Goal: Task Accomplishment & Management: Use online tool/utility

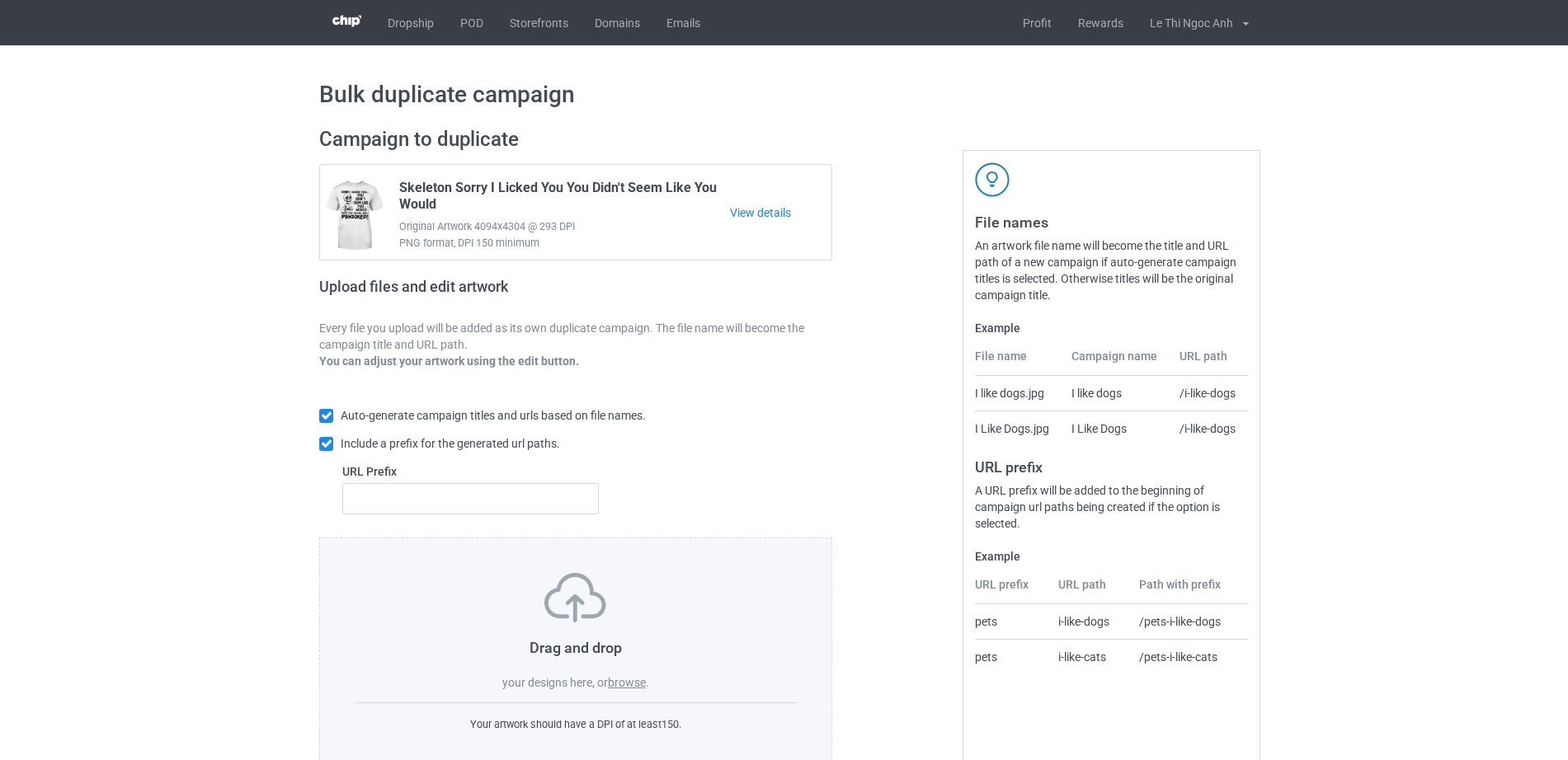
click at [630, 680] on label "browse" at bounding box center [626, 683] width 38 height 13
click at [0, 0] on input "browse" at bounding box center [0, 0] width 0 height 0
click at [627, 681] on label "browse" at bounding box center [626, 683] width 38 height 13
click at [0, 0] on input "browse" at bounding box center [0, 0] width 0 height 0
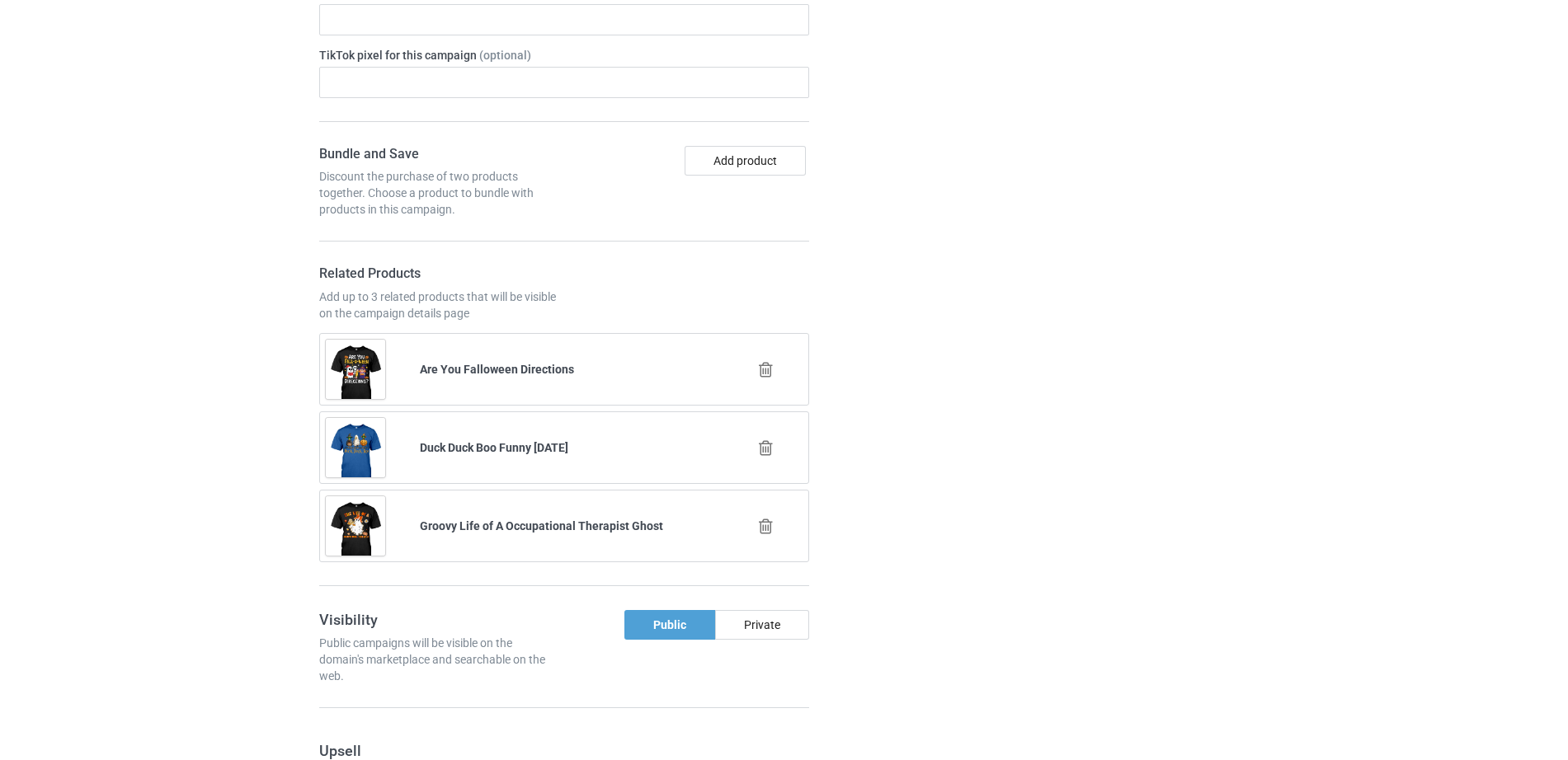
click at [767, 374] on icon at bounding box center [766, 369] width 21 height 17
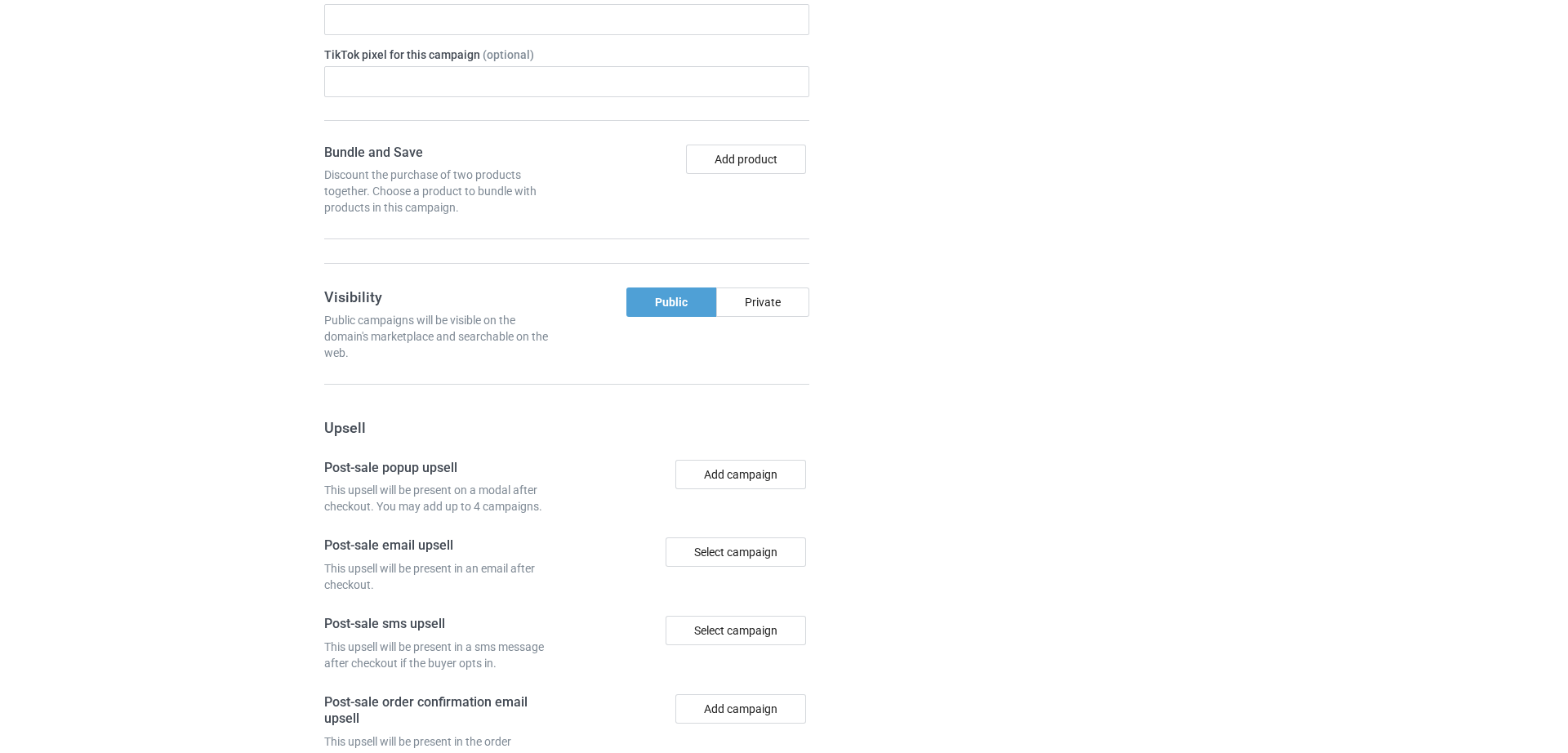
scroll to position [1704, 0]
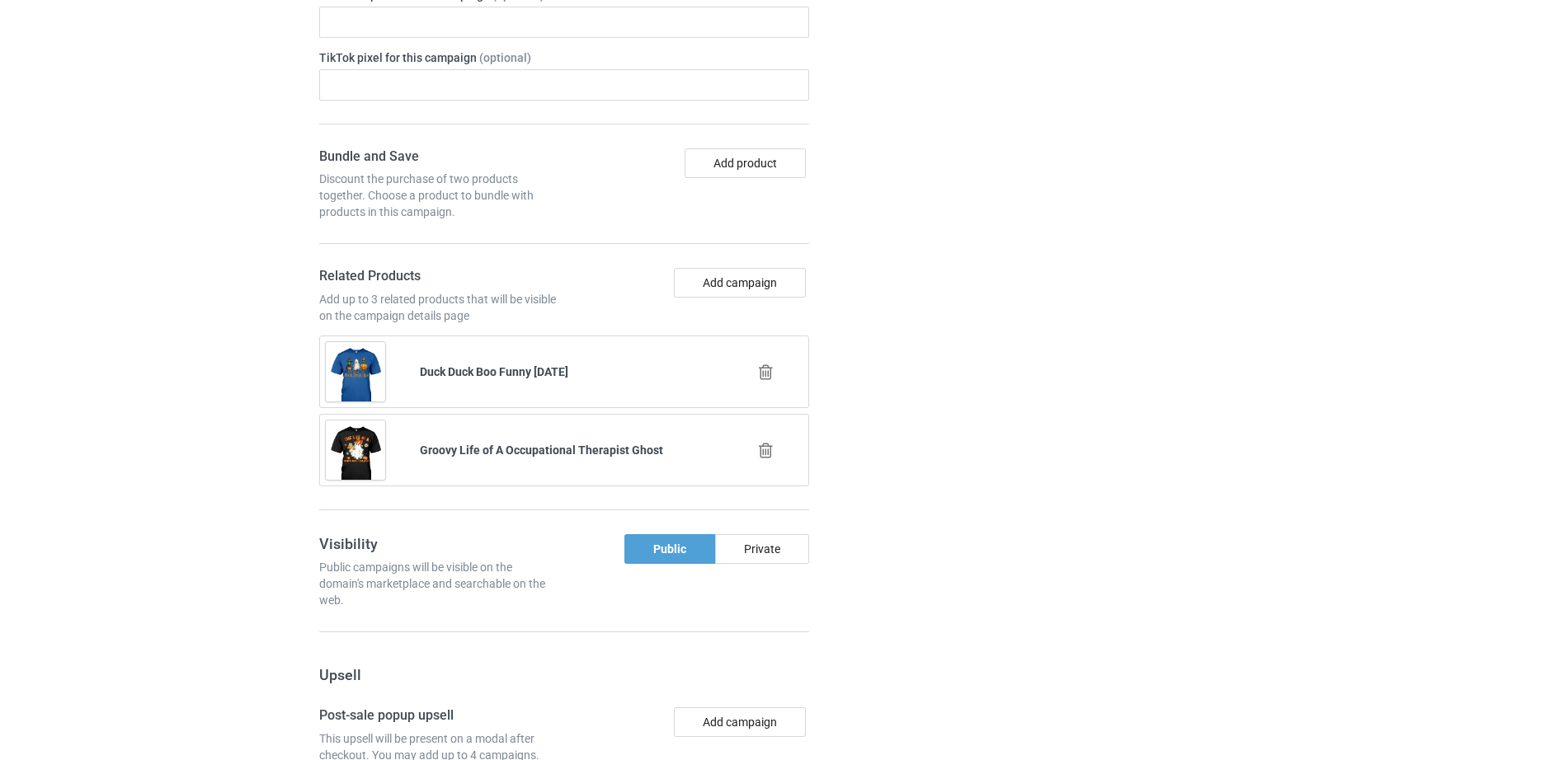
click at [763, 366] on icon at bounding box center [766, 372] width 21 height 17
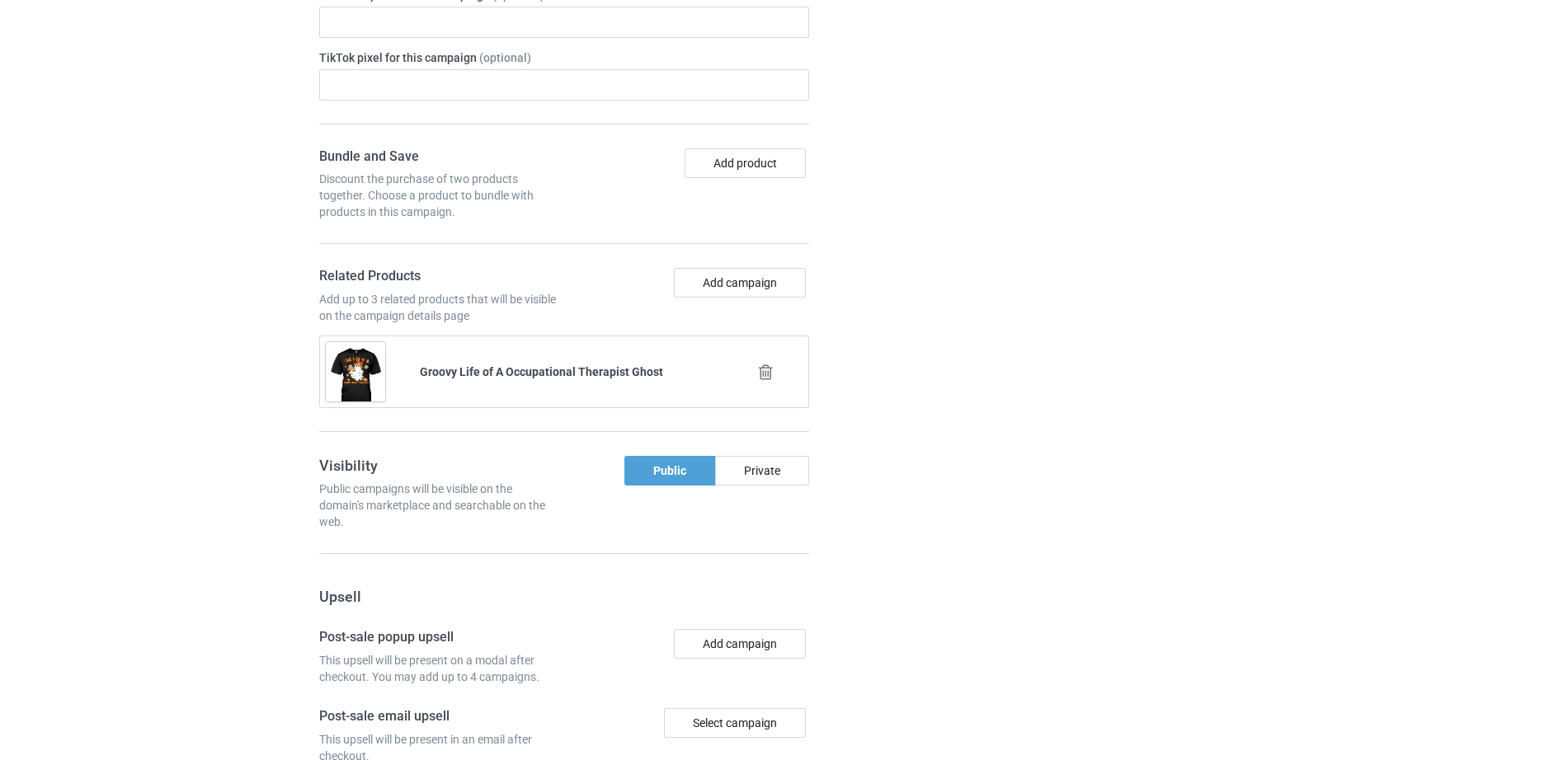
click at [767, 368] on icon at bounding box center [766, 372] width 21 height 17
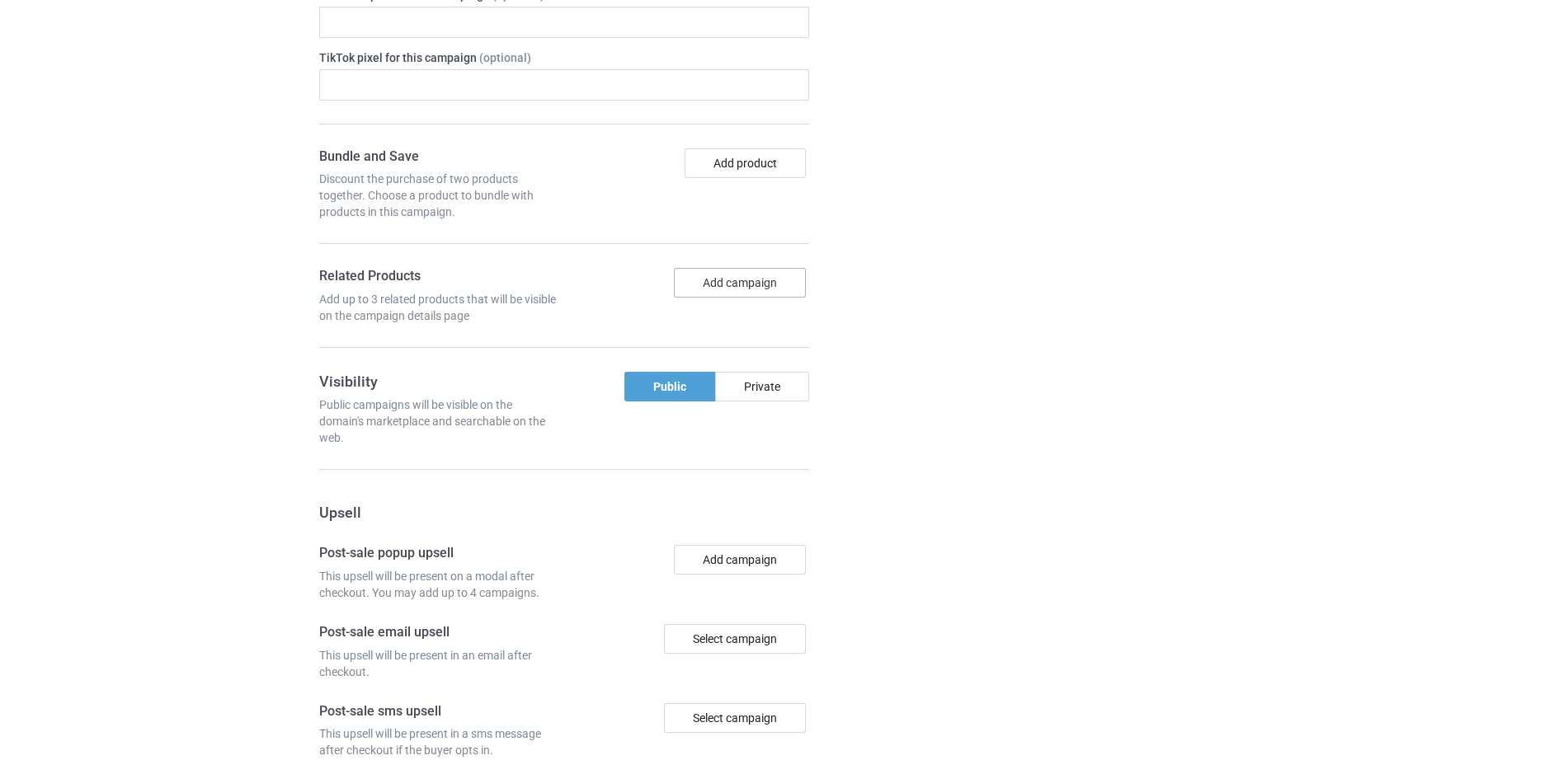
click at [753, 287] on button "Add campaign" at bounding box center [740, 282] width 132 height 29
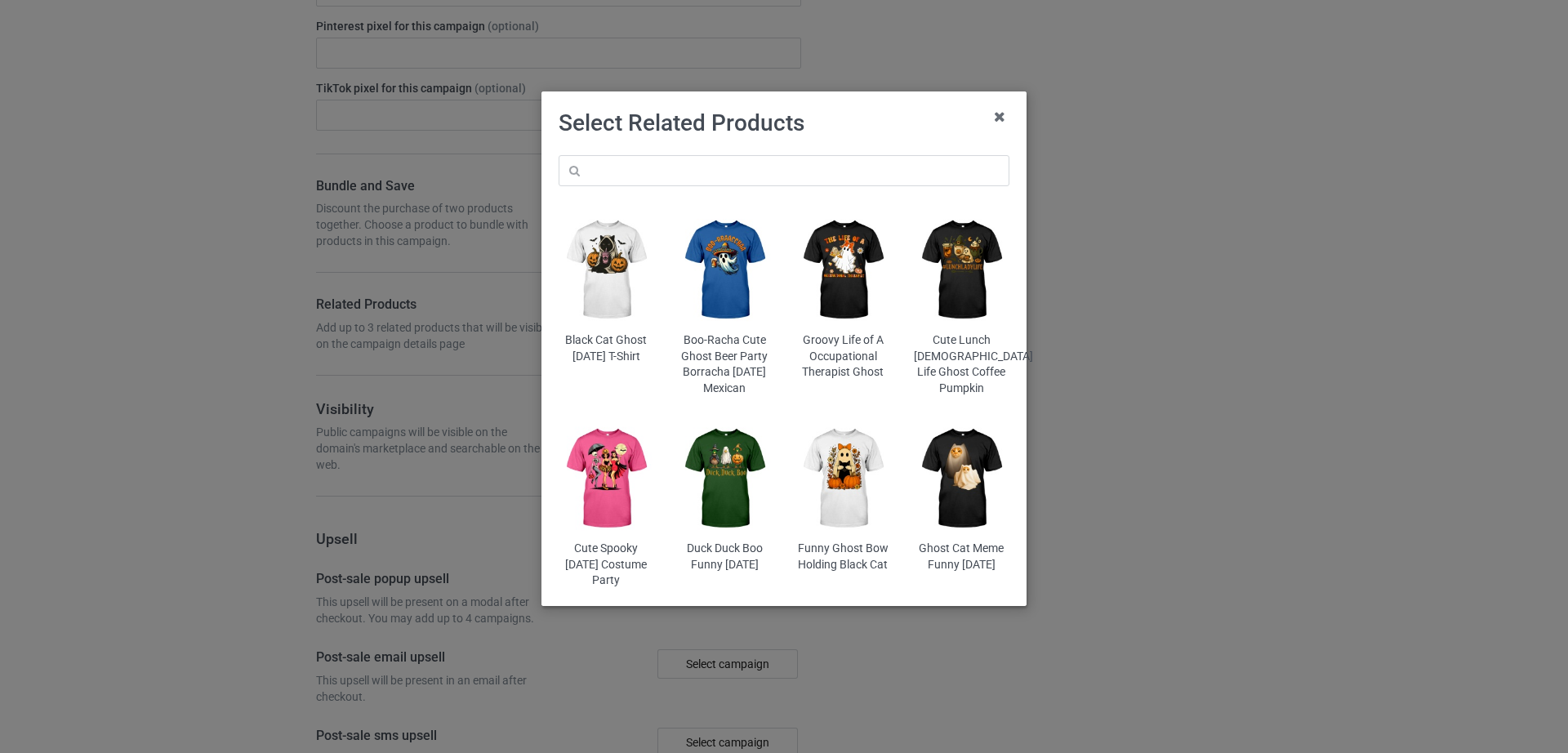
scroll to position [1735, 0]
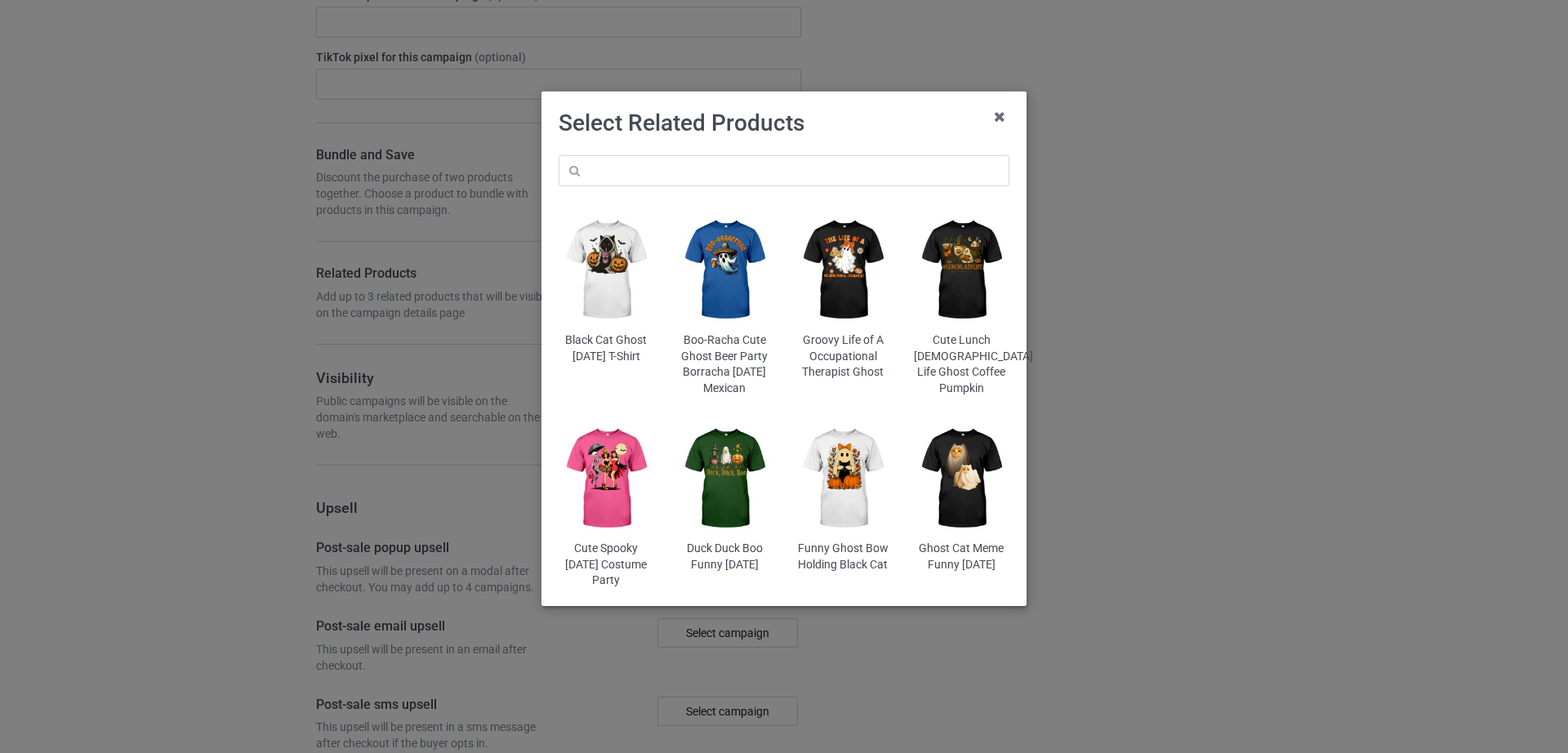
click at [955, 508] on img at bounding box center [962, 478] width 95 height 119
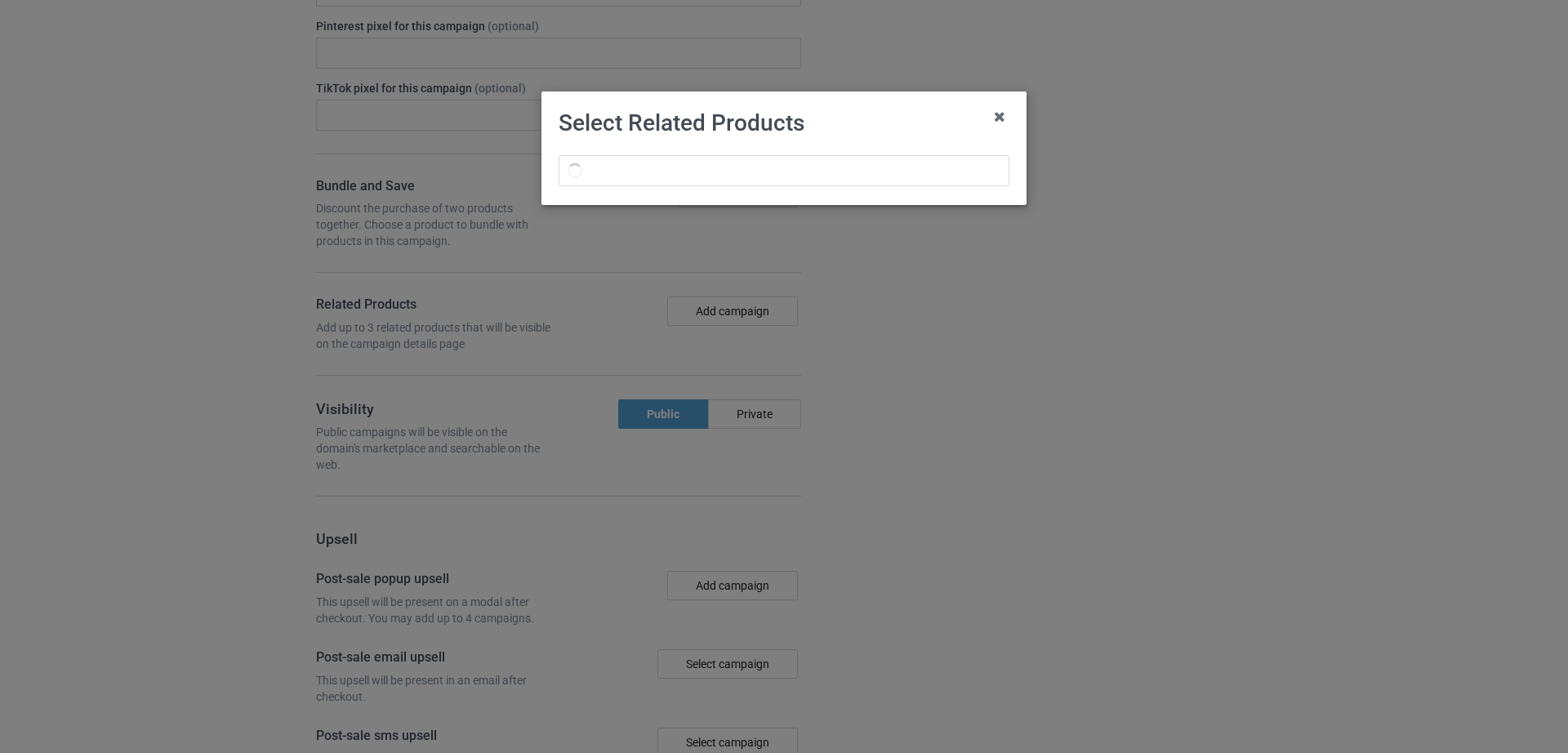
scroll to position [1767, 0]
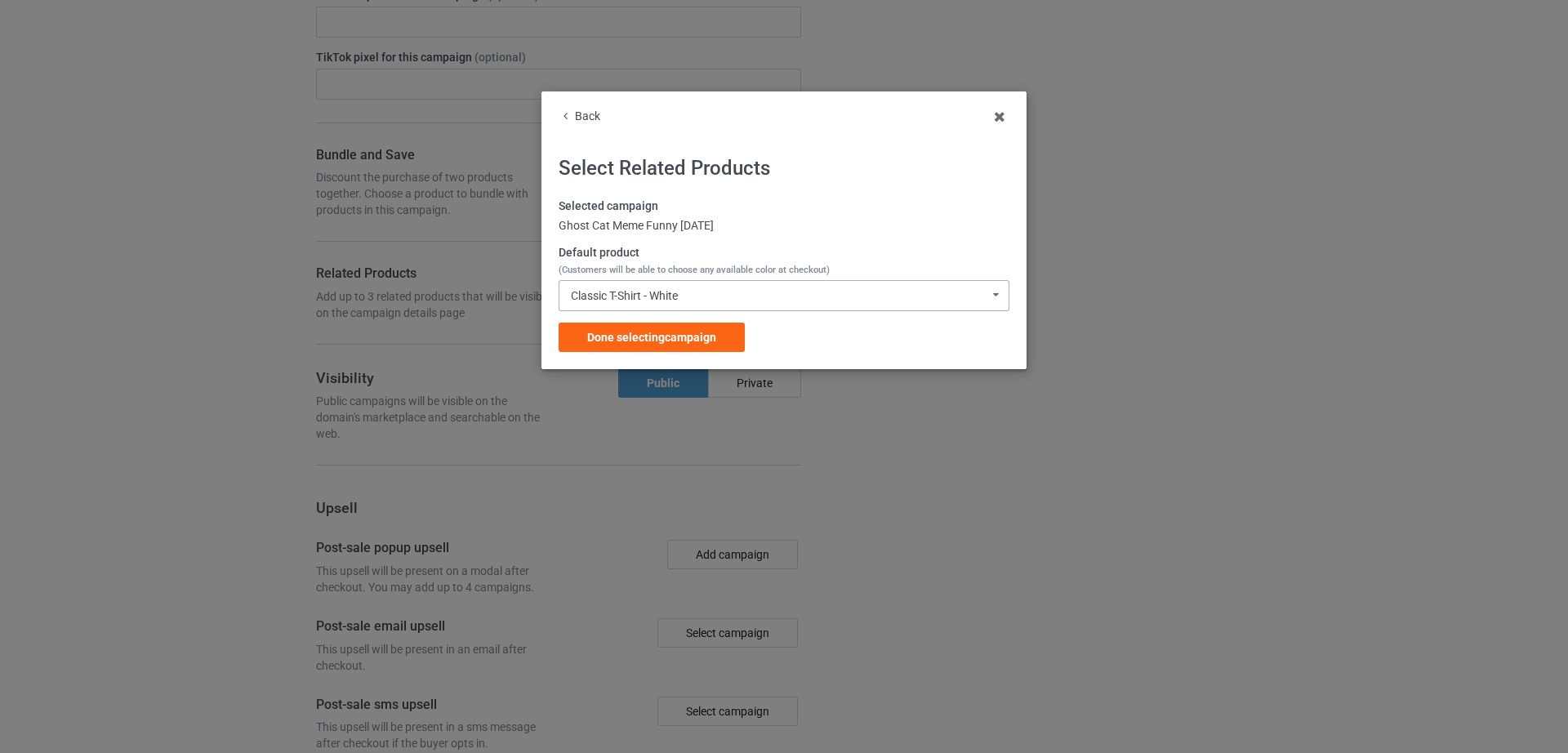
click at [970, 299] on div "Classic T-Shirt - White Classic T-Shirt - White Hooded Sweatshirt - White V-Nec…" at bounding box center [784, 295] width 451 height 31
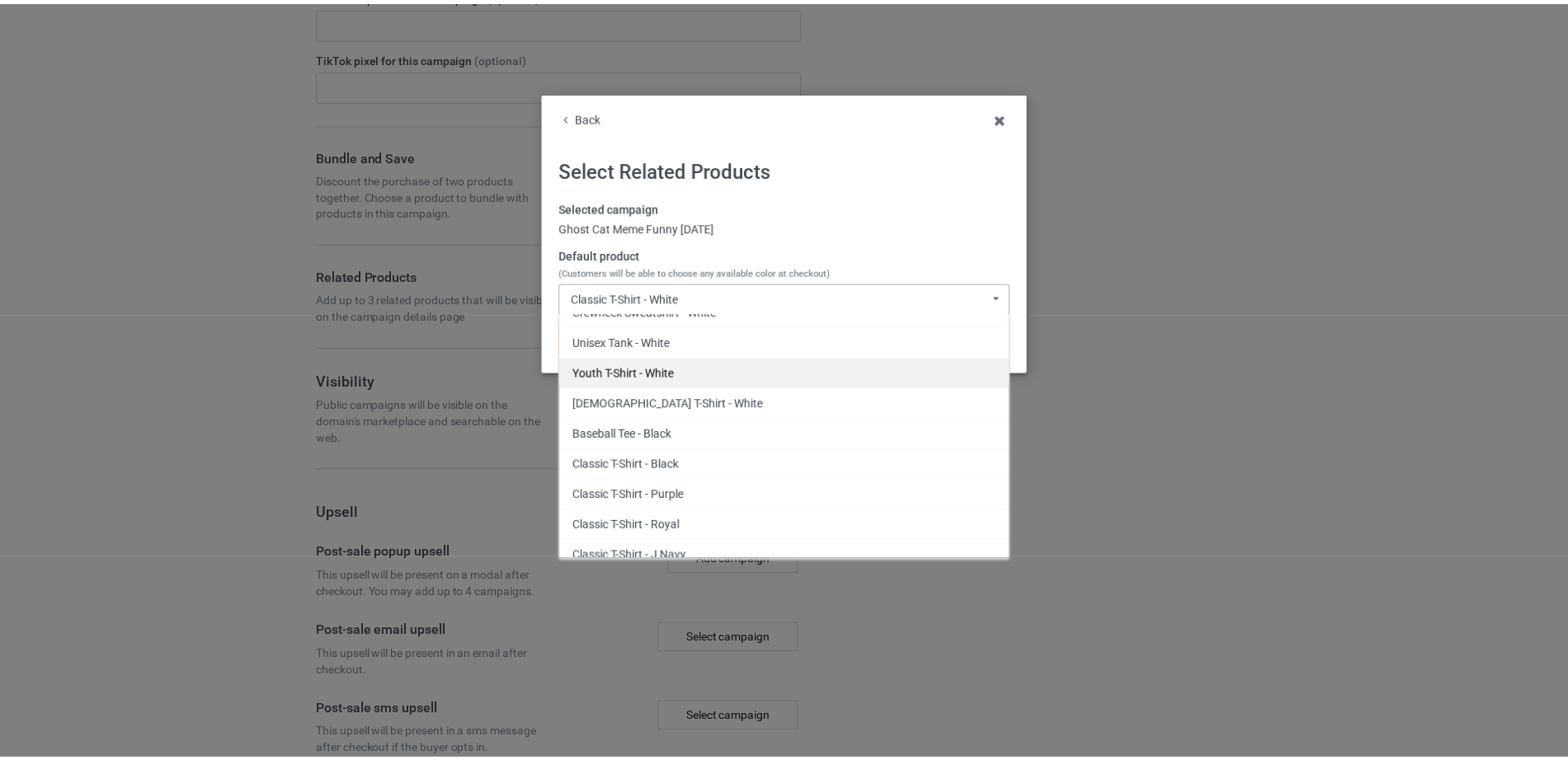
scroll to position [1815, 0]
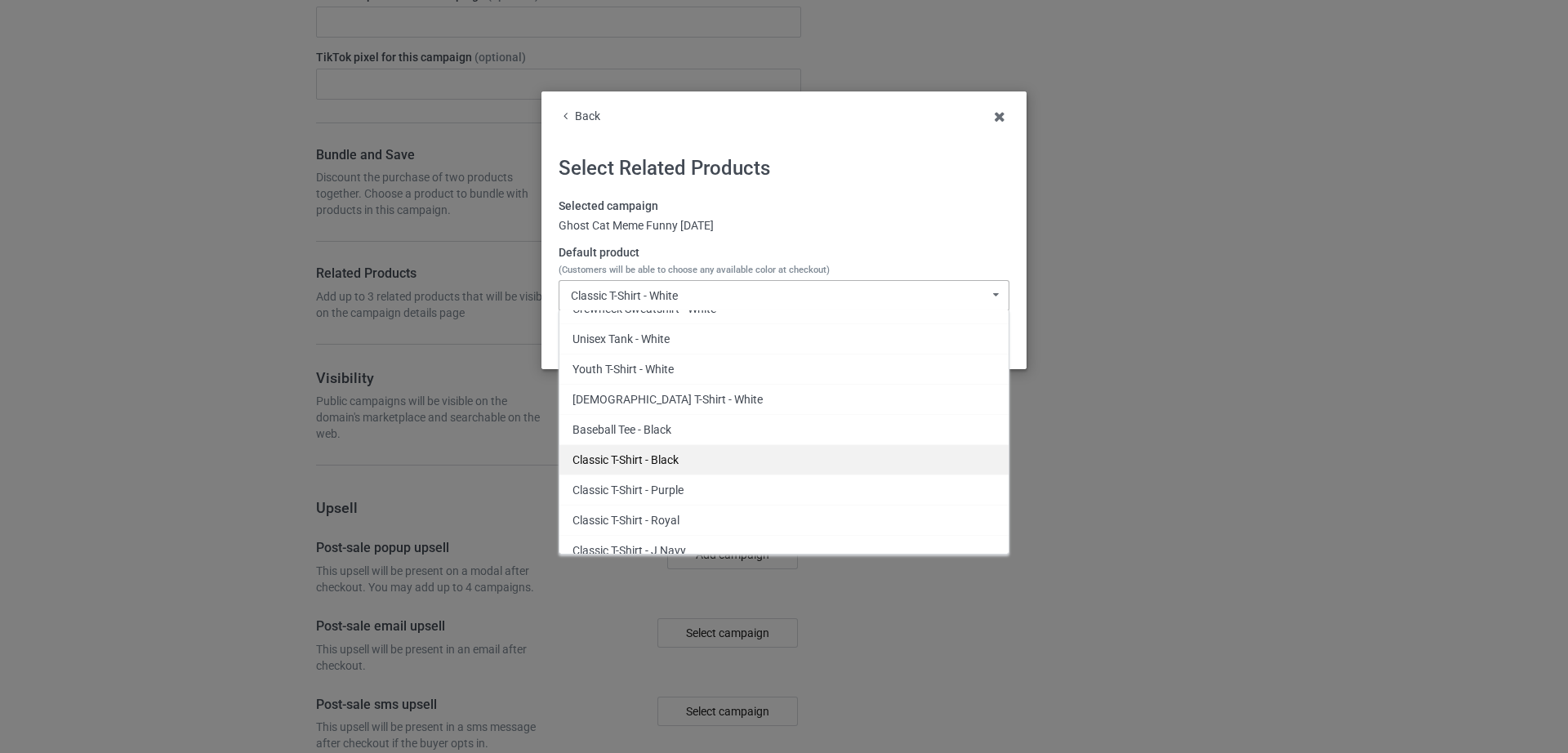
click at [664, 464] on div "Classic T-Shirt - Black" at bounding box center [784, 459] width 449 height 30
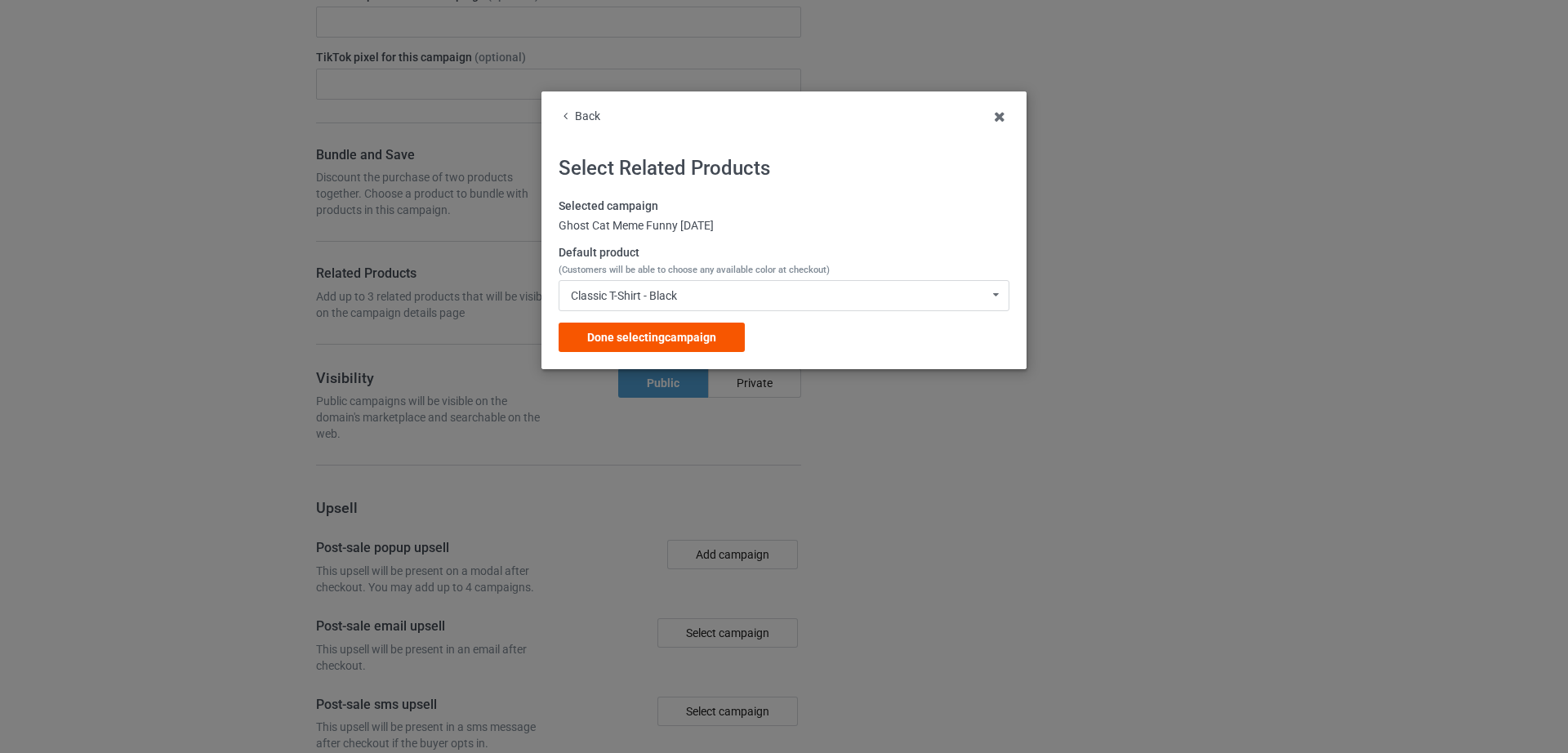
click at [641, 345] on div "Done selecting campaign" at bounding box center [651, 337] width 186 height 29
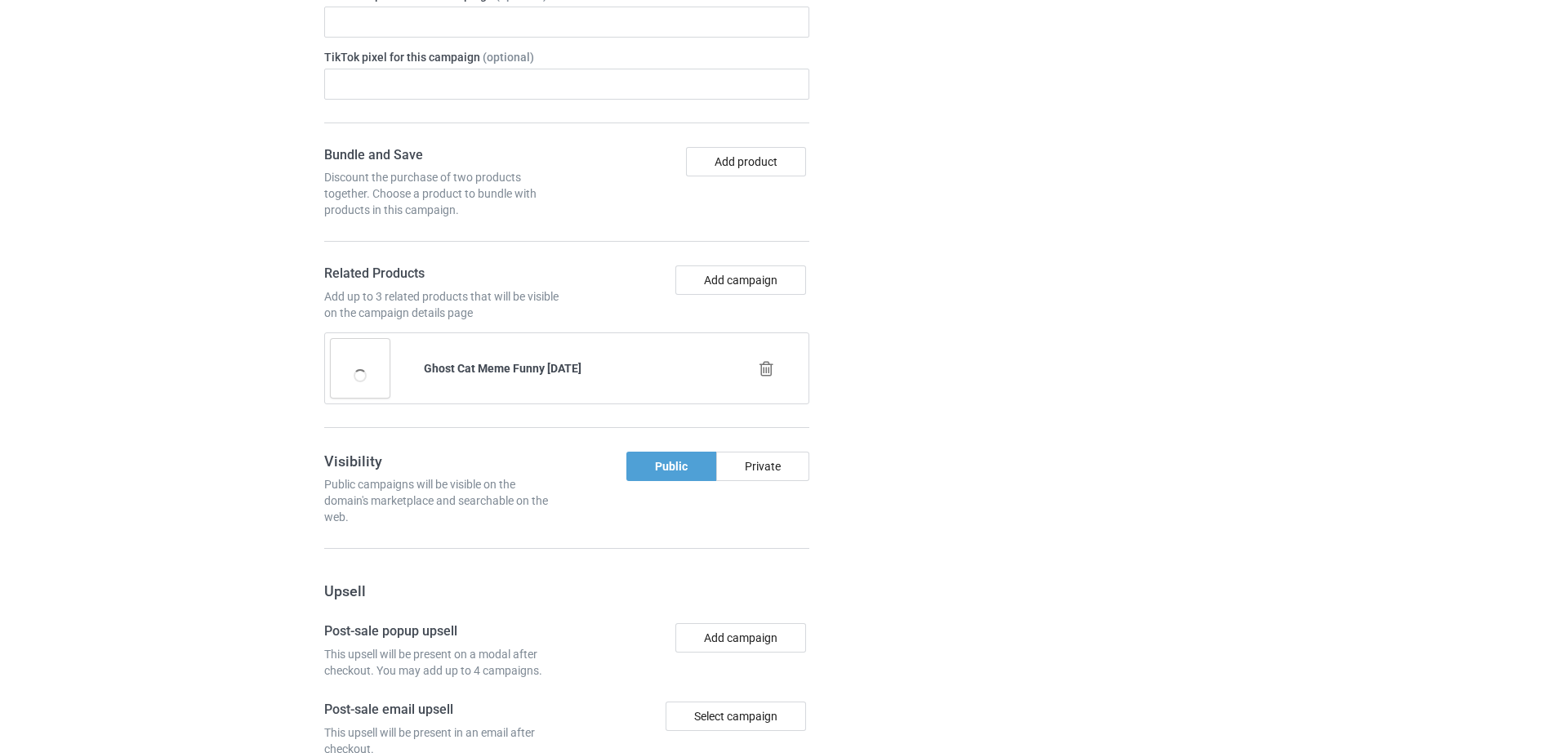
scroll to position [1829, 0]
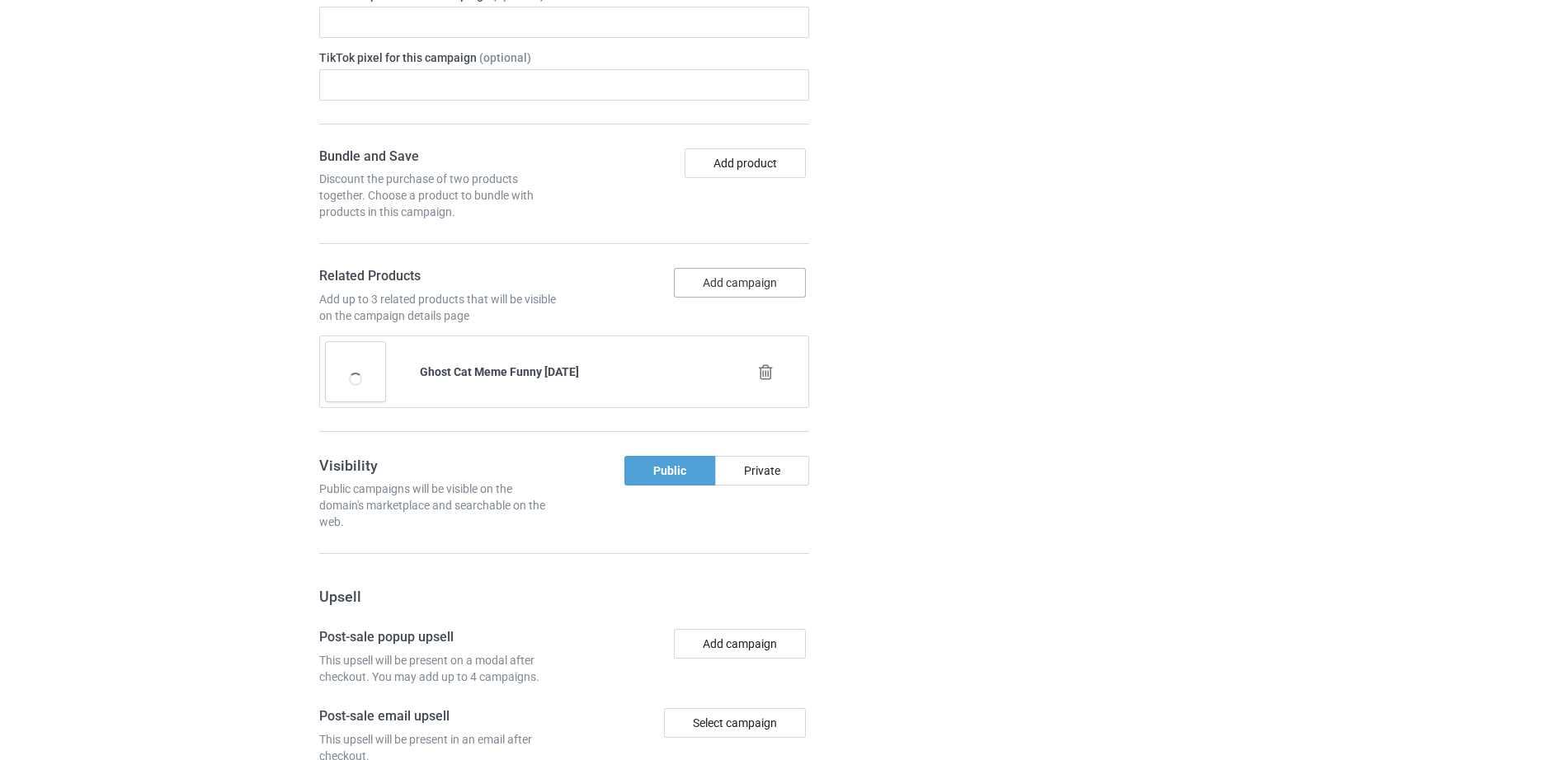
click at [744, 285] on button "Add campaign" at bounding box center [740, 282] width 132 height 29
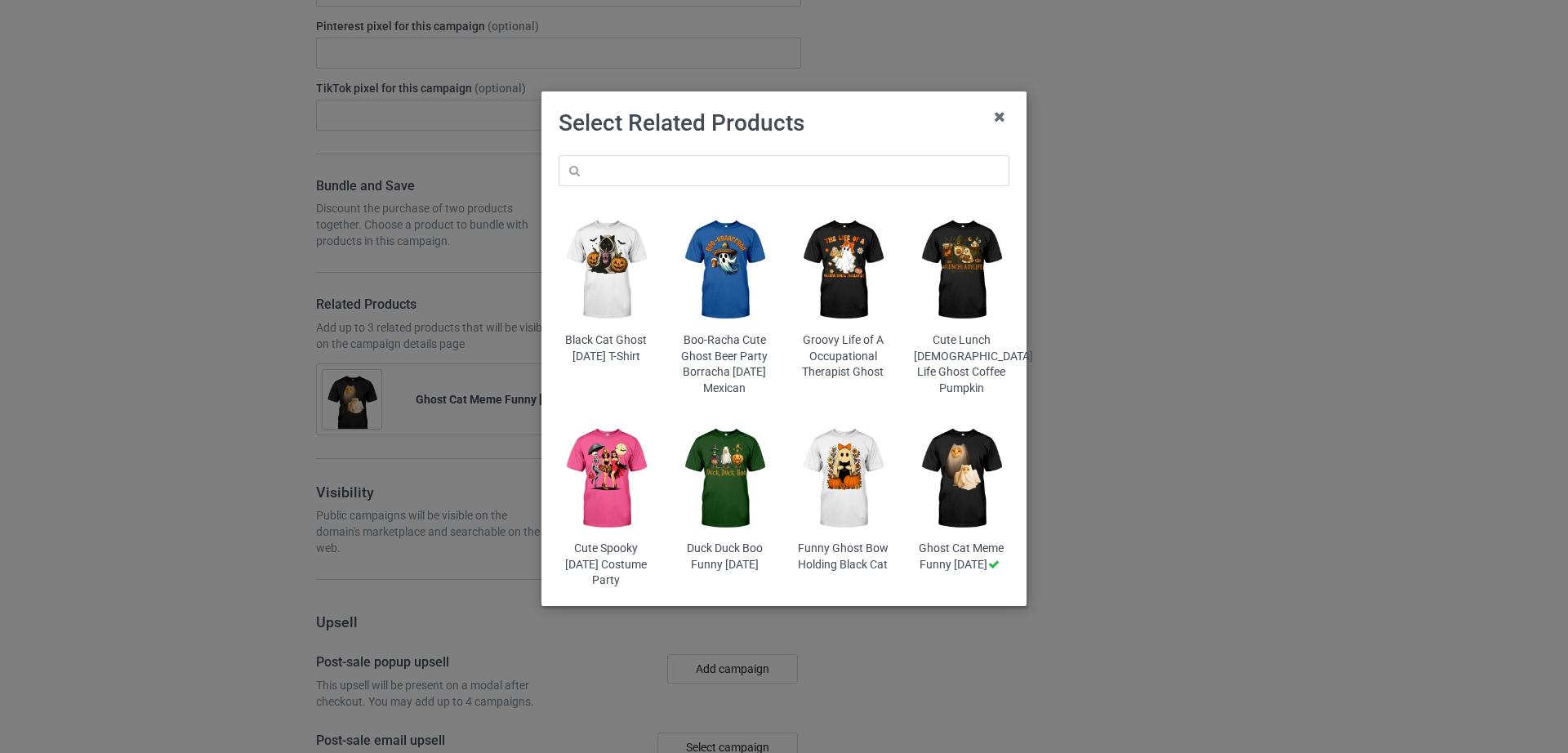
scroll to position [1860, 0]
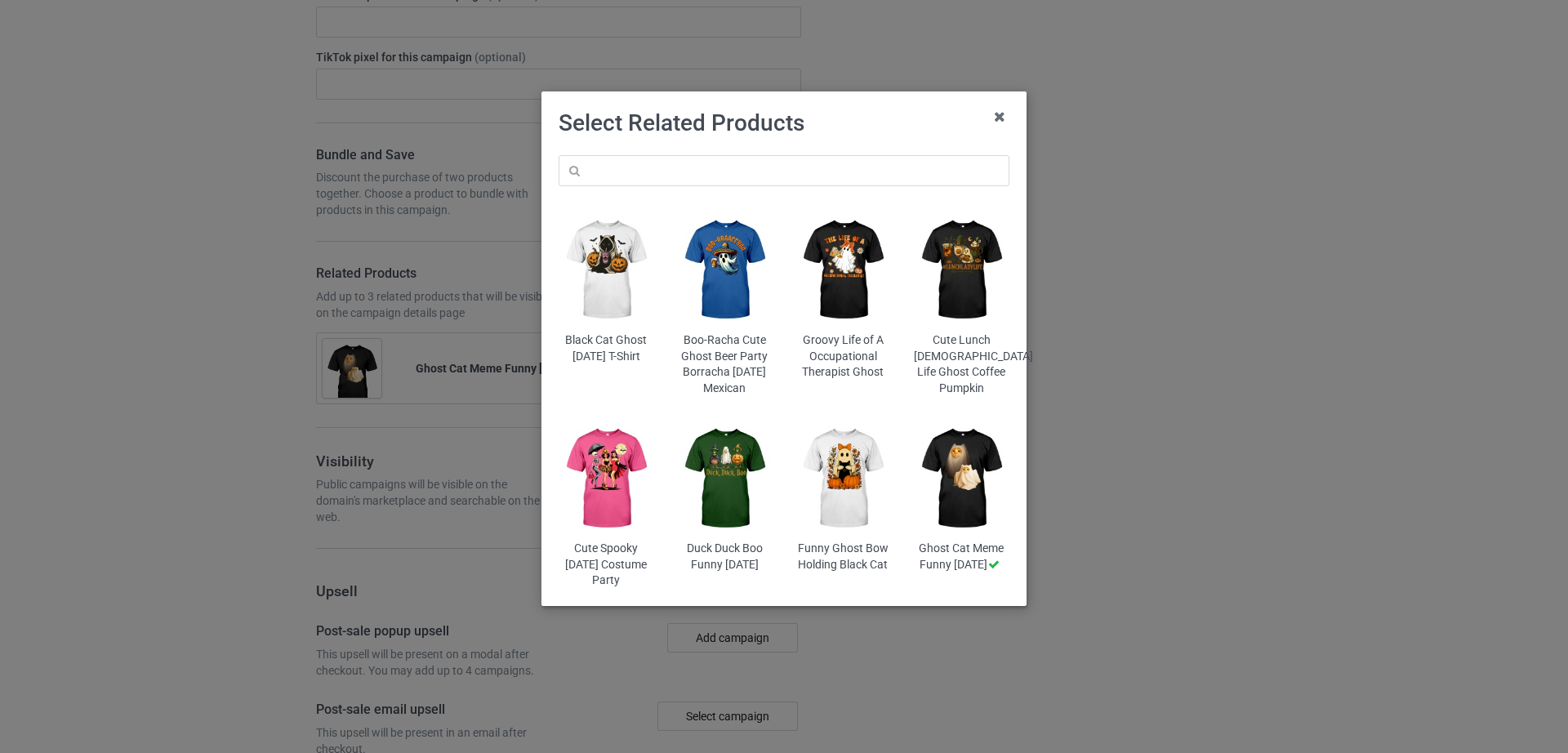
click at [732, 303] on img at bounding box center [725, 269] width 95 height 119
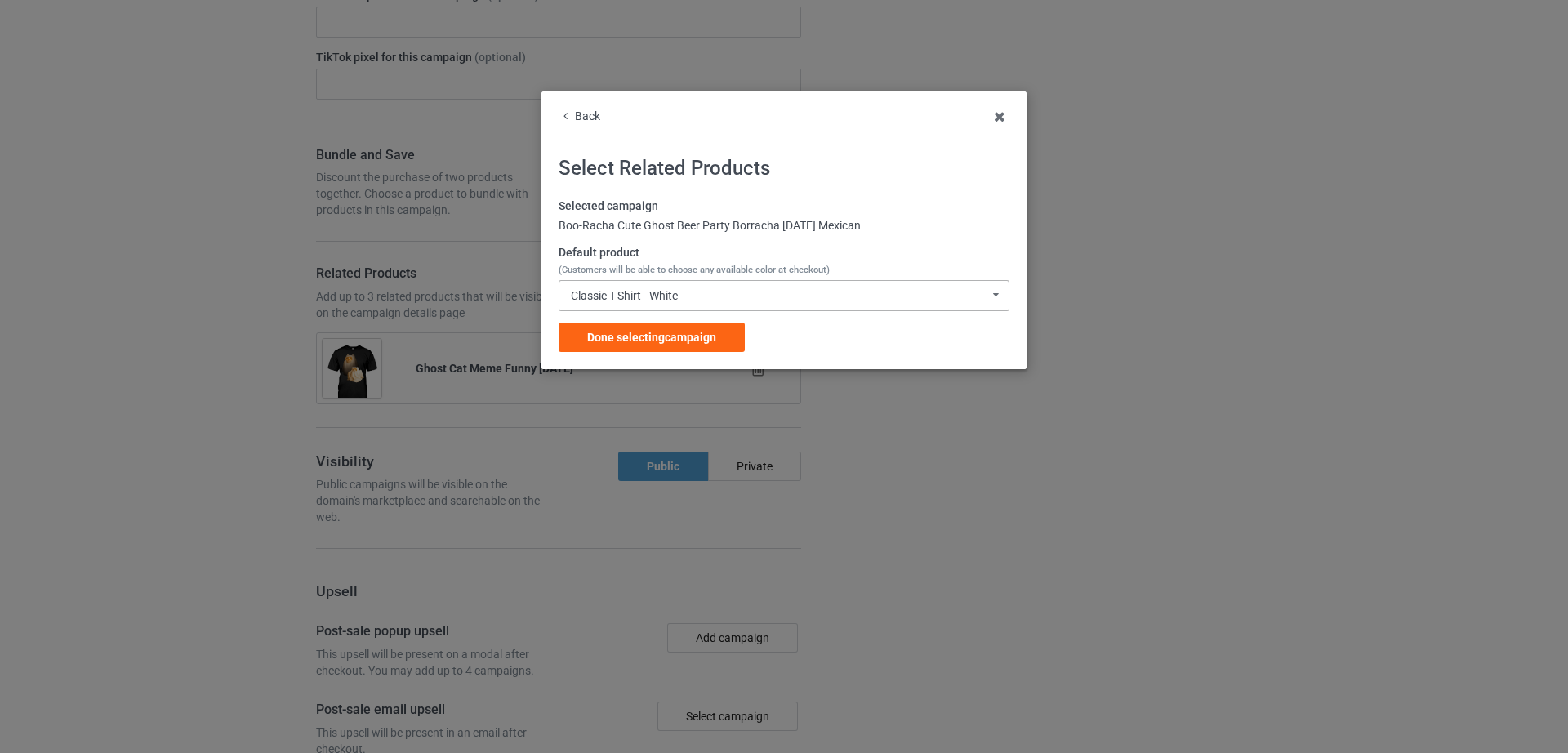
click at [646, 295] on div "Classic T-Shirt - White" at bounding box center [624, 296] width 107 height 11
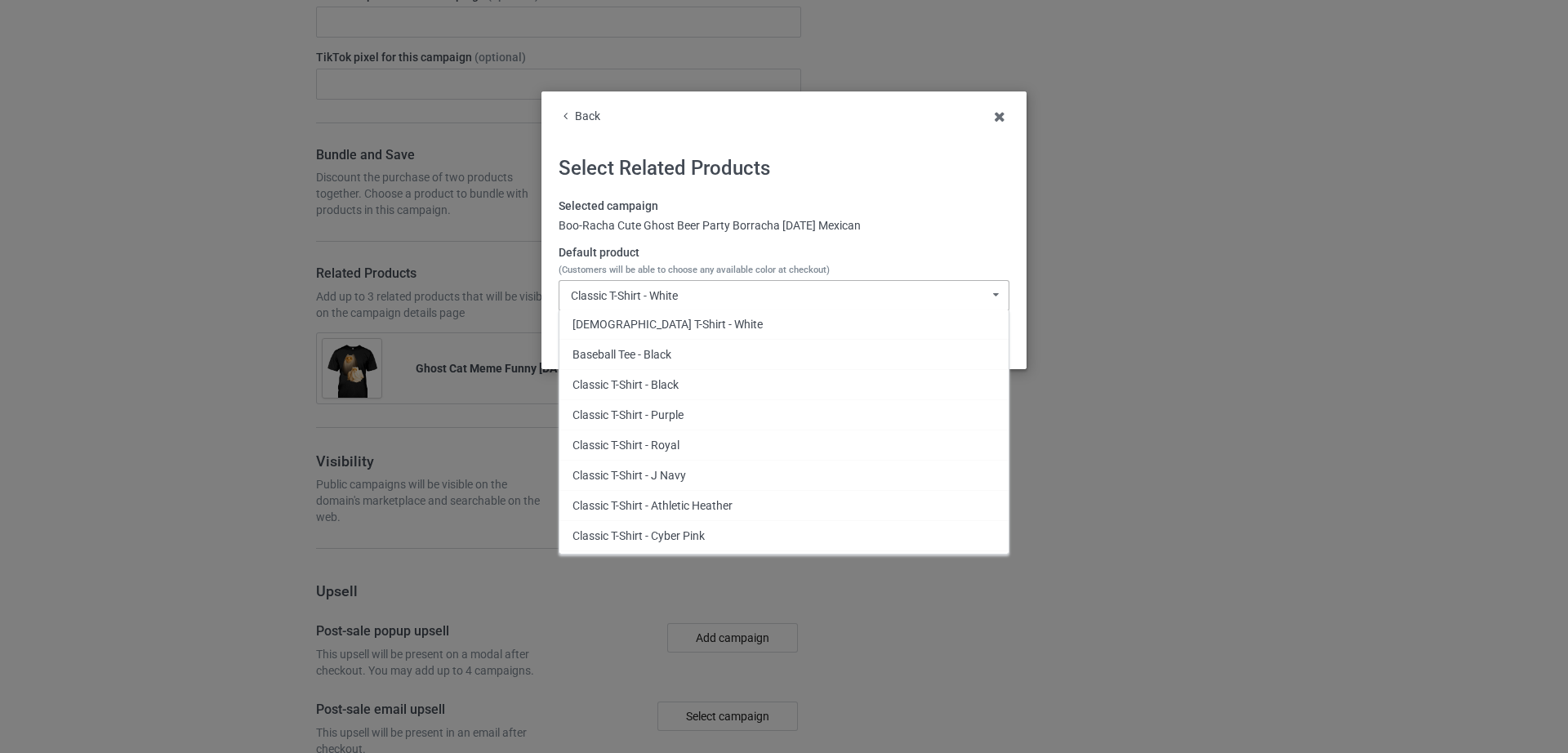
scroll to position [268, 0]
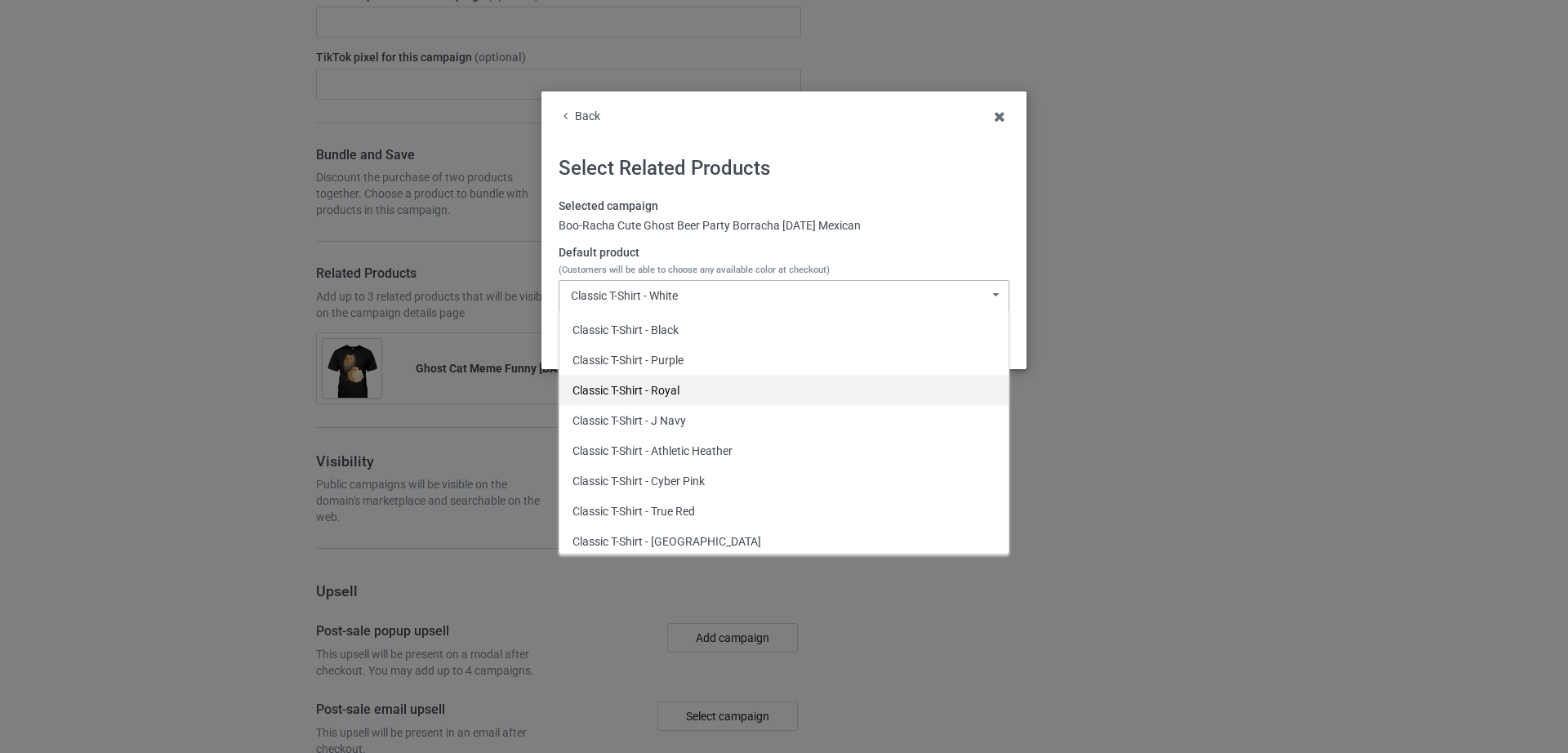
click at [685, 395] on div "Classic T-Shirt - Royal" at bounding box center [784, 390] width 449 height 30
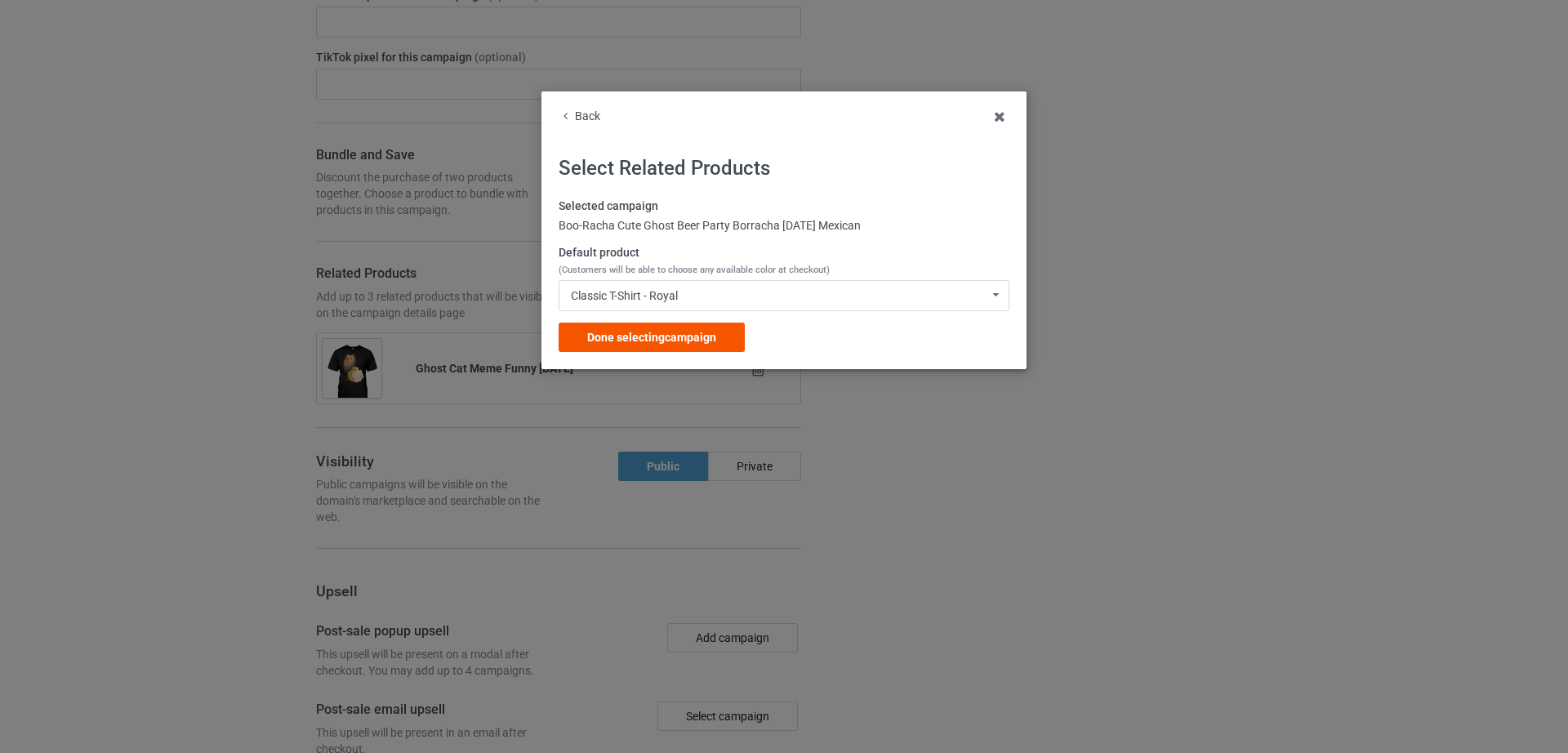
click at [712, 340] on span "Done selecting campaign" at bounding box center [652, 338] width 129 height 13
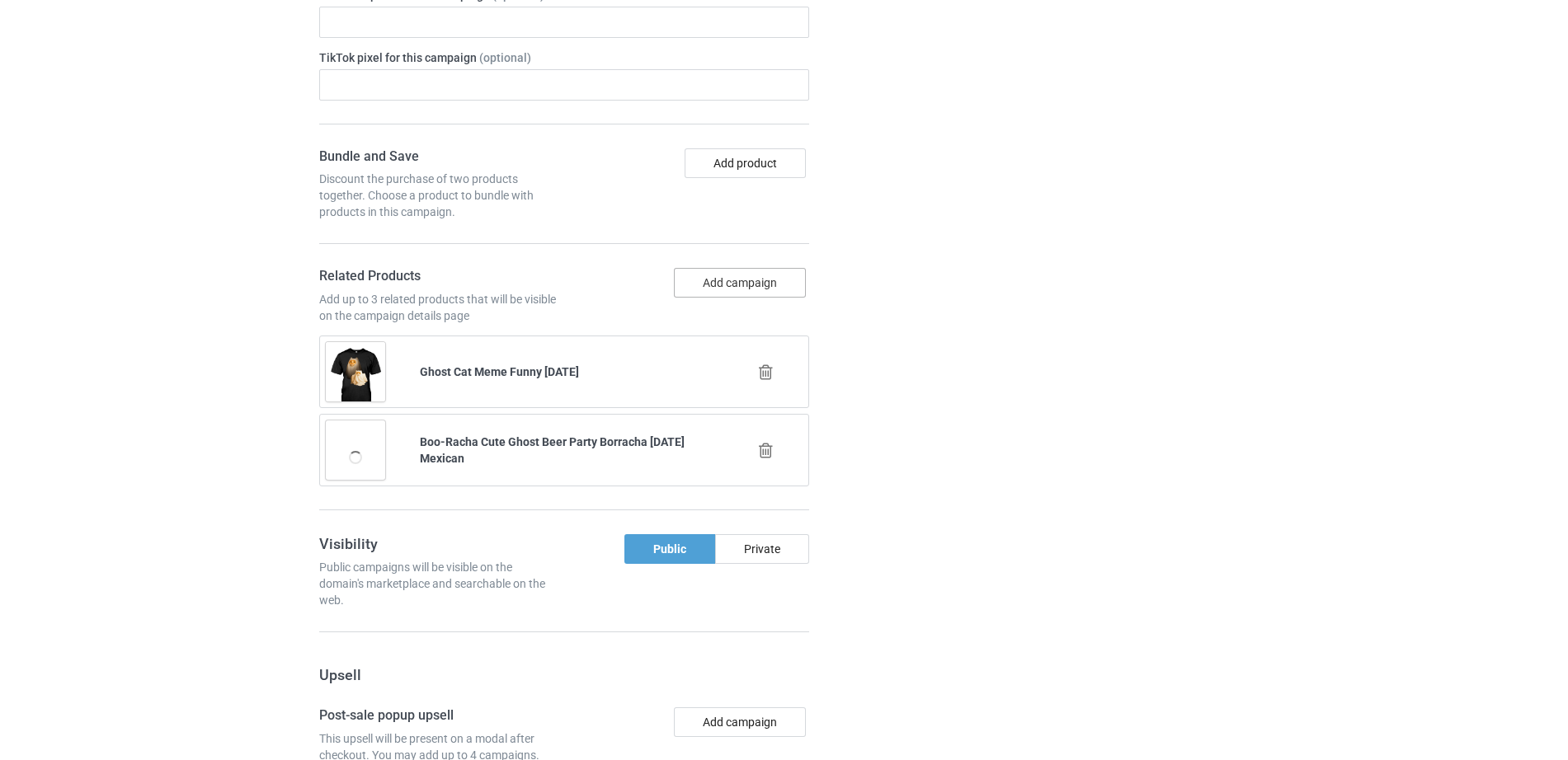
click at [757, 279] on button "Add campaign" at bounding box center [740, 282] width 132 height 29
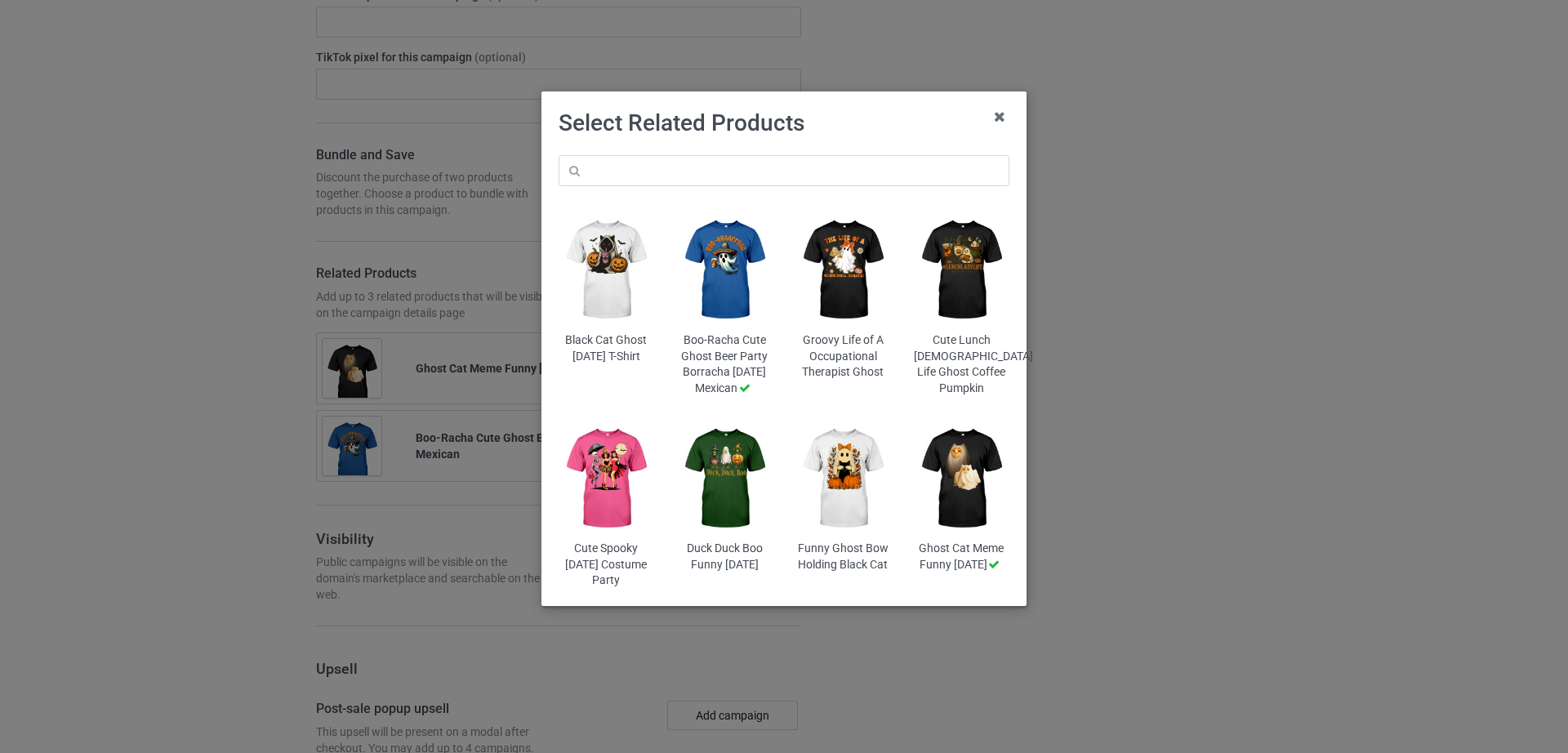
click at [955, 280] on img at bounding box center [962, 269] width 95 height 119
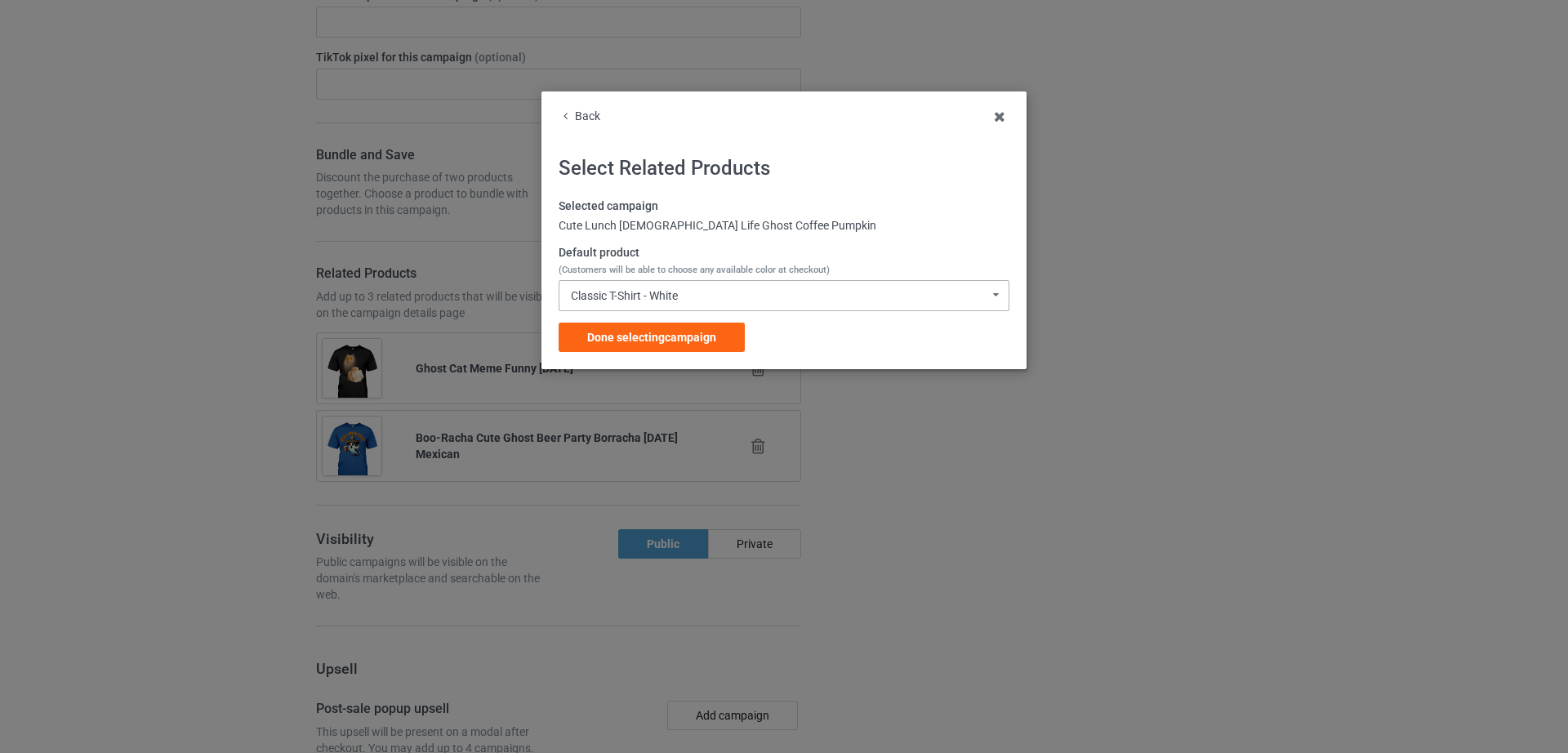
click at [924, 288] on div "Classic T-Shirt - White Classic T-Shirt - White Hooded Sweatshirt - White V-Nec…" at bounding box center [784, 295] width 451 height 31
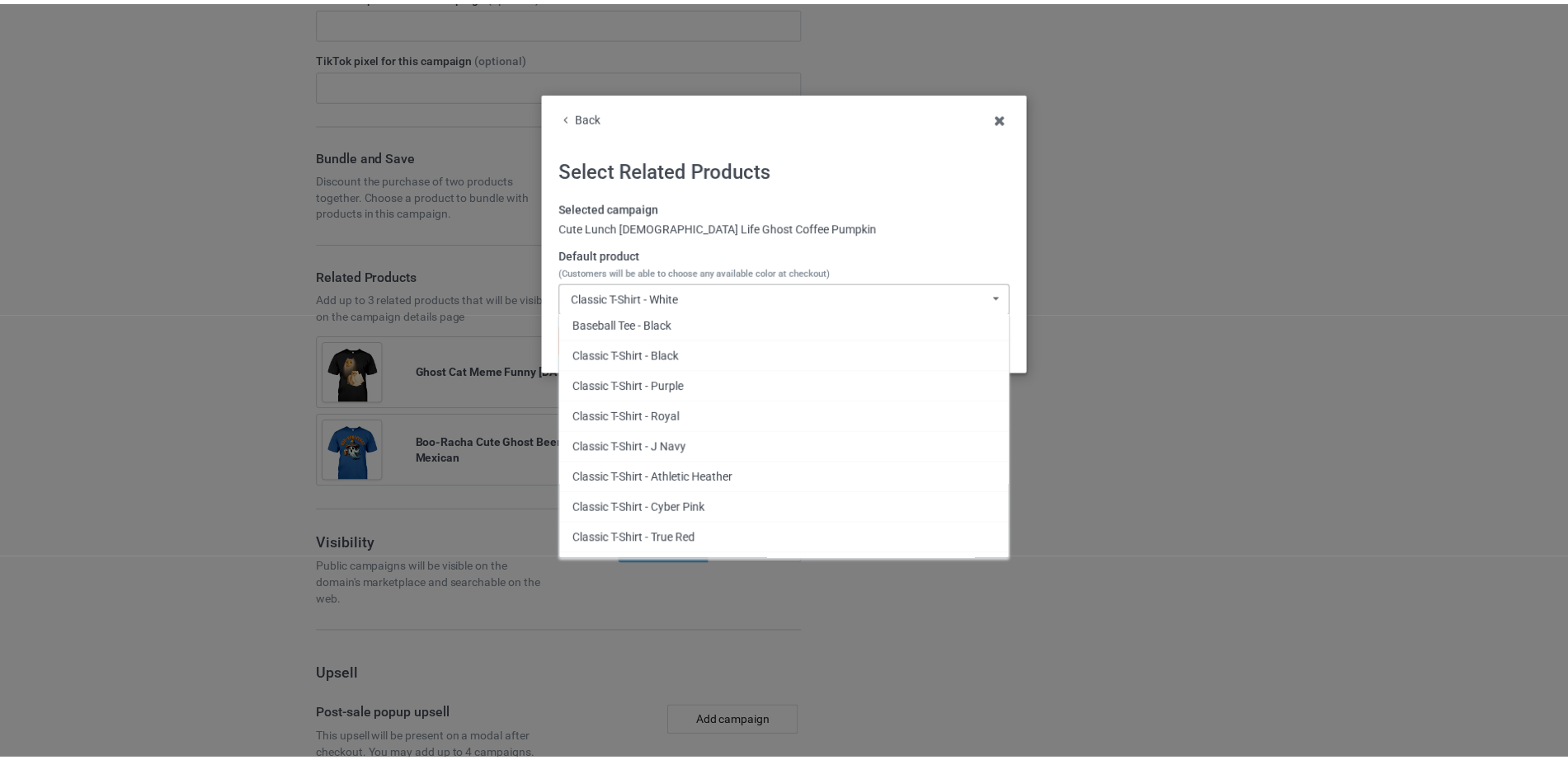
scroll to position [346, 0]
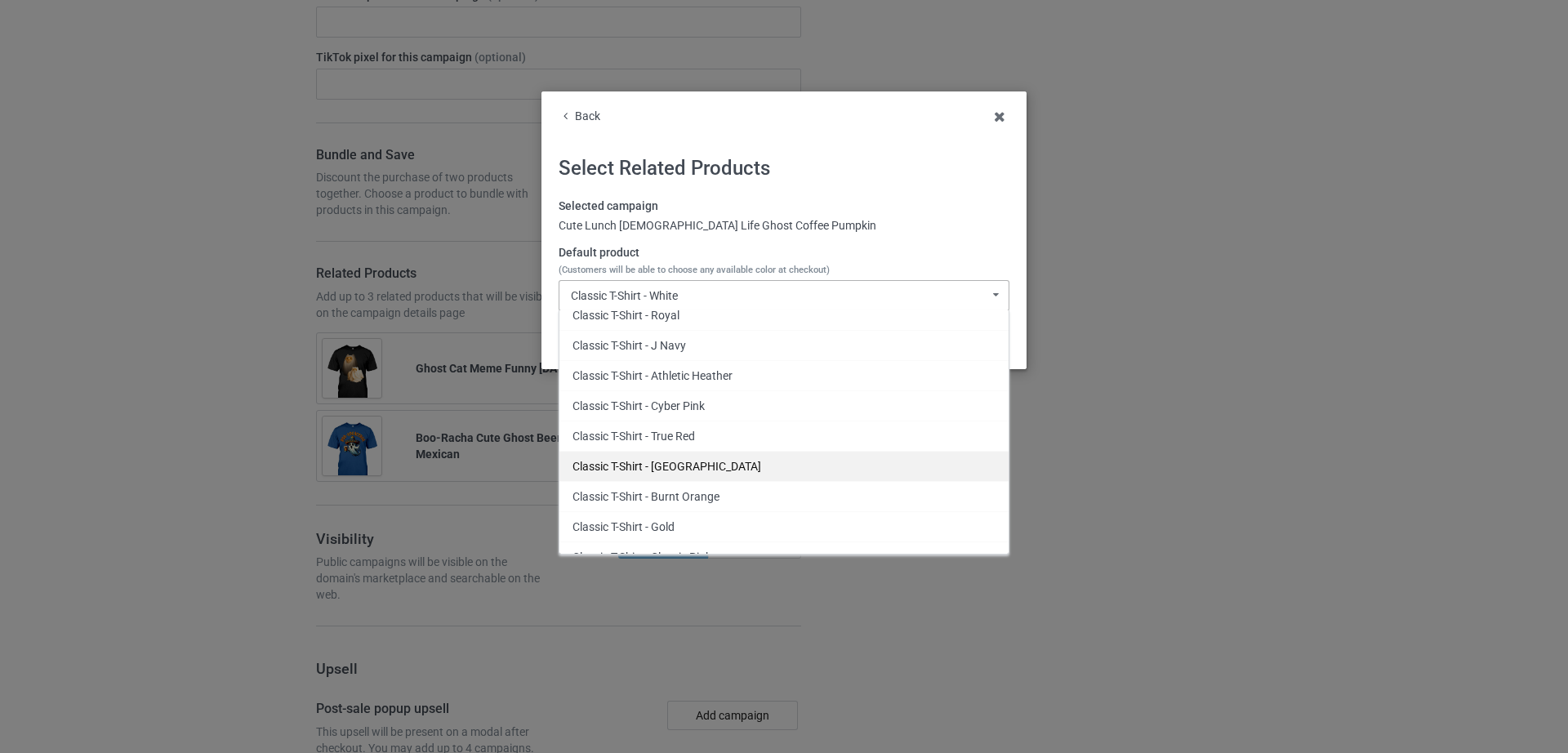
click at [728, 456] on div "Classic T-Shirt - Forest Green" at bounding box center [784, 466] width 449 height 30
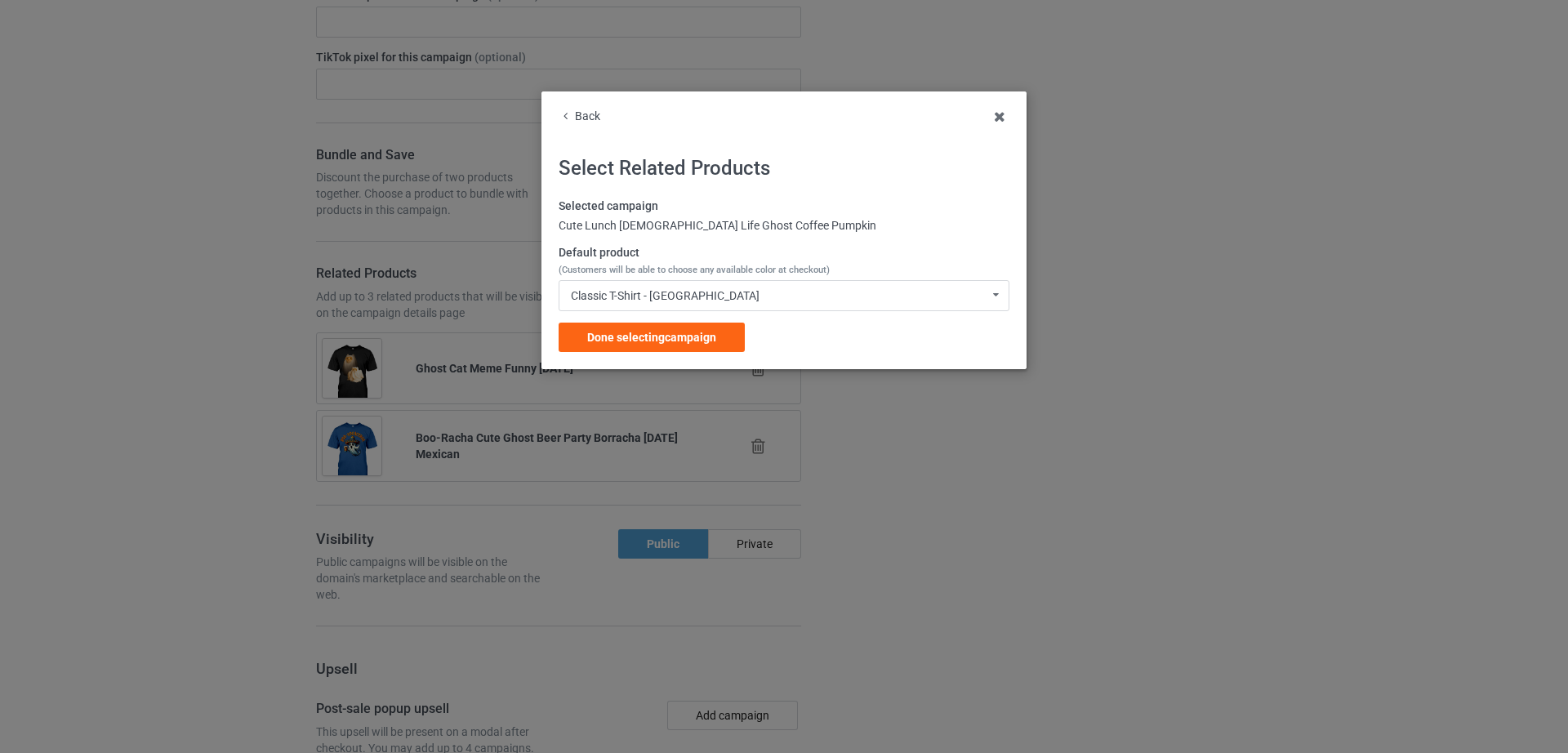
click at [695, 352] on div "Selected campaign Cute Lunch Lady Life Ghost Coffee Pumpkin Default product (Cu…" at bounding box center [784, 275] width 451 height 153
click at [694, 348] on div "Done selecting campaign" at bounding box center [651, 337] width 186 height 29
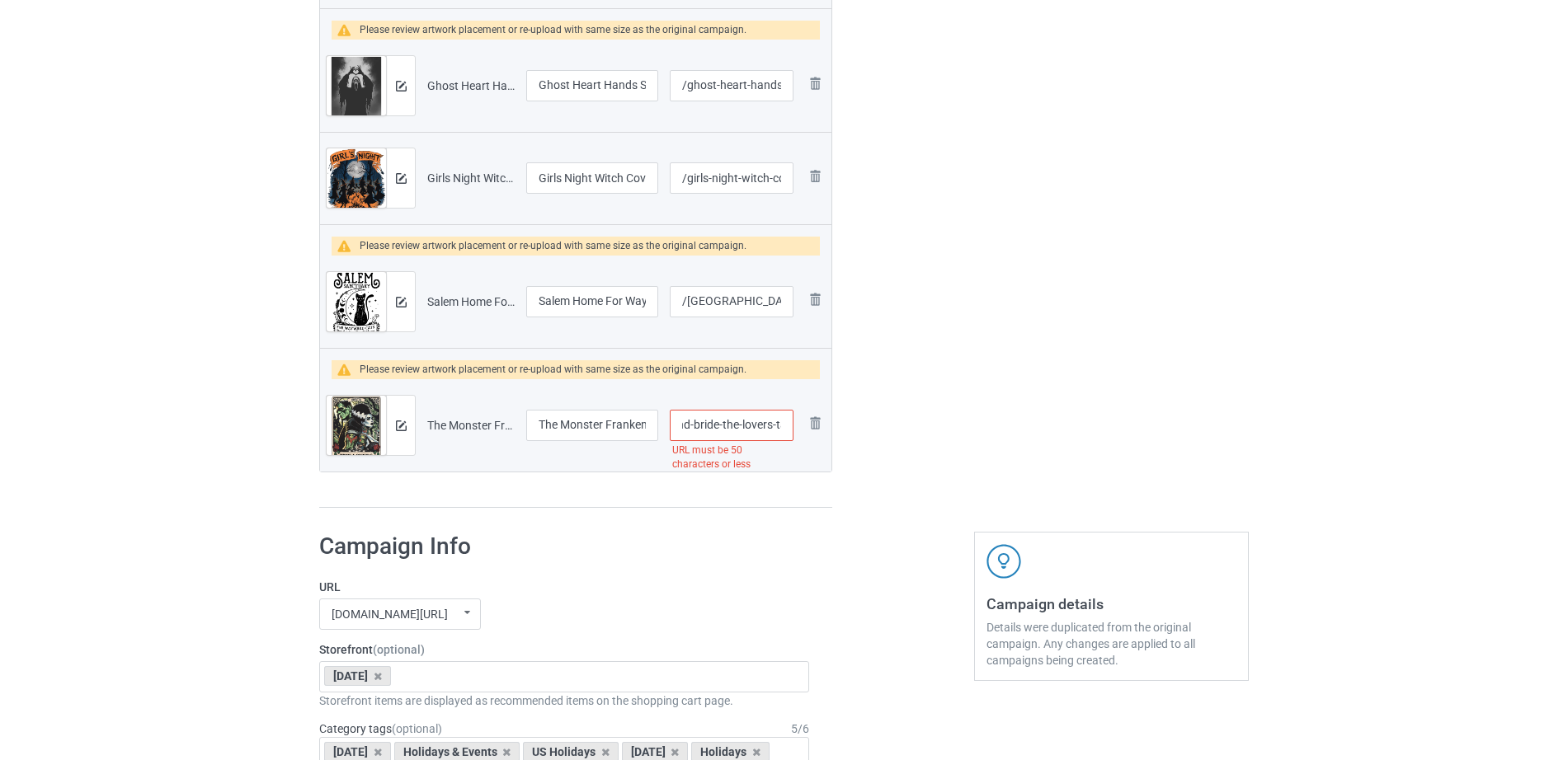
scroll to position [0, 166]
drag, startPoint x: 746, startPoint y: 428, endPoint x: 807, endPoint y: 435, distance: 61.4
click at [807, 435] on tr "Preview and edit artwork The Monster Frankenstein And Bride The Lovers Tarot.pn…" at bounding box center [575, 426] width 511 height 93
click at [753, 435] on input "/the-monster-frankenstein-and-bride-the-lovers-tarot" at bounding box center [731, 425] width 124 height 31
drag, startPoint x: 698, startPoint y: 426, endPoint x: 803, endPoint y: 430, distance: 105.1
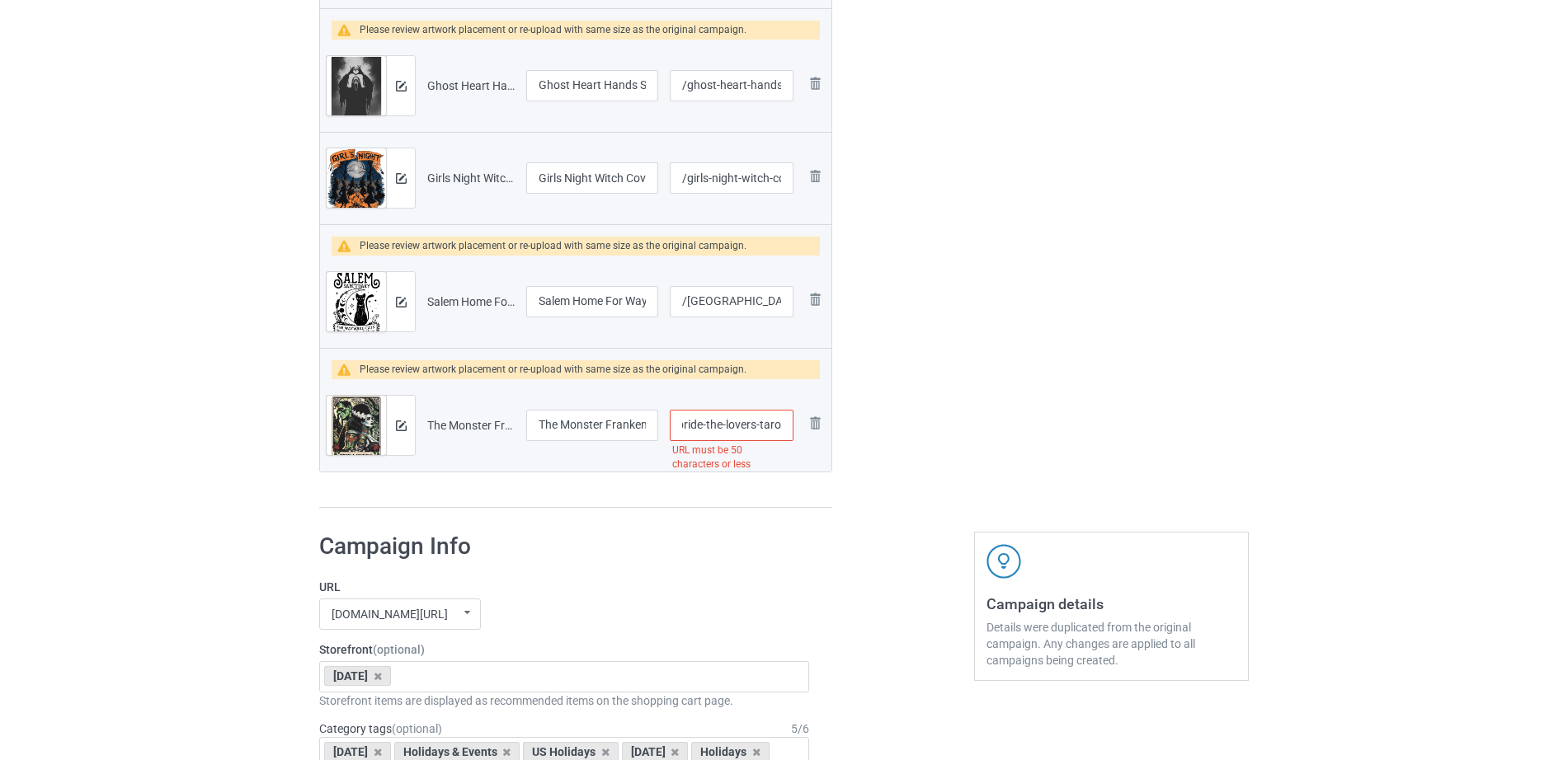
click at [803, 430] on tr "Preview and edit artwork The Monster Frankenstein And Bride The Lovers Tarot.pn…" at bounding box center [575, 426] width 511 height 93
type input "/the-monster-frankenstein-and-bride"
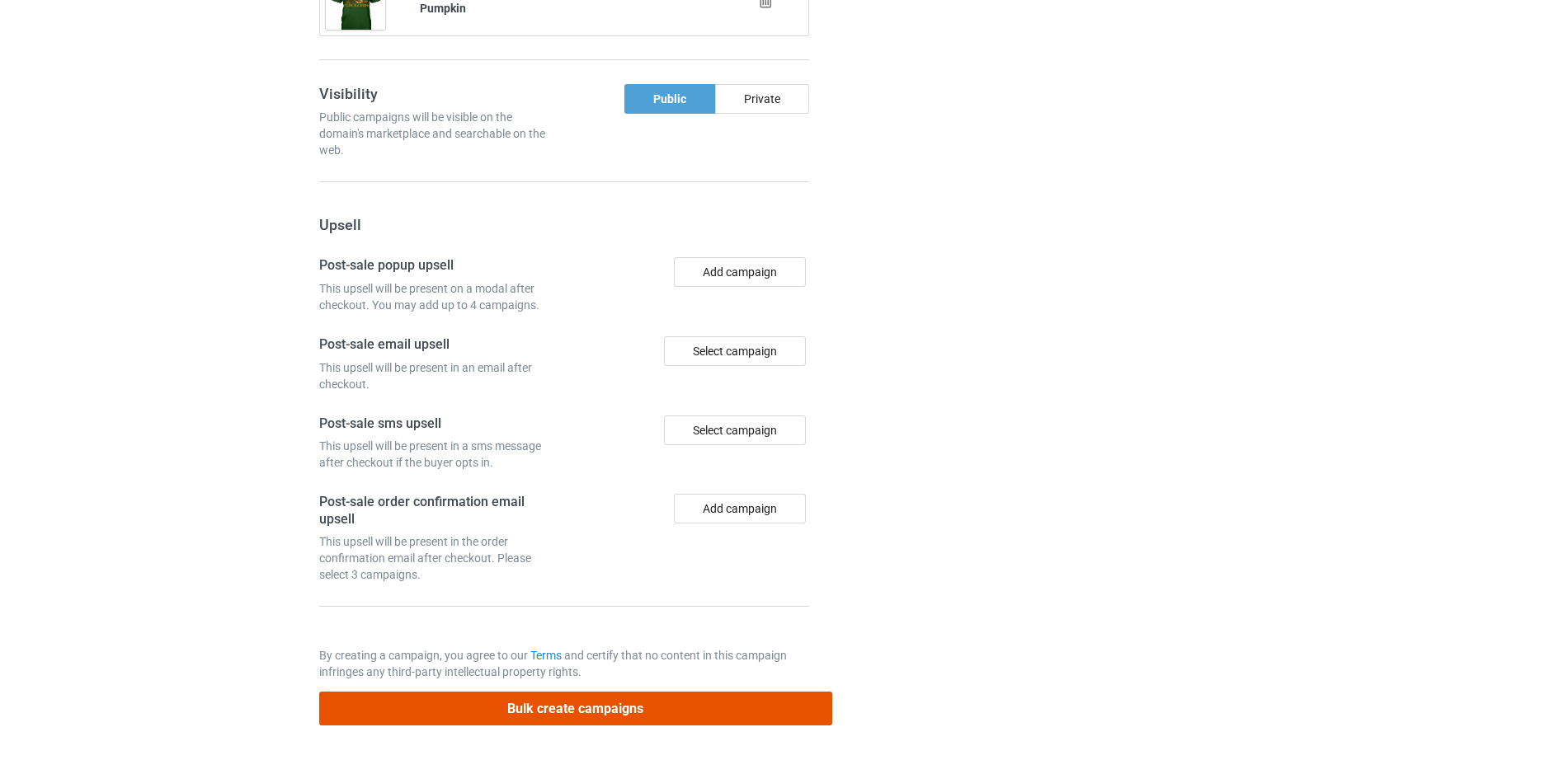
click at [610, 705] on button "Bulk create campaigns" at bounding box center [575, 709] width 513 height 34
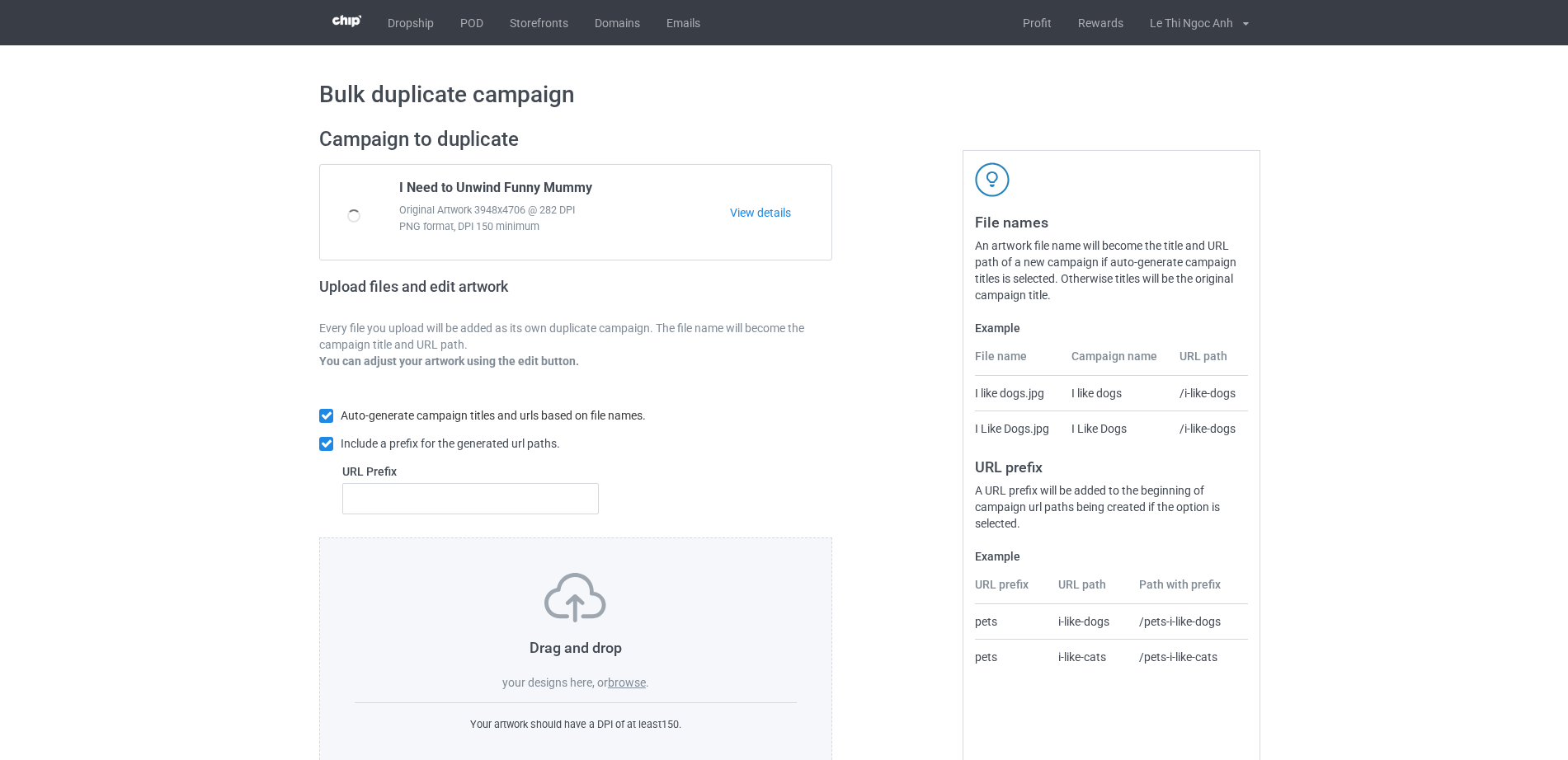
scroll to position [3, 0]
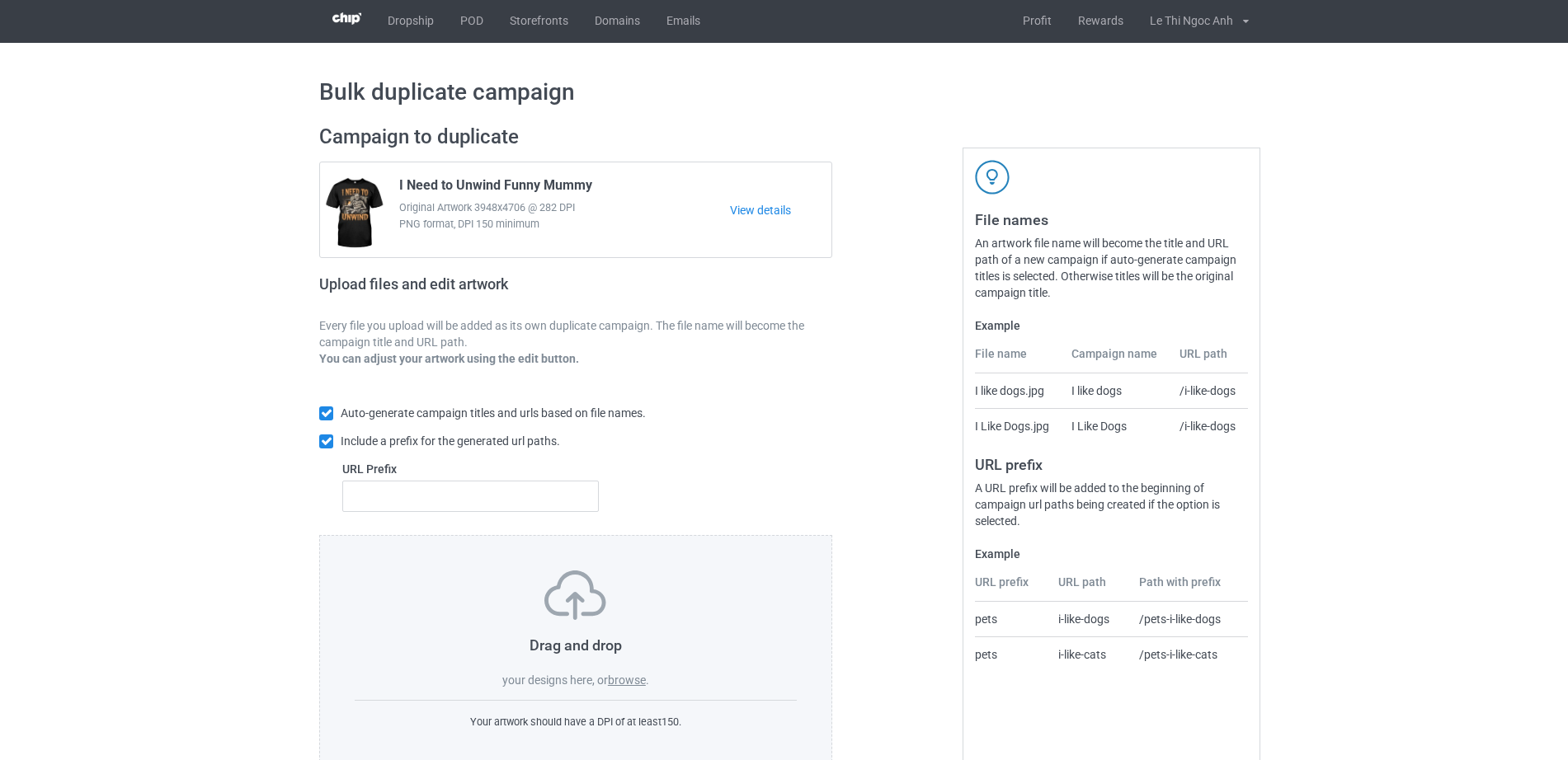
click at [632, 685] on label "browse" at bounding box center [626, 680] width 38 height 13
click at [0, 0] on input "browse" at bounding box center [0, 0] width 0 height 0
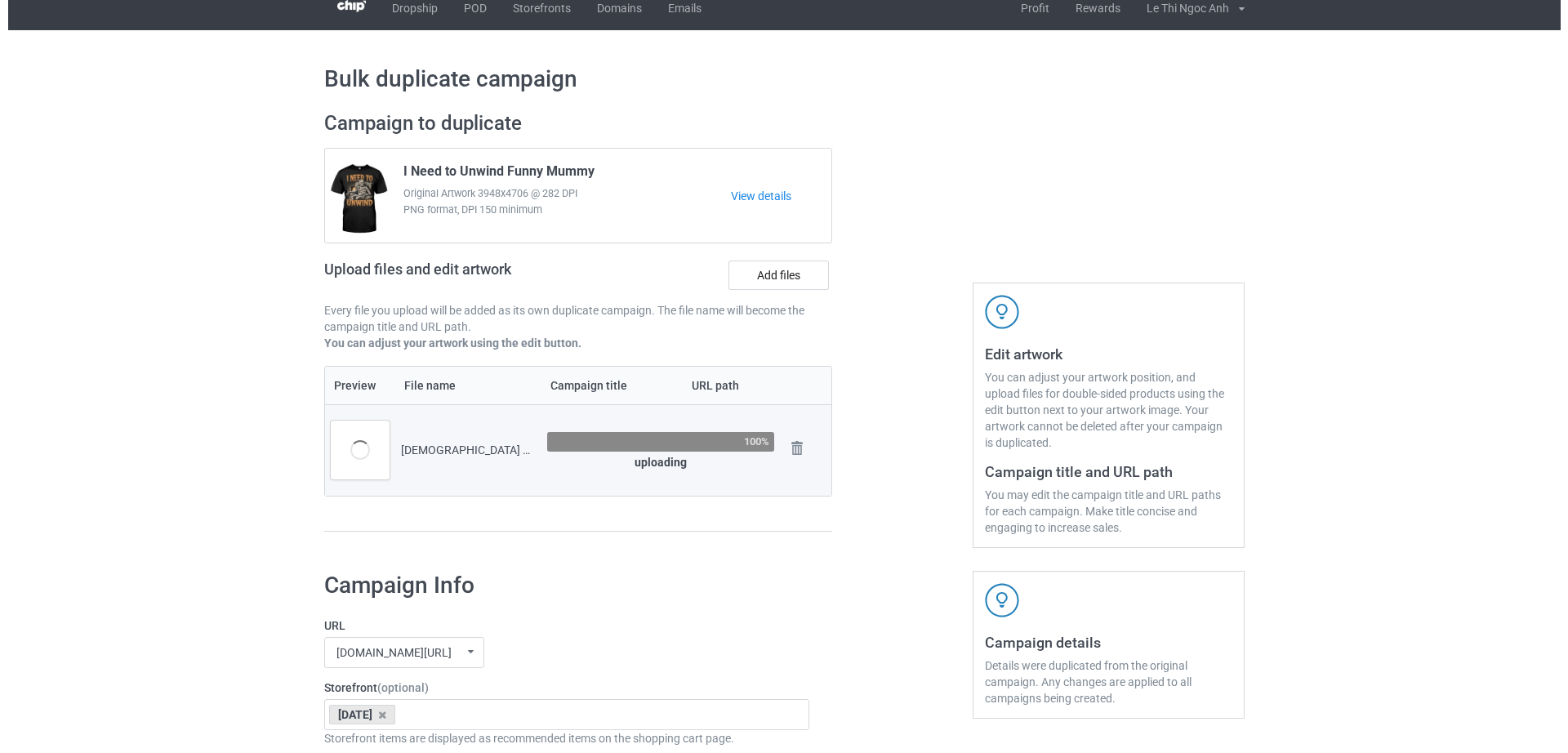
scroll to position [0, 0]
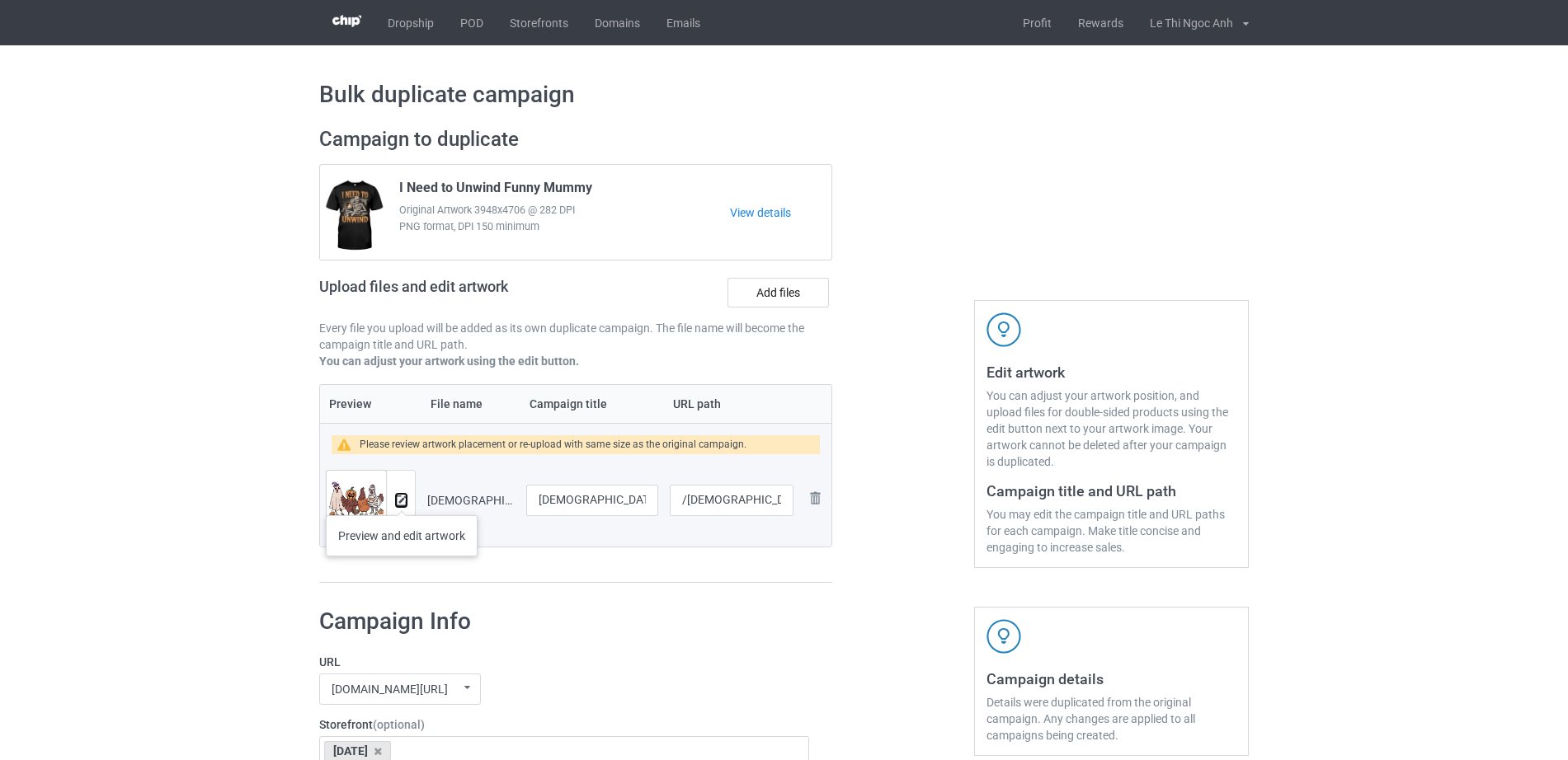
click at [401, 498] on img at bounding box center [401, 500] width 10 height 10
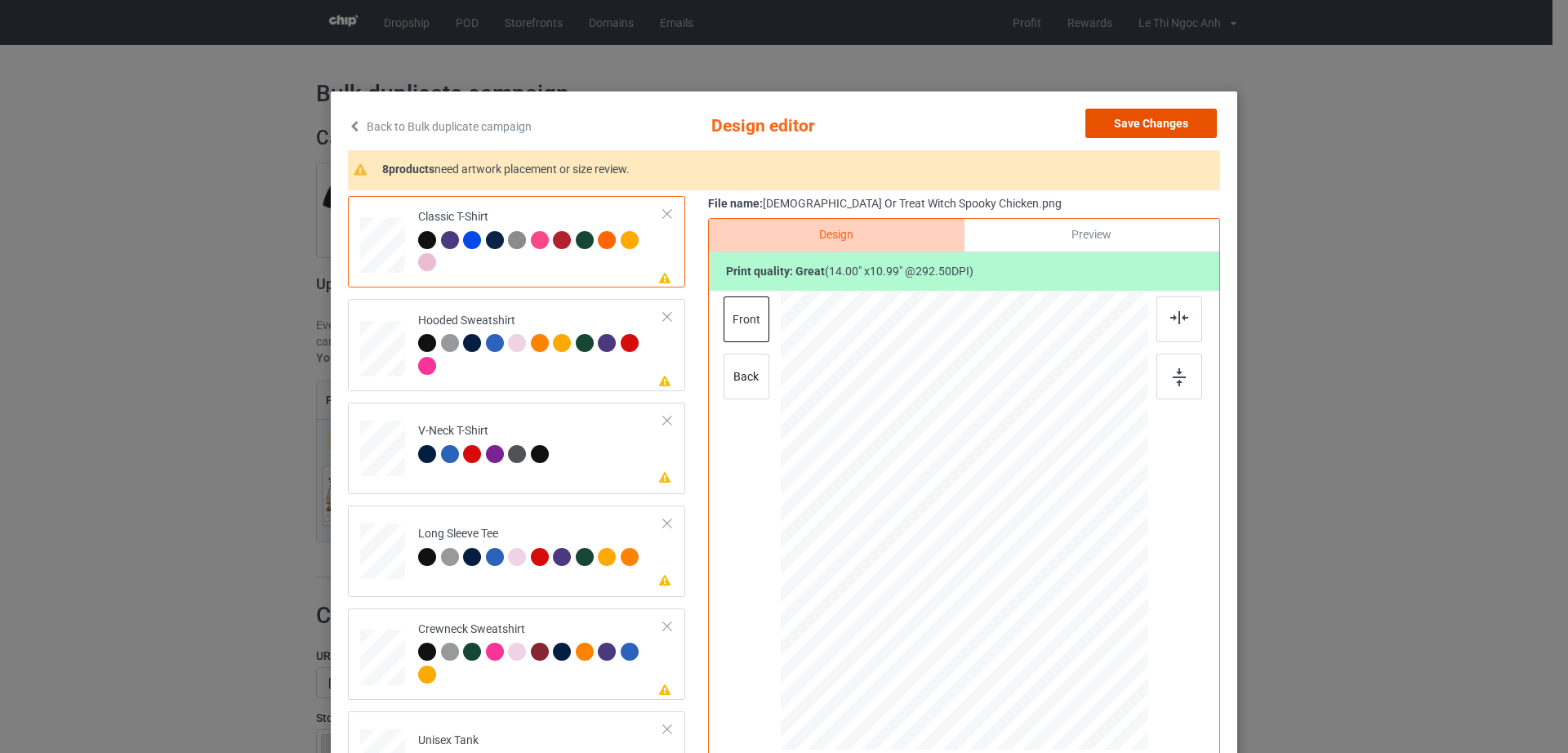
click at [1180, 125] on button "Save Changes" at bounding box center [1151, 123] width 132 height 29
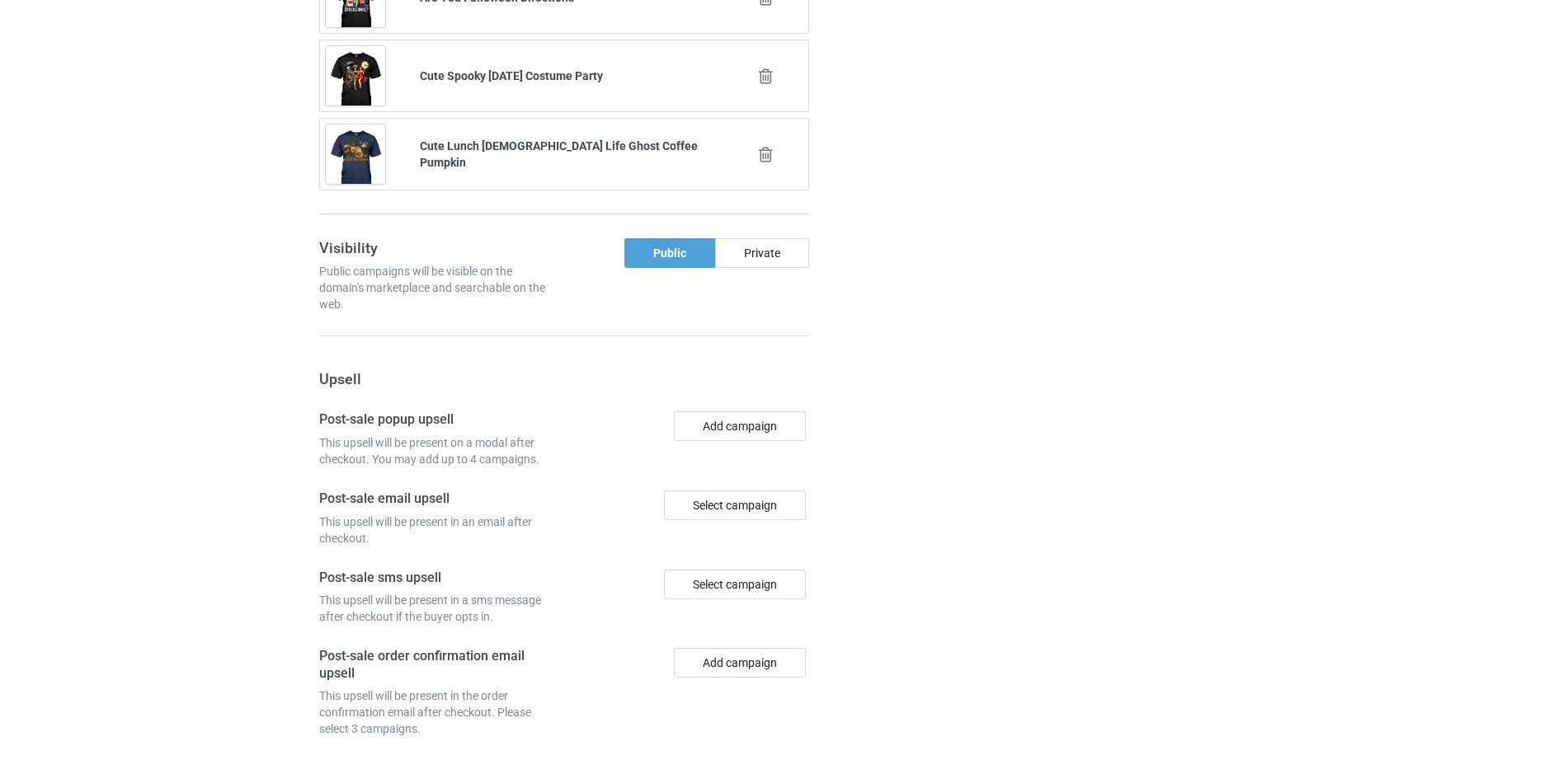
scroll to position [1634, 0]
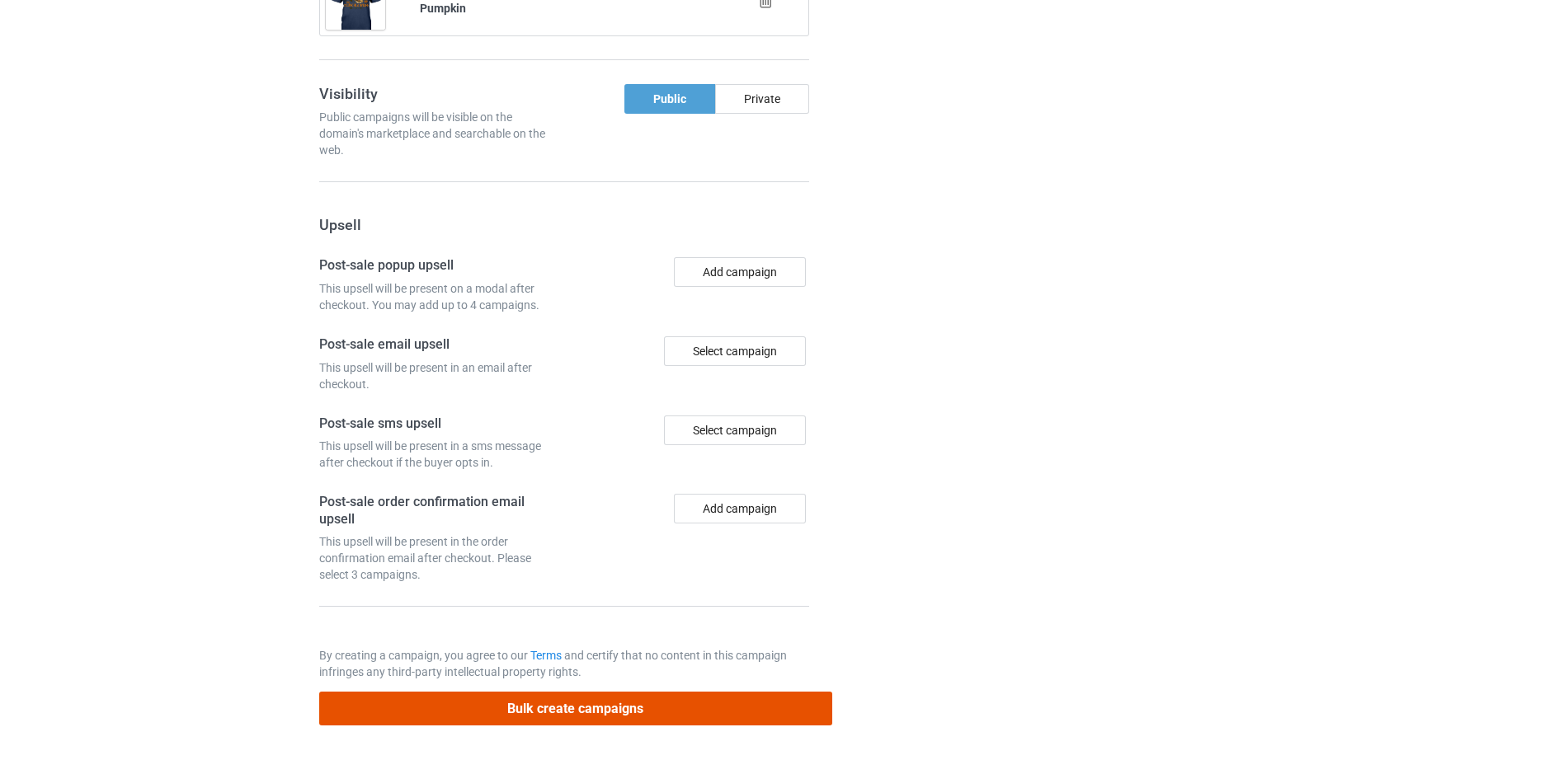
click at [526, 697] on button "Bulk create campaigns" at bounding box center [575, 709] width 513 height 34
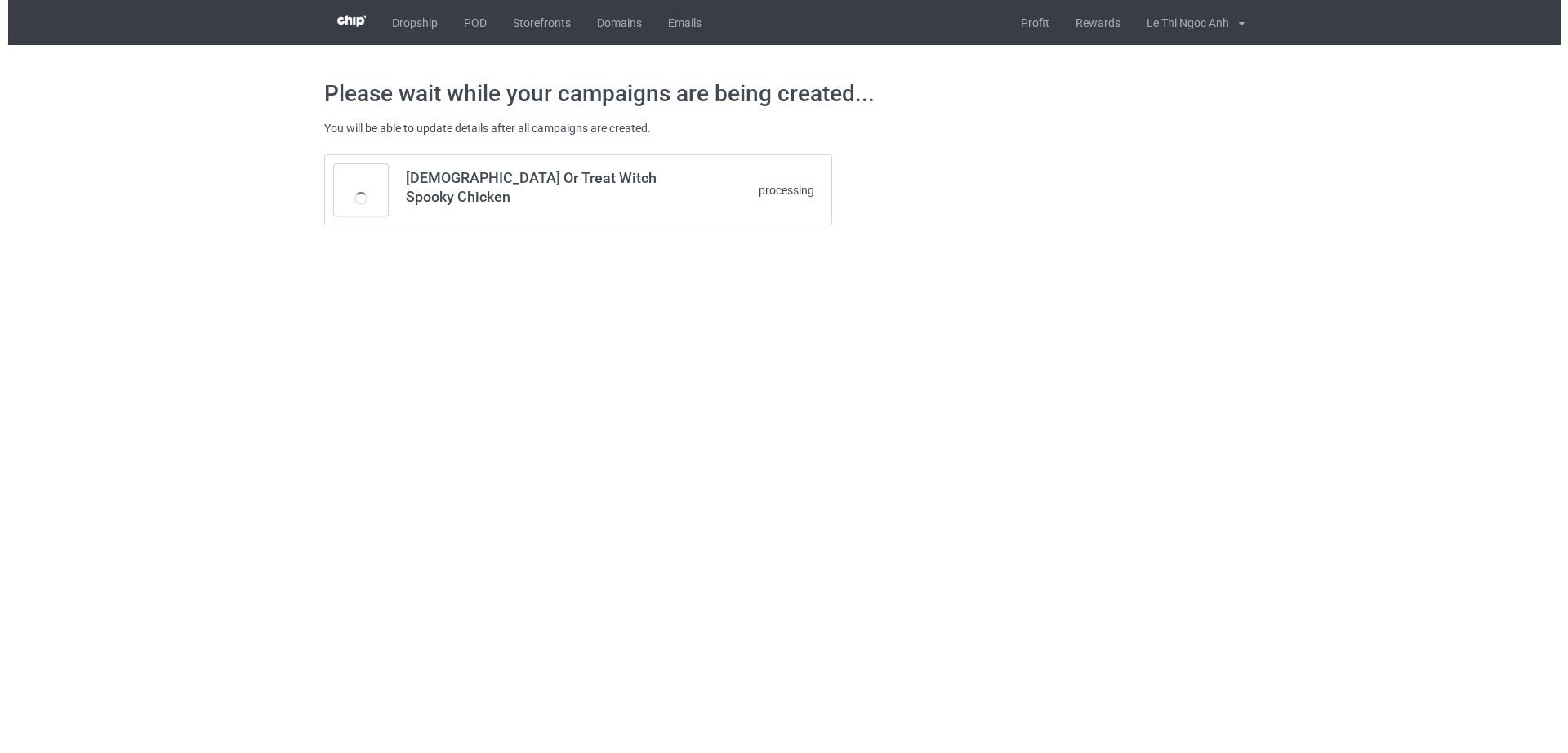
scroll to position [0, 0]
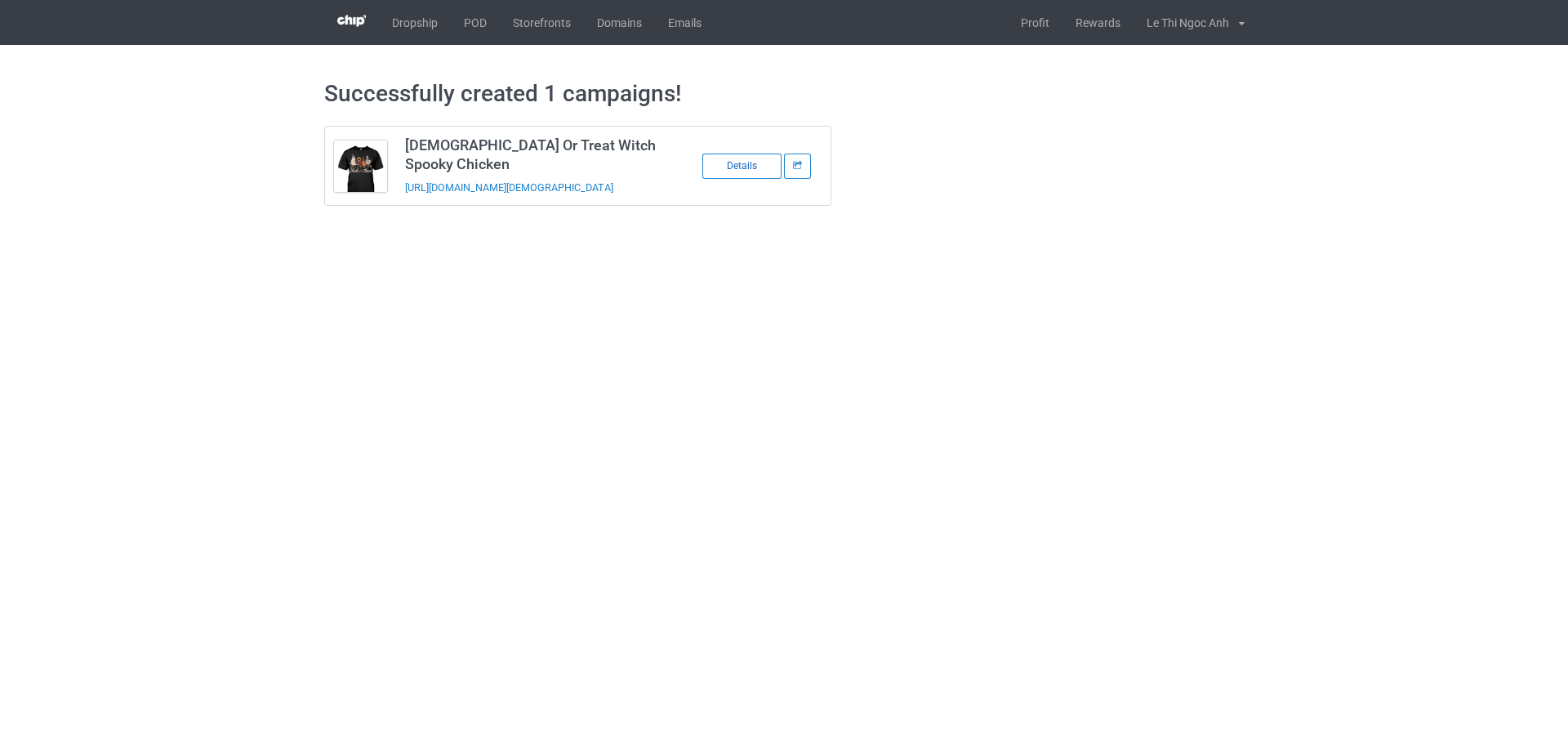
click at [718, 170] on div "Details" at bounding box center [742, 166] width 80 height 25
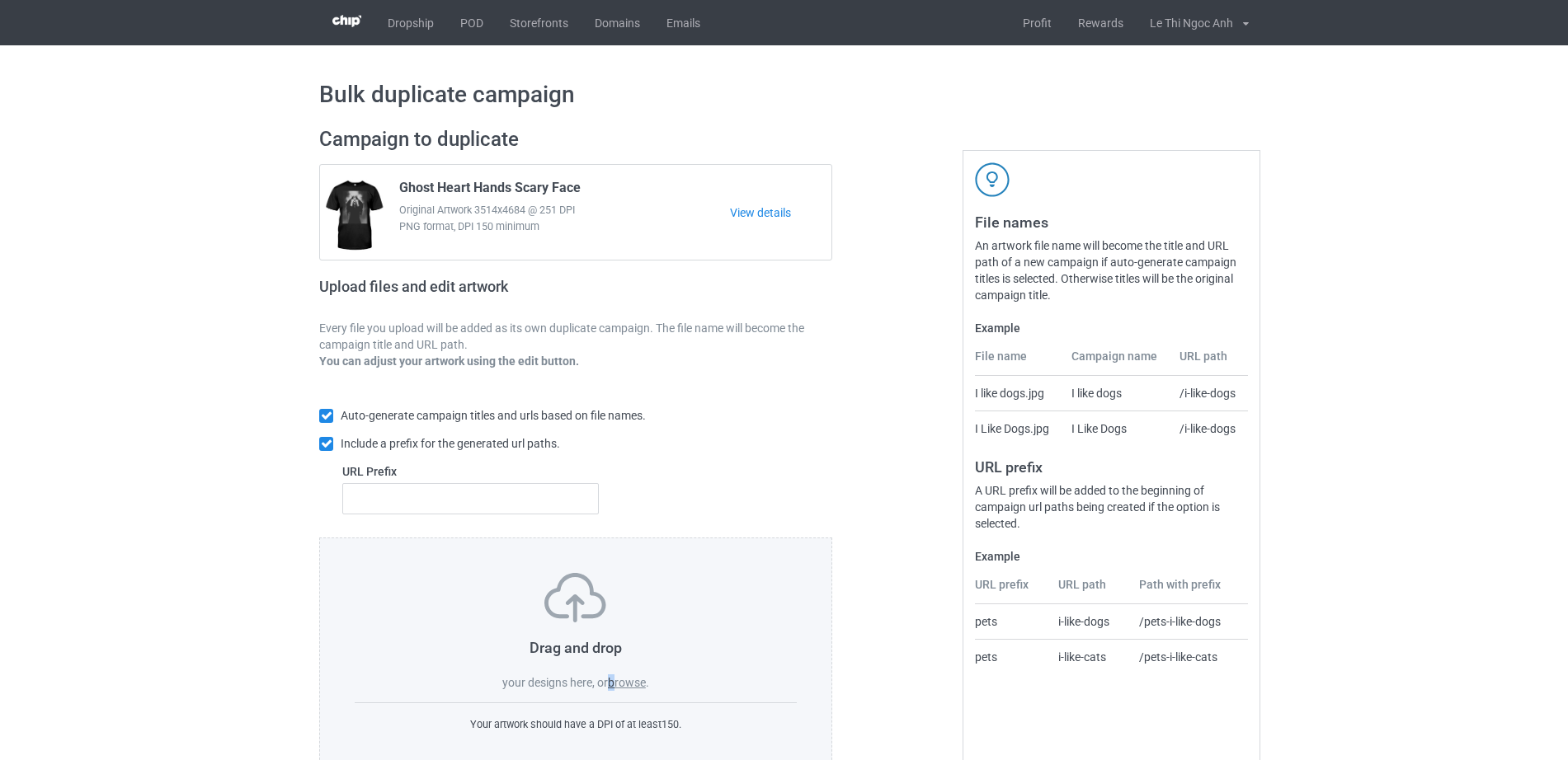
click at [614, 684] on label "browse" at bounding box center [626, 683] width 38 height 13
click at [639, 678] on label "browse" at bounding box center [626, 683] width 38 height 13
click at [0, 0] on input "browse" at bounding box center [0, 0] width 0 height 0
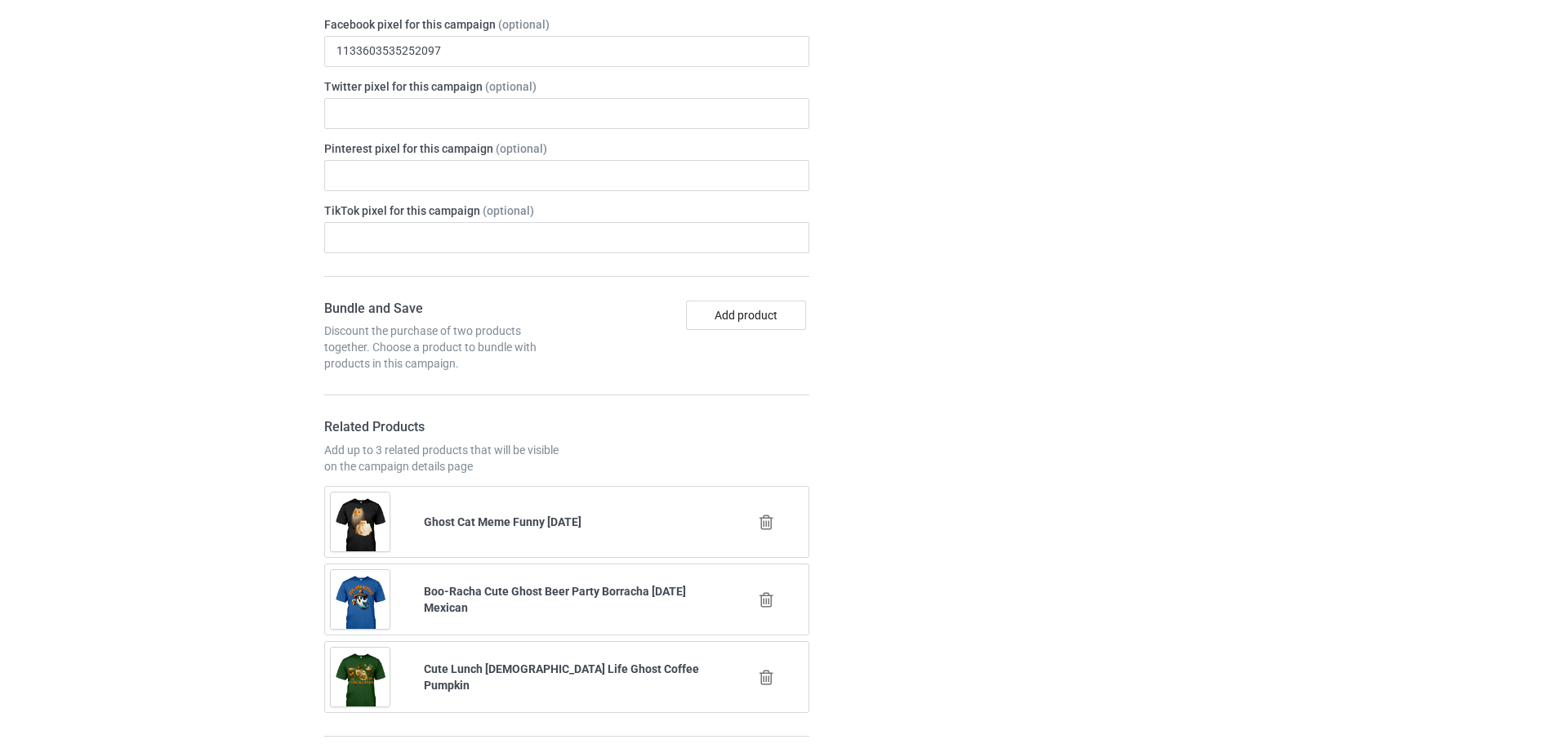
scroll to position [3743, 0]
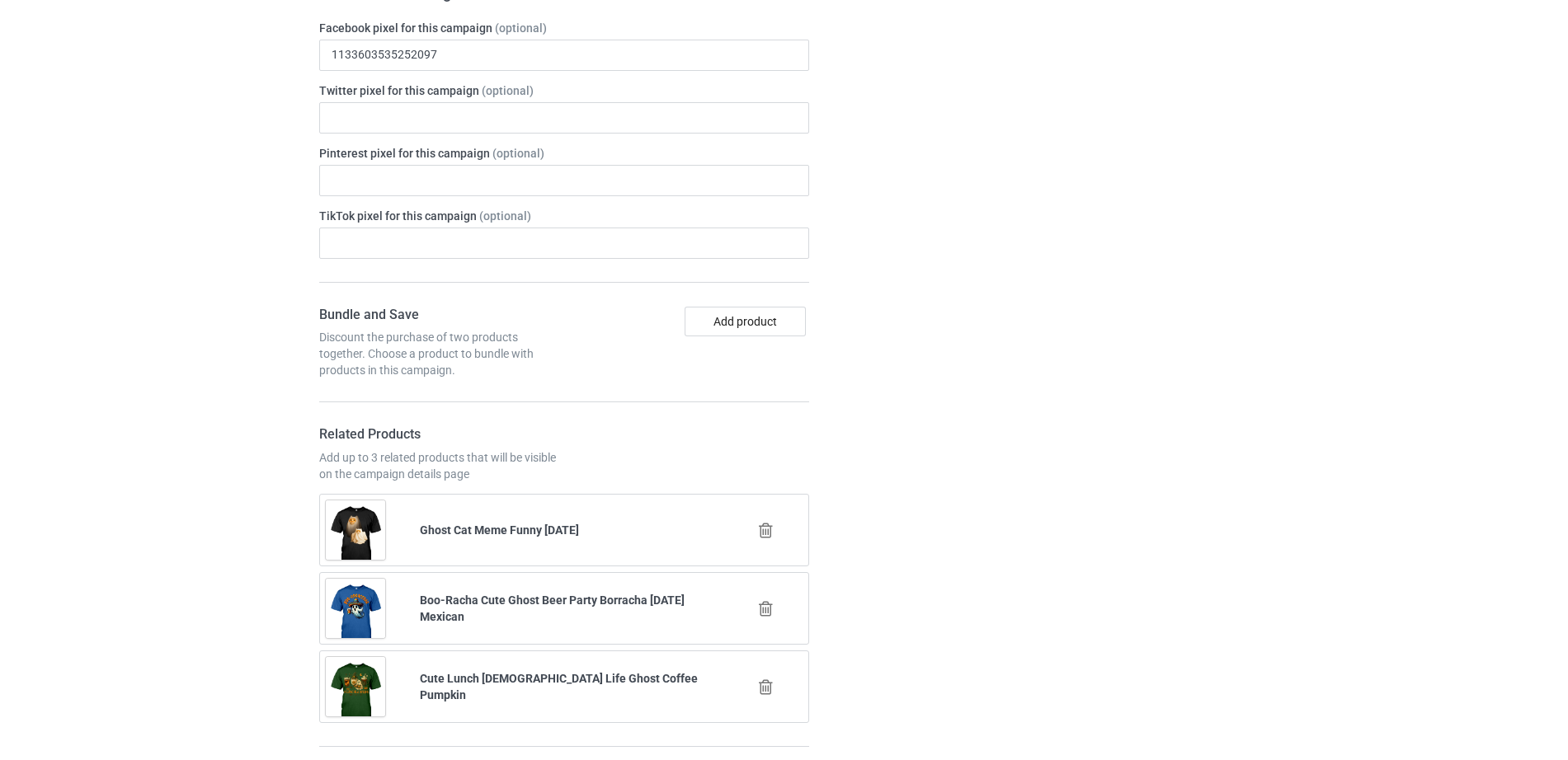
click at [762, 600] on icon at bounding box center [766, 609] width 21 height 17
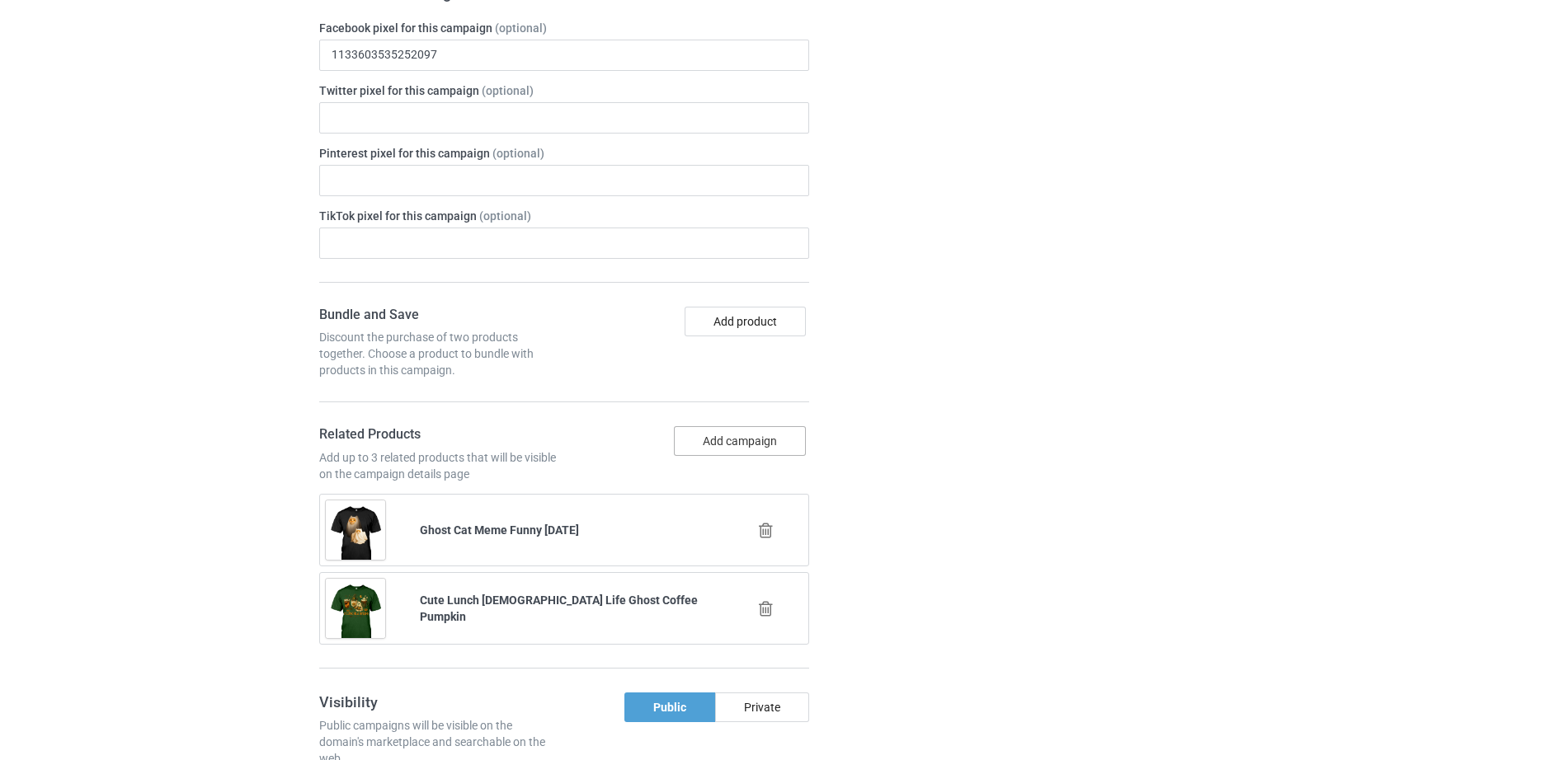
click at [753, 441] on button "Add campaign" at bounding box center [740, 440] width 132 height 29
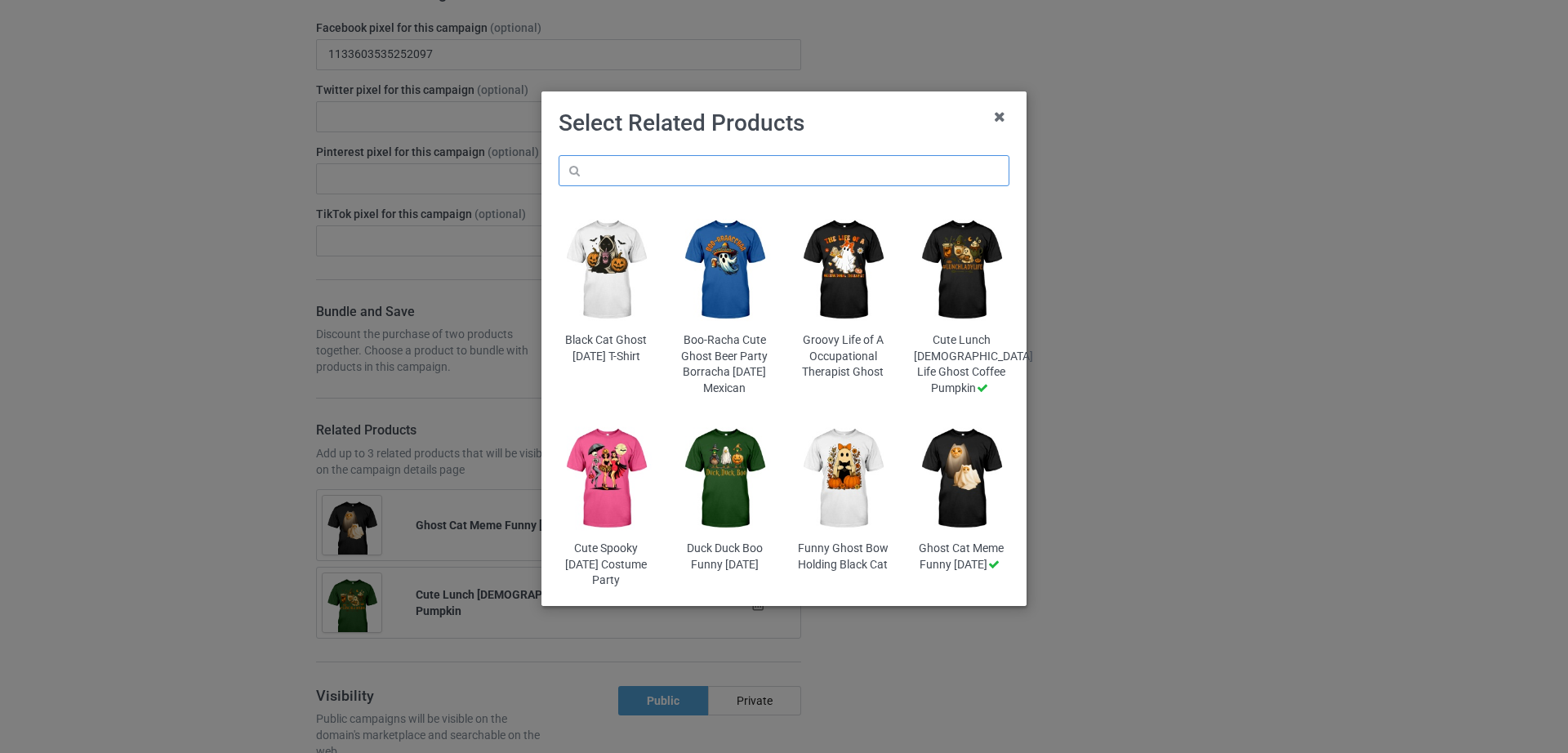
click at [751, 168] on input "text" at bounding box center [784, 170] width 451 height 31
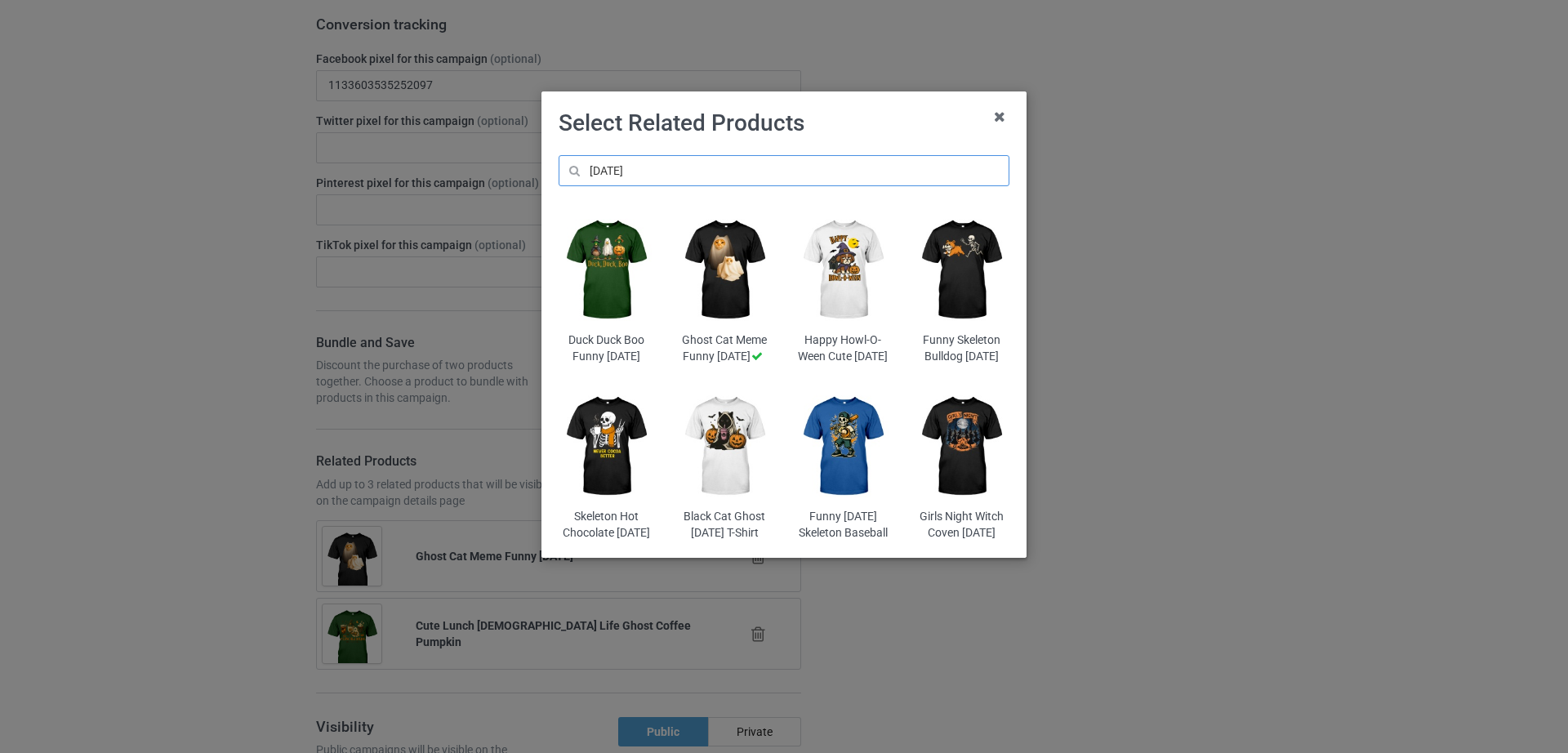
scroll to position [3836, 0]
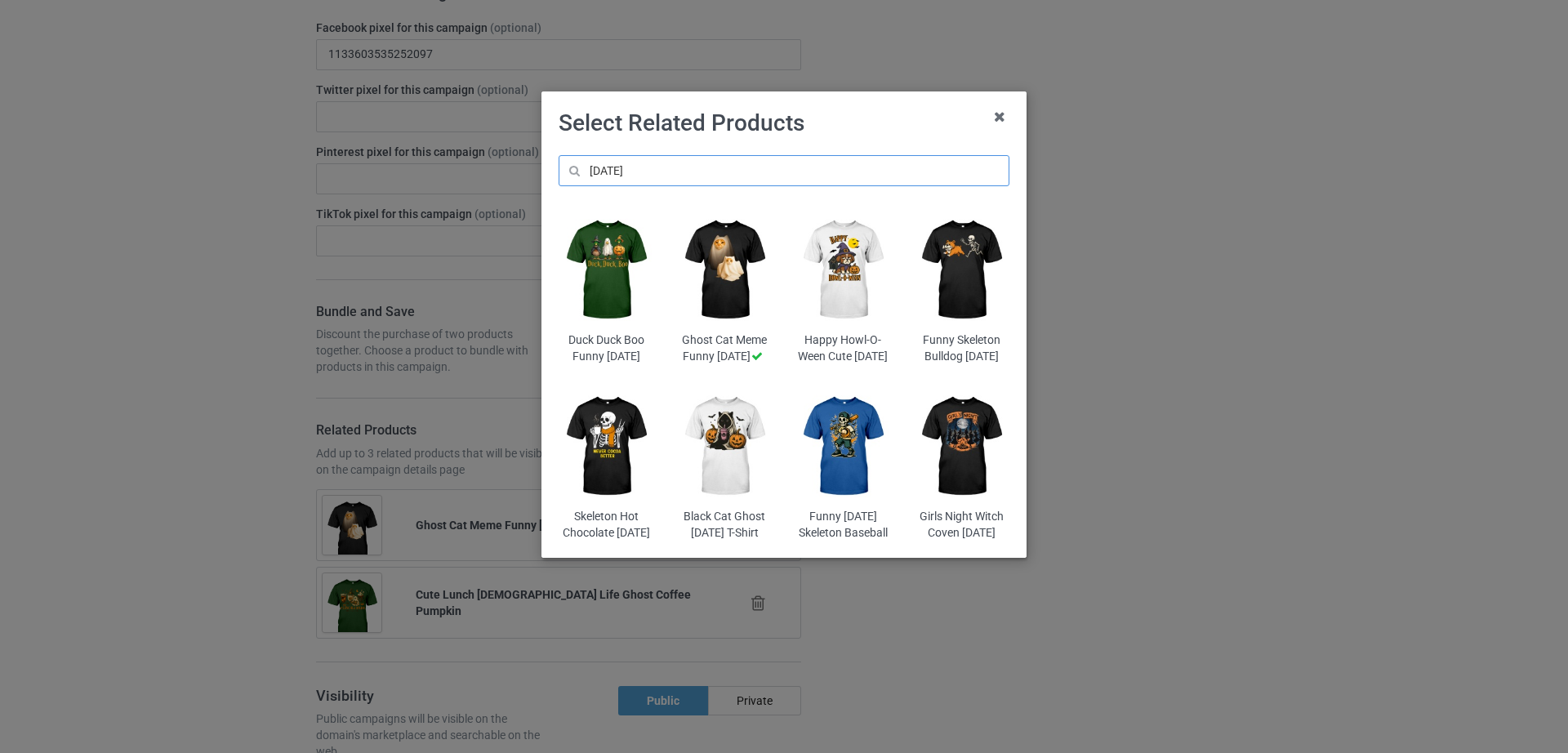
type input "[DATE]"
click at [840, 468] on img at bounding box center [843, 446] width 95 height 119
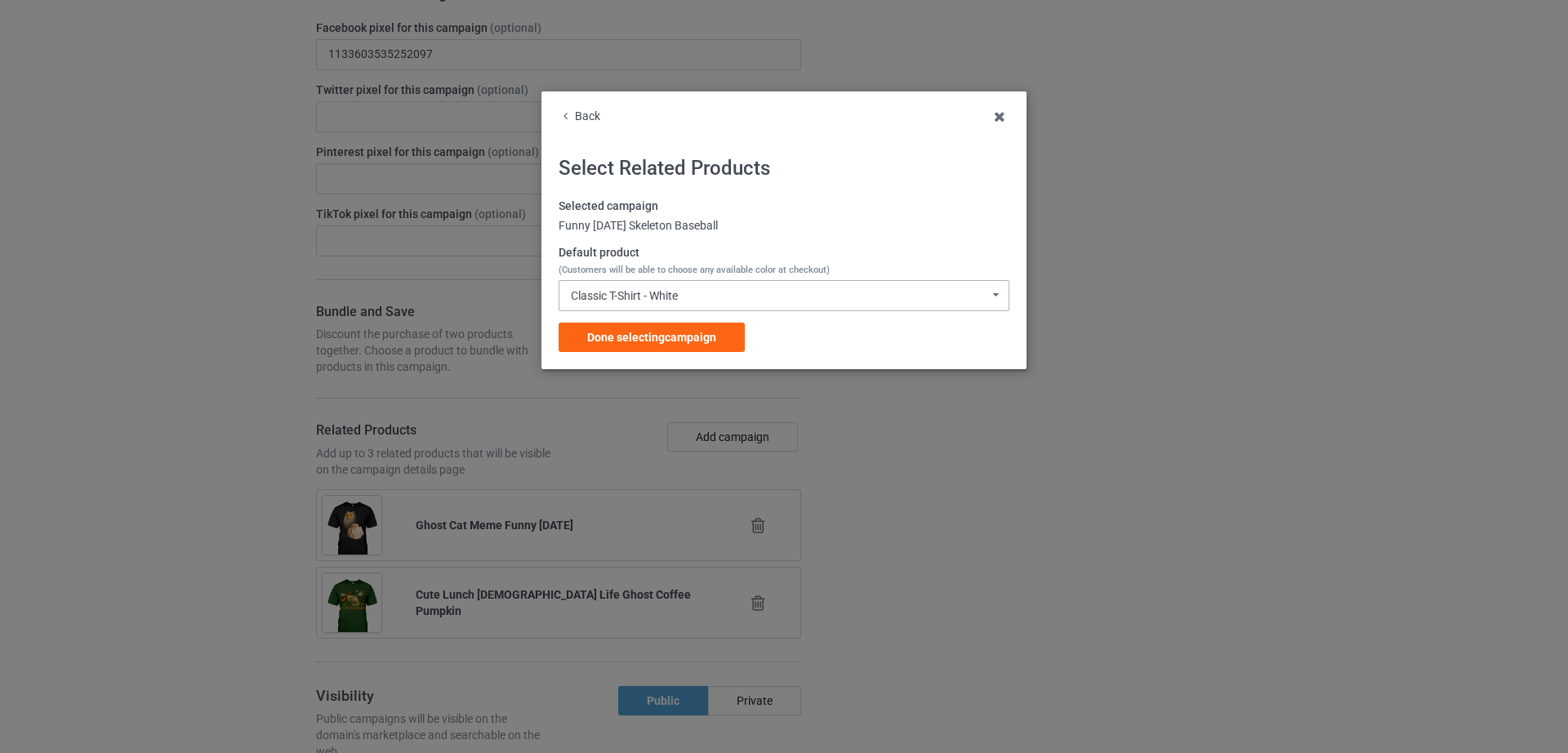
click at [980, 289] on div "Classic T-Shirt - White Classic T-Shirt - White Hooded Sweatshirt - White V-Nec…" at bounding box center [784, 295] width 451 height 31
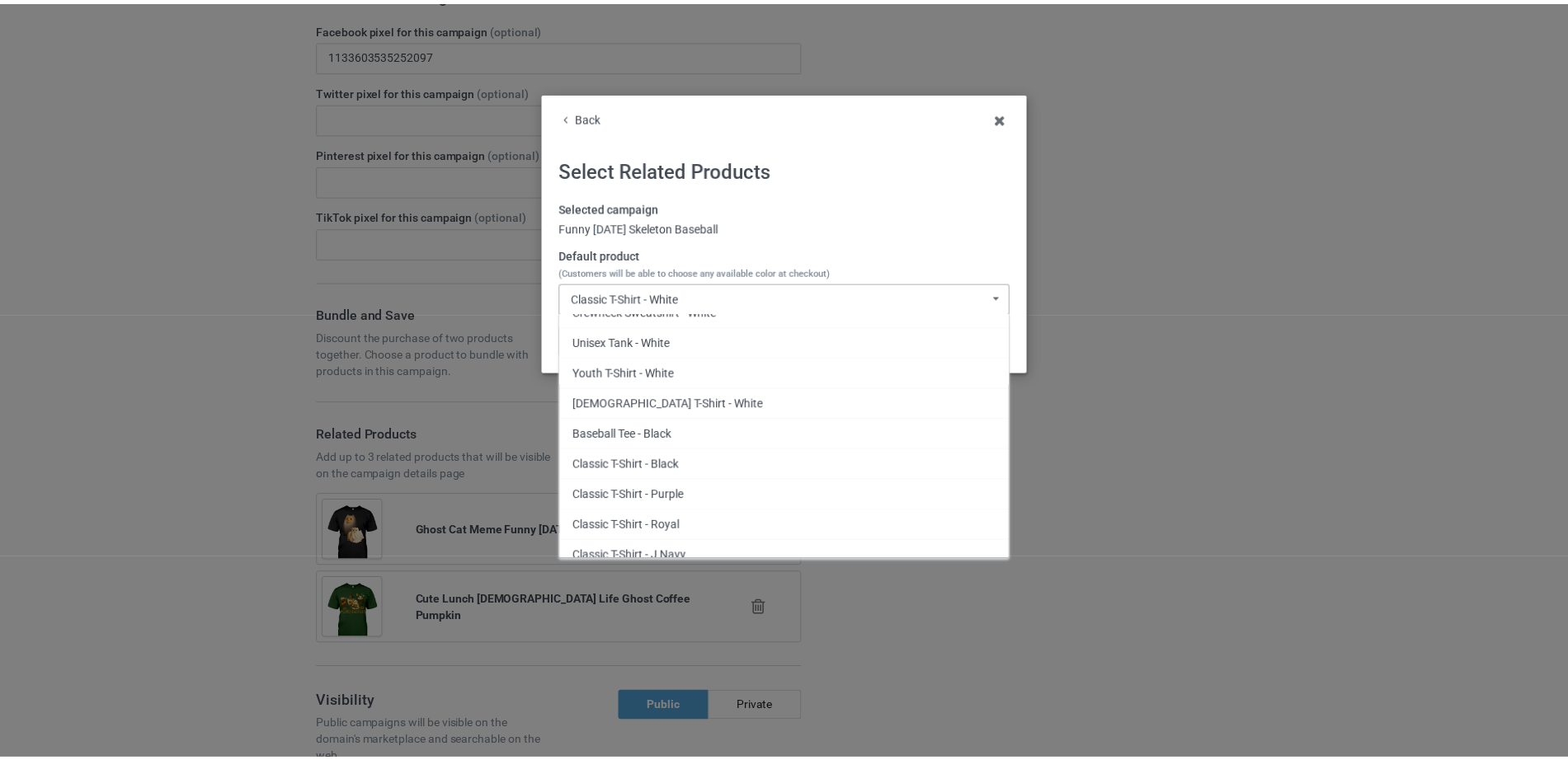
scroll to position [150, 0]
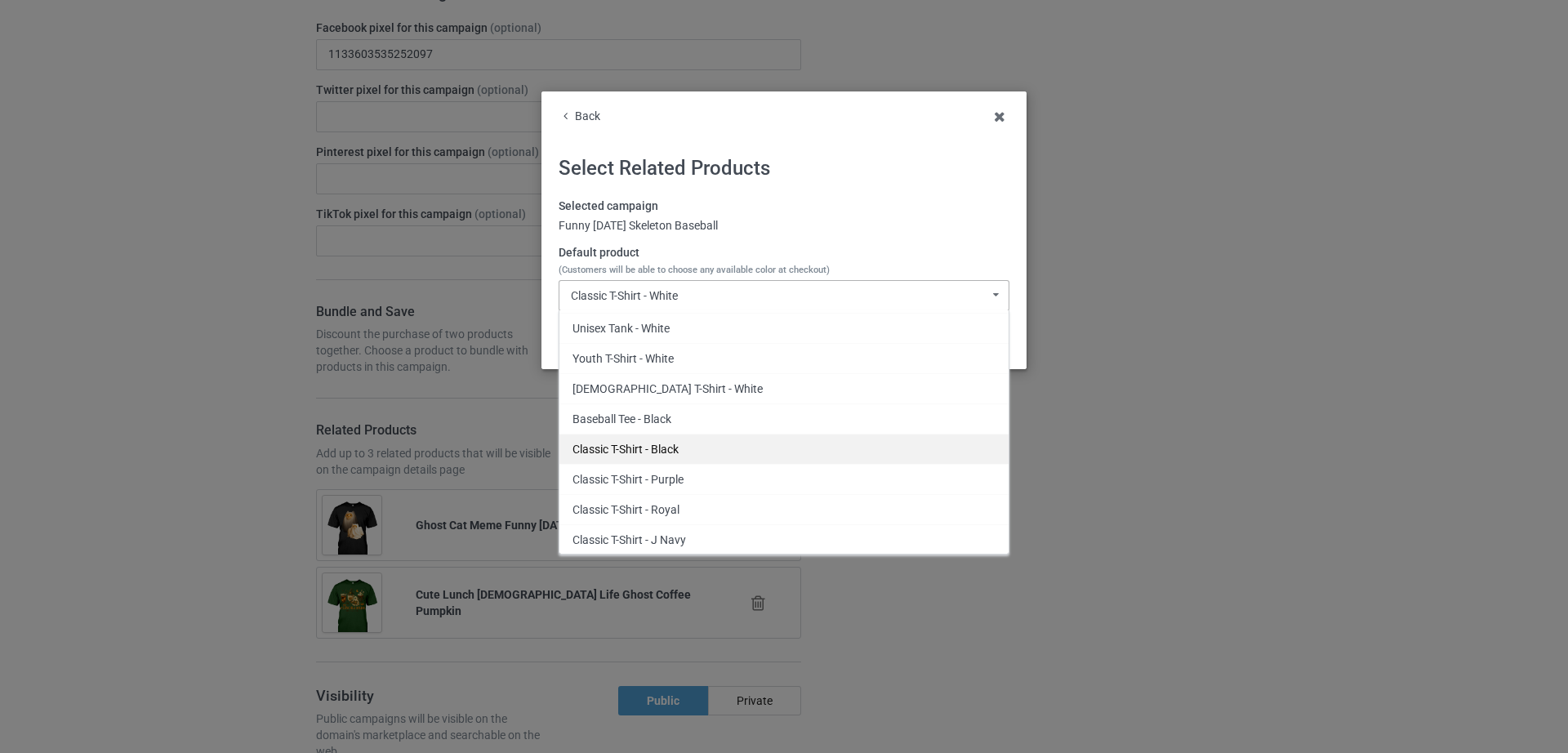
click at [634, 454] on div "Classic T-Shirt - Black" at bounding box center [784, 449] width 449 height 30
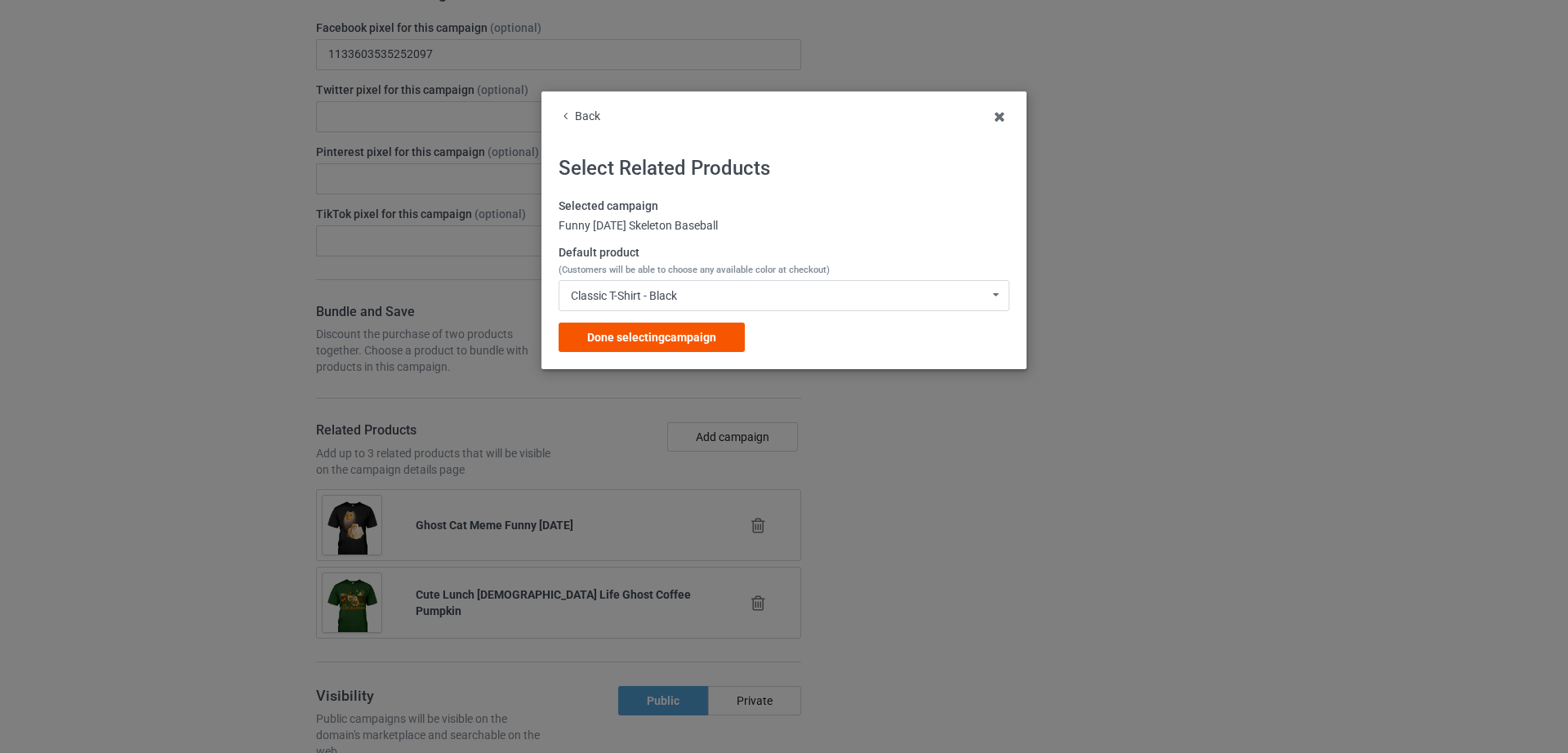
click at [685, 338] on span "Done selecting campaign" at bounding box center [652, 338] width 129 height 13
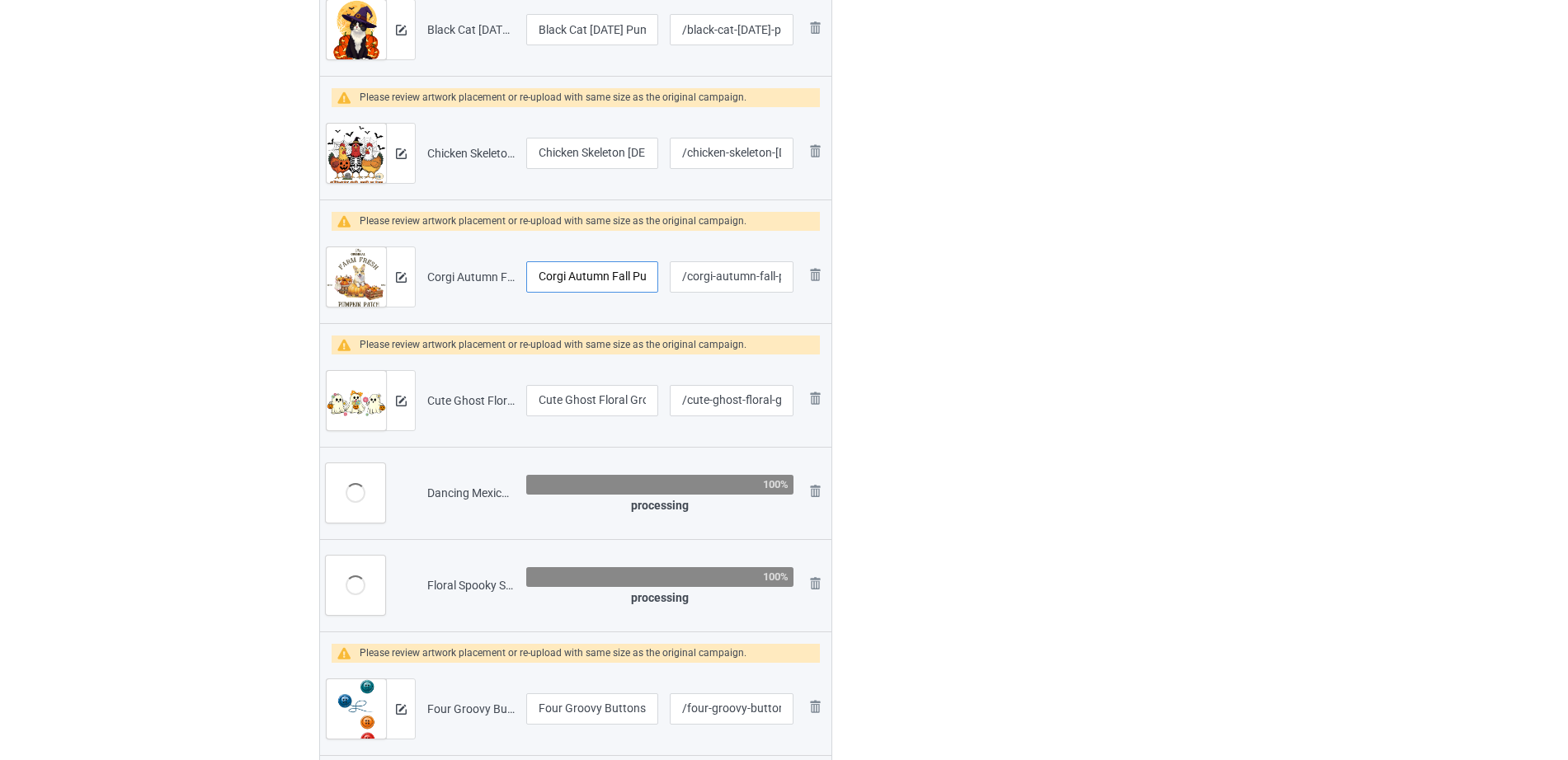
scroll to position [0, 33]
drag, startPoint x: 528, startPoint y: 269, endPoint x: 641, endPoint y: 271, distance: 113.0
click at [641, 271] on input "Corgi Autumn Fall Pumpkin" at bounding box center [592, 277] width 132 height 31
click at [617, 276] on input "Corgi Autumn Fall Pumpkin" at bounding box center [592, 277] width 132 height 31
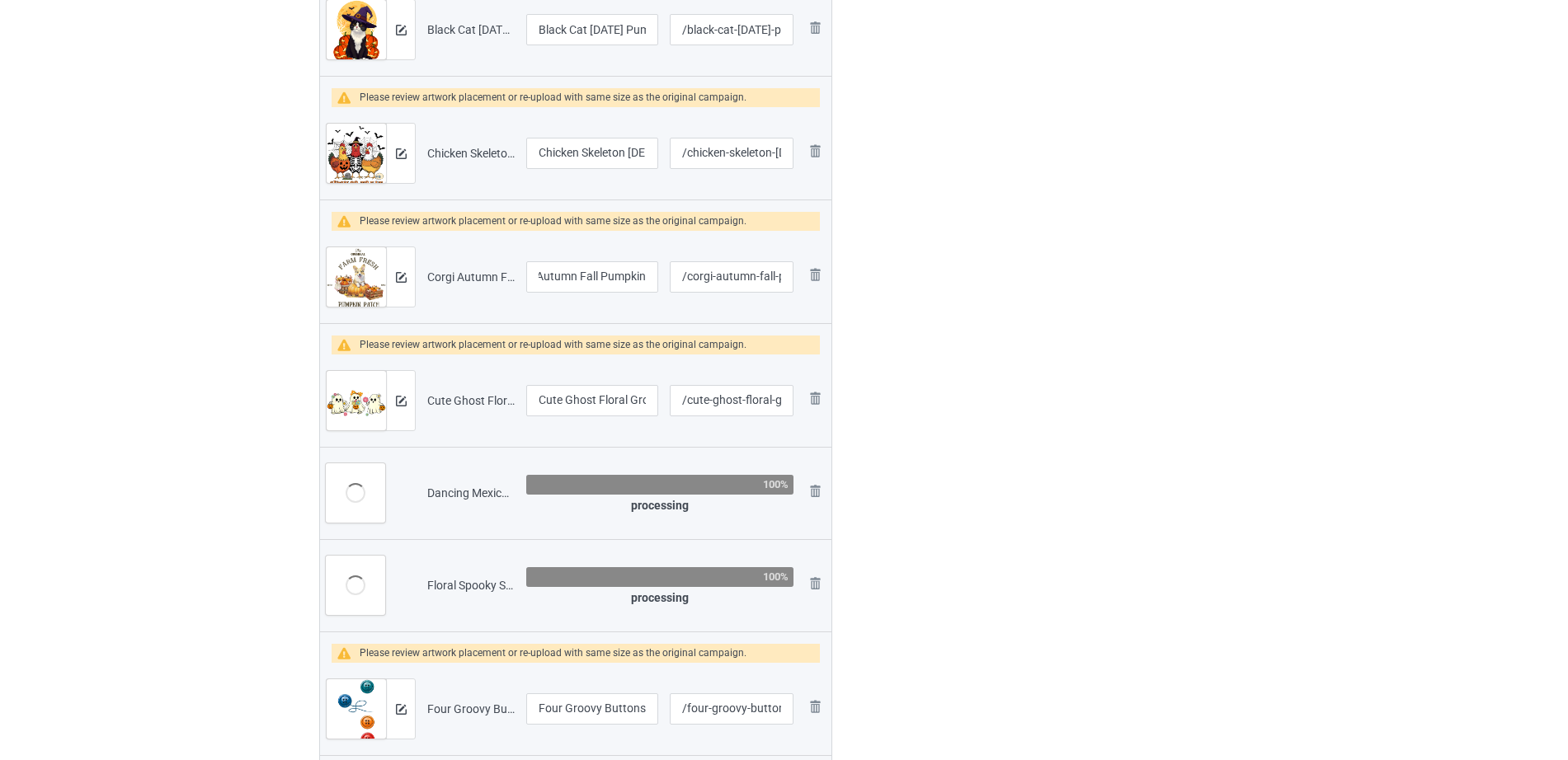
scroll to position [0, 0]
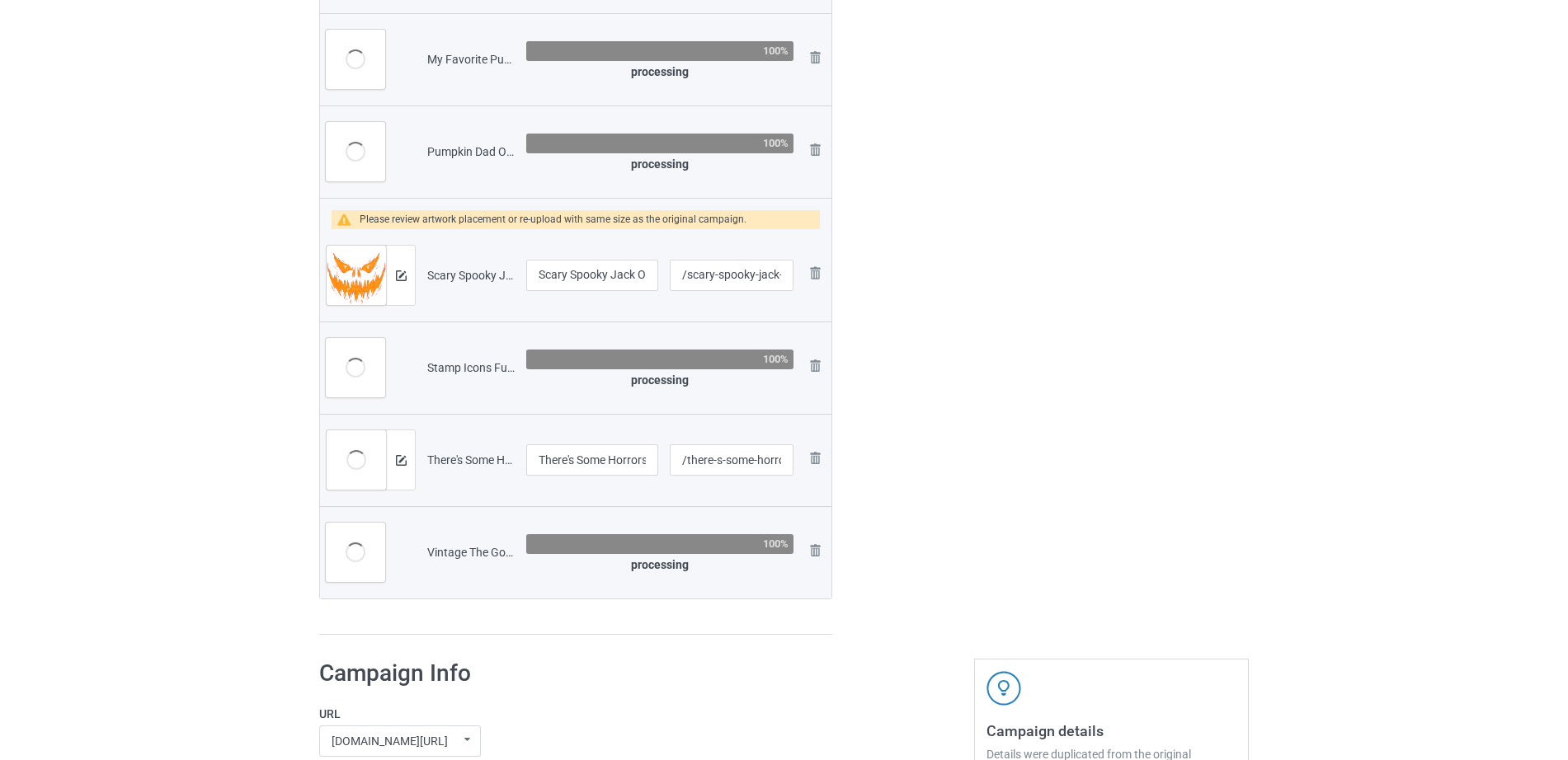
click at [581, 317] on td "Scary Spooky Jack O Lantern Face Pumpkin" at bounding box center [592, 276] width 144 height 93
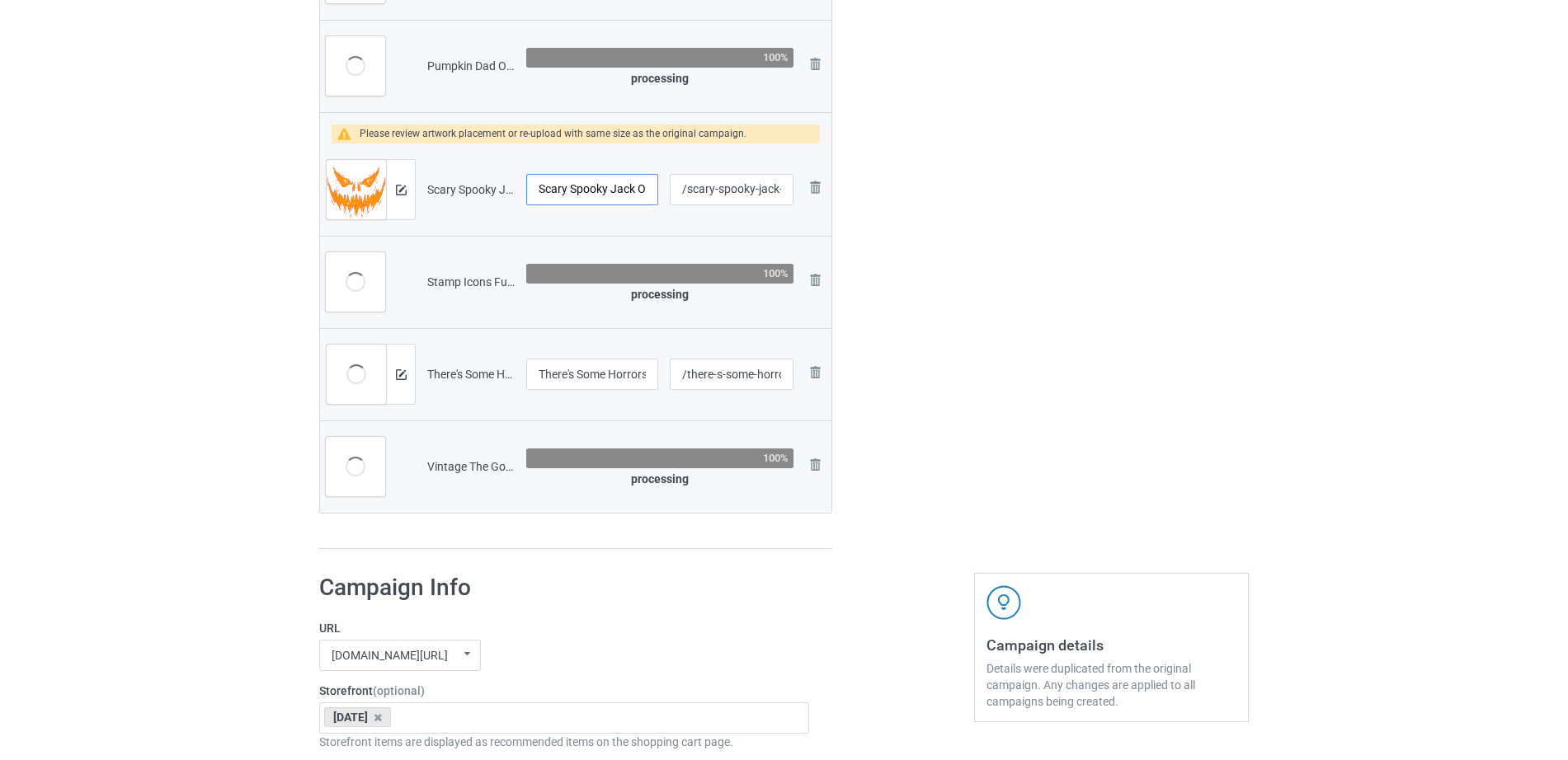
click at [607, 205] on div "Scary Spooky Jack O Lantern Face Pumpkin" at bounding box center [592, 189] width 132 height 31
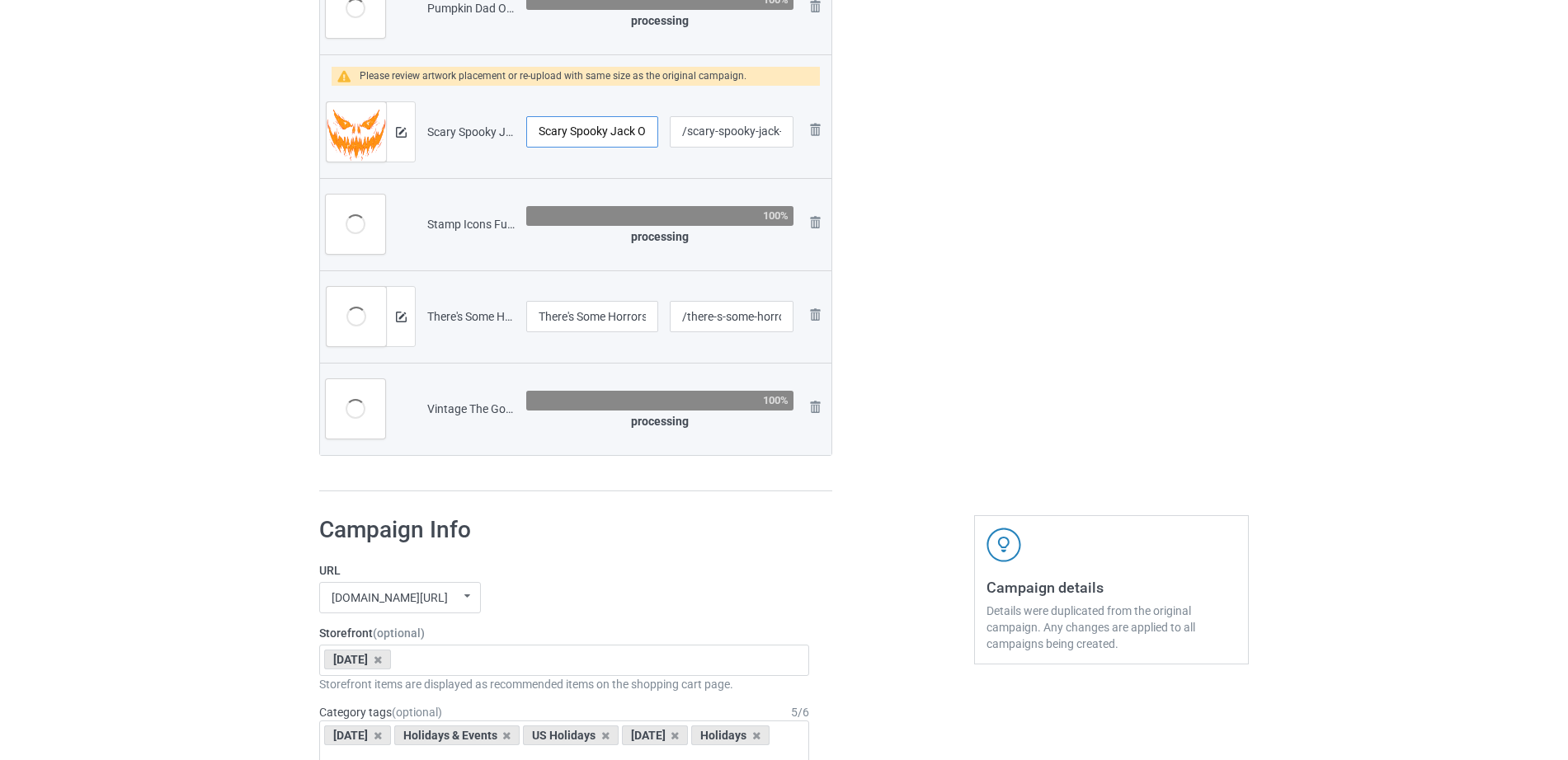
click at [575, 138] on input "Scary Spooky Jack O Lantern Face Pumpkin" at bounding box center [592, 131] width 132 height 31
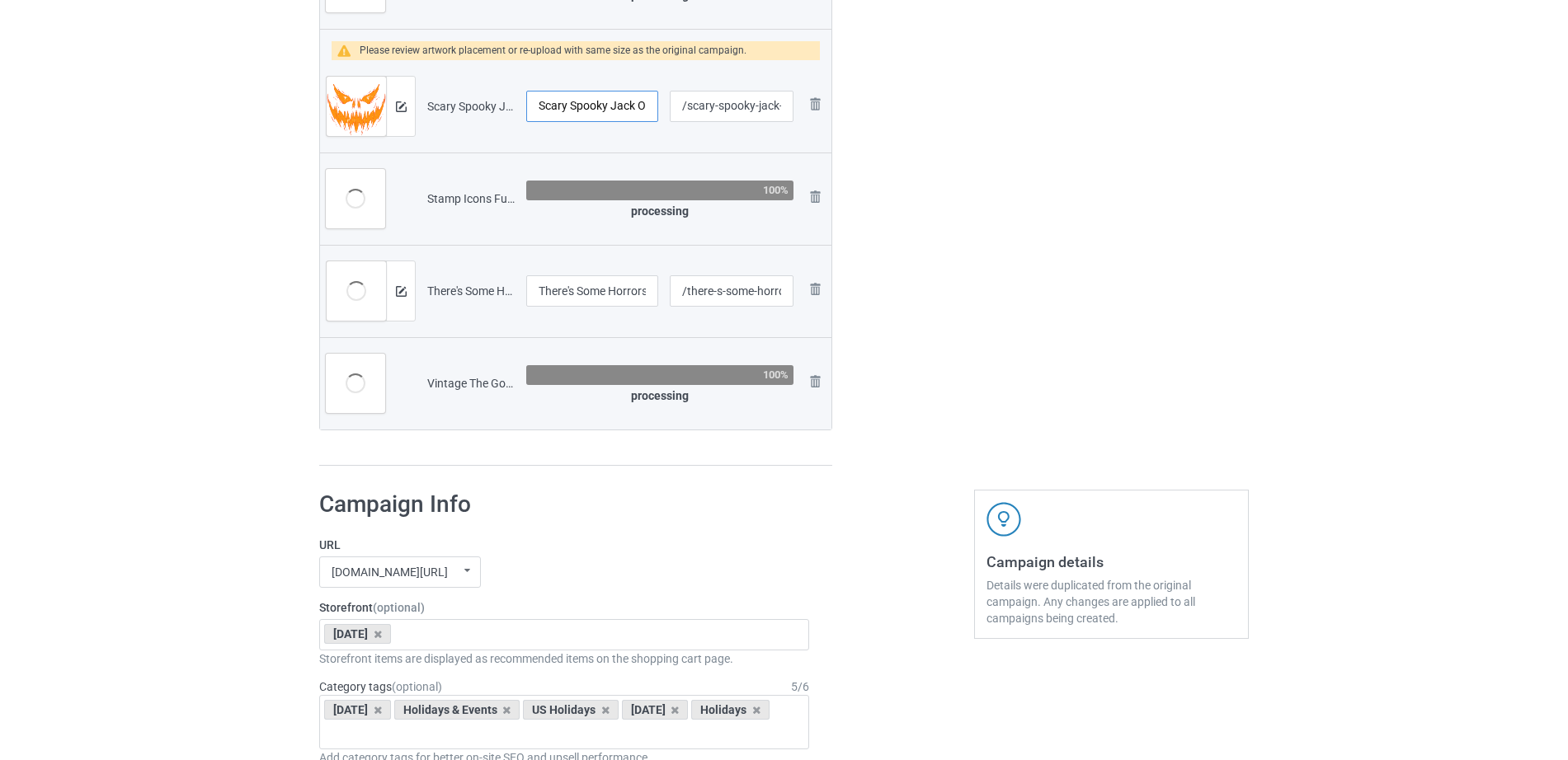
click at [616, 110] on input "Scary Spooky Jack O Lantern Face Pumpkin" at bounding box center [592, 106] width 132 height 31
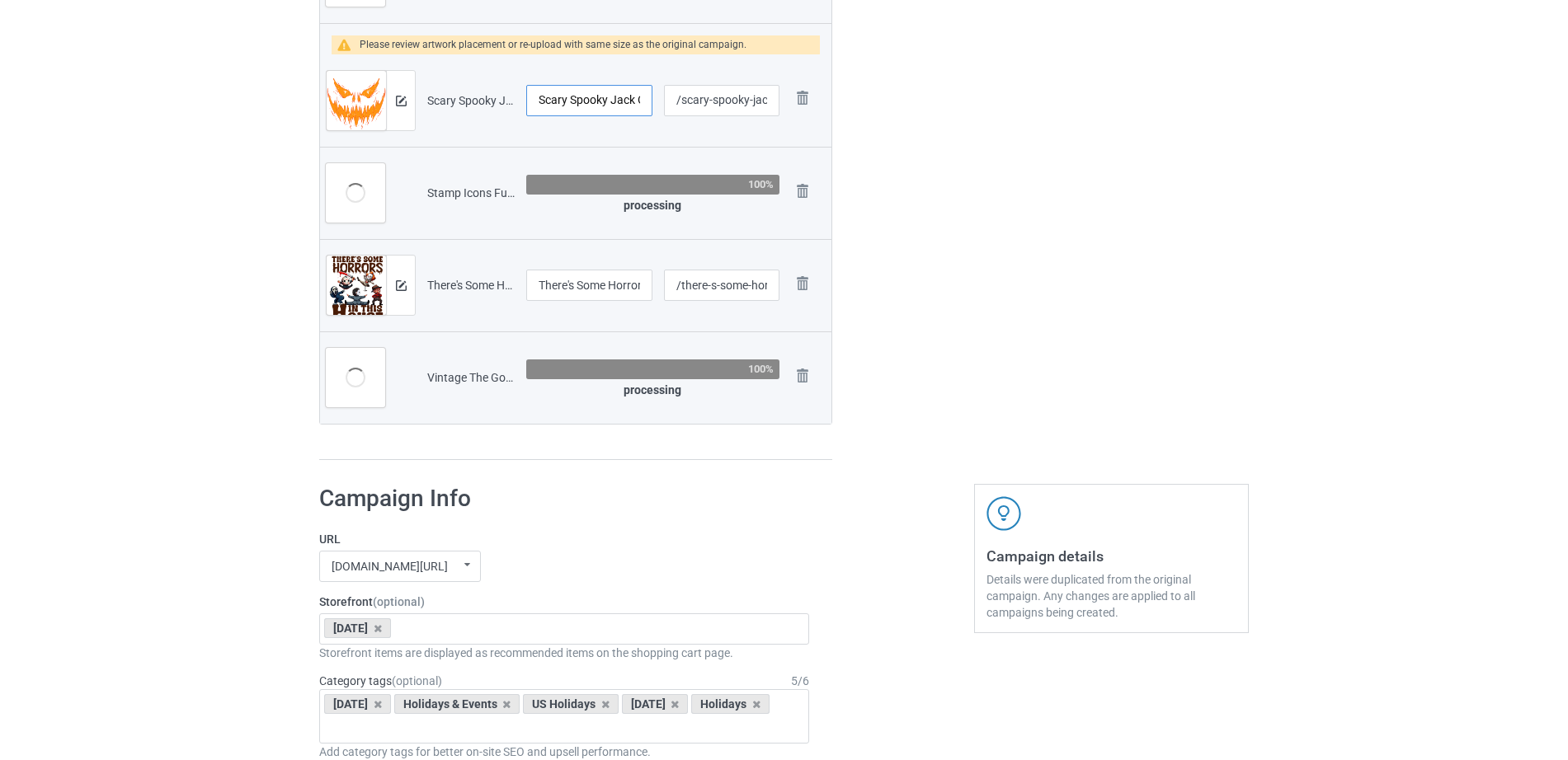
click at [614, 104] on input "Scary Spooky Jack O Lantern Face Pumpkin" at bounding box center [589, 100] width 127 height 31
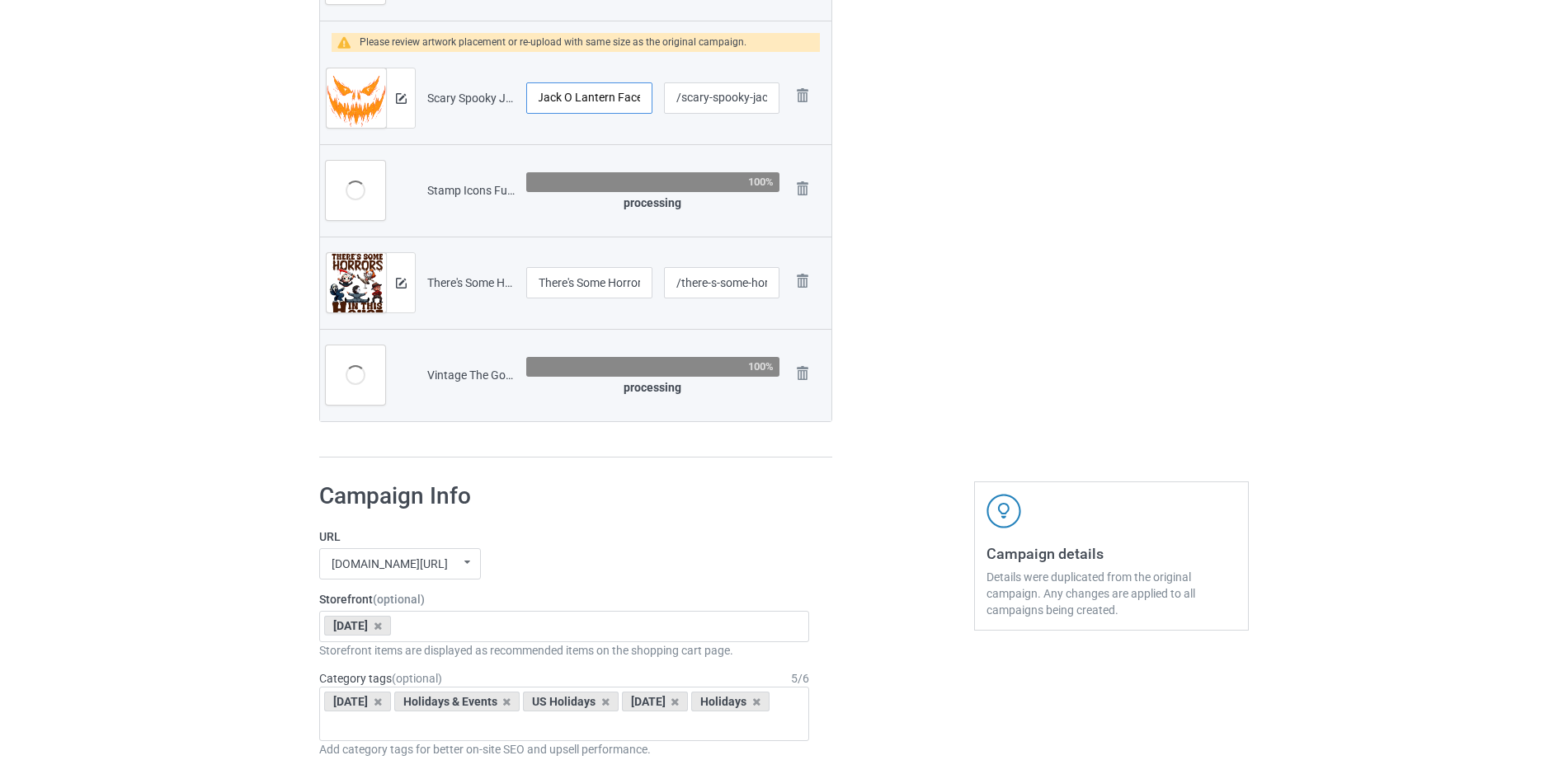
scroll to position [0, 124]
drag, startPoint x: 615, startPoint y: 93, endPoint x: 630, endPoint y: 96, distance: 15.3
click at [630, 96] on input "Scary Spooky Jack O Lantern Face Pumpkin" at bounding box center [589, 97] width 127 height 31
click at [582, 96] on input "Scary Spooky Jack O Lantern Face Pumpkin" at bounding box center [589, 97] width 127 height 31
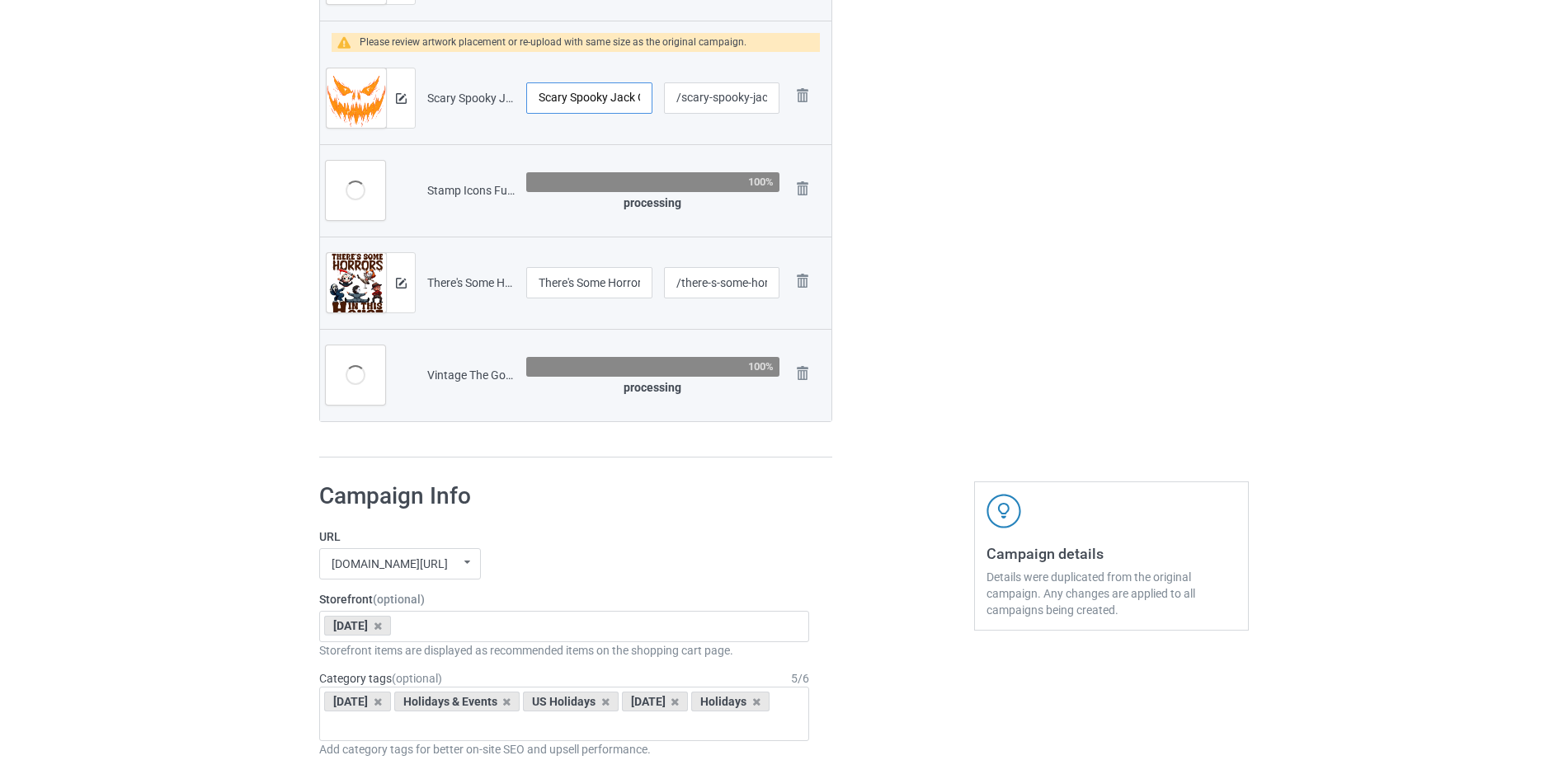
drag, startPoint x: 564, startPoint y: 98, endPoint x: 547, endPoint y: 100, distance: 17.1
click at [547, 100] on input "Scary Spooky Jack O Lantern Face Pumpkin" at bounding box center [589, 97] width 127 height 31
click at [597, 99] on input "Scary Spooky Jack O Lantern Face Pumpkin" at bounding box center [589, 97] width 127 height 31
drag, startPoint x: 614, startPoint y: 96, endPoint x: 629, endPoint y: 99, distance: 15.3
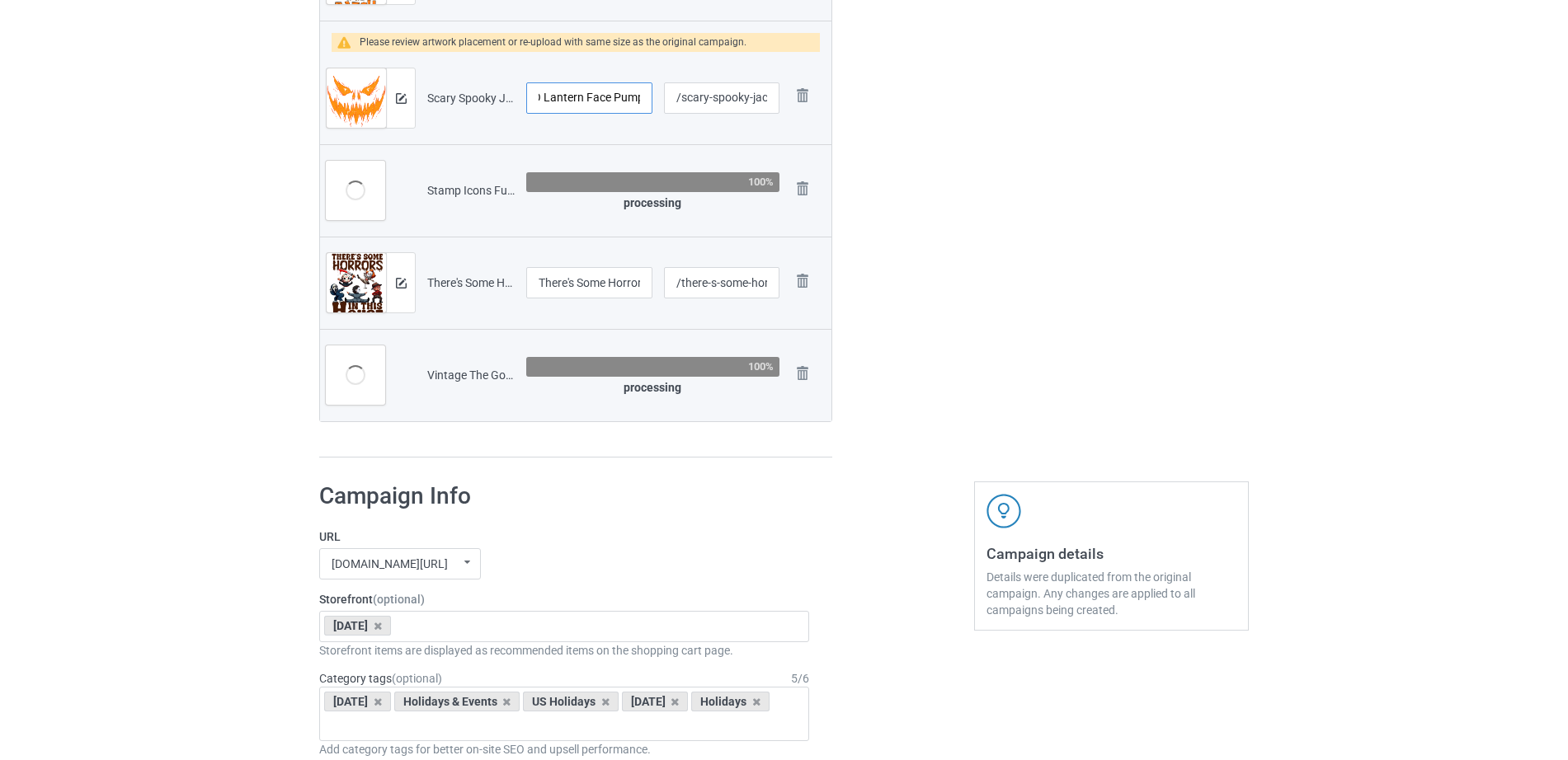
click at [629, 99] on input "Scary Spooky Jack O Lantern Face Pumpkin" at bounding box center [589, 97] width 127 height 31
drag, startPoint x: 629, startPoint y: 99, endPoint x: 621, endPoint y: 94, distance: 9.4
click at [621, 94] on input "Scary Spooky Jack O Lantern Face Pumpkin" at bounding box center [589, 97] width 127 height 31
click at [554, 92] on input "Scary Spooky Jack O Lantern Face Pumpkin" at bounding box center [589, 97] width 127 height 31
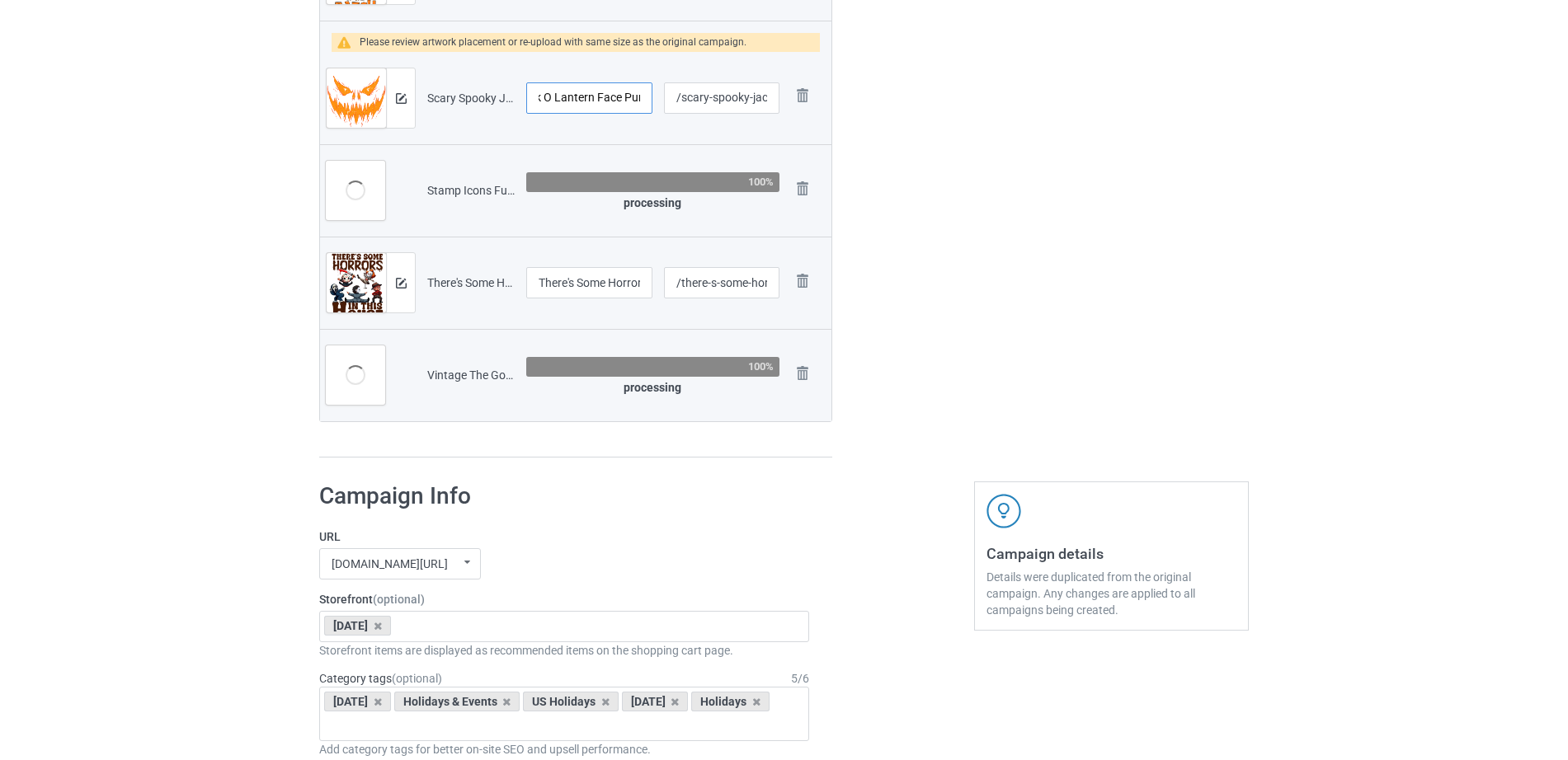
scroll to position [0, 88]
click at [593, 94] on input "Scary Spooky Jack O Lantern Face Pumpkin" at bounding box center [589, 97] width 127 height 31
drag, startPoint x: 598, startPoint y: 95, endPoint x: 566, endPoint y: 94, distance: 32.0
click at [566, 94] on input "Scary Spooky Jack O Lantern Face Pumpkin" at bounding box center [589, 97] width 127 height 31
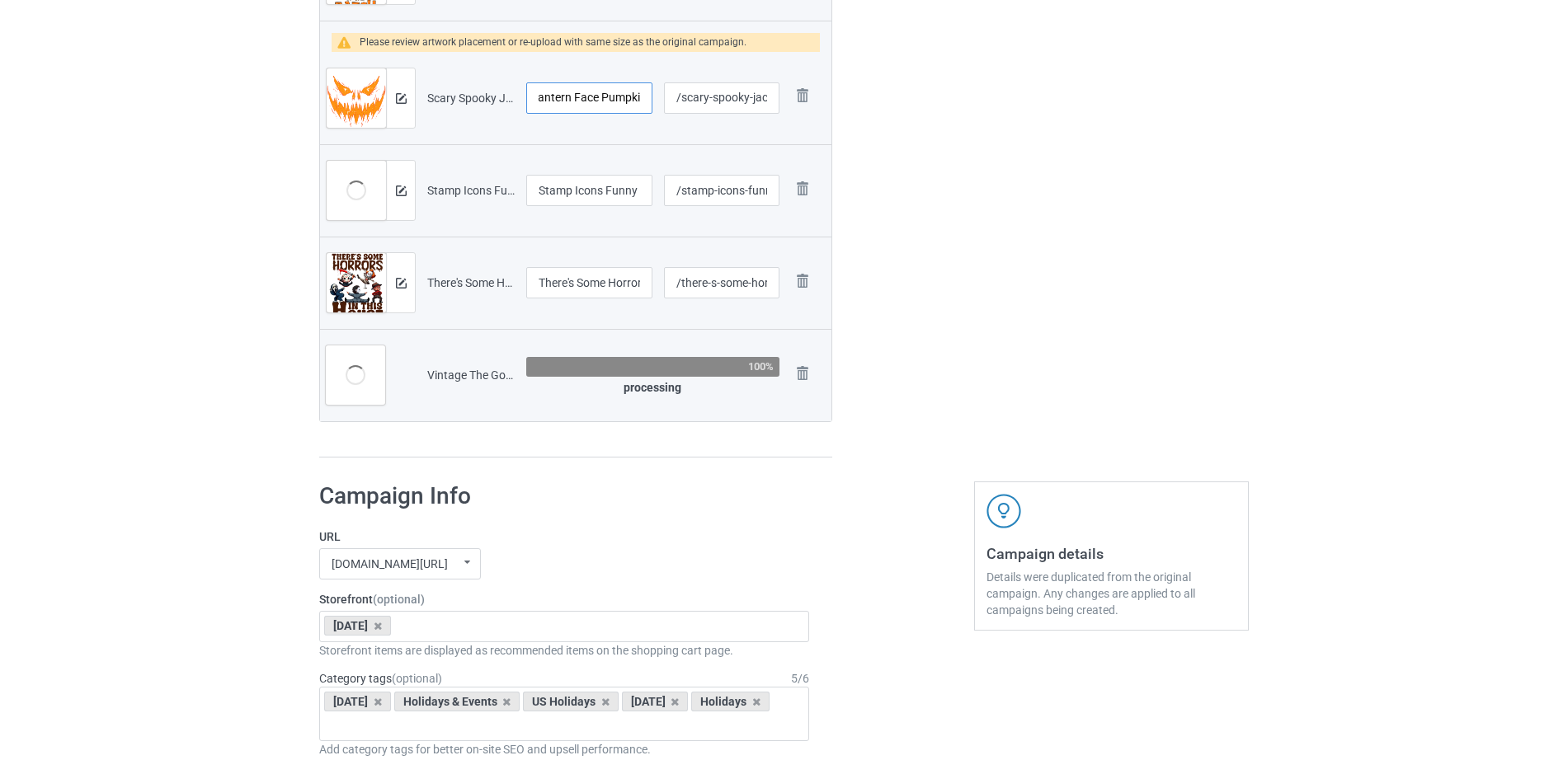
scroll to position [0, 124]
click at [567, 99] on input "Scary Spooky Jack O Lantern Face Pumpkin" at bounding box center [589, 97] width 127 height 31
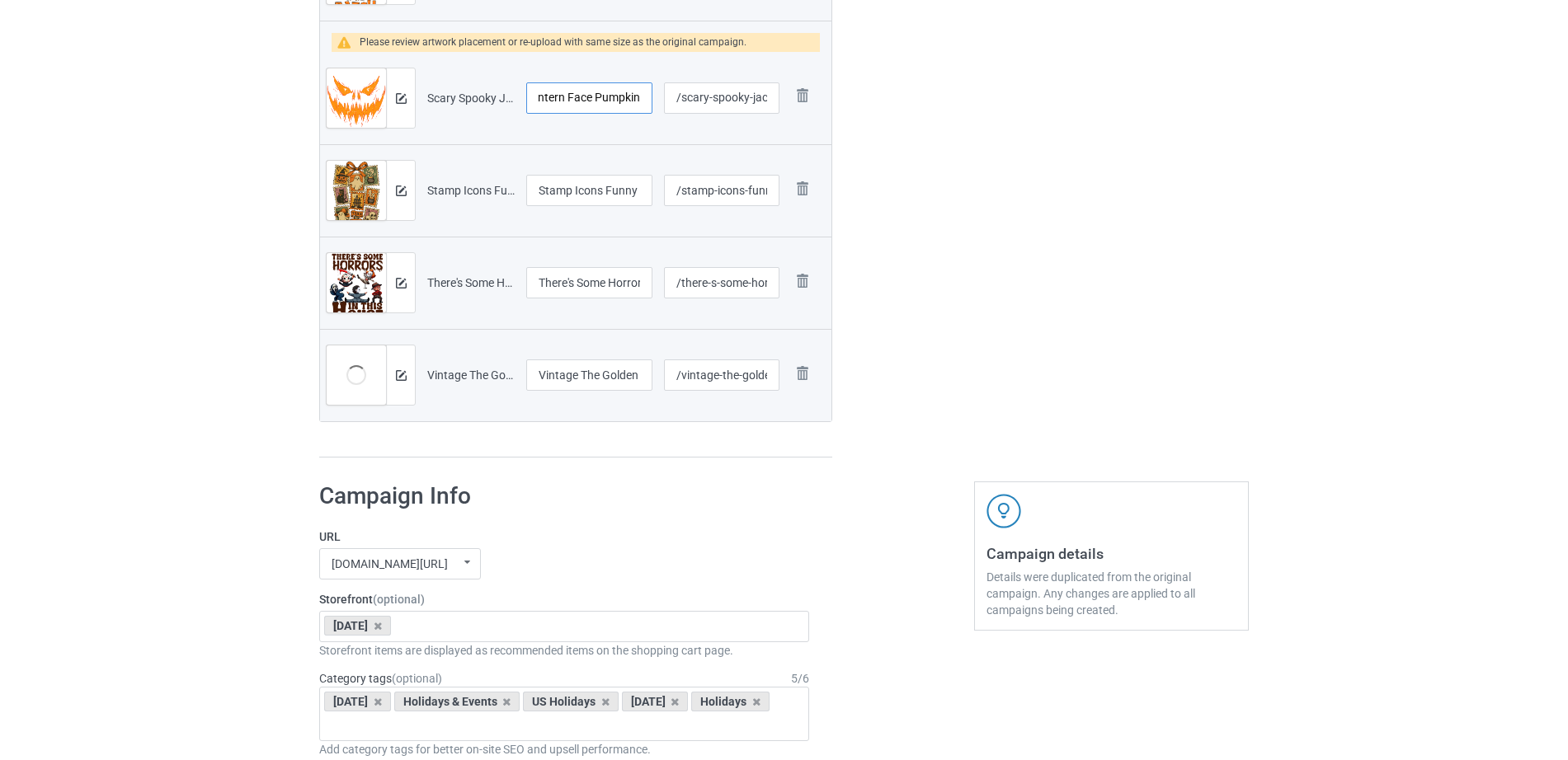
click at [567, 99] on input "Scary Spooky Jack O Lantern Face Pumpkin" at bounding box center [589, 97] width 127 height 31
drag, startPoint x: 558, startPoint y: 99, endPoint x: 516, endPoint y: 101, distance: 42.0
click at [516, 101] on tr "Preview and edit artwork Scary Spooky Jack O Lantern Face Pumpkin.png Scary Spo…" at bounding box center [575, 98] width 511 height 93
click at [551, 94] on input "Scary Spooky Jack O Lantern Face Pumpkin" at bounding box center [589, 97] width 127 height 31
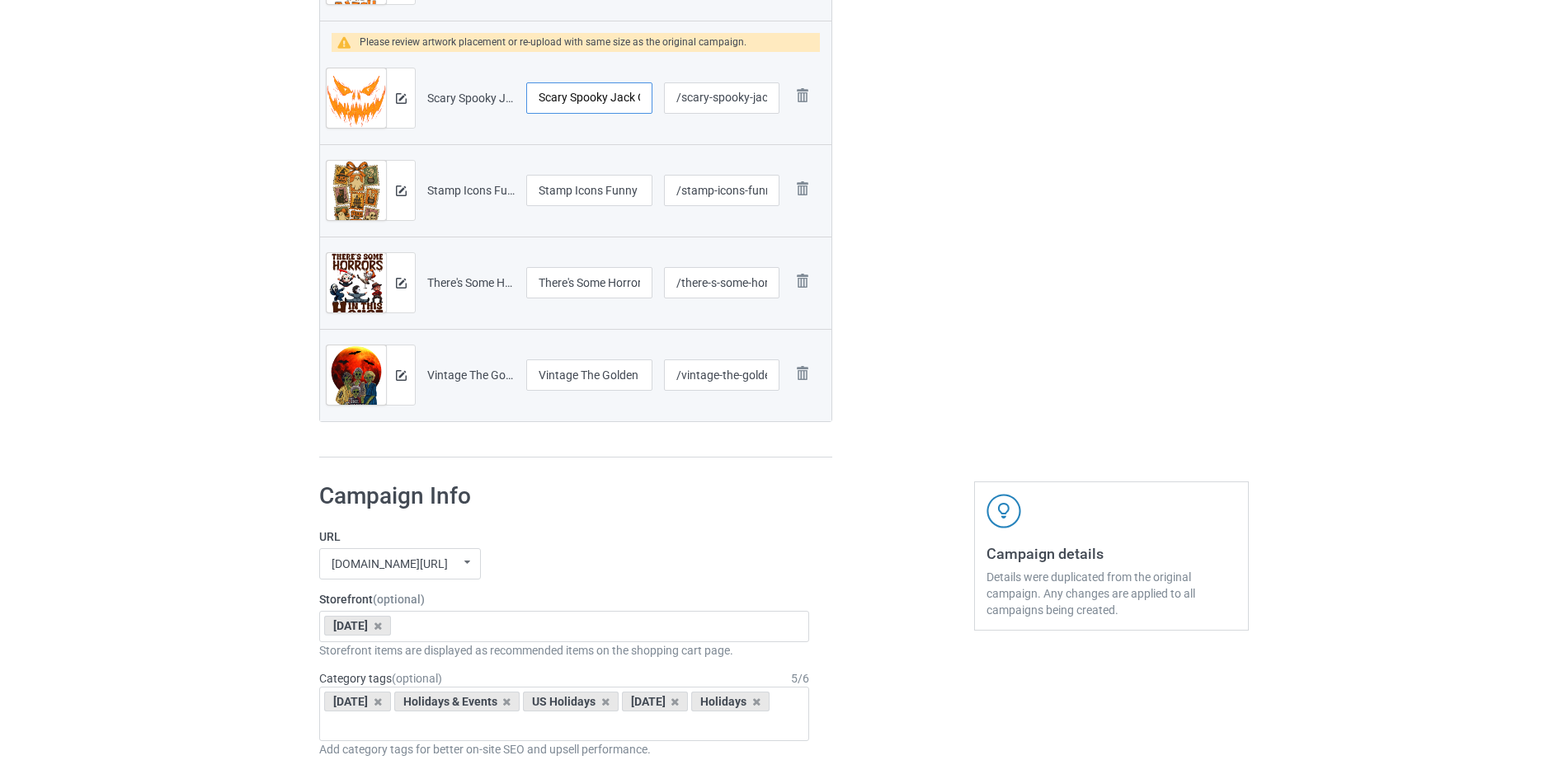
drag, startPoint x: 613, startPoint y: 99, endPoint x: 602, endPoint y: 95, distance: 11.7
click at [602, 95] on input "Scary Spooky Jack O Lantern Face Pumpkin" at bounding box center [589, 97] width 127 height 31
click at [603, 102] on input "Scary Spooky Jack O Lantern Face Pumpkin" at bounding box center [589, 97] width 127 height 31
drag, startPoint x: 610, startPoint y: 98, endPoint x: 621, endPoint y: 95, distance: 11.4
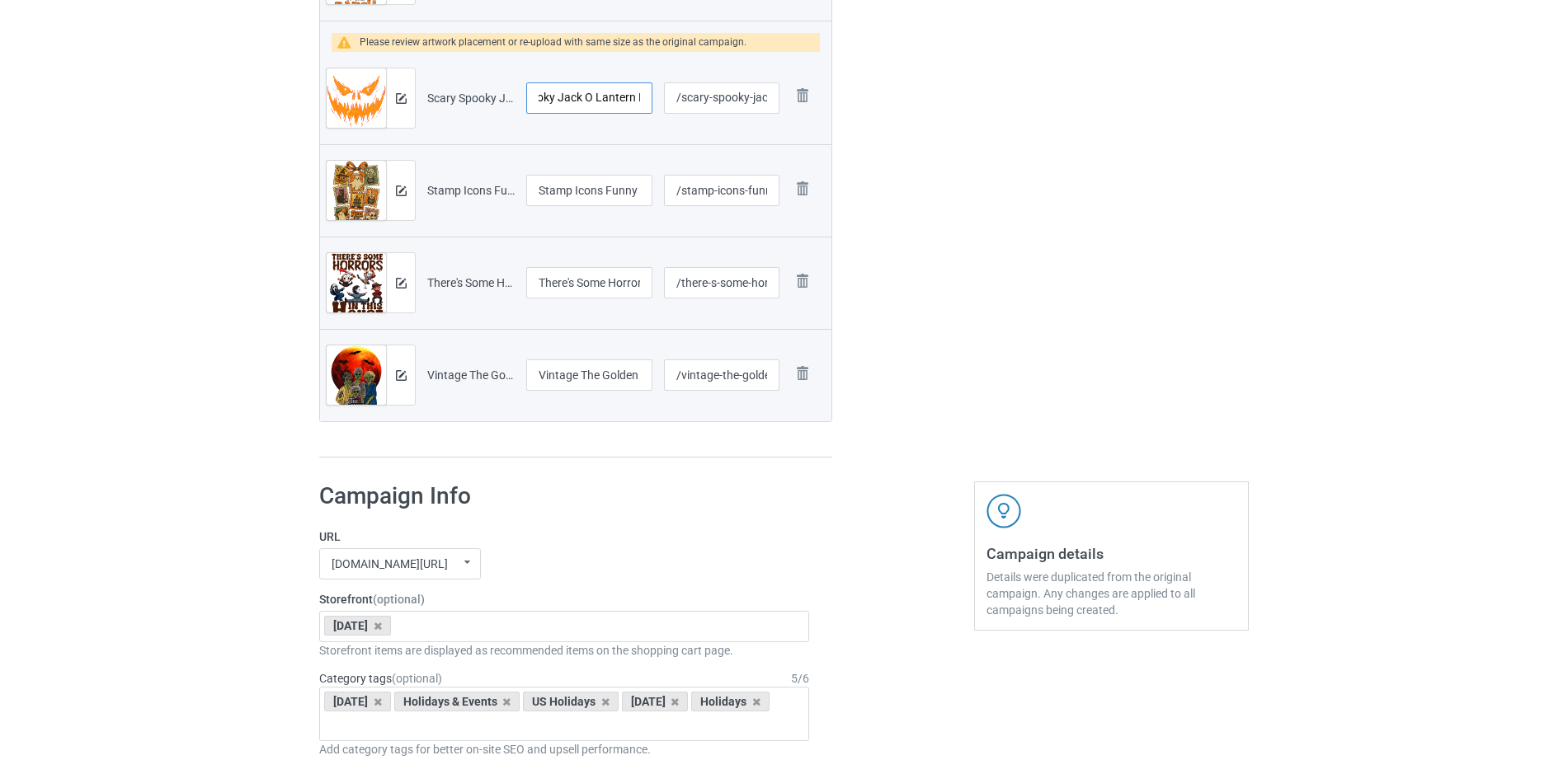
click at [621, 95] on input "Scary Spooky Jack O Lantern Face Pumpkin" at bounding box center [589, 97] width 127 height 31
drag, startPoint x: 574, startPoint y: 98, endPoint x: 563, endPoint y: 97, distance: 11.0
click at [563, 97] on input "Scary Spooky ern Face Pumpkin" at bounding box center [589, 97] width 127 height 31
drag, startPoint x: 569, startPoint y: 98, endPoint x: 559, endPoint y: 98, distance: 10.0
click at [559, 98] on input "Scary Spooky n Face Pumpkin" at bounding box center [589, 97] width 127 height 31
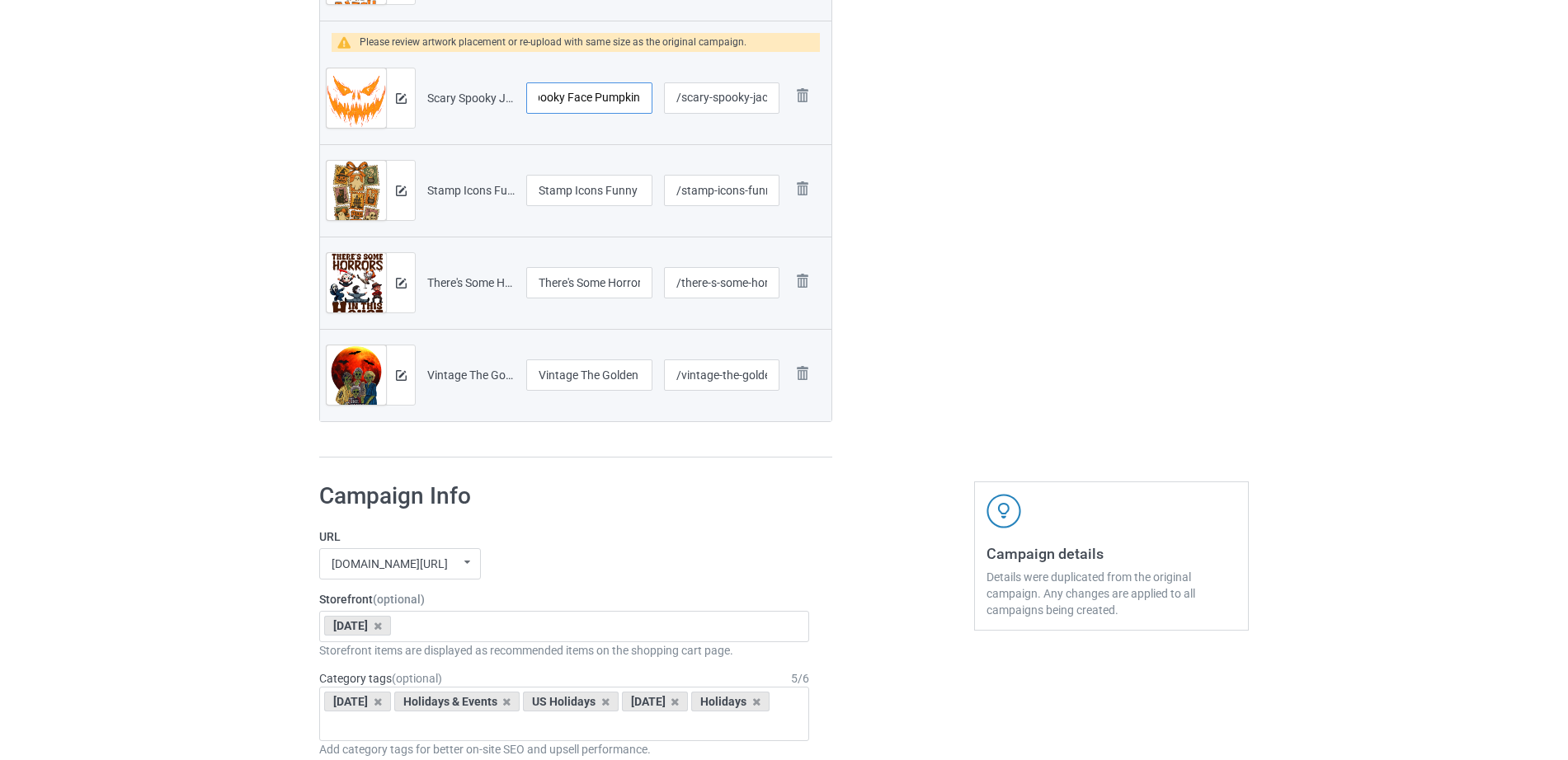
scroll to position [0, 43]
type input "Scary Spooky Face Pumpkin"
click at [719, 96] on input "/scary-spooky-jack-o-lantern-face-pumpkin" at bounding box center [721, 97] width 114 height 31
drag, startPoint x: 730, startPoint y: 98, endPoint x: 744, endPoint y: 98, distance: 14.0
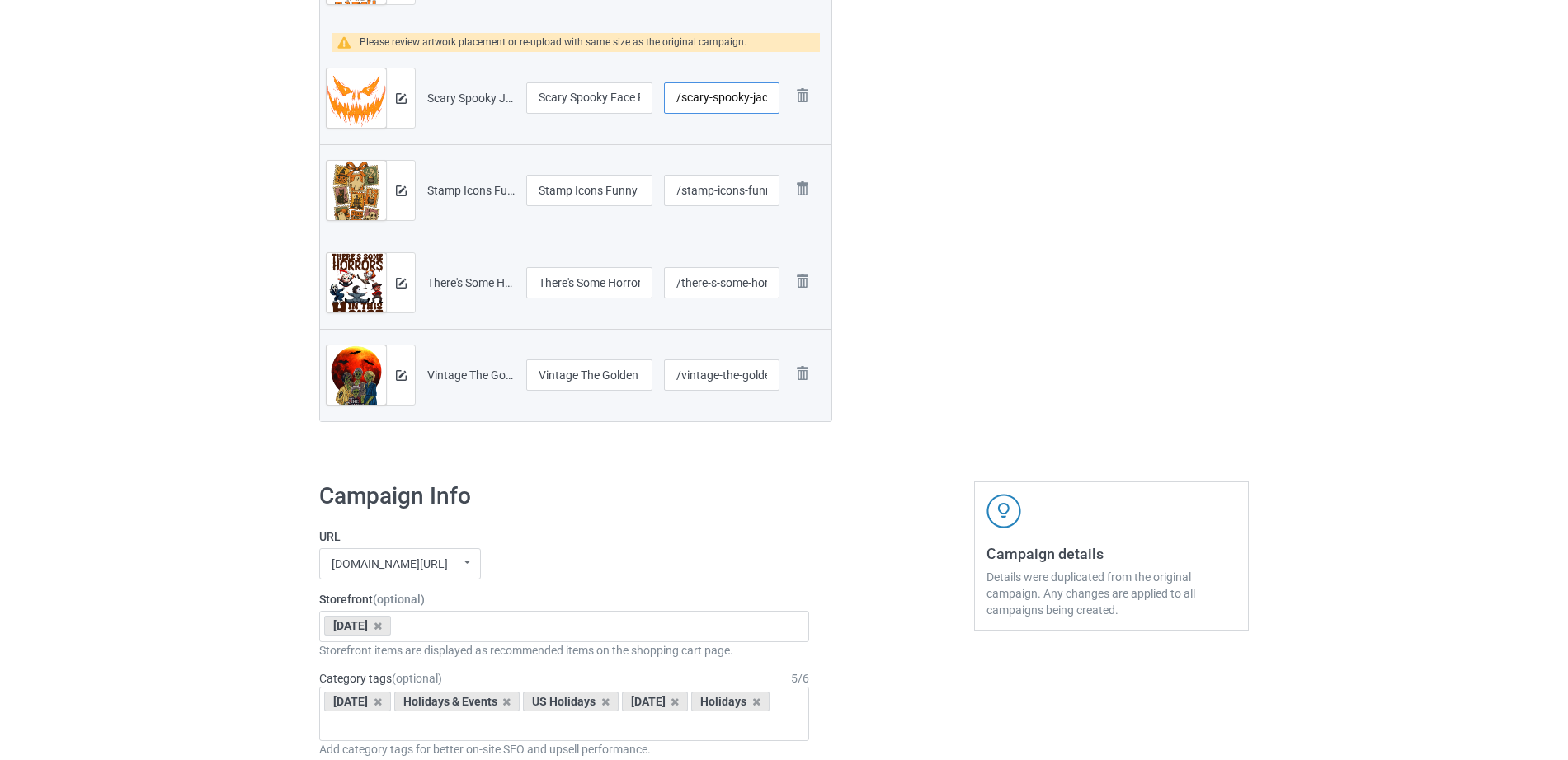
click at [744, 98] on input "/scary-spooky-jack-o-lantern-face-pumpkin" at bounding box center [721, 97] width 114 height 31
click at [755, 98] on input "/scary-spooky-jack-o-lantern-face-pumpkin" at bounding box center [721, 97] width 114 height 31
drag, startPoint x: 747, startPoint y: 94, endPoint x: 698, endPoint y: 101, distance: 49.5
click at [698, 101] on input "/scary-spooky-jack-o-lantern-face-pumpkin" at bounding box center [721, 97] width 114 height 31
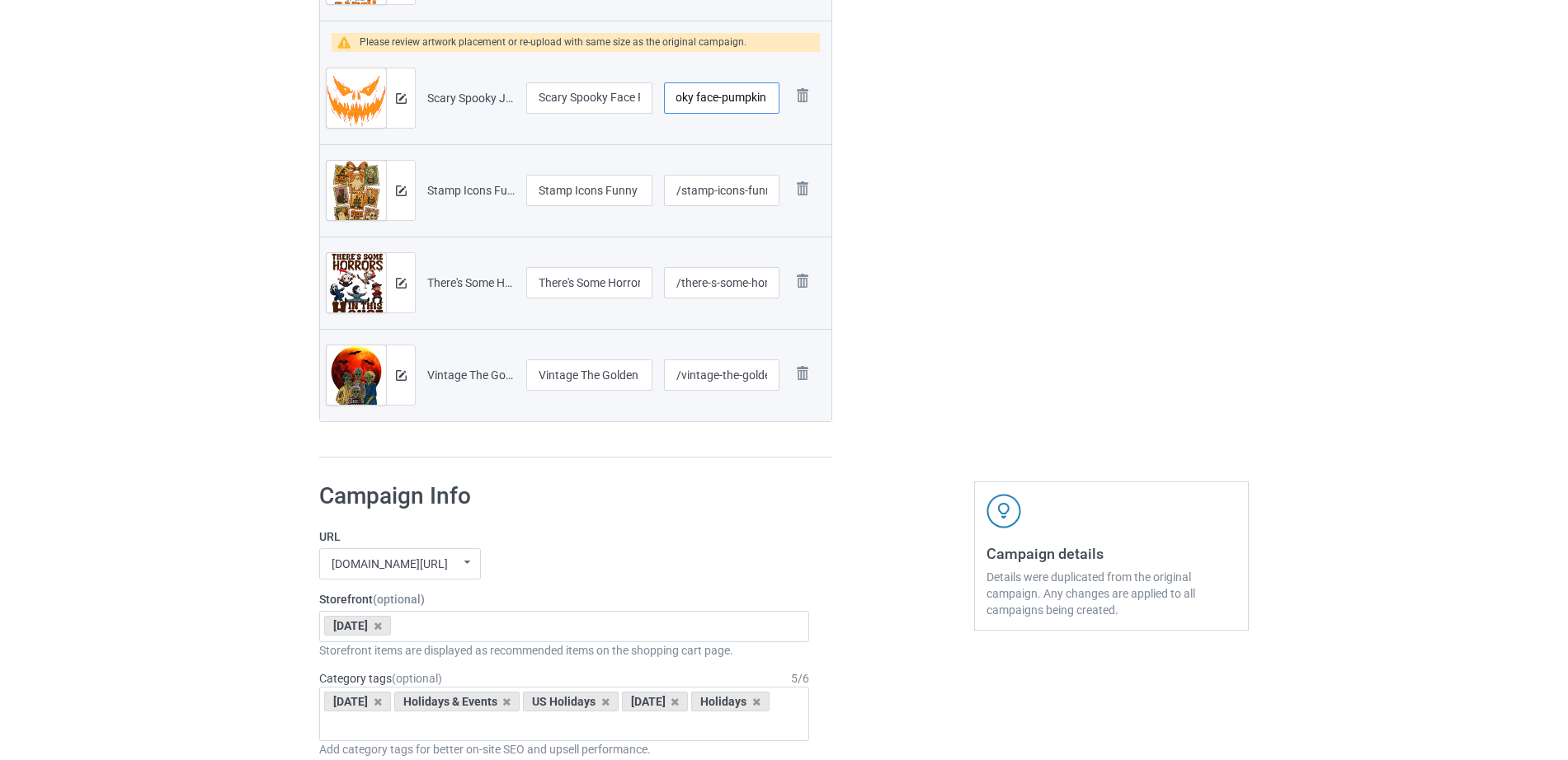
scroll to position [0, 53]
type input "/scary-spooky-face-pumpkin"
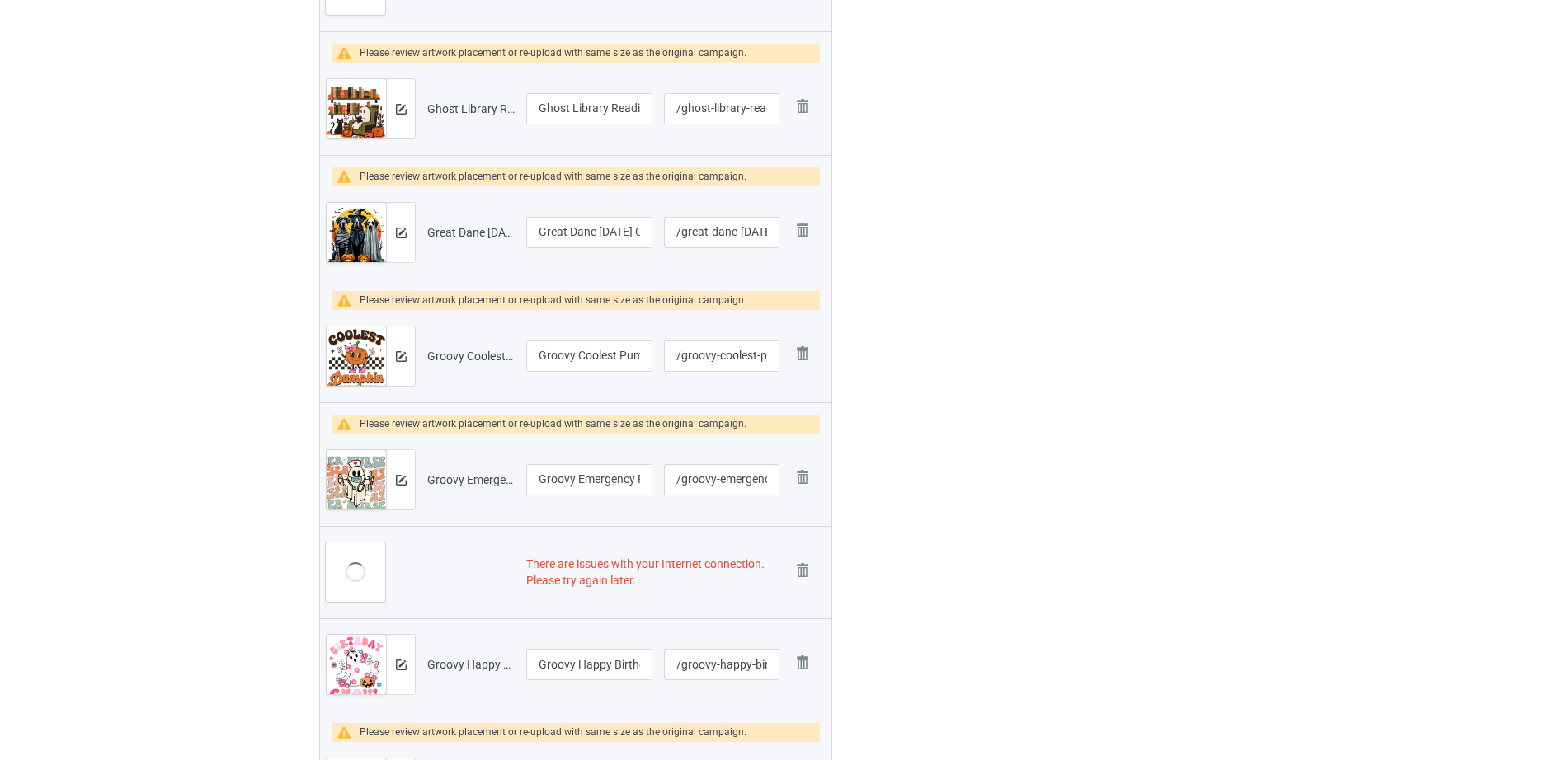
scroll to position [1971, 0]
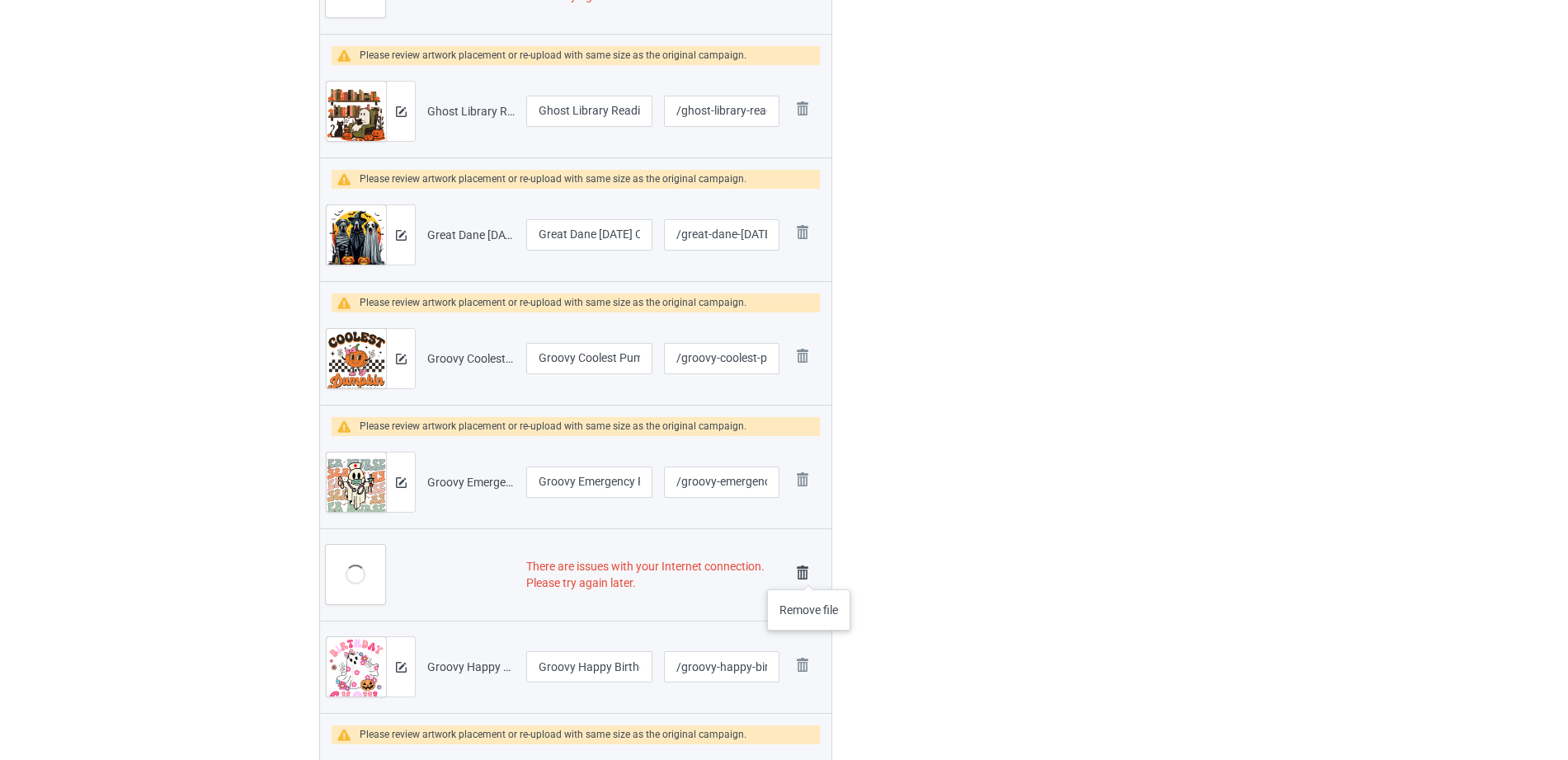
click at [810, 573] on img at bounding box center [802, 573] width 23 height 23
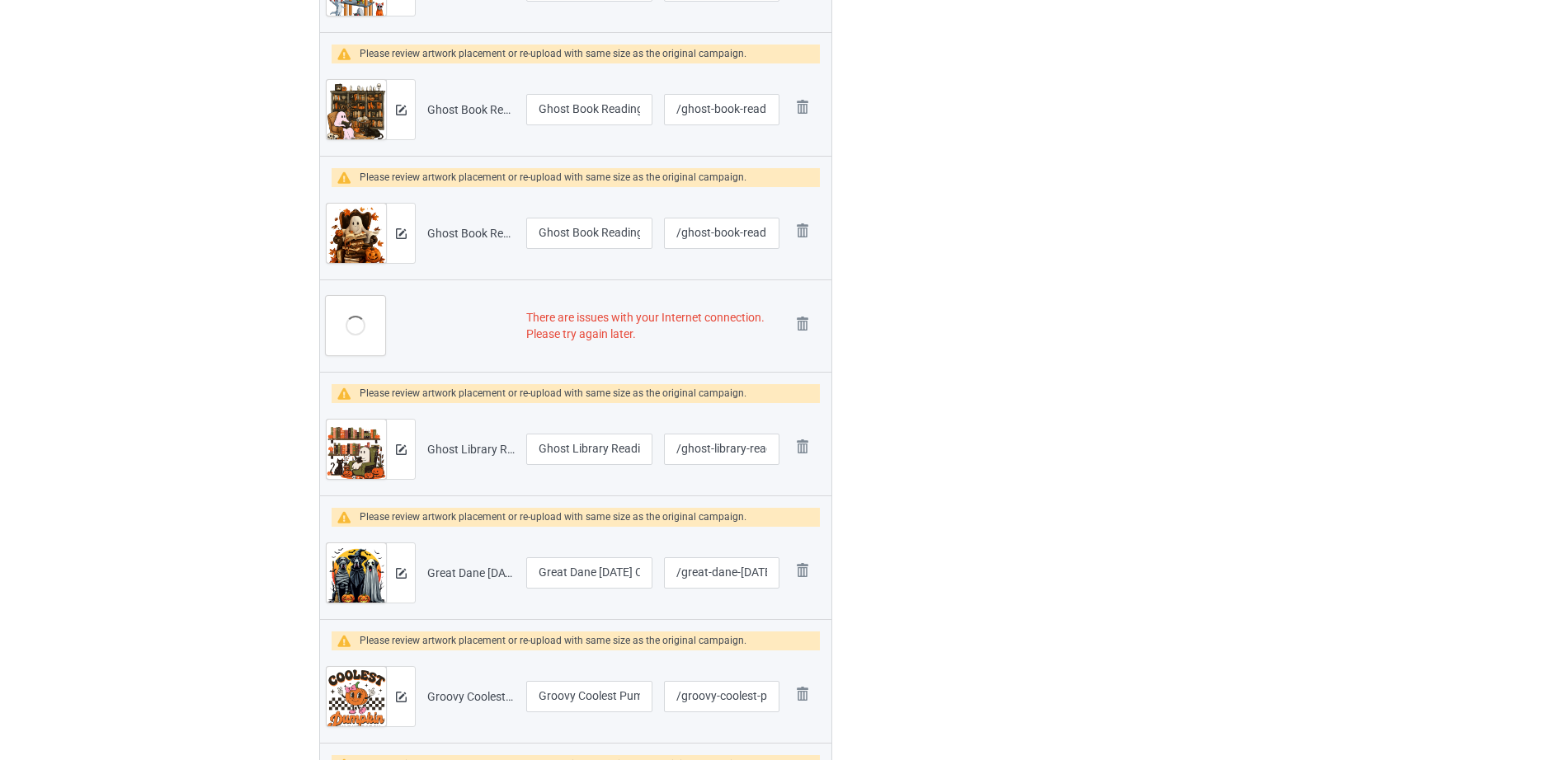
scroll to position [1614, 0]
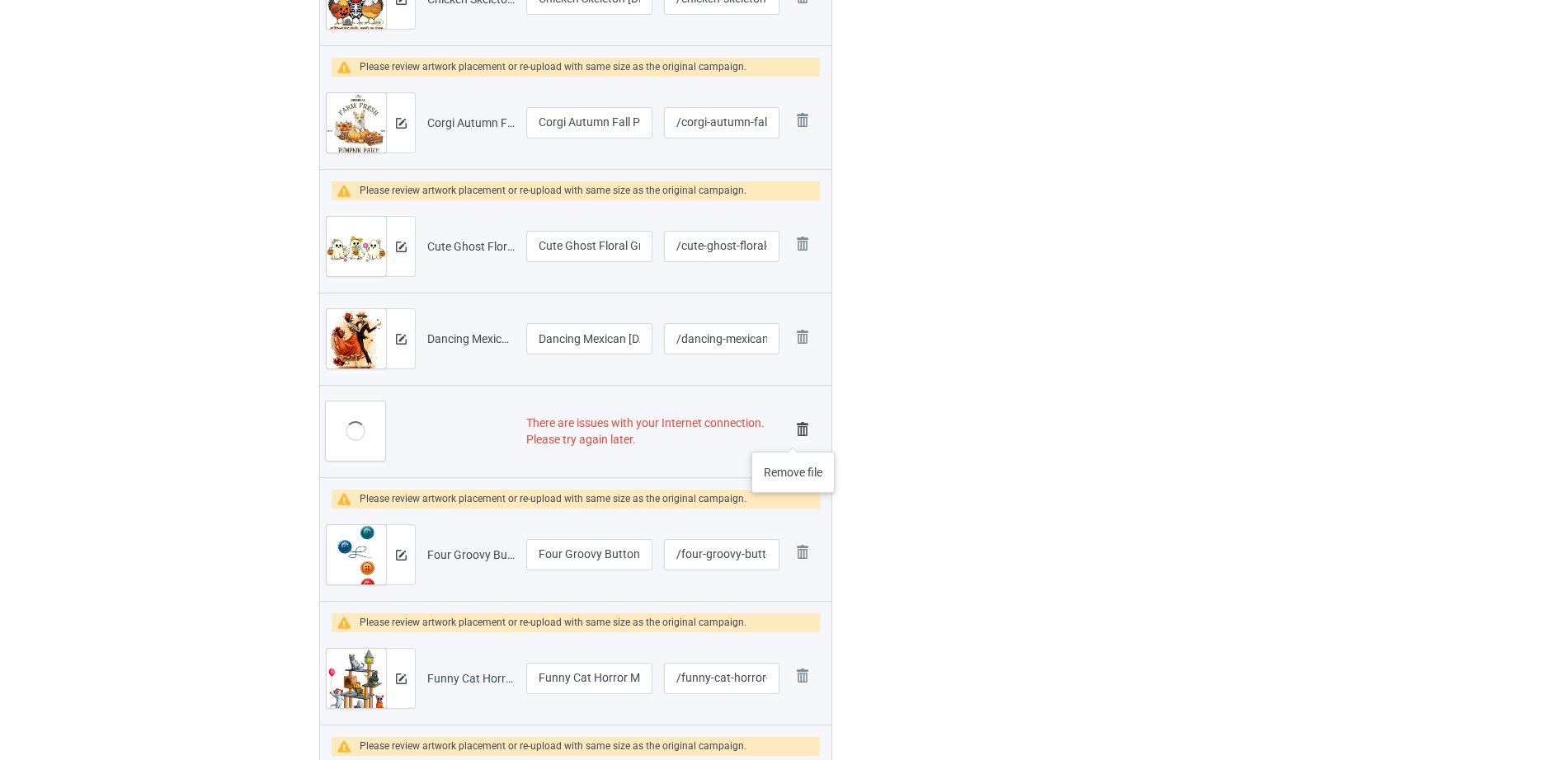
click at [793, 435] on img at bounding box center [802, 430] width 23 height 23
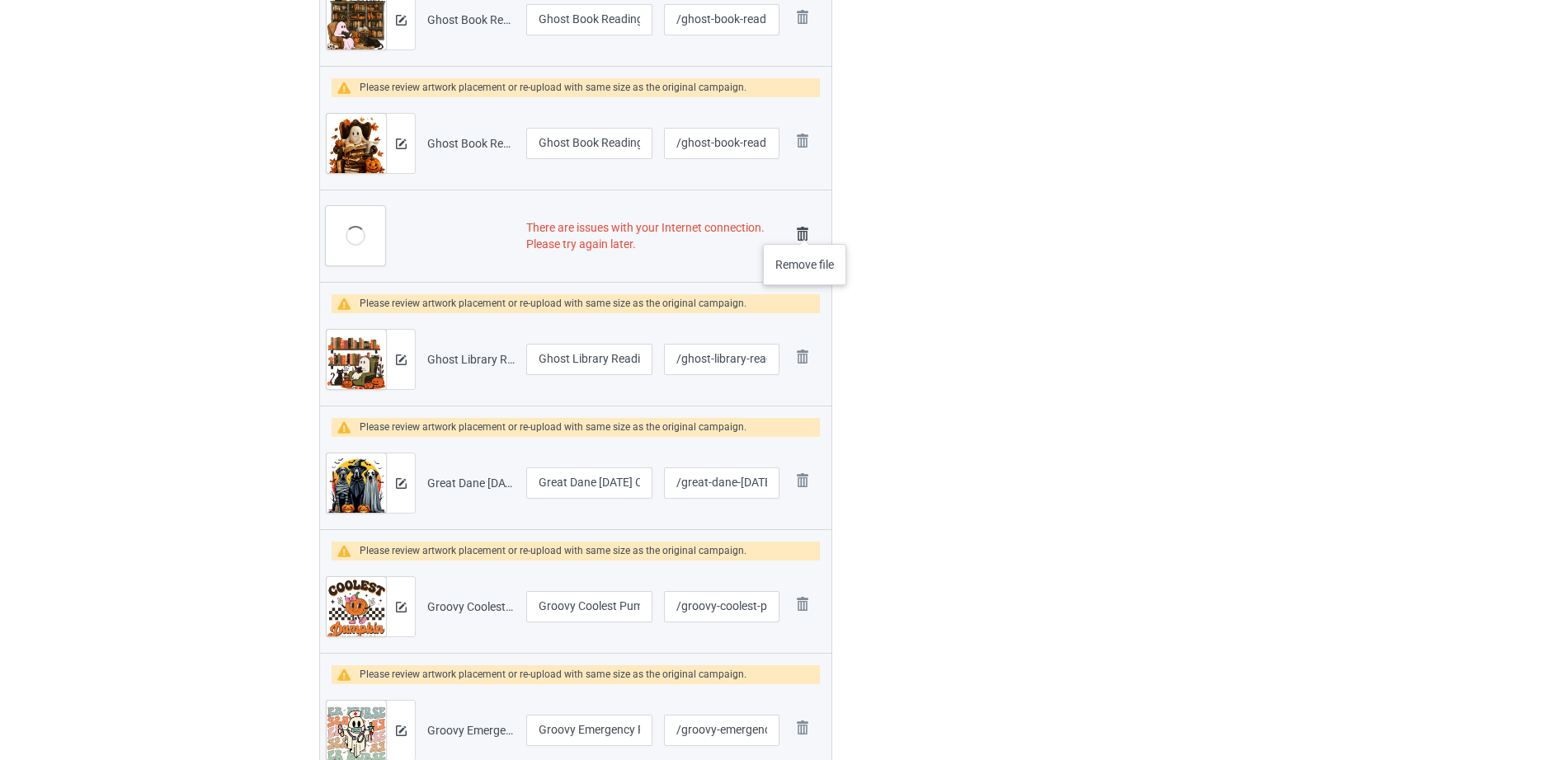
click at [805, 228] on img at bounding box center [802, 234] width 23 height 23
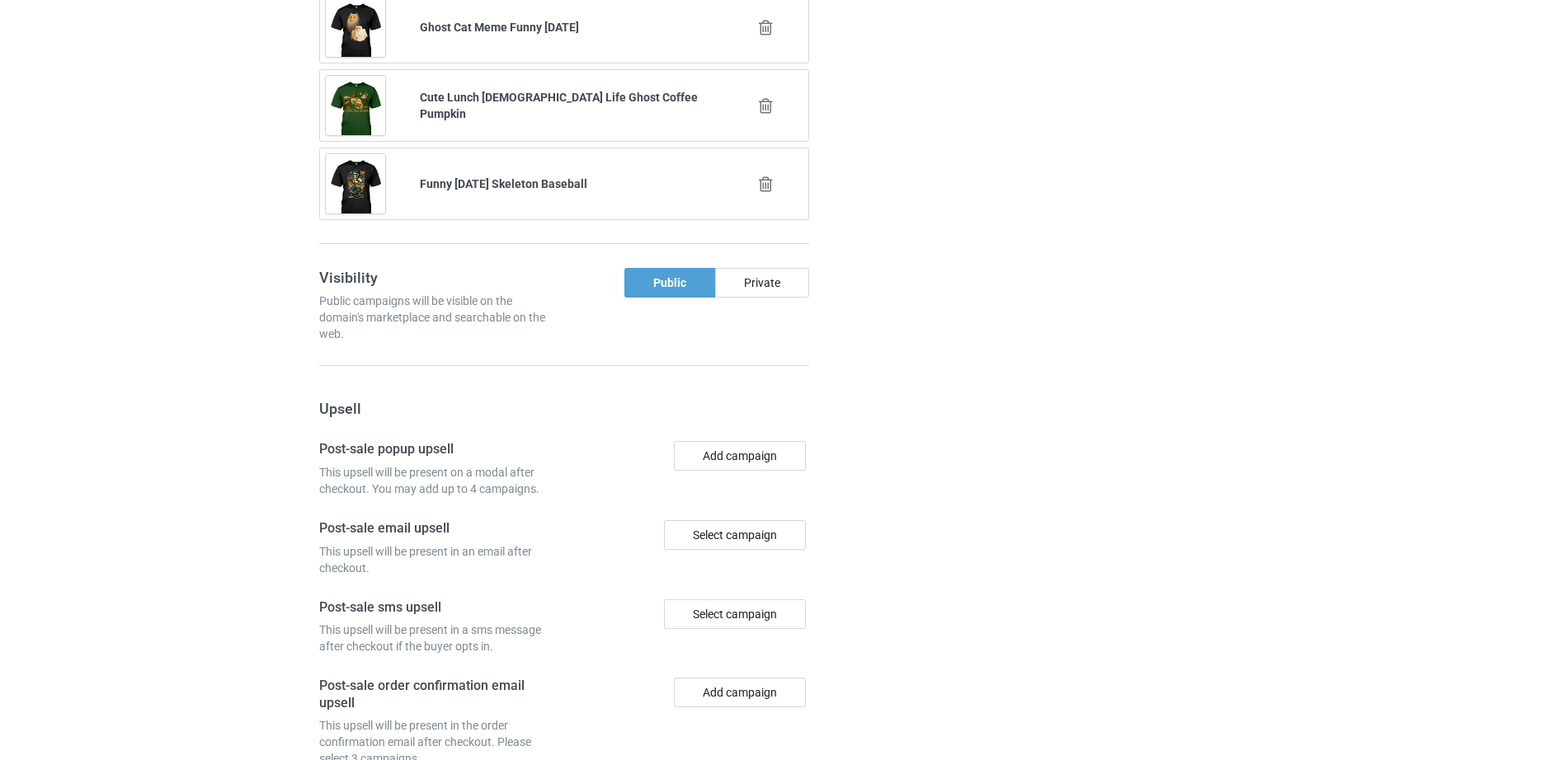
scroll to position [4815, 0]
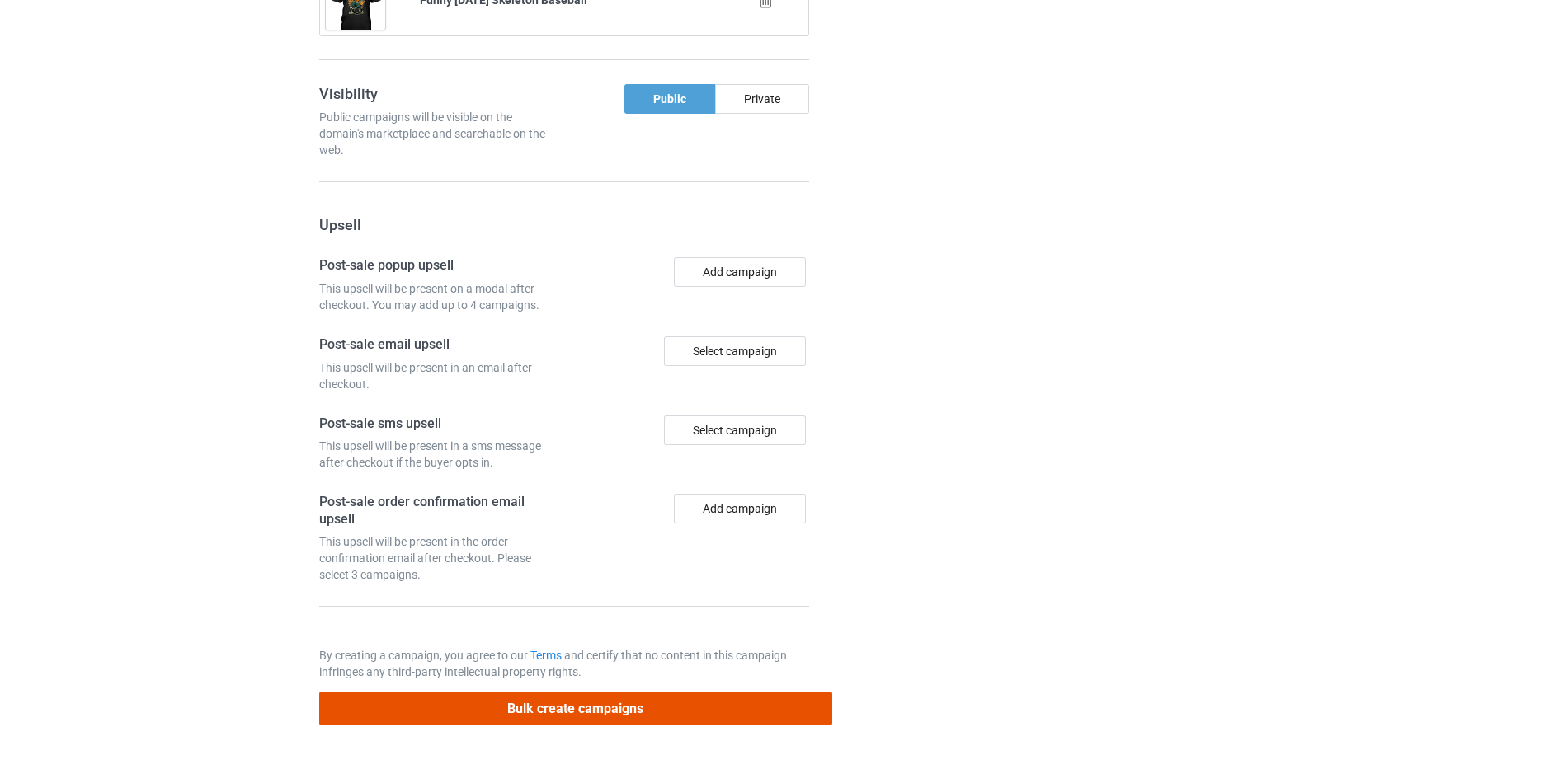
click at [575, 714] on button "Bulk create campaigns" at bounding box center [575, 709] width 513 height 34
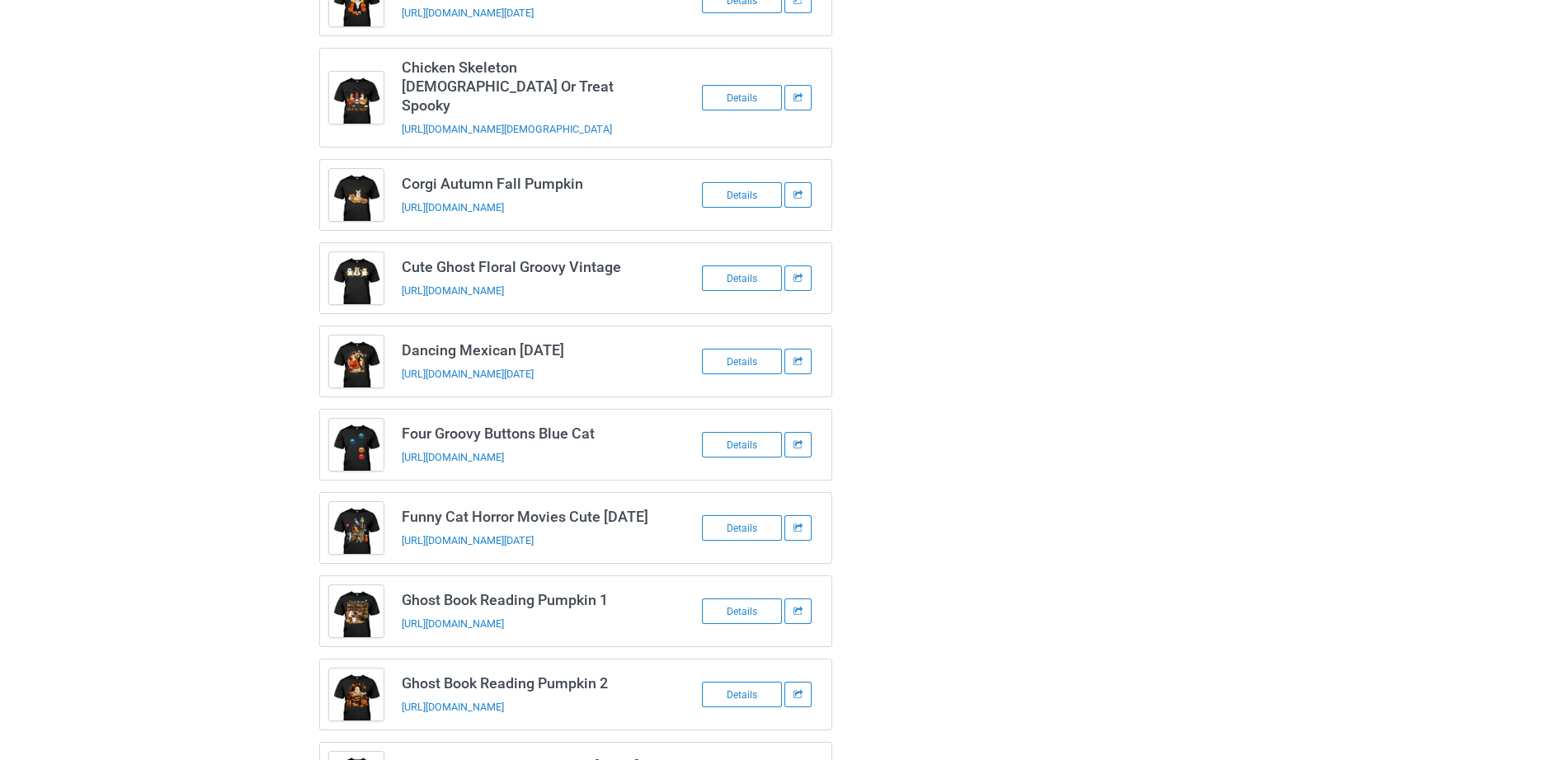
scroll to position [0, 0]
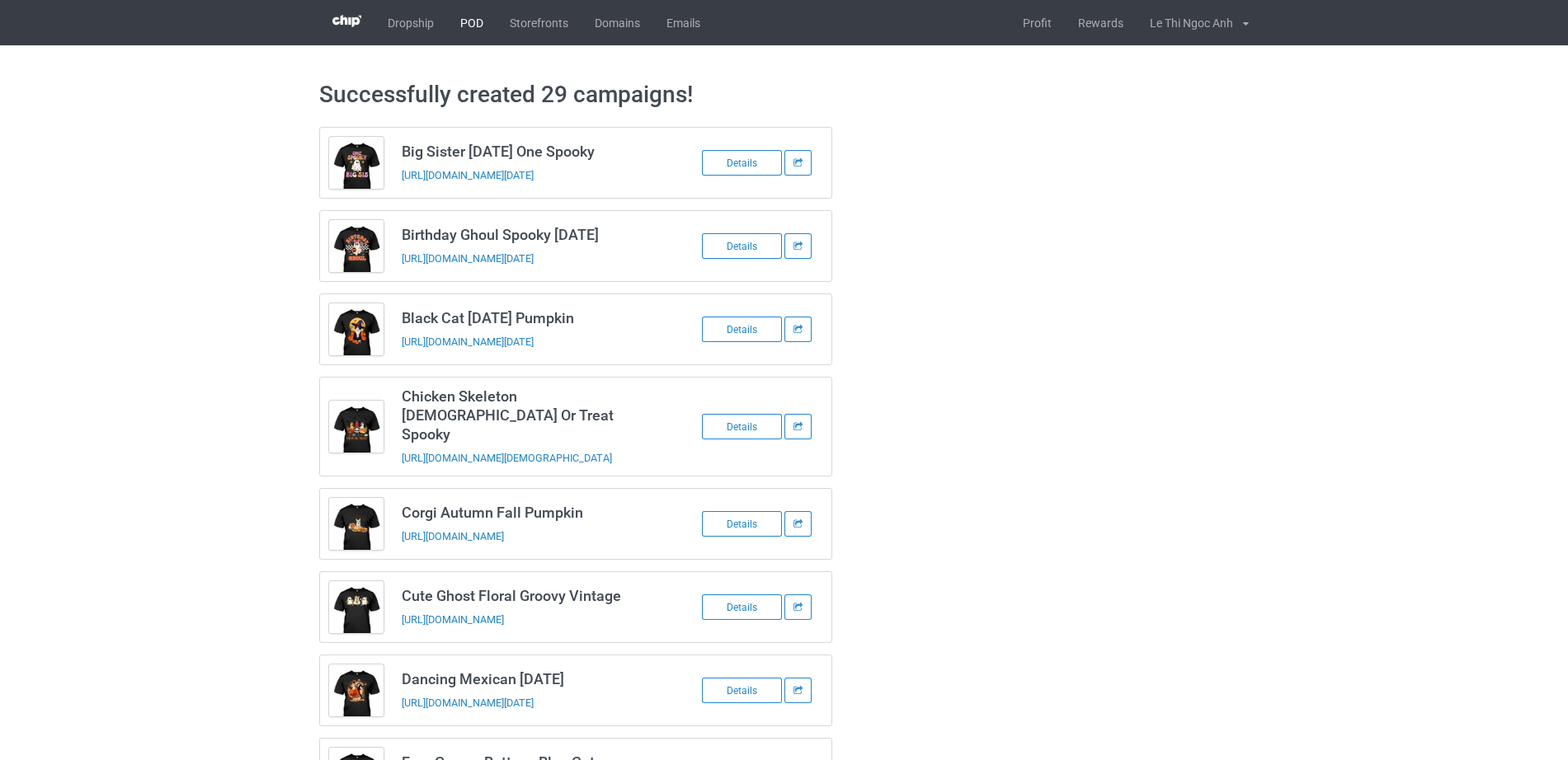
click at [478, 39] on link "POD" at bounding box center [471, 23] width 49 height 45
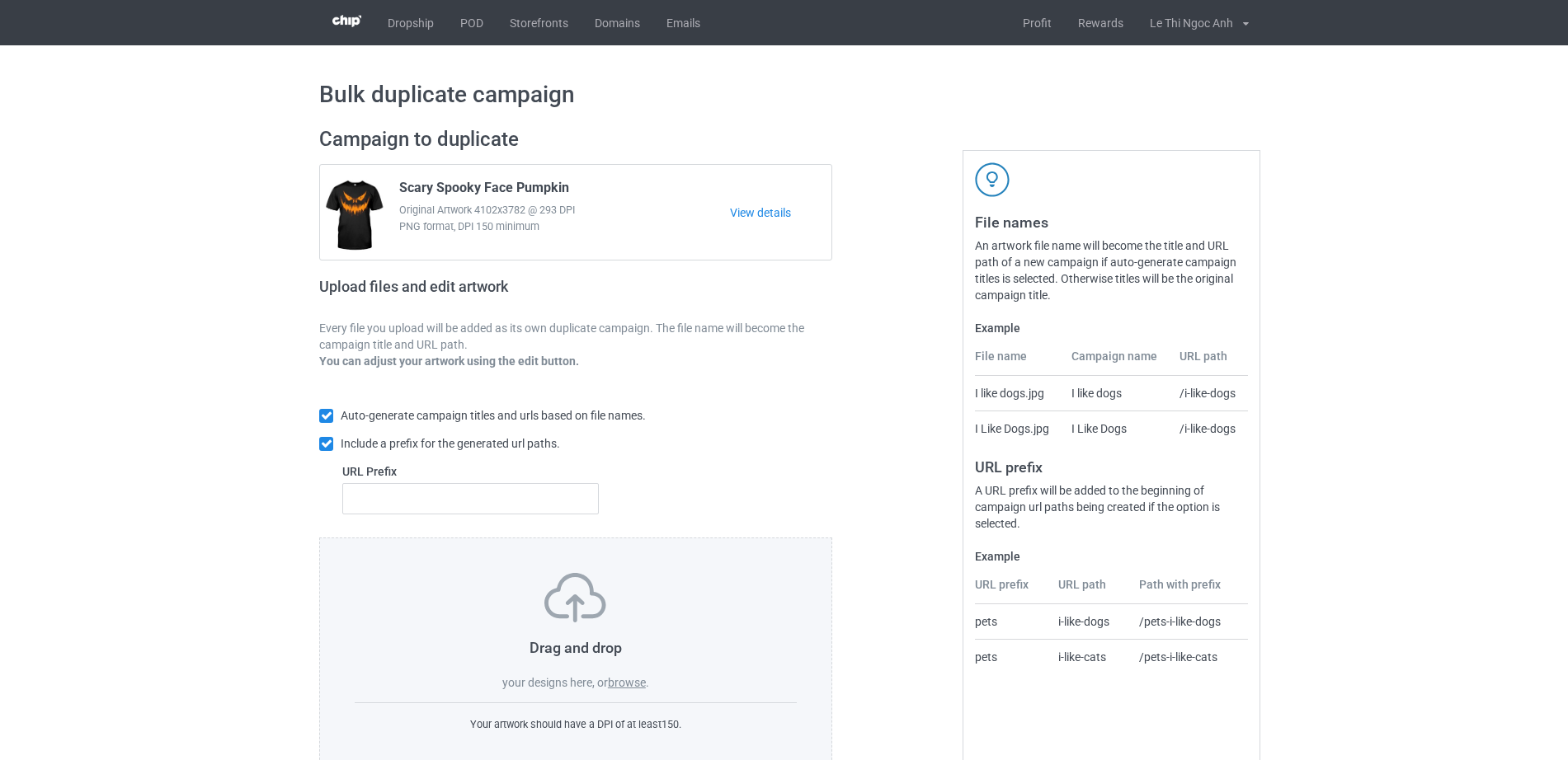
click at [627, 674] on div "Drag and drop your designs here, or browse ." at bounding box center [575, 632] width 442 height 118
click at [627, 683] on label "browse" at bounding box center [626, 683] width 38 height 13
click at [0, 0] on input "browse" at bounding box center [0, 0] width 0 height 0
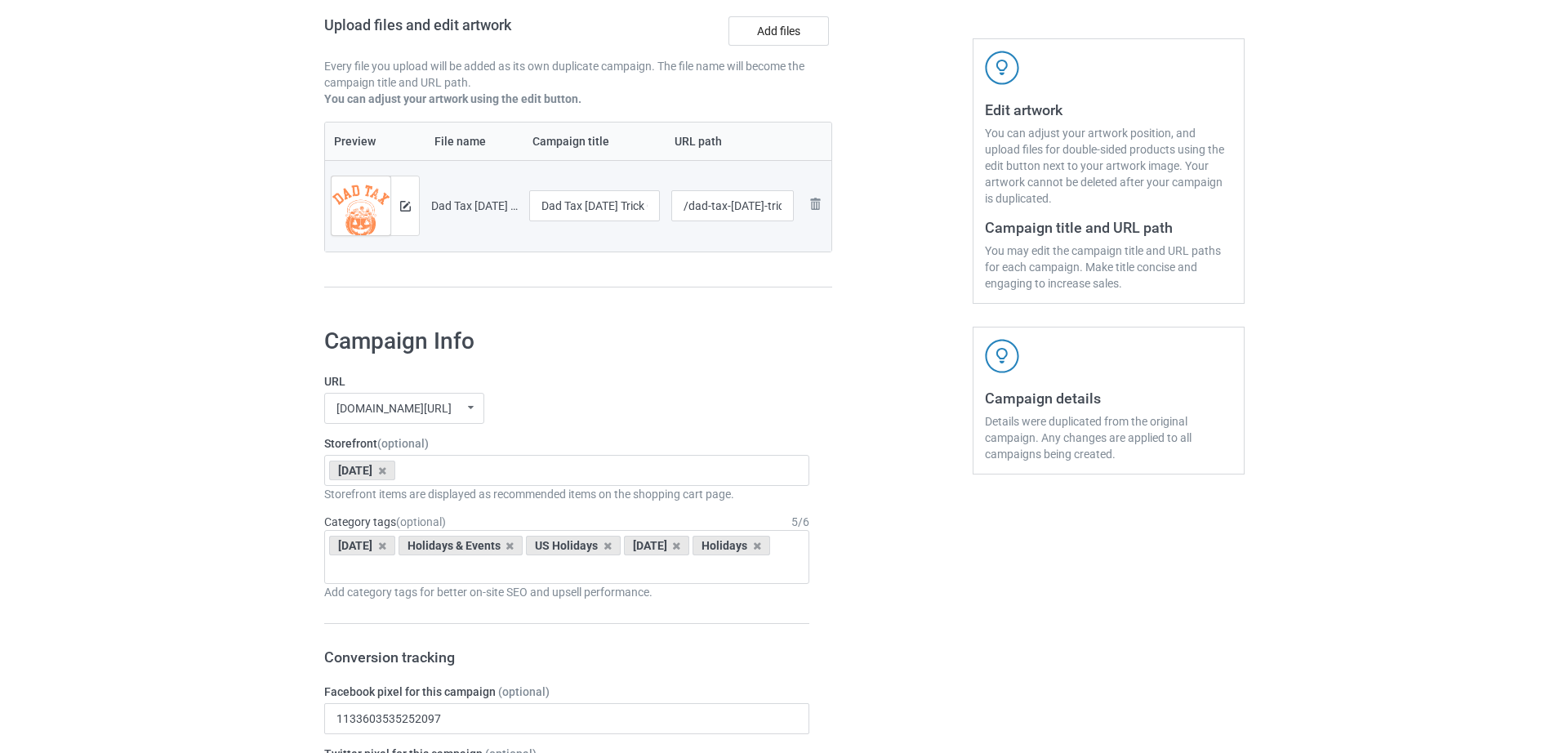
scroll to position [255, 0]
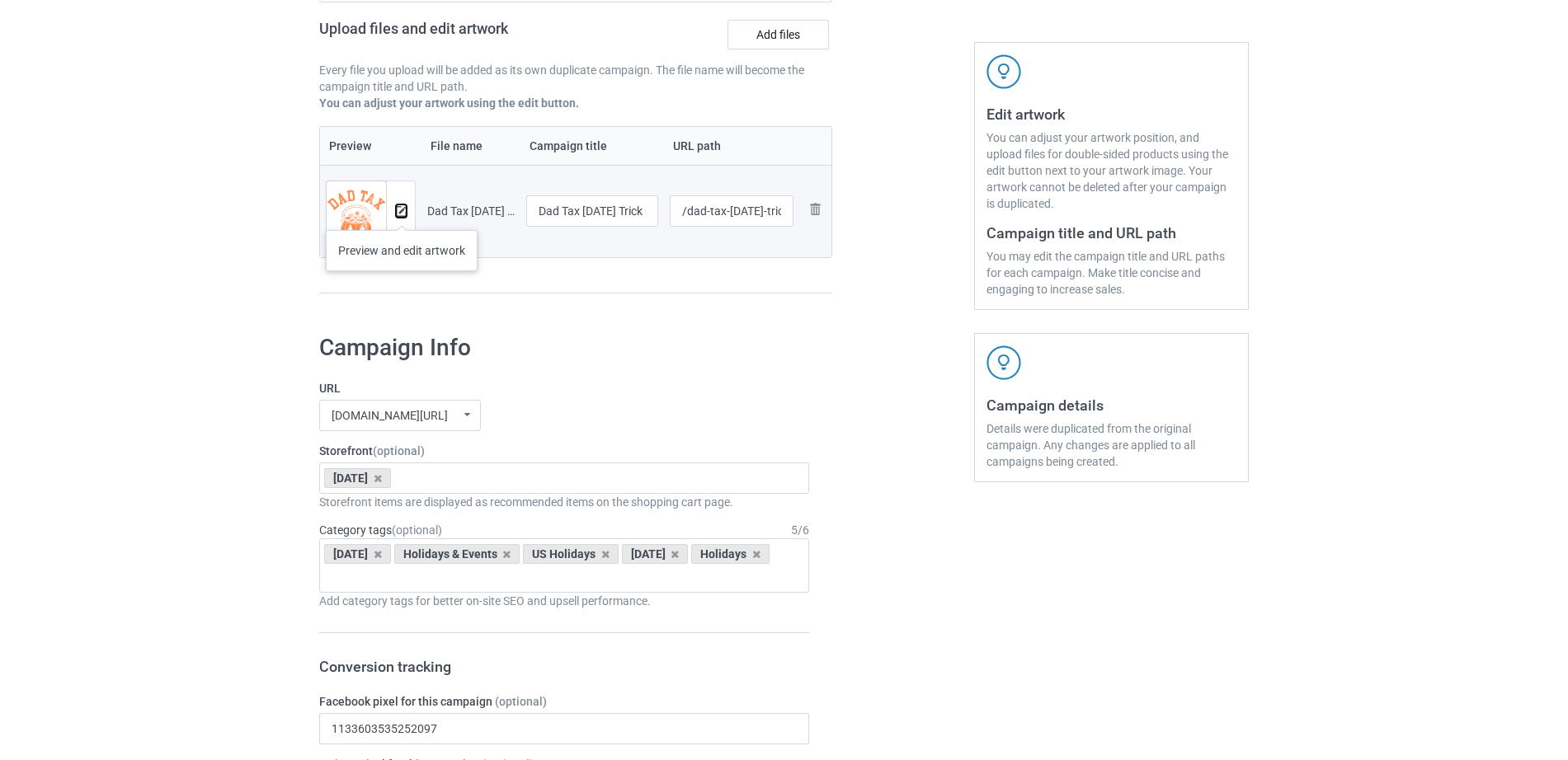
click at [401, 213] on img at bounding box center [401, 211] width 10 height 10
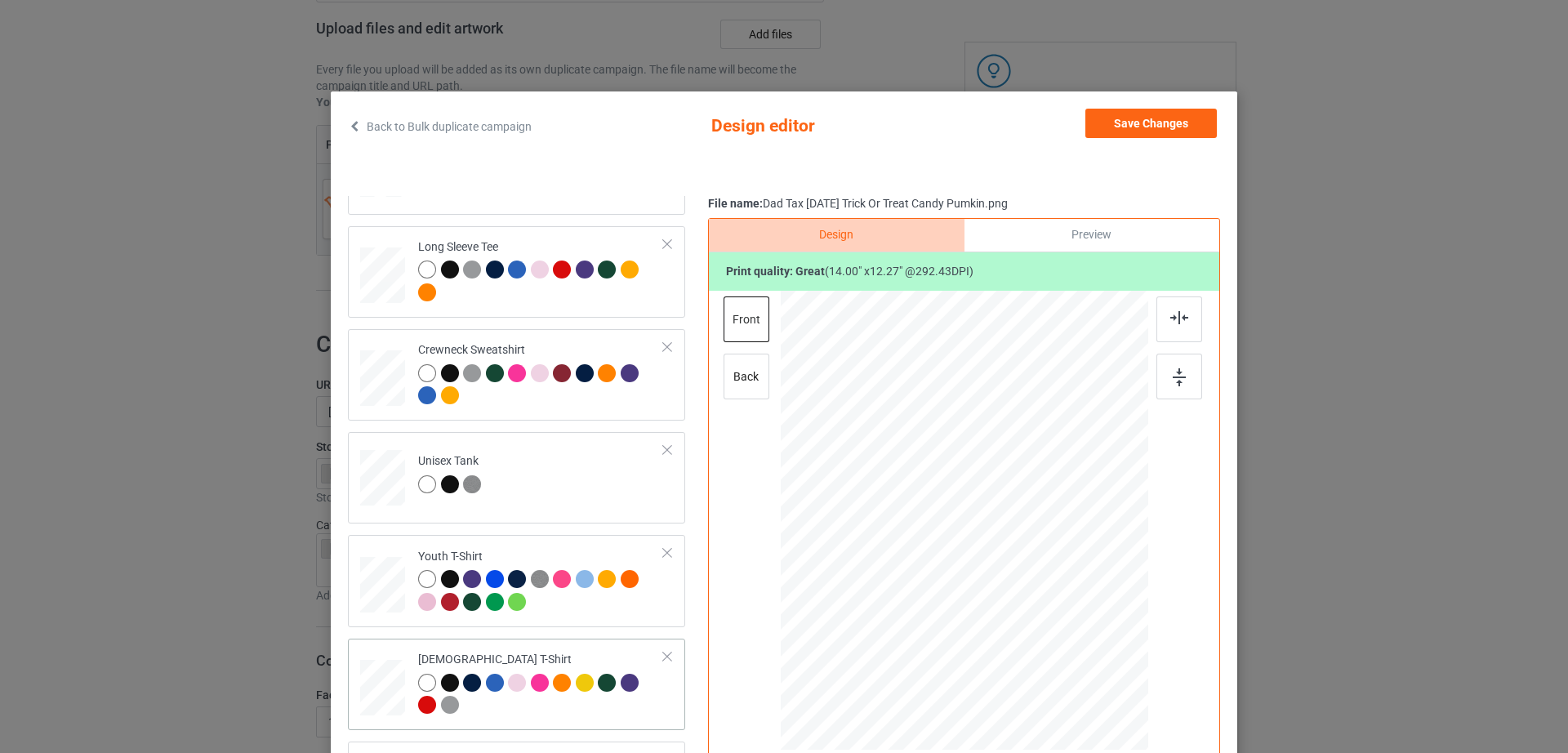
scroll to position [190, 0]
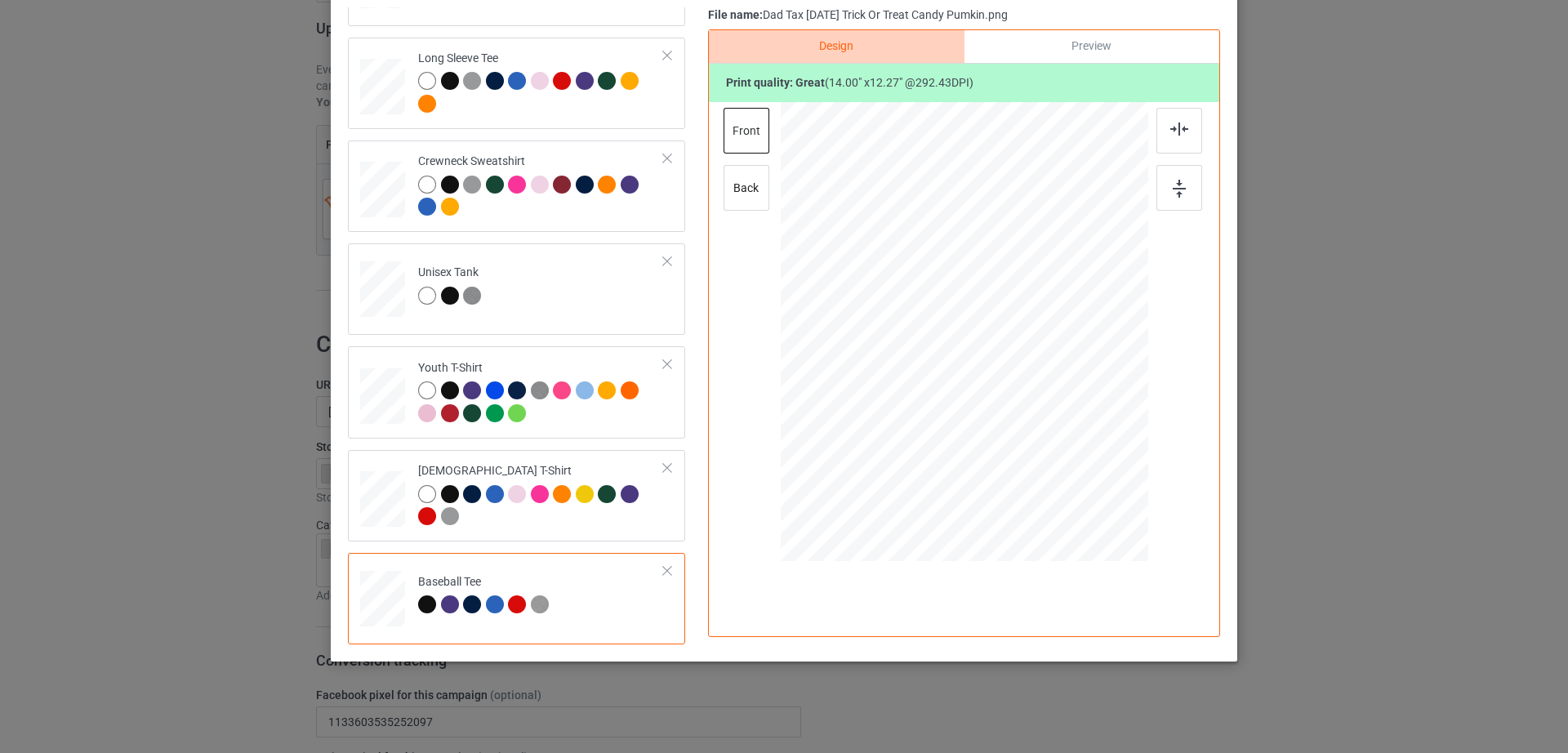
click at [637, 576] on td "Baseball Tee" at bounding box center [541, 595] width 264 height 72
click at [661, 572] on div at bounding box center [667, 571] width 11 height 11
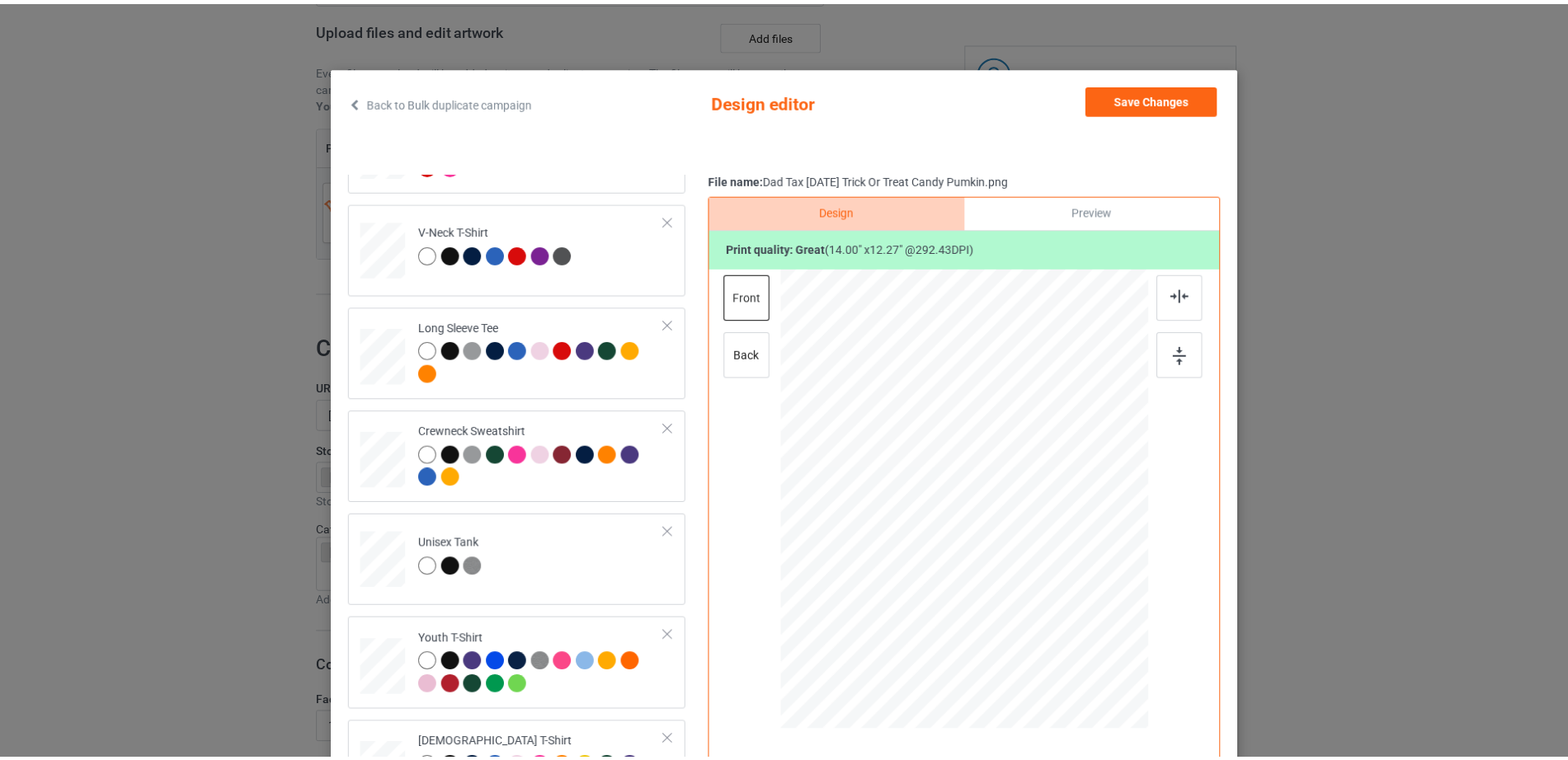
scroll to position [0, 0]
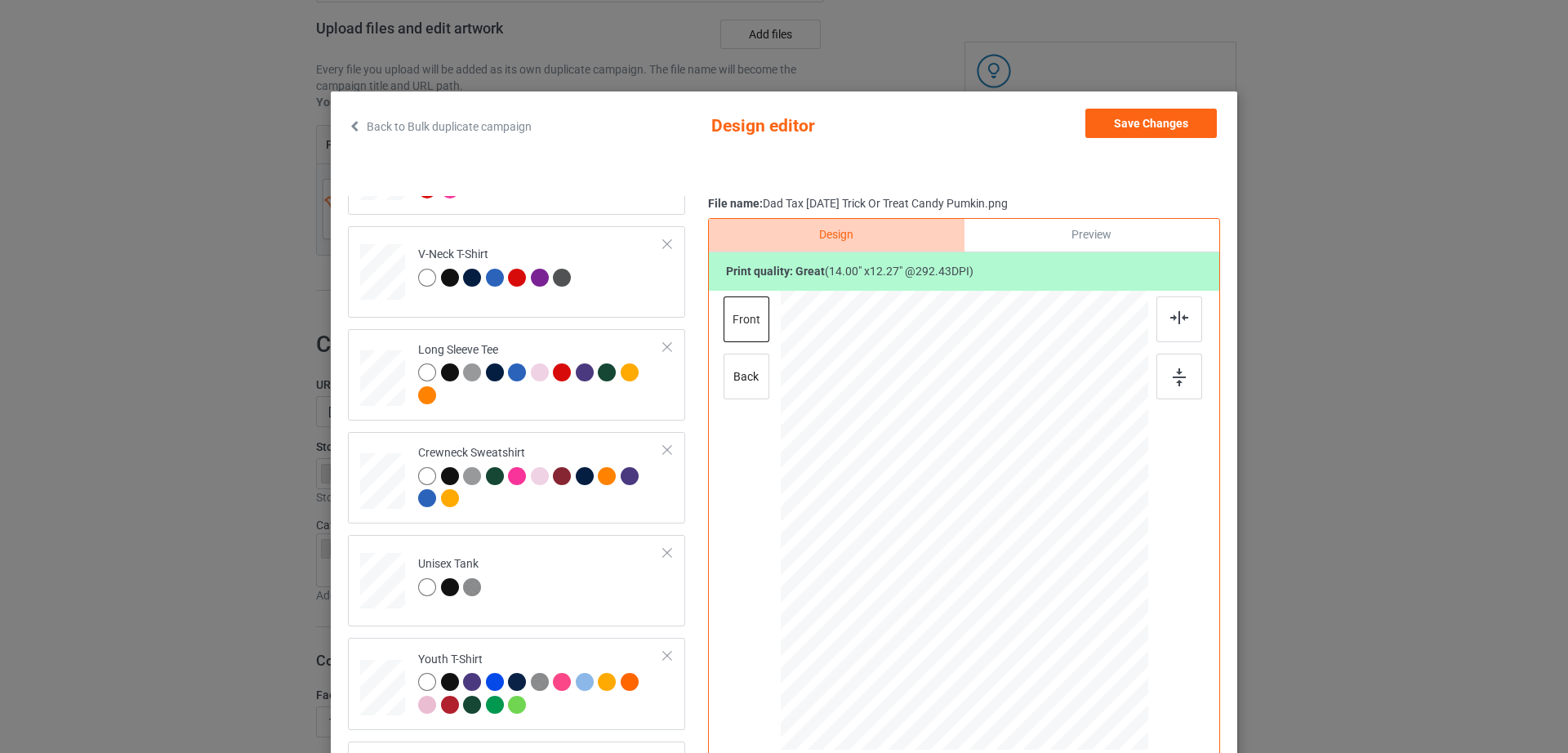
click at [1166, 140] on div "Save Changes" at bounding box center [1153, 126] width 135 height 36
click at [1164, 134] on button "Save Changes" at bounding box center [1151, 123] width 132 height 29
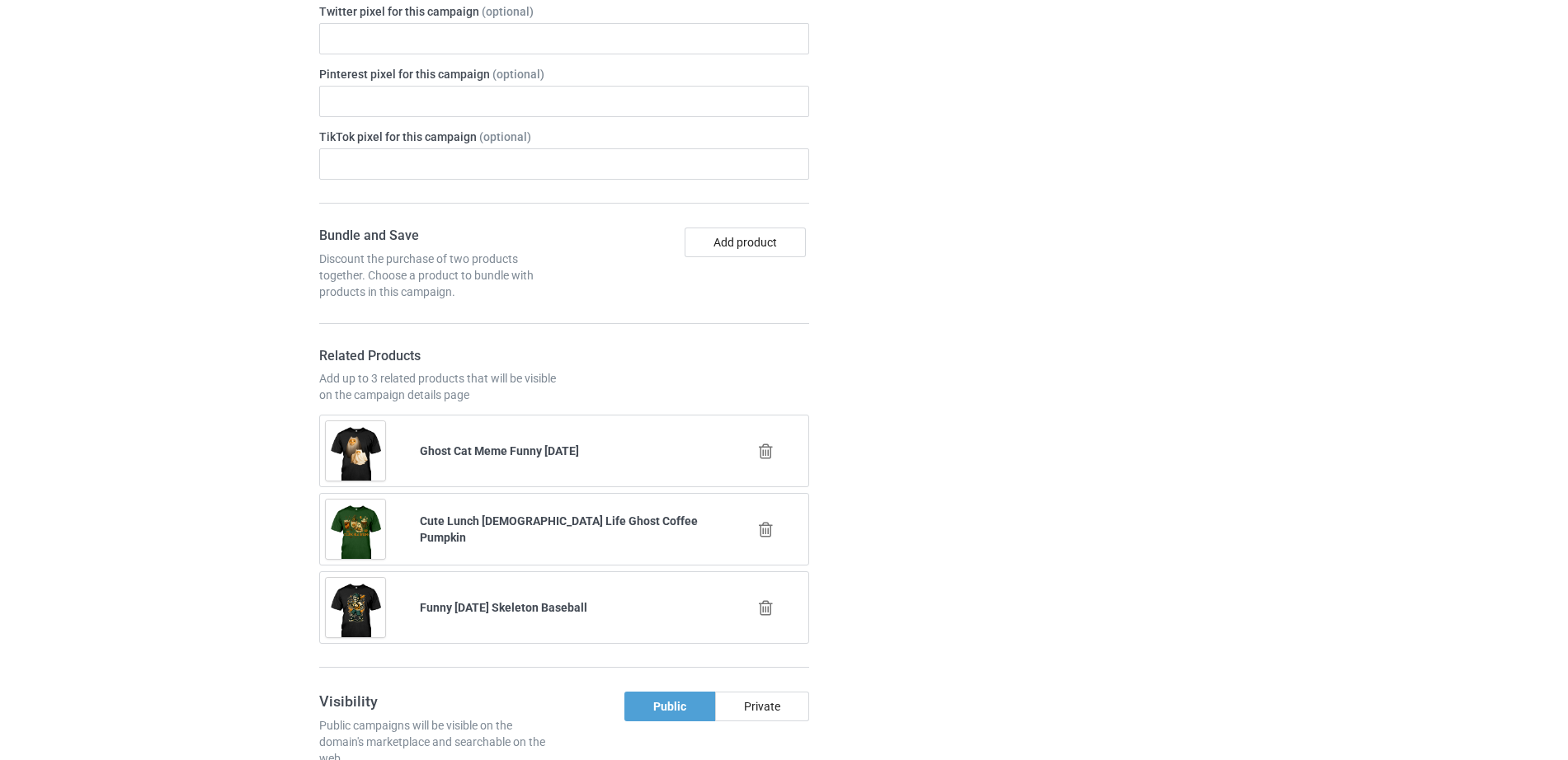
scroll to position [1621, 0]
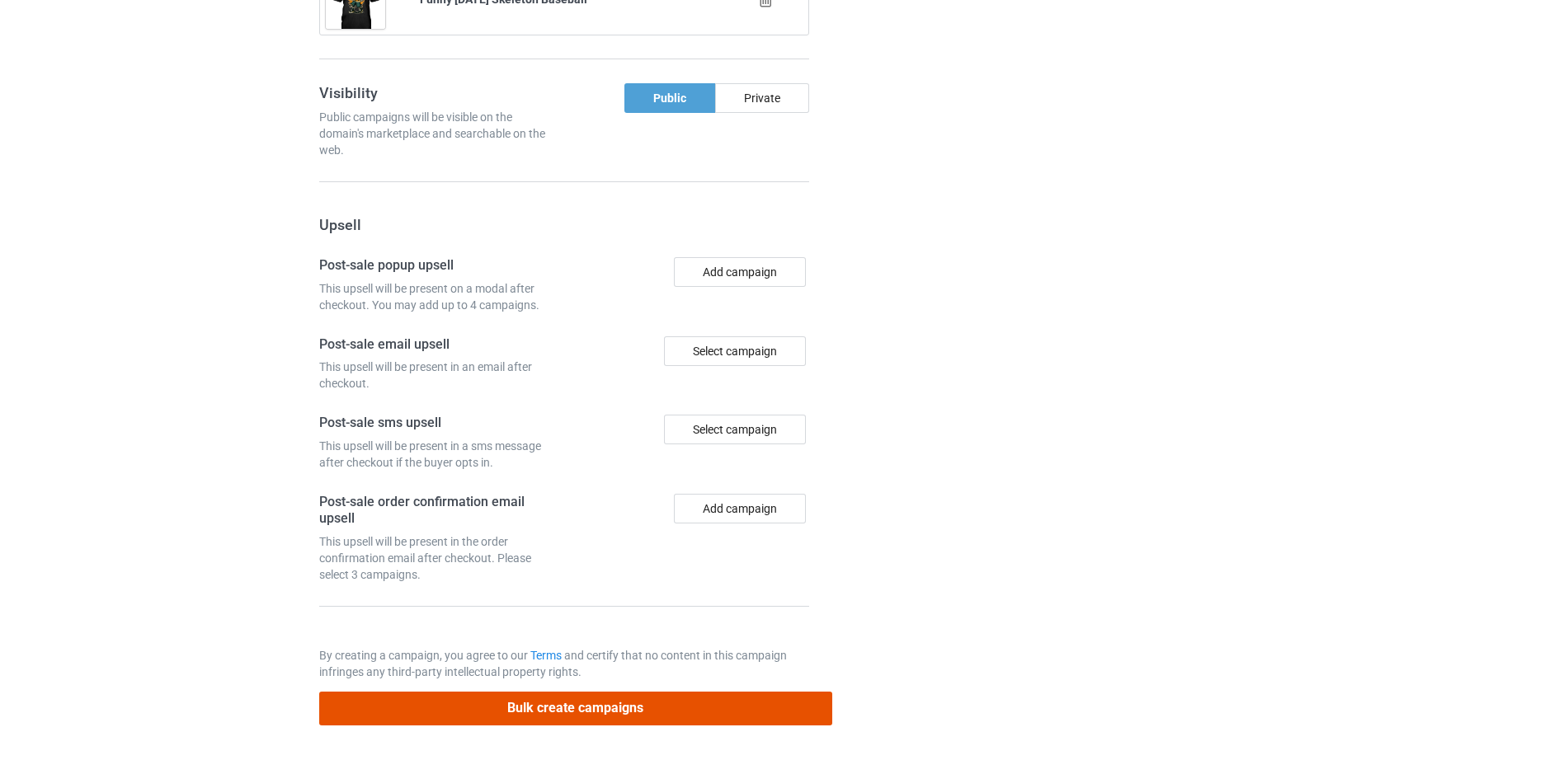
click at [516, 701] on button "Bulk create campaigns" at bounding box center [575, 709] width 513 height 34
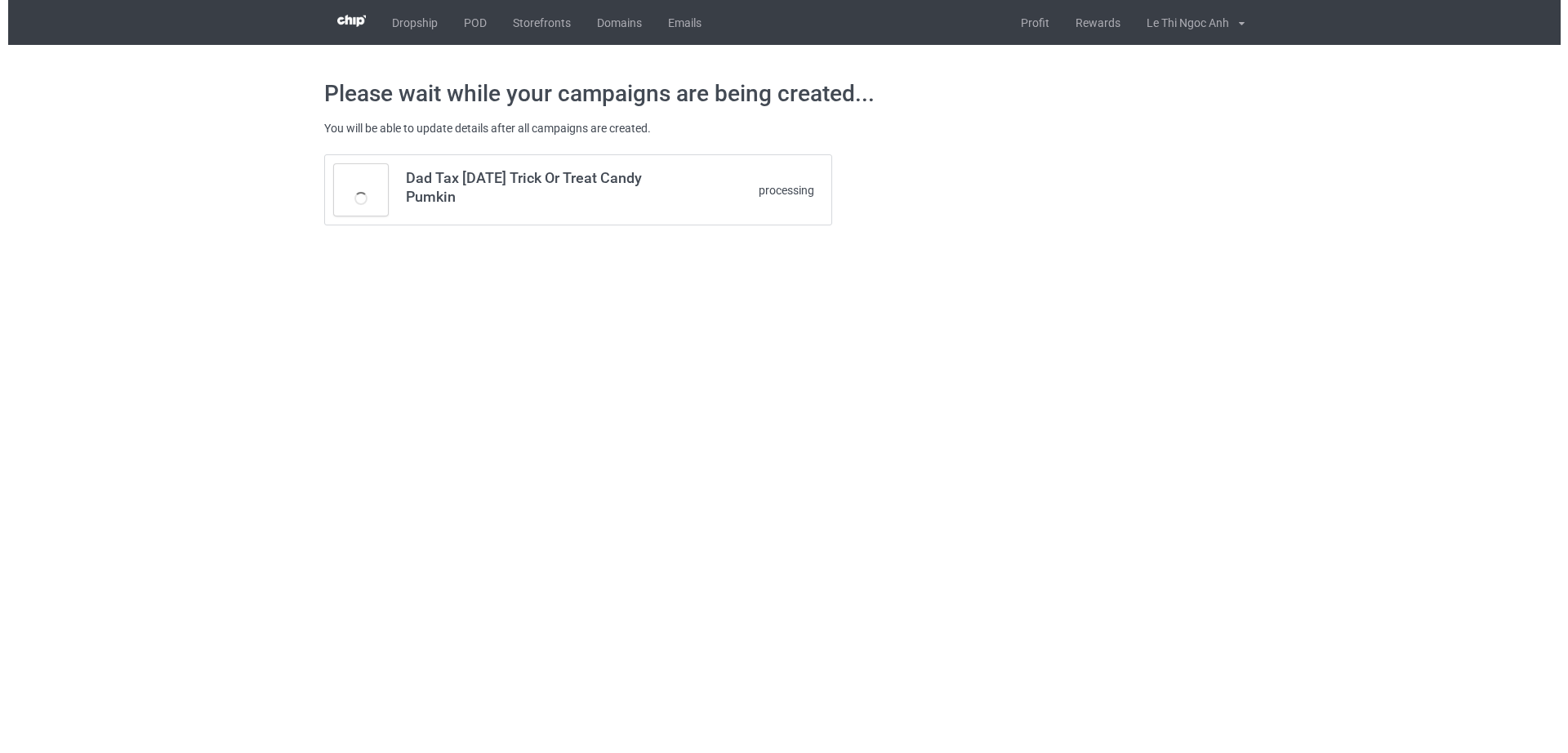
scroll to position [0, 0]
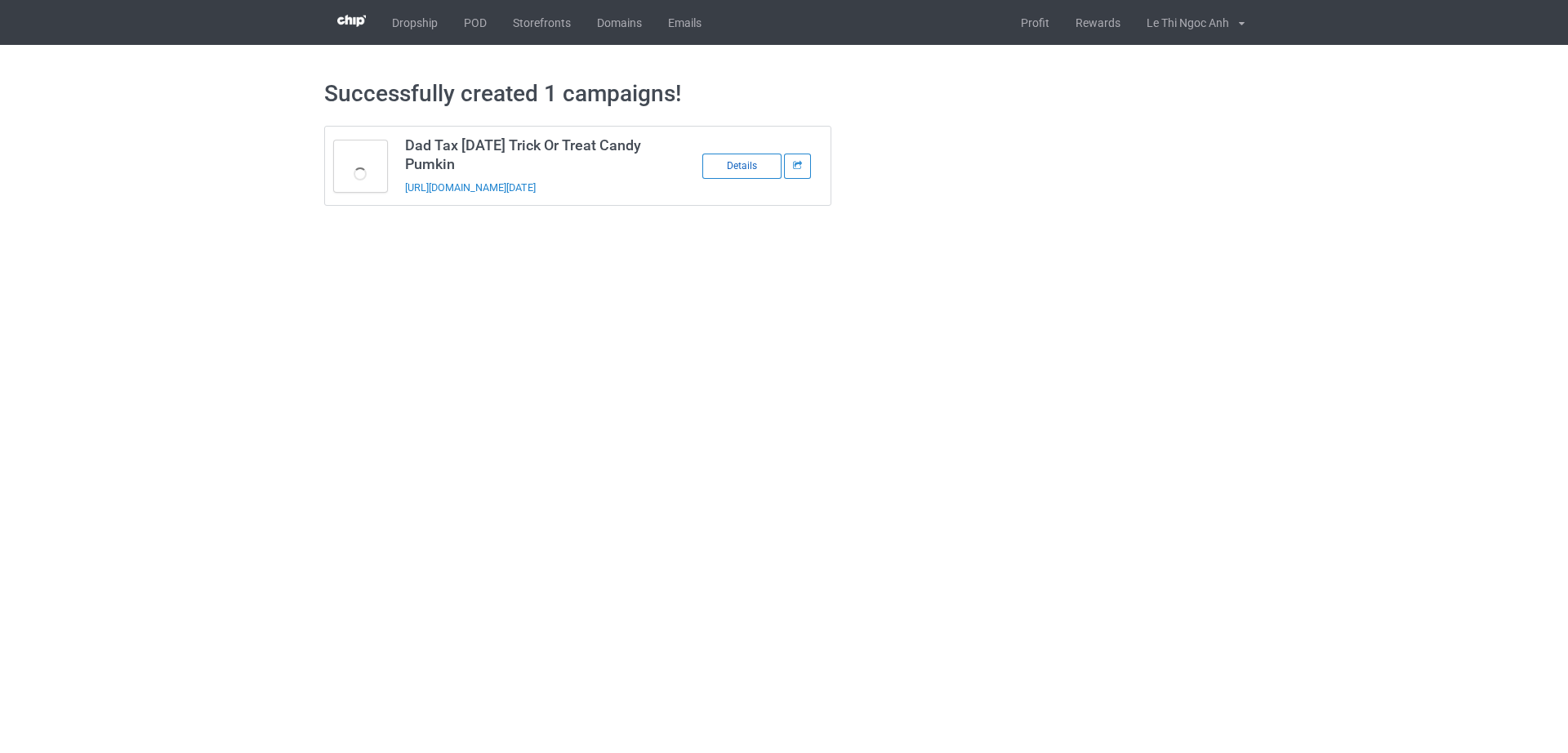
click at [754, 168] on div "Details" at bounding box center [742, 166] width 80 height 25
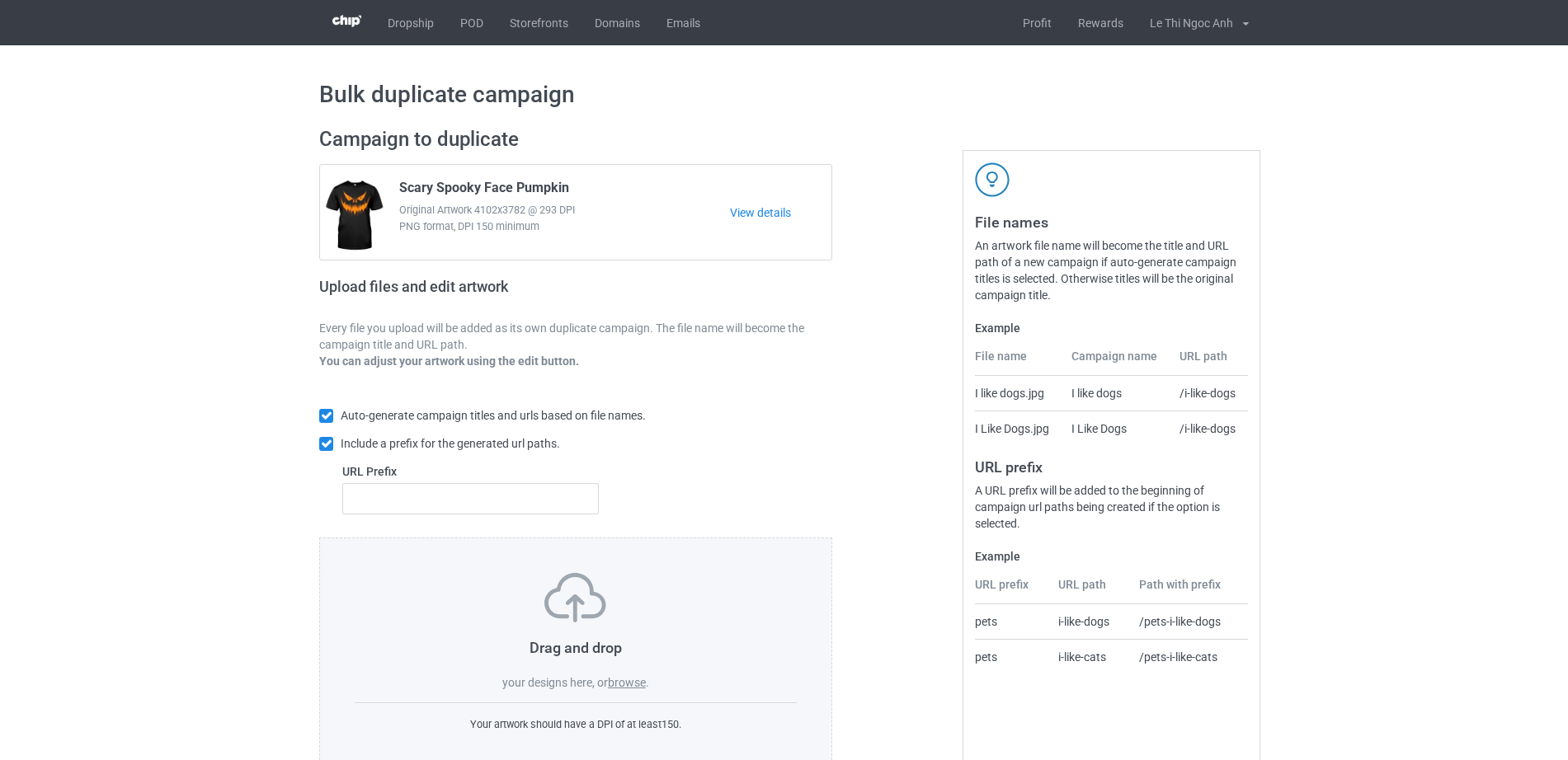
click at [629, 679] on label "browse" at bounding box center [626, 683] width 38 height 13
click at [0, 0] on input "browse" at bounding box center [0, 0] width 0 height 0
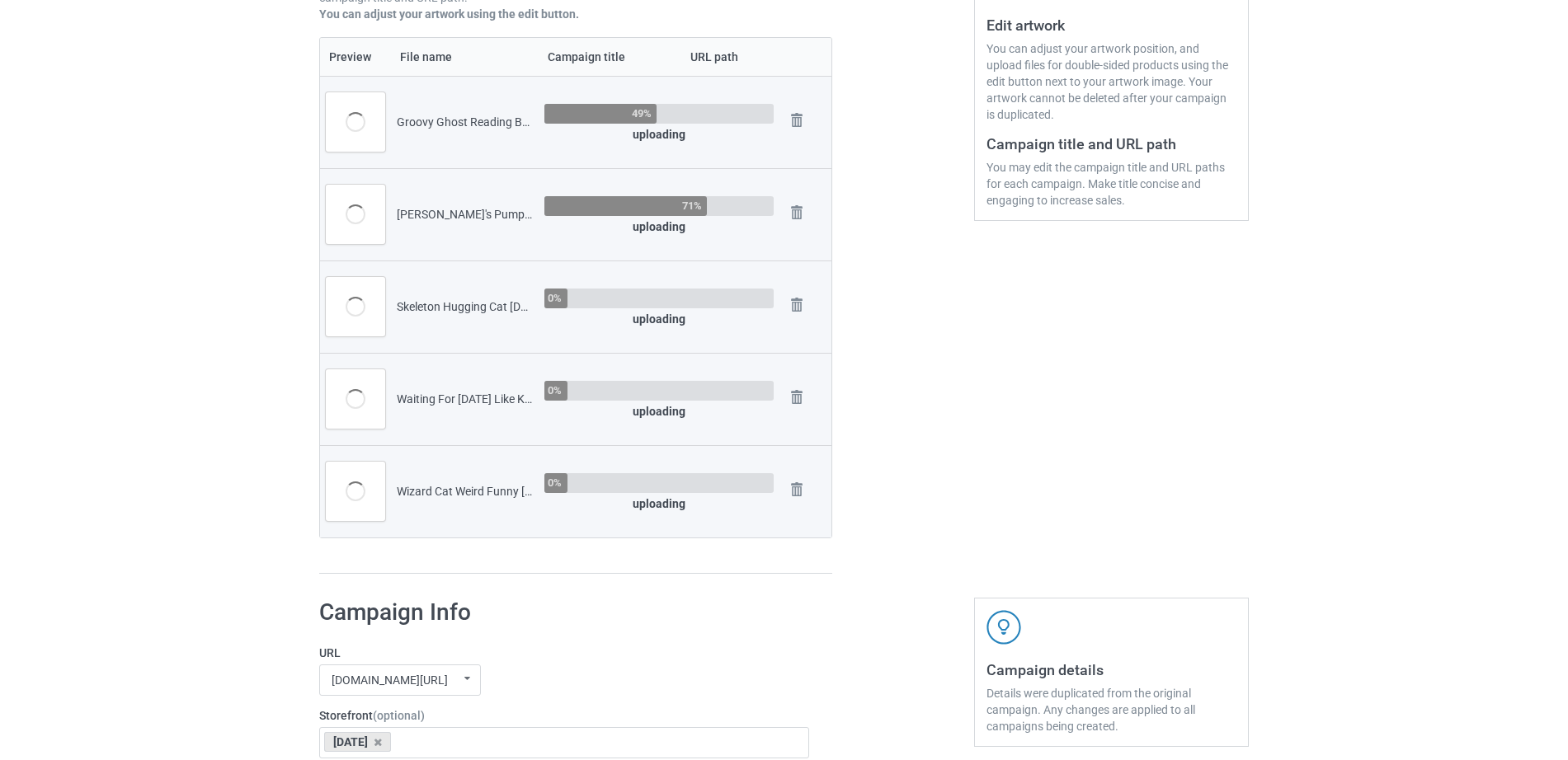
scroll to position [322, 0]
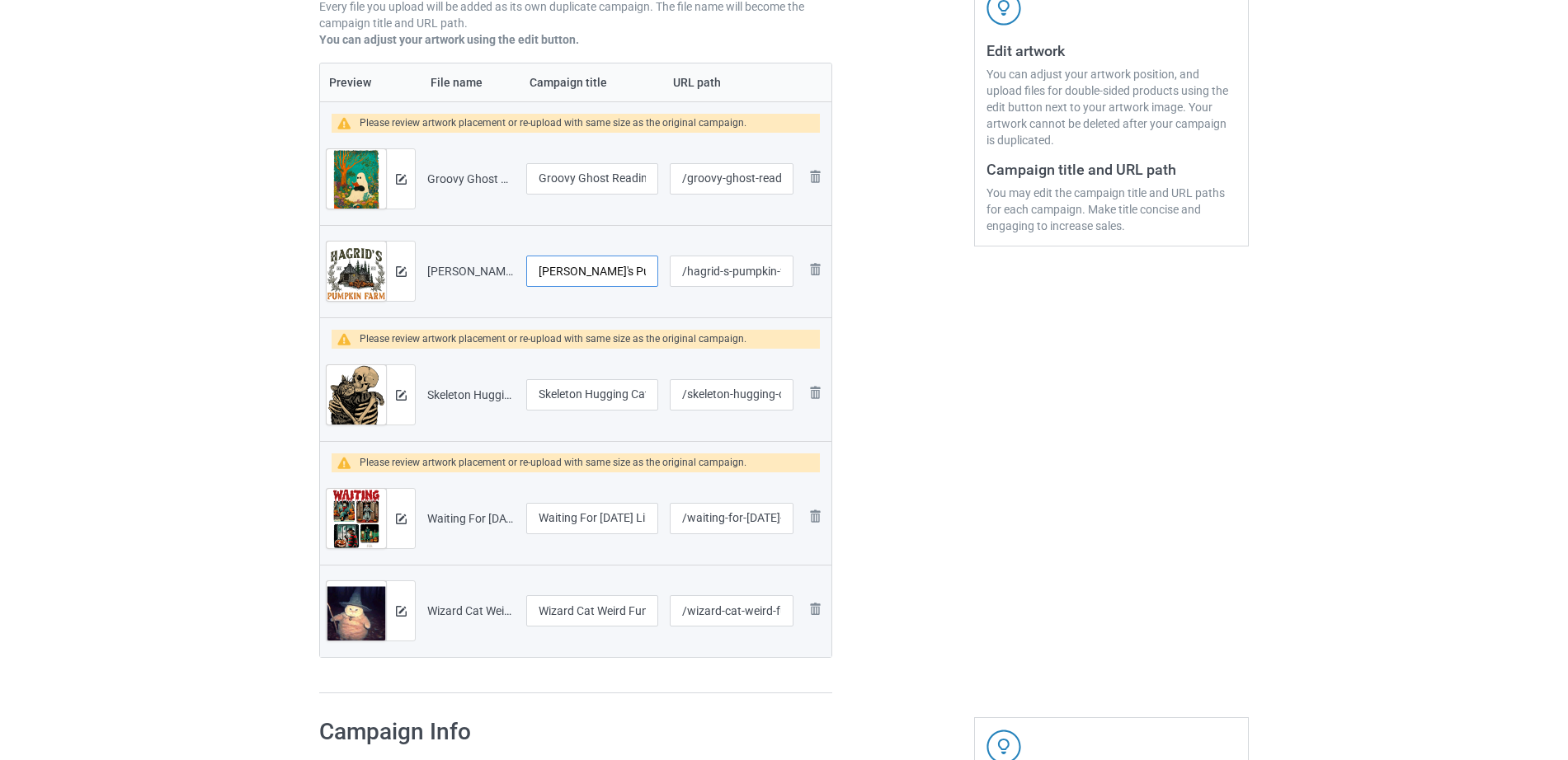
drag, startPoint x: 584, startPoint y: 270, endPoint x: 509, endPoint y: 280, distance: 75.7
click at [509, 280] on tr "Preview and edit artwork [PERSON_NAME]'s Pumpkin Farm Patch Autumn Garden.png […" at bounding box center [575, 271] width 511 height 93
type input "Pumpkin Farm Patch Autumn Garden"
drag, startPoint x: 732, startPoint y: 271, endPoint x: 688, endPoint y: 274, distance: 44.1
click at [688, 274] on input "/hagrid-s-pumpkin-farm-patch-autumn-garden" at bounding box center [731, 271] width 124 height 31
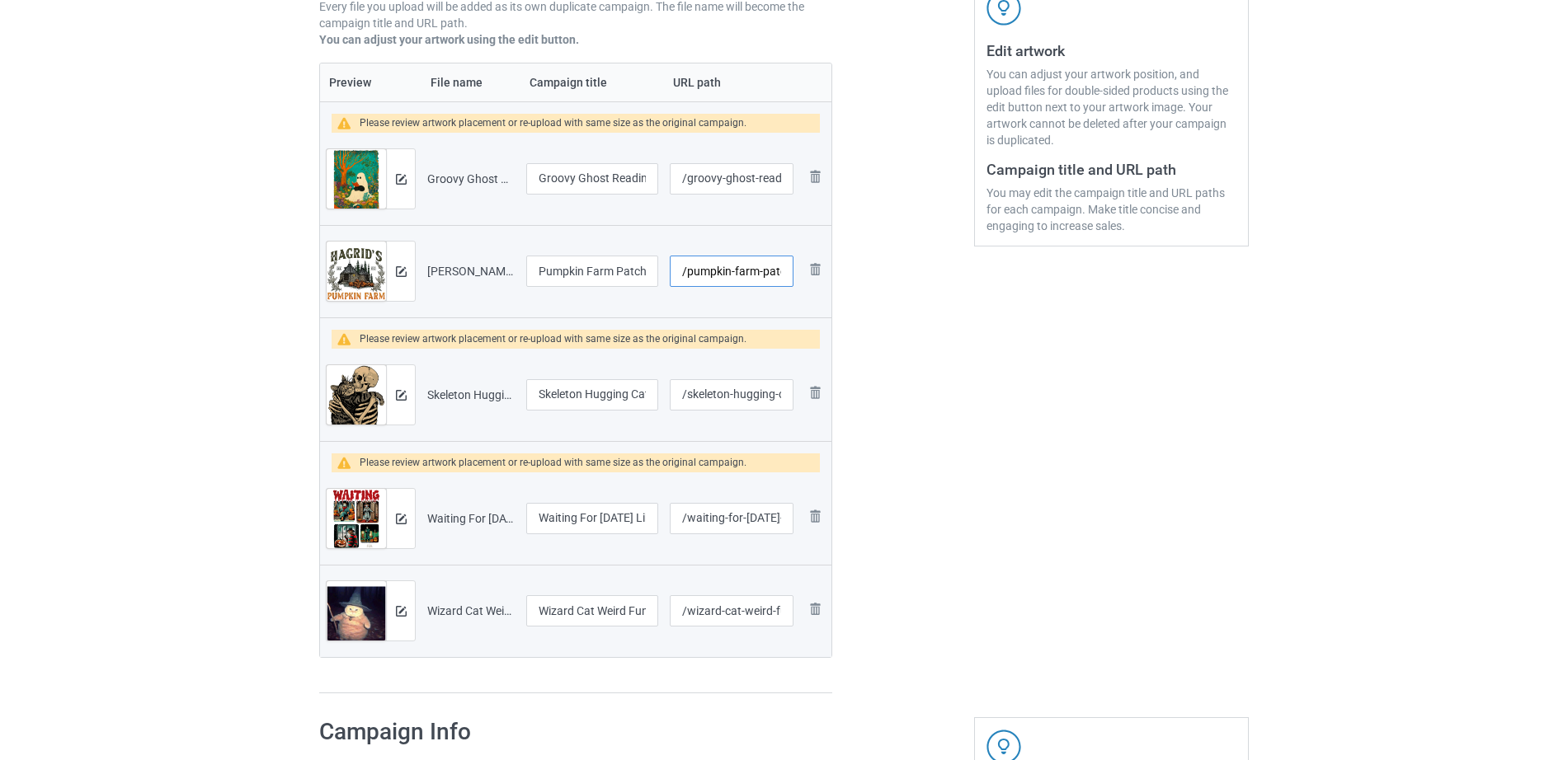
type input "/pumpkin-farm-patch-autumn-garden"
click at [567, 516] on input "Waiting For [DATE] Like Killers Horror" at bounding box center [592, 518] width 132 height 31
drag, startPoint x: 595, startPoint y: 519, endPoint x: 638, endPoint y: 519, distance: 43.0
click at [638, 519] on input "Waiting For Halloween Like Killers Horror" at bounding box center [592, 518] width 132 height 31
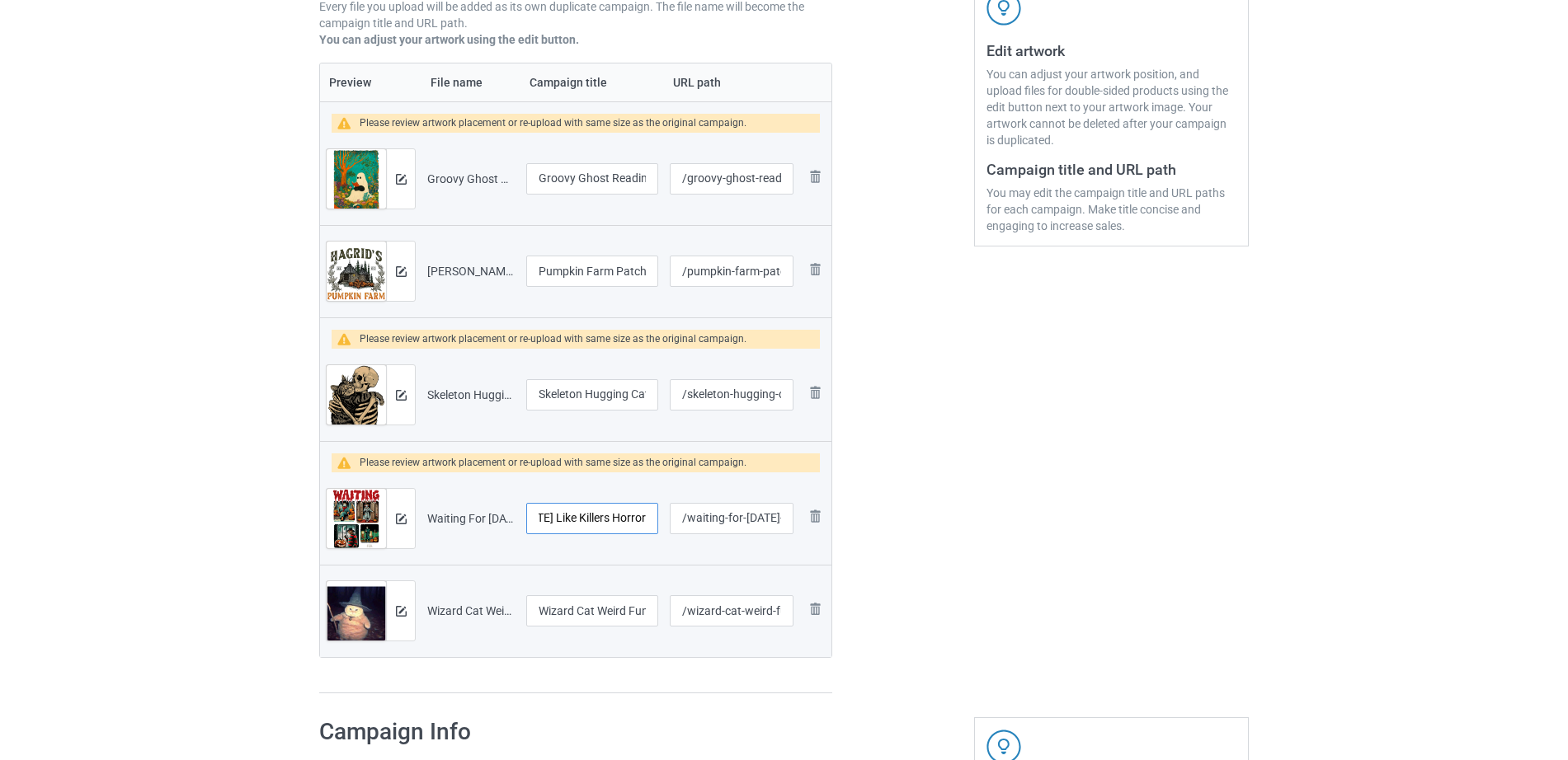
click at [586, 513] on input "Waiting For Halloween Like Killers Horror" at bounding box center [592, 518] width 132 height 31
drag, startPoint x: 551, startPoint y: 520, endPoint x: 640, endPoint y: 520, distance: 89.0
click at [640, 520] on input "Waiting For Halloween r" at bounding box center [592, 518] width 132 height 31
click at [648, 519] on input "Waiting For Halloweenr" at bounding box center [592, 518] width 132 height 31
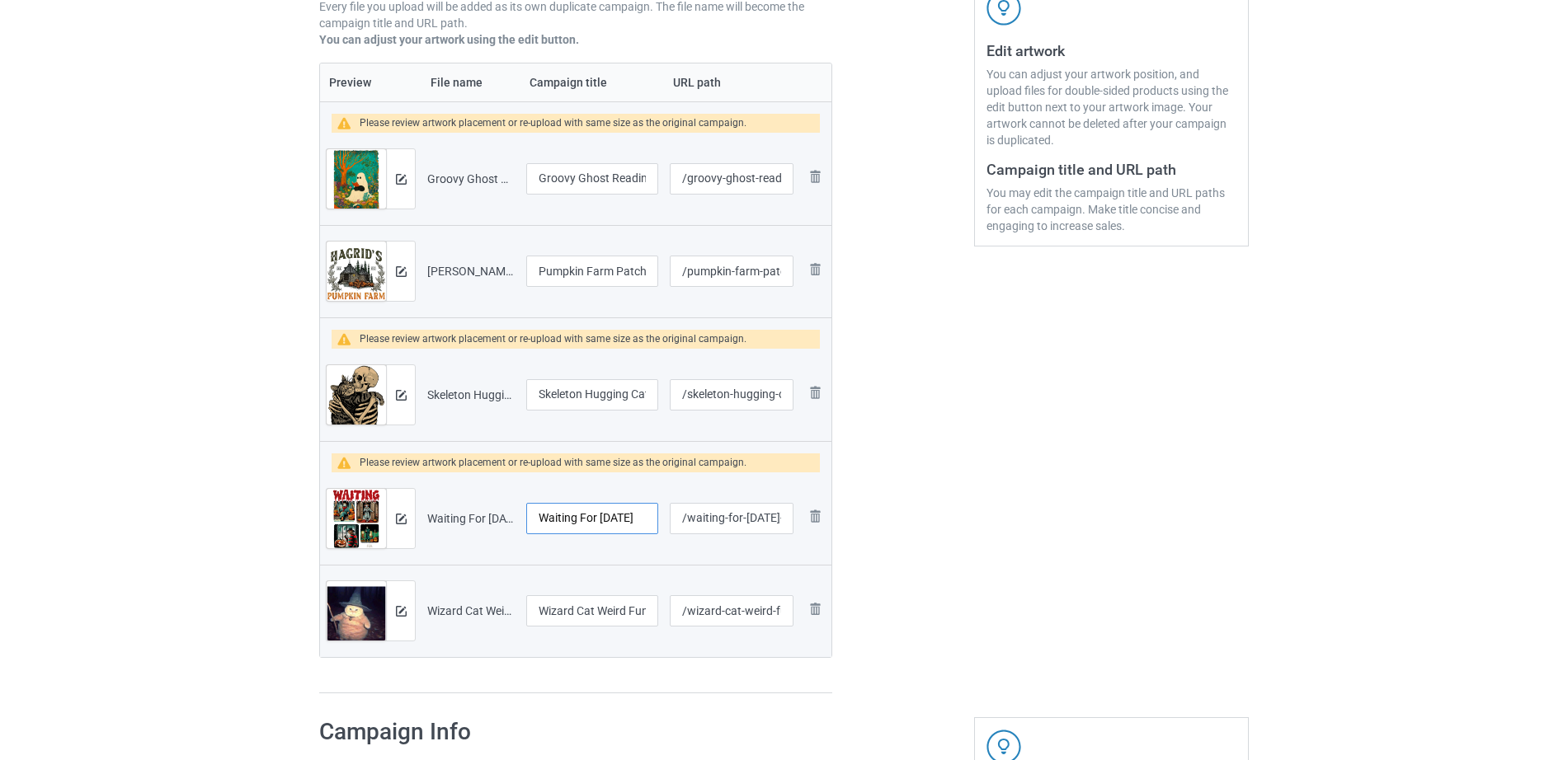
scroll to position [0, 9]
type input "Waiting For Halloween"
drag, startPoint x: 750, startPoint y: 525, endPoint x: 776, endPoint y: 521, distance: 26.3
click at [776, 521] on input "/waiting-for-halloween-like-killers-horror" at bounding box center [731, 518] width 124 height 31
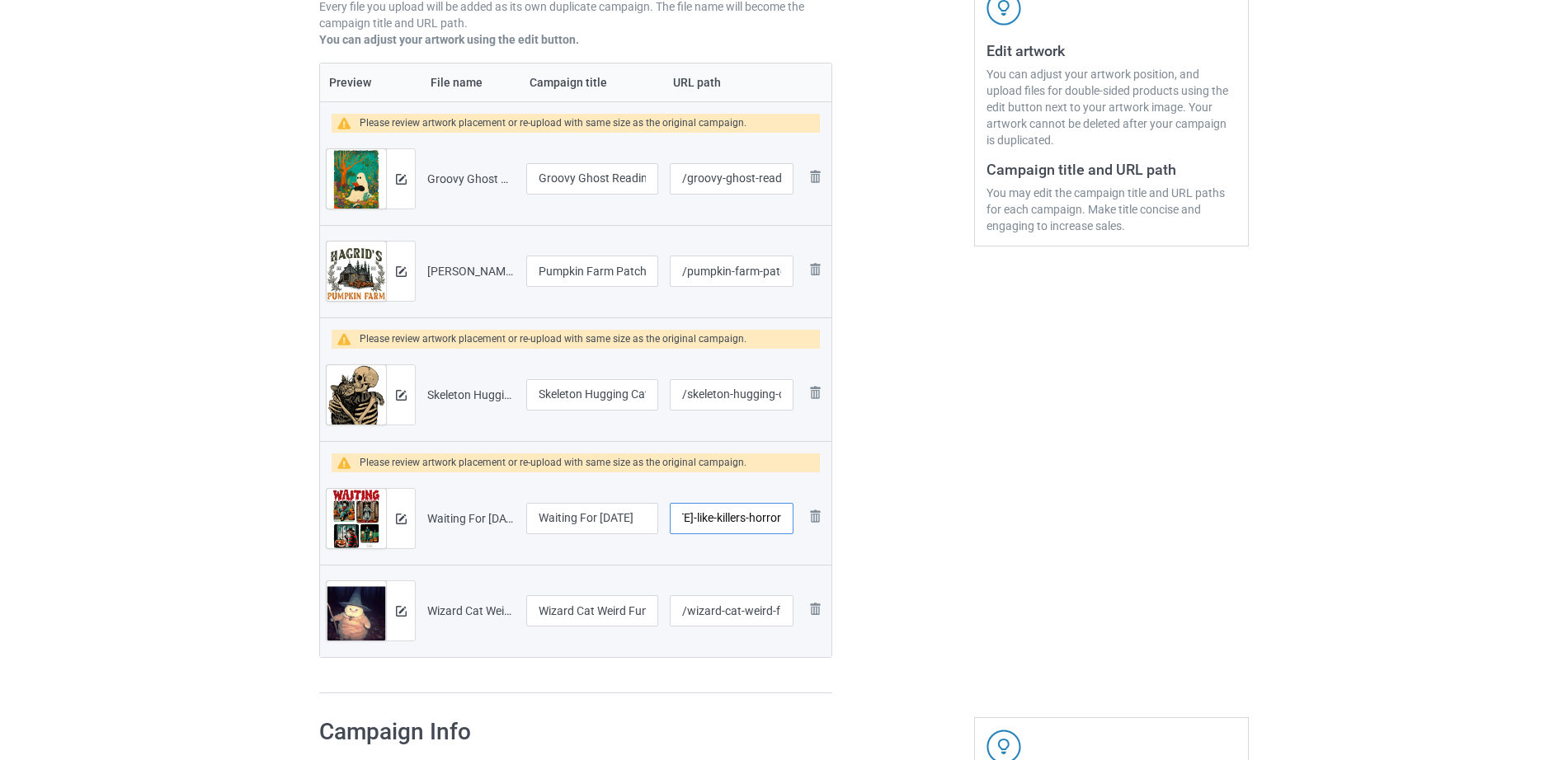
click at [708, 525] on input "/waiting-for-halloween-like-killers-horror" at bounding box center [731, 518] width 124 height 31
drag, startPoint x: 693, startPoint y: 516, endPoint x: 783, endPoint y: 516, distance: 90.0
click at [783, 516] on input "/waiting-for-halloween" at bounding box center [731, 518] width 124 height 31
type input "/waiting-for-halloween"
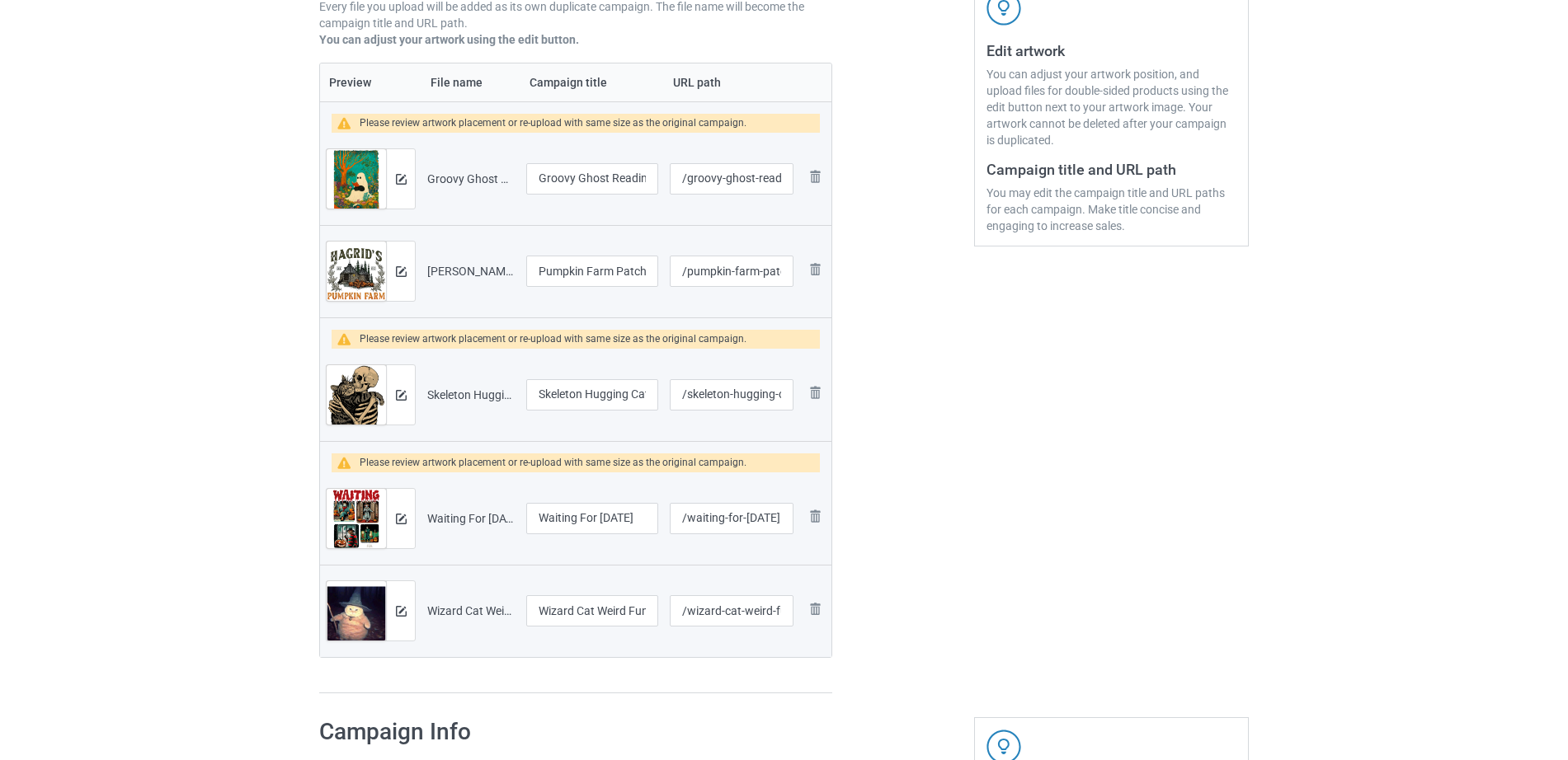
scroll to position [0, 0]
click at [1213, 538] on div "Edit artwork You can adjust your artwork position, and upload files for double-…" at bounding box center [1111, 250] width 298 height 912
click at [569, 608] on input "Wizard Cat Weird Funny Halloween" at bounding box center [592, 610] width 132 height 31
drag, startPoint x: 577, startPoint y: 614, endPoint x: 511, endPoint y: 609, distance: 66.2
click at [511, 609] on tr "Preview and edit artwork Wizard Cat Weird Funny Halloween.png Wizard Cat Weird …" at bounding box center [575, 611] width 511 height 93
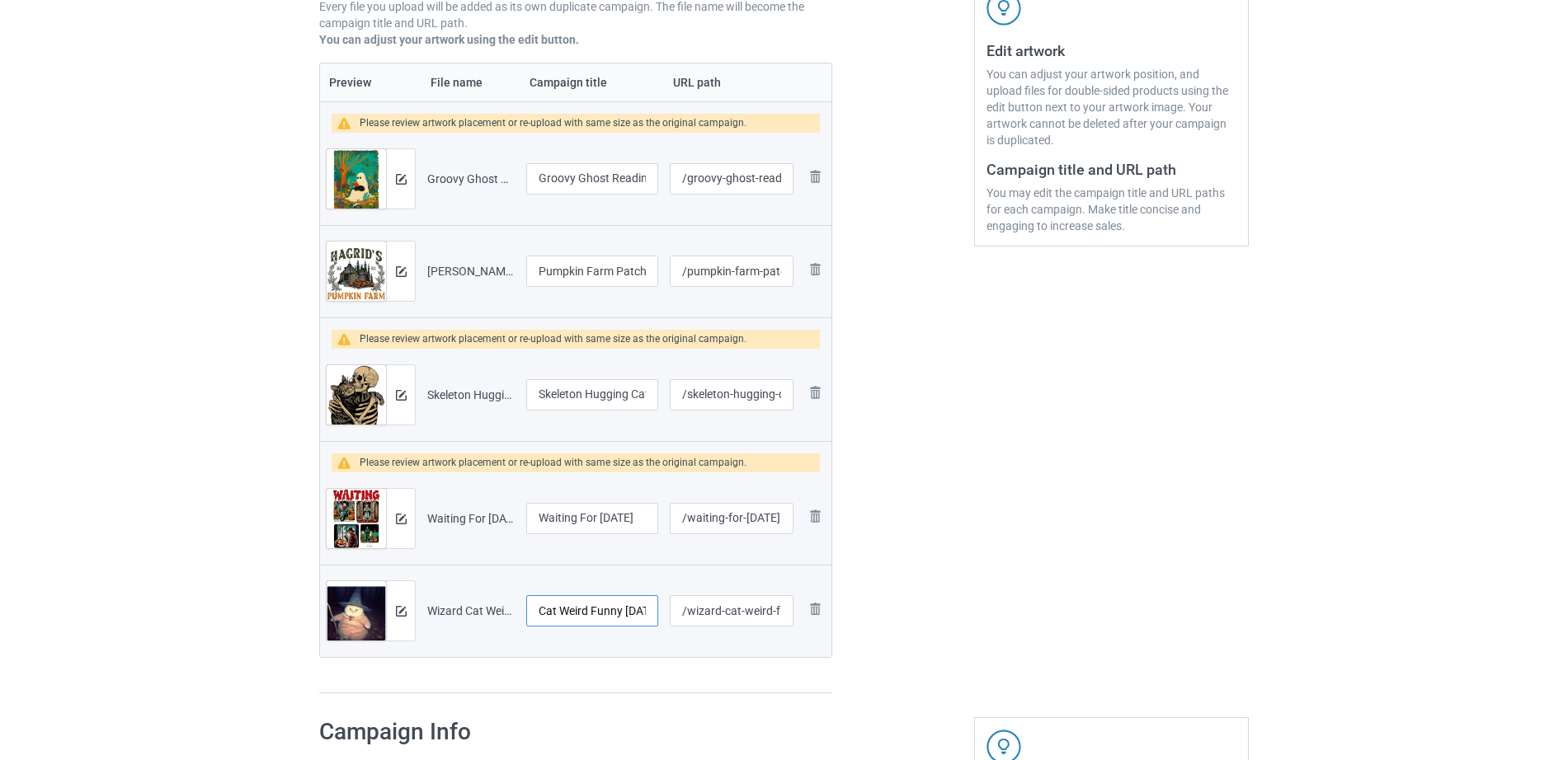
type input "Cat Weird Funny [DATE]"
click at [722, 614] on input "/wizard-cat-weird-funny-halloween" at bounding box center [731, 610] width 124 height 31
type input "/cat-weird-funny-halloween"
click at [932, 571] on div at bounding box center [903, 250] width 119 height 912
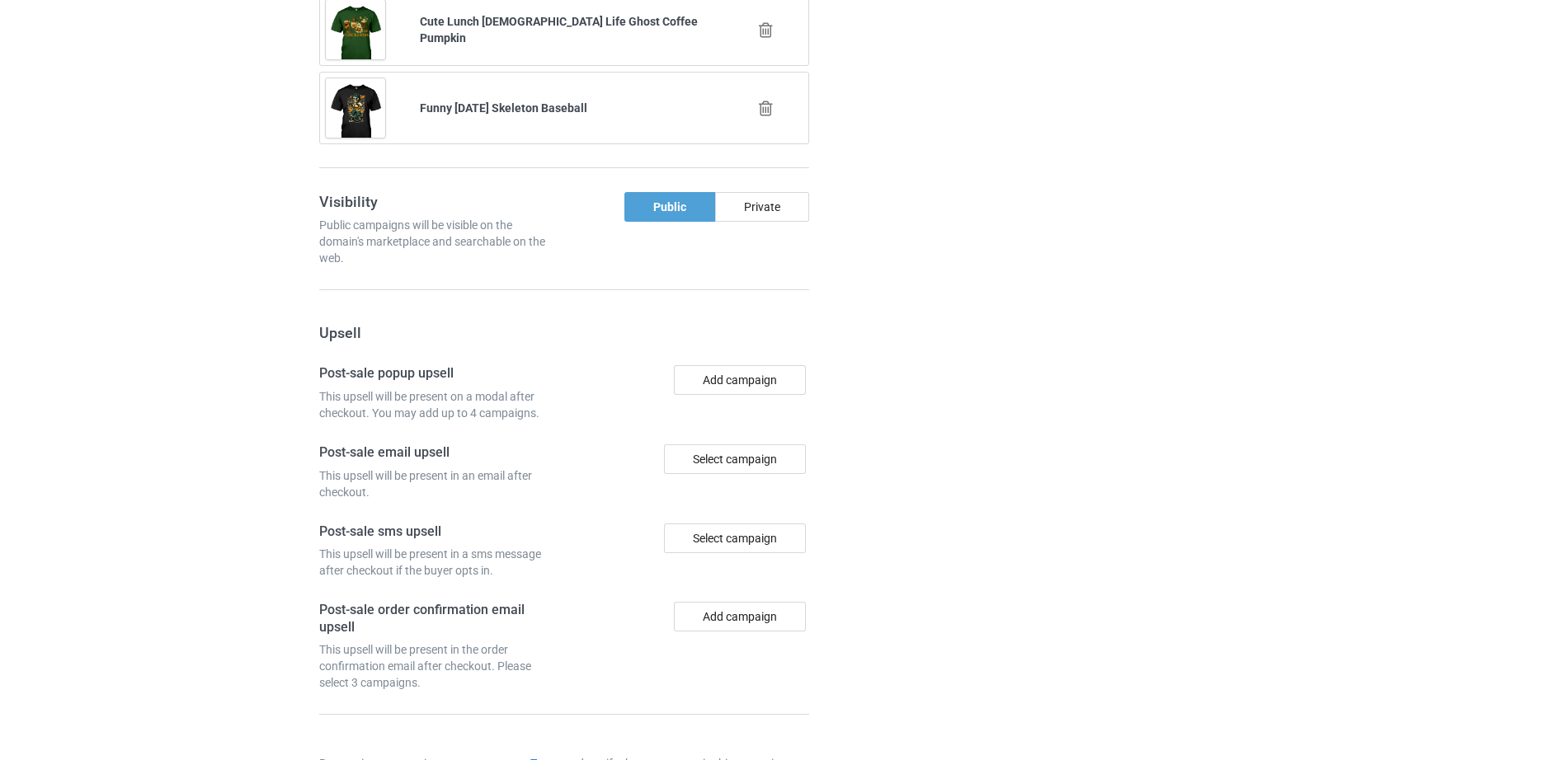
scroll to position [2067, 0]
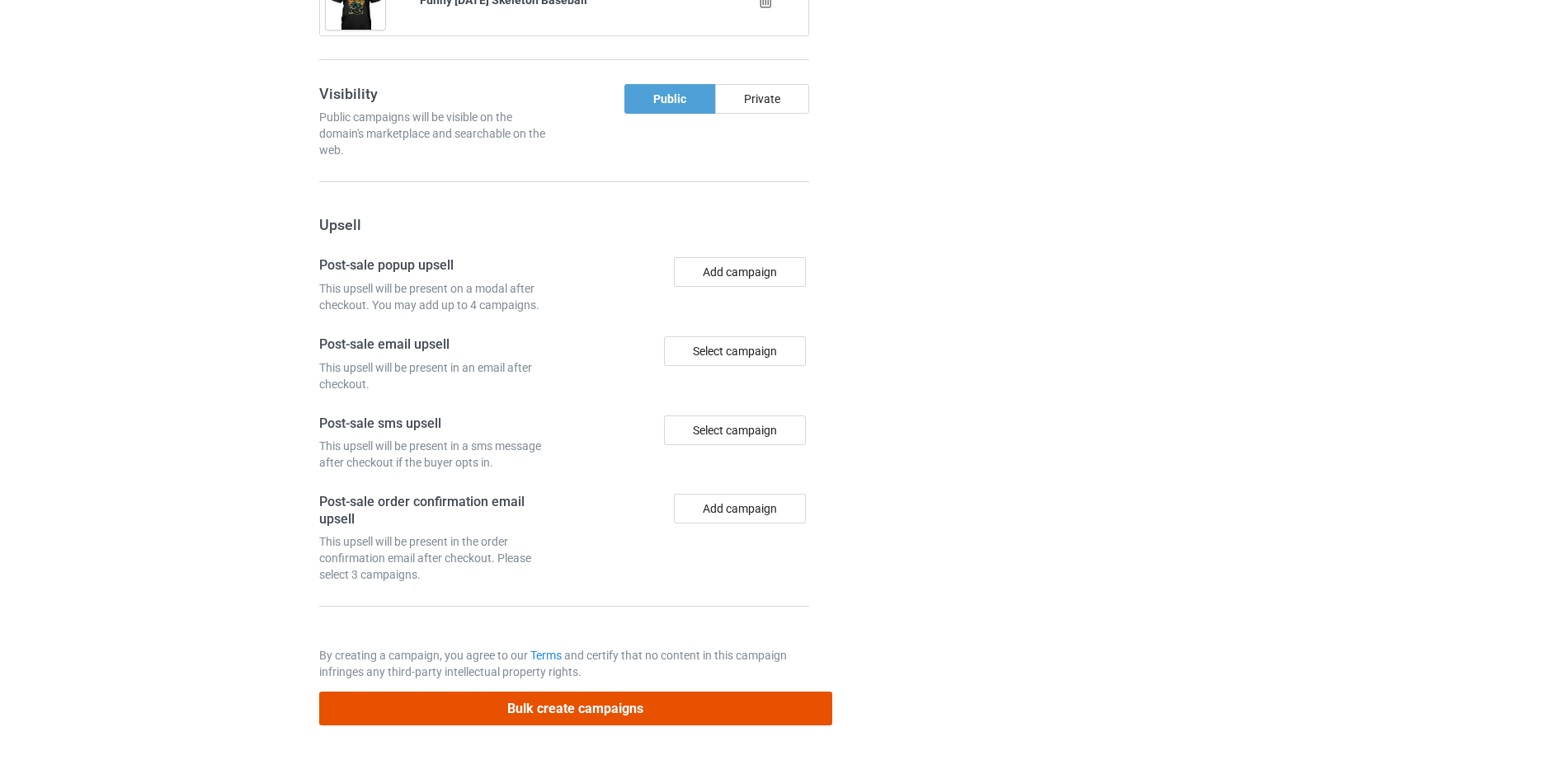
click at [570, 711] on button "Bulk create campaigns" at bounding box center [575, 709] width 513 height 34
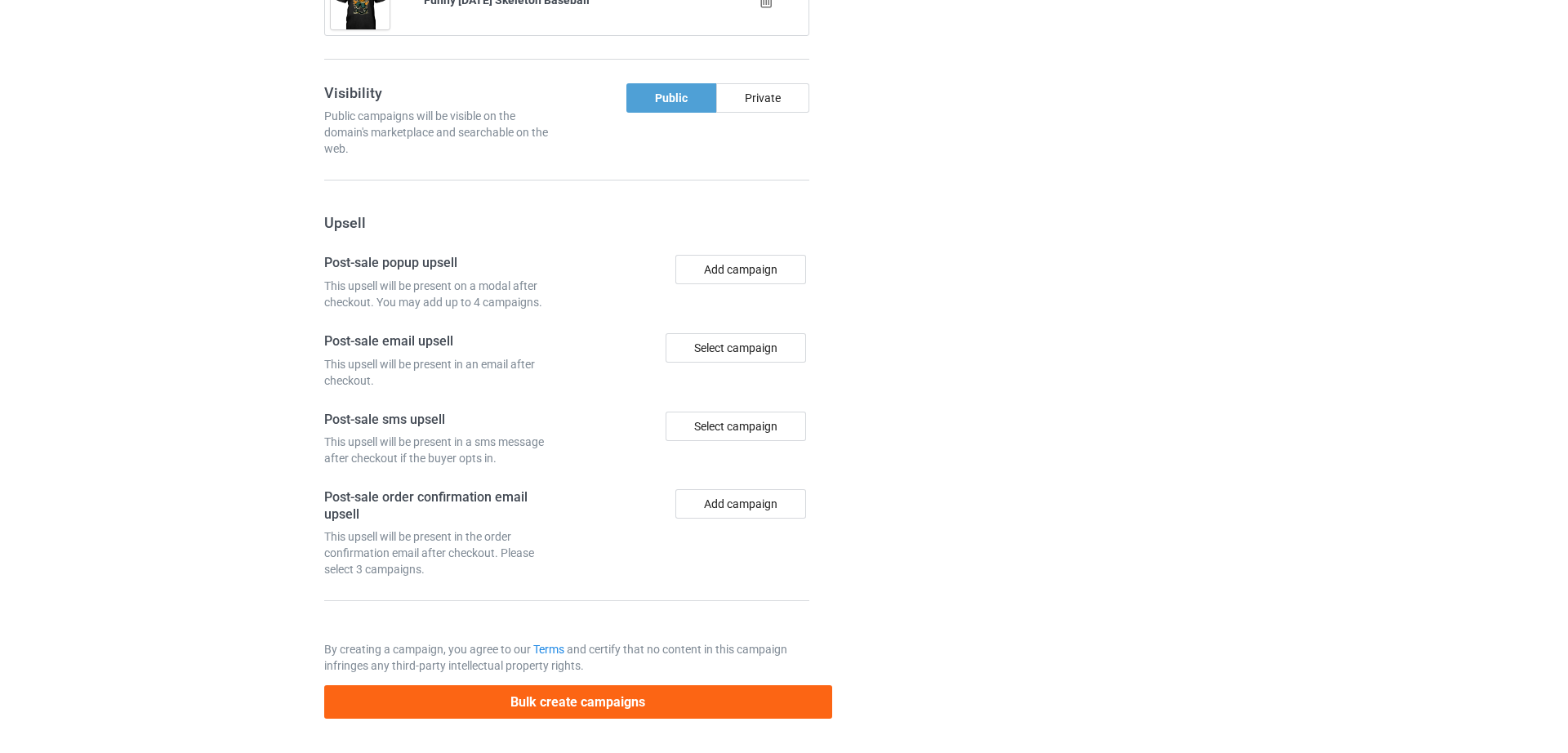
scroll to position [0, 0]
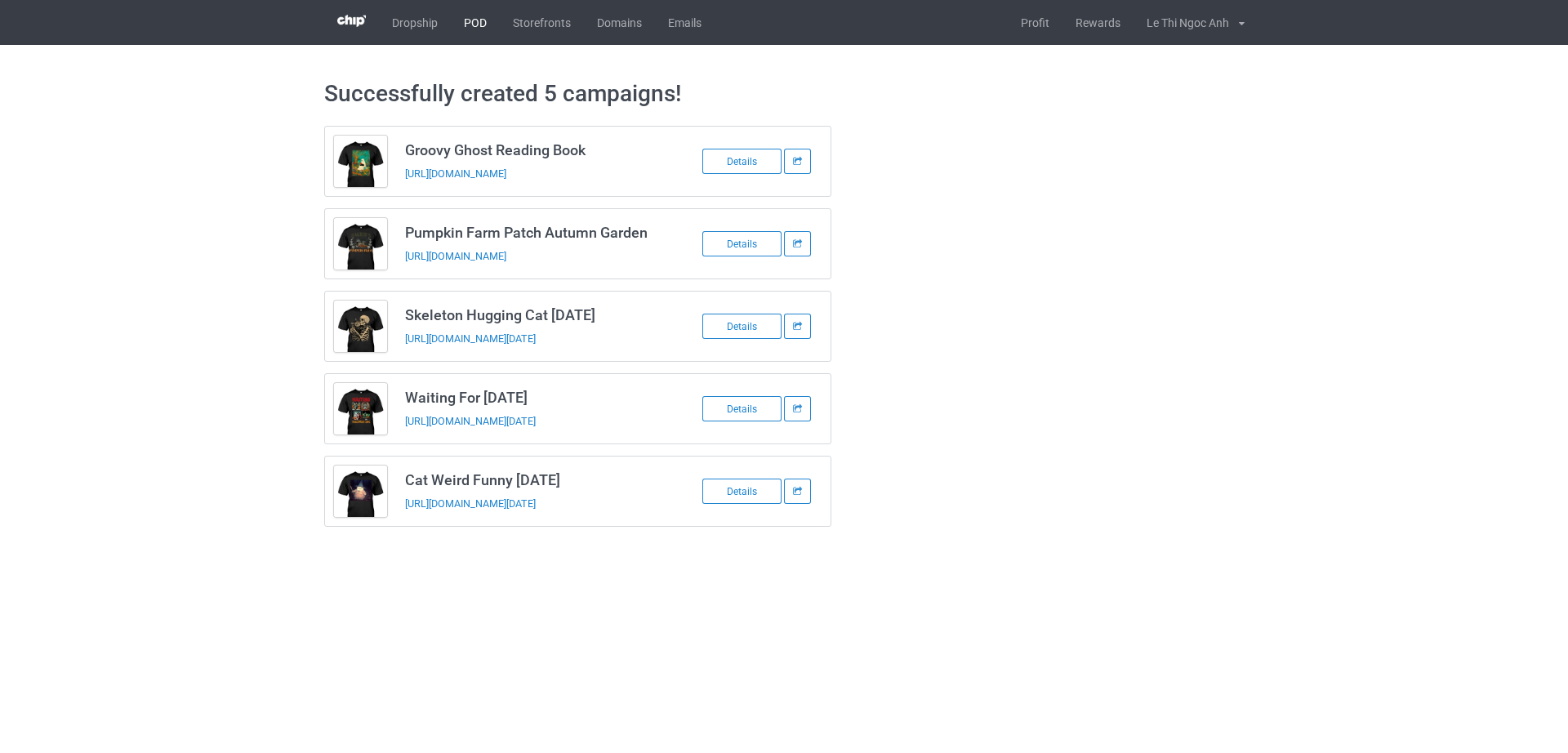
click at [487, 36] on link "POD" at bounding box center [475, 22] width 49 height 45
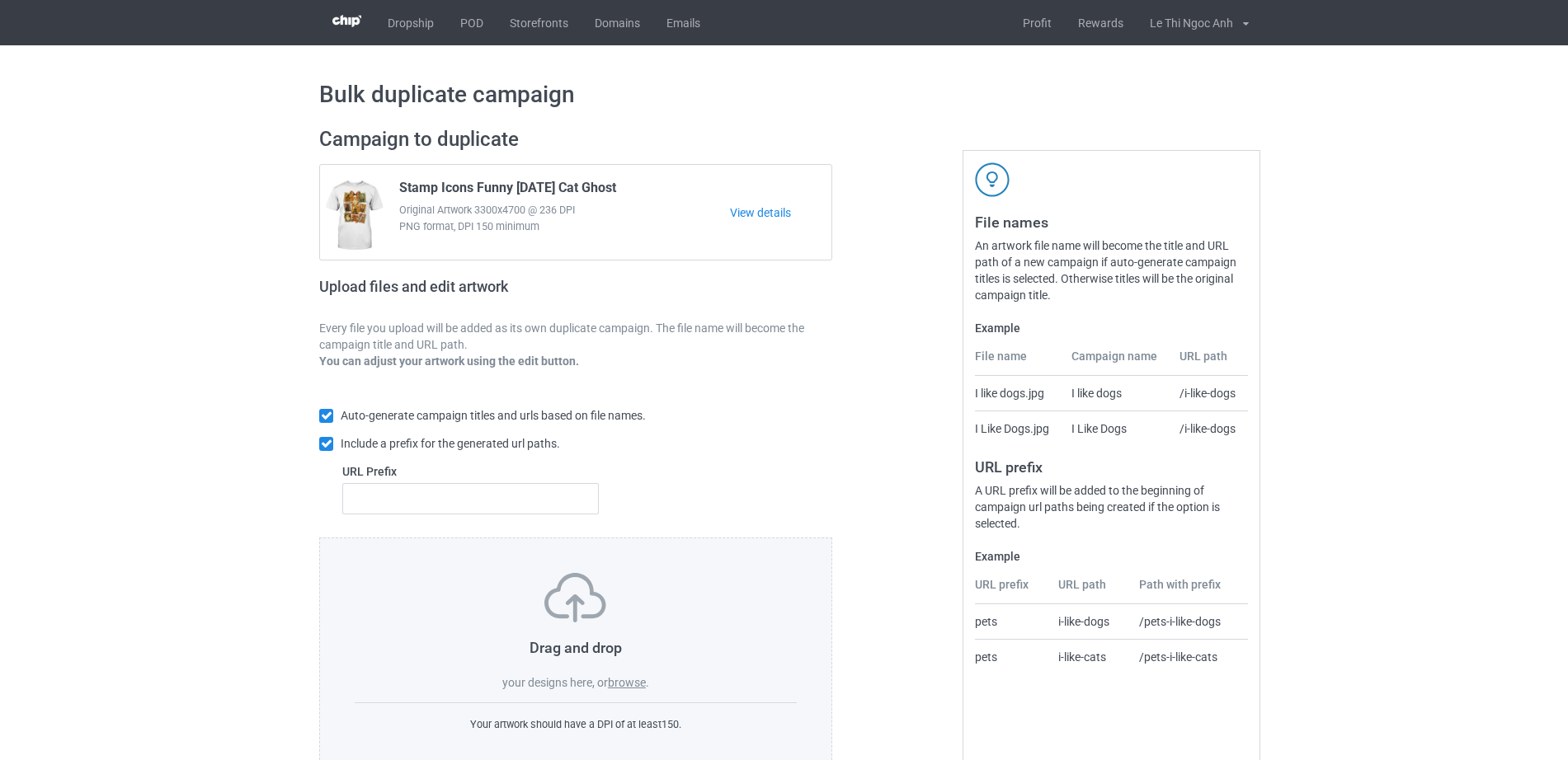
click at [619, 679] on label "browse" at bounding box center [626, 683] width 38 height 13
click at [0, 0] on input "browse" at bounding box center [0, 0] width 0 height 0
click at [453, 25] on link "POD" at bounding box center [471, 23] width 49 height 45
click at [622, 679] on label "browse" at bounding box center [626, 683] width 38 height 13
click at [0, 0] on input "browse" at bounding box center [0, 0] width 0 height 0
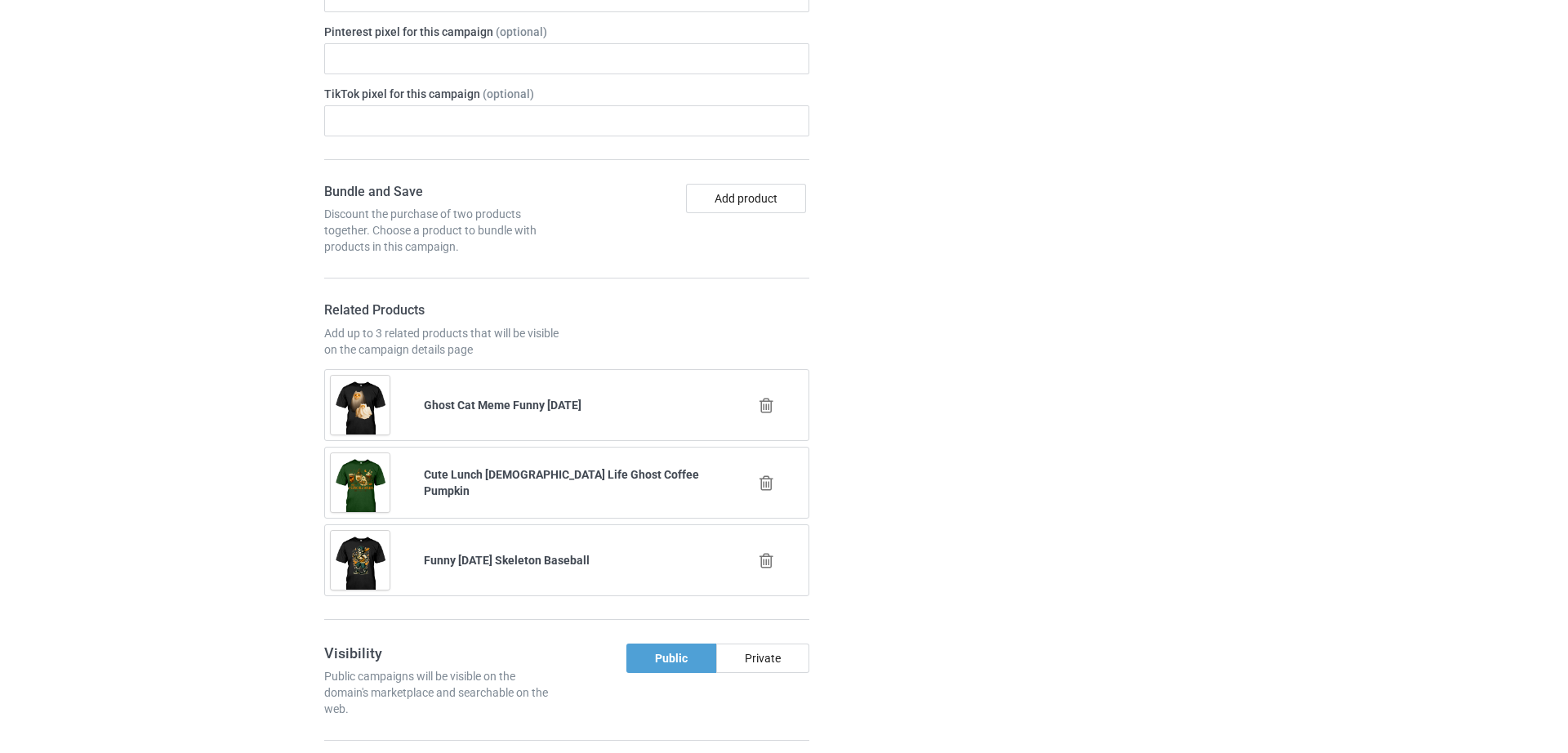
scroll to position [2036, 0]
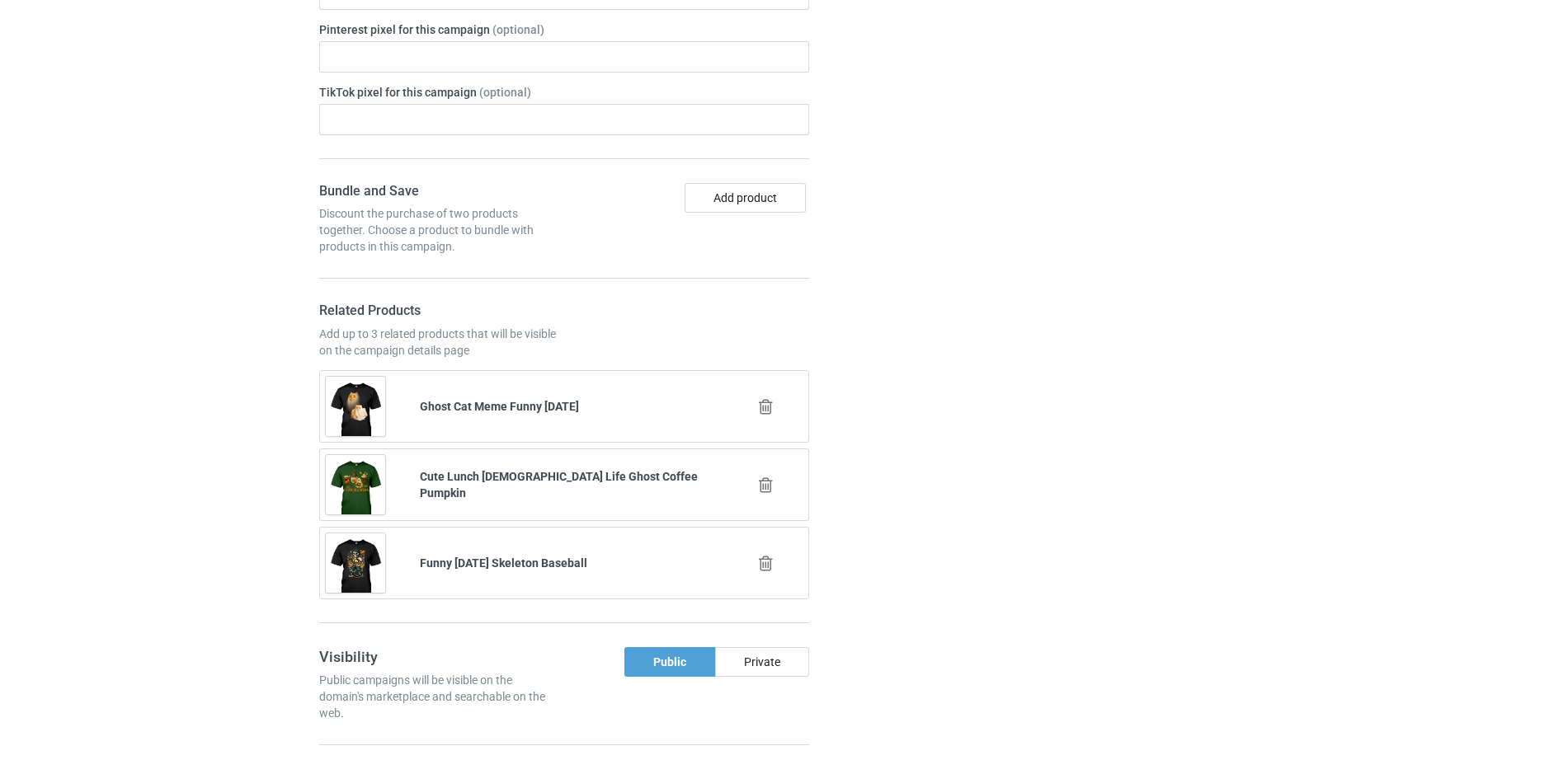
click at [764, 481] on icon at bounding box center [766, 485] width 21 height 17
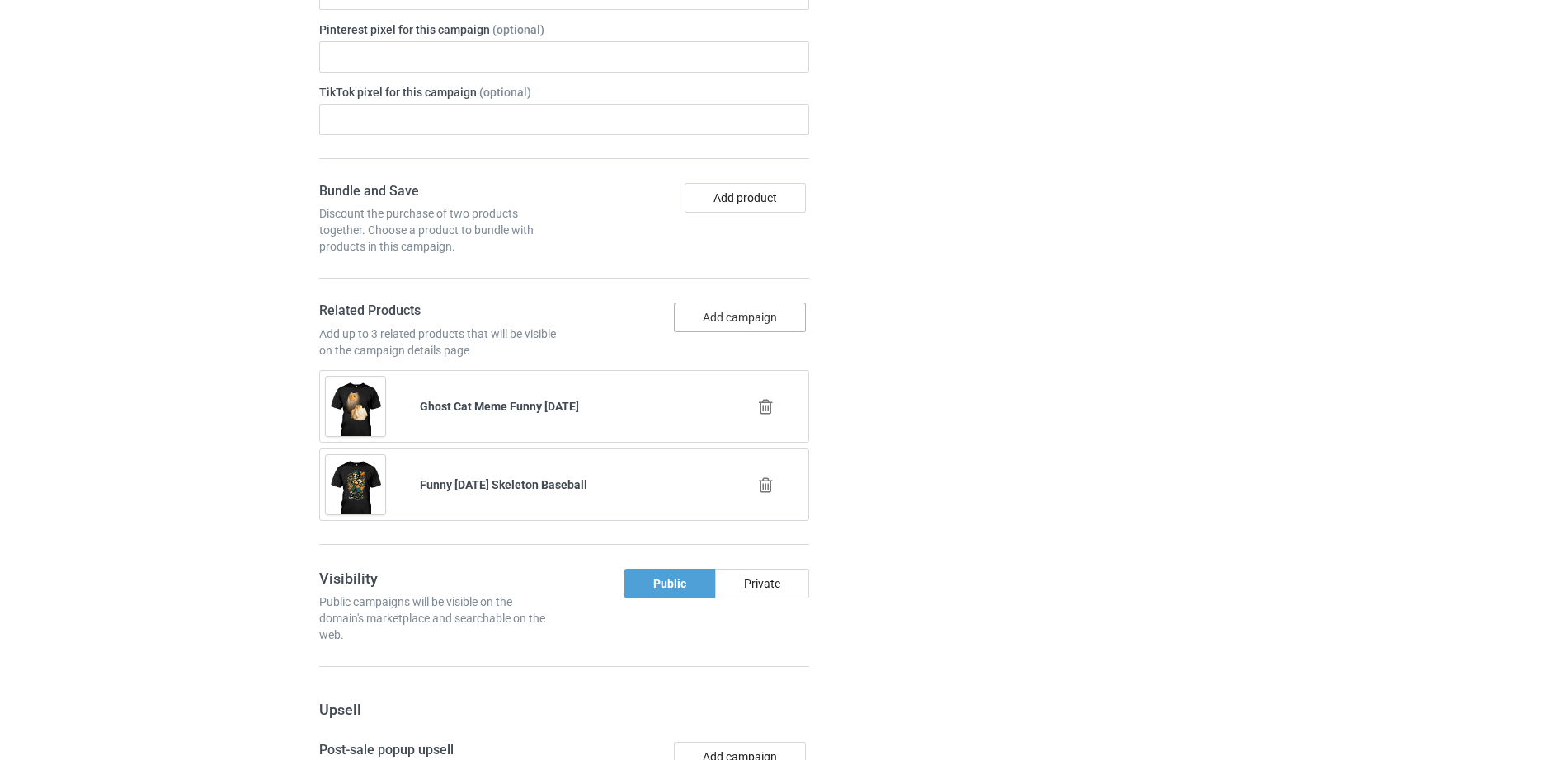
click at [729, 315] on button "Add campaign" at bounding box center [740, 316] width 132 height 29
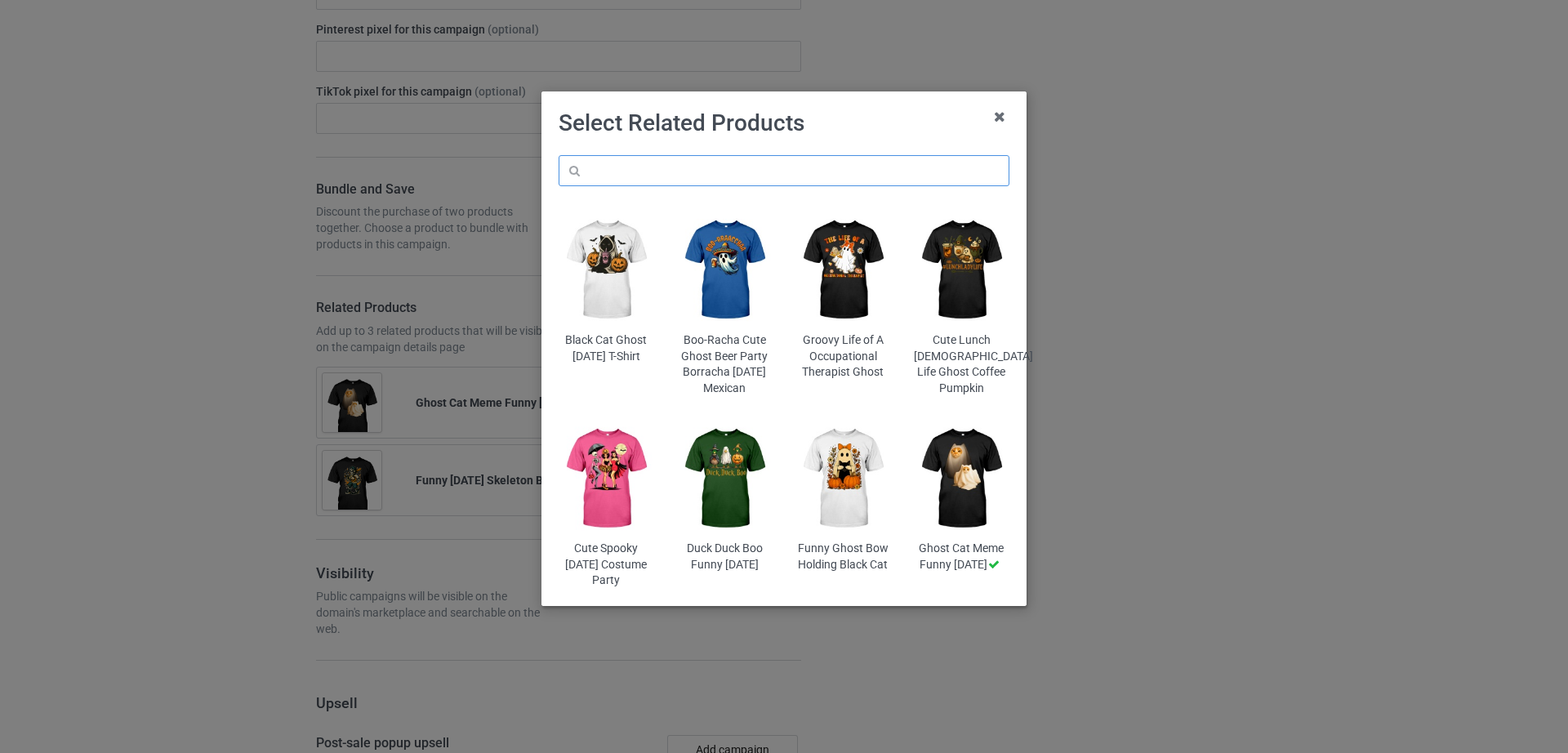
click at [644, 168] on input "text" at bounding box center [784, 170] width 451 height 31
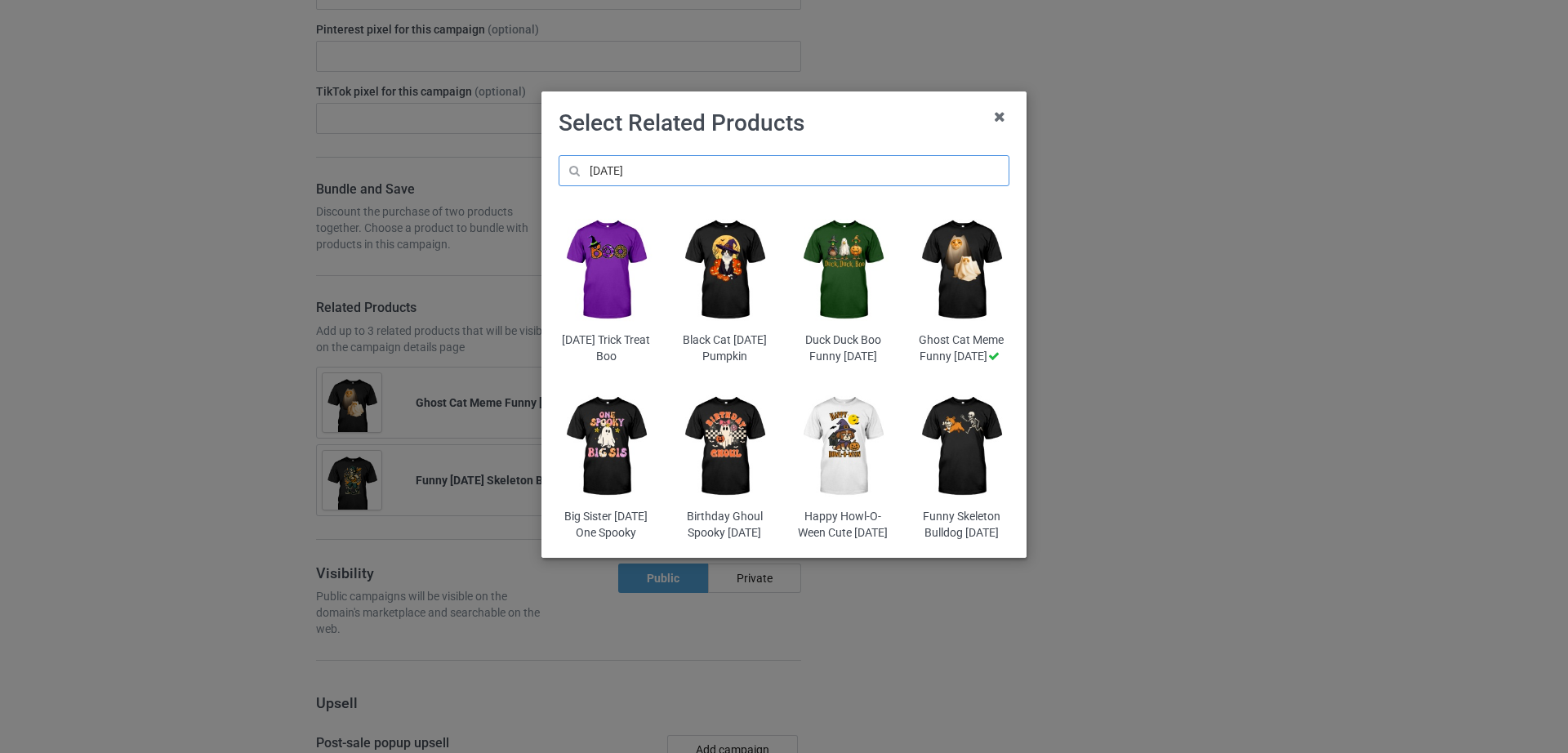
type input "[DATE]"
click at [710, 485] on img at bounding box center [725, 446] width 95 height 119
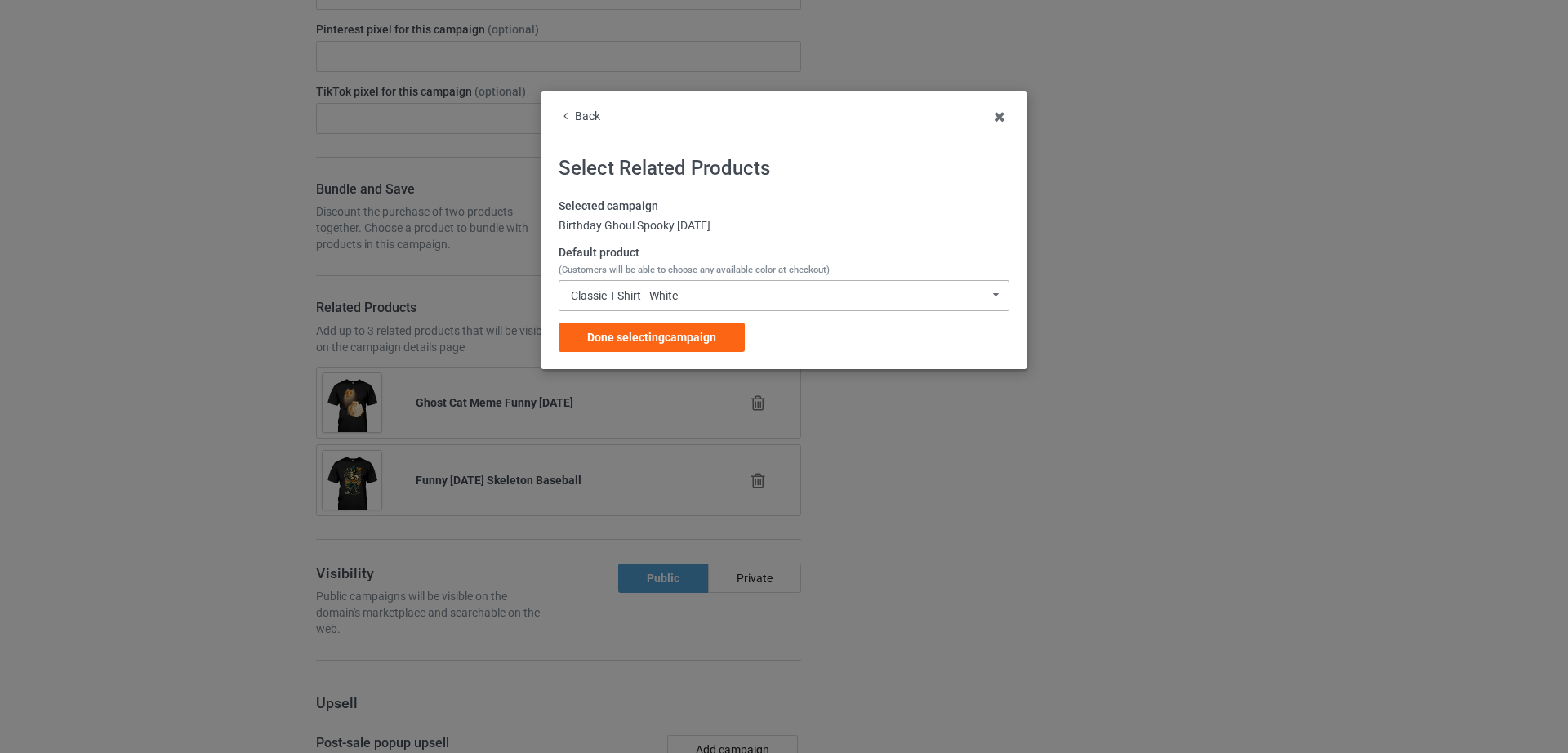
click at [731, 301] on div "Classic T-Shirt - White Classic T-Shirt - White Hooded Sweatshirt - White V-Nec…" at bounding box center [784, 295] width 451 height 31
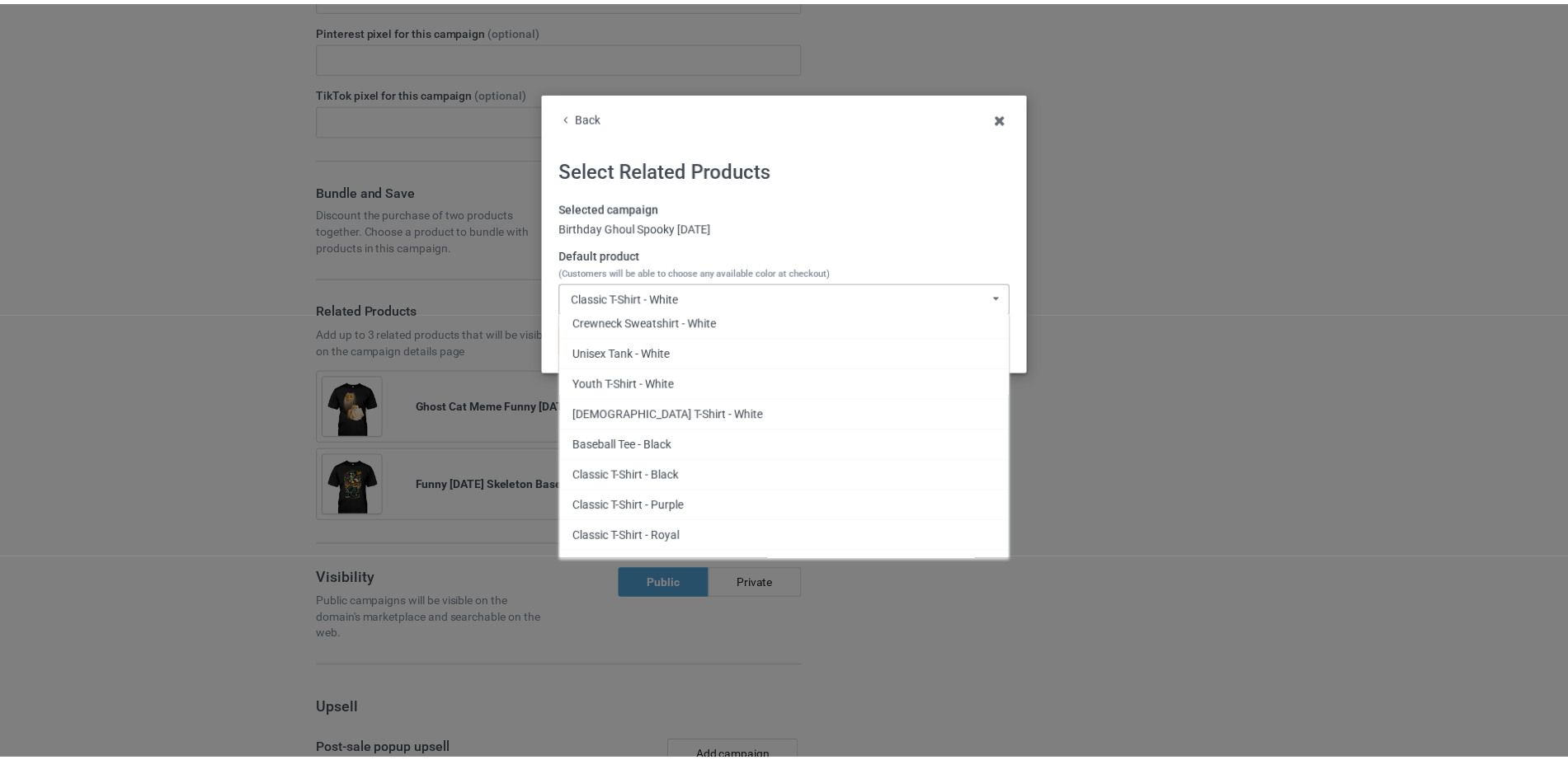
scroll to position [160, 0]
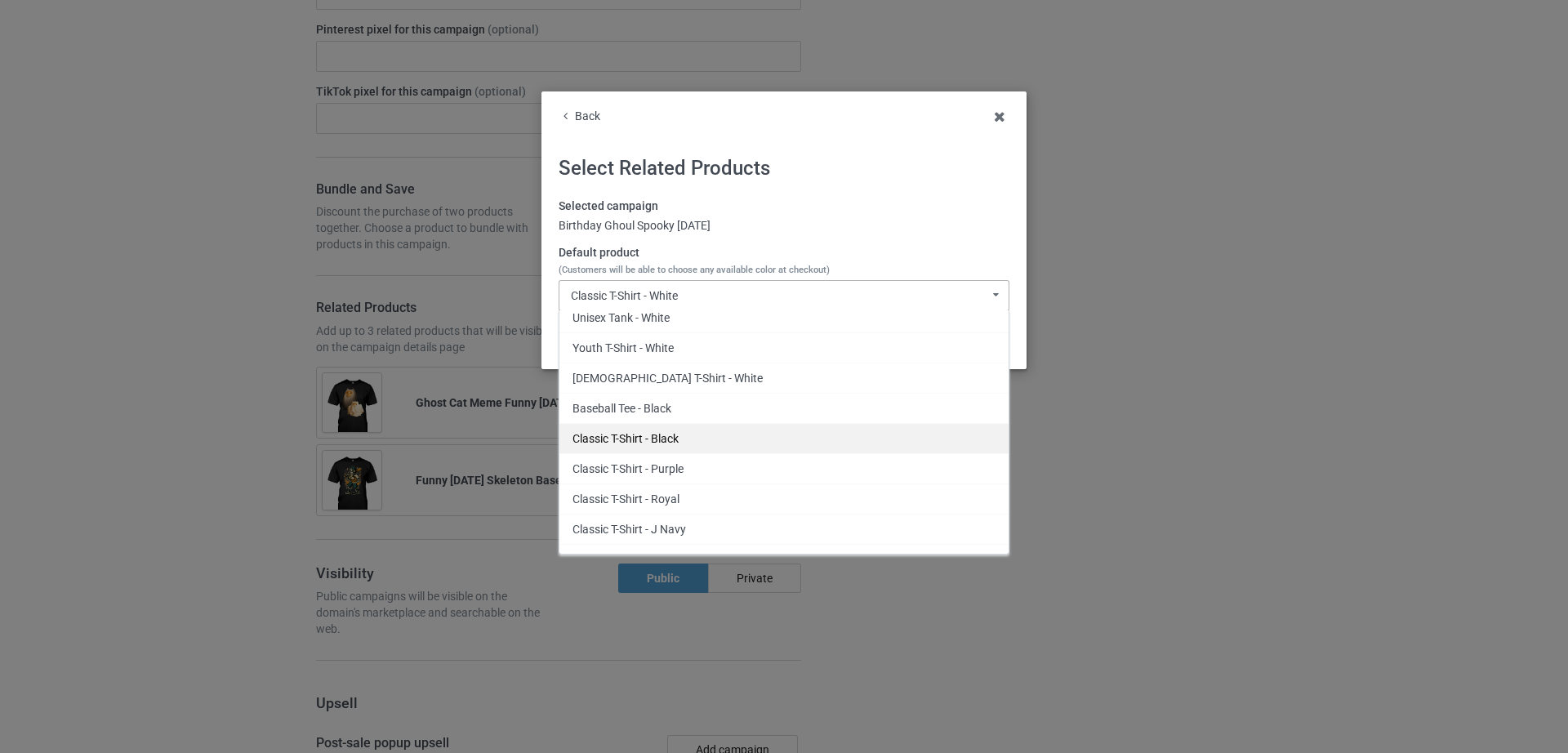
click at [623, 434] on div "Classic T-Shirt - Black" at bounding box center [784, 438] width 449 height 30
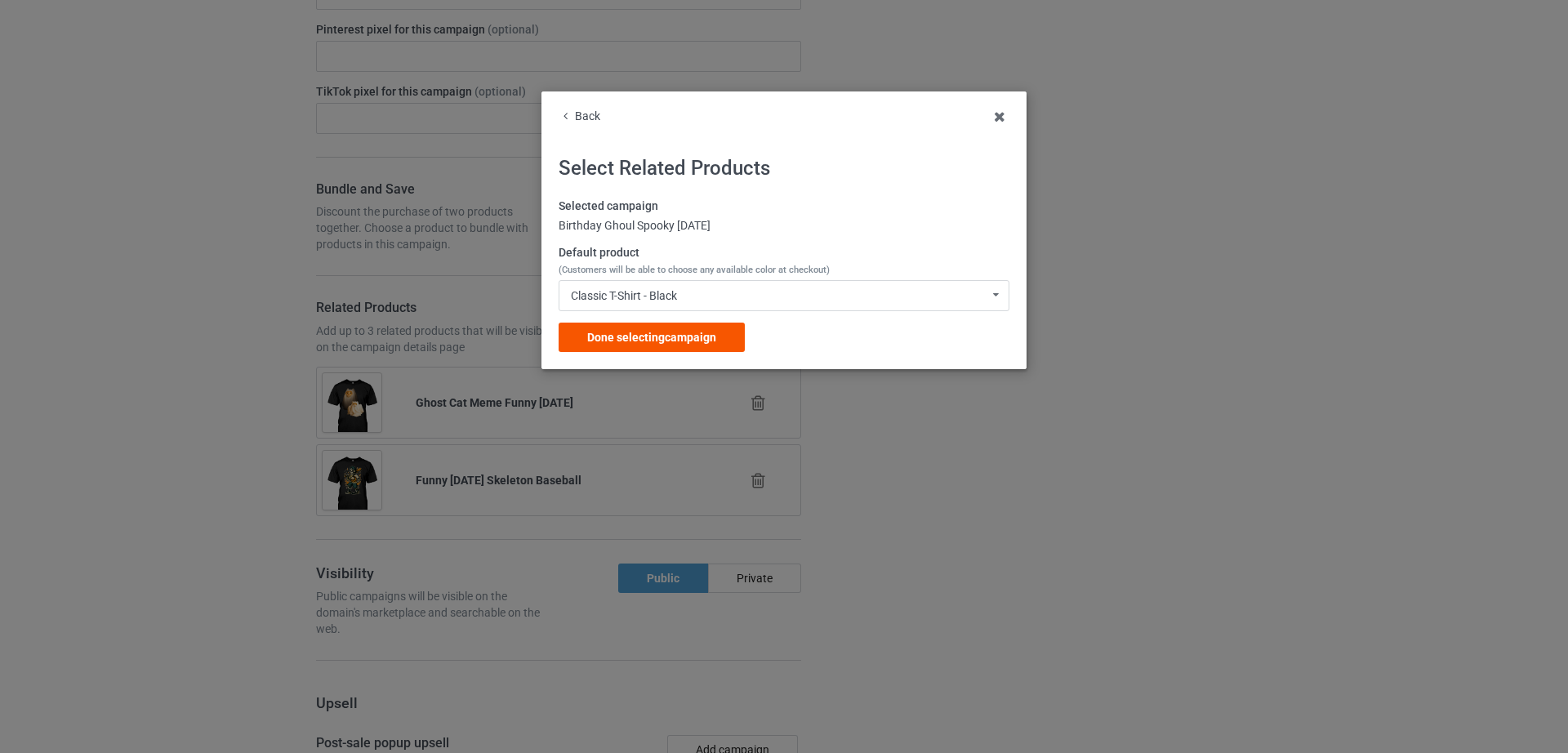
click at [630, 338] on span "Done selecting campaign" at bounding box center [652, 338] width 129 height 13
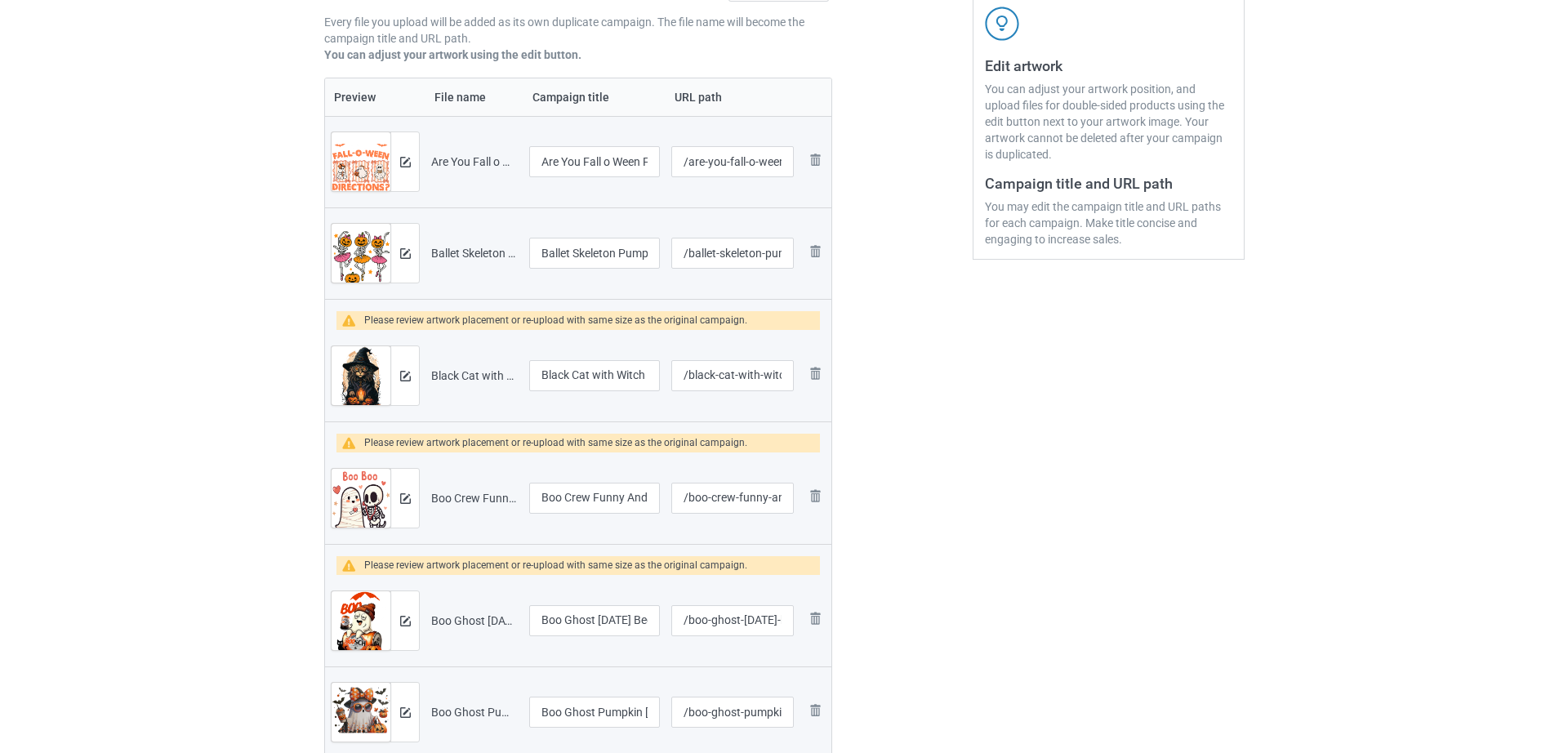
scroll to position [306, 0]
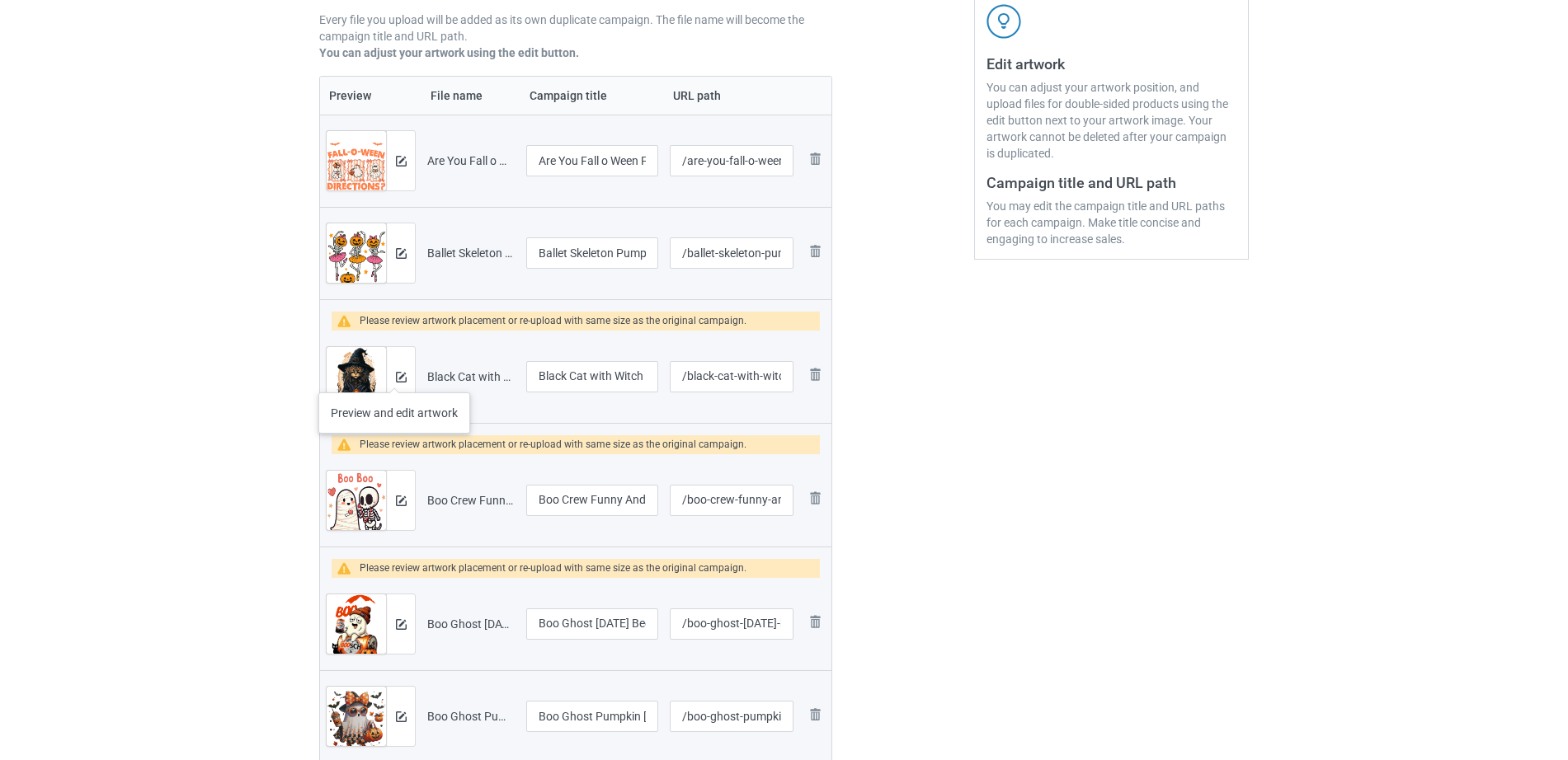
click at [394, 376] on div at bounding box center [401, 377] width 29 height 59
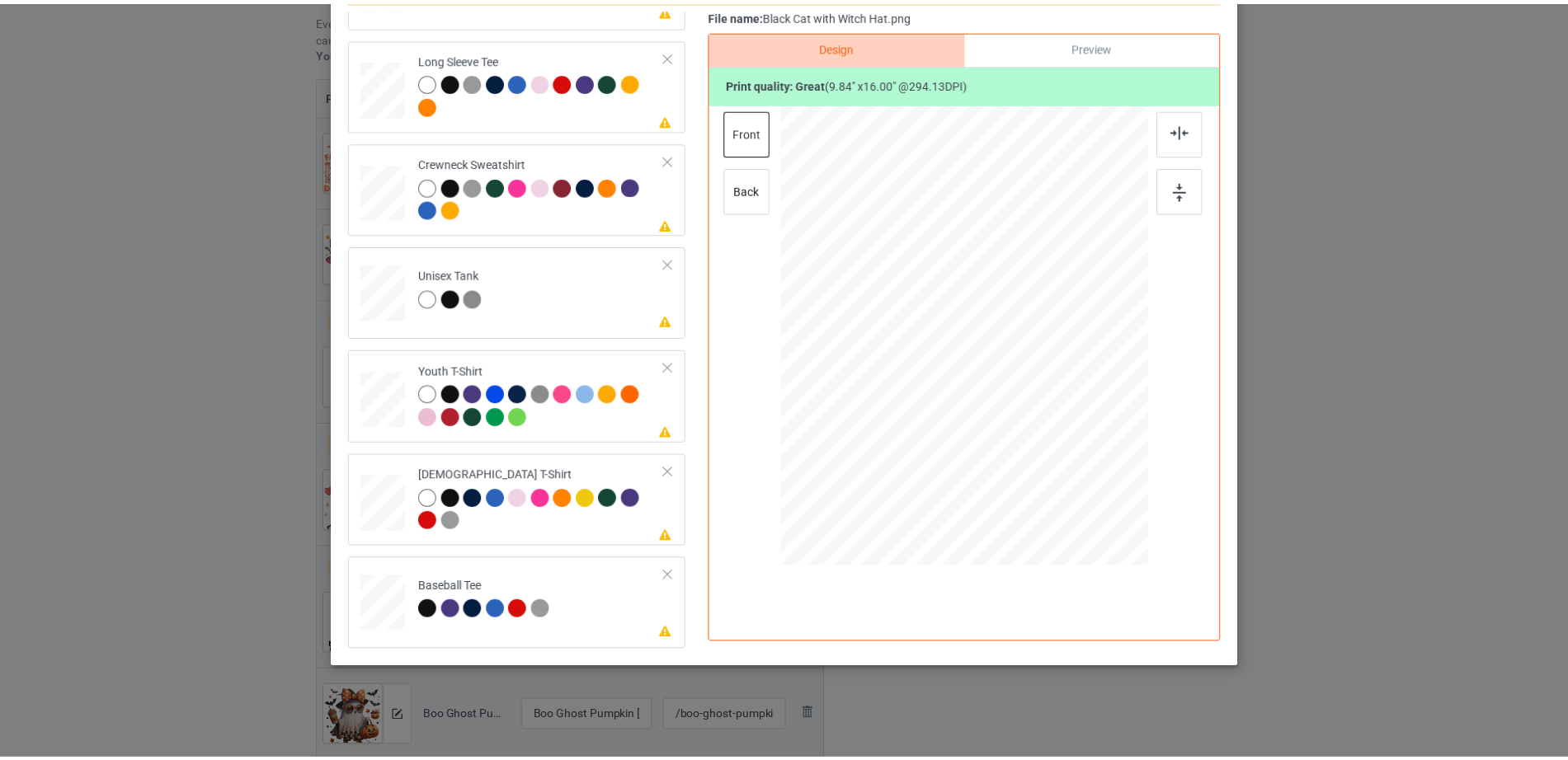
scroll to position [0, 0]
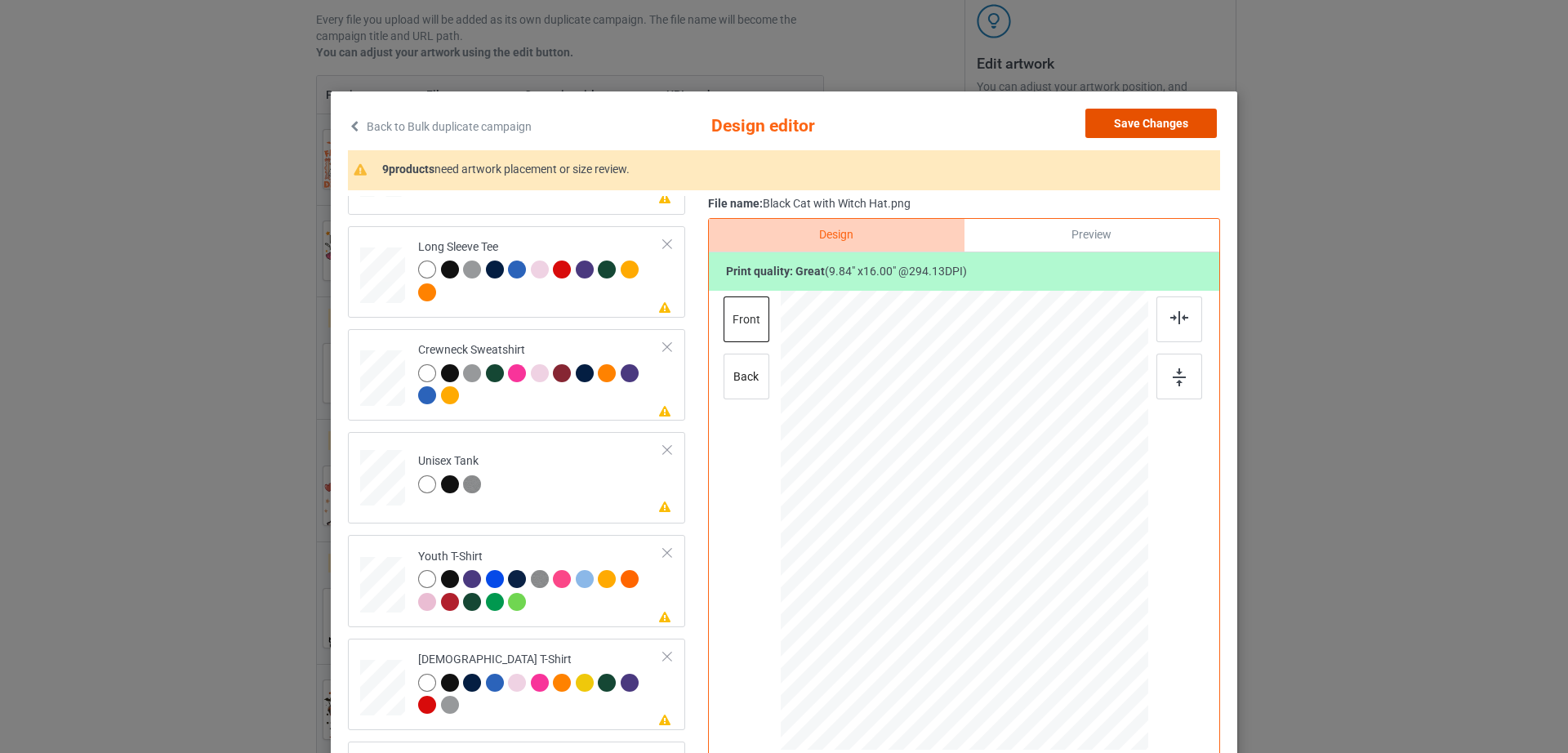
click at [1157, 128] on button "Save Changes" at bounding box center [1151, 123] width 132 height 29
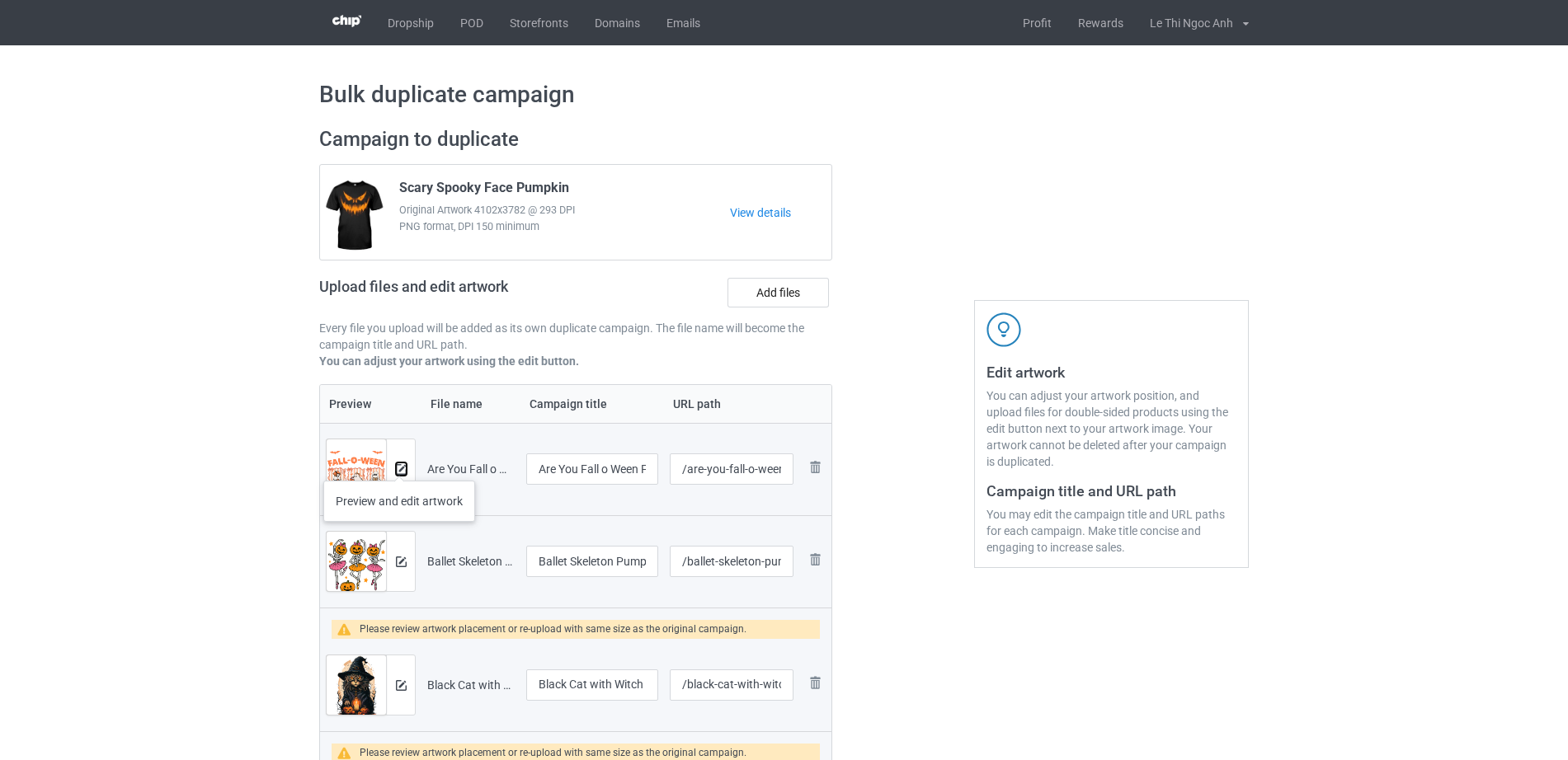
click at [400, 464] on img at bounding box center [401, 469] width 10 height 10
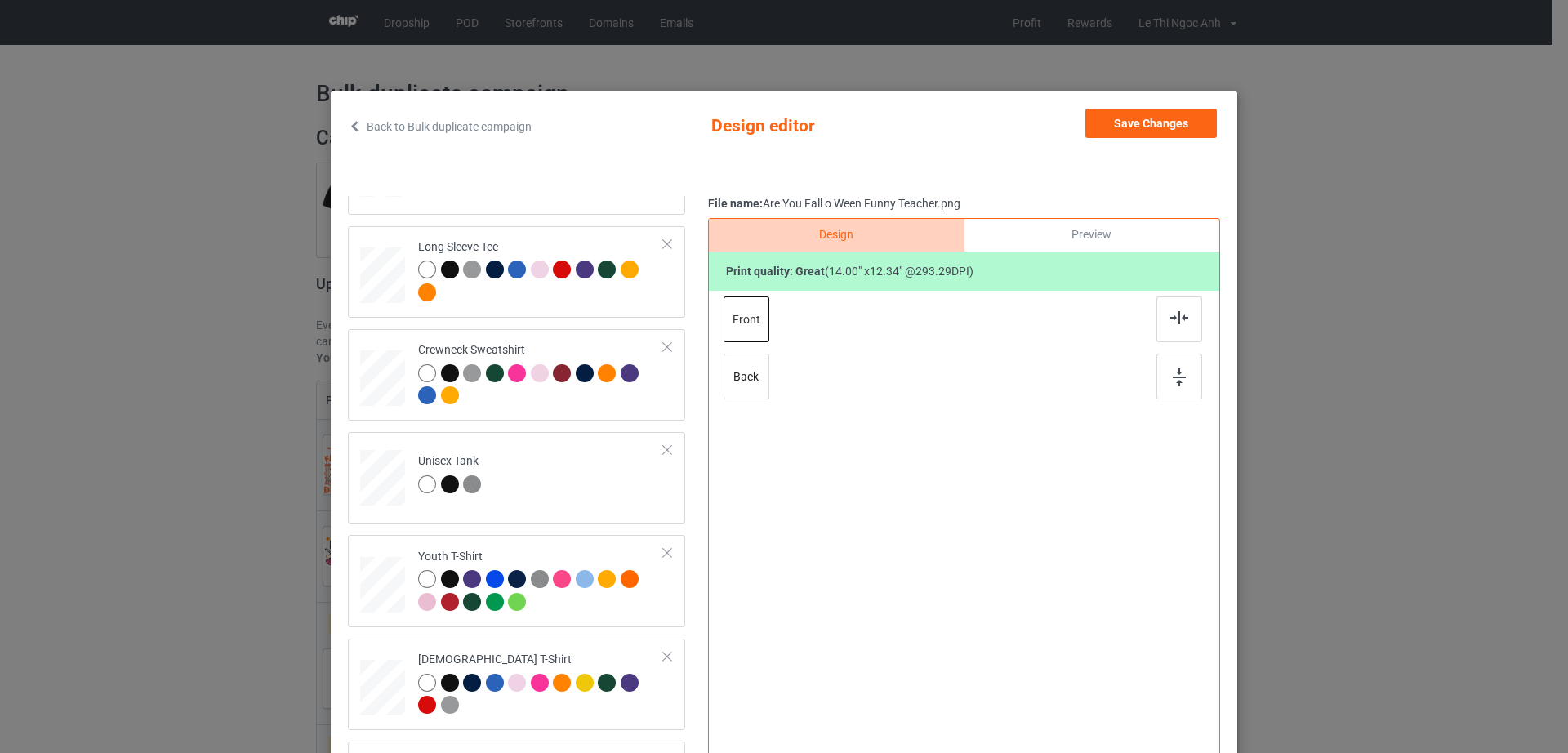
scroll to position [190, 0]
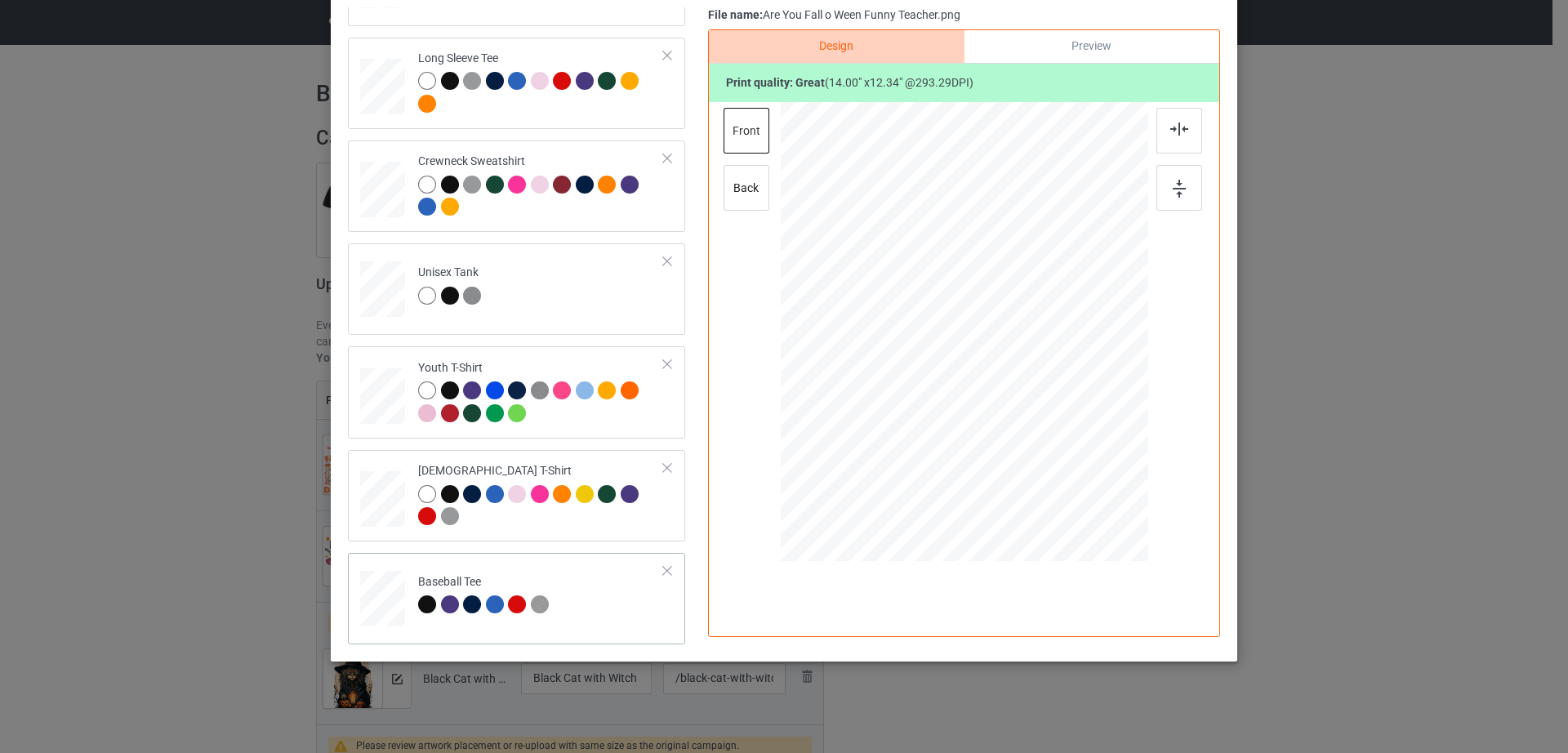
click at [376, 595] on div at bounding box center [382, 594] width 18 height 22
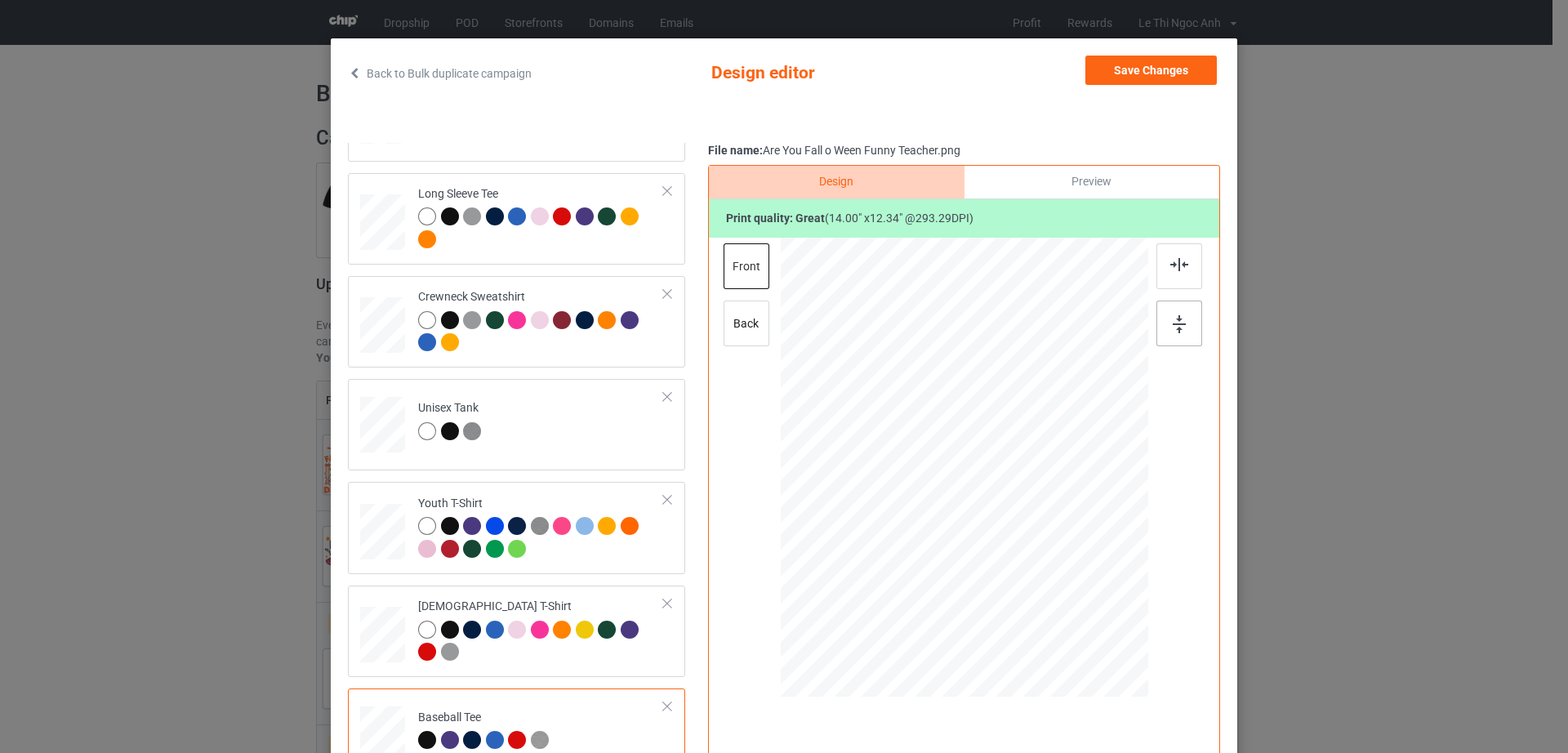
scroll to position [0, 0]
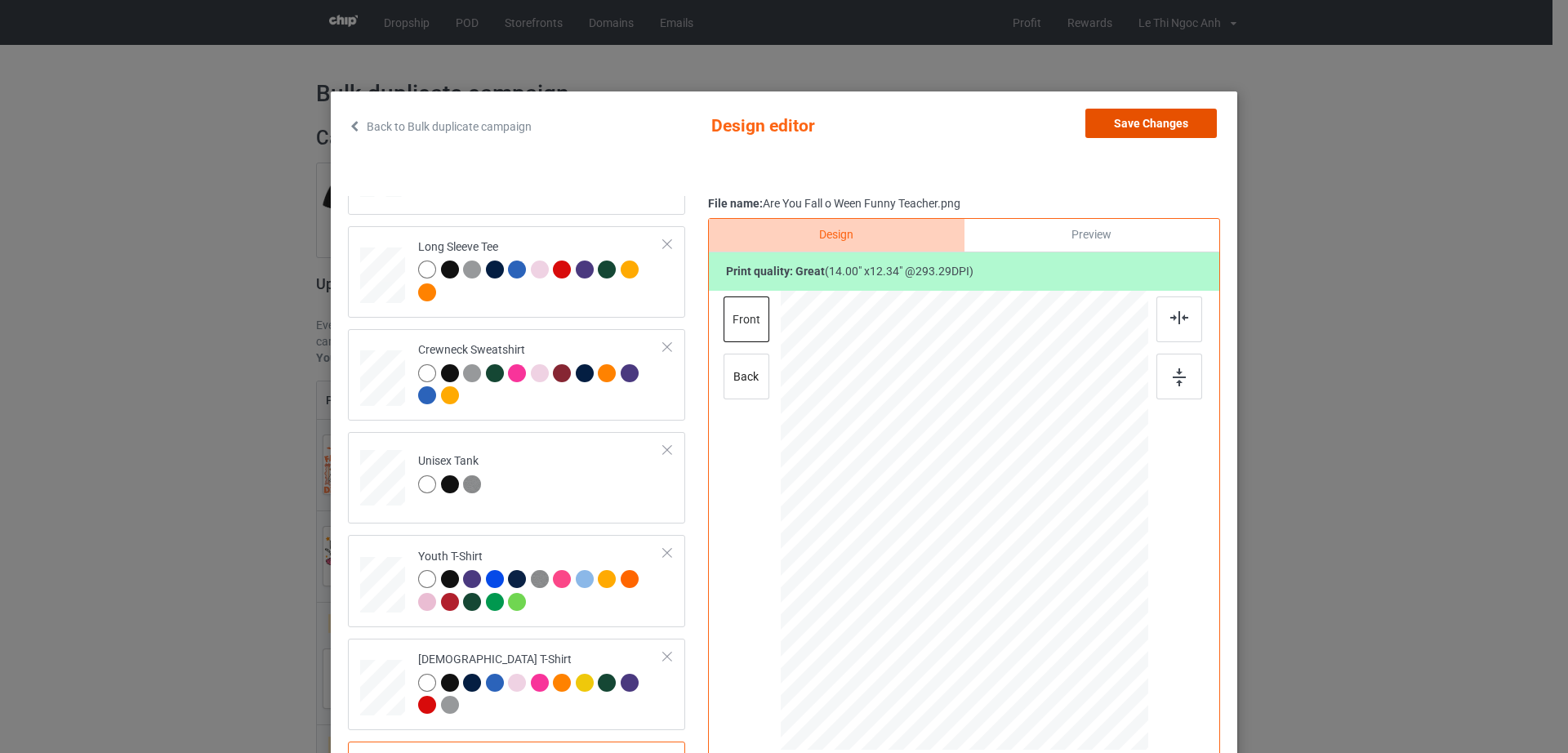
click at [1152, 124] on button "Save Changes" at bounding box center [1151, 123] width 132 height 29
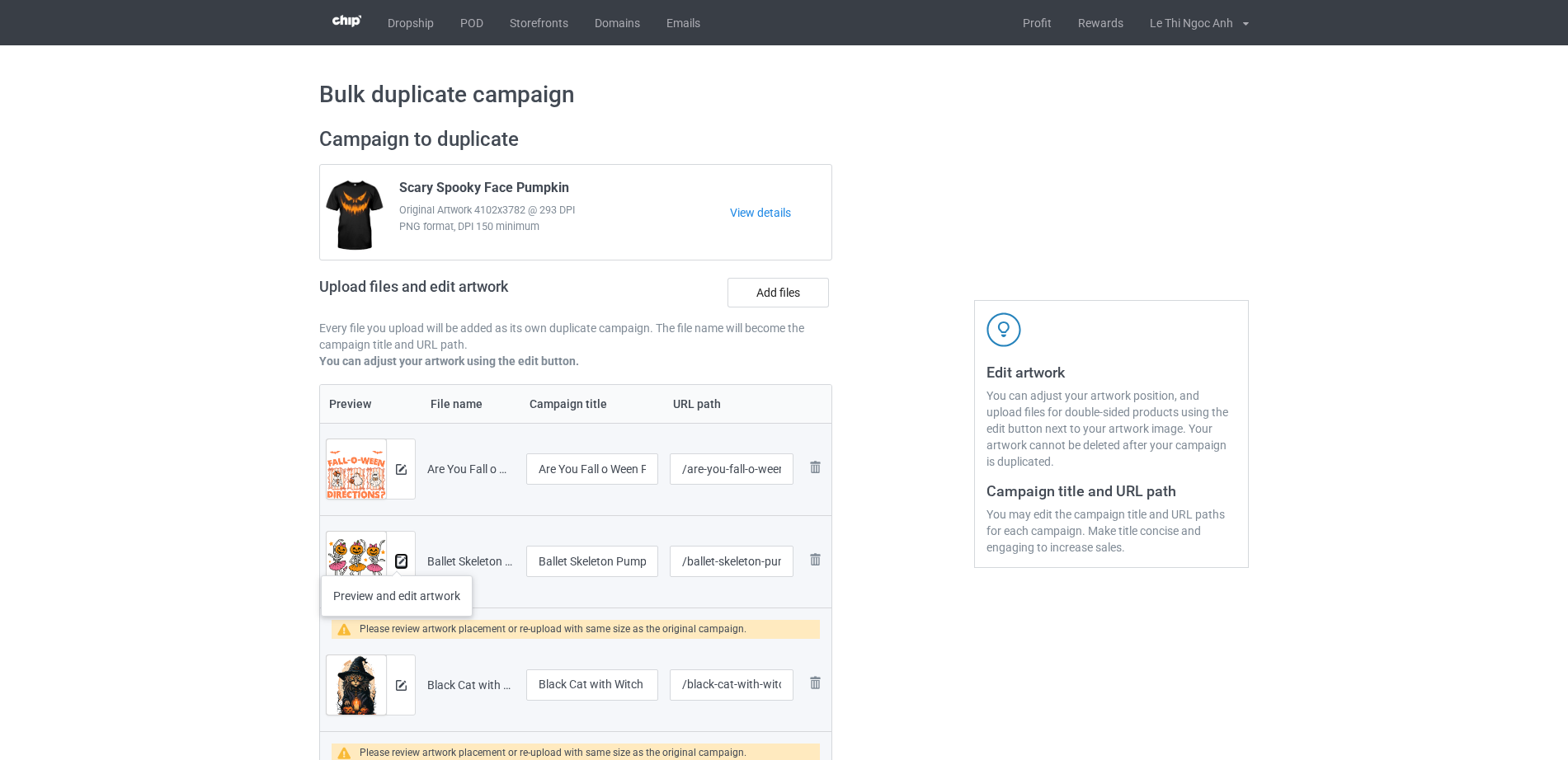
click at [400, 561] on img at bounding box center [401, 561] width 10 height 10
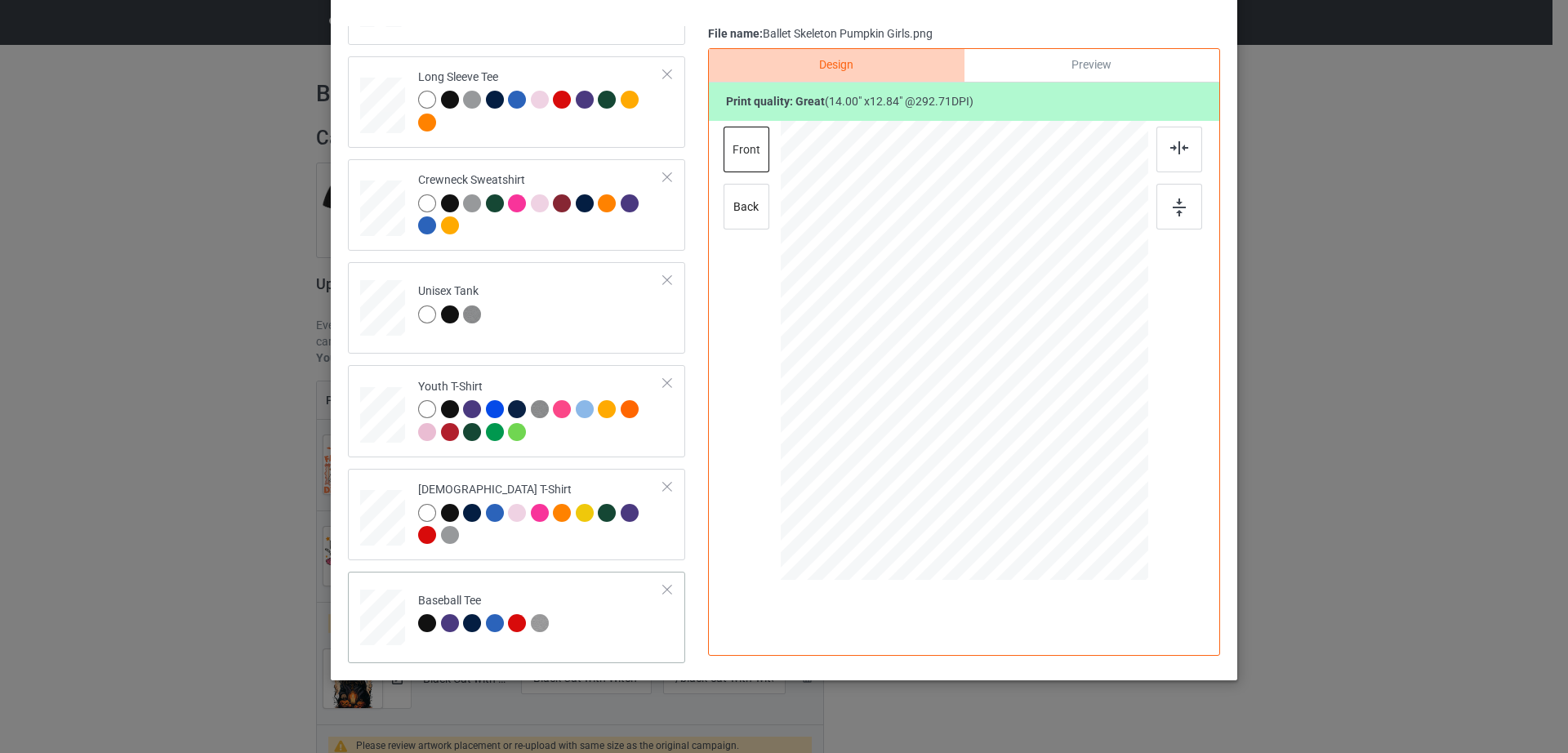
scroll to position [190, 0]
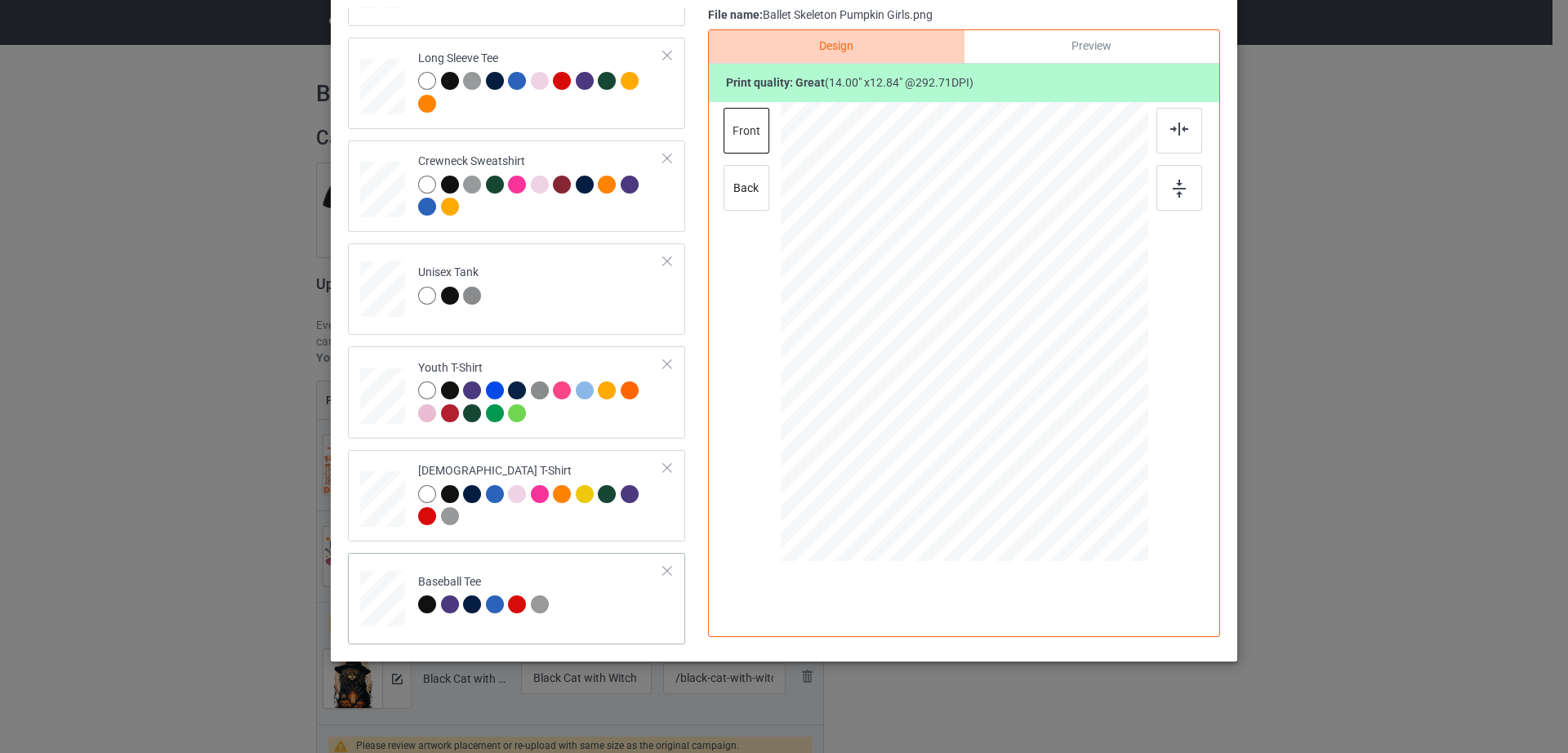
click at [381, 599] on div at bounding box center [382, 594] width 18 height 22
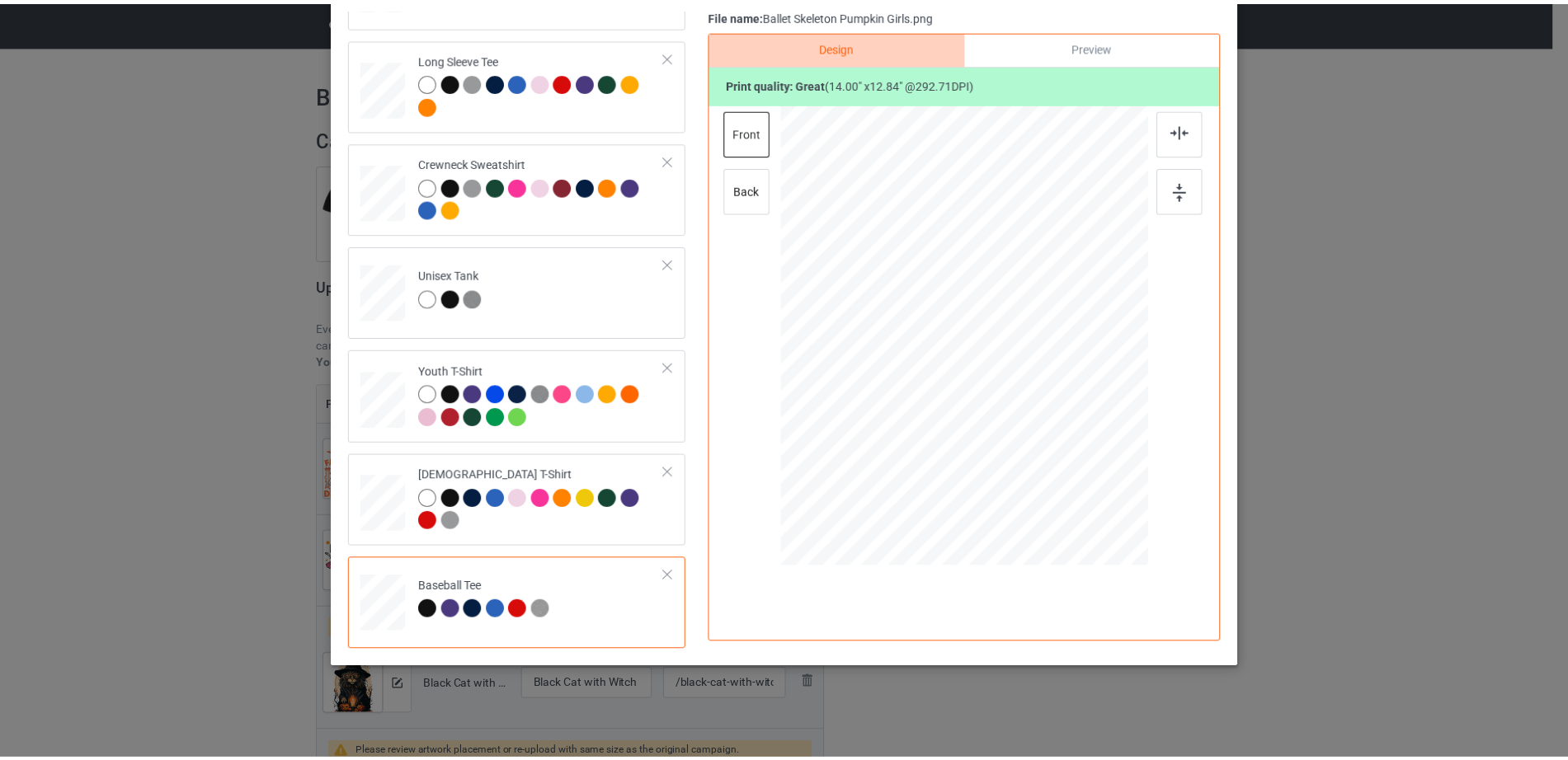
scroll to position [0, 0]
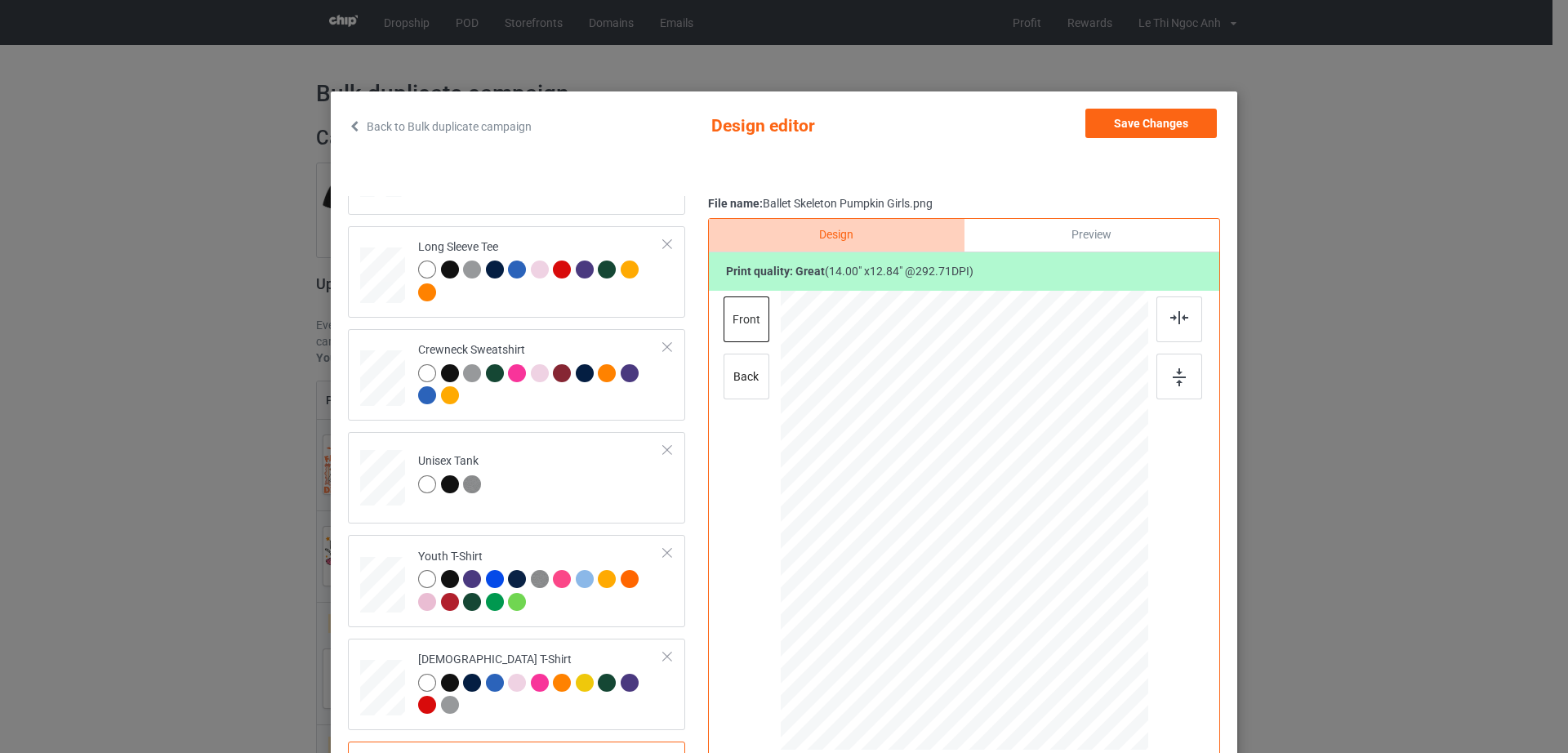
click at [1211, 119] on div "Save Changes" at bounding box center [1153, 126] width 135 height 36
click at [1192, 123] on button "Save Changes" at bounding box center [1151, 123] width 132 height 29
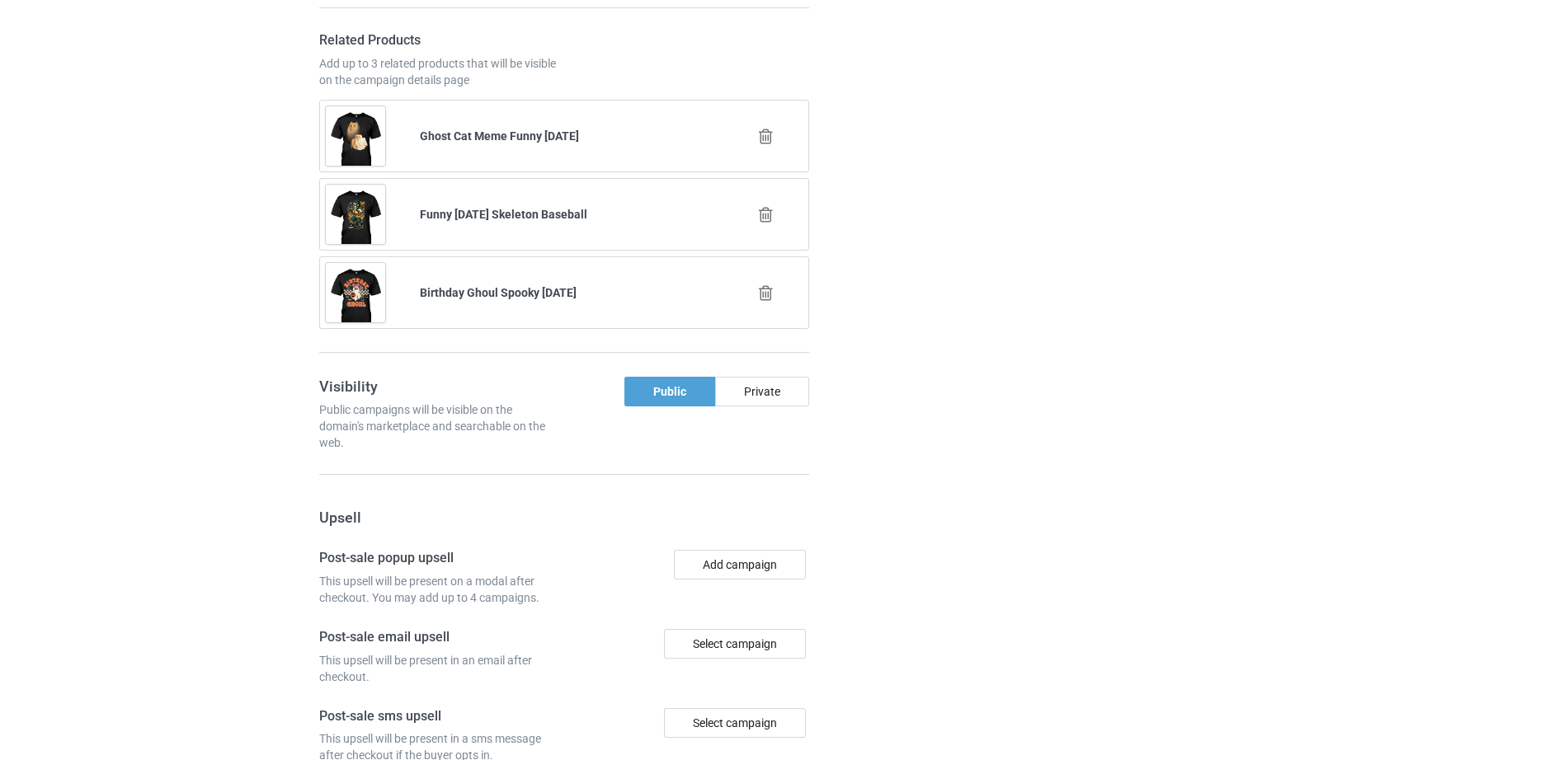
scroll to position [2869, 0]
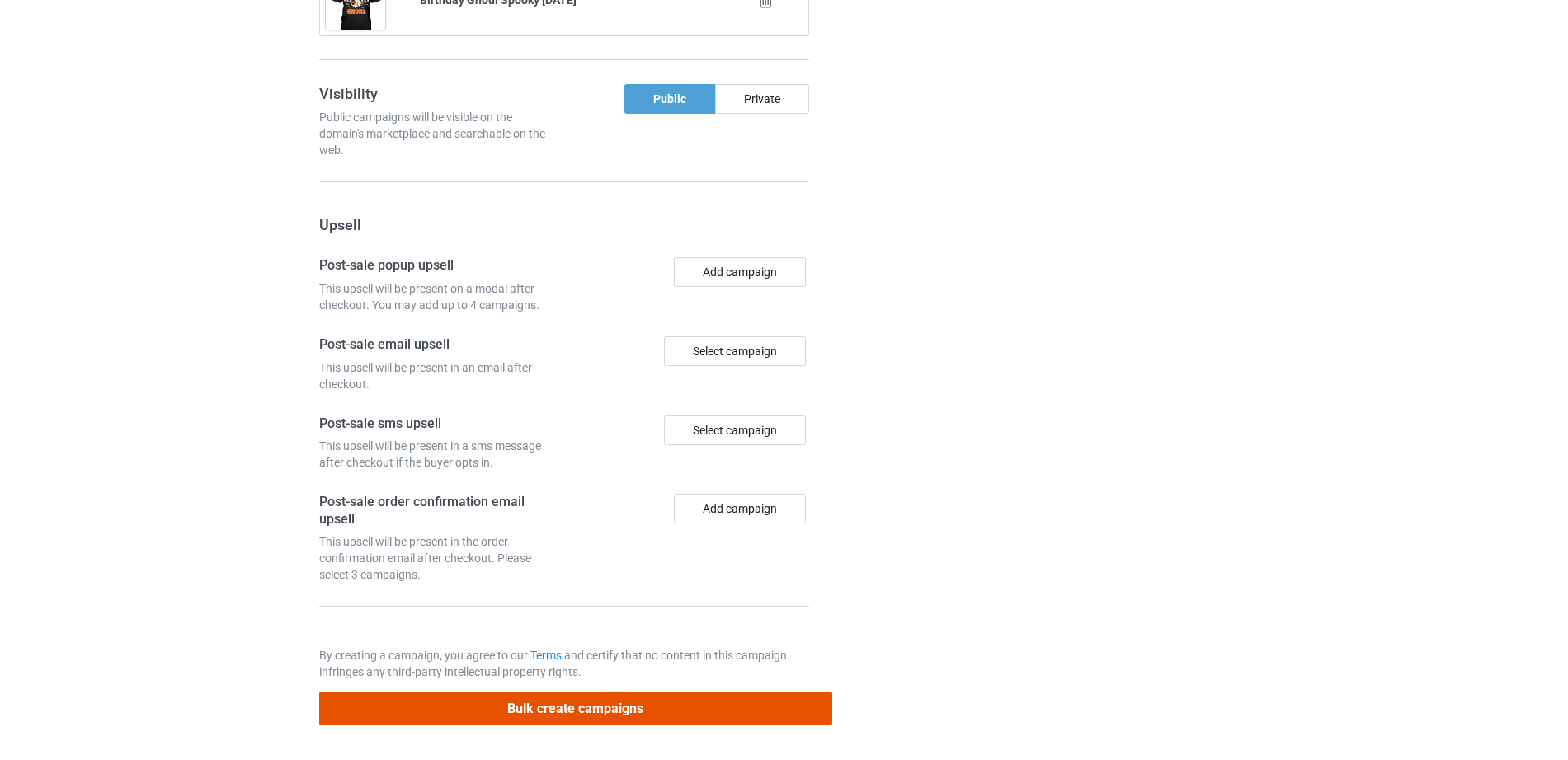
click at [554, 703] on button "Bulk create campaigns" at bounding box center [575, 709] width 513 height 34
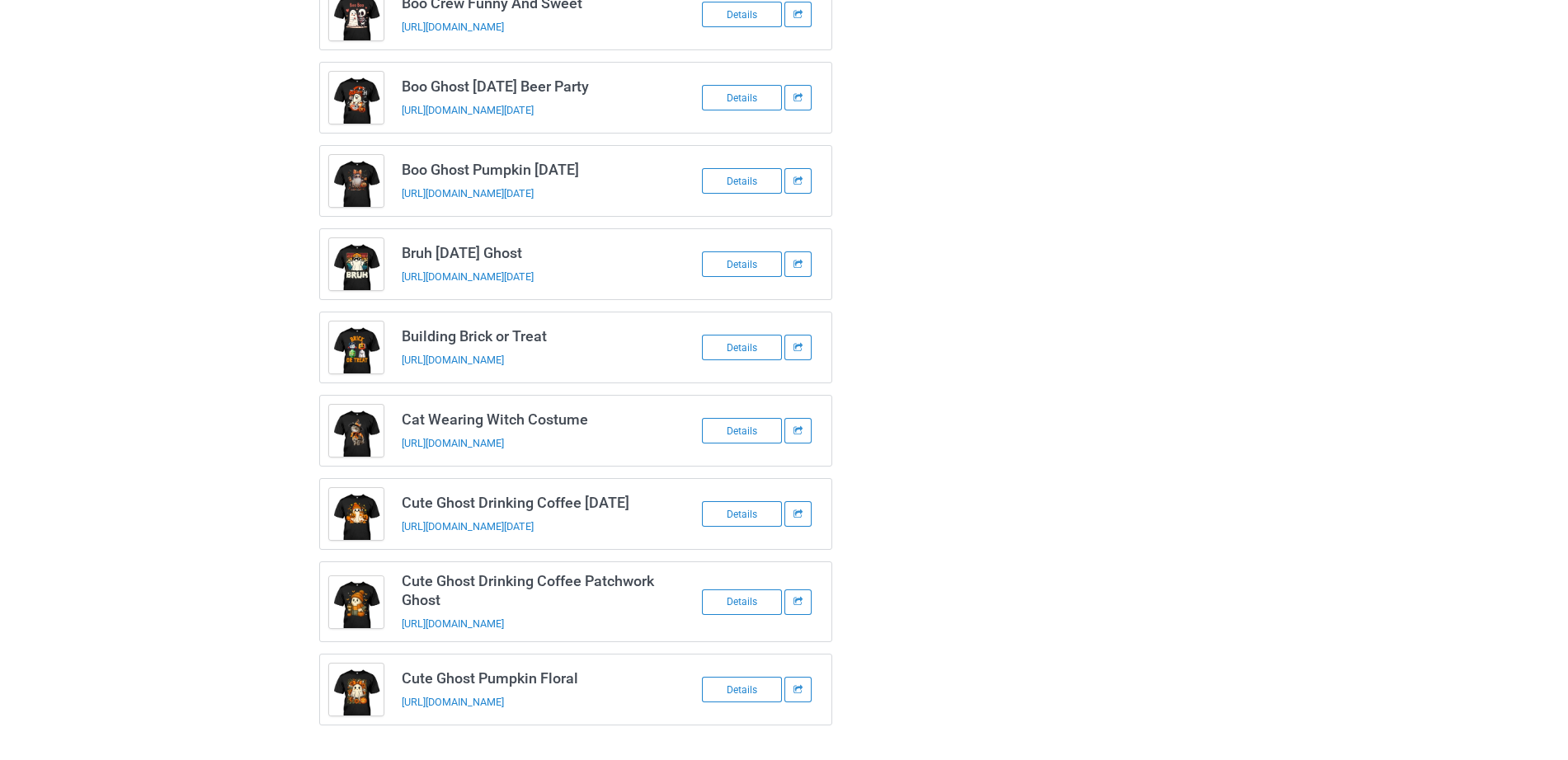
scroll to position [0, 0]
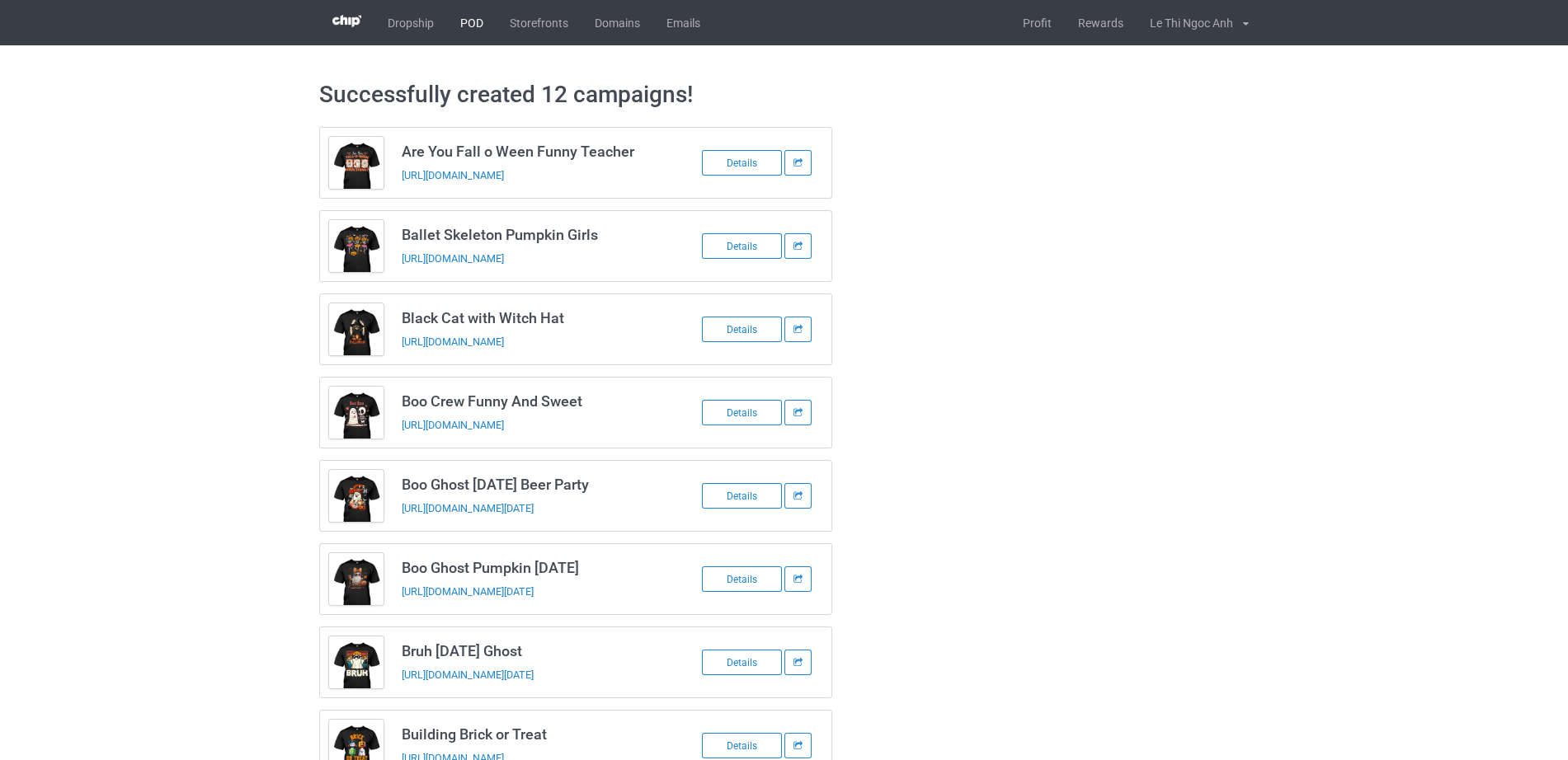
click at [483, 8] on link "POD" at bounding box center [471, 23] width 49 height 45
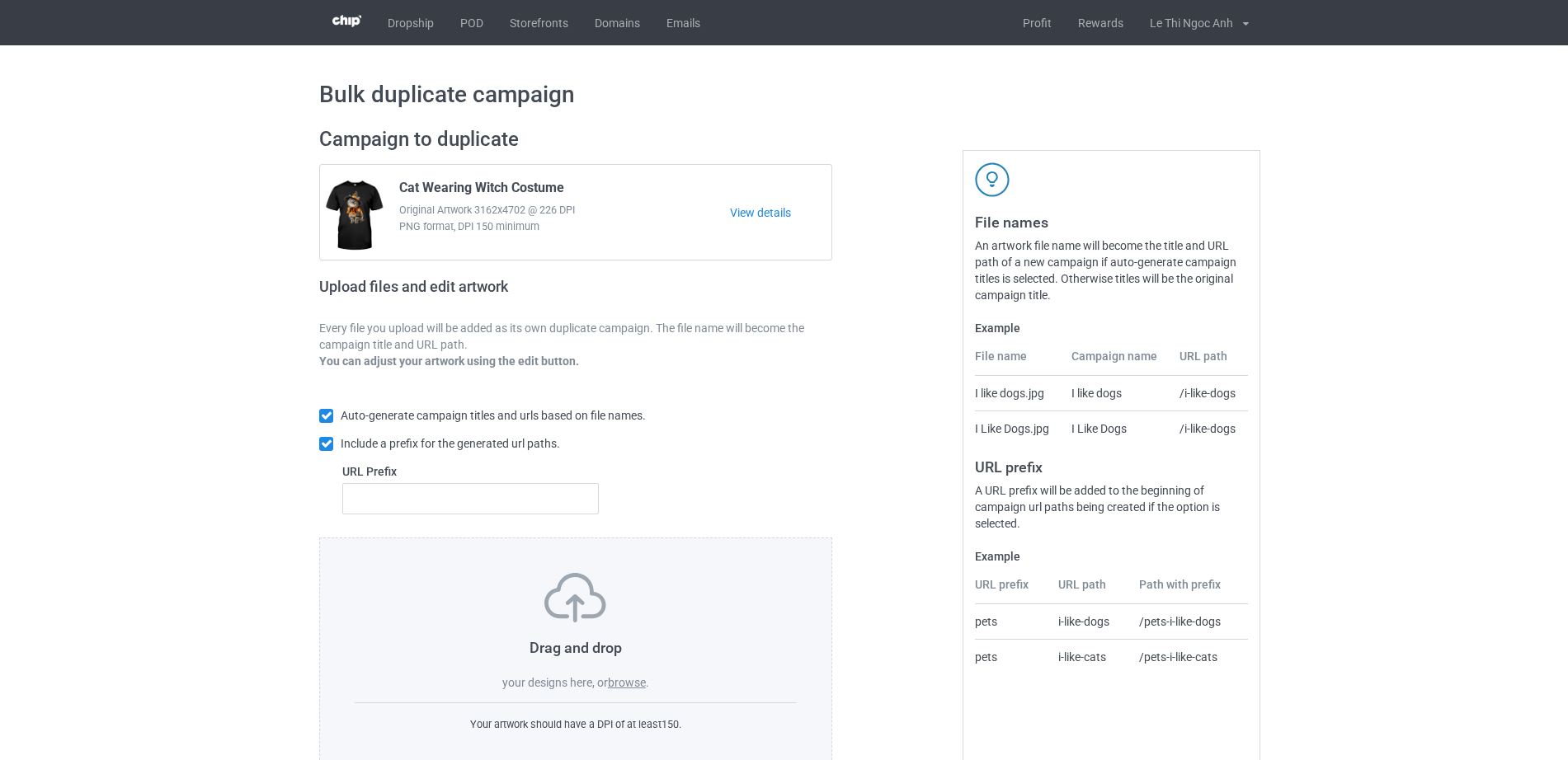
scroll to position [43, 0]
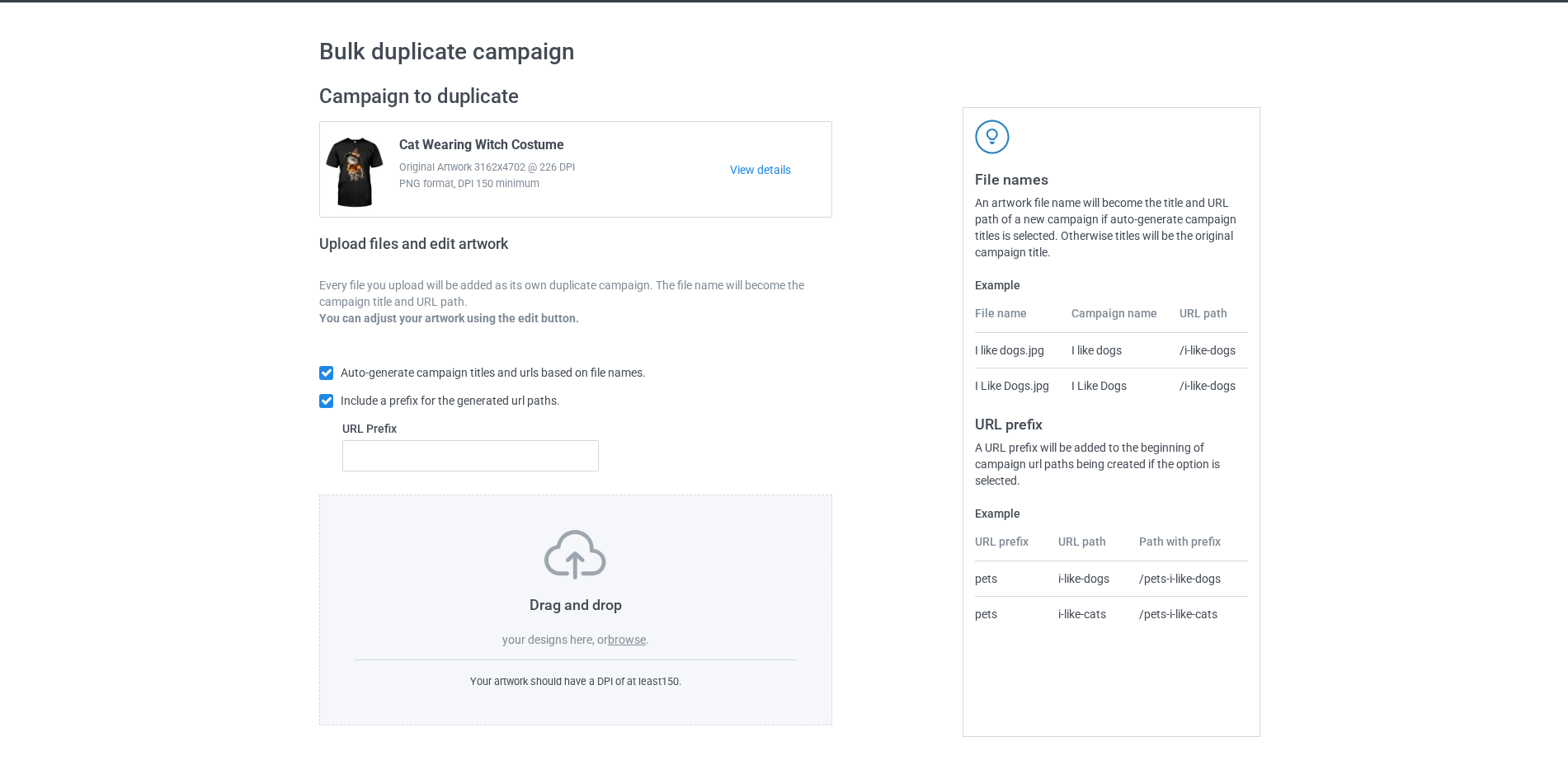
click at [634, 652] on div "Drag and drop your designs here, or browse . Your artwork should have a DPI of …" at bounding box center [575, 610] width 513 height 230
click at [630, 640] on label "browse" at bounding box center [626, 640] width 38 height 13
click at [0, 0] on input "browse" at bounding box center [0, 0] width 0 height 0
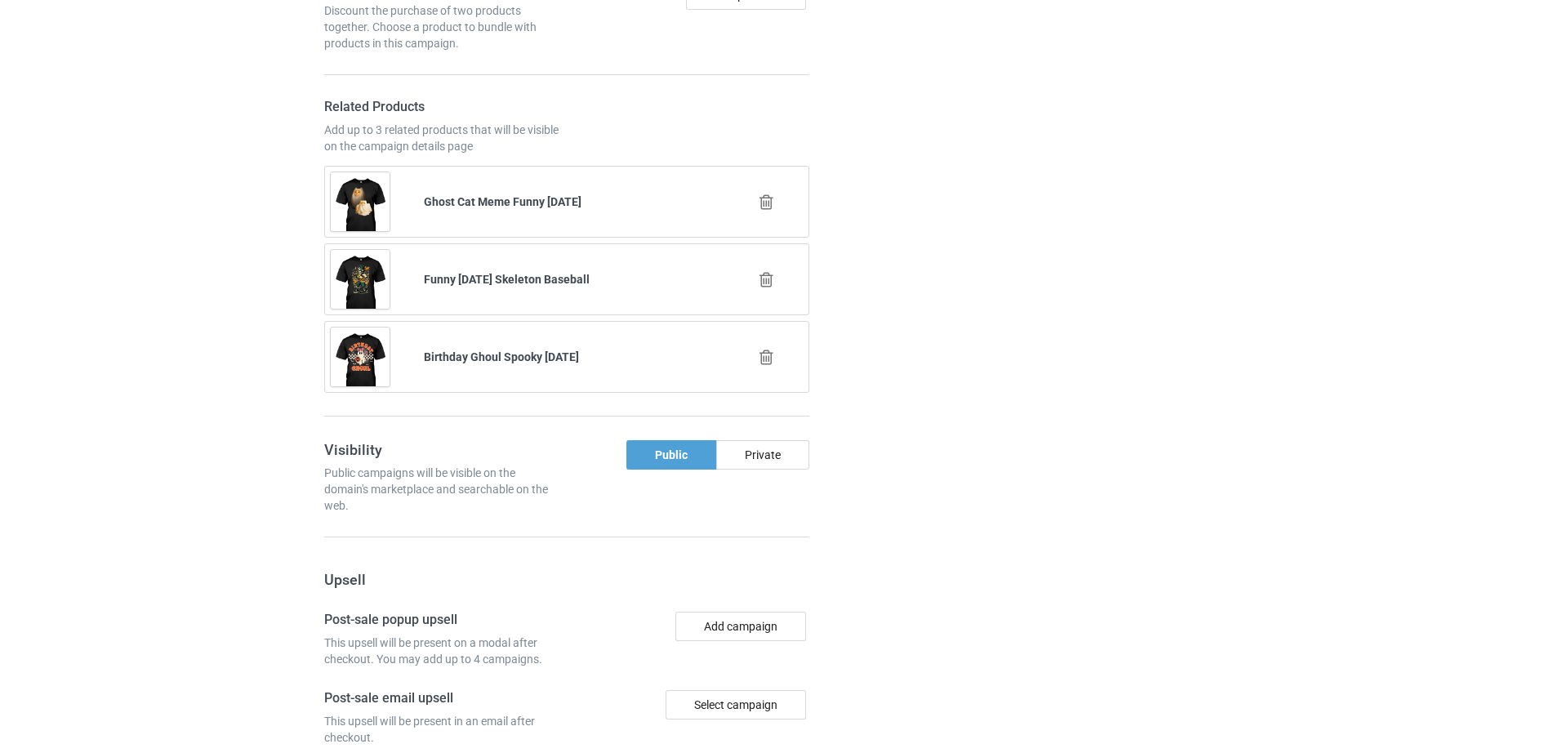
scroll to position [2423, 0]
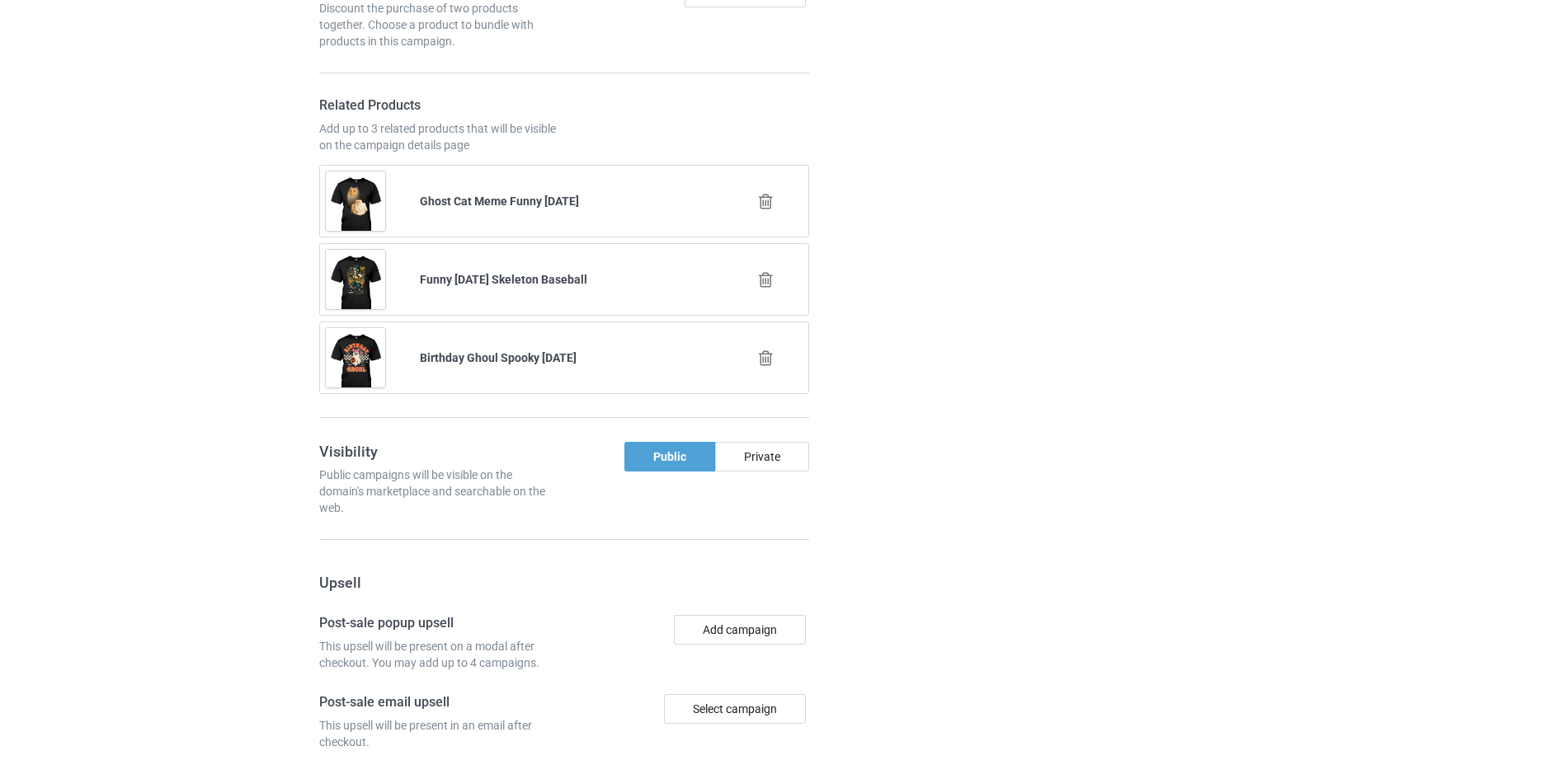
click at [766, 284] on icon at bounding box center [766, 279] width 21 height 17
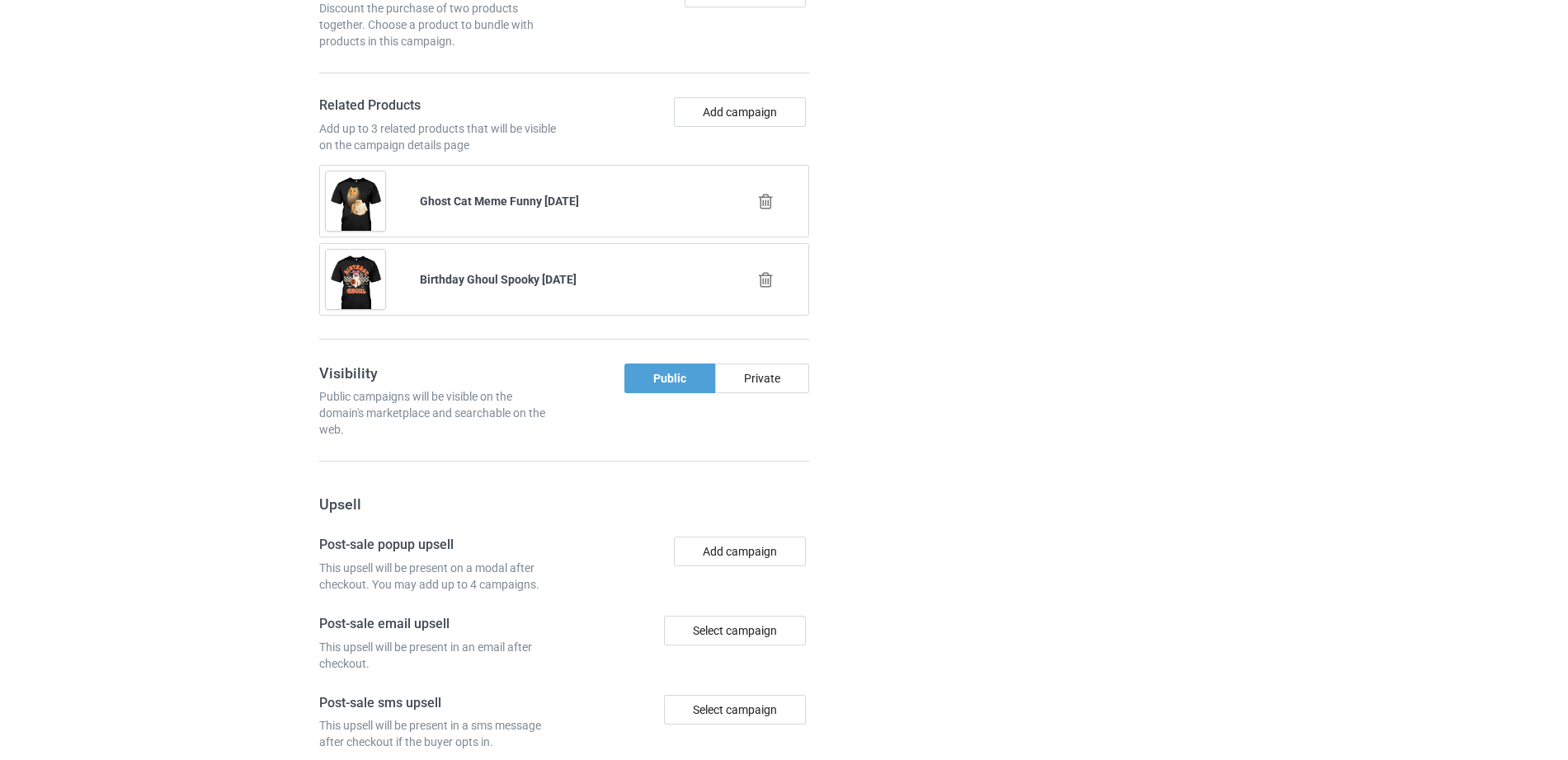
click at [769, 201] on icon at bounding box center [766, 201] width 21 height 17
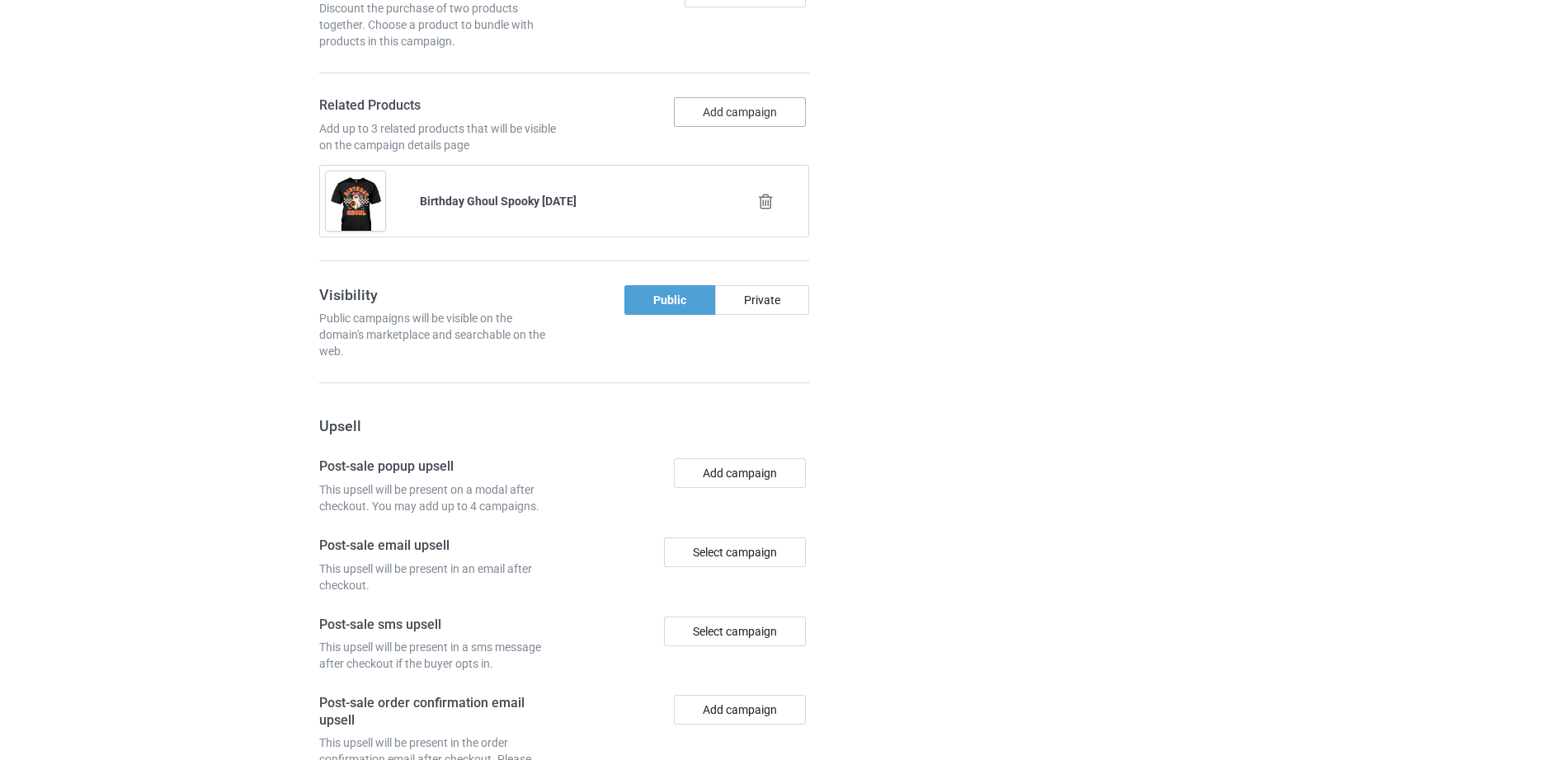
click at [758, 115] on button "Add campaign" at bounding box center [740, 111] width 132 height 29
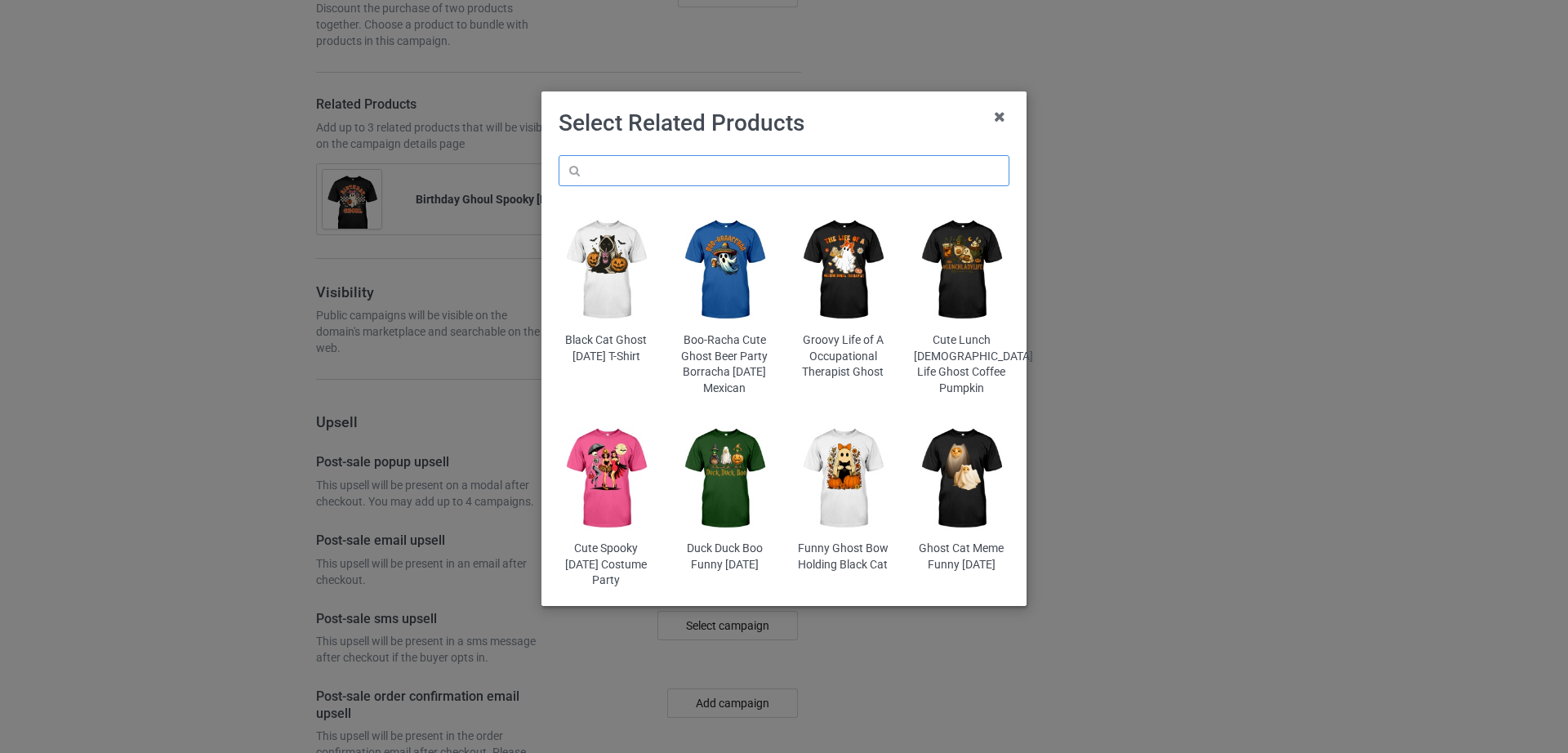
click at [775, 166] on input "text" at bounding box center [784, 170] width 451 height 31
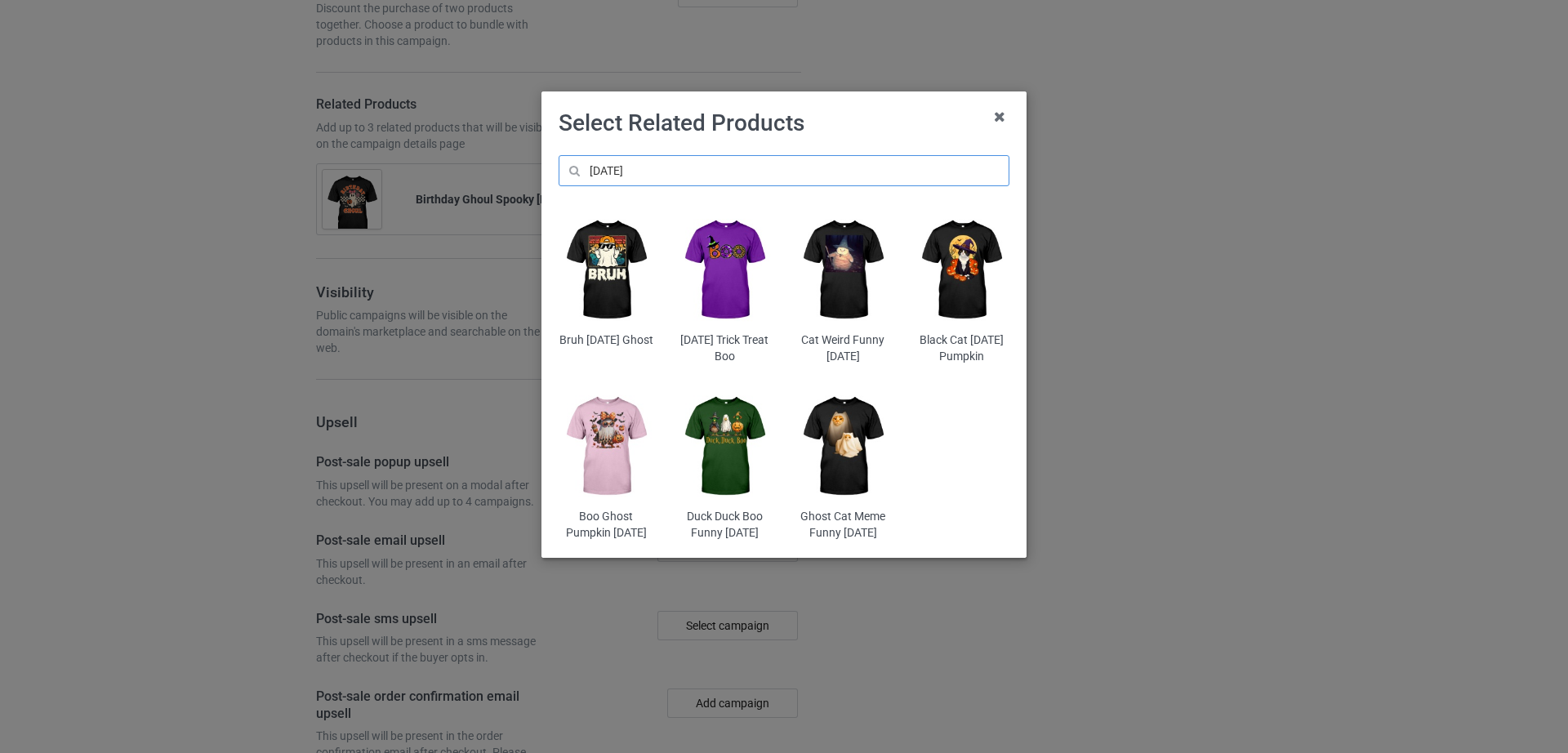
type input "[DATE]"
click at [620, 297] on img at bounding box center [606, 269] width 95 height 119
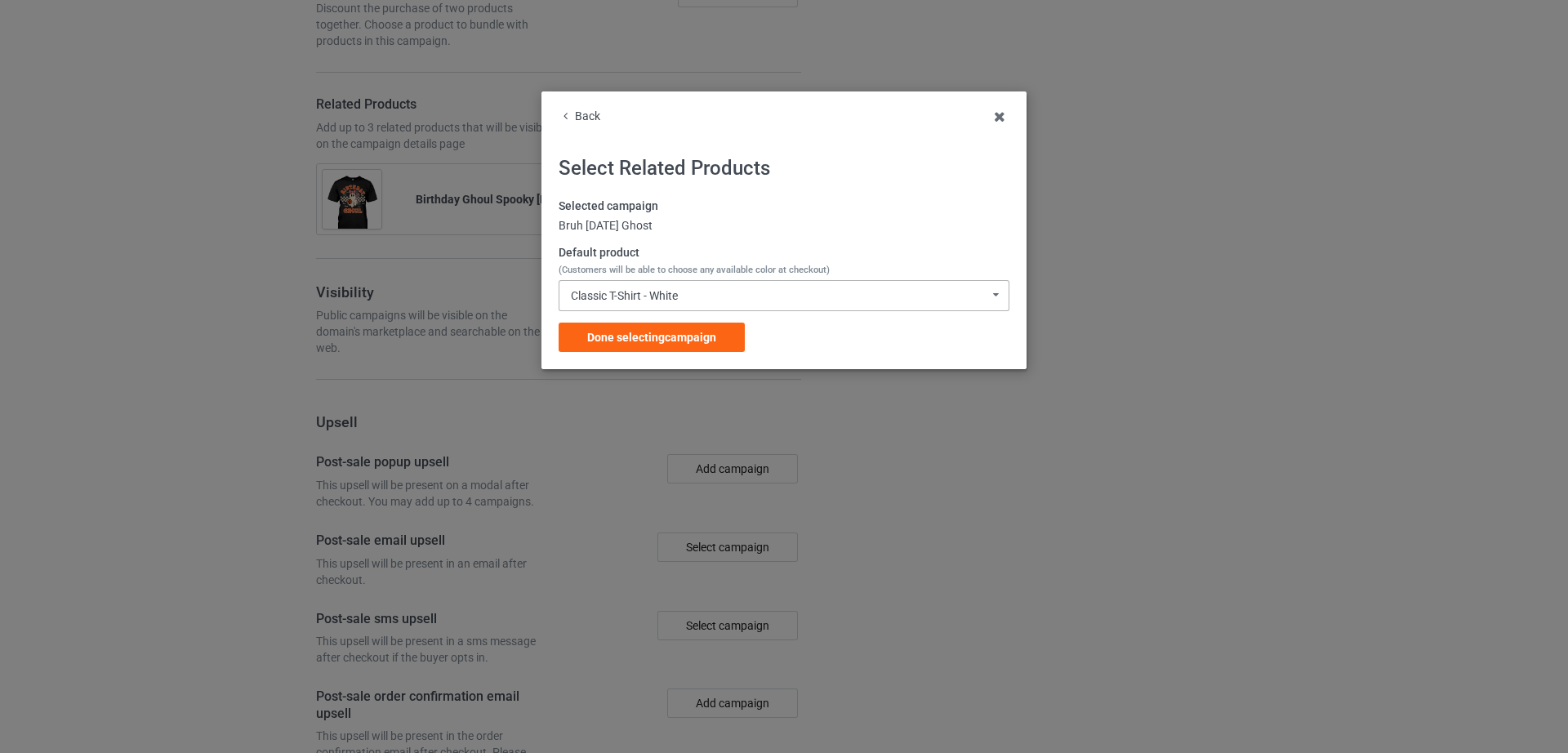
click at [675, 286] on div "Classic T-Shirt - White Classic T-Shirt - White Hooded Sweatshirt - White V-Nec…" at bounding box center [784, 295] width 451 height 31
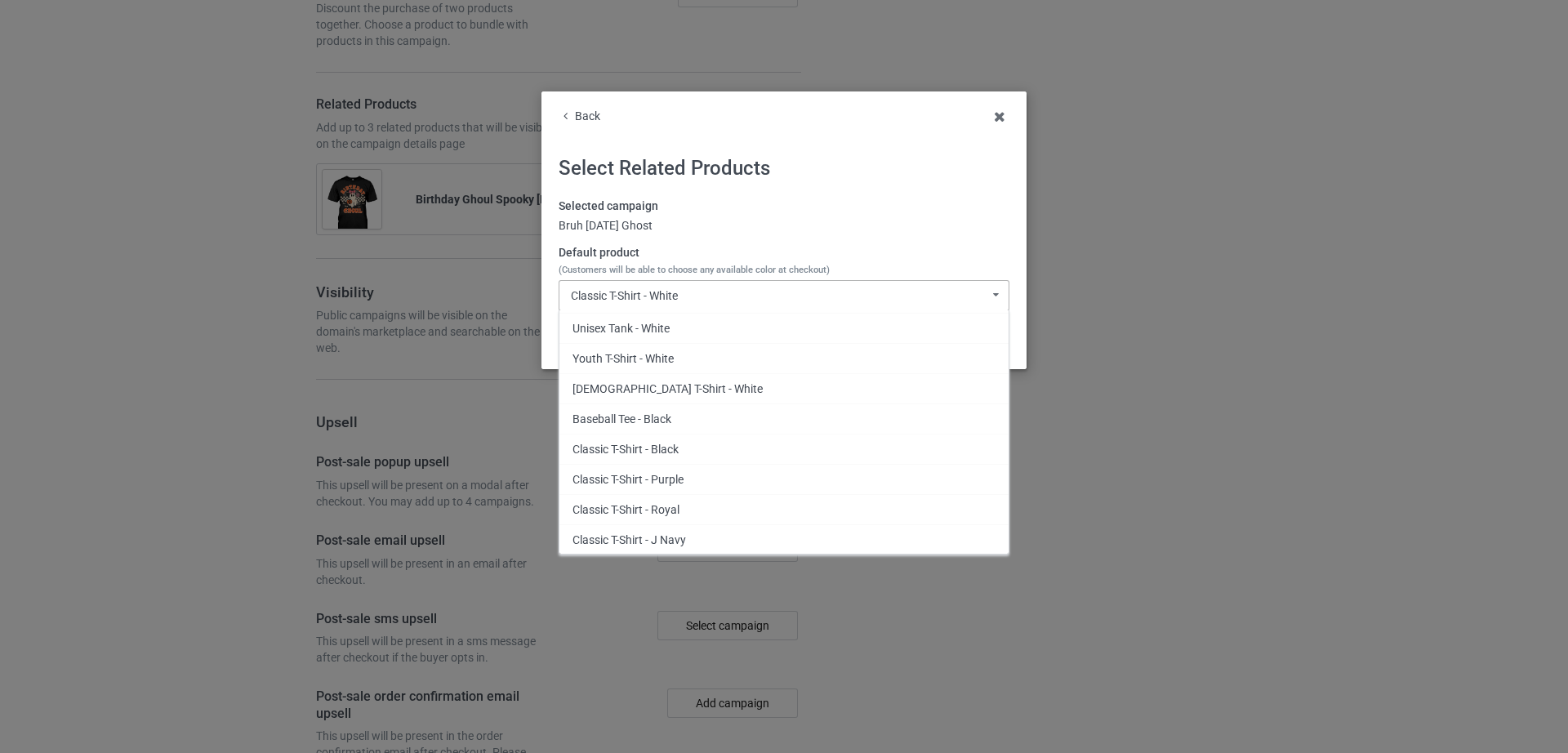
scroll to position [213, 0]
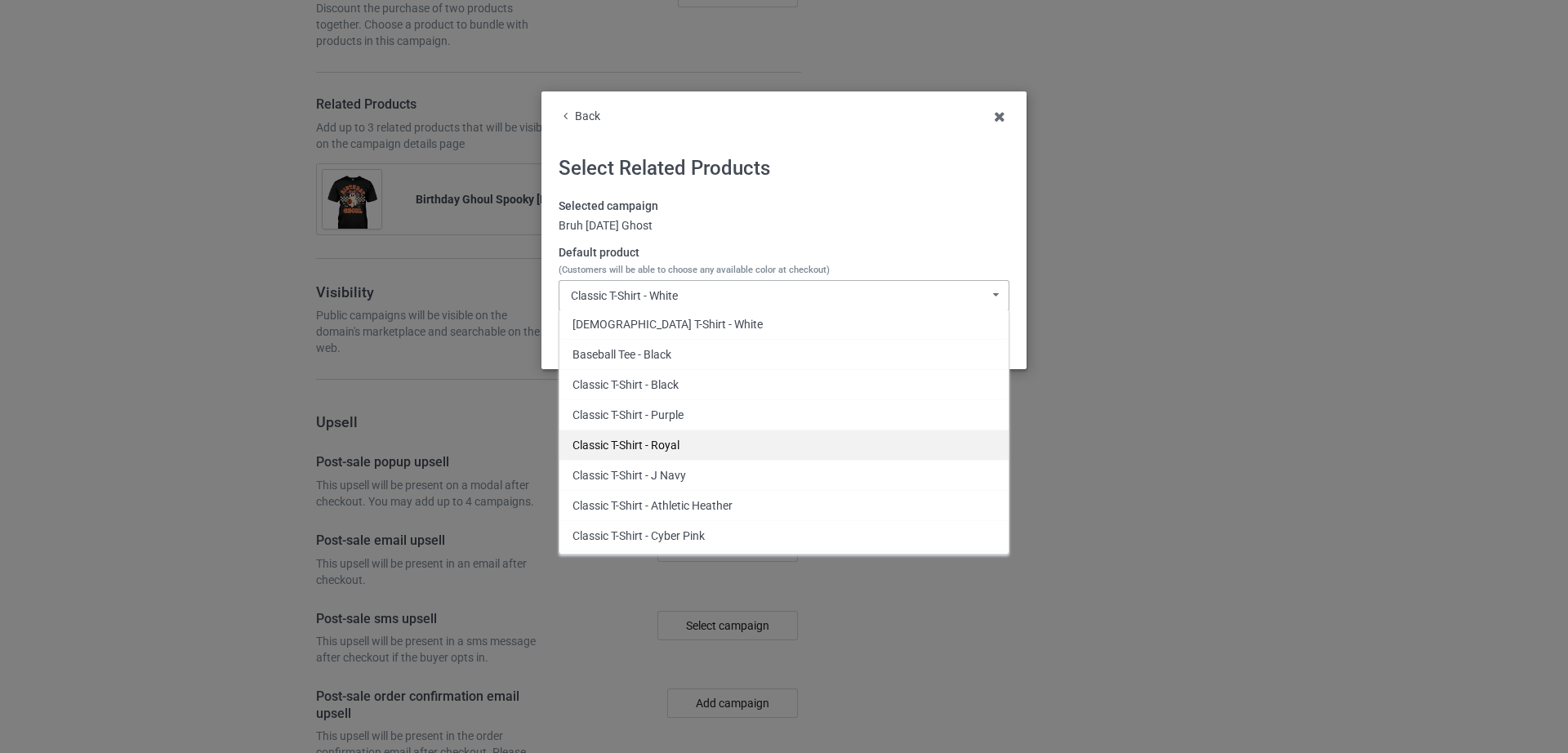
click at [736, 441] on div "Classic T-Shirt - Royal" at bounding box center [784, 444] width 449 height 30
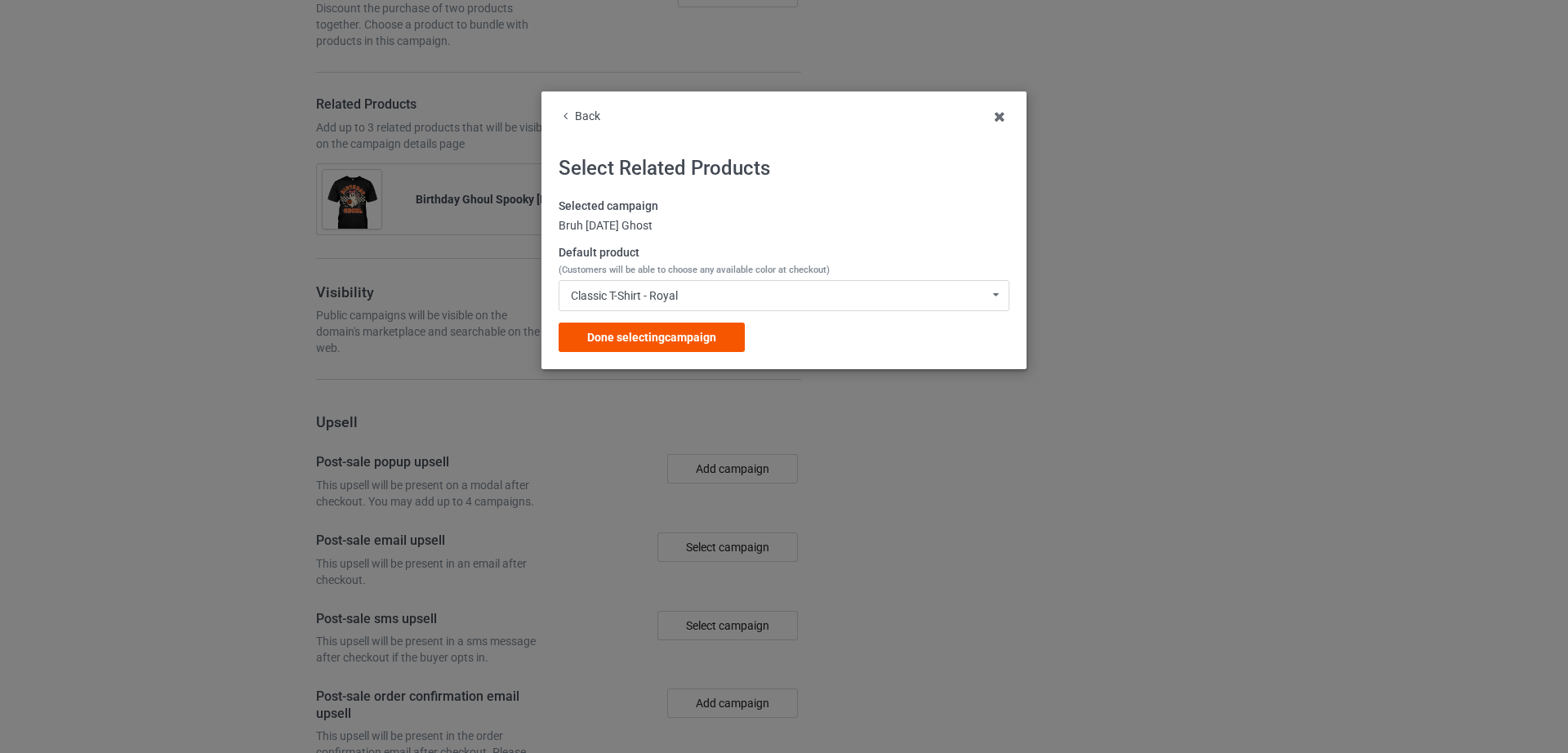
click at [665, 327] on div "Done selecting campaign" at bounding box center [651, 337] width 186 height 29
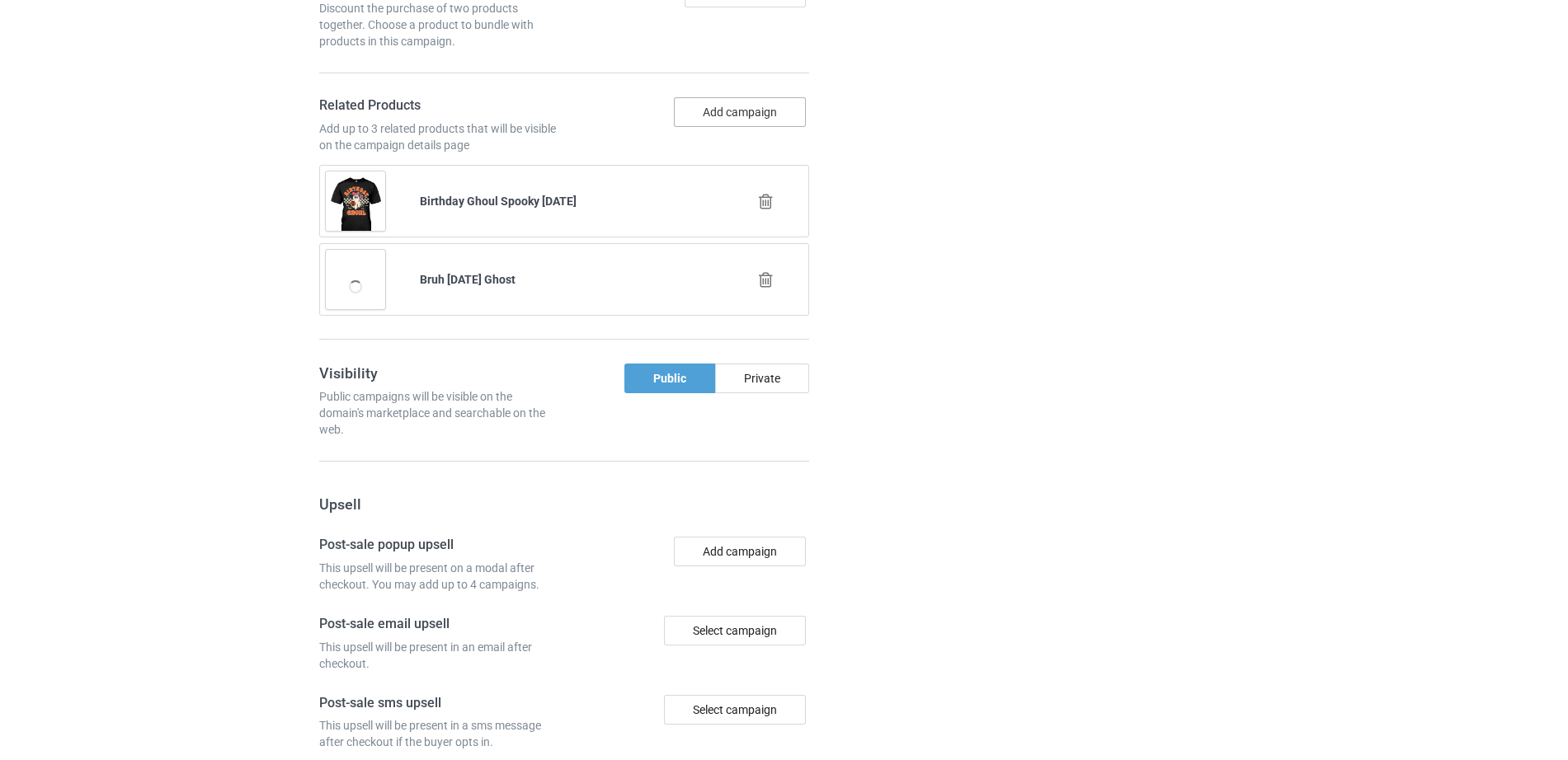
click at [712, 113] on button "Add campaign" at bounding box center [740, 111] width 132 height 29
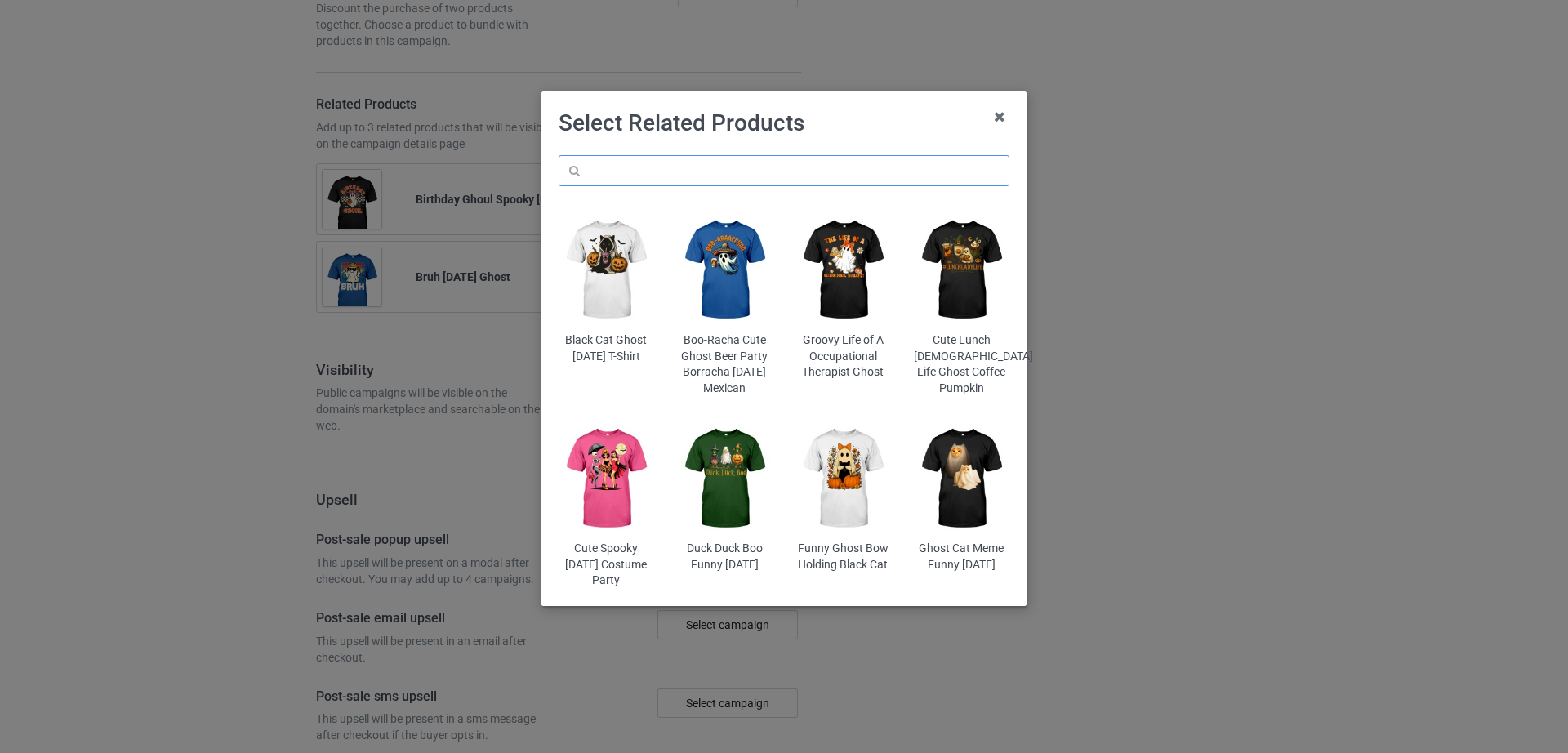
click at [708, 170] on input "text" at bounding box center [784, 170] width 451 height 31
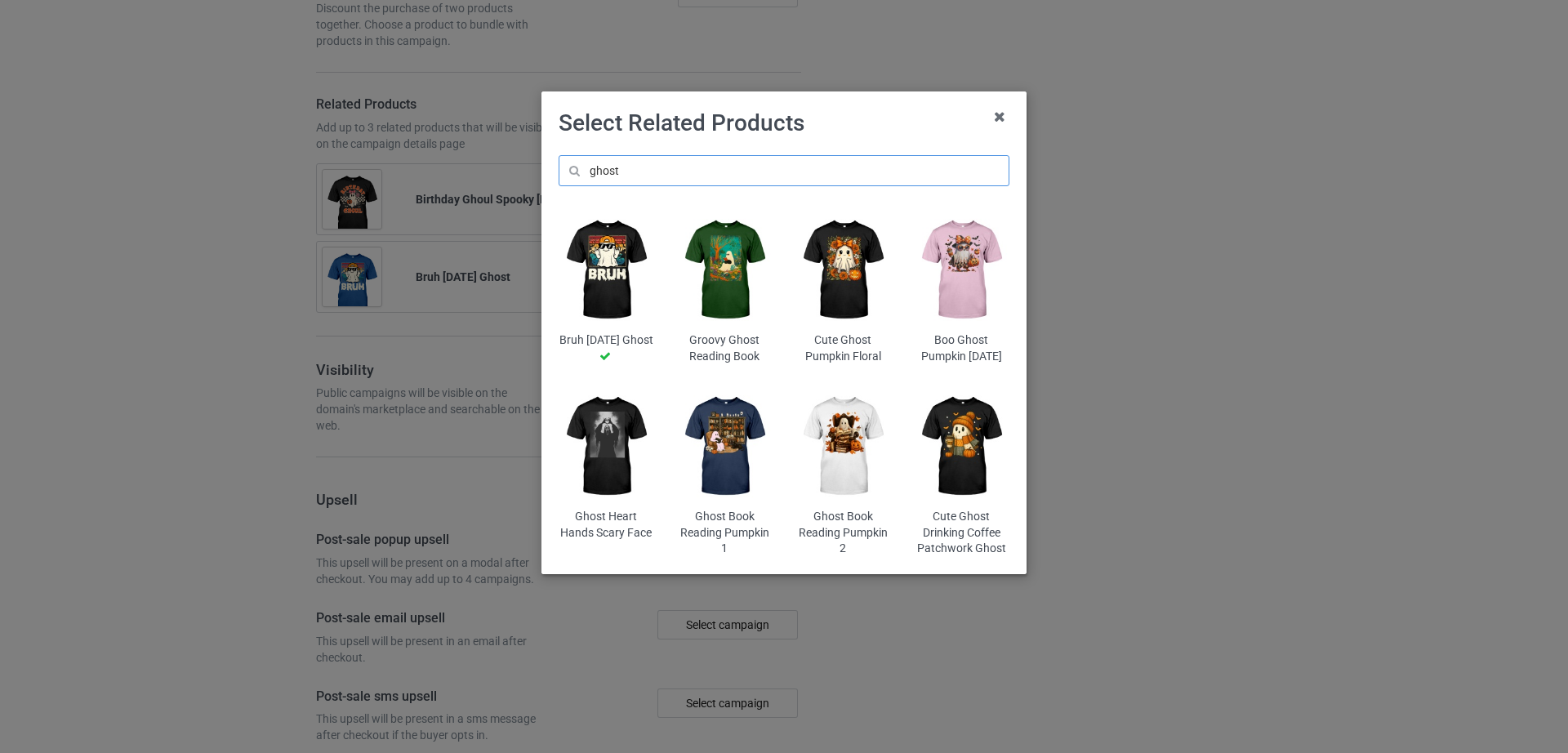
scroll to position [2484, 0]
type input "ghost"
click at [848, 480] on img at bounding box center [843, 446] width 95 height 119
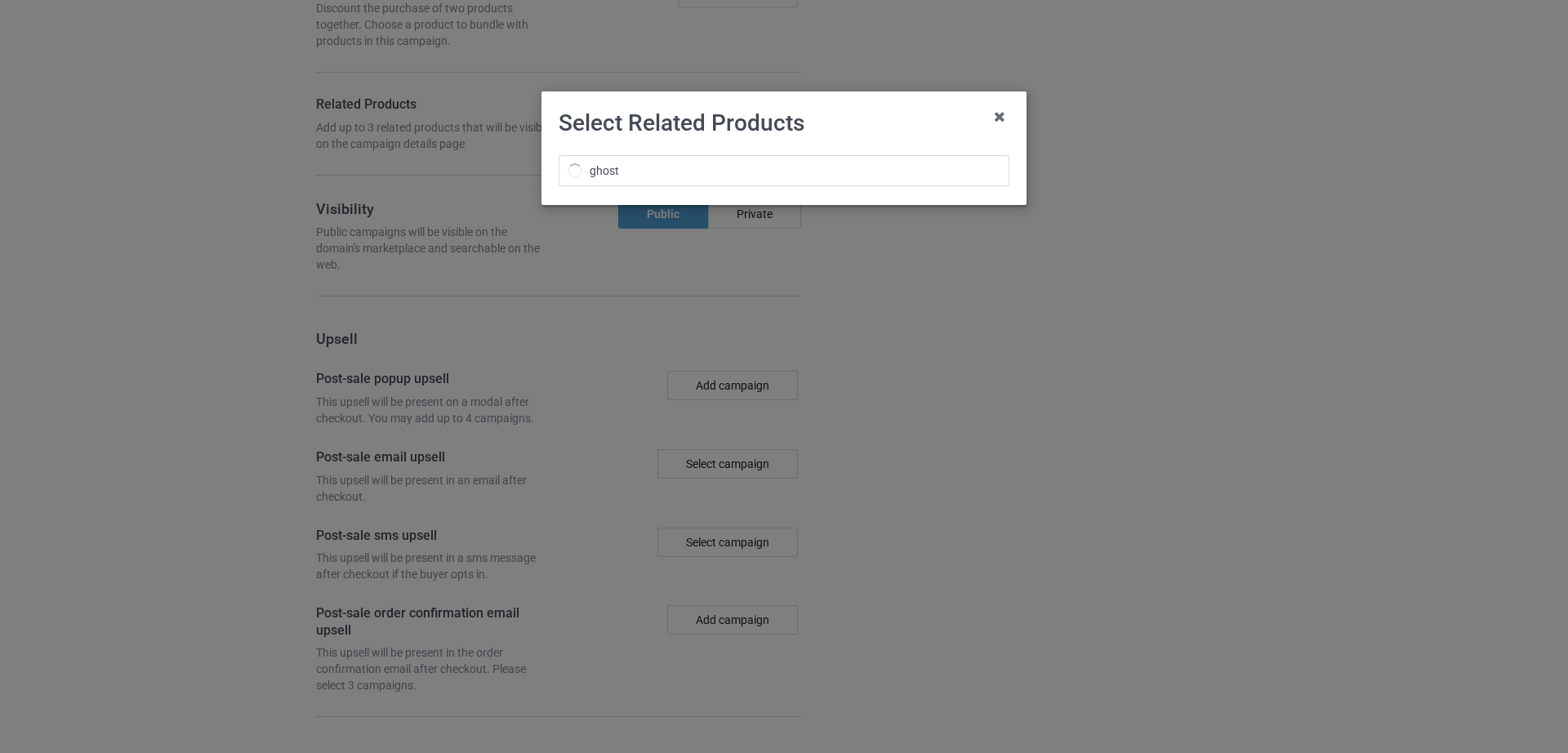
scroll to position [2515, 0]
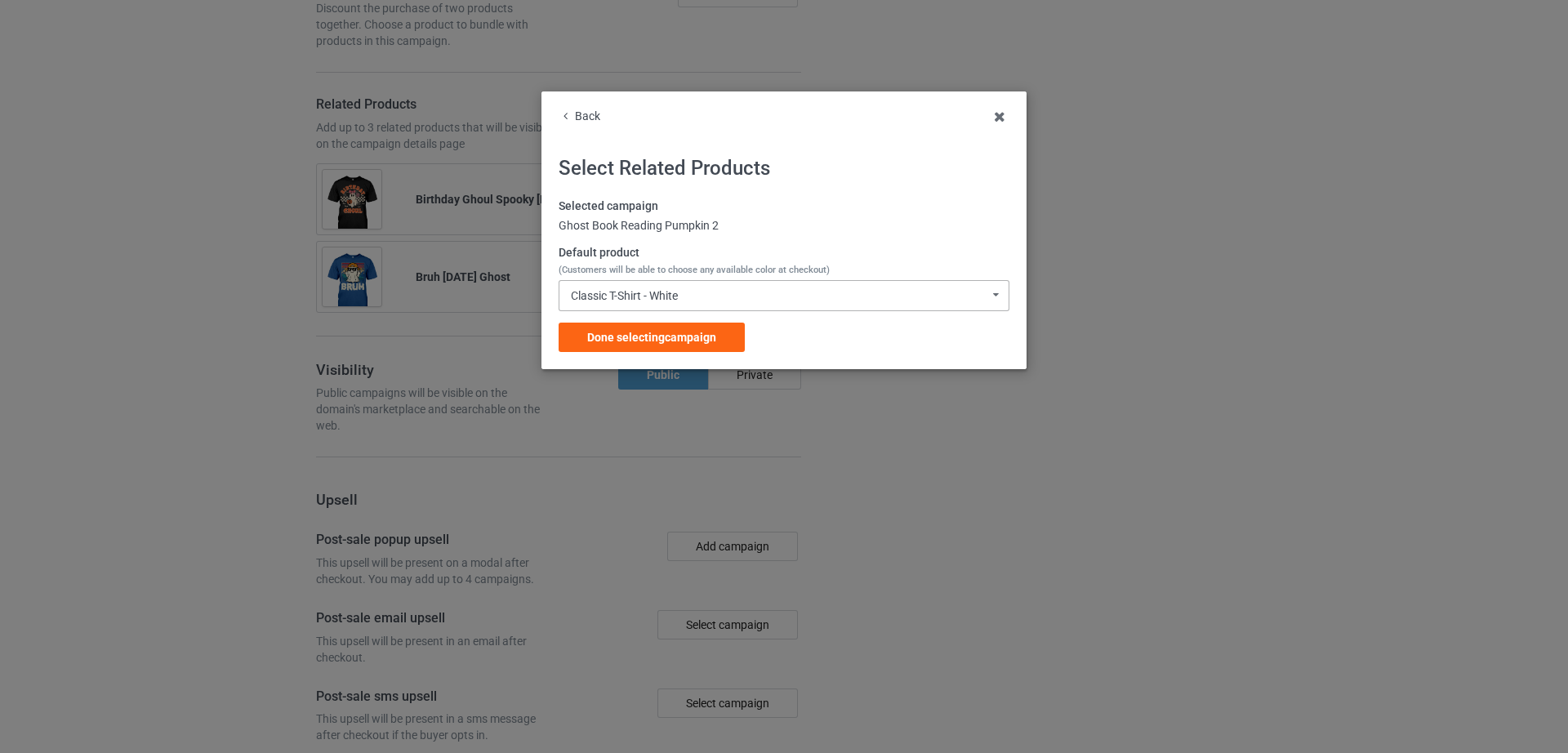
click at [660, 287] on div "Classic T-Shirt - White Classic T-Shirt - White Hooded Sweatshirt - White V-Nec…" at bounding box center [784, 295] width 451 height 31
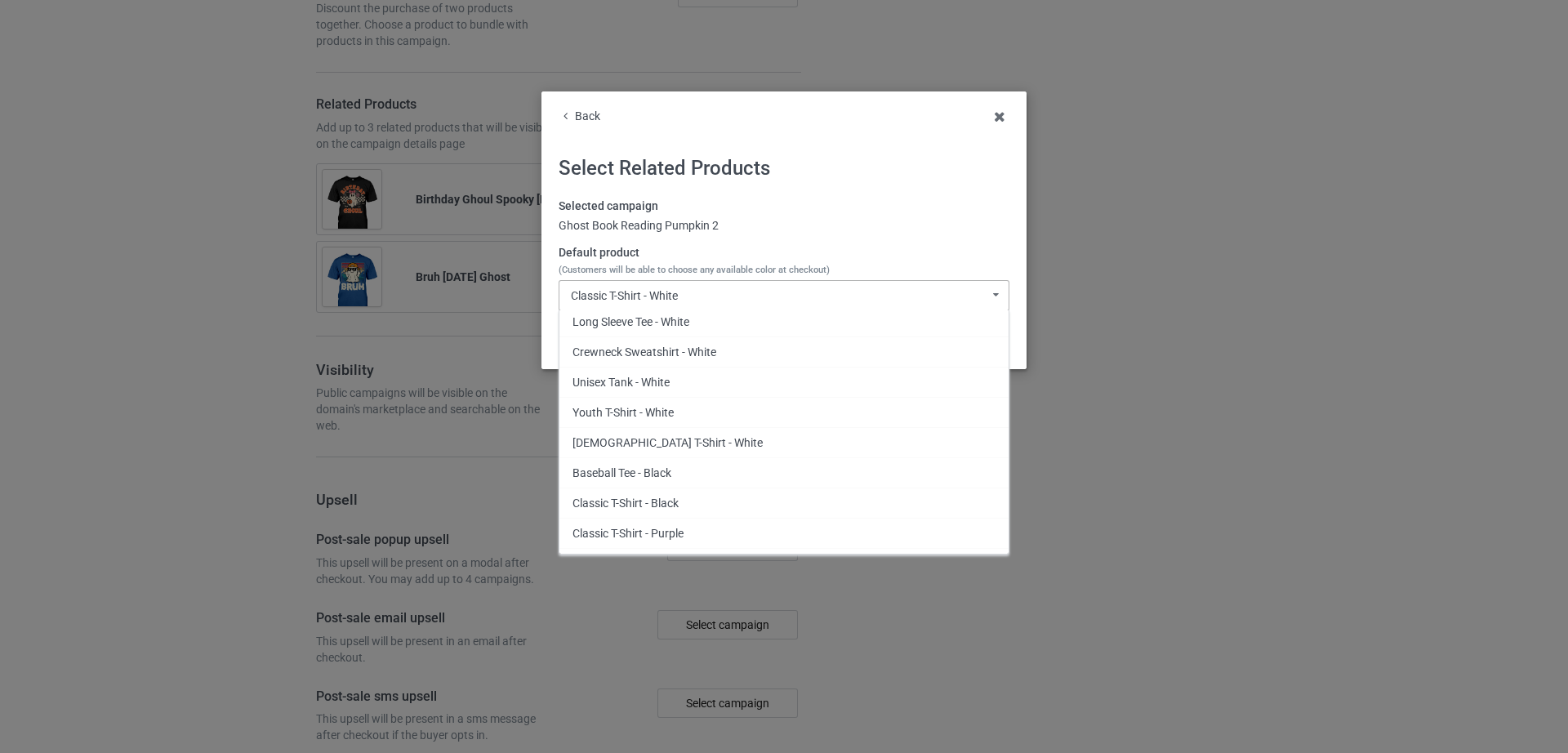
scroll to position [149, 0]
click at [676, 444] on div "Classic T-Shirt - Black" at bounding box center [784, 449] width 449 height 30
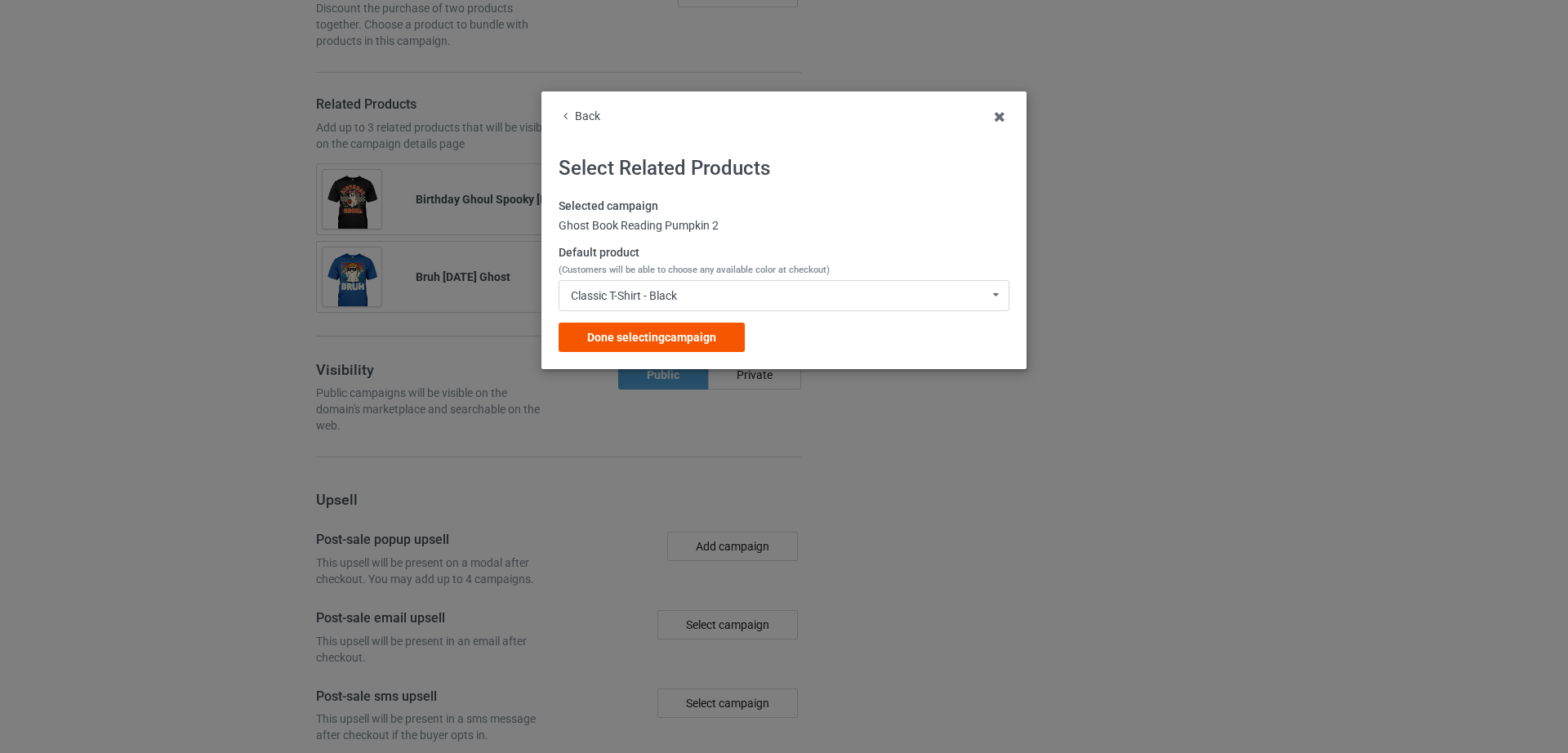
click at [644, 338] on span "Done selecting campaign" at bounding box center [652, 338] width 129 height 13
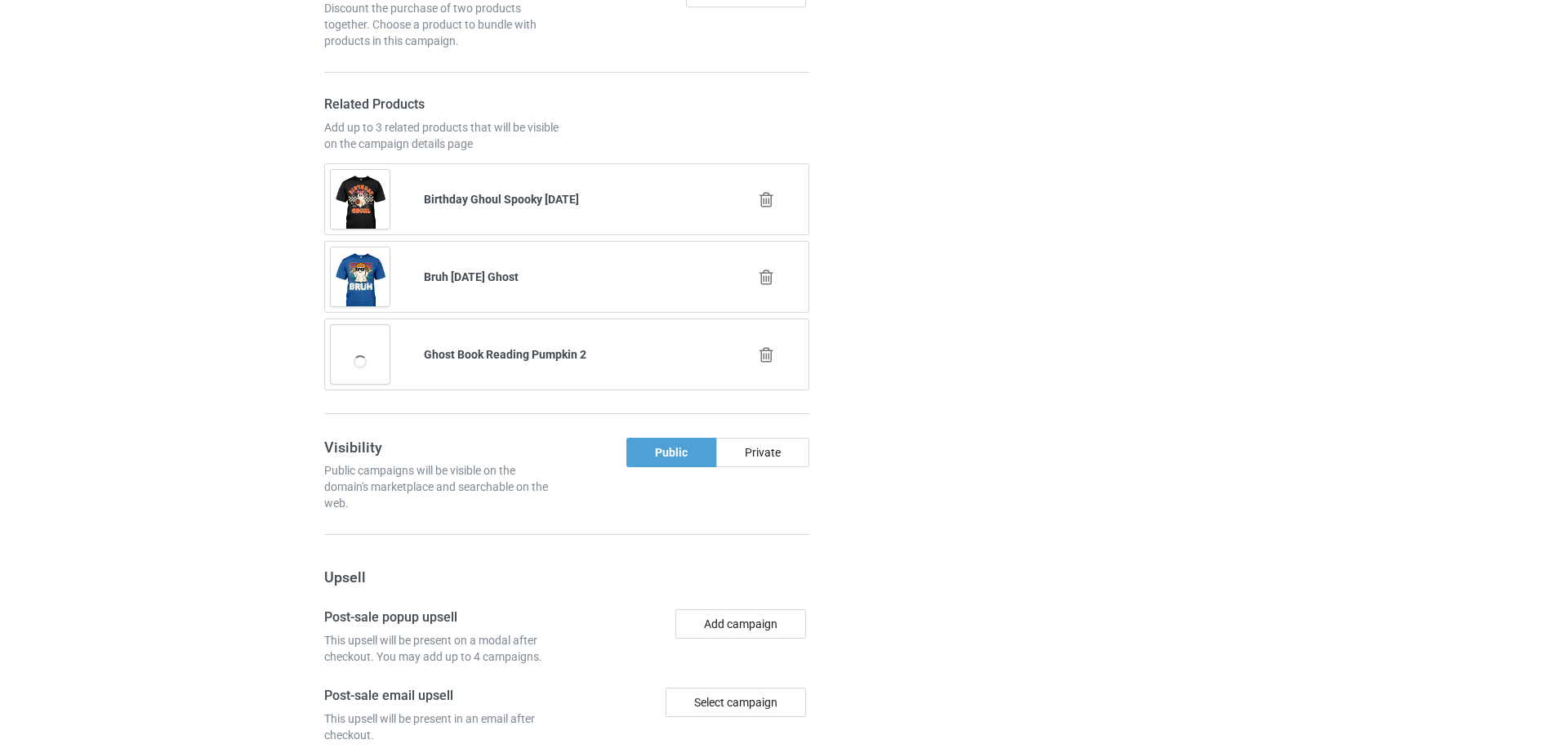
scroll to position [2732, 0]
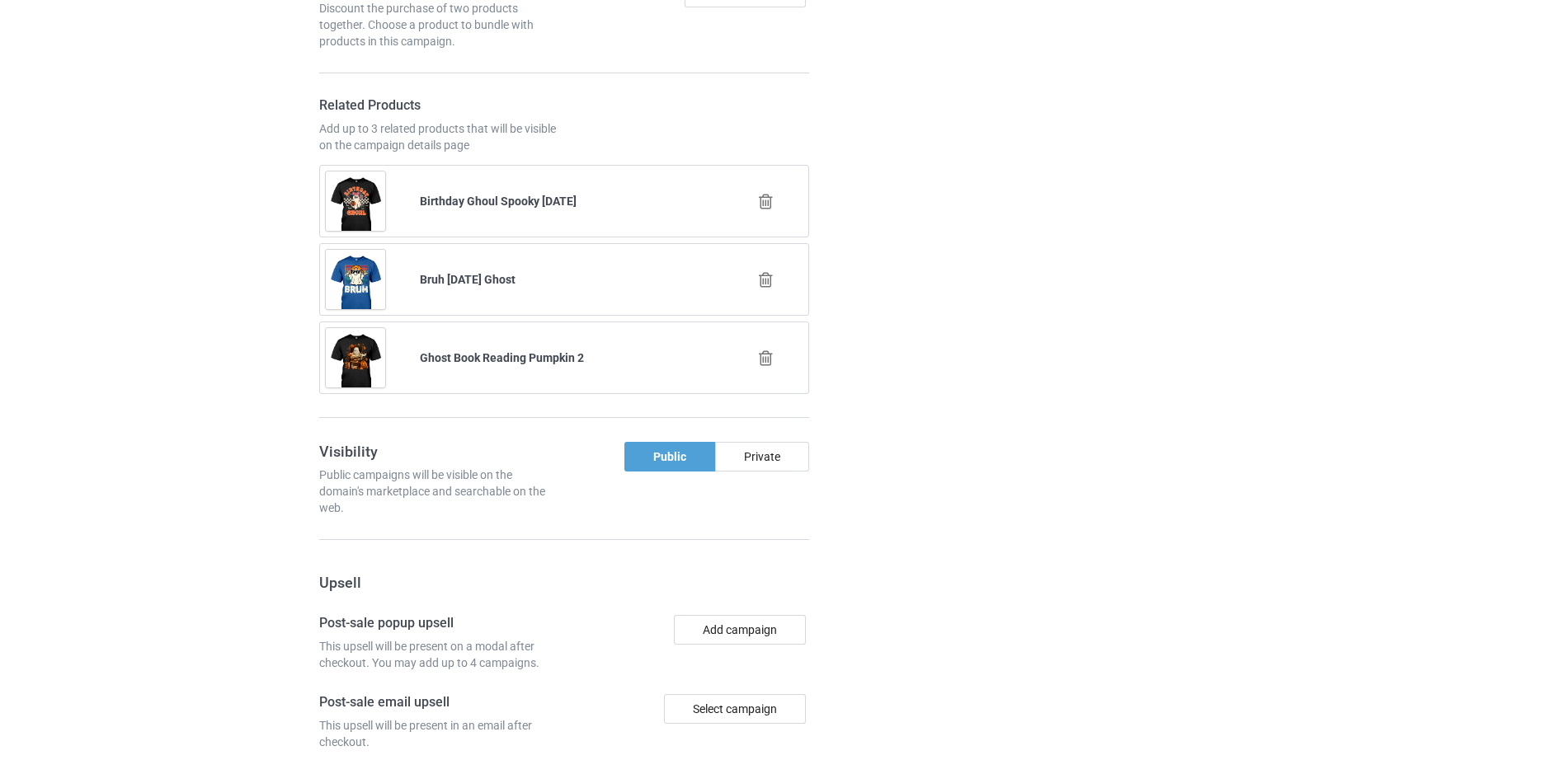
click at [765, 210] on icon at bounding box center [766, 201] width 21 height 17
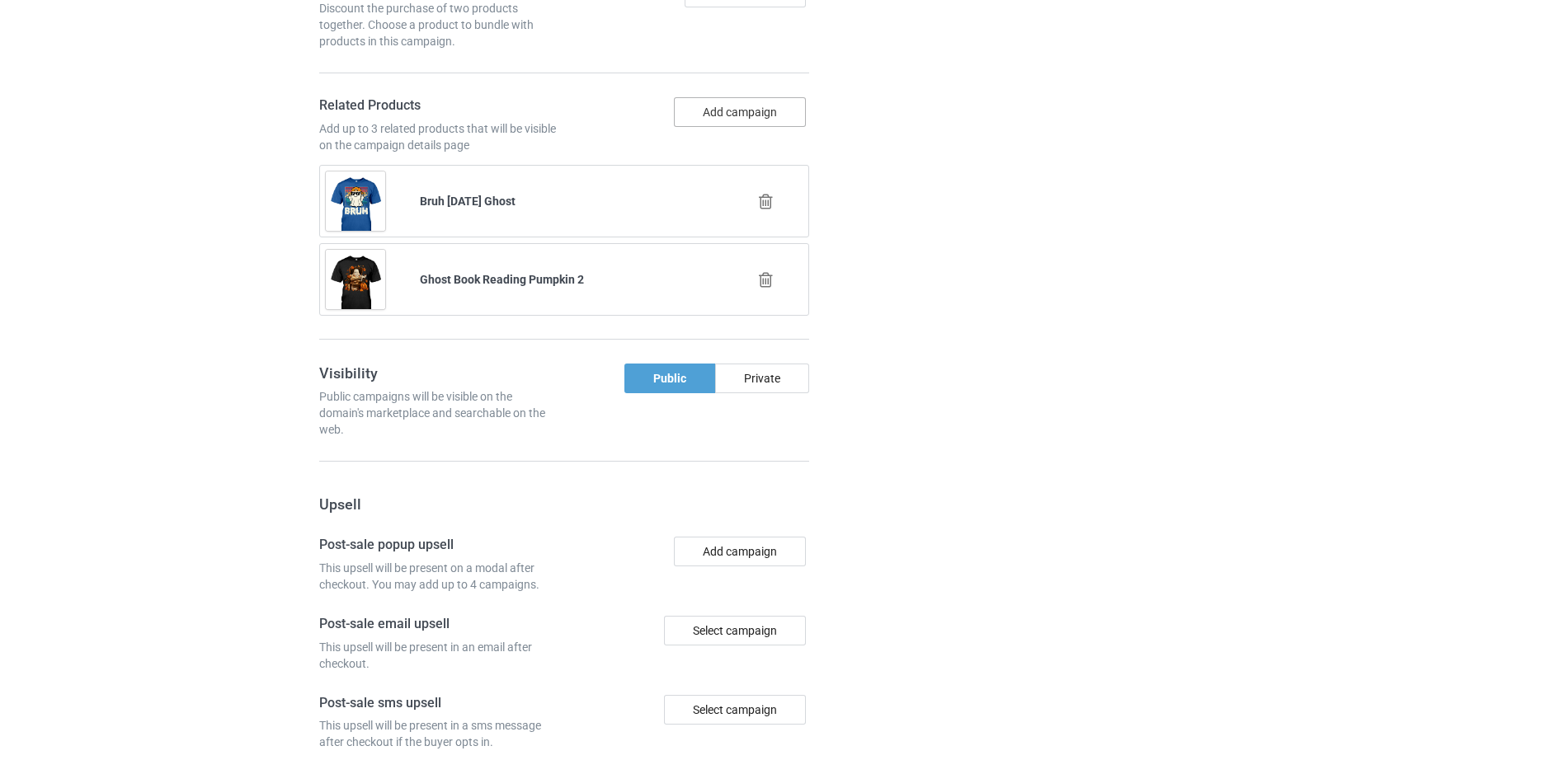
click at [731, 124] on button "Add campaign" at bounding box center [740, 111] width 132 height 29
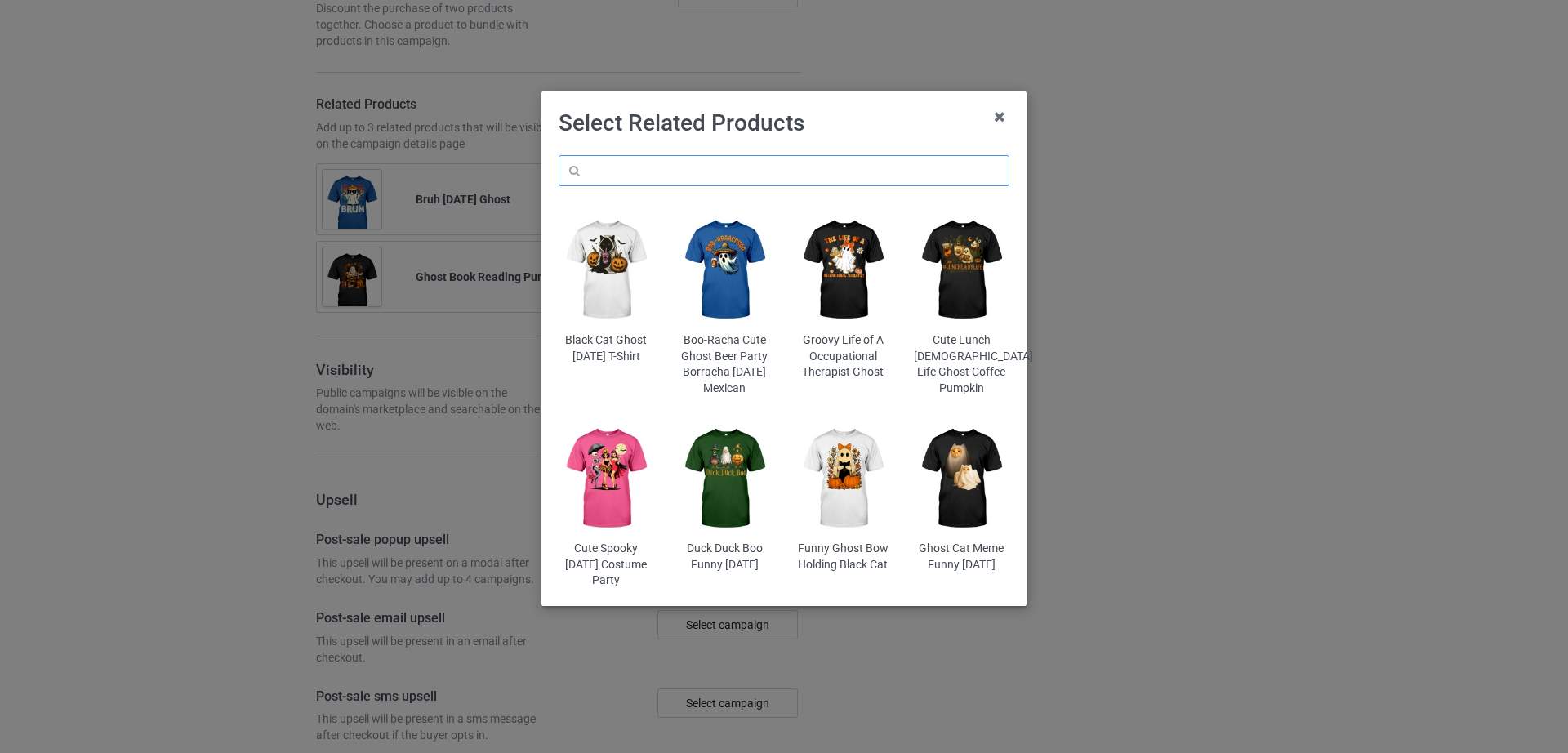
click at [703, 163] on input "text" at bounding box center [784, 170] width 451 height 31
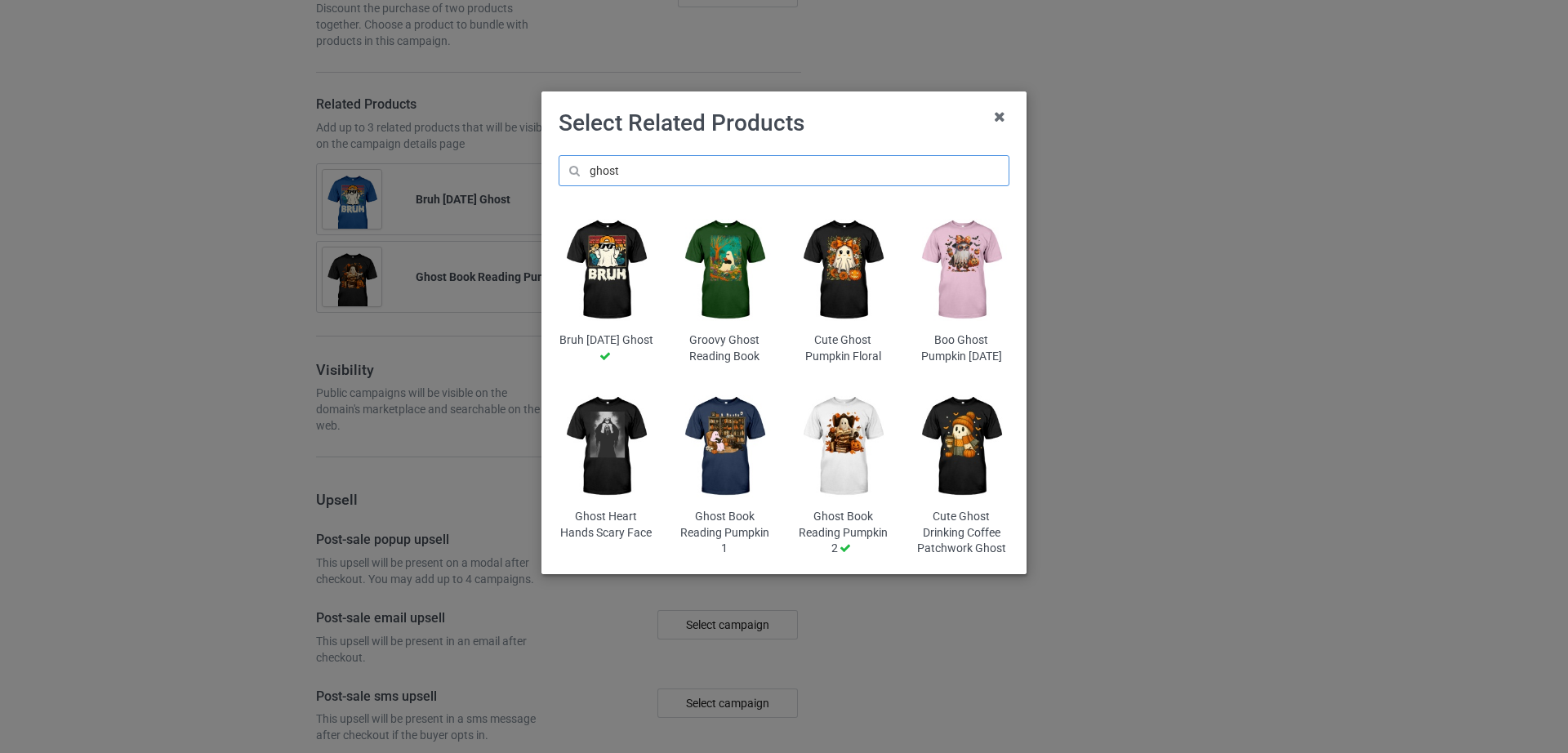
type input "ghost"
click at [964, 471] on img at bounding box center [962, 446] width 95 height 119
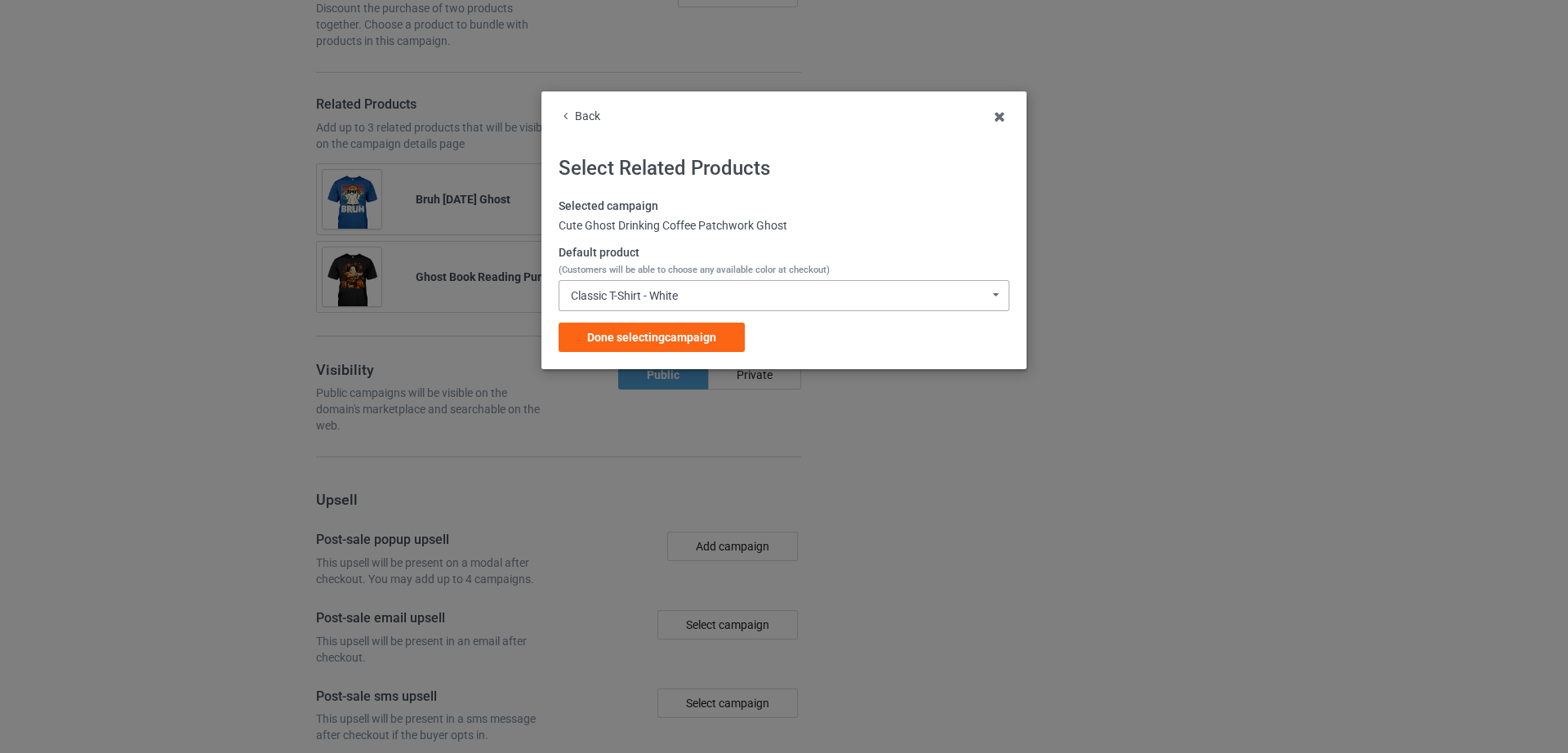
click at [718, 299] on div "Classic T-Shirt - White Classic T-Shirt - White Hooded Sweatshirt - White V-Nec…" at bounding box center [784, 295] width 451 height 31
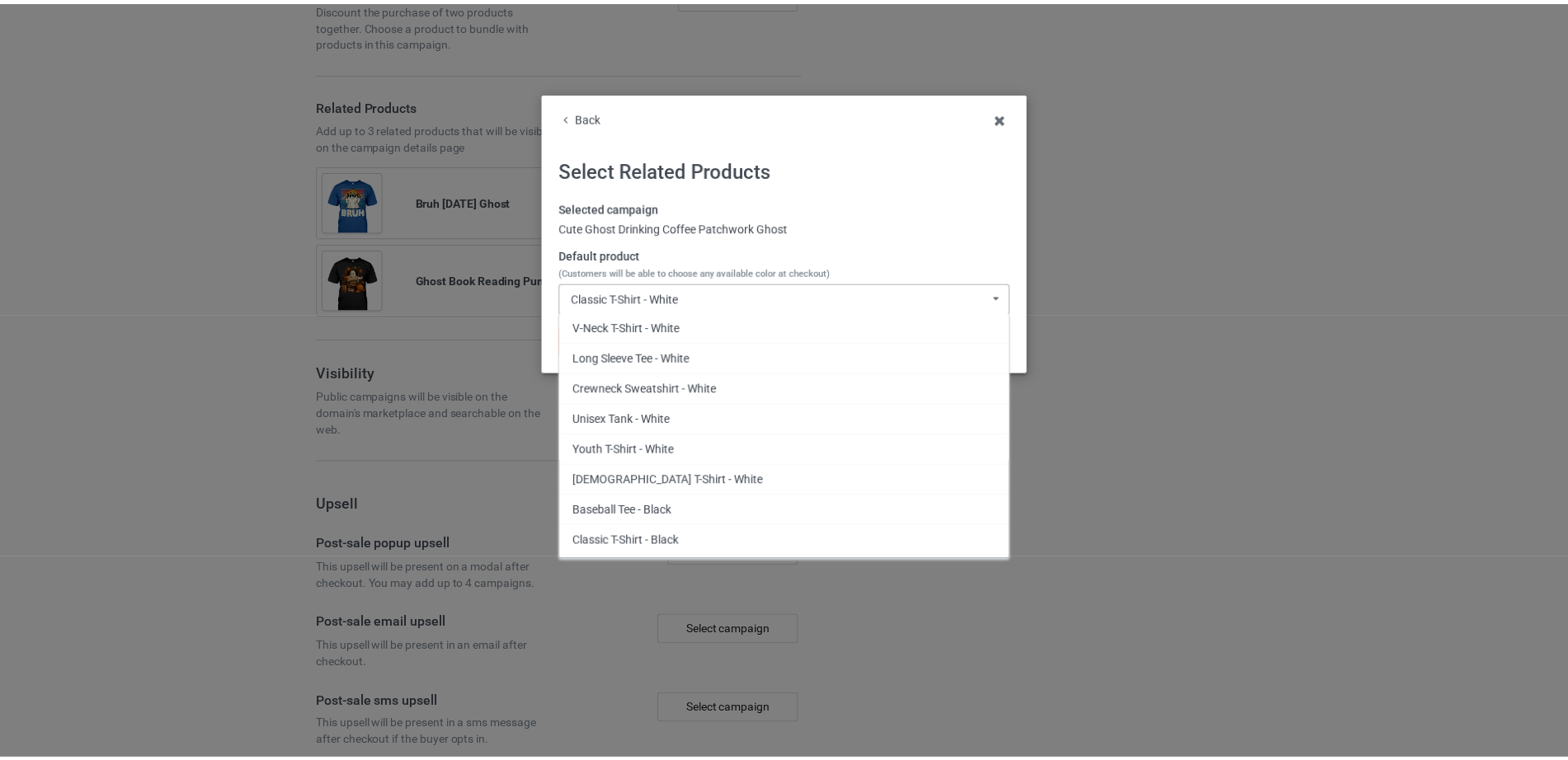
scroll to position [128, 0]
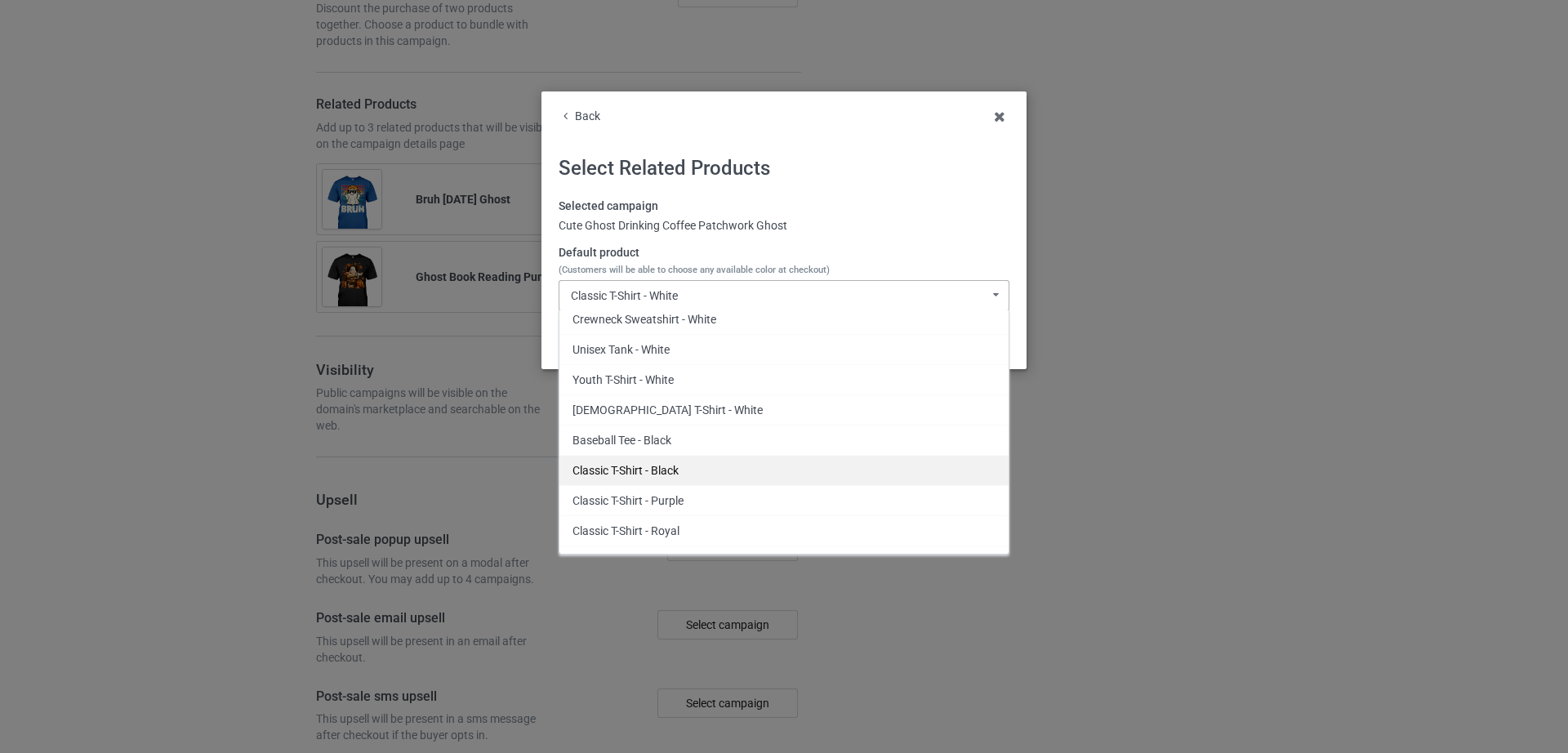
click at [672, 466] on div "Classic T-Shirt - Black" at bounding box center [784, 470] width 449 height 30
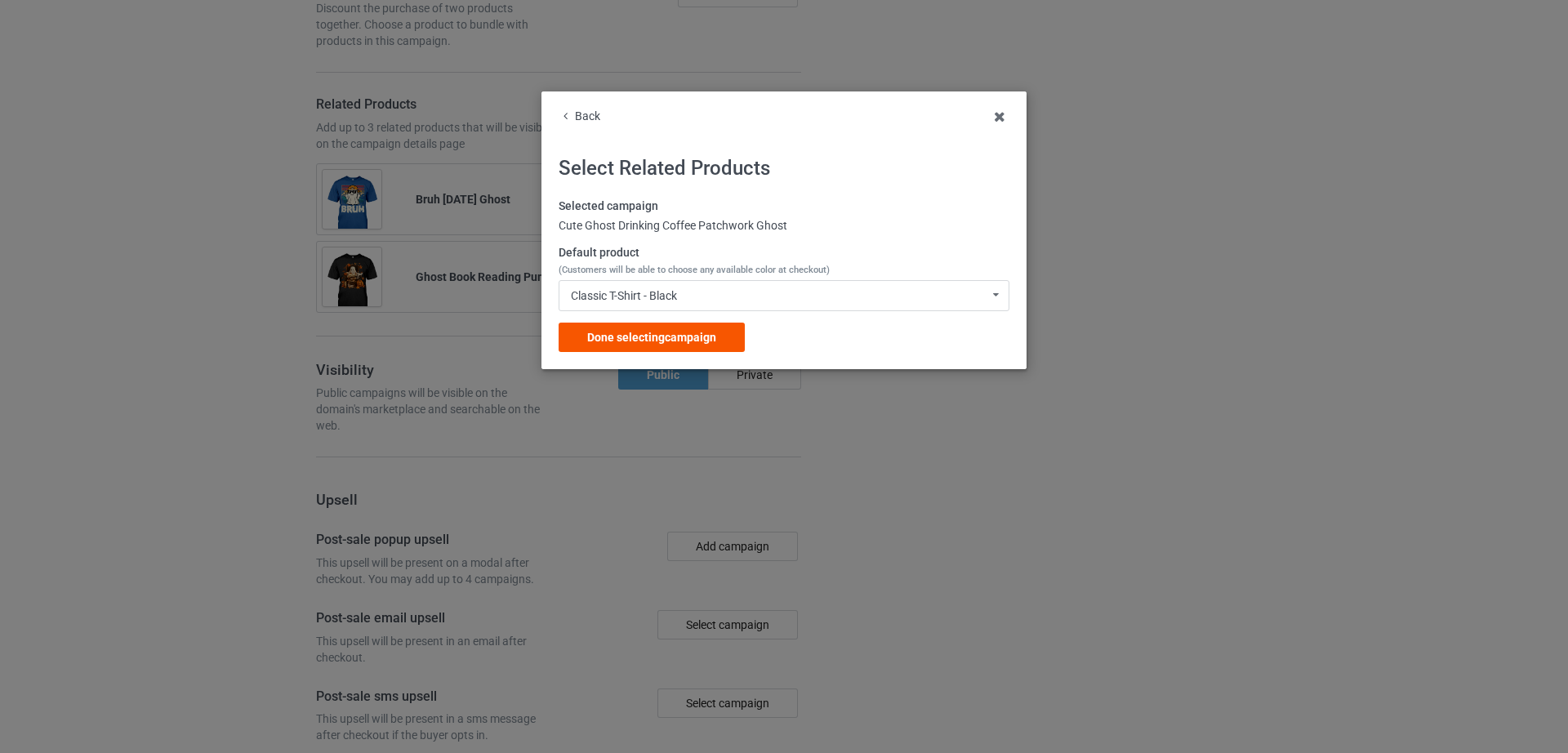
click at [617, 326] on div "Done selecting campaign" at bounding box center [651, 337] width 186 height 29
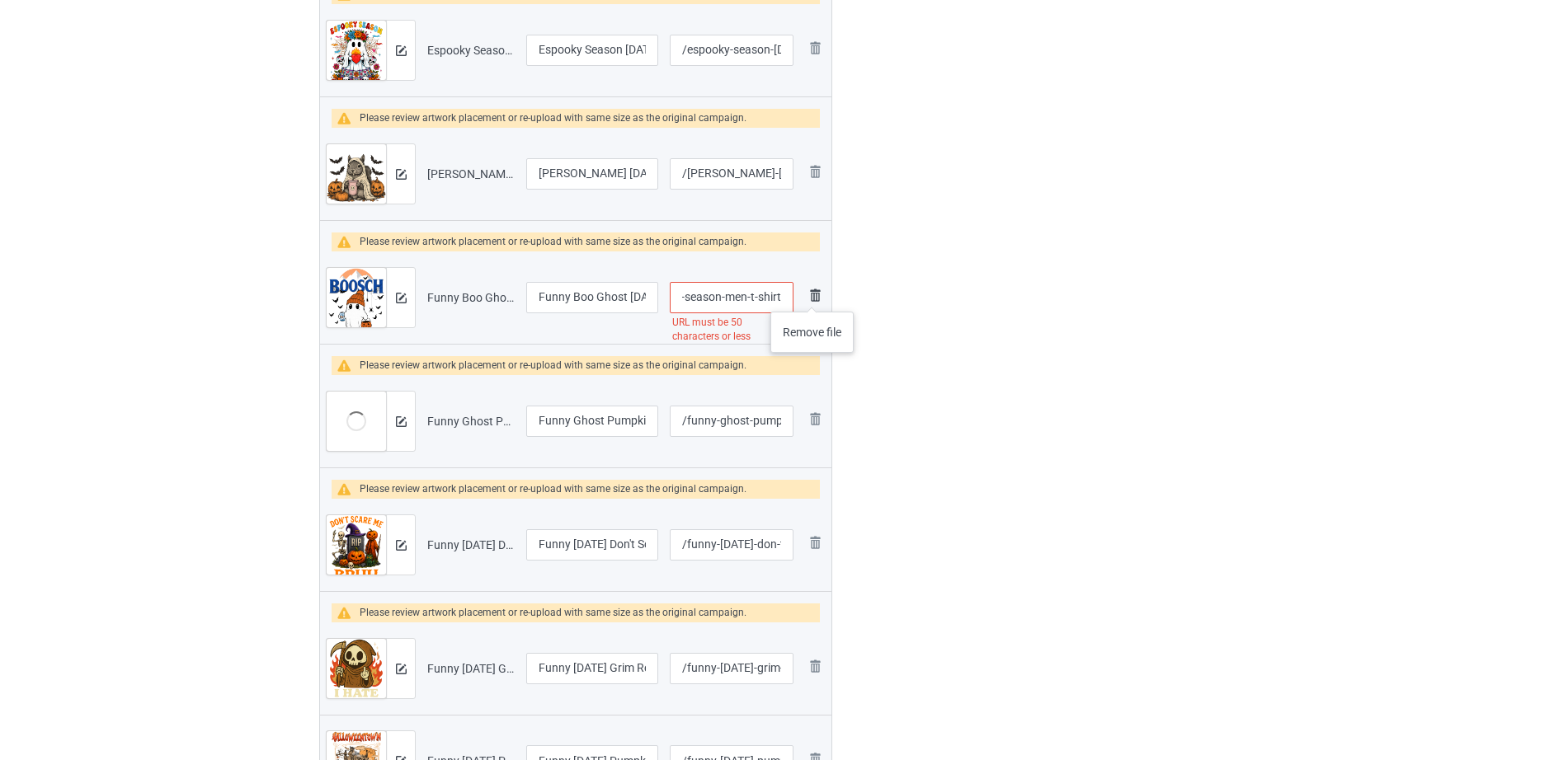
scroll to position [0, 254]
drag, startPoint x: 712, startPoint y: 295, endPoint x: 812, endPoint y: 296, distance: 100.0
click at [812, 296] on tr "Preview and edit artwork Funny Boo Ghost Halloween Beer Drinking Spooky Season …" at bounding box center [575, 297] width 511 height 93
click at [738, 296] on input "/funny-boo-ghost-halloween-beer-drinking-spooky-season-men-t-shirt" at bounding box center [731, 297] width 124 height 31
drag, startPoint x: 723, startPoint y: 300, endPoint x: 794, endPoint y: 300, distance: 71.0
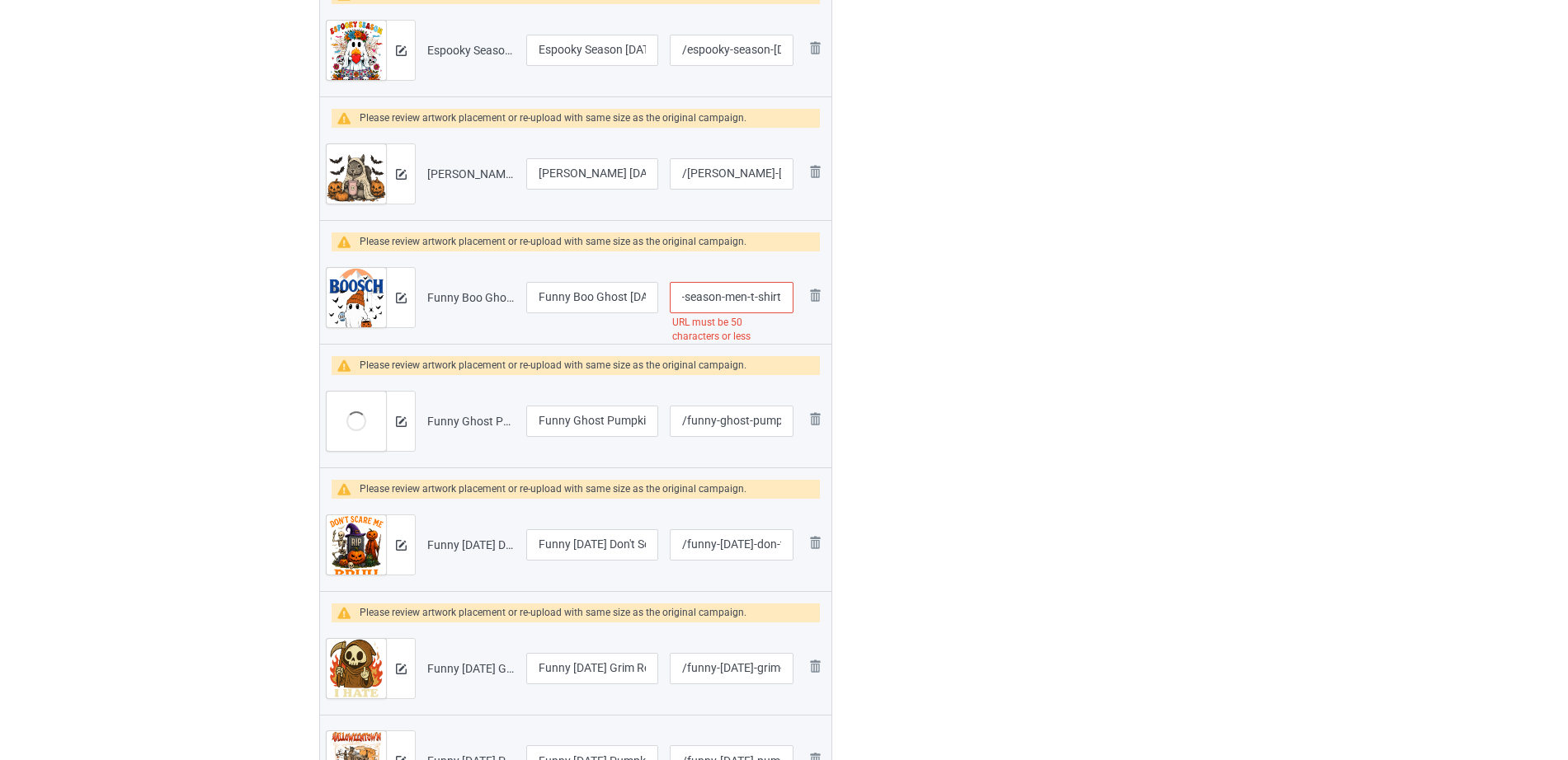
click at [794, 300] on td "/funny-boo-ghost-halloween-beer-drinking-spooky-season-men-t-shirt URL must be …" at bounding box center [731, 297] width 135 height 93
type input "/funny-boo-ghost-halloween-beer-drinking-spooky-season"
drag, startPoint x: 594, startPoint y: 297, endPoint x: 641, endPoint y: 299, distance: 47.0
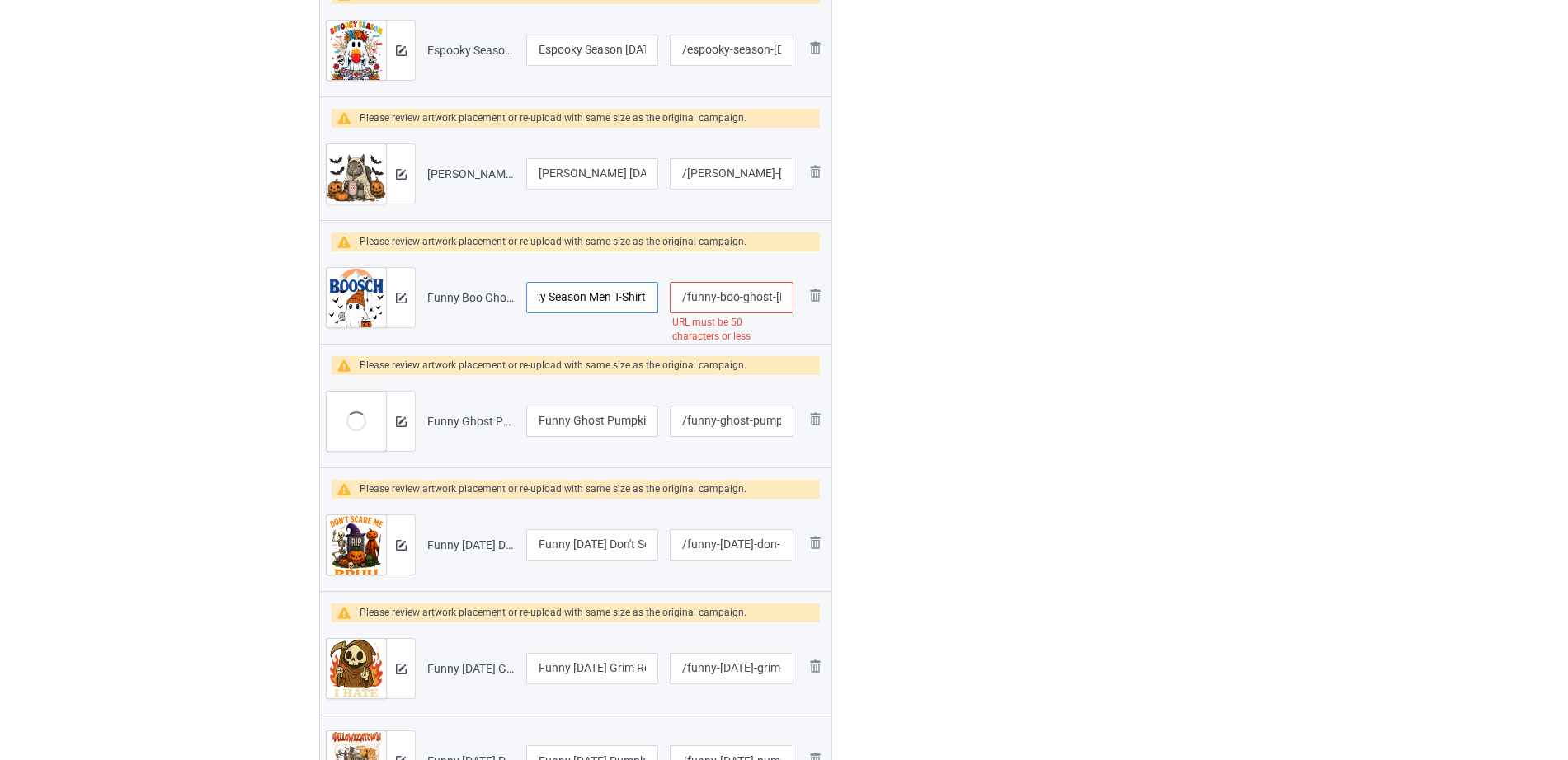
click at [641, 299] on input "Funny Boo Ghost Halloween Beer Drinking Spooky Season Men T-Shirt" at bounding box center [592, 297] width 132 height 31
click at [608, 297] on input "Funny Boo Ghost Halloween Beer Drinking Spooky Season Men T-Shirt" at bounding box center [592, 297] width 132 height 31
drag, startPoint x: 586, startPoint y: 296, endPoint x: 658, endPoint y: 297, distance: 72.0
click at [658, 297] on td "Funny Boo Ghost Halloween Beer Drinking Spooky Season Men T-Shirt" at bounding box center [592, 297] width 144 height 93
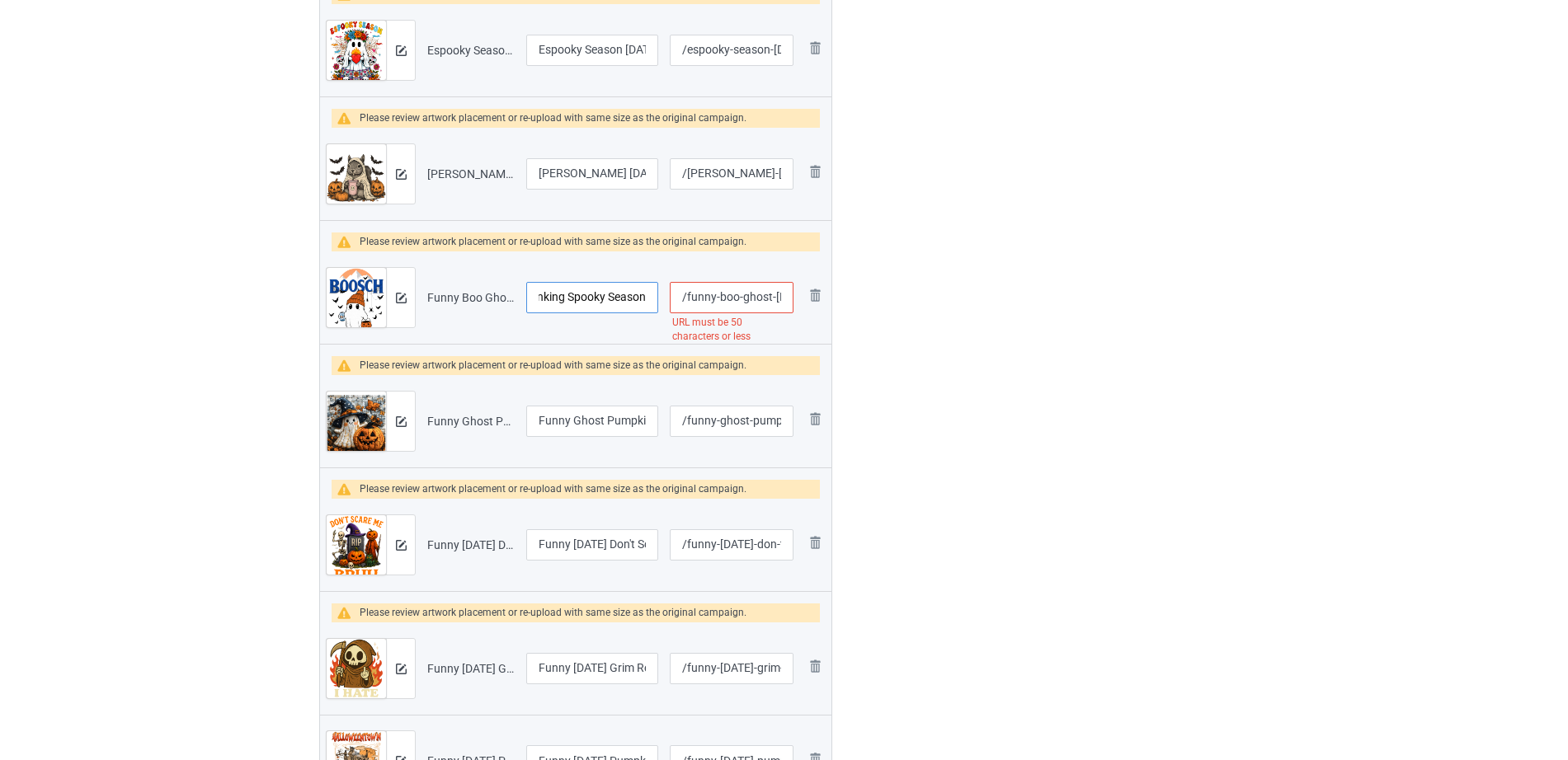
scroll to position [0, 192]
type input "Funny Boo Ghost Halloween Beer Drinking Spooky Season"
click at [896, 328] on div at bounding box center [903, 414] width 119 height 1993
drag, startPoint x: 563, startPoint y: 298, endPoint x: 629, endPoint y: 299, distance: 66.0
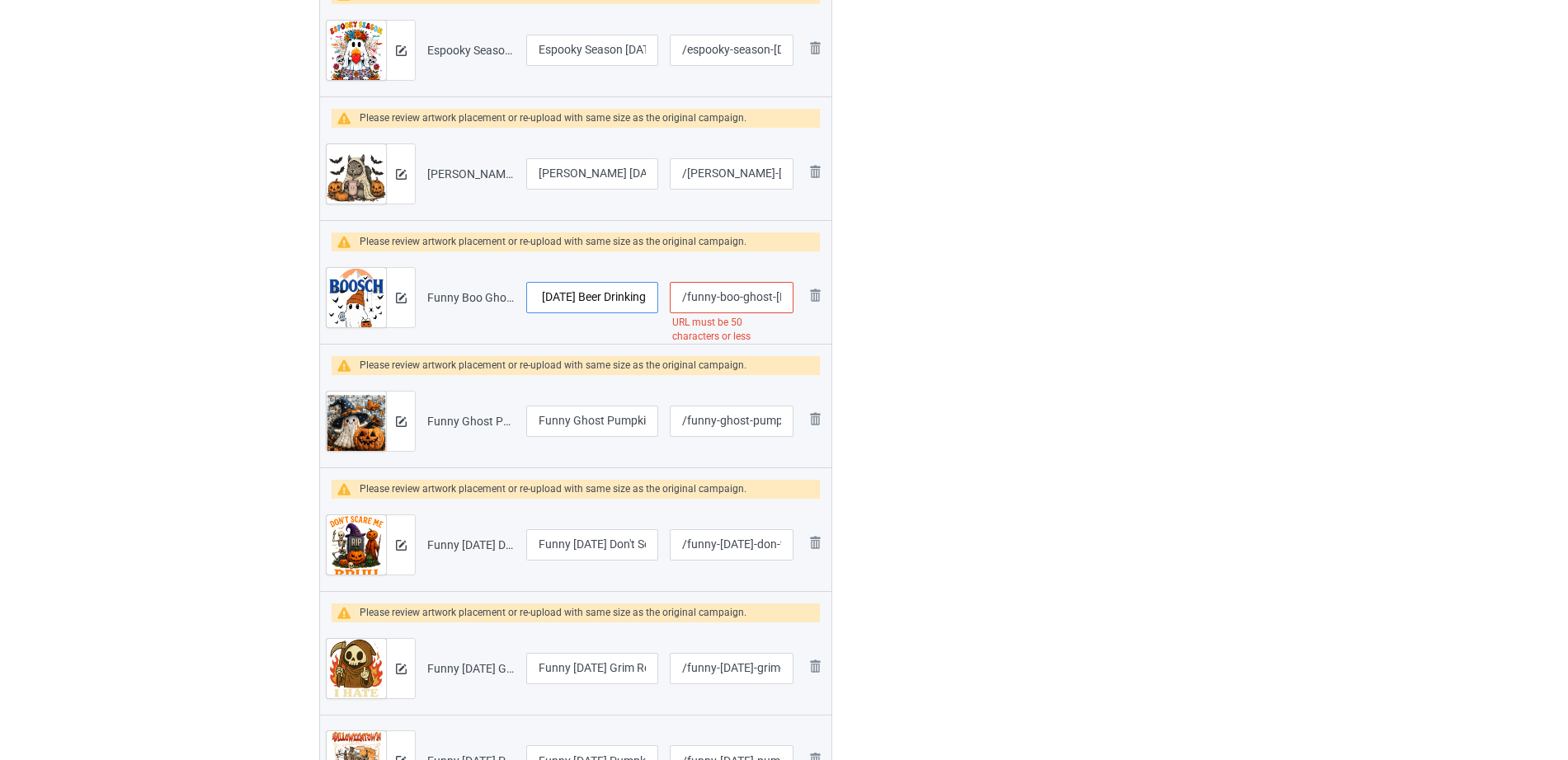
click at [629, 299] on input "Funny Boo Ghost Halloween Beer Drinking Spooky Season" at bounding box center [592, 297] width 132 height 31
click at [613, 299] on input "Funny Boo Ghost Halloween Beer Drinking Spooky Season" at bounding box center [592, 297] width 132 height 31
click at [932, 306] on div at bounding box center [903, 414] width 119 height 1993
drag, startPoint x: 745, startPoint y: 296, endPoint x: 813, endPoint y: 297, distance: 68.0
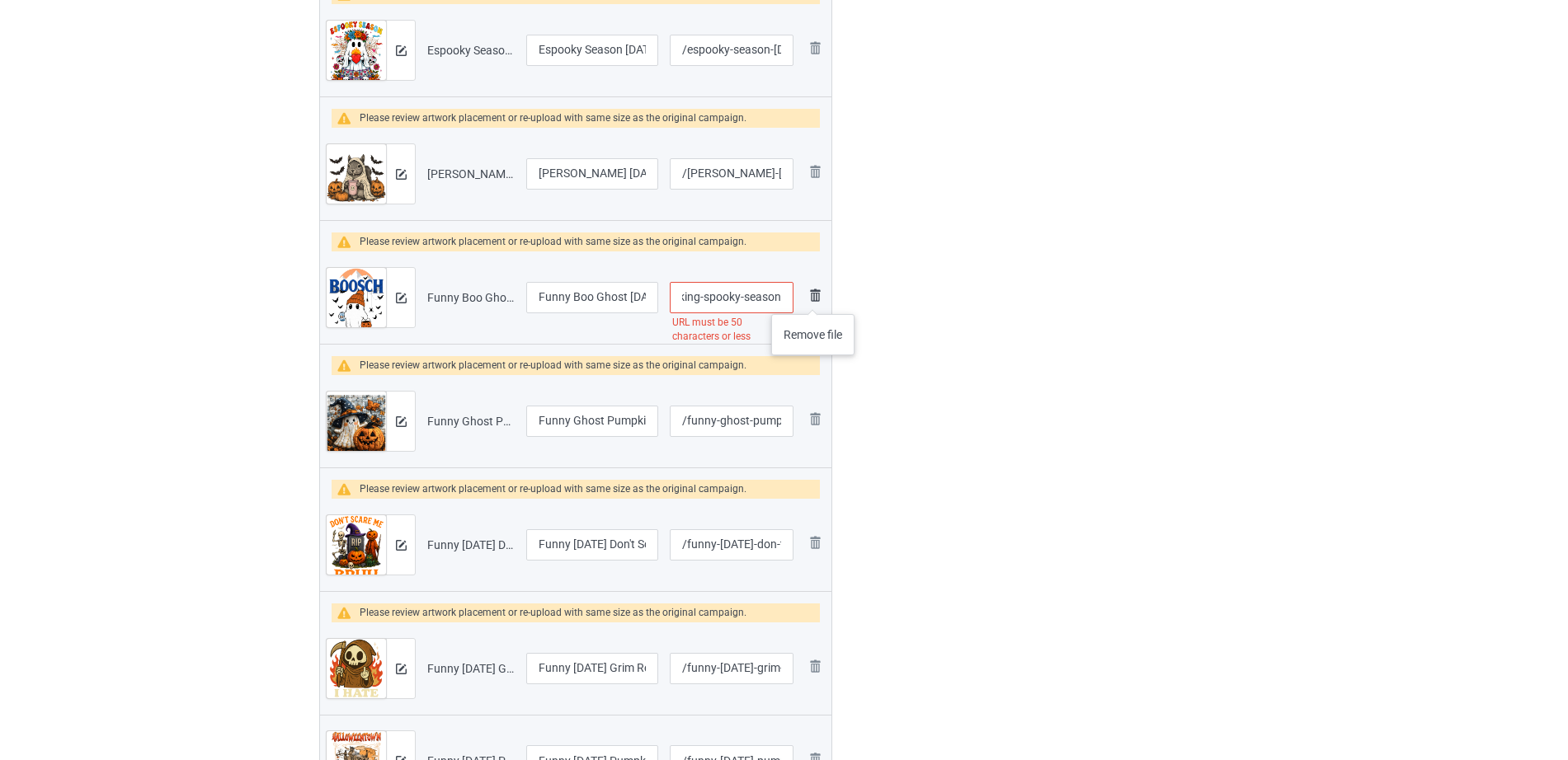
click at [813, 297] on tr "Preview and edit artwork Funny Boo Ghost Halloween Beer Drinking Spooky Season …" at bounding box center [575, 297] width 511 height 93
click at [738, 303] on input "/funny-boo-ghost-halloween-beer-drinking-spooky-season" at bounding box center [731, 297] width 124 height 31
drag, startPoint x: 703, startPoint y: 296, endPoint x: 824, endPoint y: 295, distance: 121.0
click at [824, 295] on tr "Preview and edit artwork Funny Boo Ghost Halloween Beer Drinking Spooky Season …" at bounding box center [575, 297] width 511 height 93
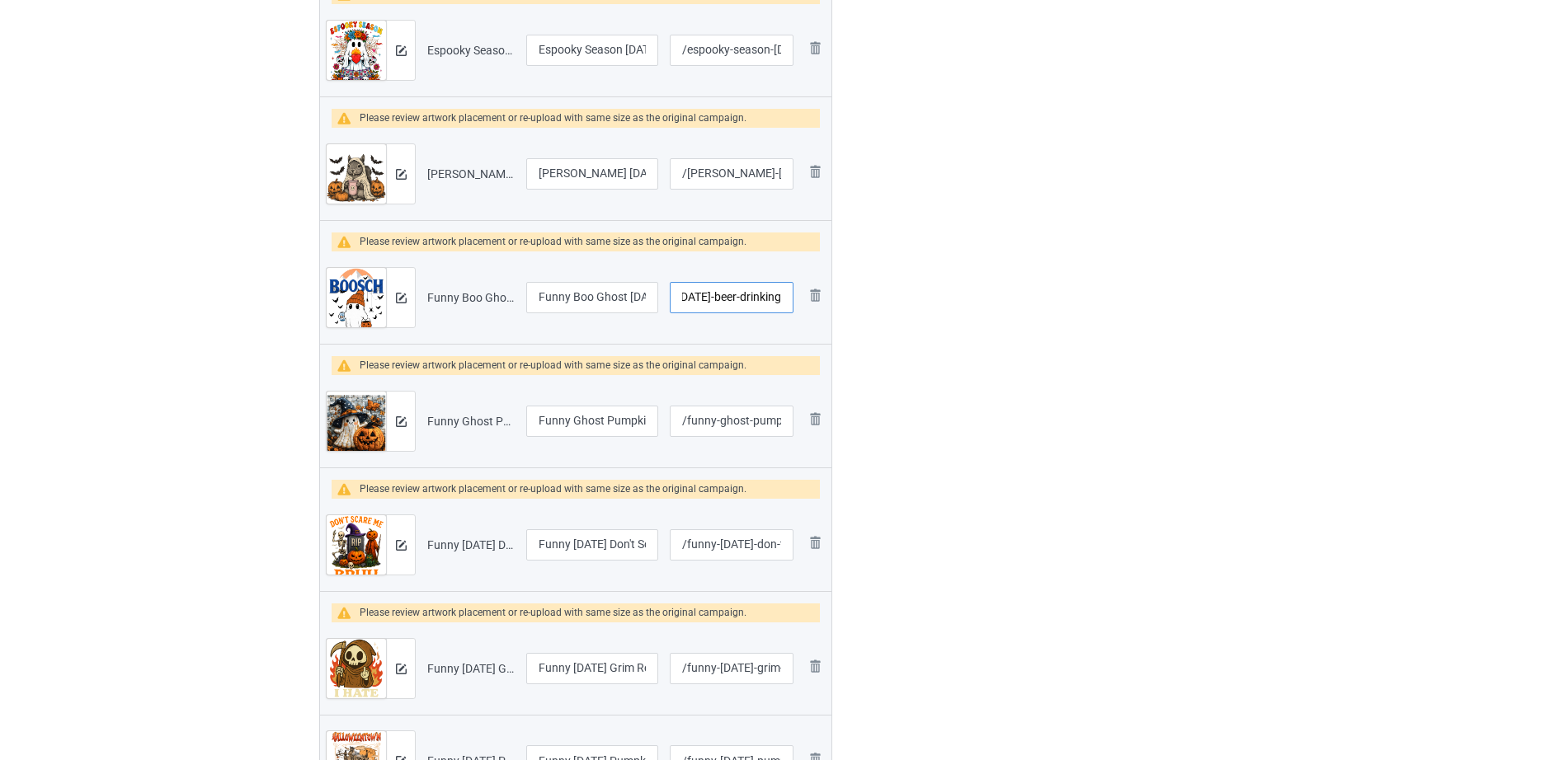
type input "/funny-boo-ghost-halloween-beer-drinking"
drag, startPoint x: 618, startPoint y: 300, endPoint x: 639, endPoint y: 302, distance: 21.1
click at [639, 302] on input "Funny Boo Ghost Halloween Beer Drinking Spooky Season" at bounding box center [592, 297] width 132 height 31
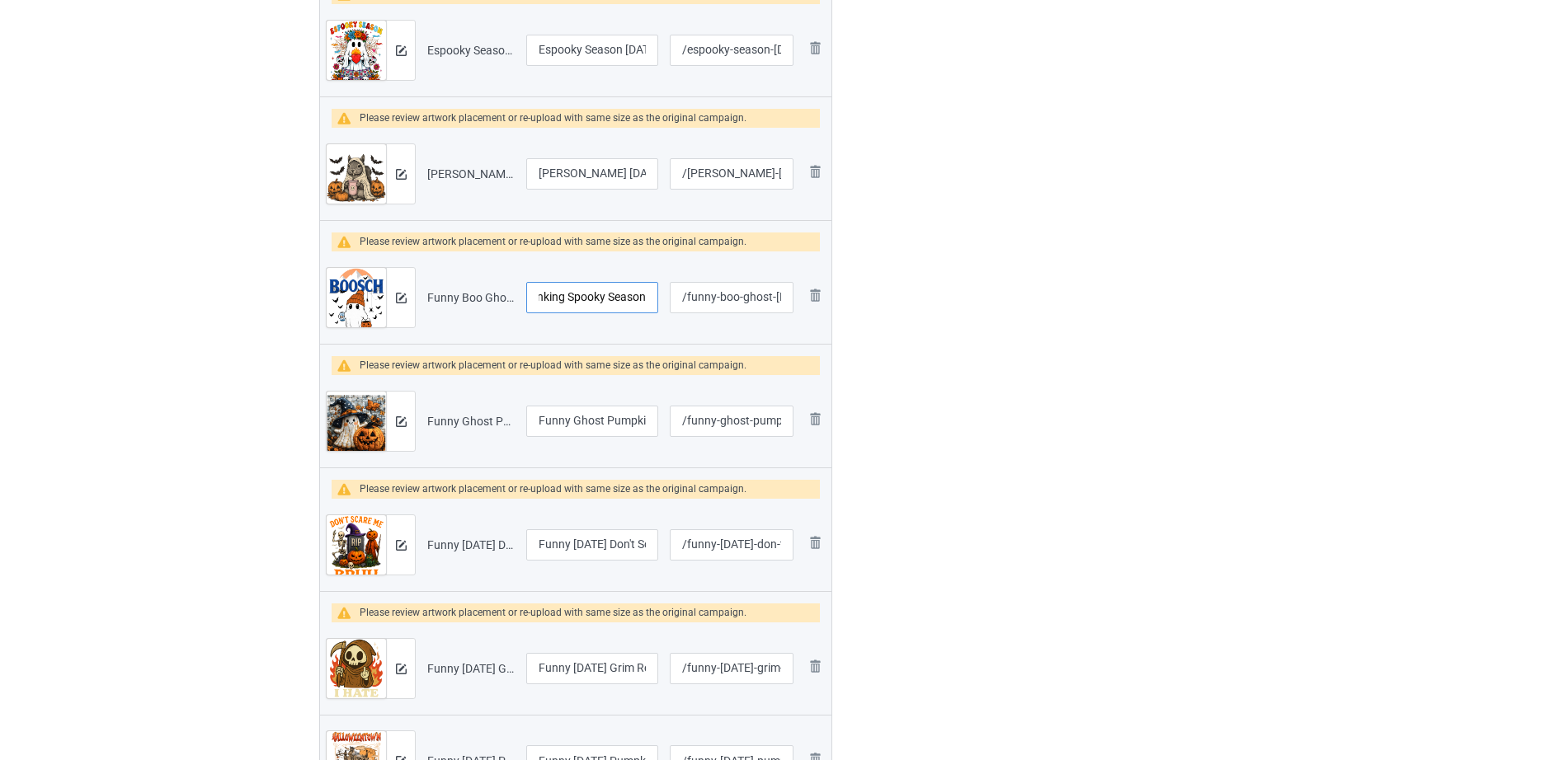
click at [594, 300] on input "Funny Boo Ghost Halloween Beer Drinking Spooky Season" at bounding box center [592, 297] width 132 height 31
drag, startPoint x: 564, startPoint y: 296, endPoint x: 659, endPoint y: 296, distance: 95.0
click at [659, 296] on td "Funny Boo Ghost Halloween Beer Drinking Spooky Season" at bounding box center [592, 297] width 144 height 93
drag, startPoint x: 602, startPoint y: 297, endPoint x: 665, endPoint y: 299, distance: 63.0
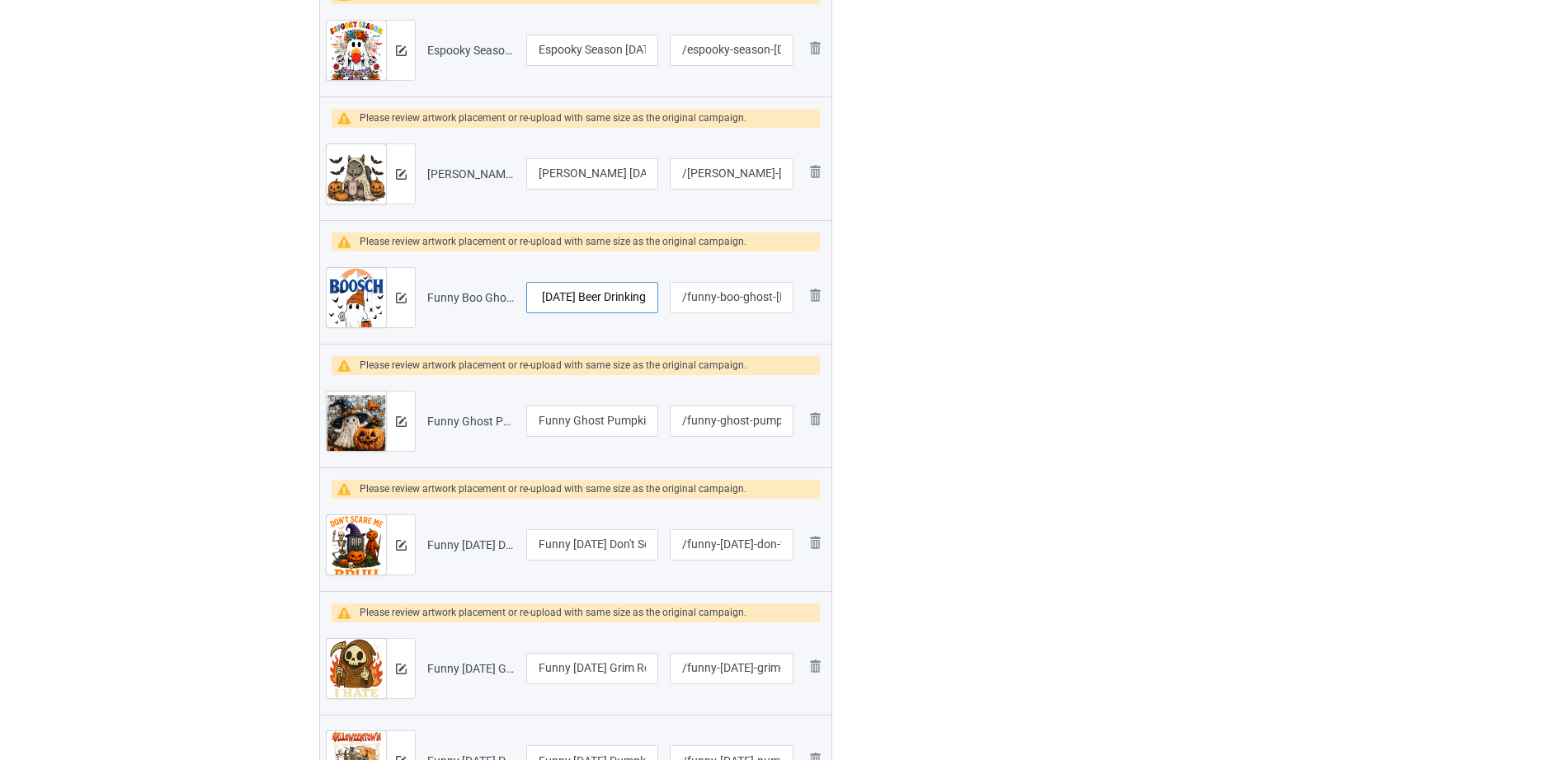
click at [665, 299] on tr "Preview and edit artwork Funny Boo Ghost Halloween Beer Drinking Spooky Season …" at bounding box center [575, 297] width 511 height 93
type input "Funny Boo Ghost Halloween Beer"
click at [912, 294] on div at bounding box center [903, 414] width 119 height 1993
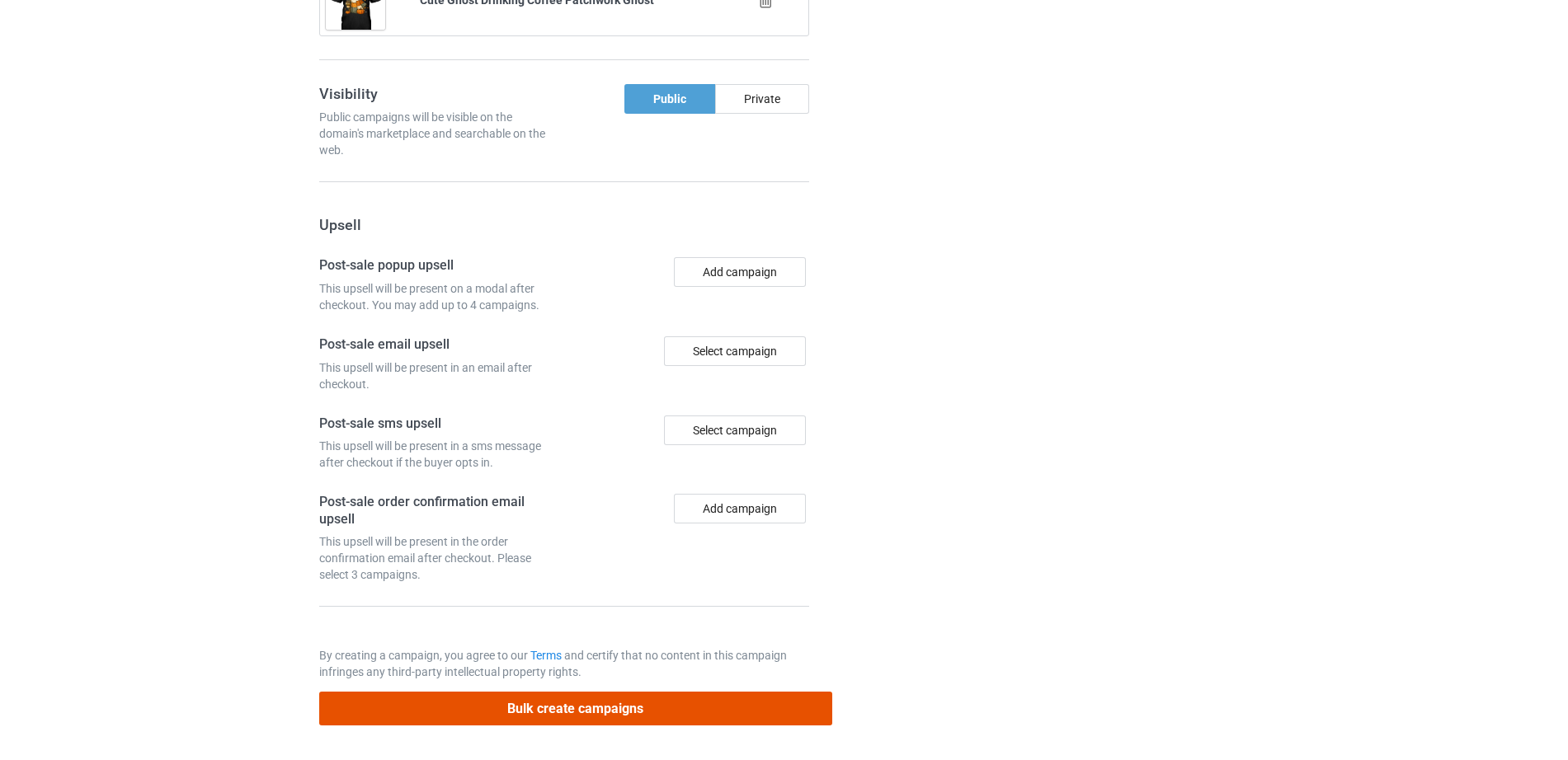
click at [598, 701] on button "Bulk create campaigns" at bounding box center [575, 709] width 513 height 34
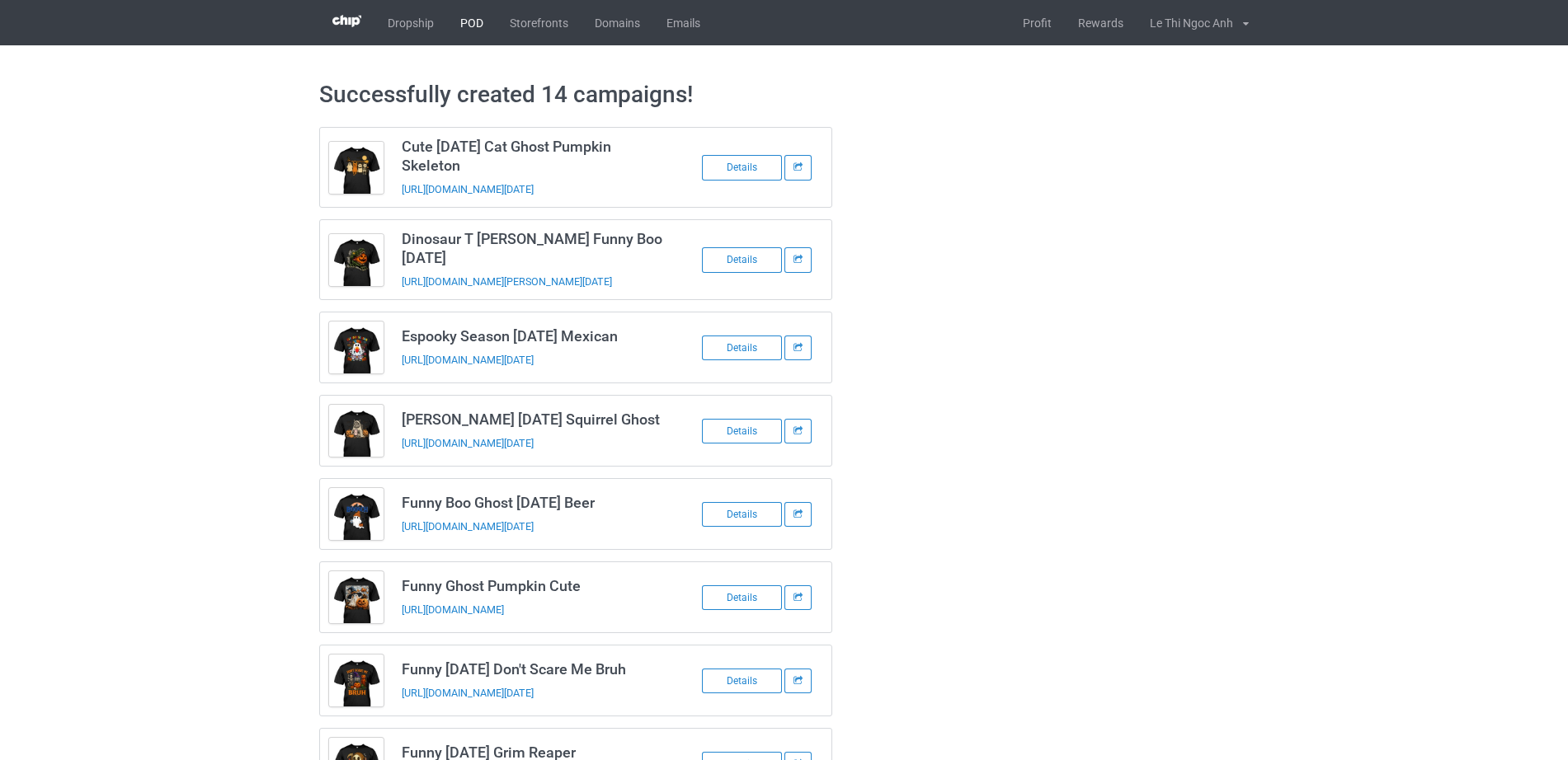
click at [478, 23] on link "POD" at bounding box center [471, 23] width 49 height 45
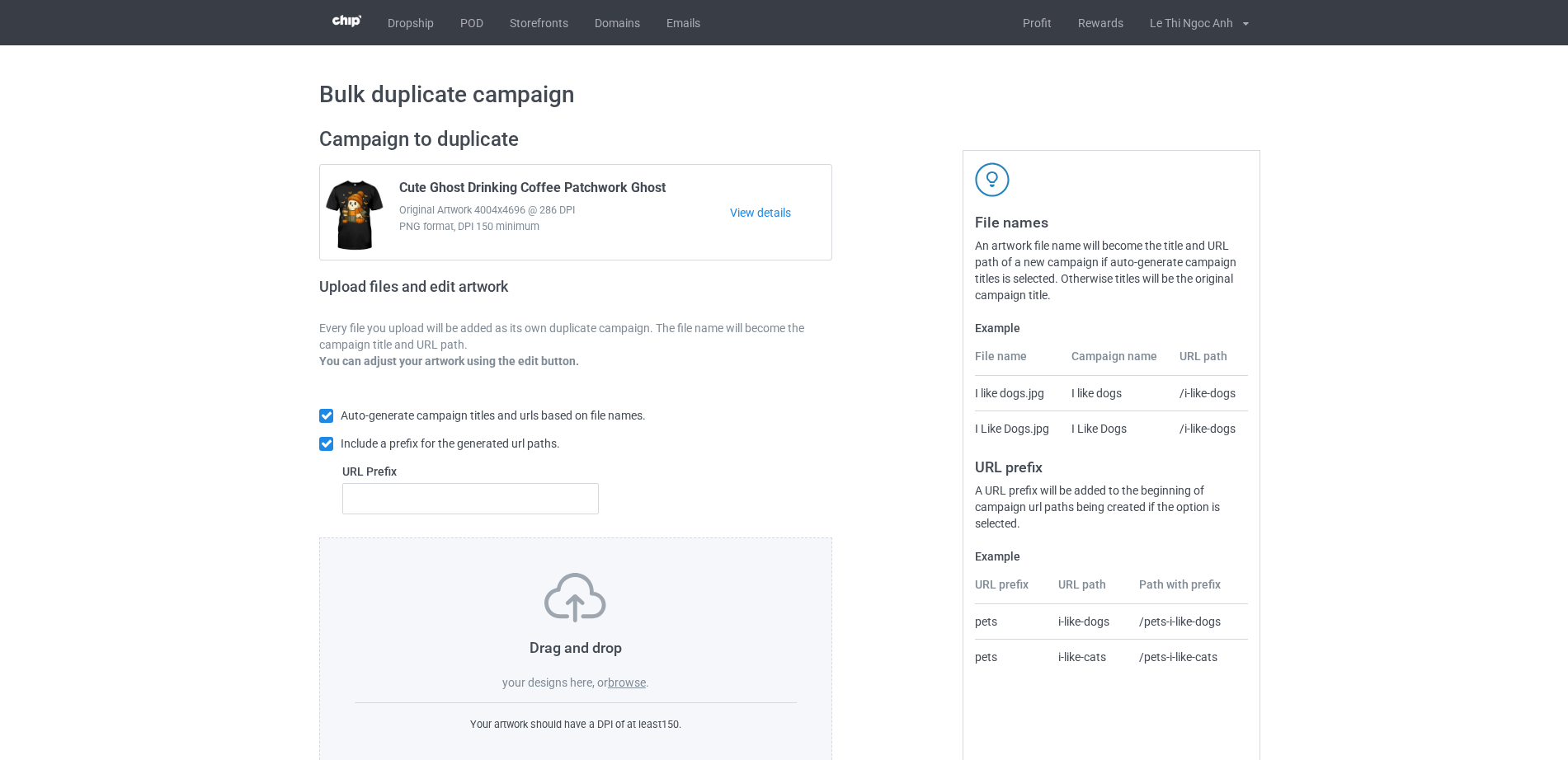
click at [636, 682] on label "browse" at bounding box center [626, 683] width 38 height 13
click at [0, 0] on input "browse" at bounding box center [0, 0] width 0 height 0
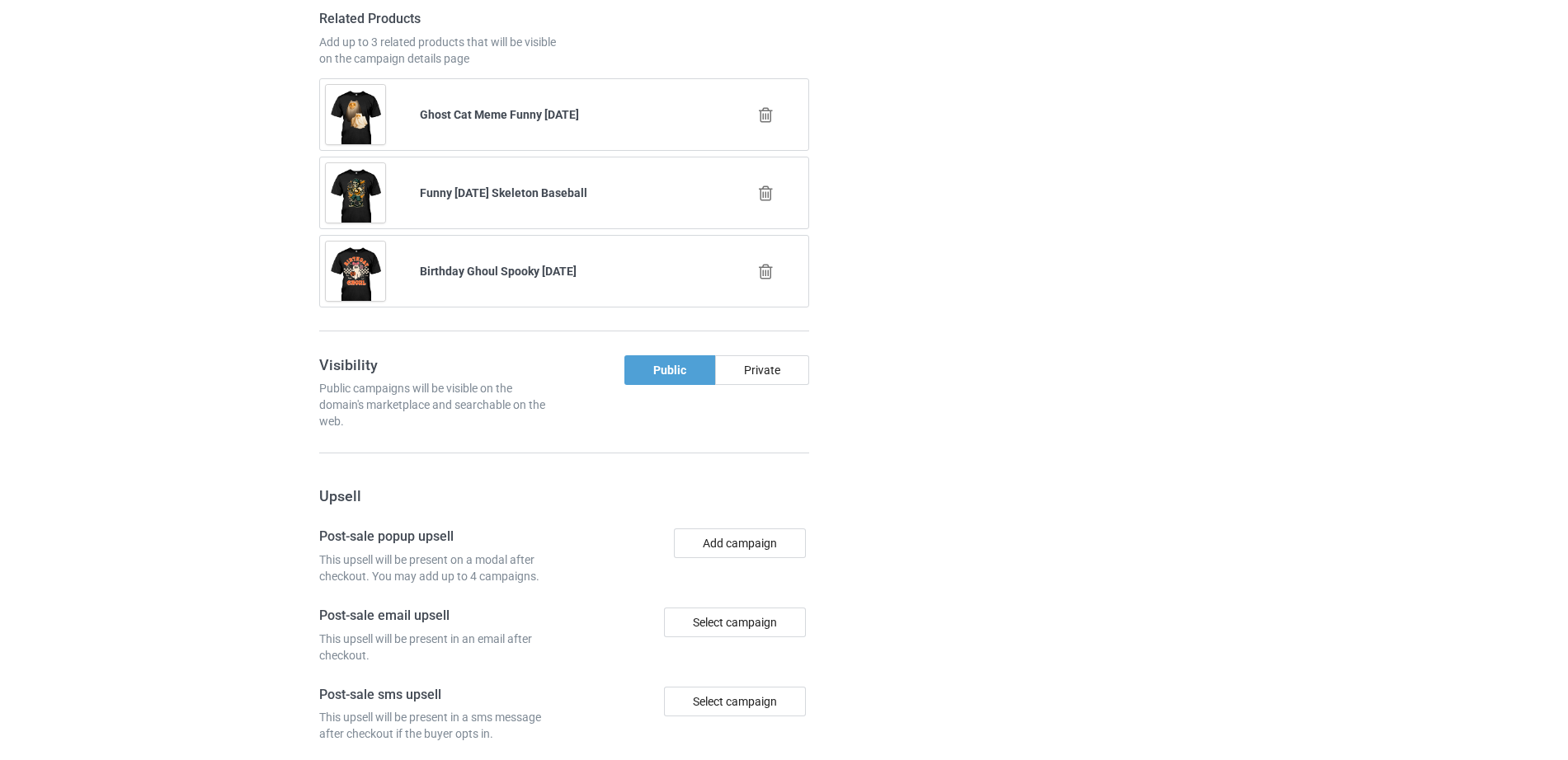
scroll to position [2529, 0]
click at [758, 114] on icon at bounding box center [766, 117] width 21 height 17
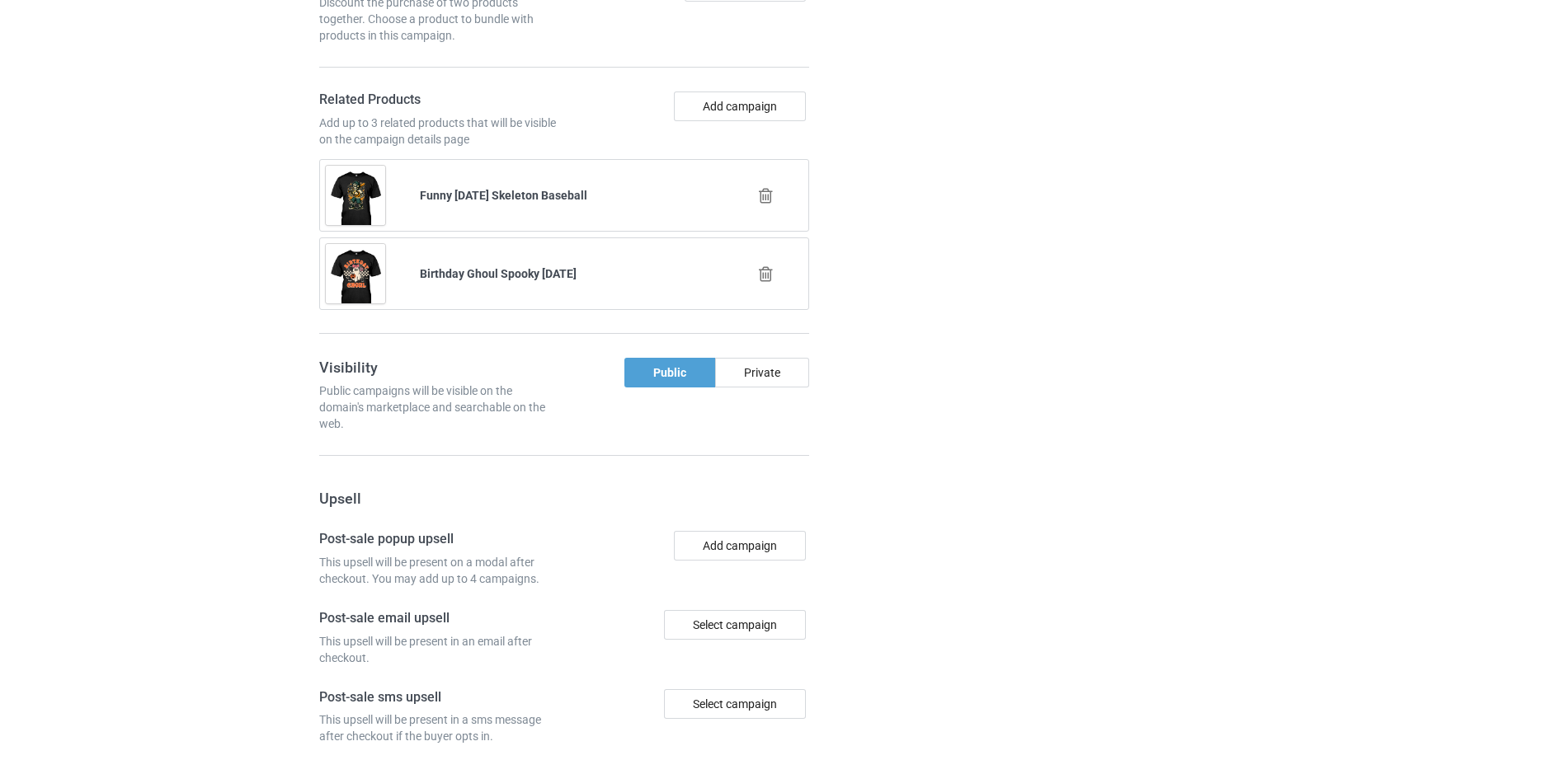
click at [763, 196] on icon at bounding box center [766, 195] width 21 height 17
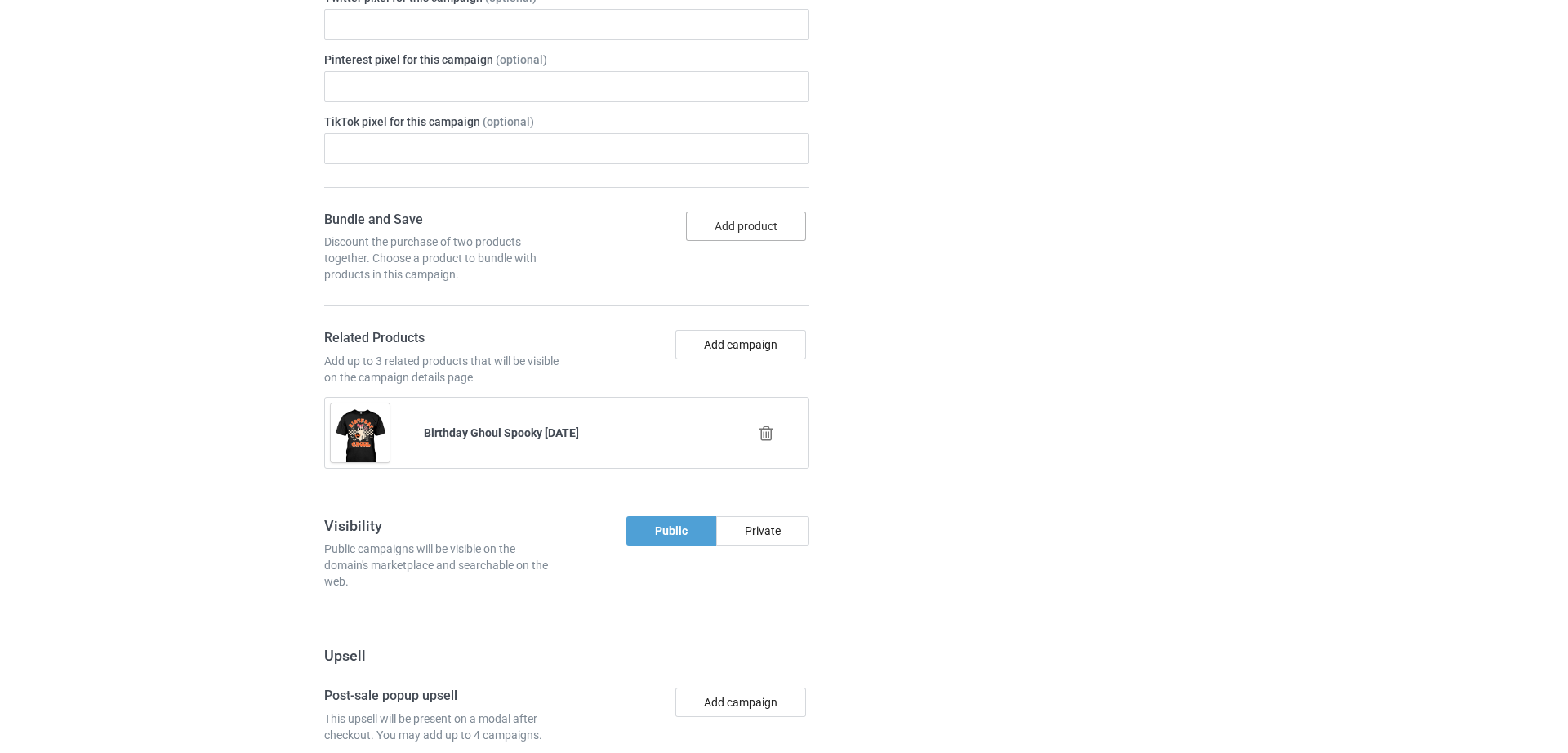
scroll to position [2351, 0]
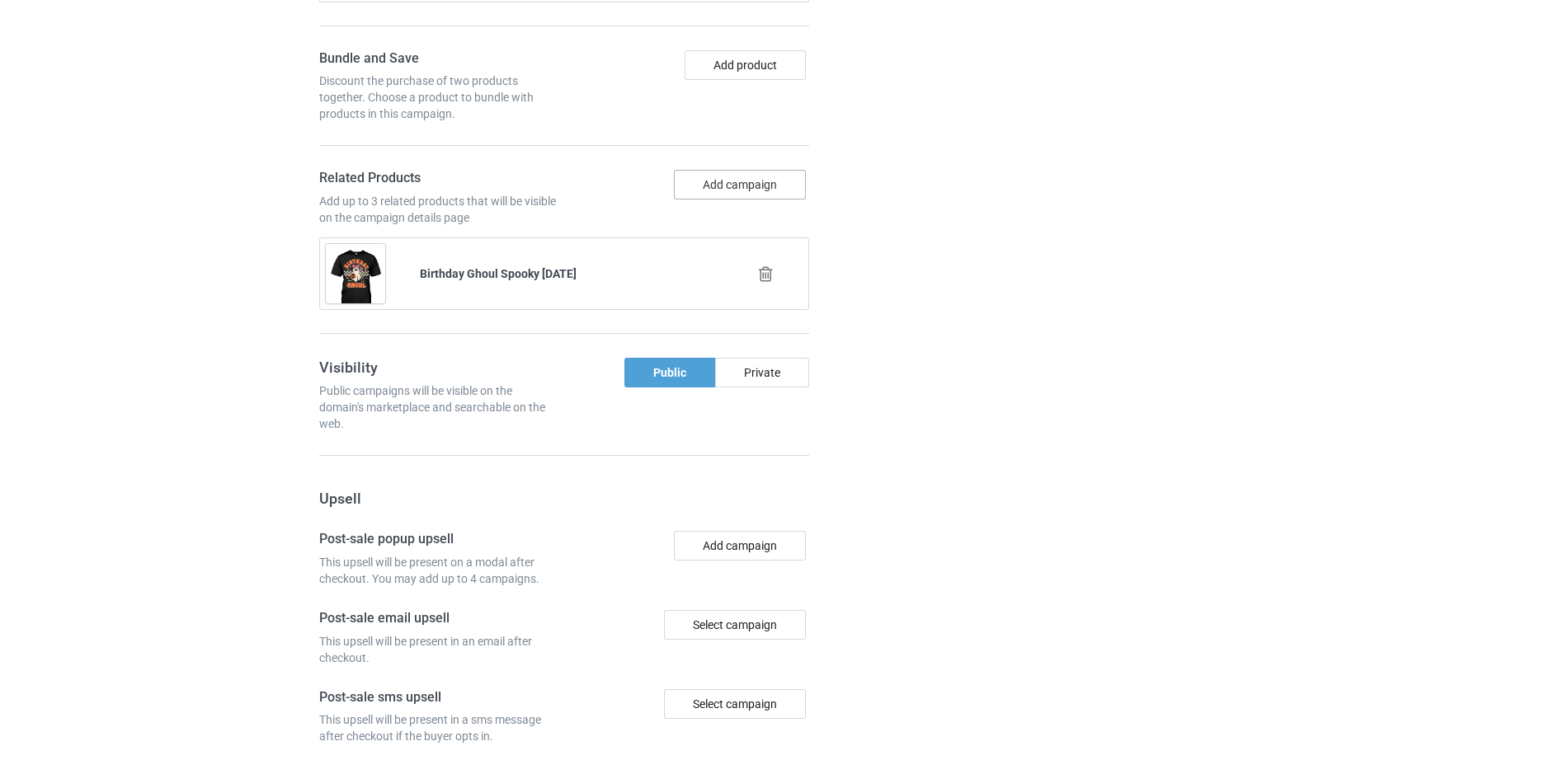
click at [724, 182] on button "Add campaign" at bounding box center [740, 184] width 132 height 29
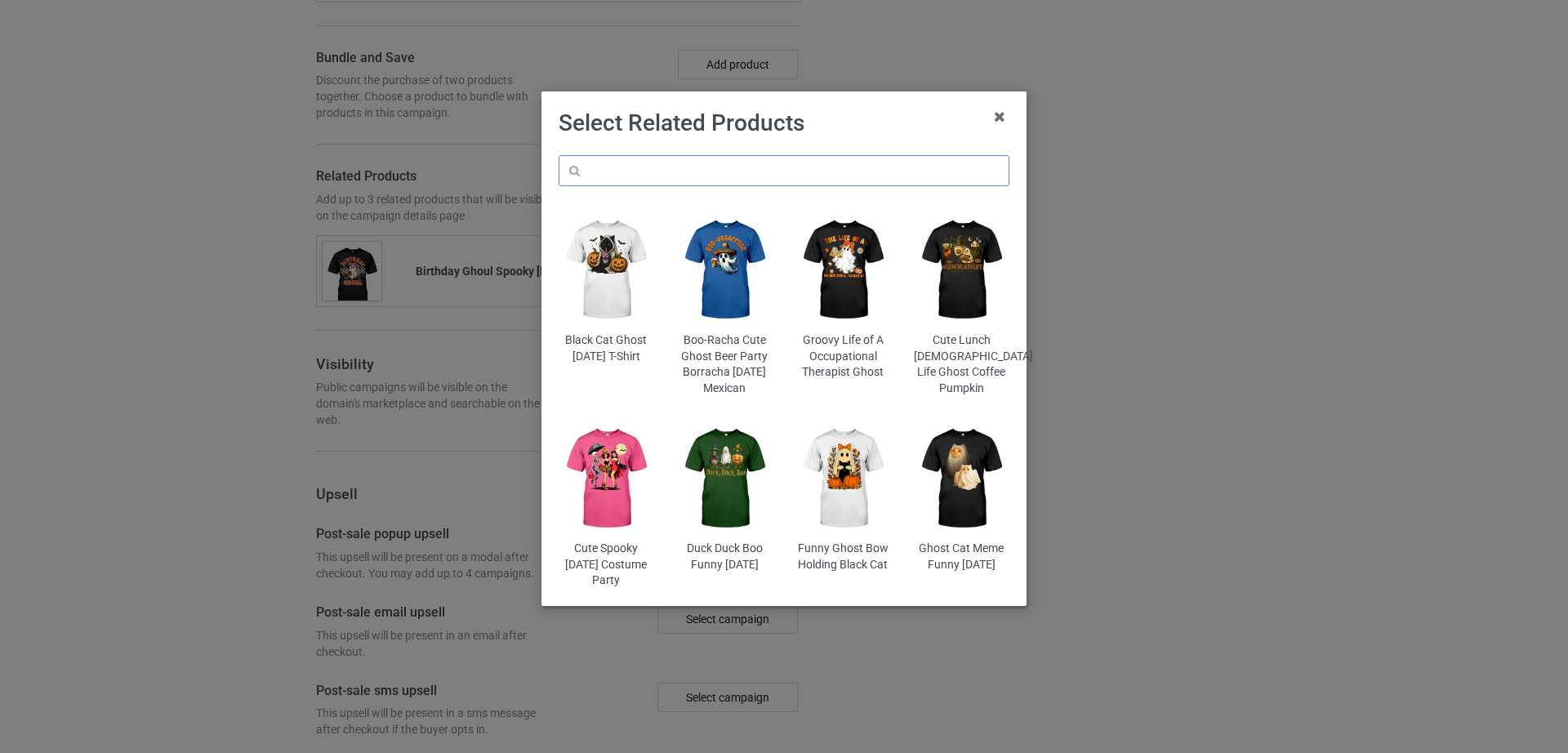
click at [744, 172] on input "text" at bounding box center [784, 170] width 451 height 31
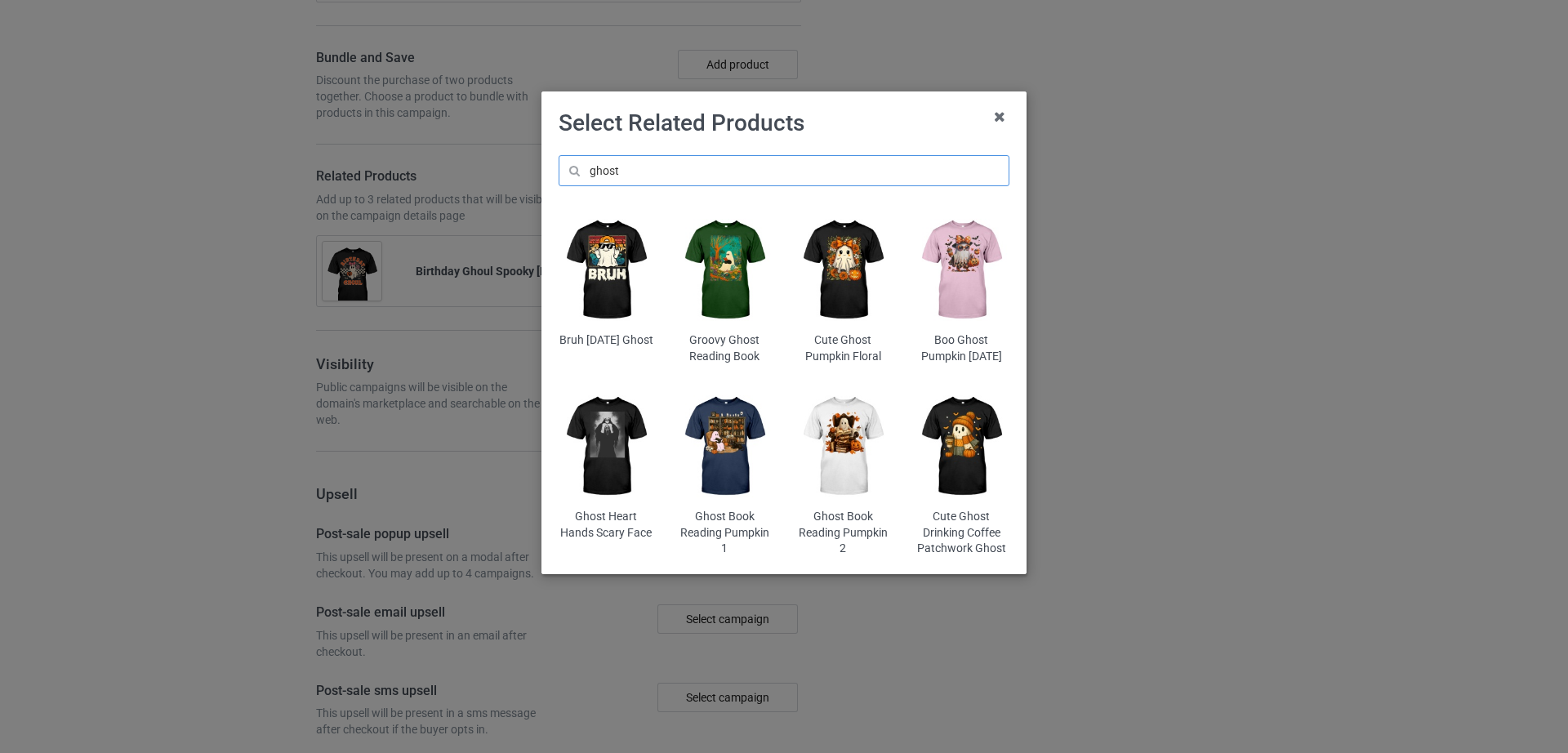
type input "ghost"
click at [950, 284] on img at bounding box center [962, 269] width 95 height 119
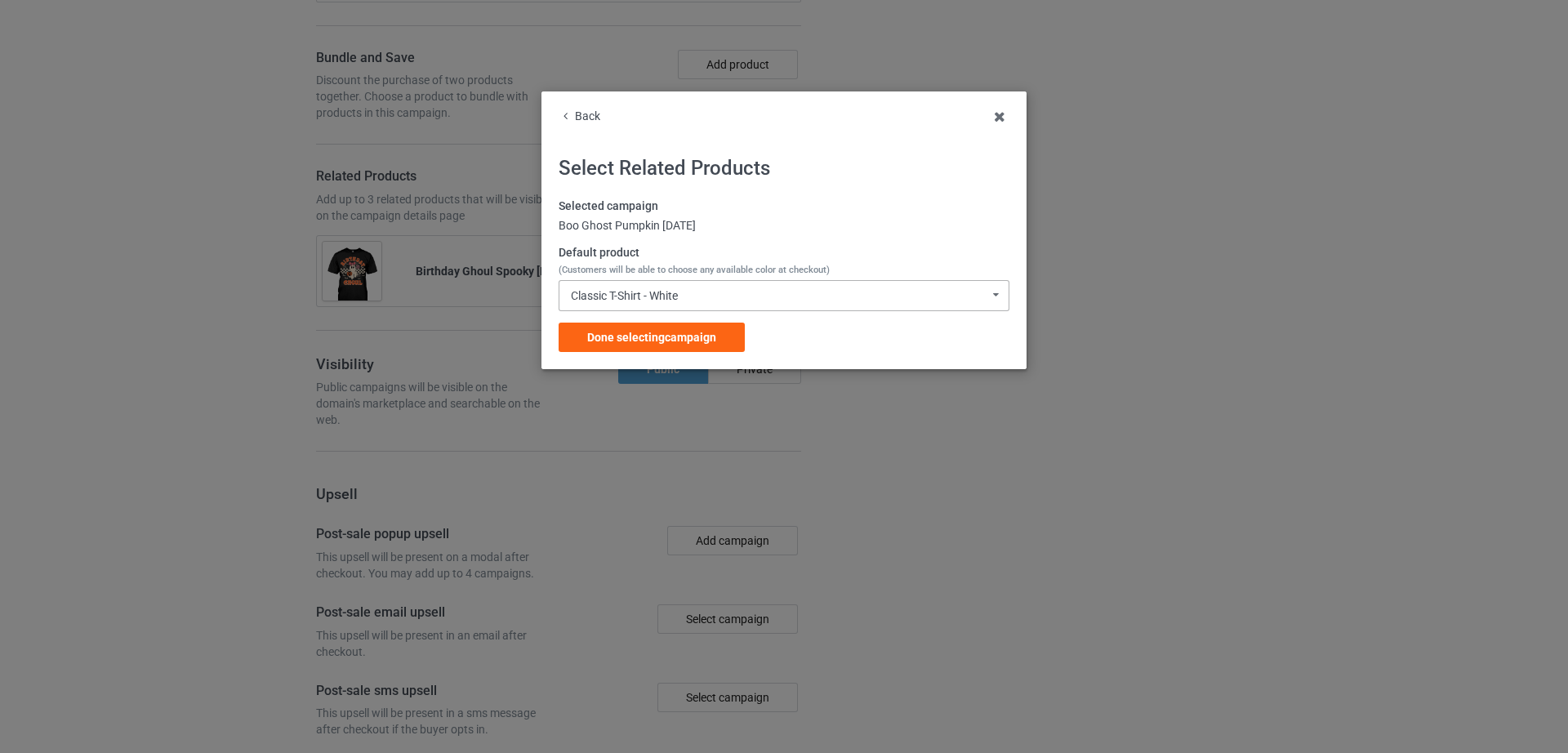
click at [645, 298] on div "Classic T-Shirt - White" at bounding box center [624, 296] width 107 height 11
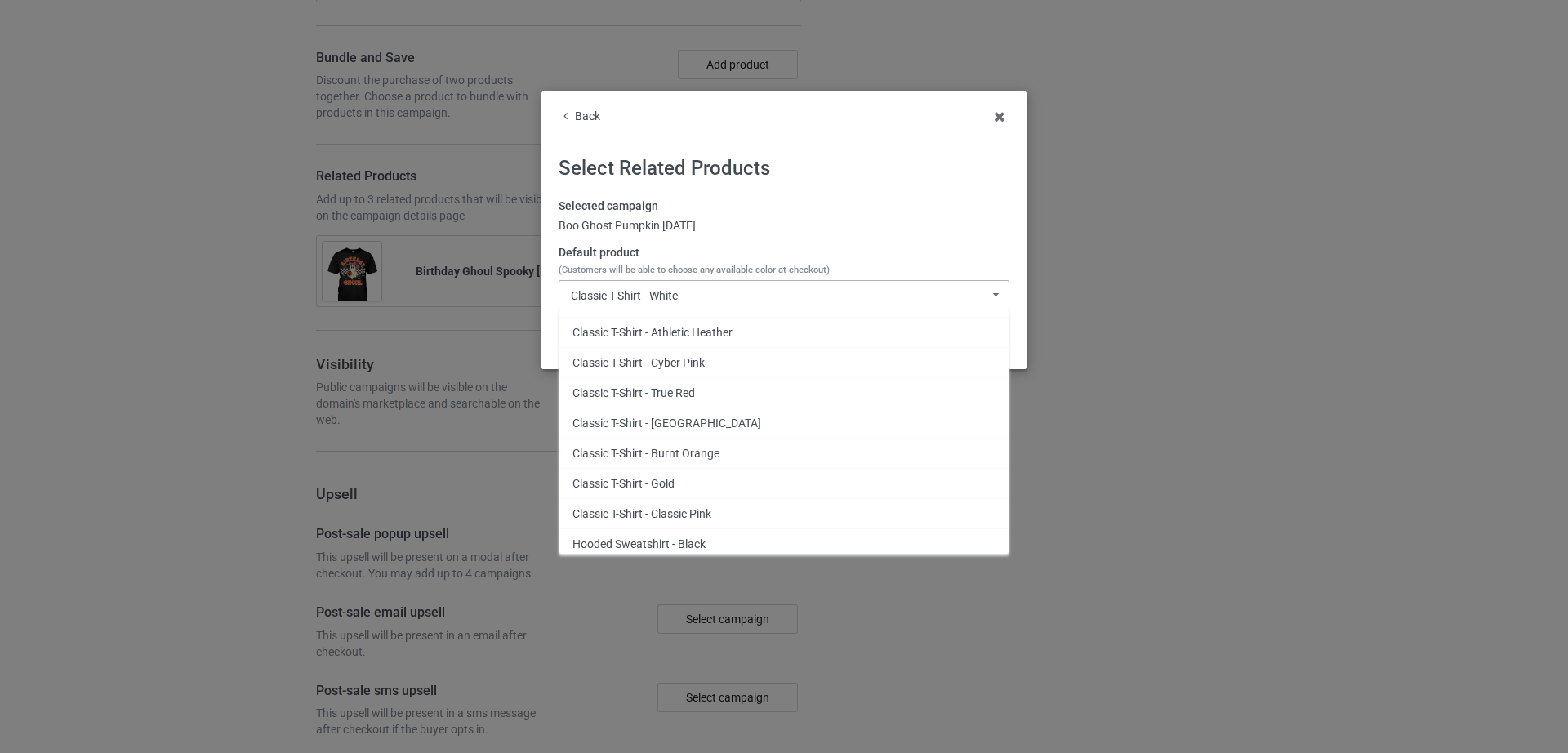
scroll to position [429, 0]
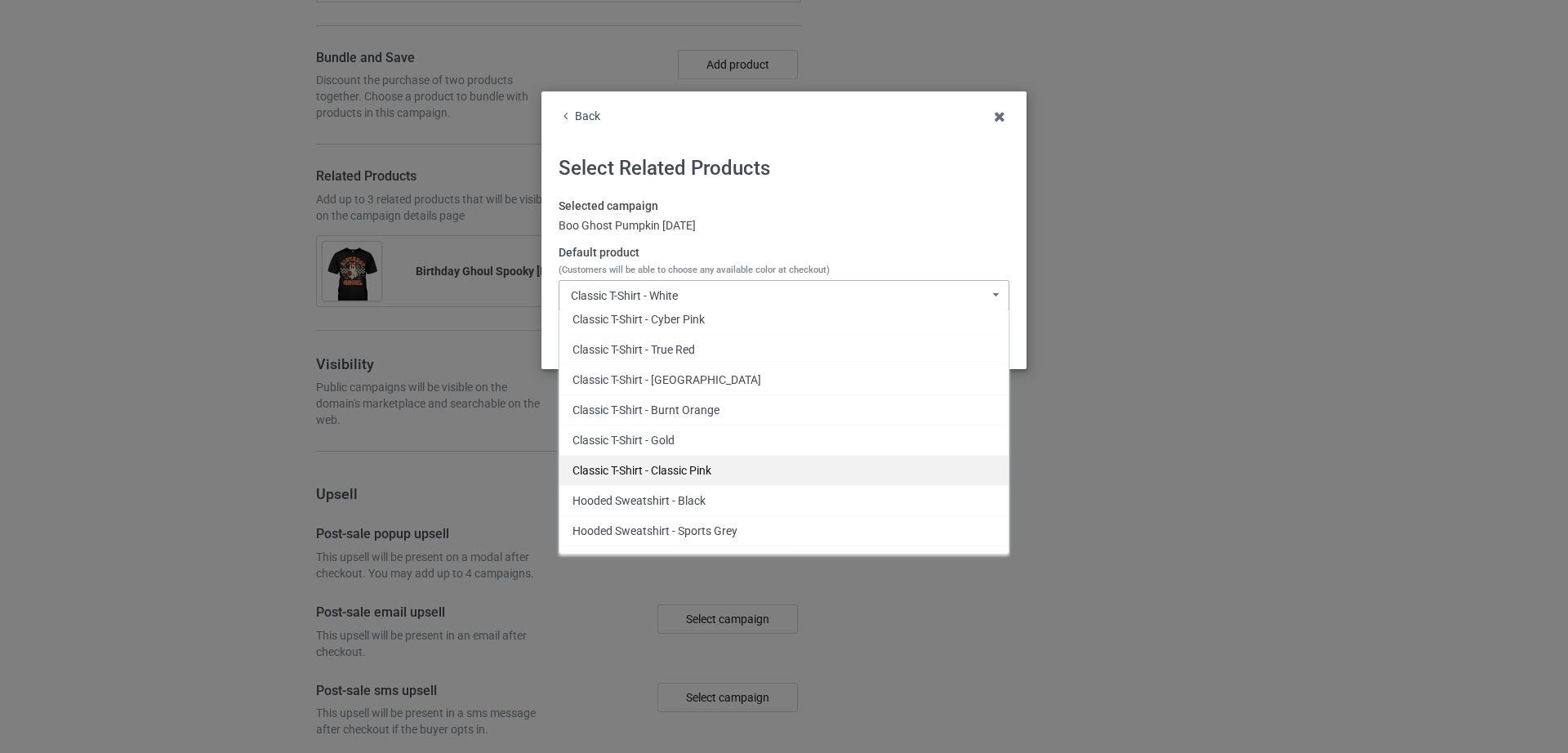
click at [784, 467] on div "Classic T-Shirt - Classic Pink" at bounding box center [784, 470] width 449 height 30
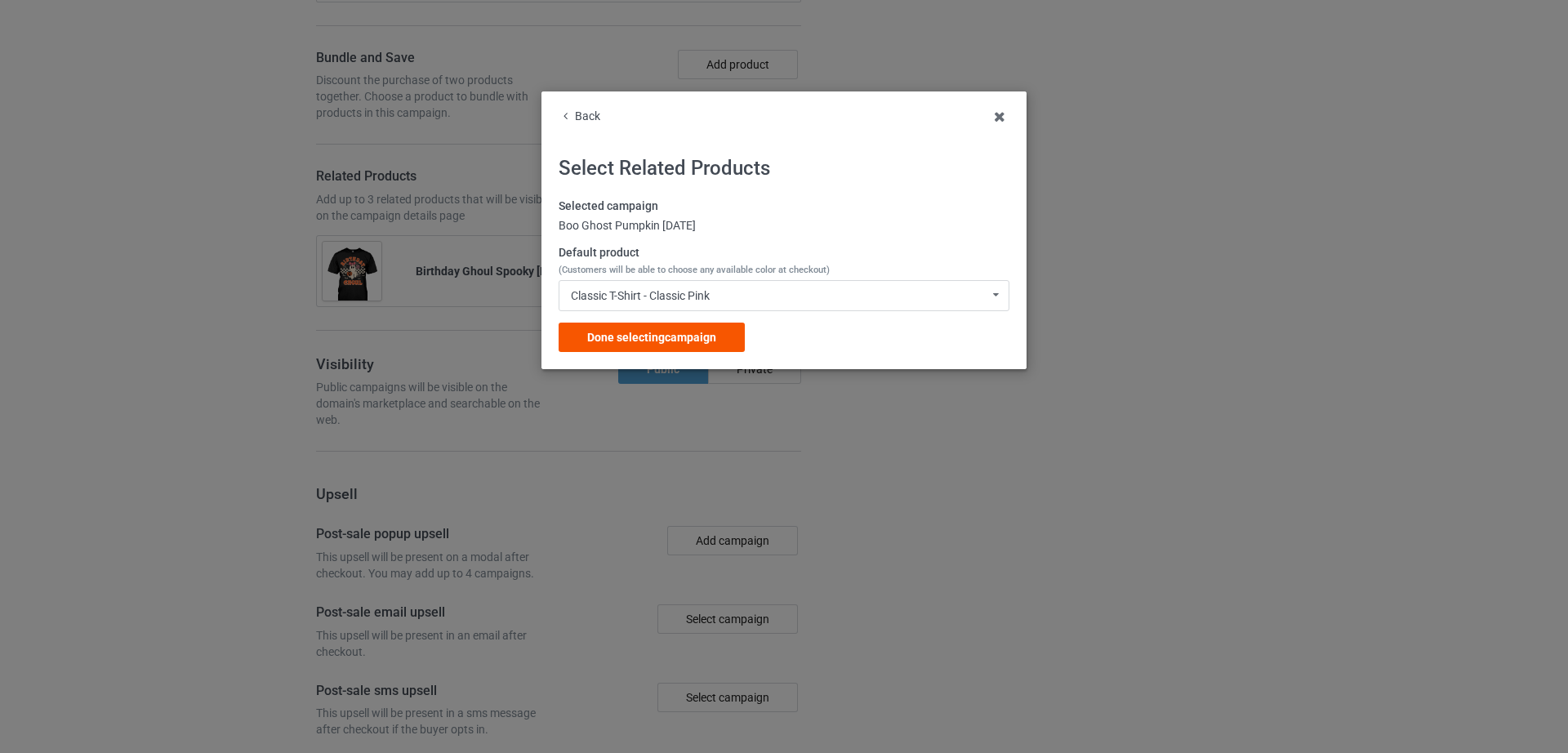
click at [698, 340] on span "Done selecting campaign" at bounding box center [652, 338] width 129 height 13
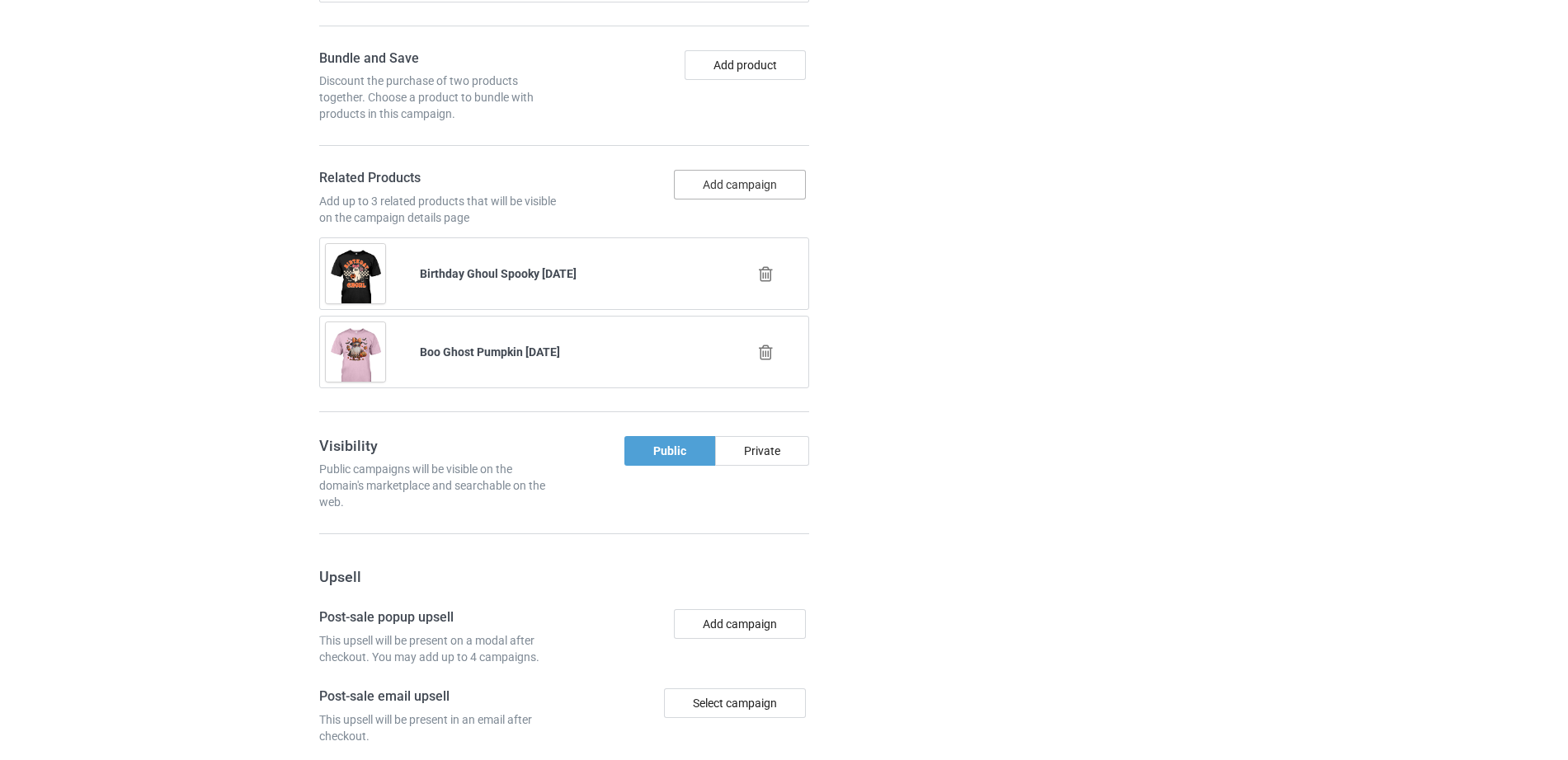
click at [728, 195] on button "Add campaign" at bounding box center [740, 184] width 132 height 29
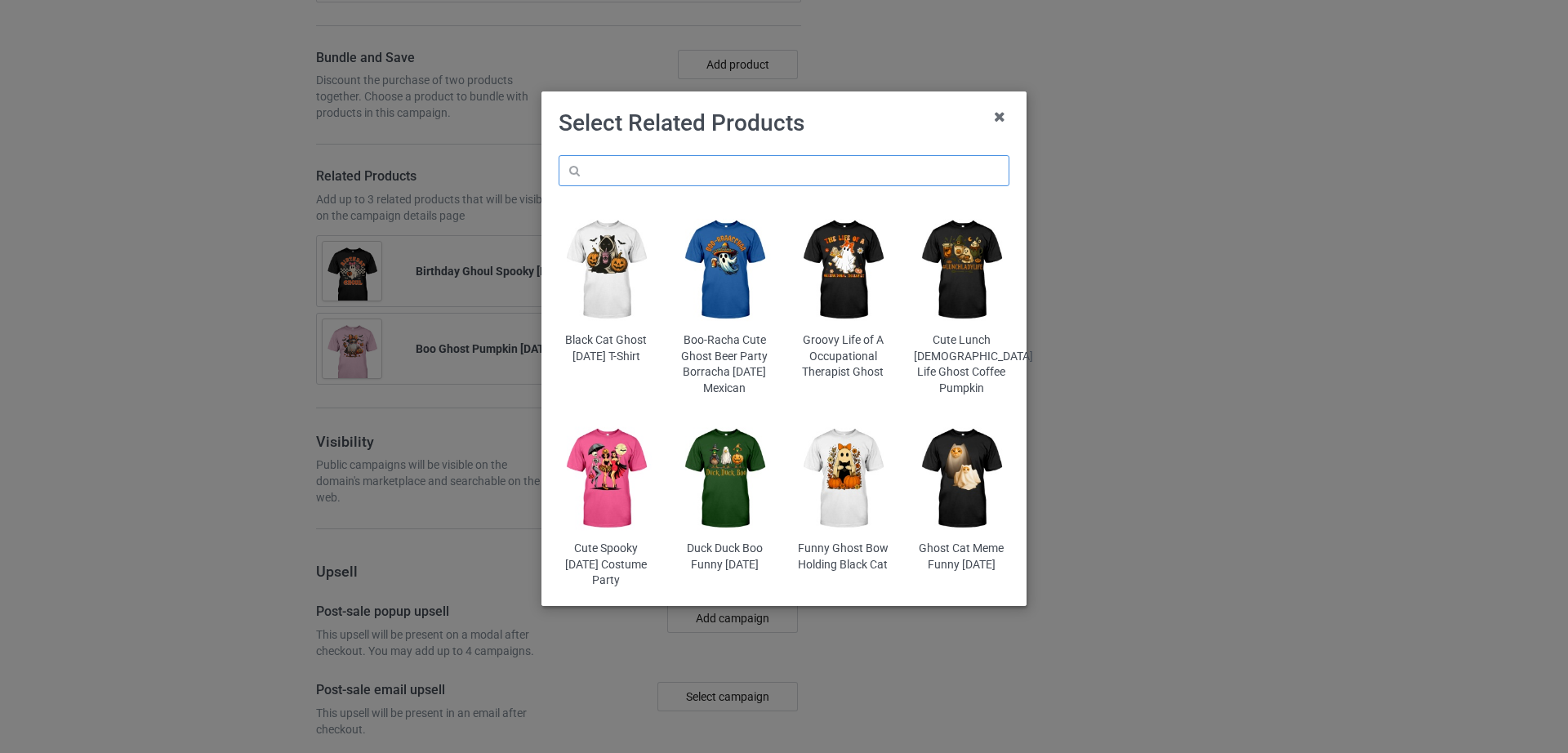
click at [699, 170] on input "text" at bounding box center [784, 170] width 451 height 31
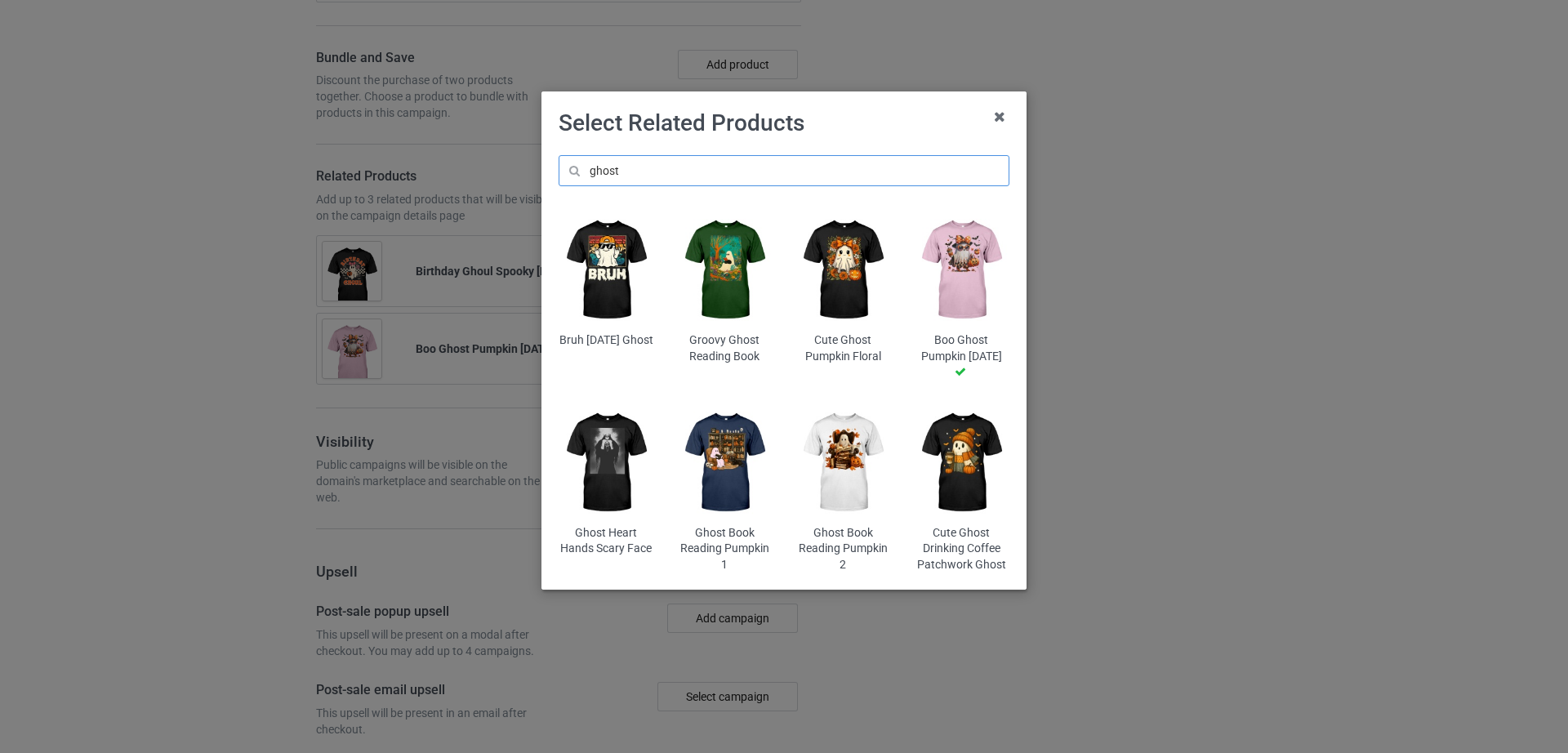
type input "ghost"
click at [744, 292] on img at bounding box center [725, 269] width 95 height 119
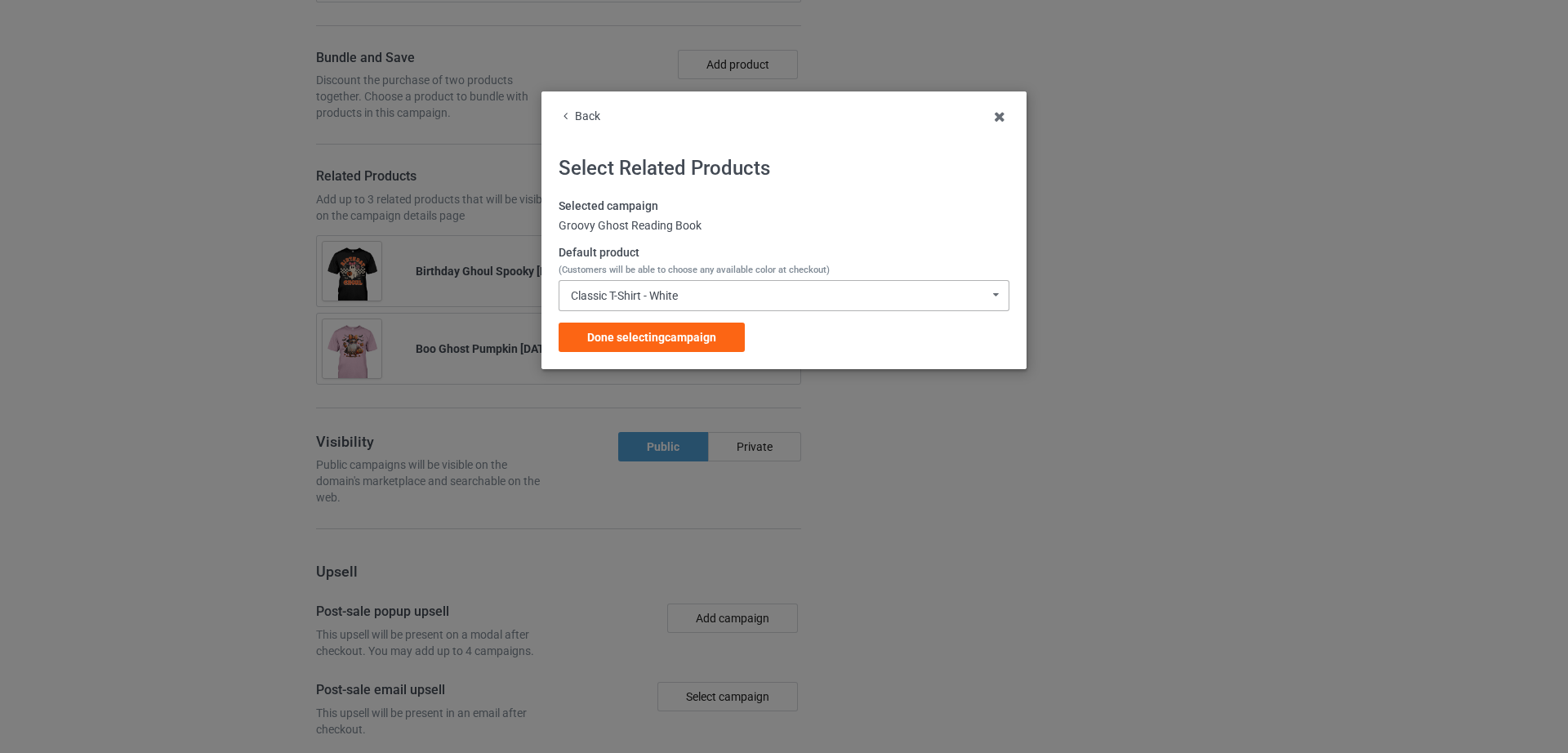
click at [650, 296] on div "Classic T-Shirt - White" at bounding box center [624, 296] width 107 height 11
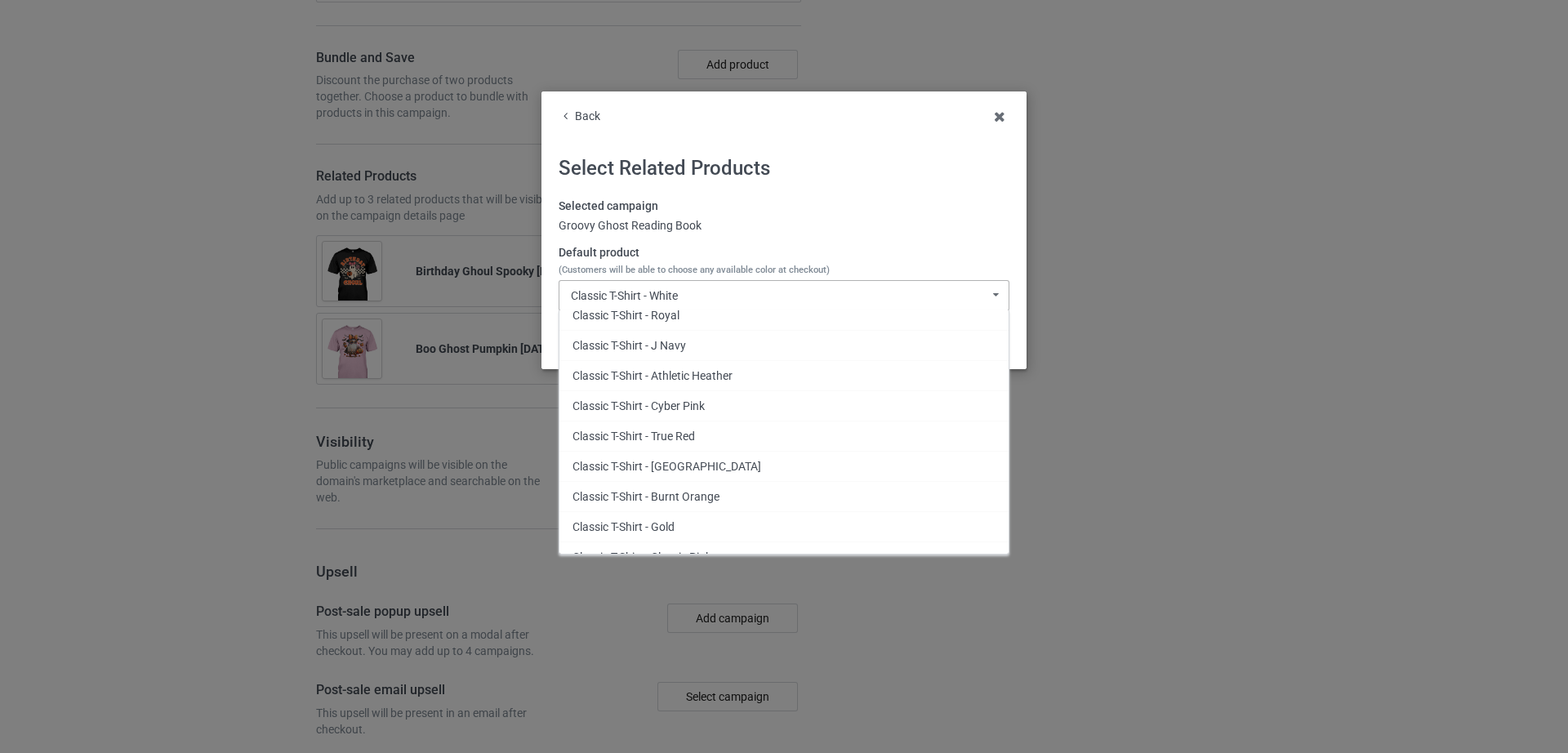
scroll to position [409, 0]
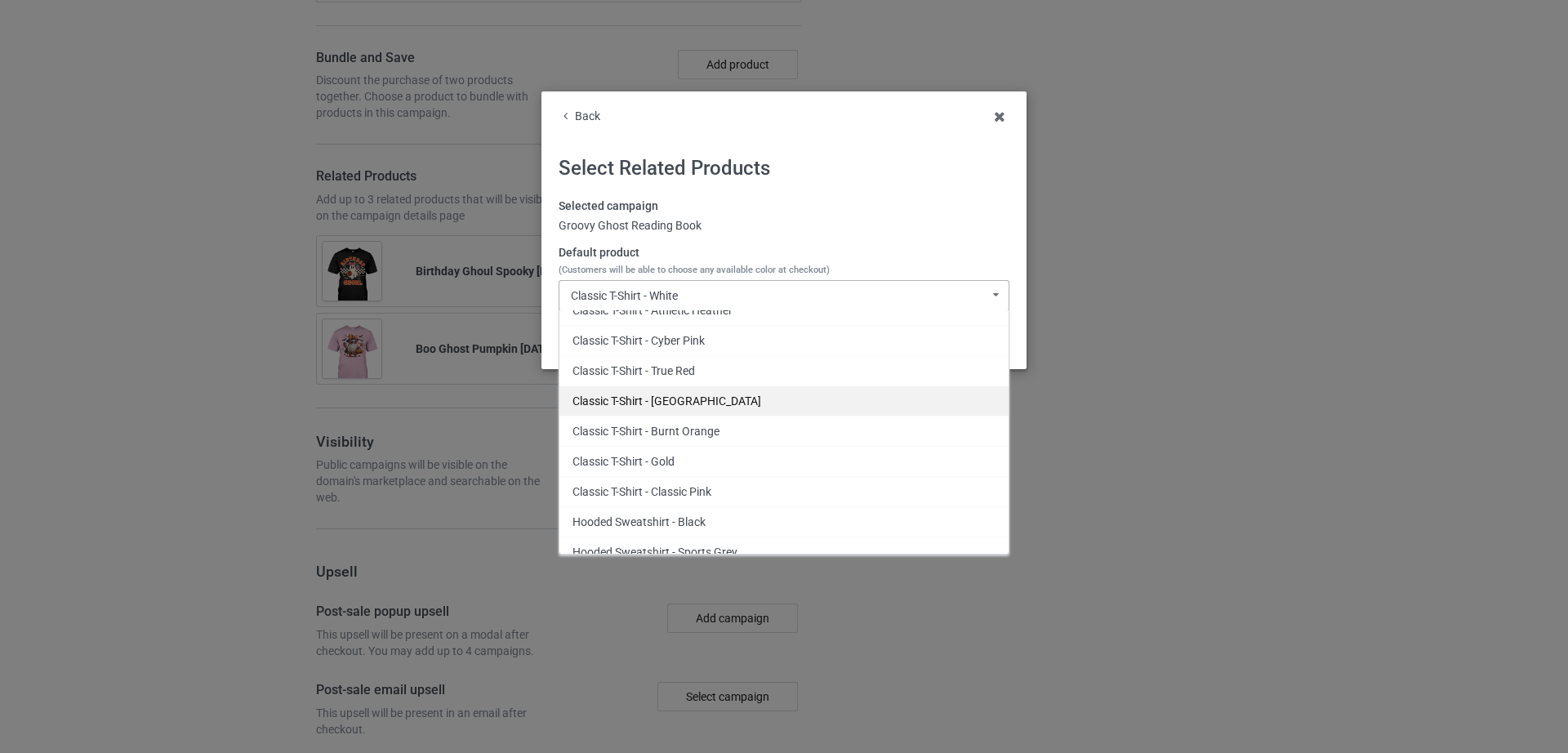
click at [724, 409] on div "Classic T-Shirt - [GEOGRAPHIC_DATA]" at bounding box center [784, 400] width 449 height 30
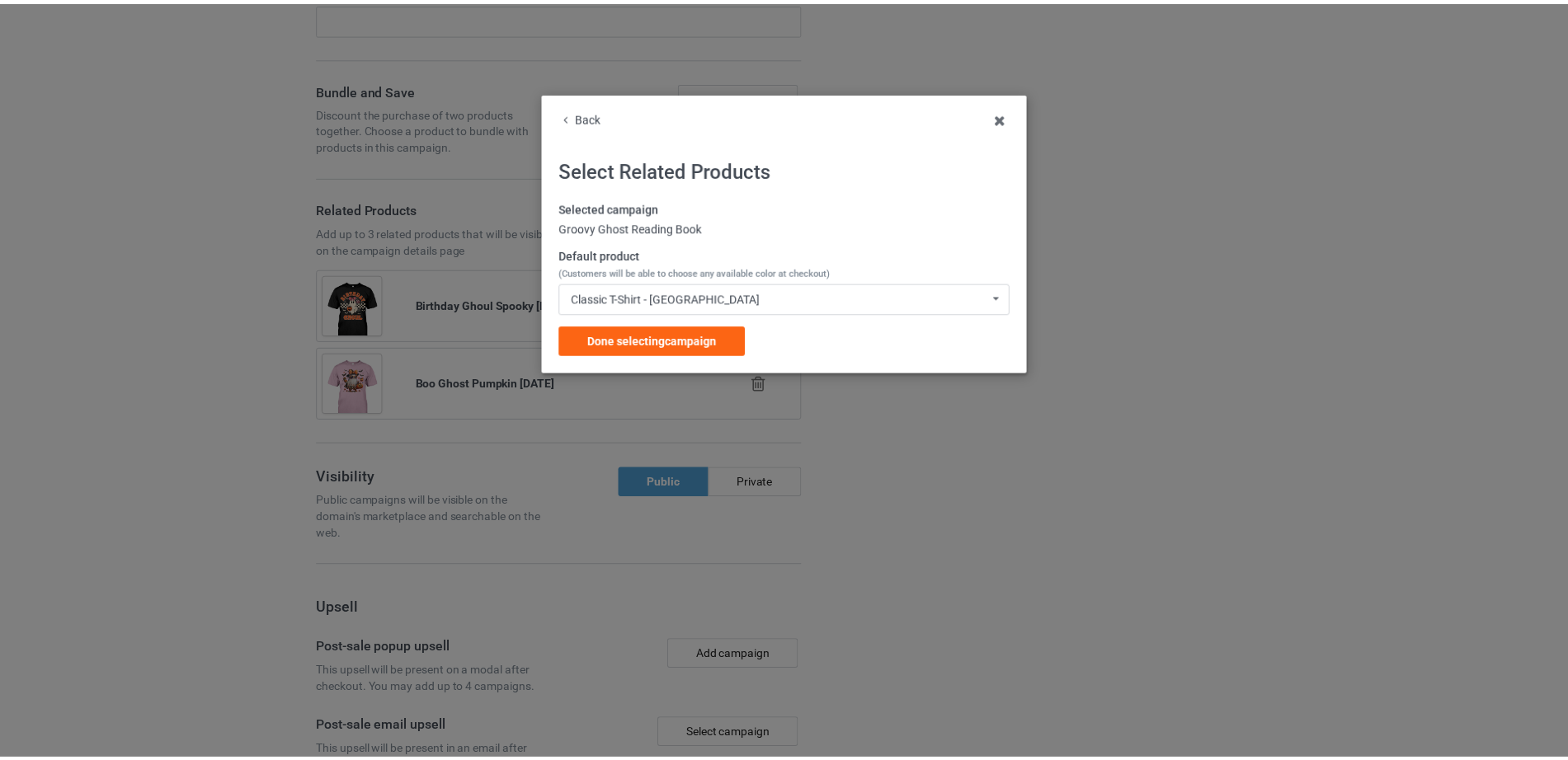
scroll to position [2435, 0]
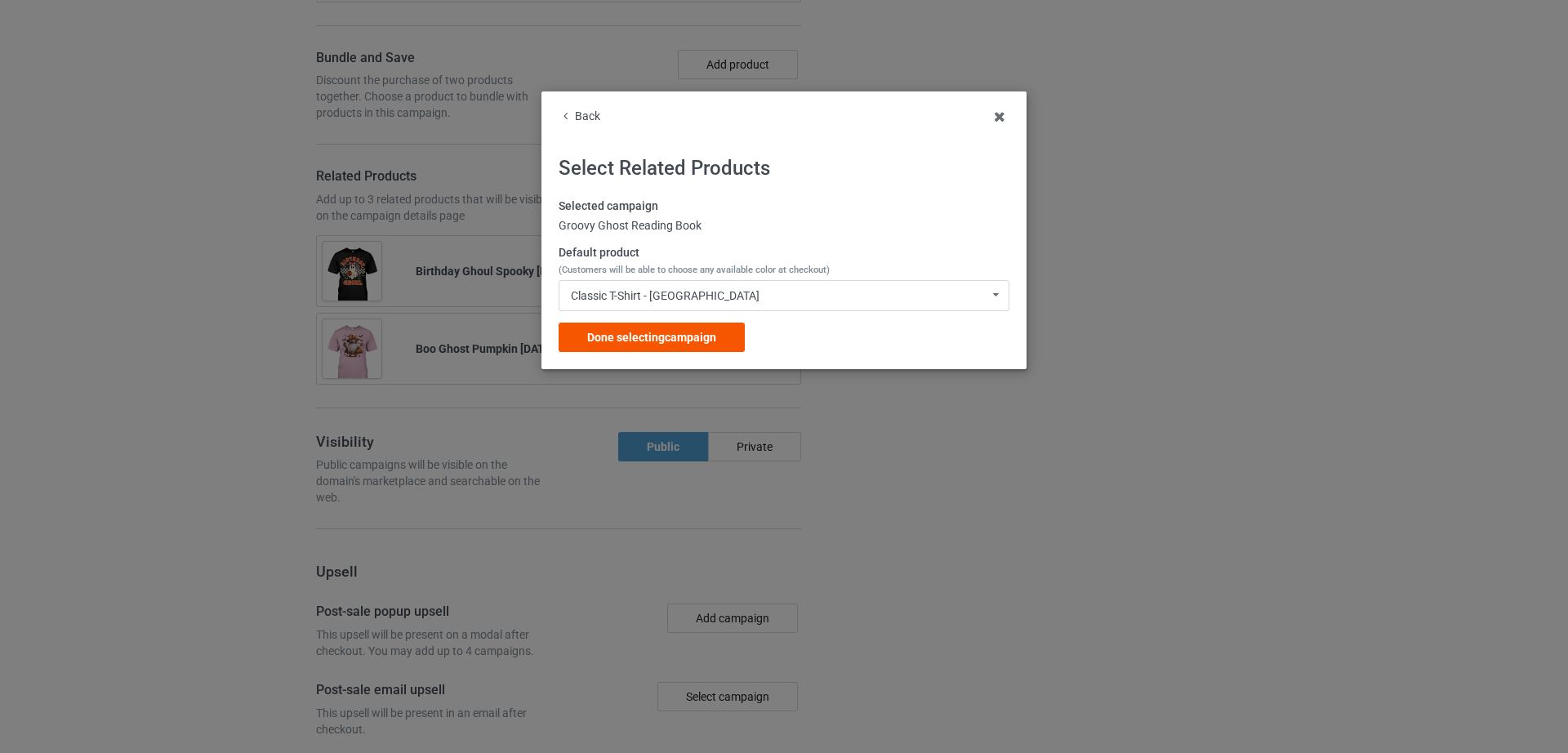
click at [641, 340] on span "Done selecting campaign" at bounding box center [652, 338] width 129 height 13
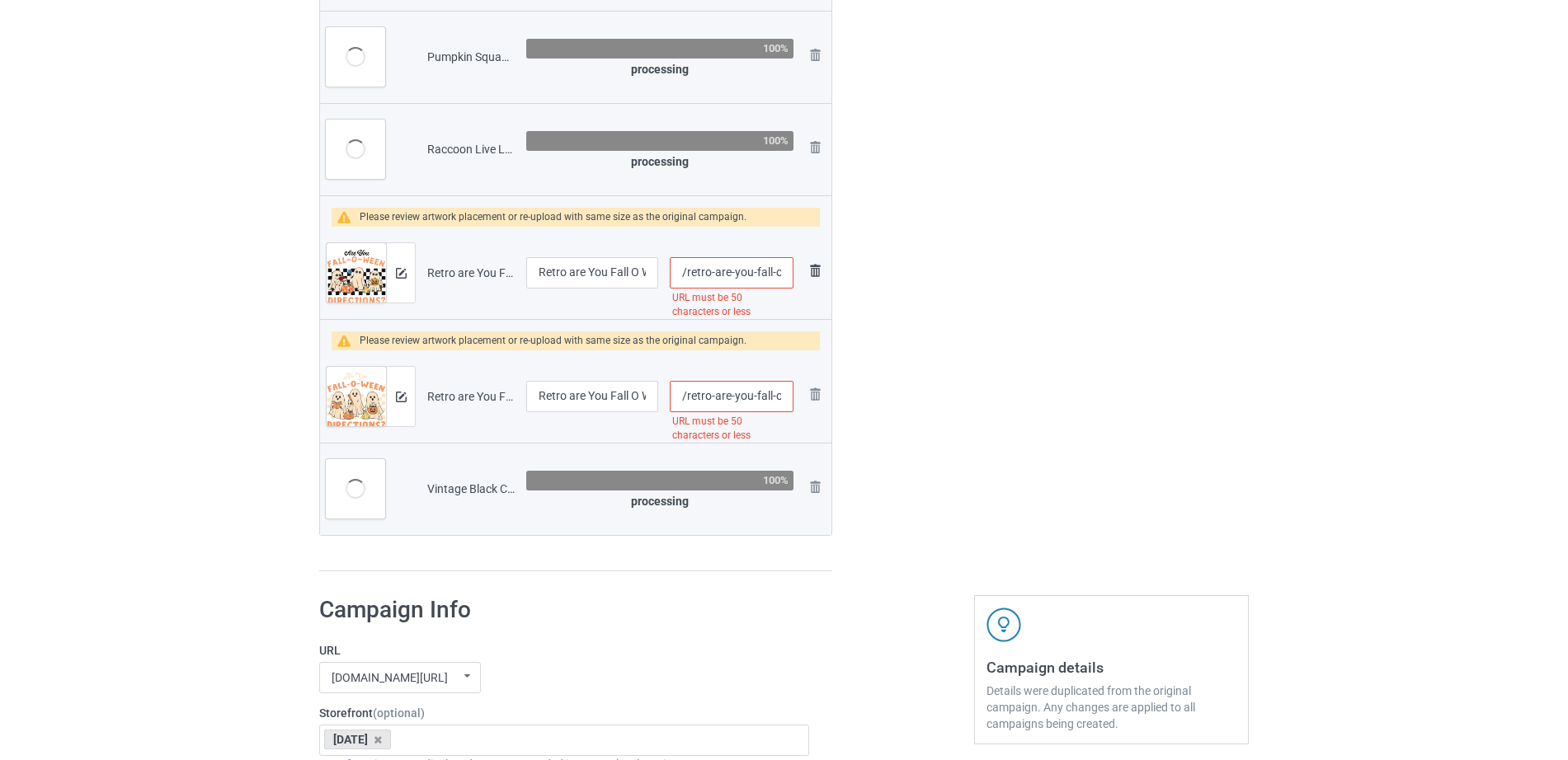
scroll to position [0, 256]
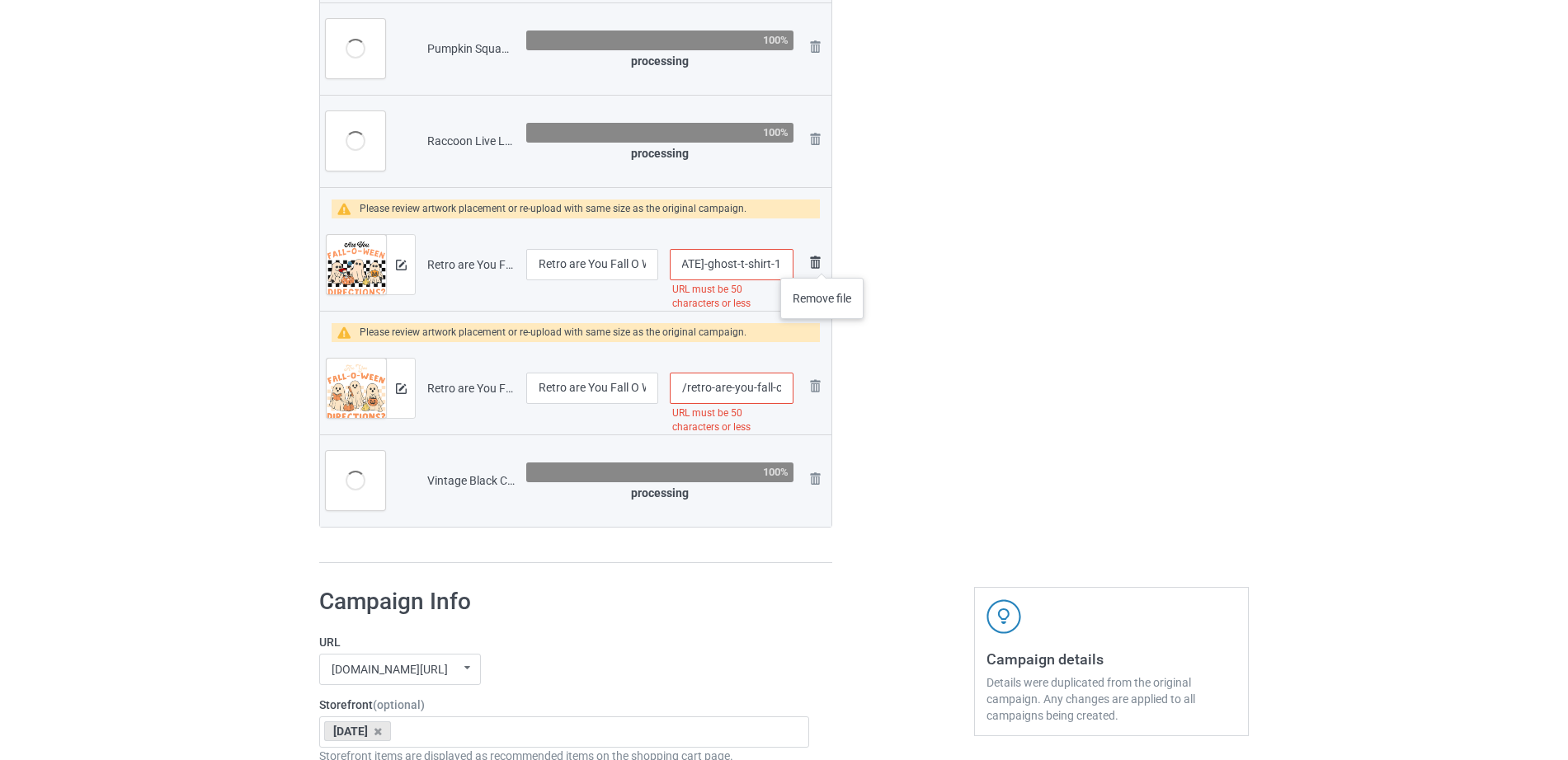
drag, startPoint x: 728, startPoint y: 277, endPoint x: 822, endPoint y: 262, distance: 95.2
click at [822, 262] on tr "Preview and edit artwork Retro are You Fall O Ween Directions Teacher Halloween…" at bounding box center [575, 264] width 511 height 93
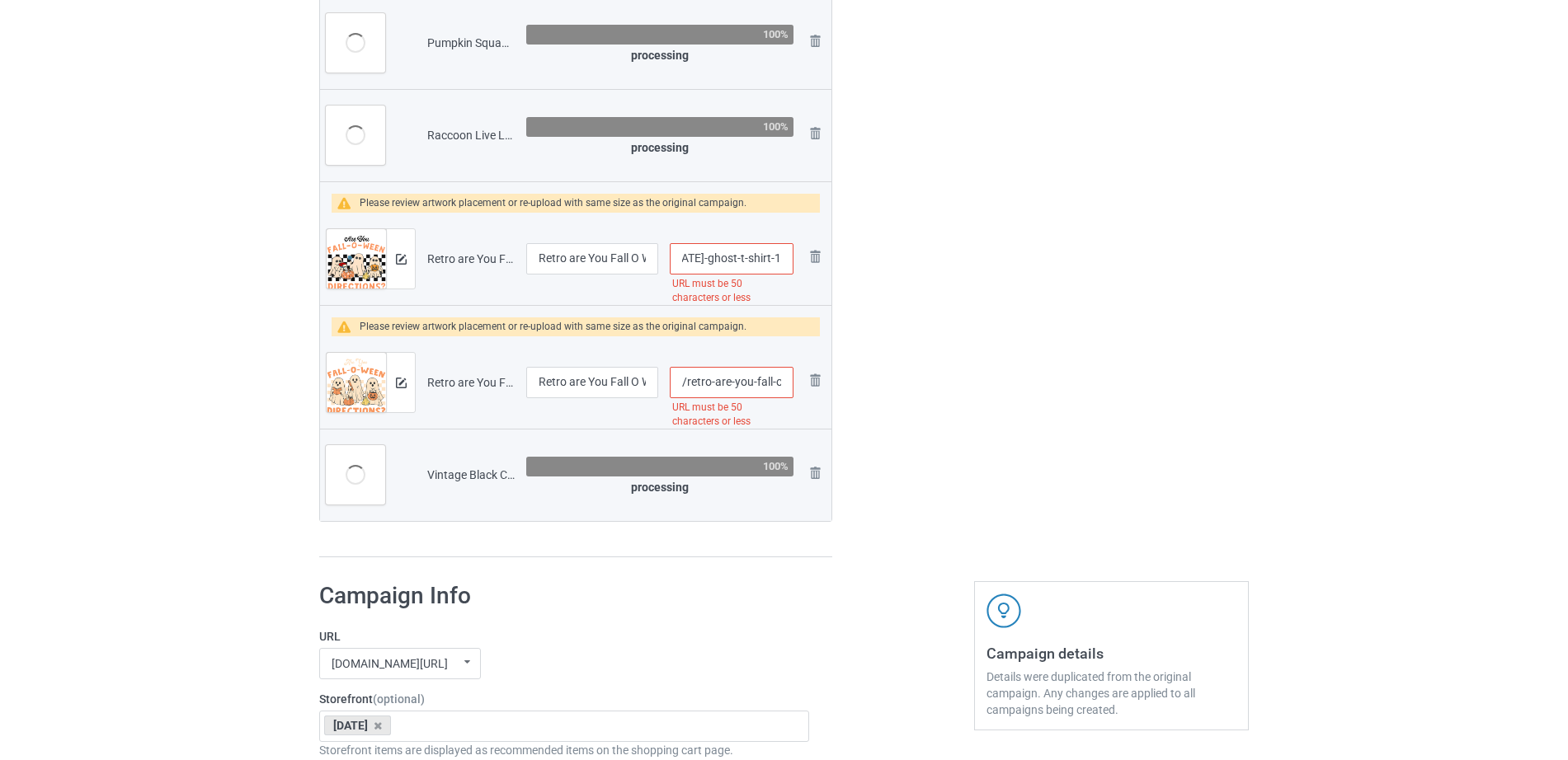
click at [731, 255] on input "/retro-are-you-fall-o-ween-directions-teacher-halloween-ghost-t-shirt-1" at bounding box center [731, 259] width 124 height 31
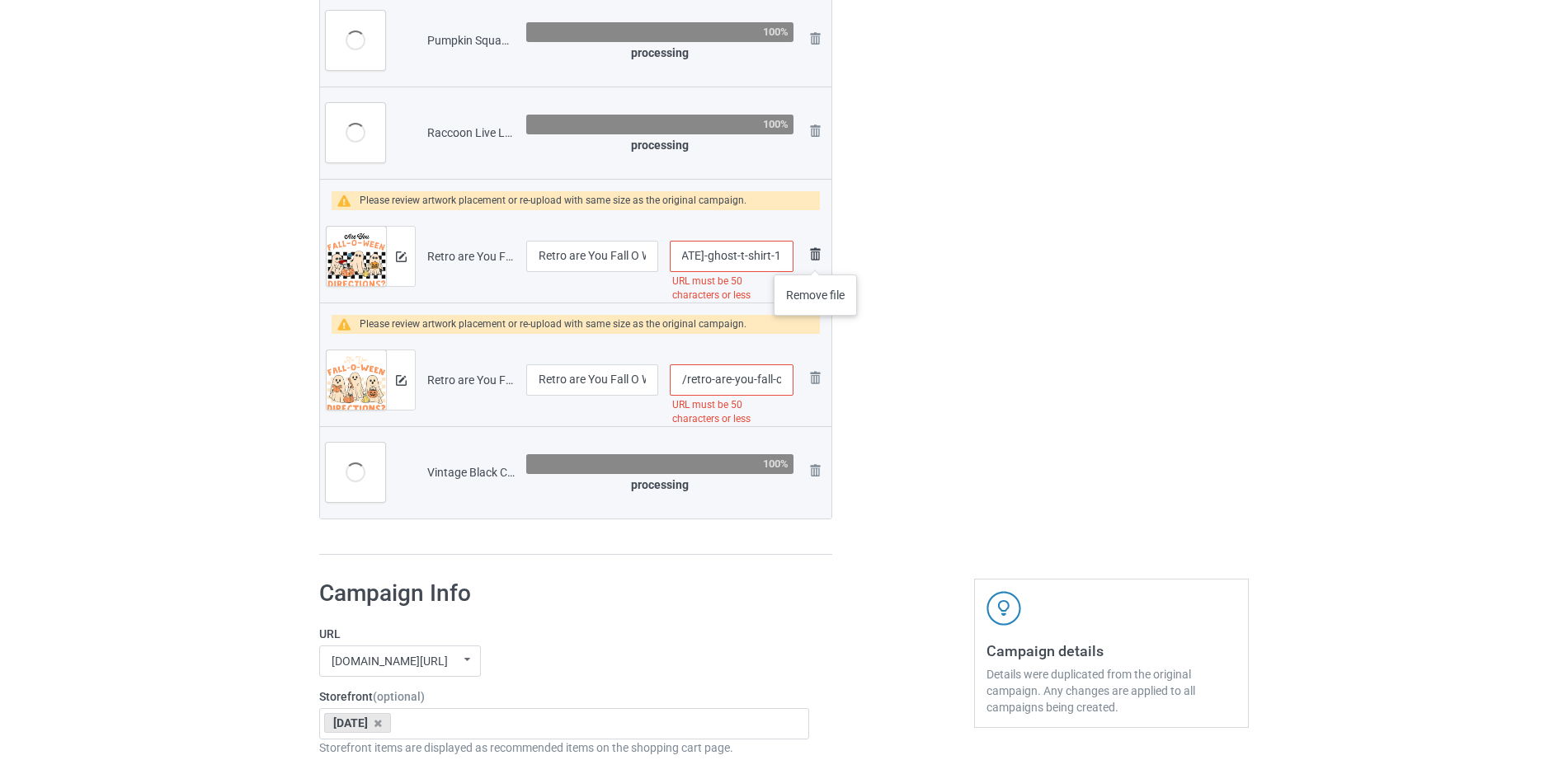
drag, startPoint x: 738, startPoint y: 257, endPoint x: 815, endPoint y: 258, distance: 77.0
click at [815, 258] on tr "Preview and edit artwork Retro are You Fall O Ween Directions Teacher Halloween…" at bounding box center [575, 257] width 511 height 93
drag, startPoint x: 691, startPoint y: 257, endPoint x: 799, endPoint y: 257, distance: 108.0
click at [799, 257] on tr "Preview and edit artwork Retro are You Fall O Ween Directions Teacher Halloween…" at bounding box center [575, 257] width 511 height 93
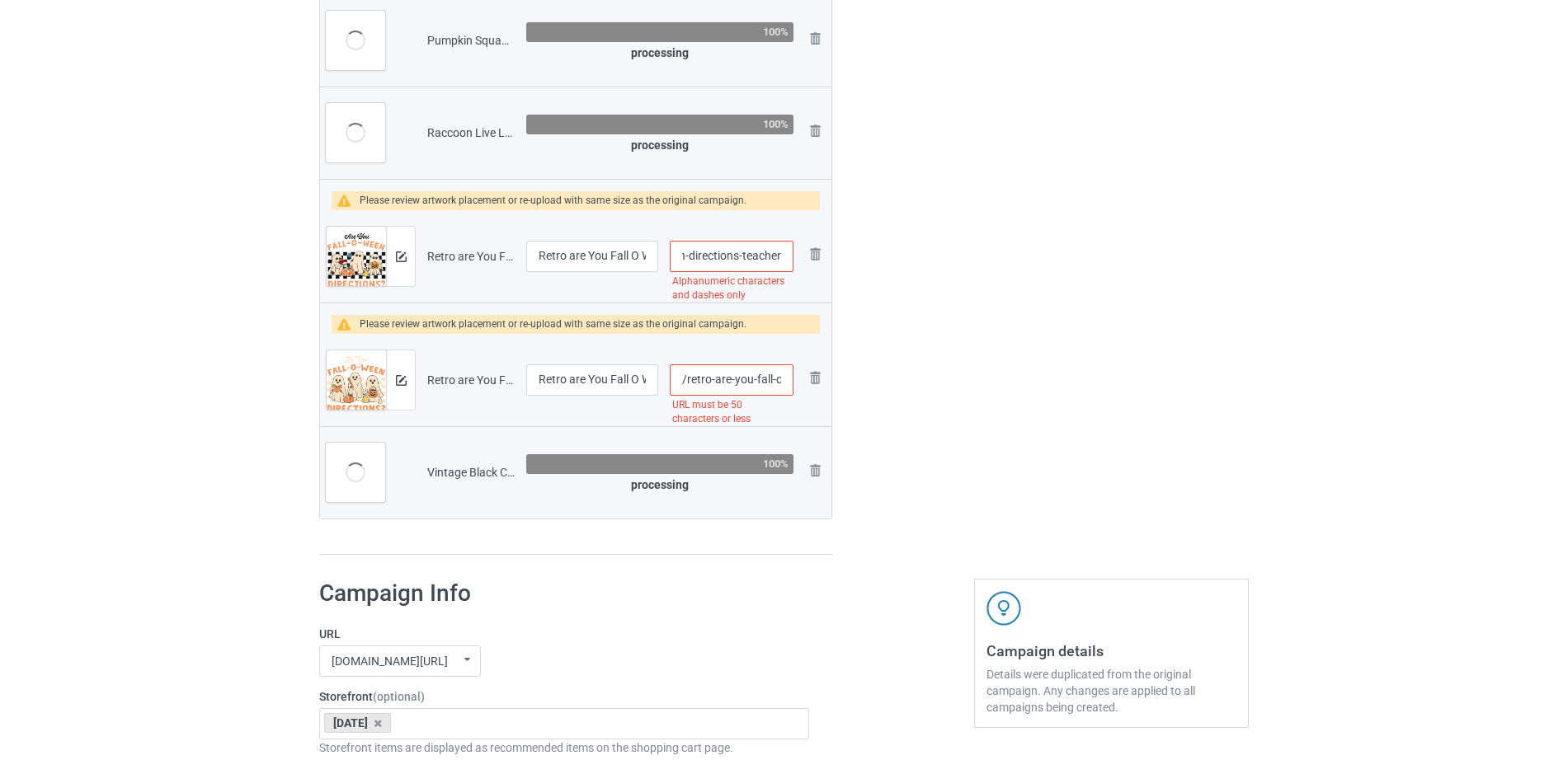
scroll to position [0, 127]
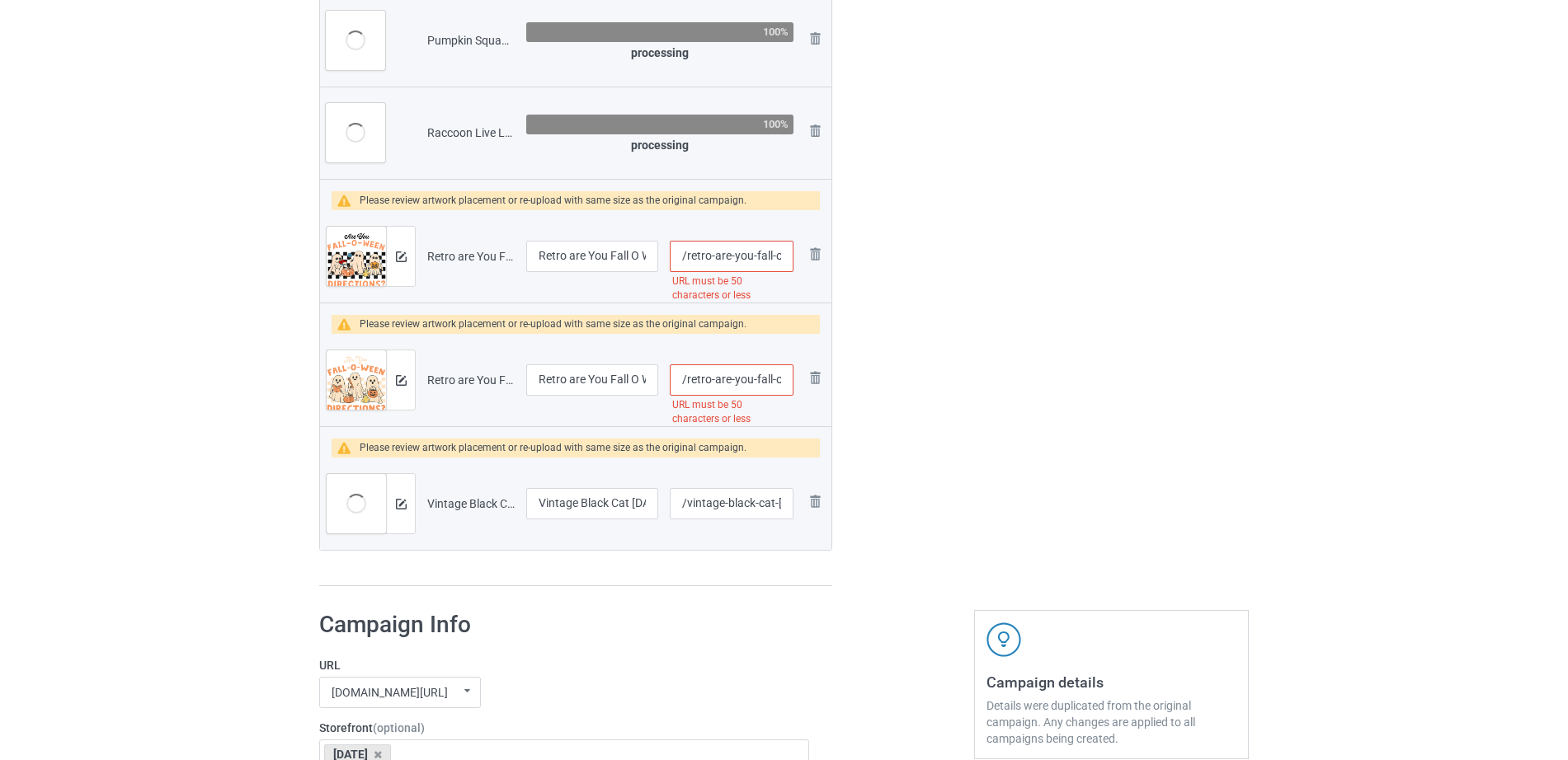
click at [738, 257] on input "/retro-are-you-fall-o-ween-directions-teacher-halloween-ghost-t-shirt-1" at bounding box center [731, 256] width 124 height 31
drag, startPoint x: 774, startPoint y: 254, endPoint x: 792, endPoint y: 254, distance: 18.0
click at [792, 254] on input "/retro-are-you-fall-o-ween-directions-teacher-halloween-ghost-t-shirt-1" at bounding box center [731, 256] width 124 height 31
click at [785, 254] on input "/retro-are-you-fall-o-ween-directions-teacher-halloween-ghost-t-shirt-1" at bounding box center [731, 256] width 124 height 31
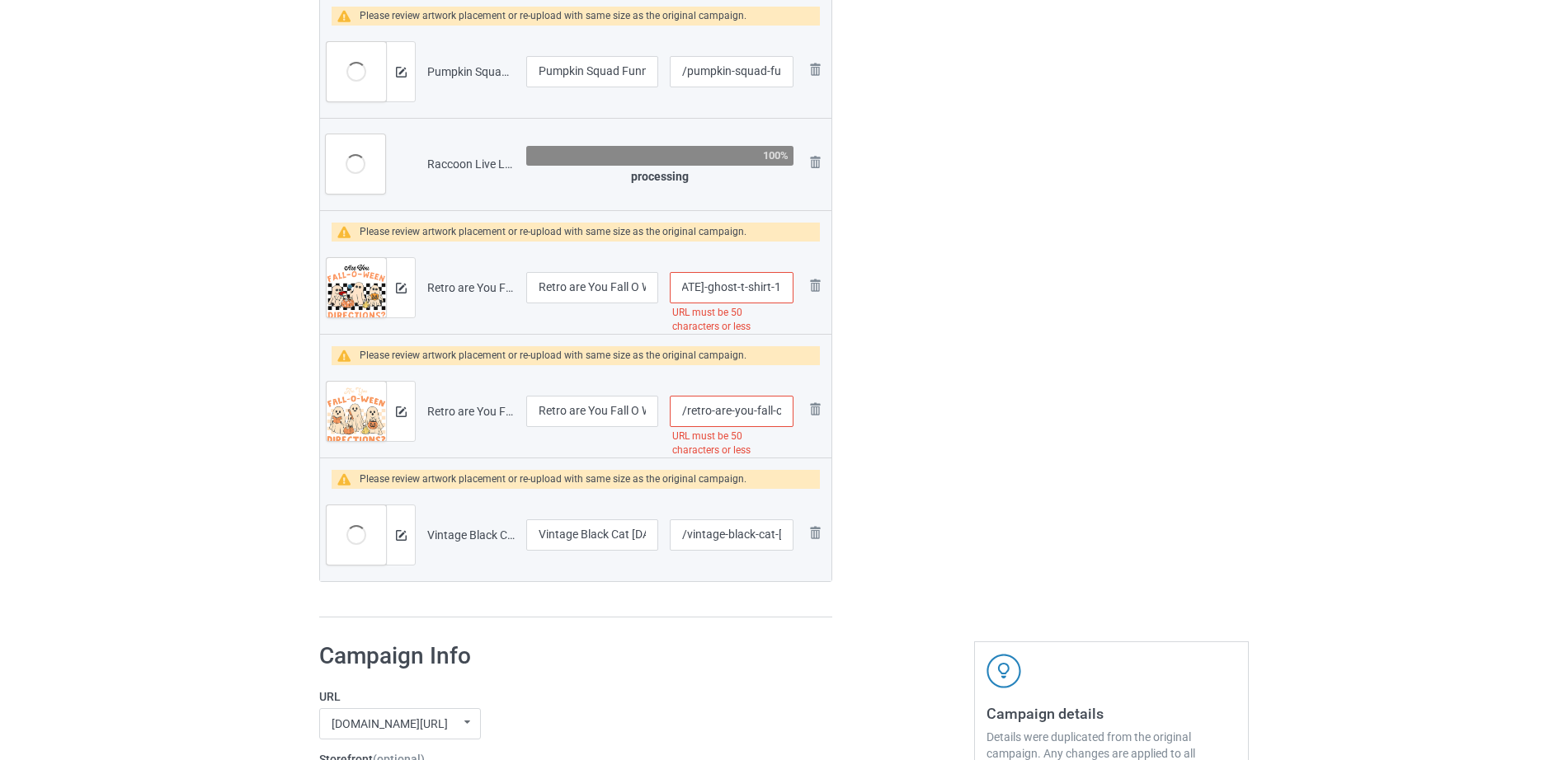
scroll to position [0, 0]
click at [781, 254] on td "/retro-are-you-fall-o-ween-directions-teacher-halloween-ghost-t-shirt-1 URL mus…" at bounding box center [731, 288] width 135 height 93
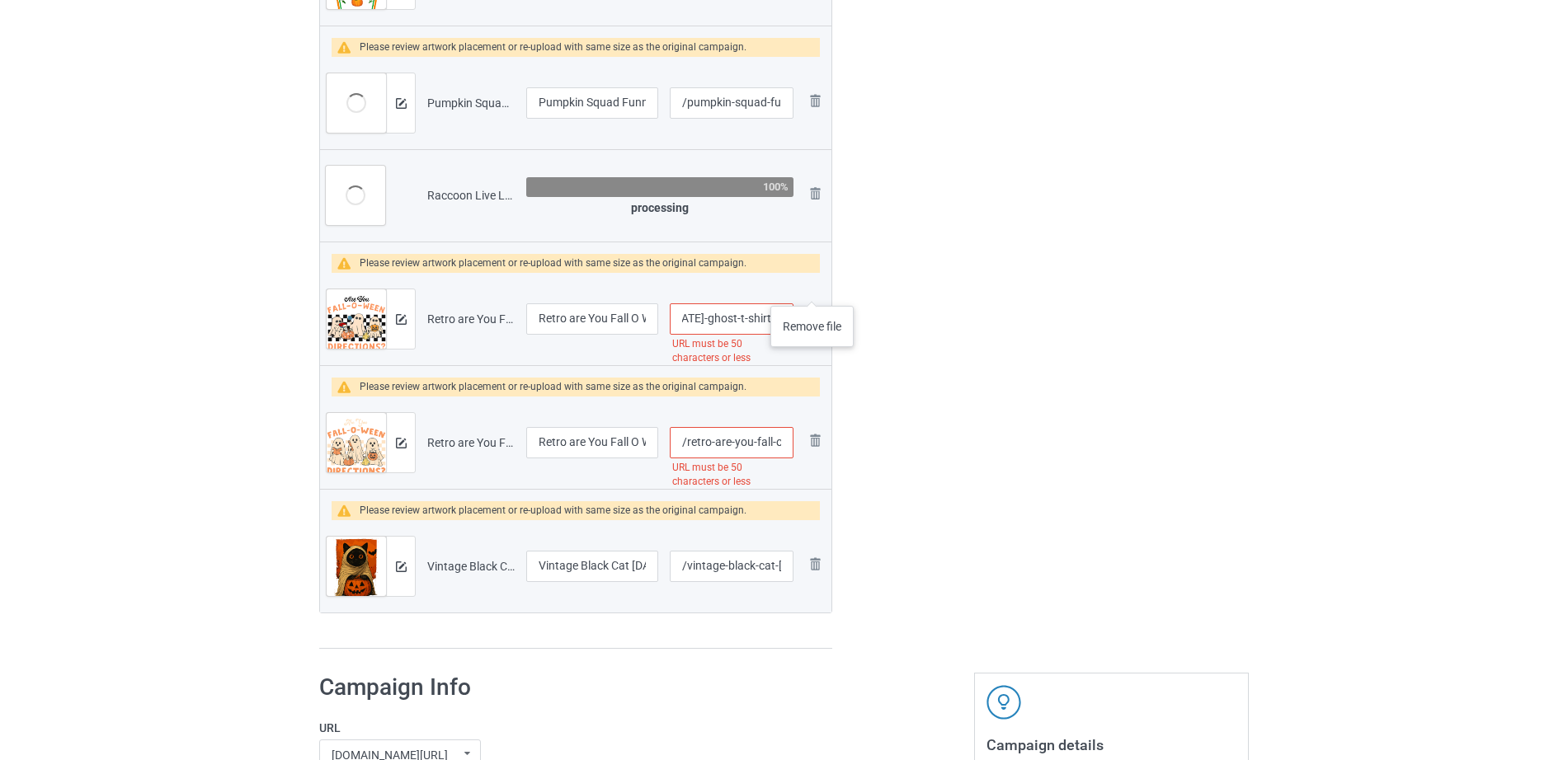
scroll to position [1385, 0]
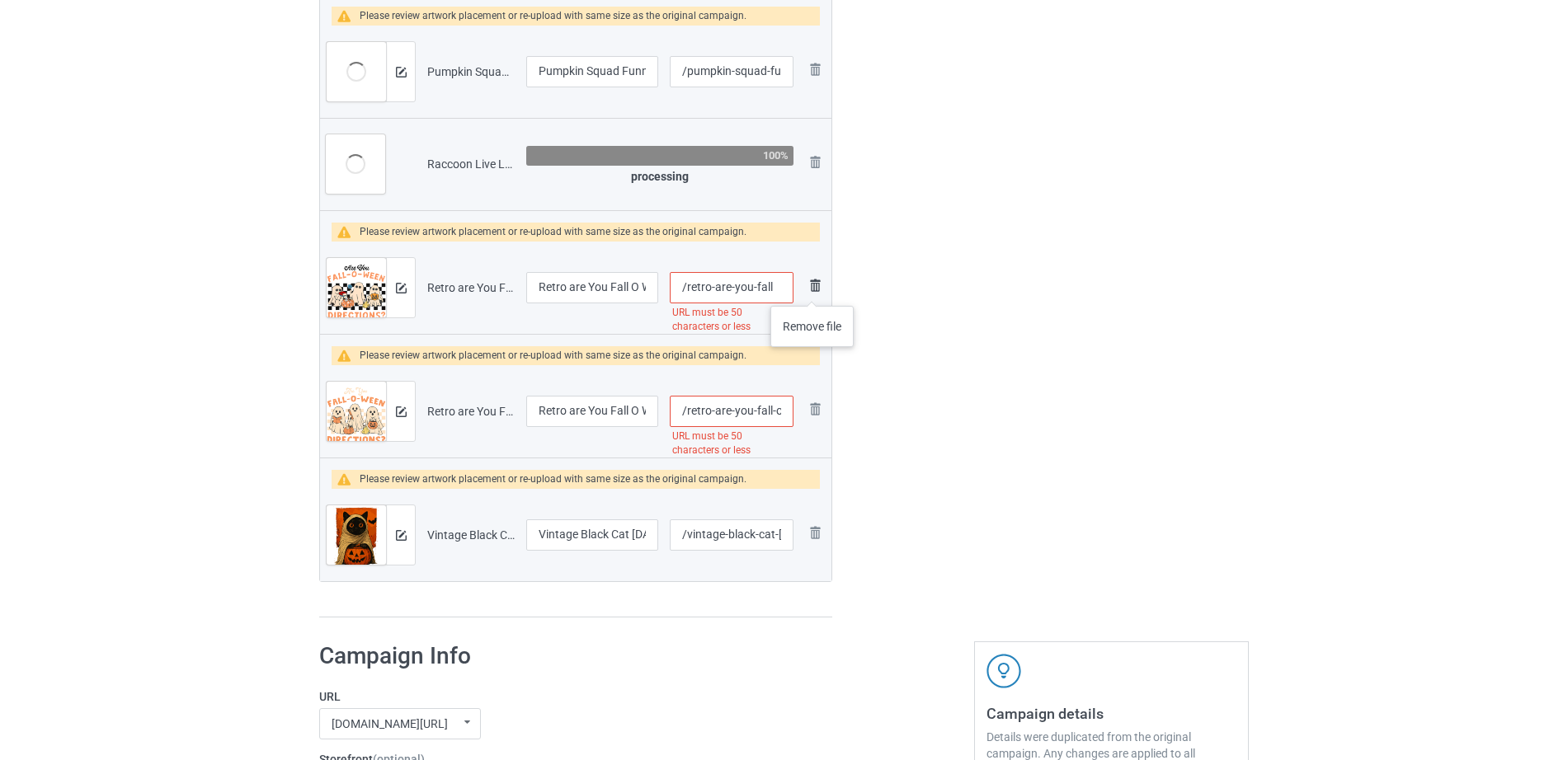
drag, startPoint x: 770, startPoint y: 284, endPoint x: 812, endPoint y: 289, distance: 42.3
click at [812, 289] on tr "Preview and edit artwork Retro are You Fall O Ween Directions Teacher Halloween…" at bounding box center [575, 288] width 511 height 93
drag, startPoint x: 703, startPoint y: 282, endPoint x: 787, endPoint y: 281, distance: 84.0
click at [787, 281] on input "/retro-are-you-fall-o-ween-directions-teacher-halloween-ghost-t-shirt-1" at bounding box center [731, 287] width 124 height 31
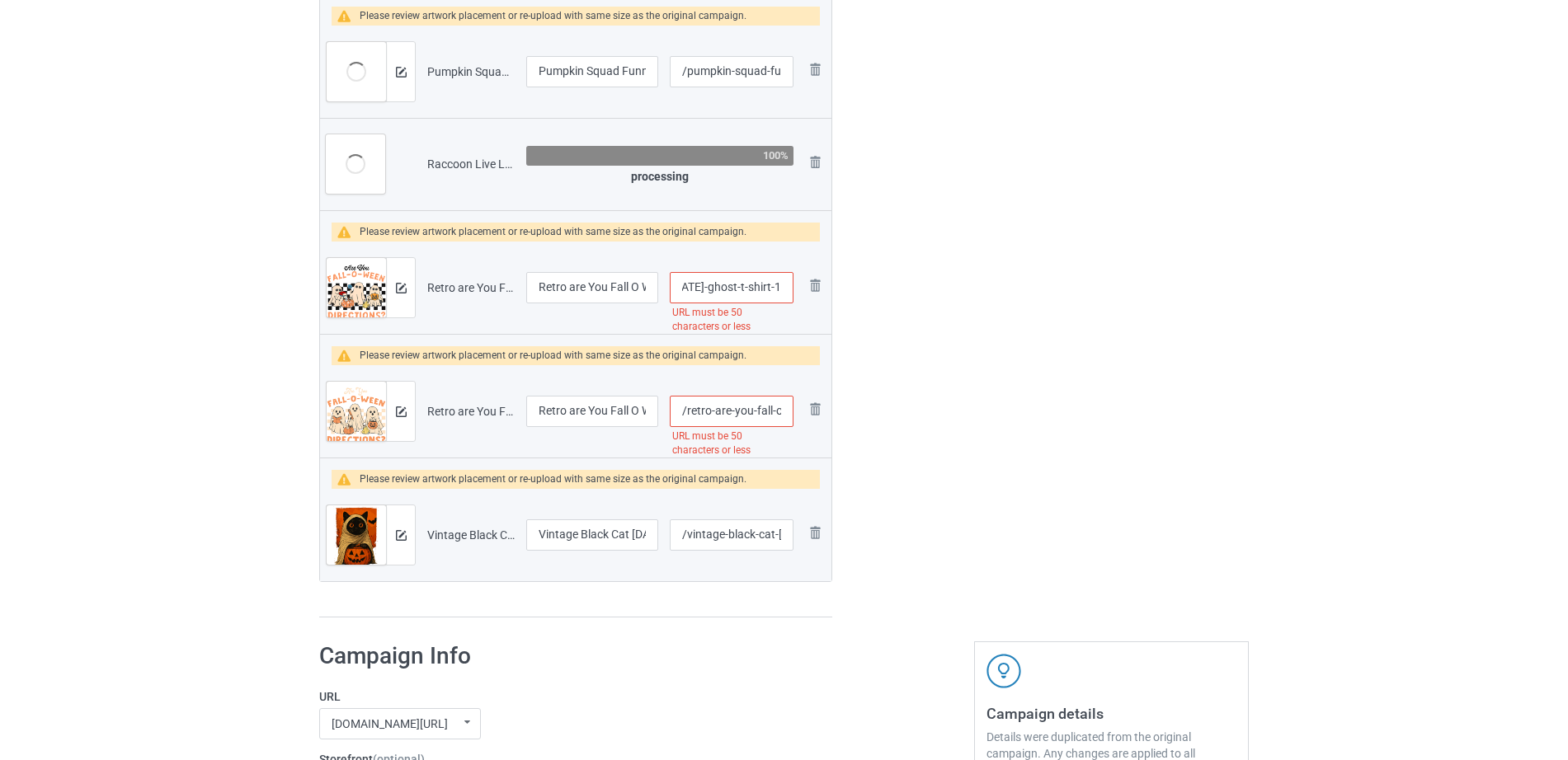
click at [738, 285] on input "/retro-are-you-fall-o-ween-directions-teacher-halloween-ghost-t-shirt-1" at bounding box center [731, 287] width 124 height 31
drag, startPoint x: 705, startPoint y: 286, endPoint x: 807, endPoint y: 288, distance: 102.0
click at [807, 288] on tr "Preview and edit artwork Retro are You Fall O Ween Directions Teacher Halloween…" at bounding box center [575, 288] width 511 height 93
type input "/retro-are-you-fall-o-ween-directions-teacher-halloween"
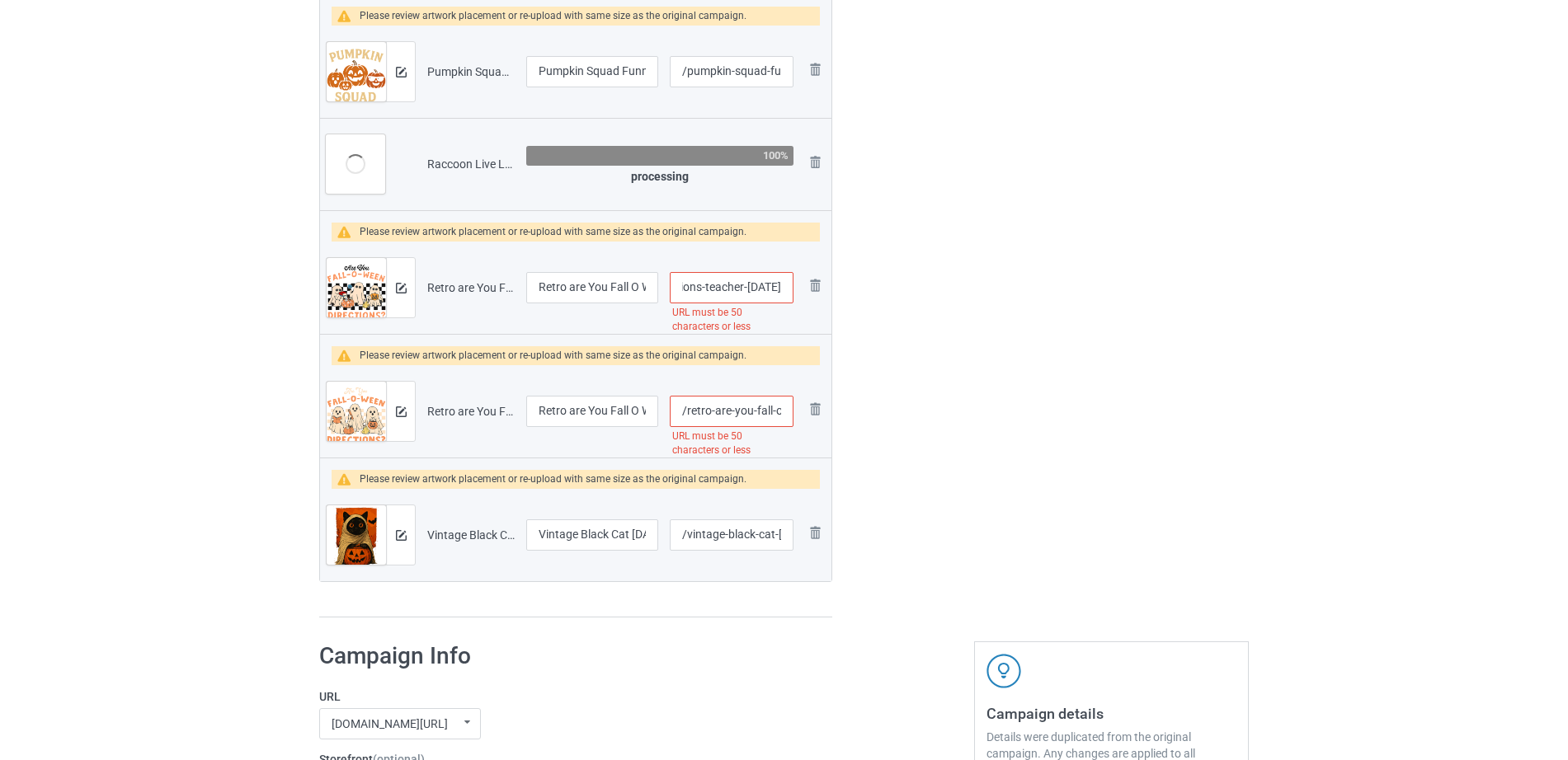
scroll to position [0, 0]
click at [614, 292] on input "Retro are You Fall O Ween Directions Teacher Halloween Ghost T-Shirt (1)" at bounding box center [592, 287] width 132 height 31
drag, startPoint x: 625, startPoint y: 290, endPoint x: 693, endPoint y: 291, distance: 68.0
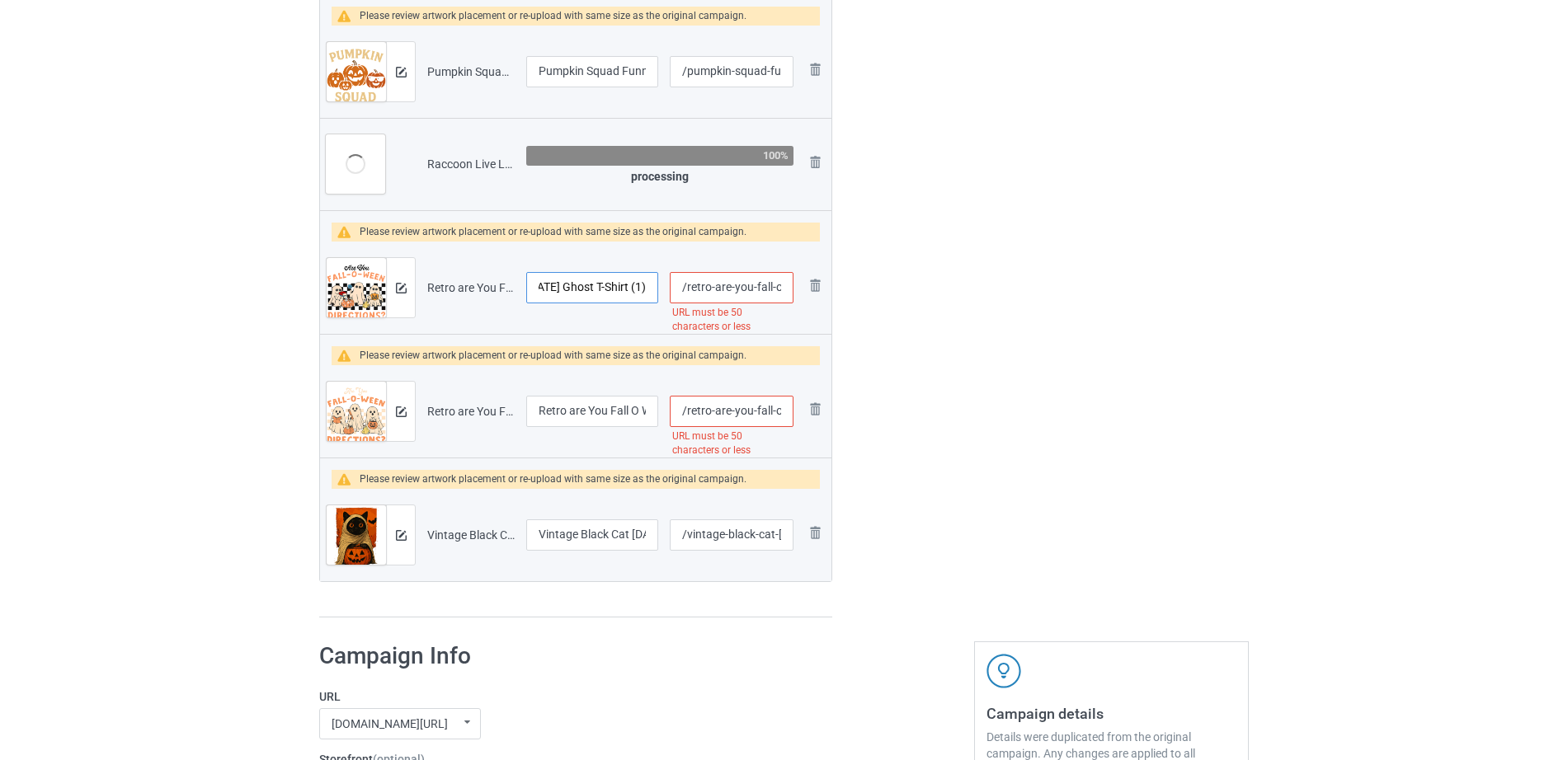
click at [693, 291] on tr "Preview and edit artwork Retro are You Fall O Ween Directions Teacher Halloween…" at bounding box center [575, 288] width 511 height 93
click at [573, 286] on input "Retro are You Fall O Ween Directions Teacher Halloween Ghost T-Shirt (1)" at bounding box center [592, 287] width 132 height 31
drag, startPoint x: 566, startPoint y: 285, endPoint x: 681, endPoint y: 287, distance: 115.0
click at [681, 287] on tr "Preview and edit artwork Retro are You Fall O Ween Directions Teacher Halloween…" at bounding box center [575, 288] width 511 height 93
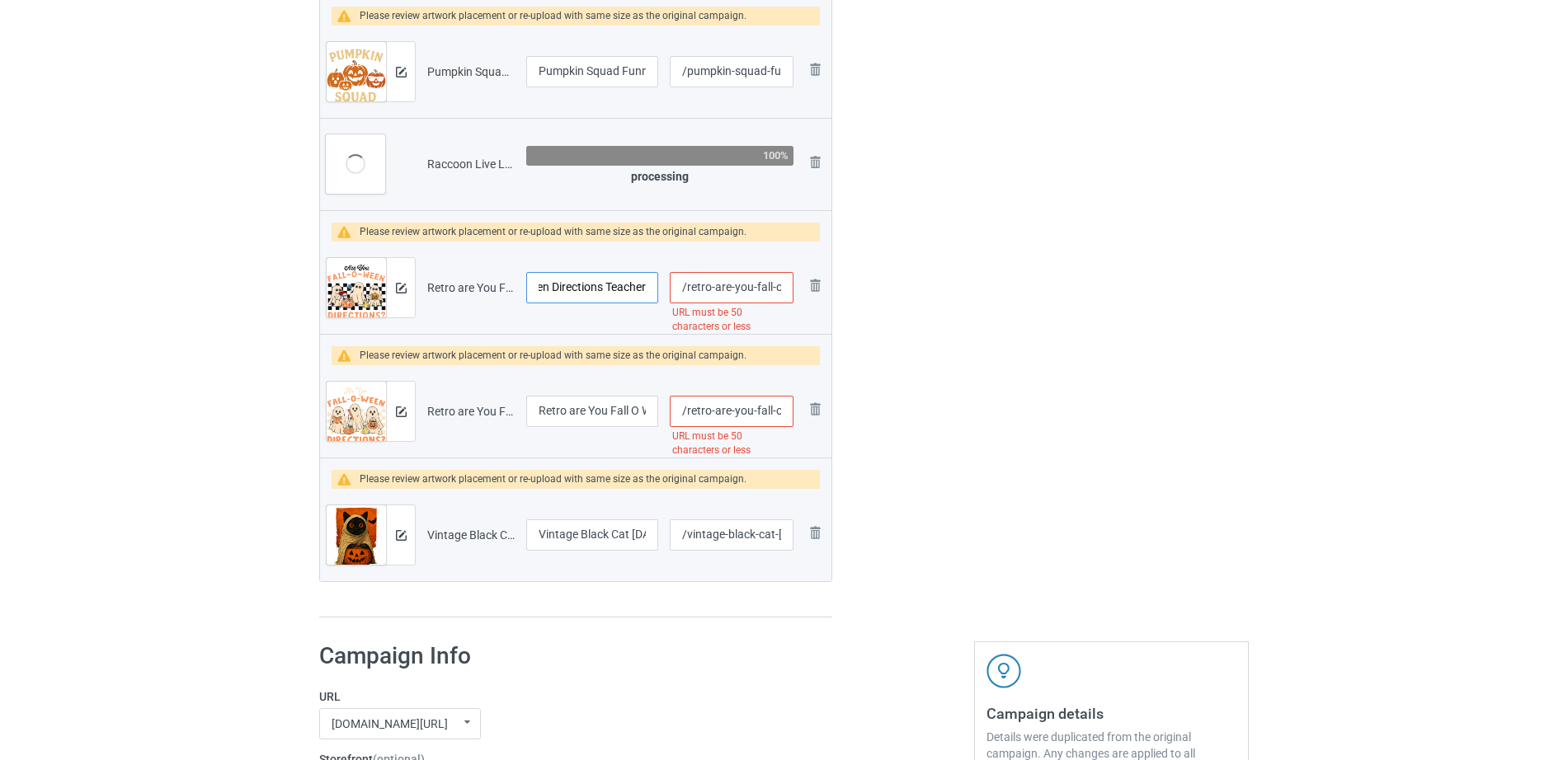
type input "Retro are You Fall O Ween Directions Teacher Halloween Ghost T-Shirt (1)"
type input "/retro-are-you-fall-o-ween-directions-teacher-halloween-ghost-t-shirt-1"
click at [641, 285] on input "Retro are You Fall O Ween Directions Teacher Halloween Ghost T-Shirt (1)" at bounding box center [589, 287] width 127 height 31
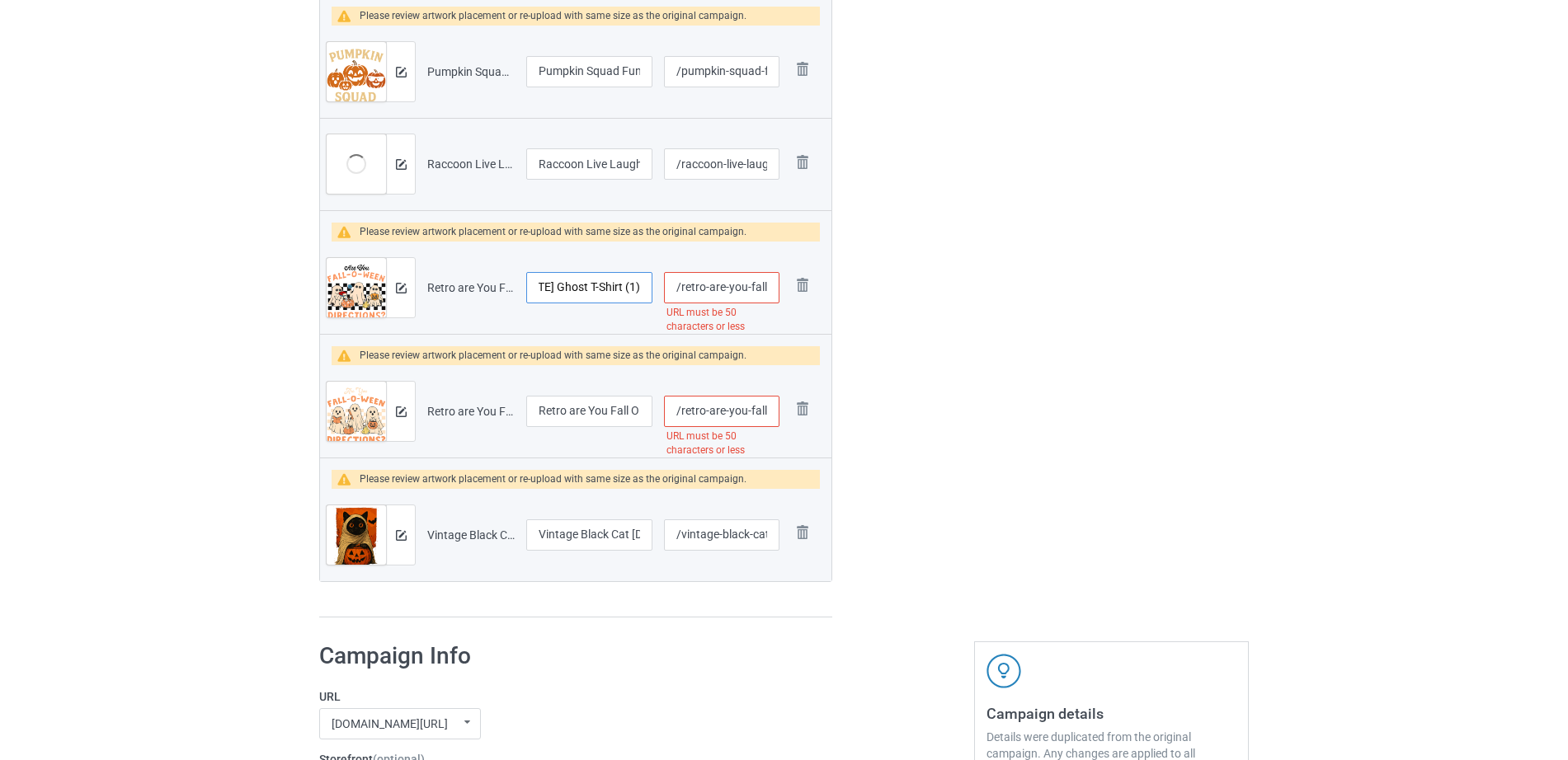
drag, startPoint x: 626, startPoint y: 288, endPoint x: 656, endPoint y: 288, distance: 30.0
click at [656, 288] on td "Retro are You Fall O Ween Directions Teacher Halloween Ghost T-Shirt (1)" at bounding box center [589, 288] width 138 height 93
click at [560, 289] on input "Retro are You Fall O Ween Directions Teacher Halloween Ghost T-Shirt (1)" at bounding box center [589, 287] width 127 height 31
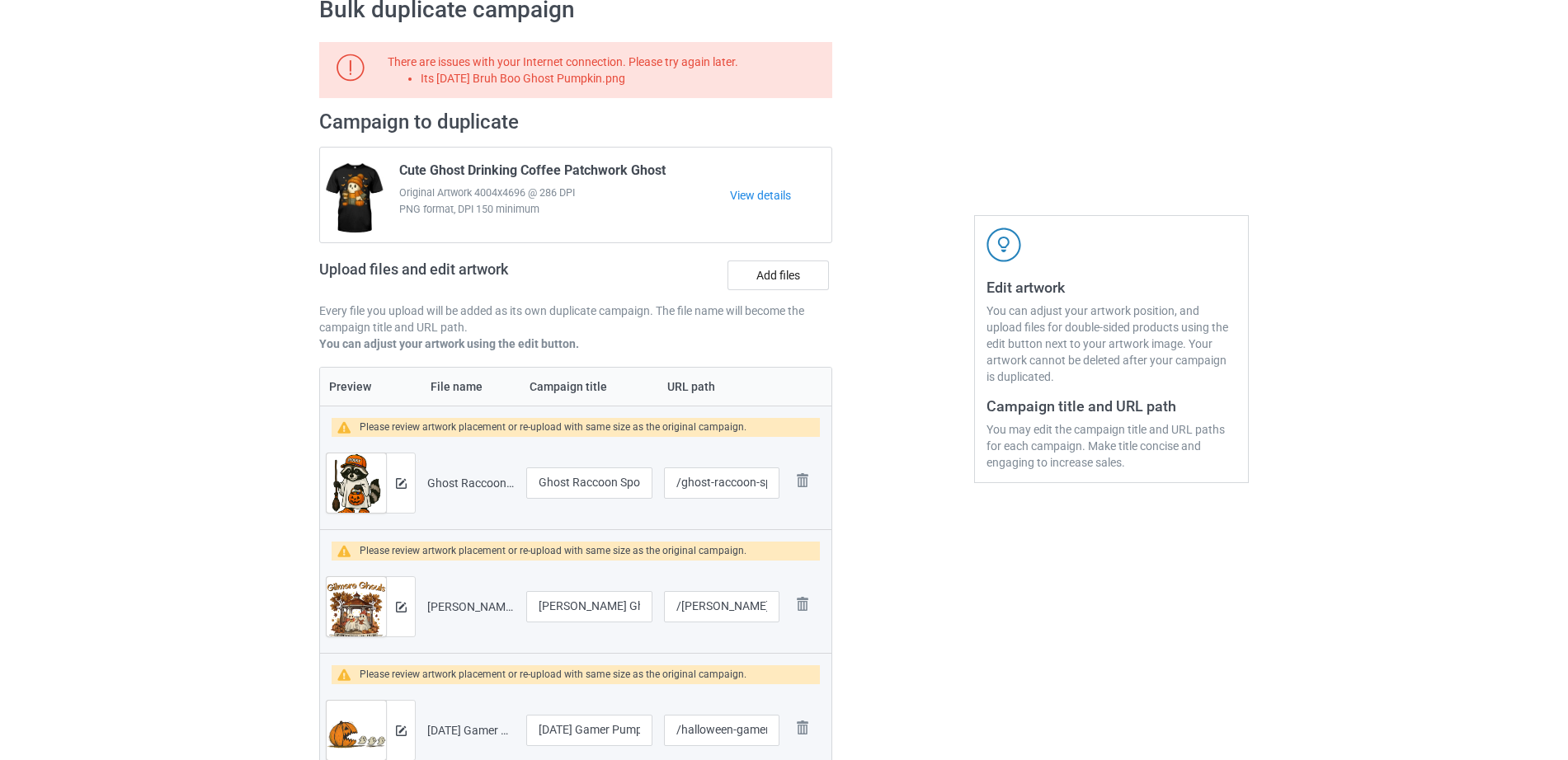
scroll to position [81, 0]
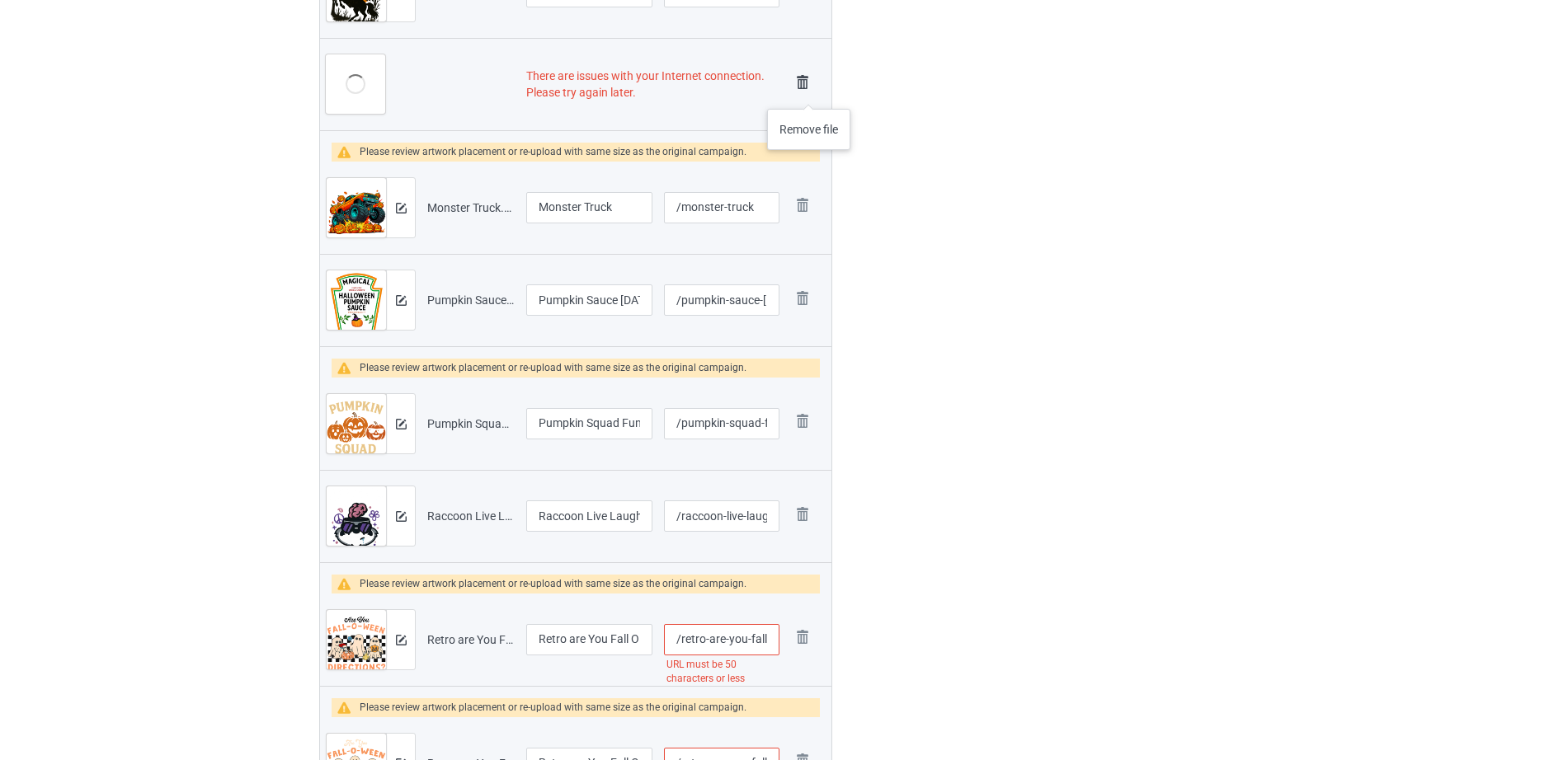
click at [804, 82] on img at bounding box center [802, 82] width 23 height 23
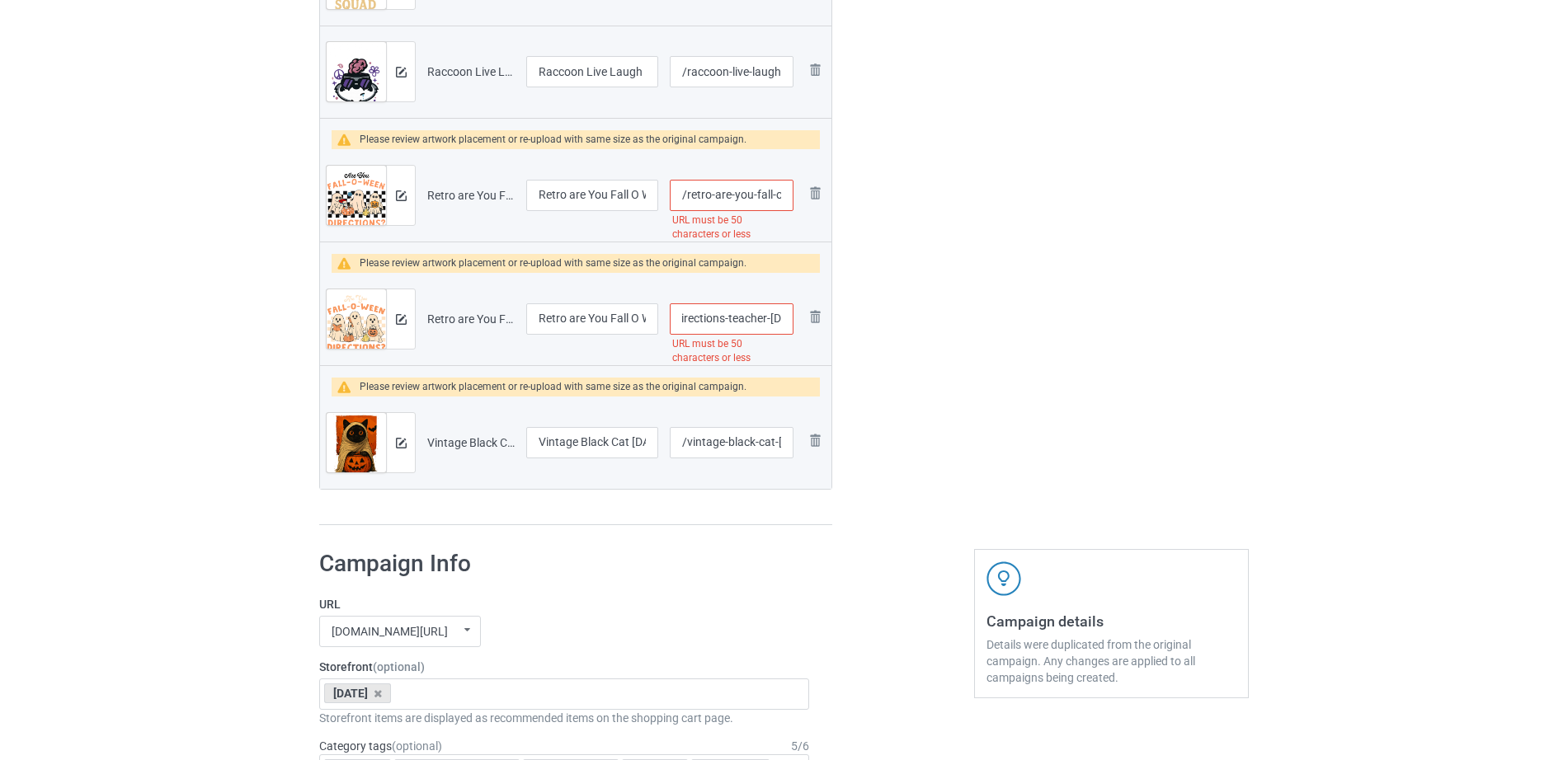
scroll to position [0, 246]
drag, startPoint x: 702, startPoint y: 317, endPoint x: 789, endPoint y: 317, distance: 87.0
click at [789, 317] on input "/retro-are-you-fall-o-ween-directions-teacher-halloween-ghost-t-shirt" at bounding box center [731, 318] width 124 height 31
click at [774, 318] on input "/retro-are-you-fall-o-ween-directions-teacher-halloween-ghost-t-shirt" at bounding box center [731, 318] width 124 height 31
drag, startPoint x: 716, startPoint y: 320, endPoint x: 811, endPoint y: 321, distance: 95.0
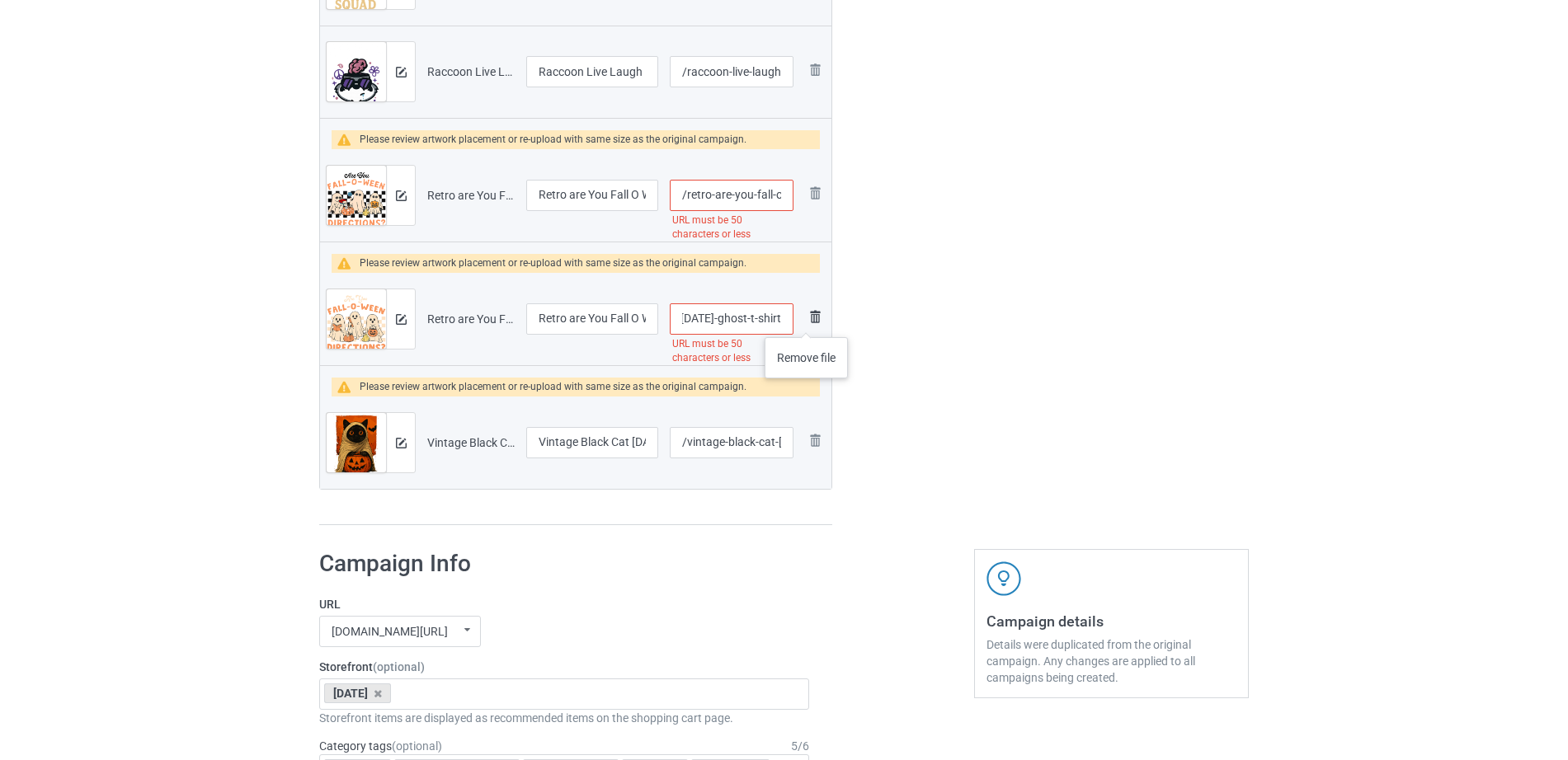
click at [811, 321] on tr "Preview and edit artwork Retro are You Fall O Ween Directions Teacher Halloween…" at bounding box center [575, 319] width 511 height 93
type input "/retro-are-you-fall-o-ween-directions-teacher-halloween"
drag, startPoint x: 874, startPoint y: 357, endPoint x: 838, endPoint y: 339, distance: 40.2
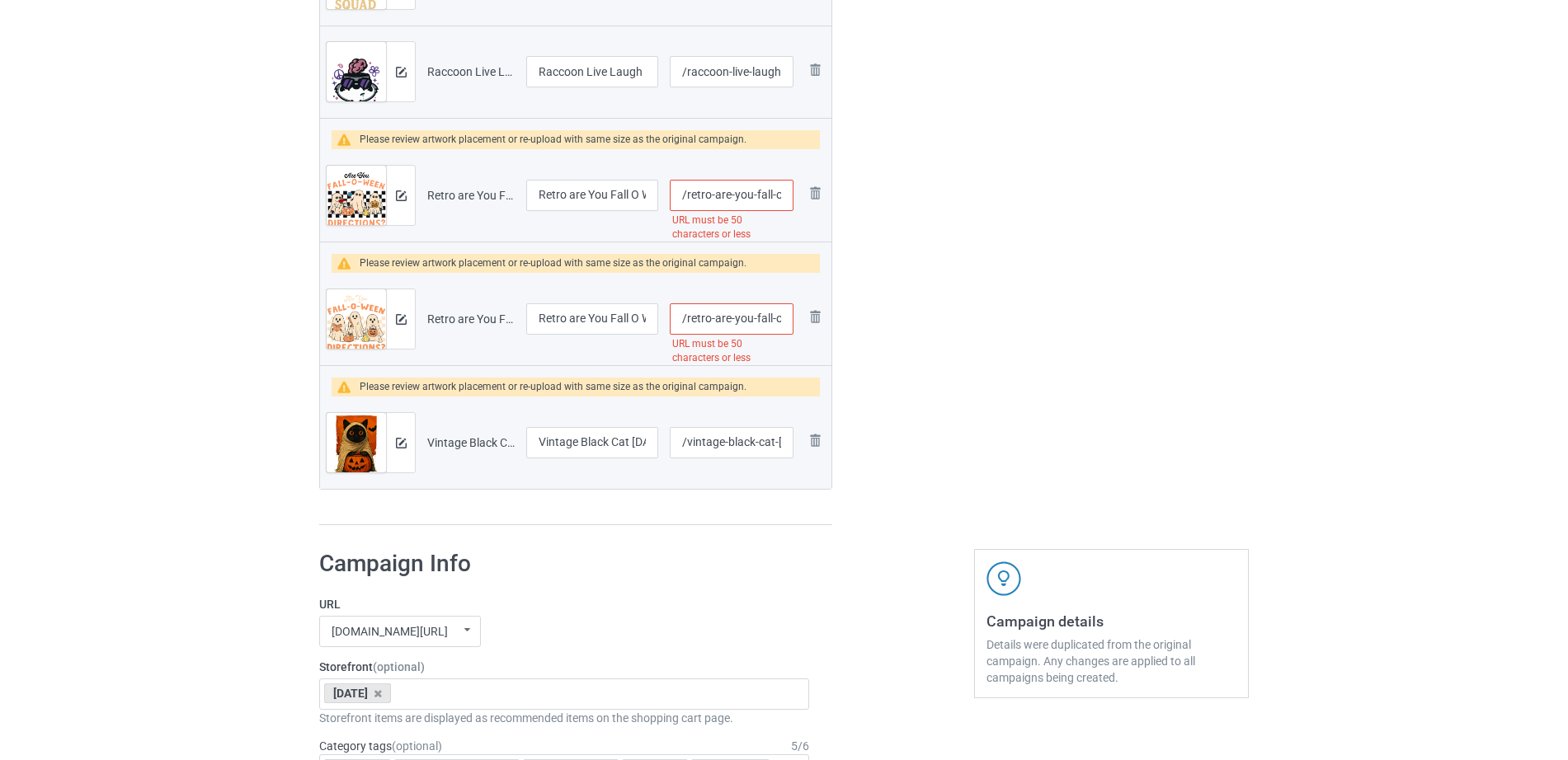
drag, startPoint x: 721, startPoint y: 181, endPoint x: 802, endPoint y: 187, distance: 81.2
click at [802, 187] on tr "Preview and edit artwork Retro are You Fall O Ween Directions Teacher Halloween…" at bounding box center [575, 195] width 511 height 93
click at [752, 187] on input "/retro-are-you-fall-o-ween-directions-teacher-halloween-ghost-t-shirt-1" at bounding box center [731, 194] width 124 height 31
drag, startPoint x: 721, startPoint y: 196, endPoint x: 772, endPoint y: 198, distance: 51.0
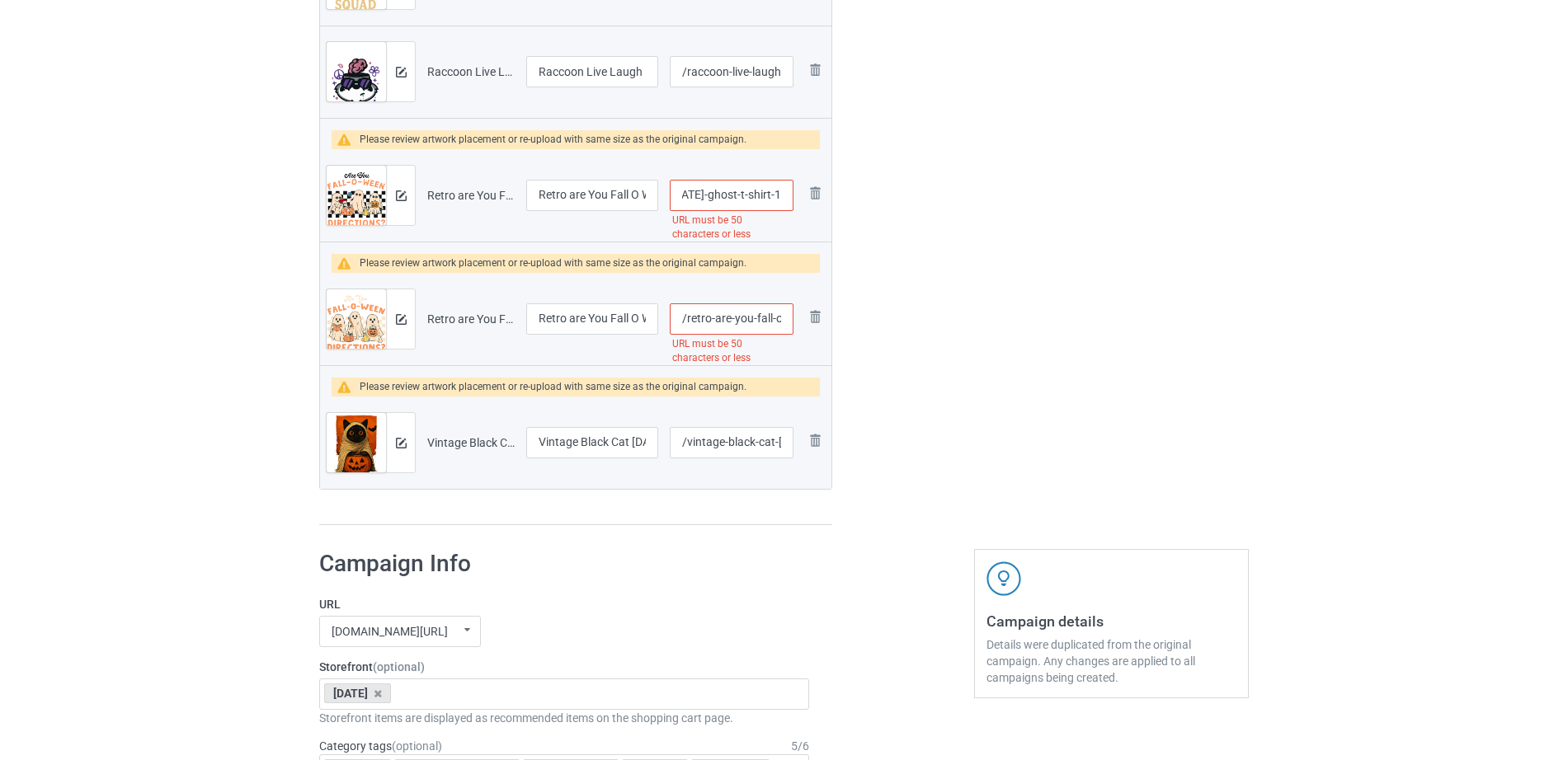
click at [772, 198] on input "/retro-are-you-fall-o-ween-directions-teacher-halloween-ghost-t-shirt-1" at bounding box center [731, 194] width 124 height 31
drag, startPoint x: 715, startPoint y: 195, endPoint x: 813, endPoint y: 194, distance: 98.0
click at [813, 194] on tr "Preview and edit artwork Retro are You Fall O Ween Directions Teacher Halloween…" at bounding box center [575, 195] width 511 height 93
type input "/retro-are-you-fall-o-ween-directions-teache"
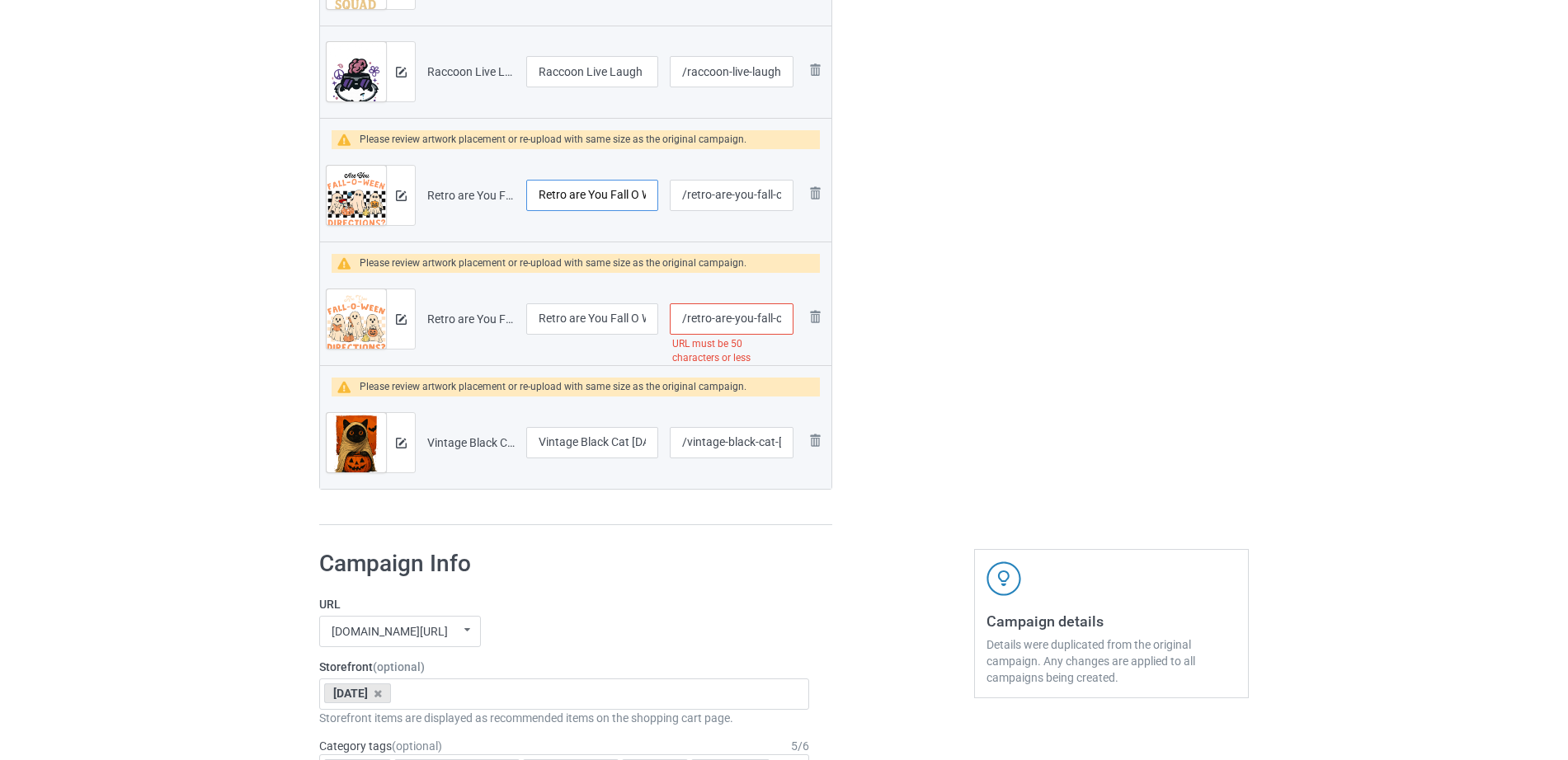
click at [579, 194] on input "Retro are You Fall O Ween Directions Teacher Halloween Ghost T-Shirt (1)" at bounding box center [592, 194] width 132 height 31
drag, startPoint x: 586, startPoint y: 193, endPoint x: 691, endPoint y: 190, distance: 105.0
click at [691, 190] on tr "Preview and edit artwork Retro are You Fall O Ween Directions Teacher Halloween…" at bounding box center [575, 195] width 511 height 93
click at [588, 192] on input "Retro are You Fall O Ween Directions Teacher Halloween Ghost T-Shirt (1)" at bounding box center [592, 194] width 132 height 31
drag, startPoint x: 564, startPoint y: 195, endPoint x: 654, endPoint y: 197, distance: 90.0
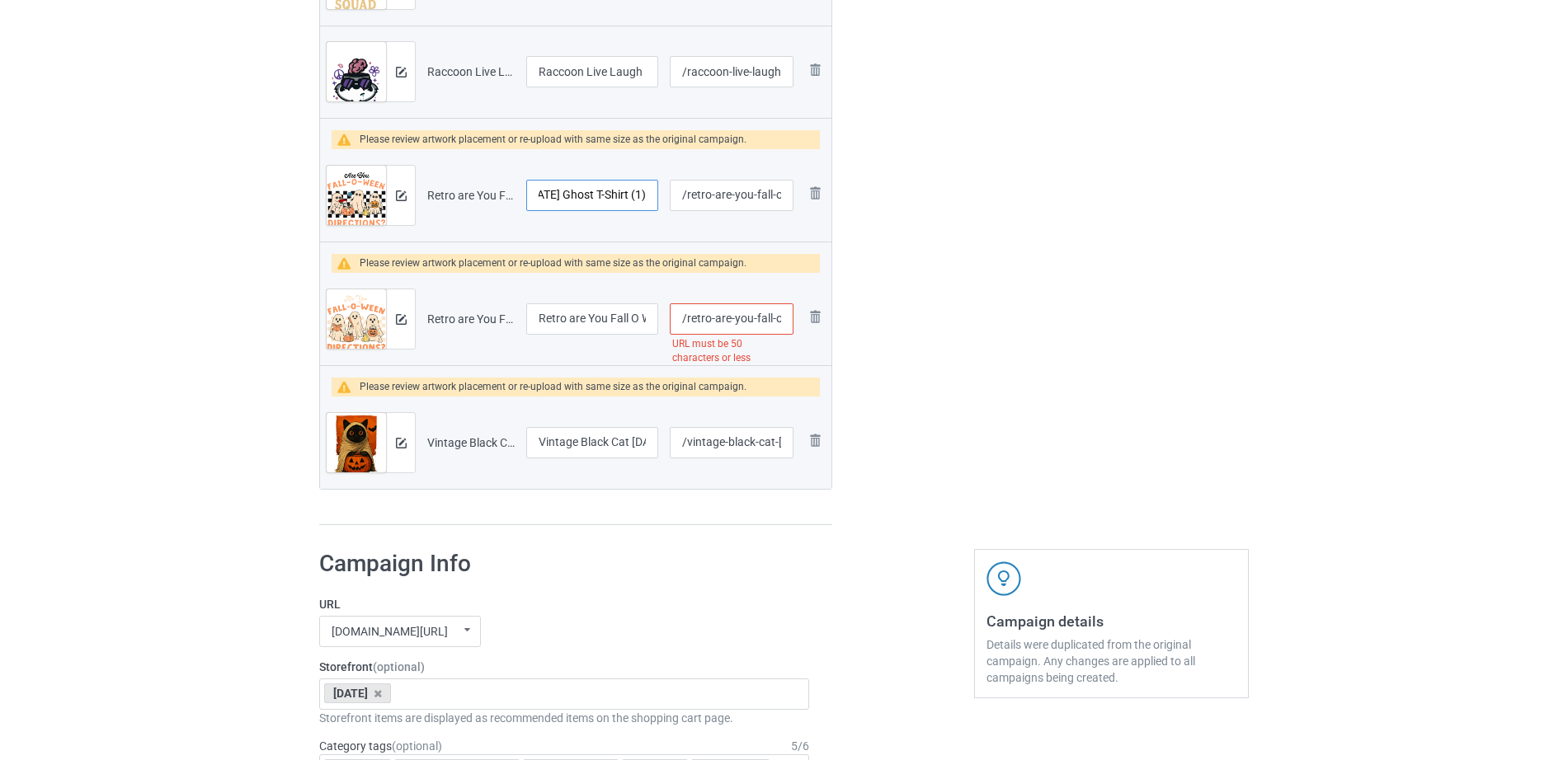
click at [654, 197] on input "Retro are You Fall O Ween Directions Teacher Halloween Ghost T-Shirt (1)" at bounding box center [592, 194] width 132 height 31
drag, startPoint x: 588, startPoint y: 194, endPoint x: 656, endPoint y: 194, distance: 68.0
click at [656, 194] on input "Retro are You Fall O Ween Directions Teacher Halloween" at bounding box center [592, 194] width 132 height 31
type input "Retro are You Fall O Ween Directions Teacher"
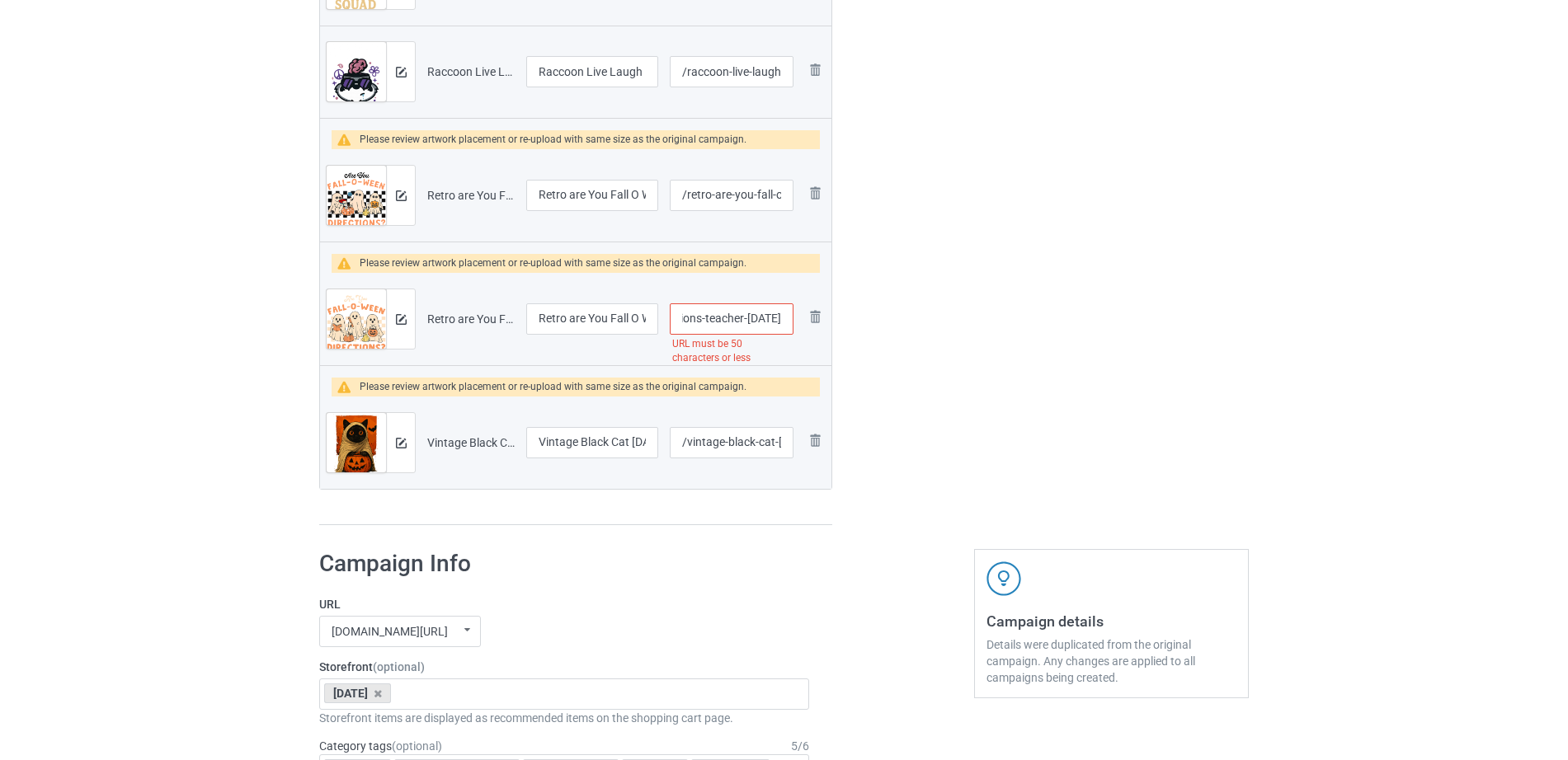
drag, startPoint x: 697, startPoint y: 325, endPoint x: 796, endPoint y: 315, distance: 99.5
click at [796, 315] on td "/retro-are-you-fall-o-ween-directions-teacher-halloween URL must be 50 characte…" at bounding box center [731, 319] width 135 height 93
click at [697, 315] on input "/retro-are-you-fall-o-ween-directions-teacher-halloween" at bounding box center [731, 318] width 124 height 31
drag, startPoint x: 686, startPoint y: 317, endPoint x: 827, endPoint y: 317, distance: 141.0
click at [827, 317] on tr "Preview and edit artwork Retro are You Fall O Ween Directions Teacher Halloween…" at bounding box center [575, 319] width 511 height 93
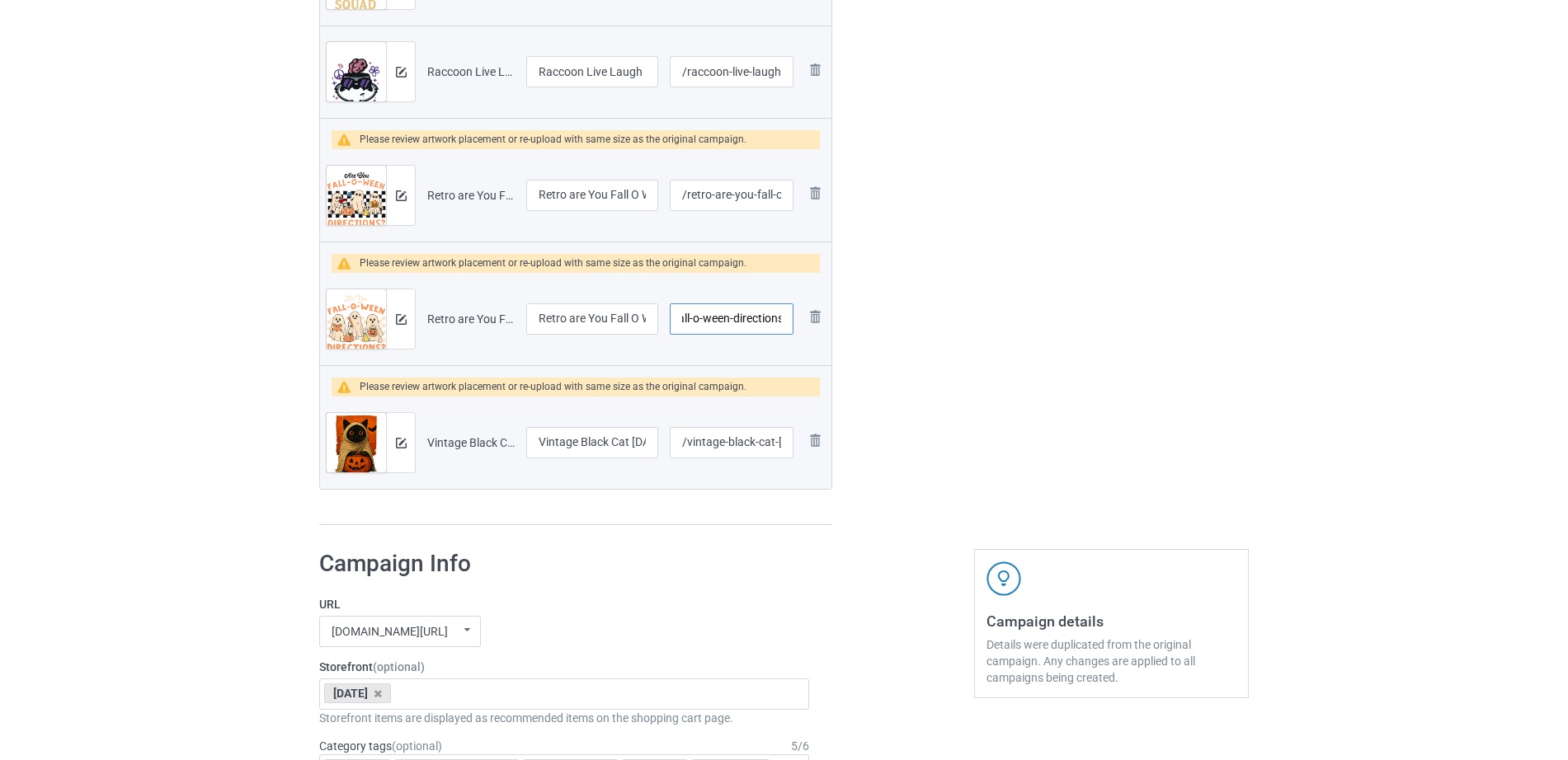
type input "/retro-are-you-fall-o-ween-directions"
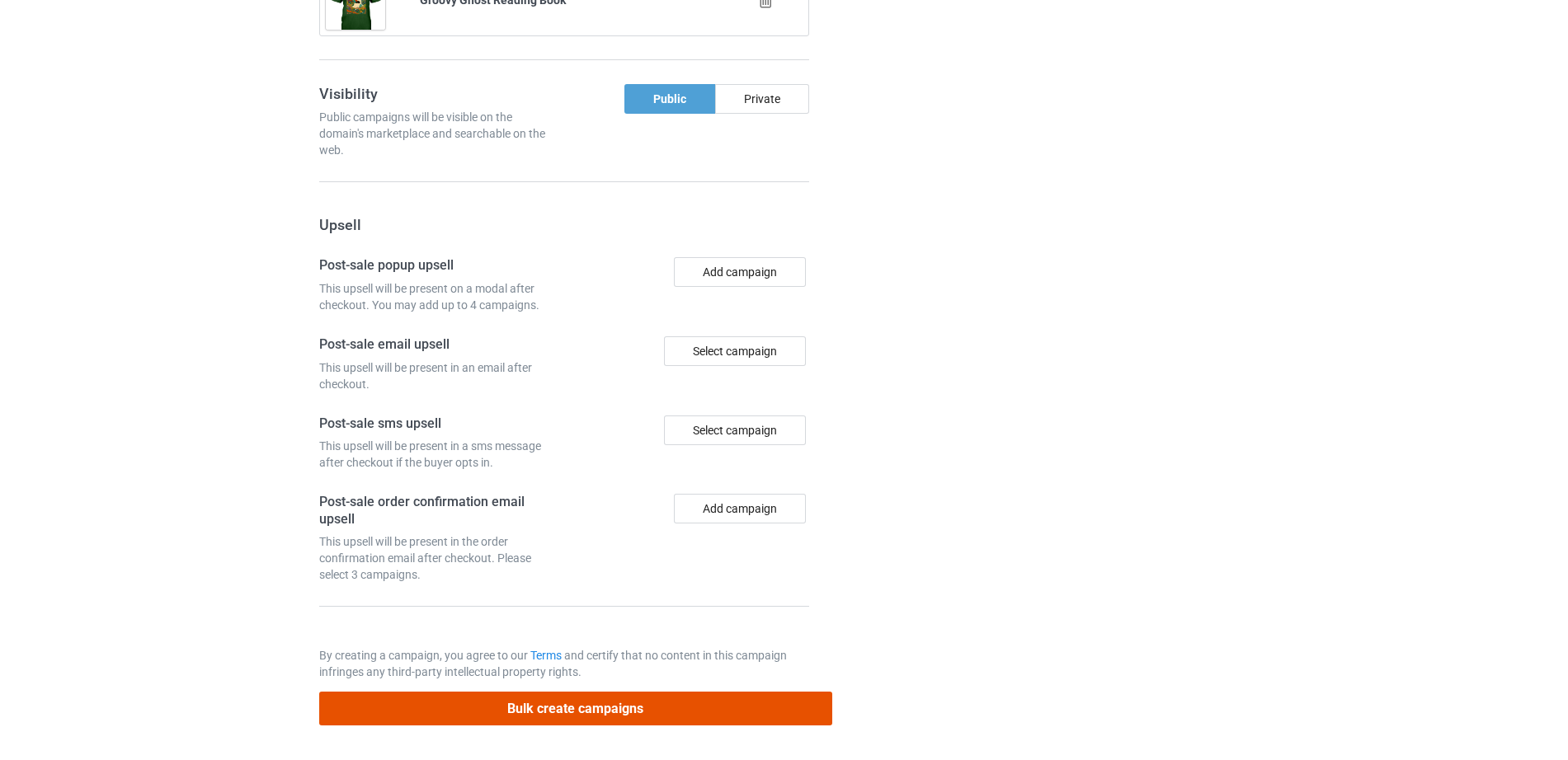
click at [622, 705] on button "Bulk create campaigns" at bounding box center [575, 709] width 513 height 34
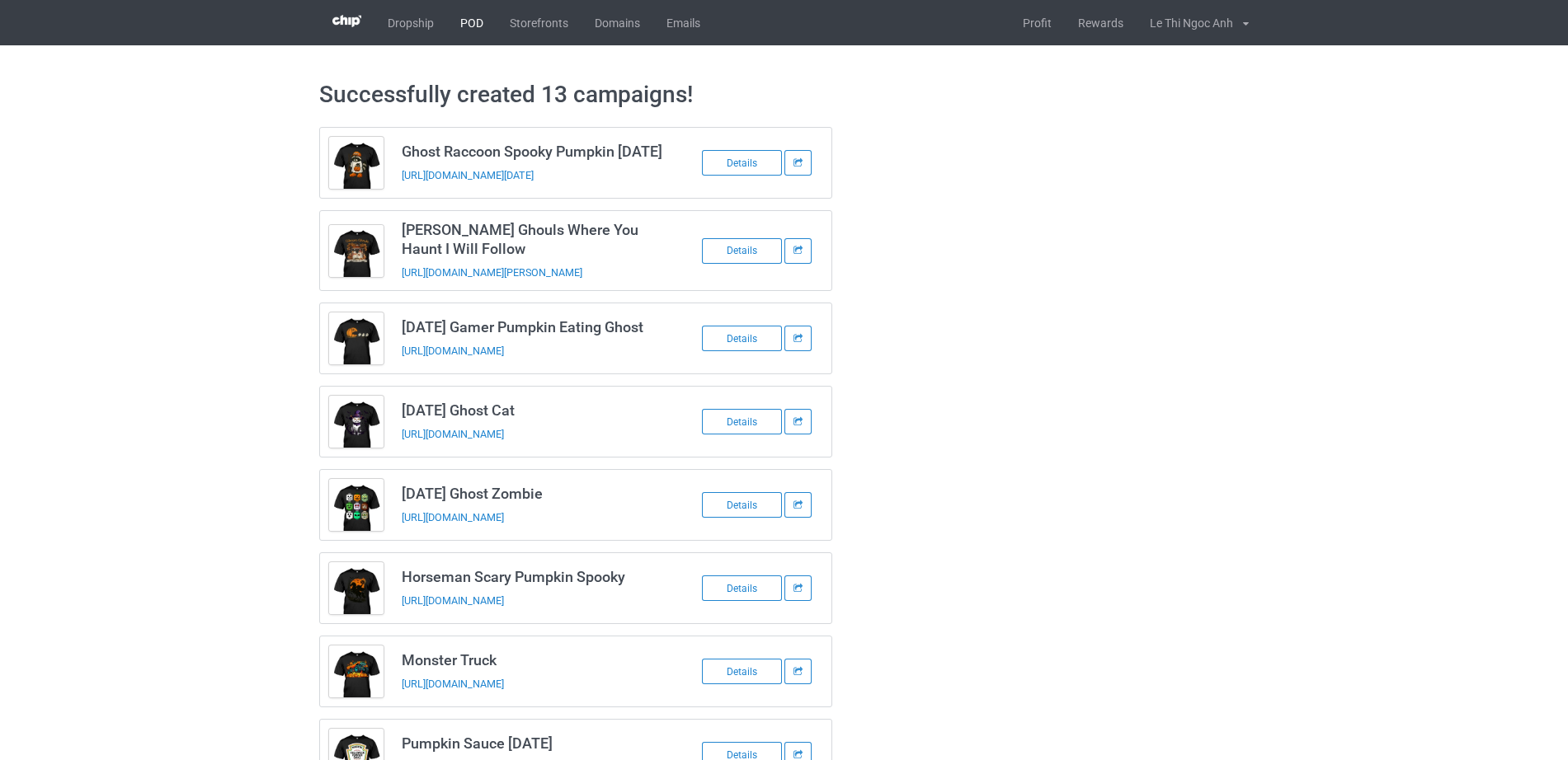
click at [469, 28] on link "POD" at bounding box center [471, 23] width 49 height 45
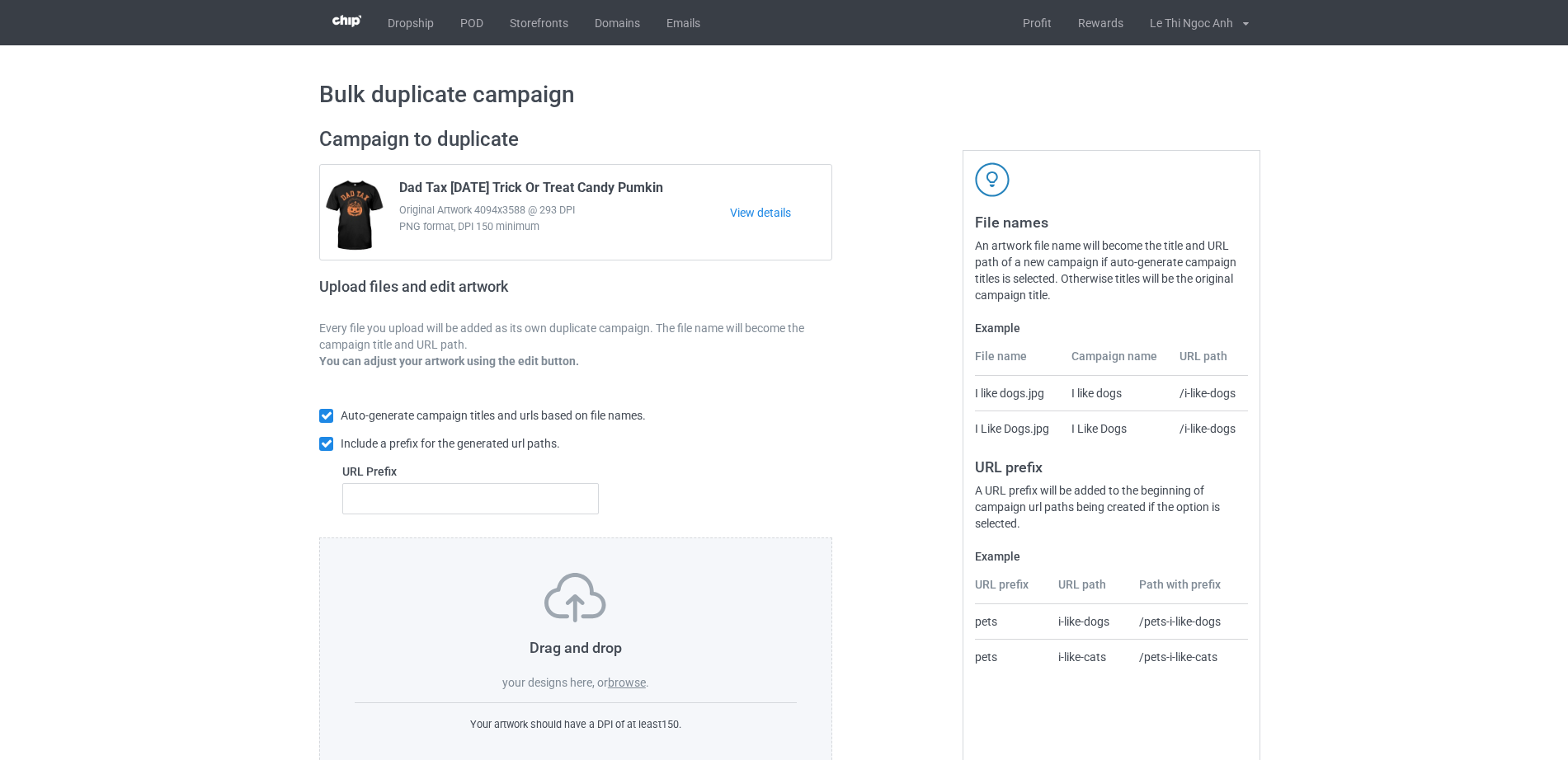
click at [621, 691] on div "Drag and drop your designs here, or browse ." at bounding box center [575, 632] width 442 height 118
click at [622, 687] on label "browse" at bounding box center [626, 683] width 38 height 13
click at [0, 0] on input "browse" at bounding box center [0, 0] width 0 height 0
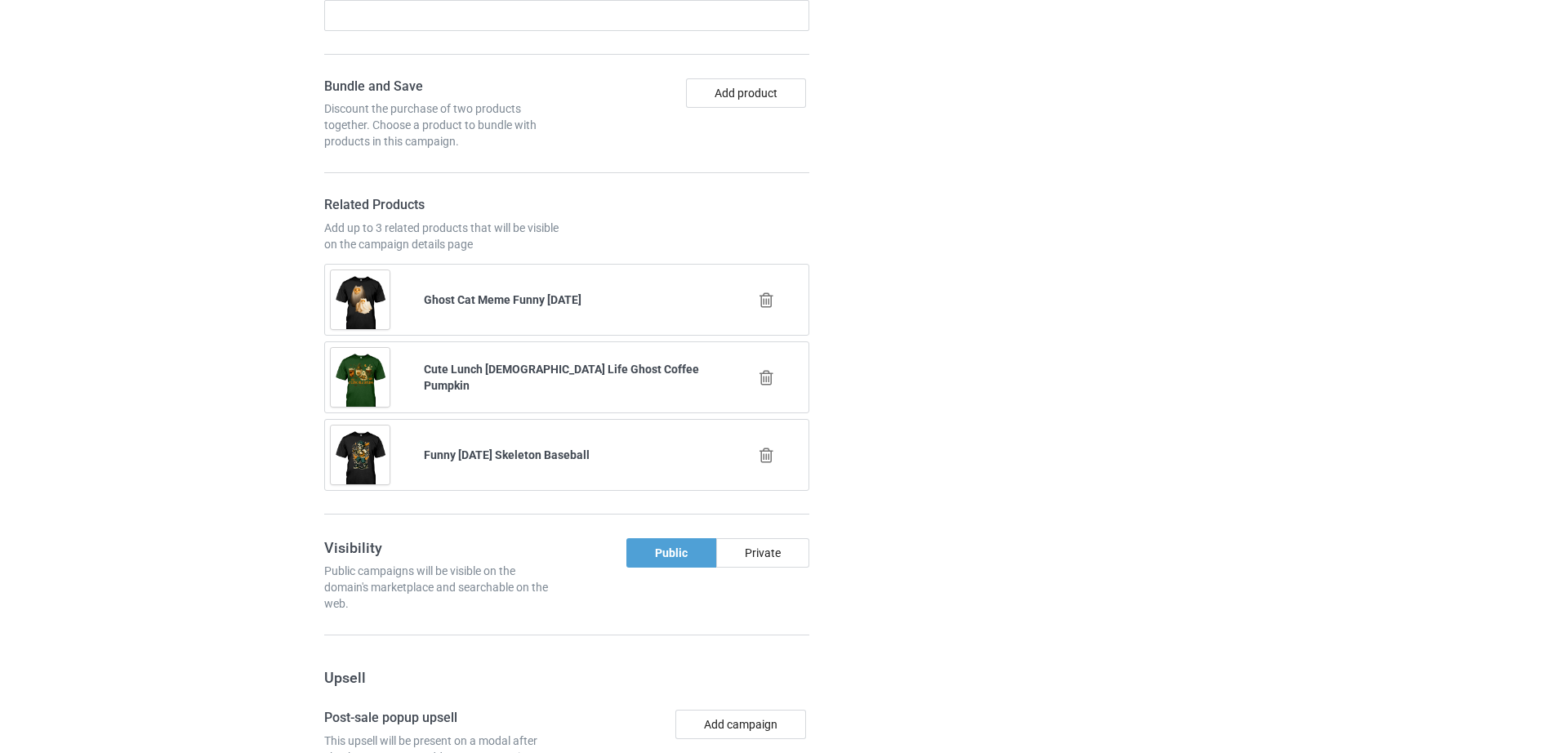
scroll to position [2044, 0]
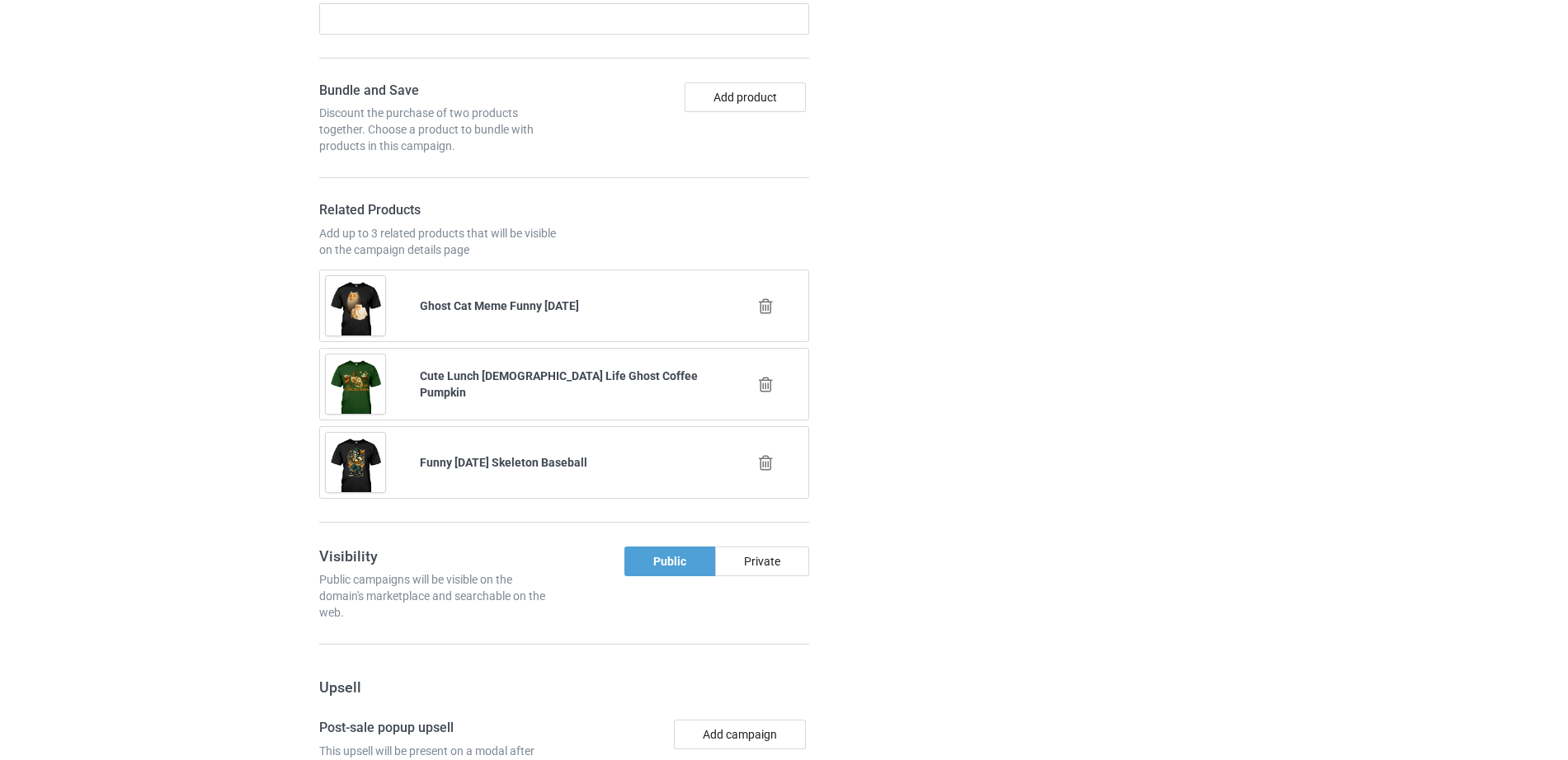
click at [764, 384] on icon at bounding box center [766, 384] width 21 height 17
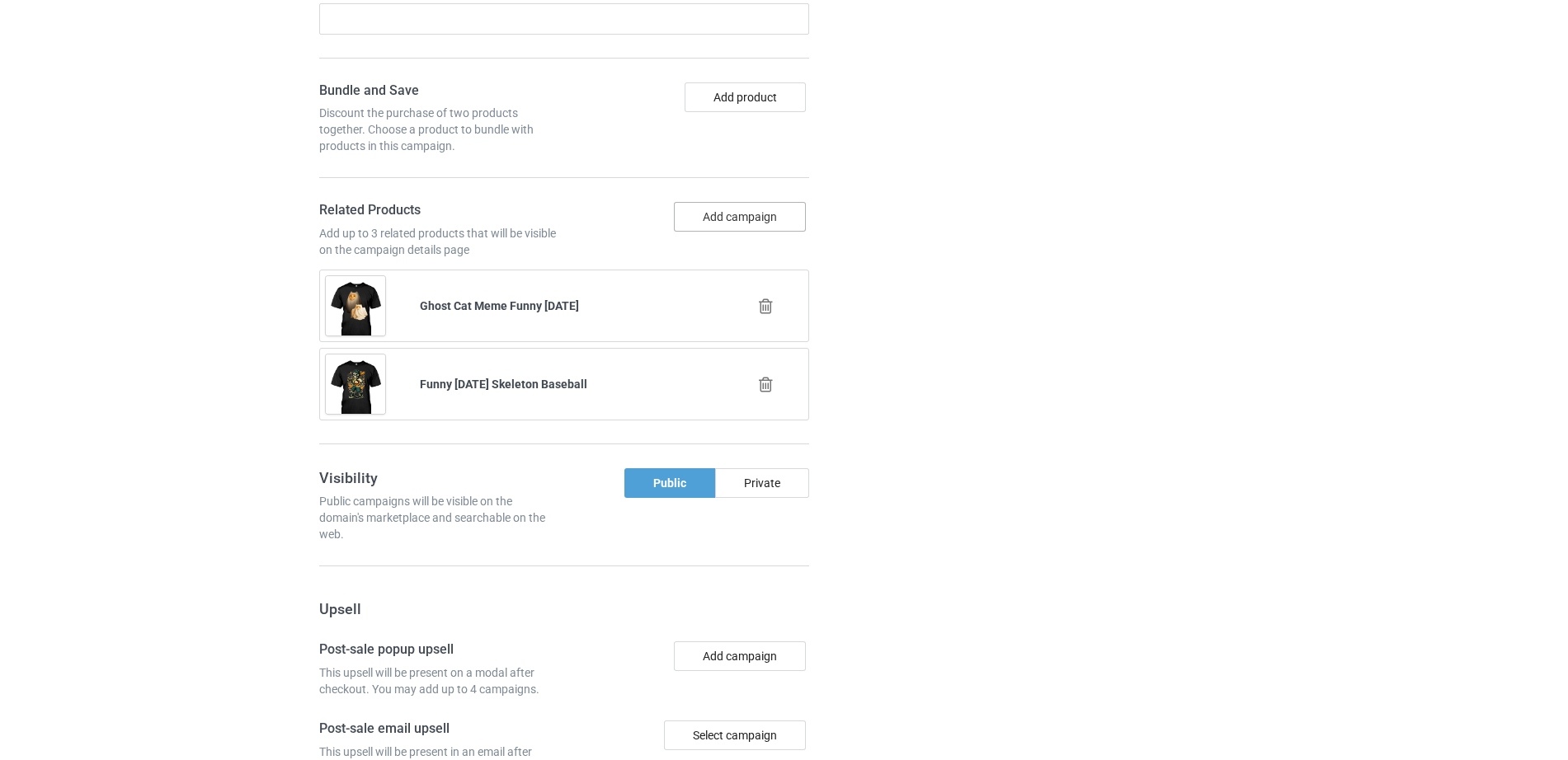
click at [758, 214] on button "Add campaign" at bounding box center [740, 216] width 132 height 29
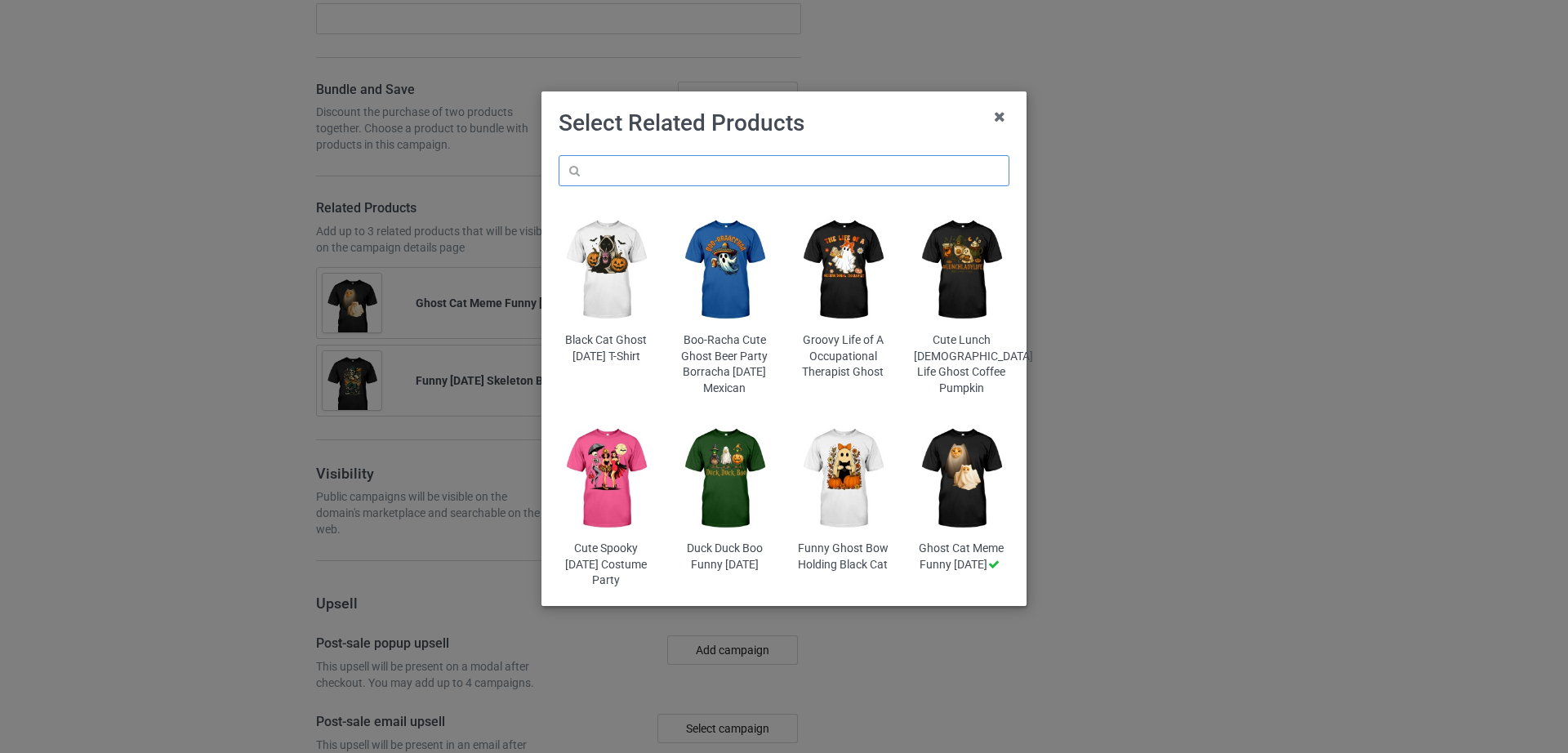
click at [727, 171] on input "text" at bounding box center [784, 170] width 451 height 31
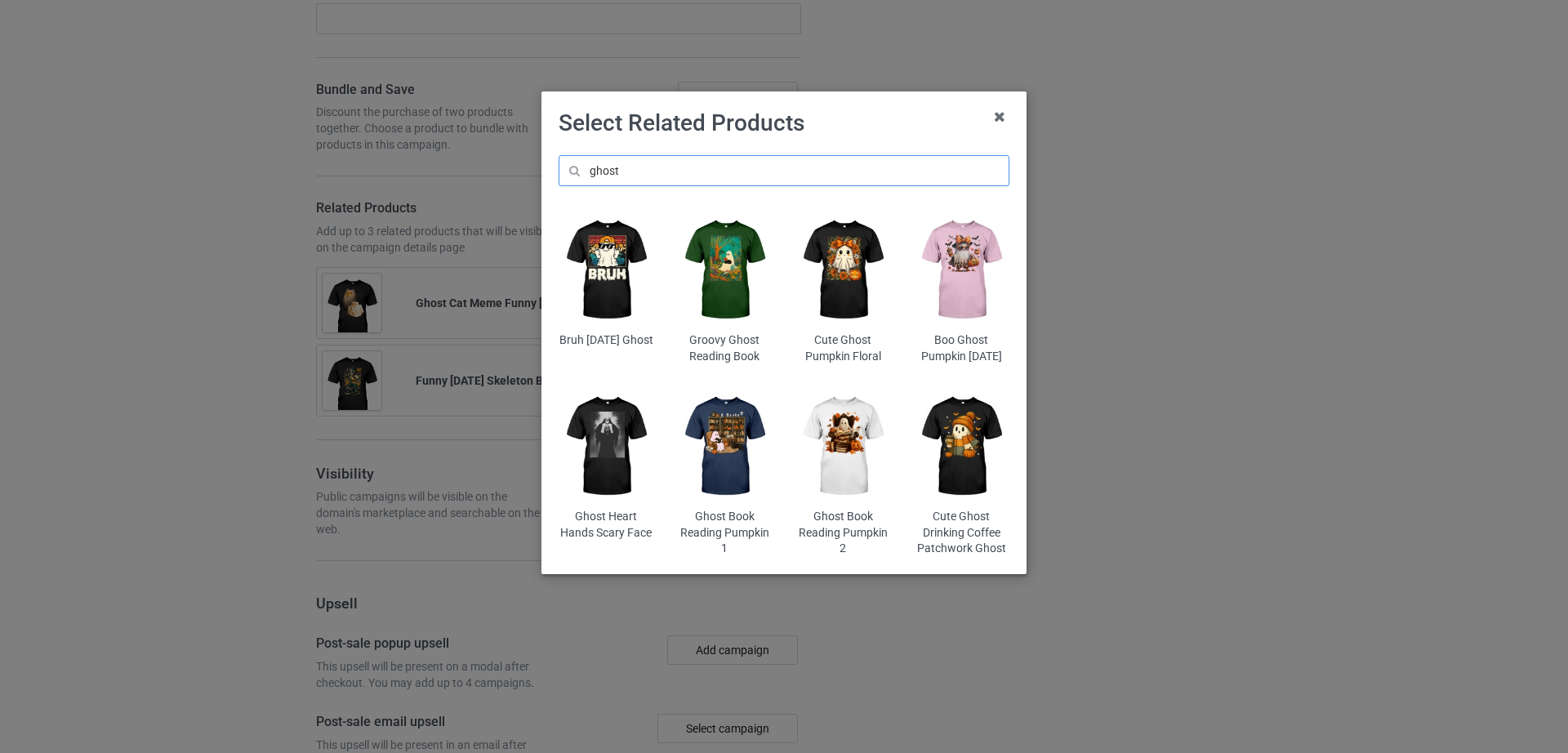
type input "ghost"
click at [953, 466] on img at bounding box center [962, 446] width 95 height 119
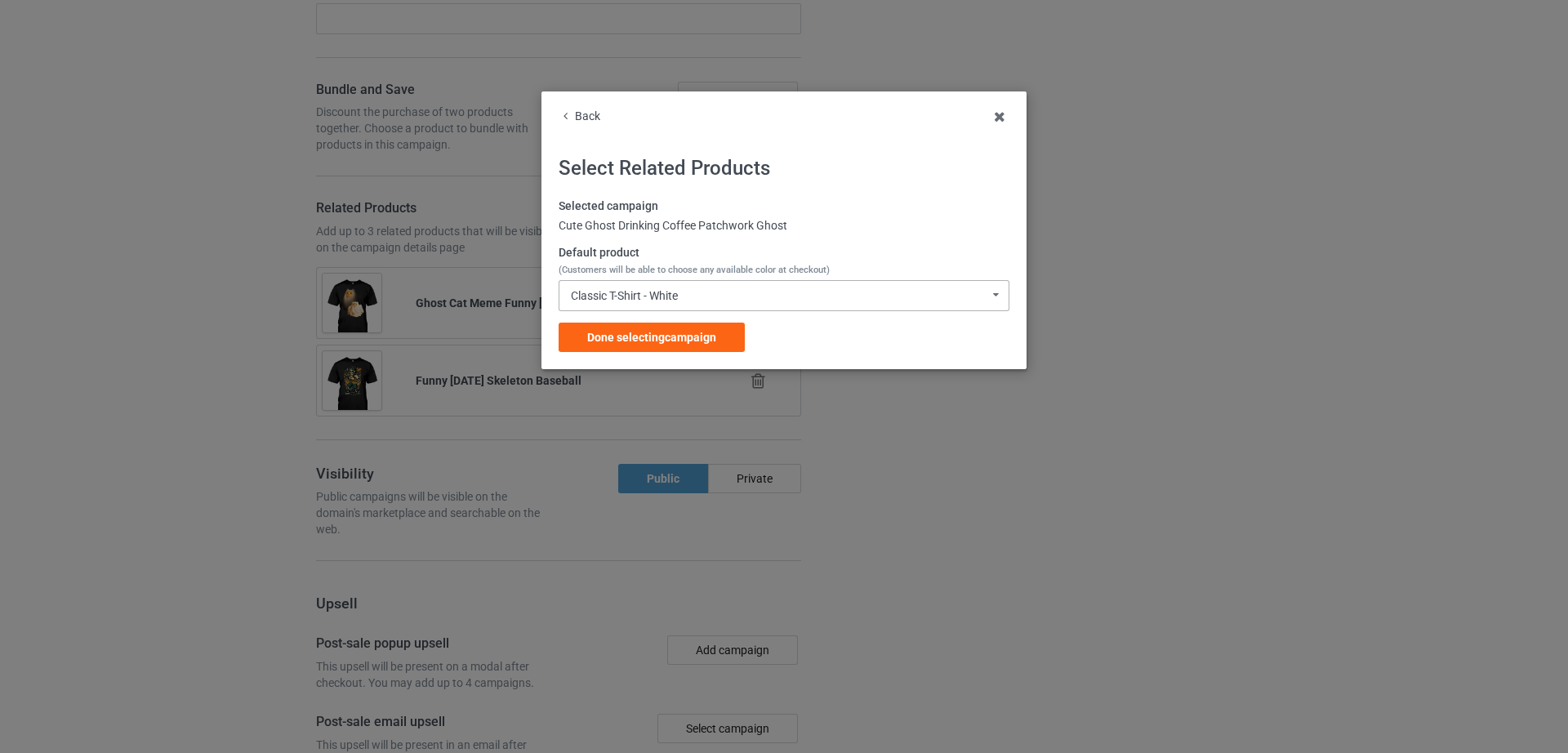
click at [698, 294] on div "Classic T-Shirt - White Classic T-Shirt - White Hooded Sweatshirt - White V-Nec…" at bounding box center [784, 295] width 451 height 31
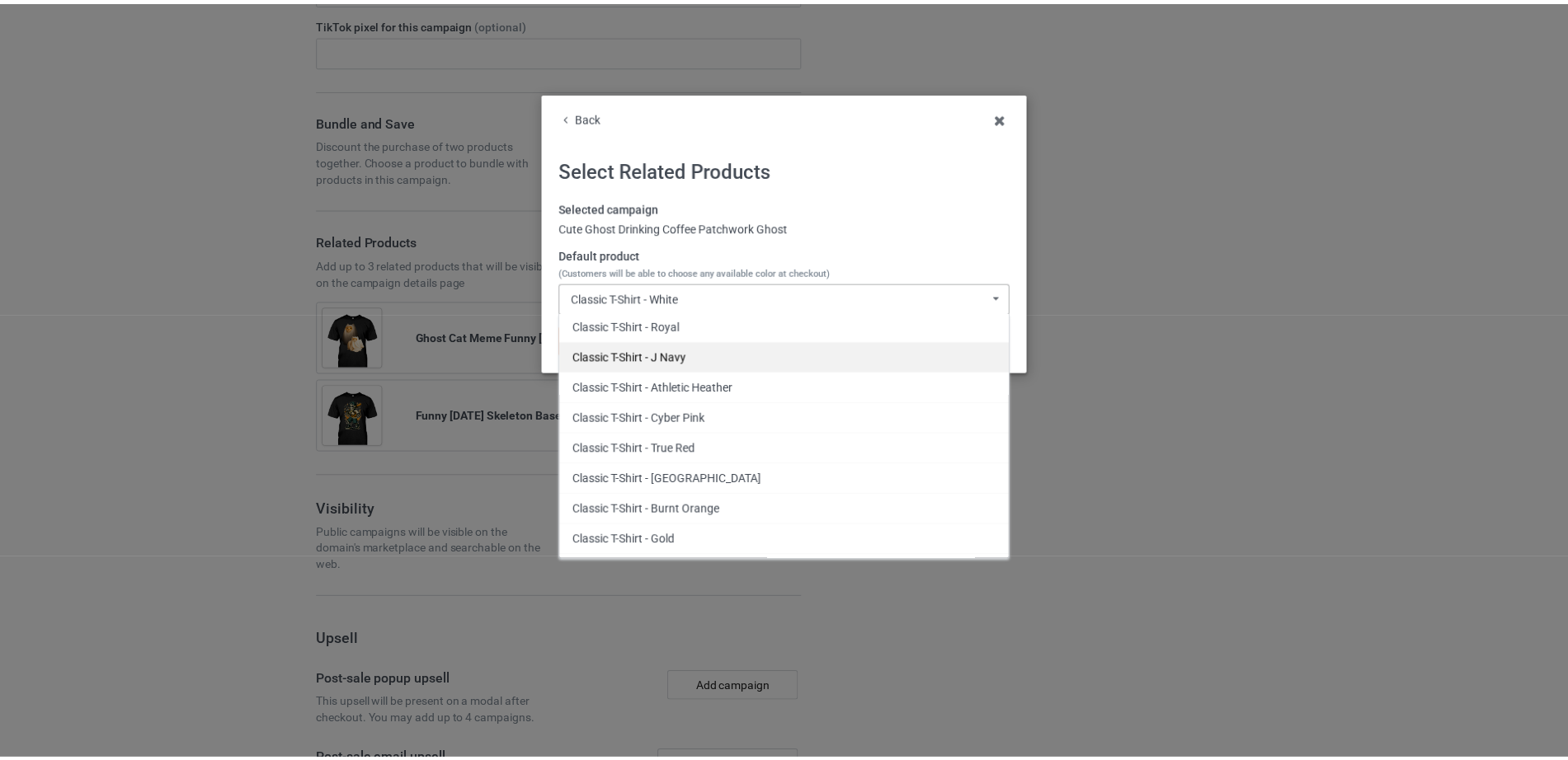
scroll to position [2157, 0]
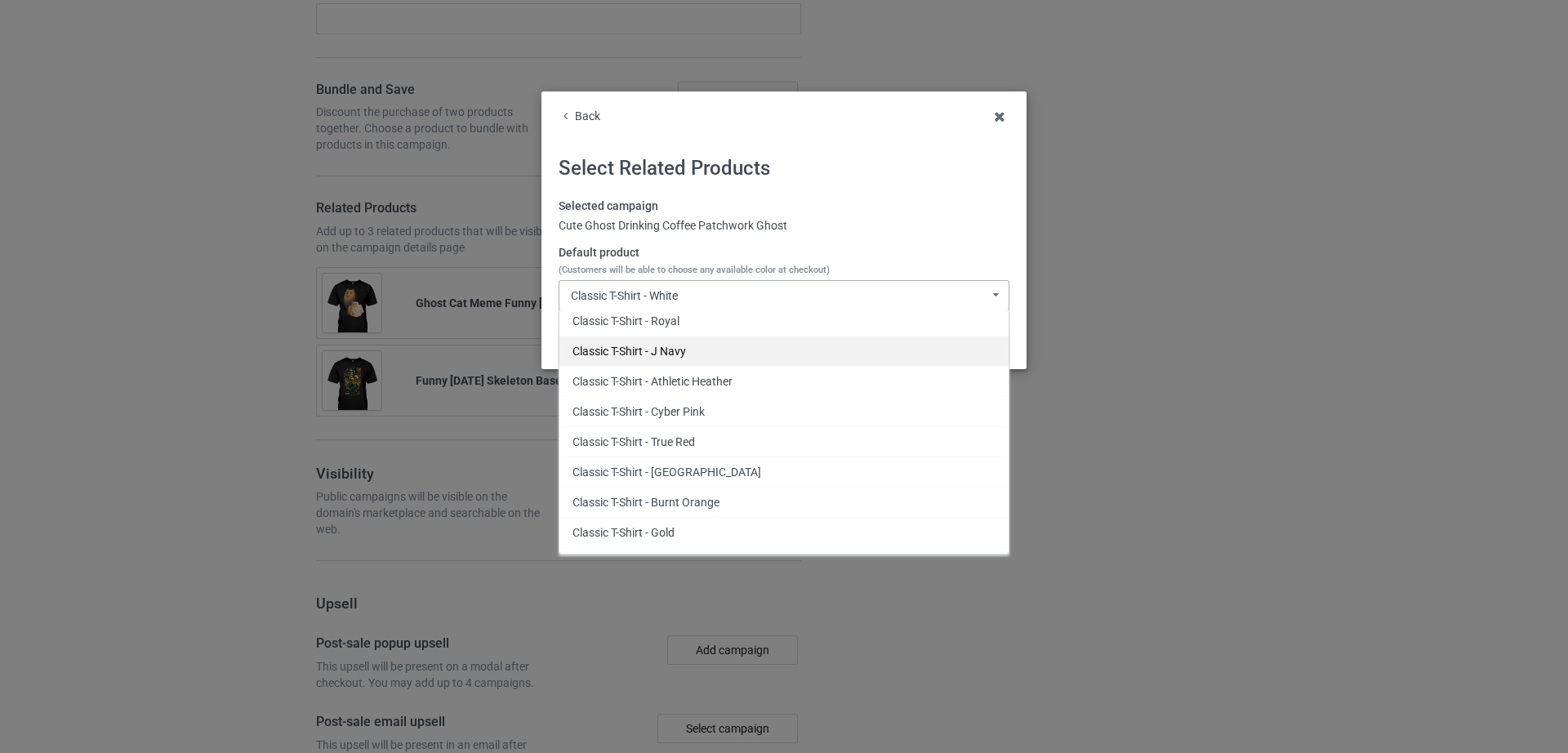
click at [669, 345] on div "Classic T-Shirt - J Navy" at bounding box center [784, 351] width 449 height 30
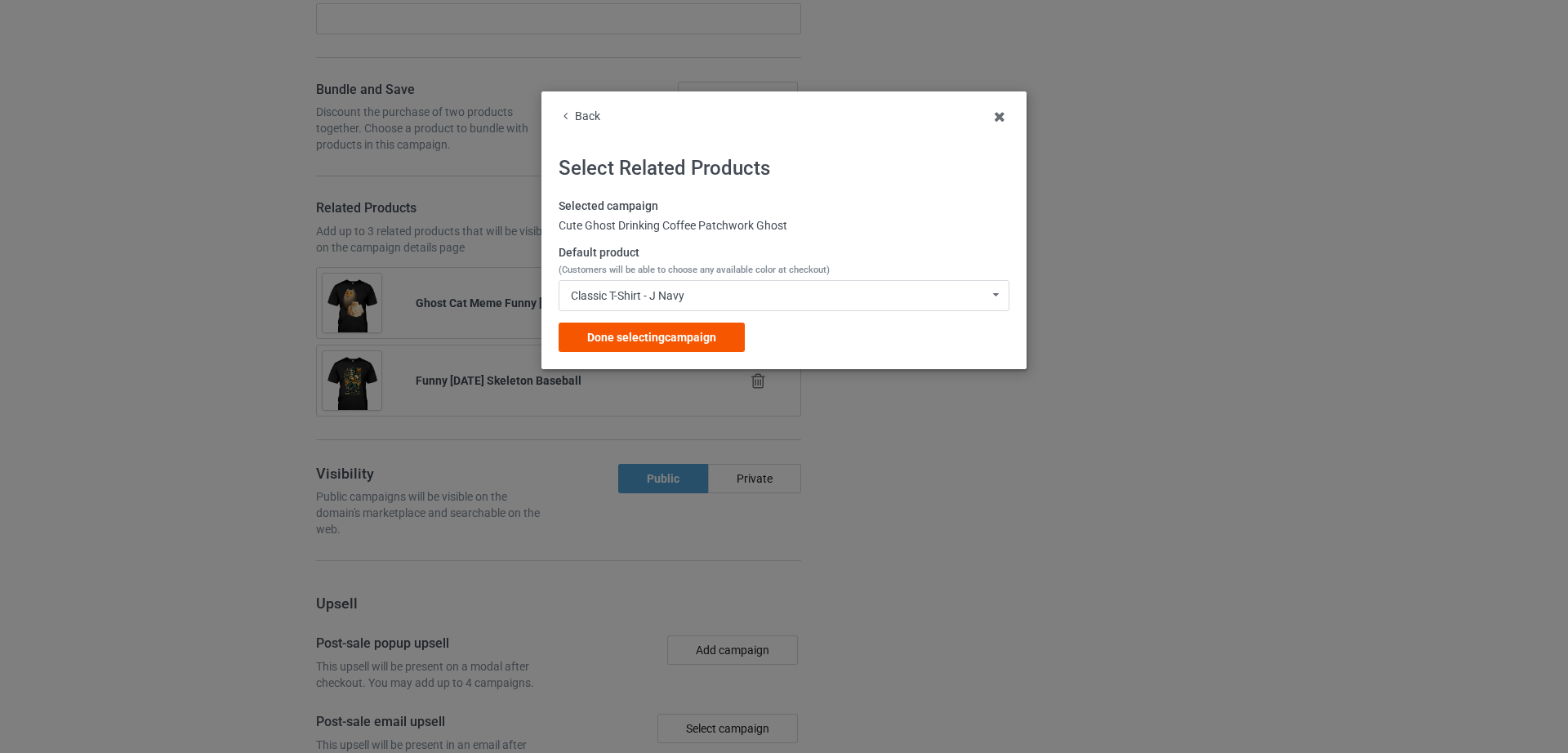
click at [662, 338] on span "Done selecting campaign" at bounding box center [652, 338] width 129 height 13
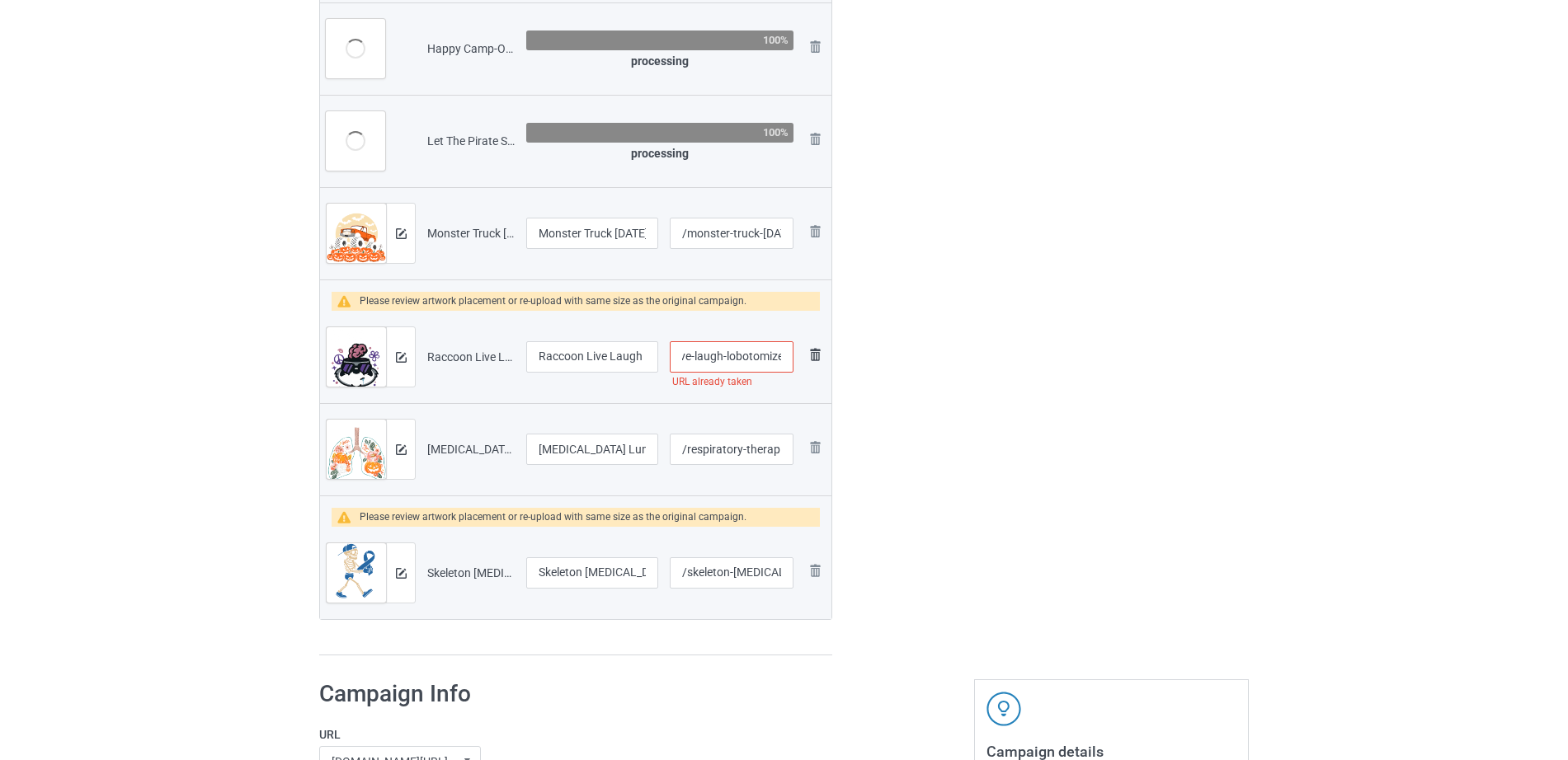
scroll to position [0, 78]
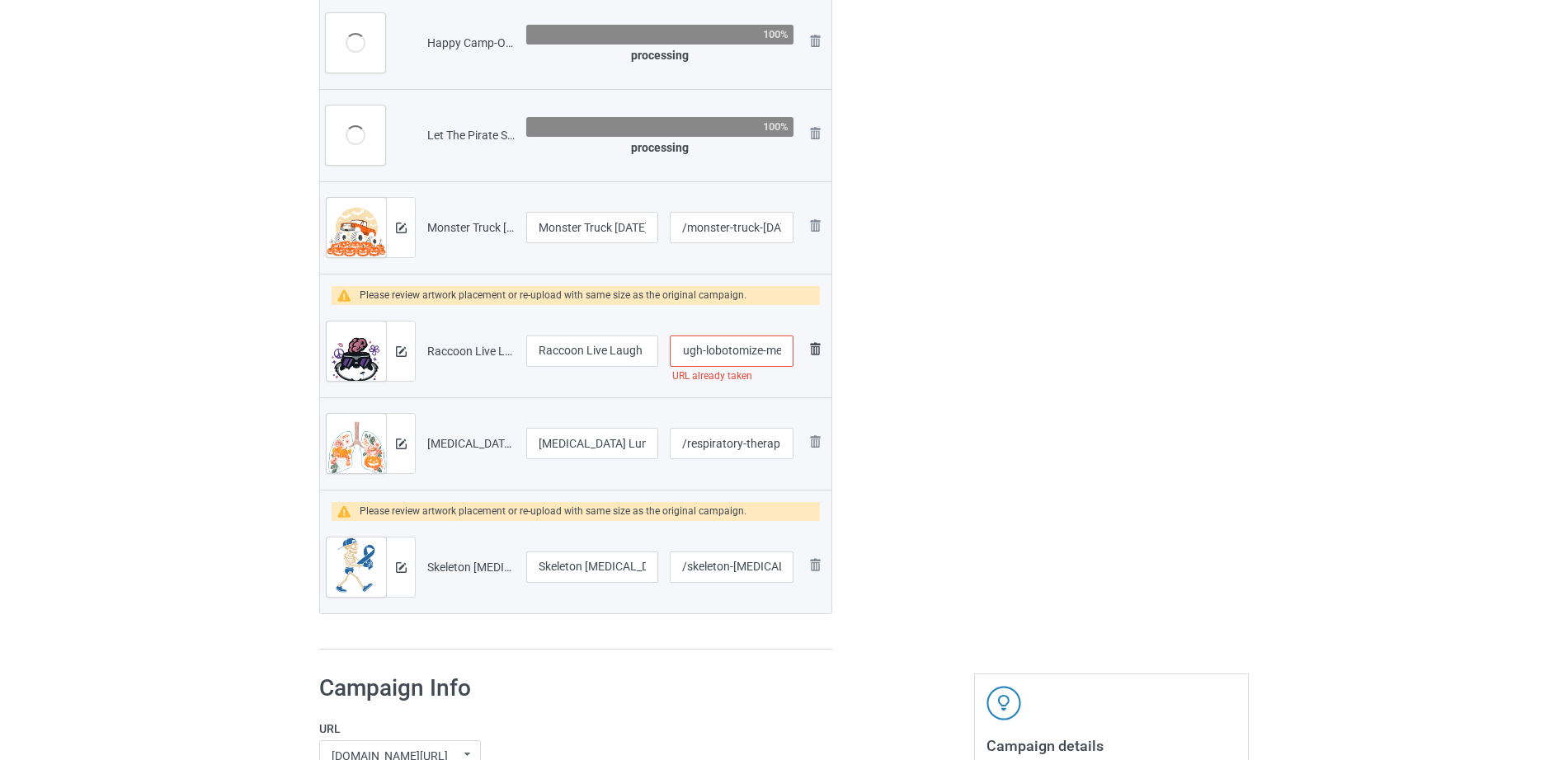
drag, startPoint x: 776, startPoint y: 359, endPoint x: 806, endPoint y: 349, distance: 31.6
click at [806, 349] on tr "Preview and edit artwork Raccoon Live Laugh Lobotomize Me.png Raccoon Live Laug…" at bounding box center [575, 351] width 511 height 93
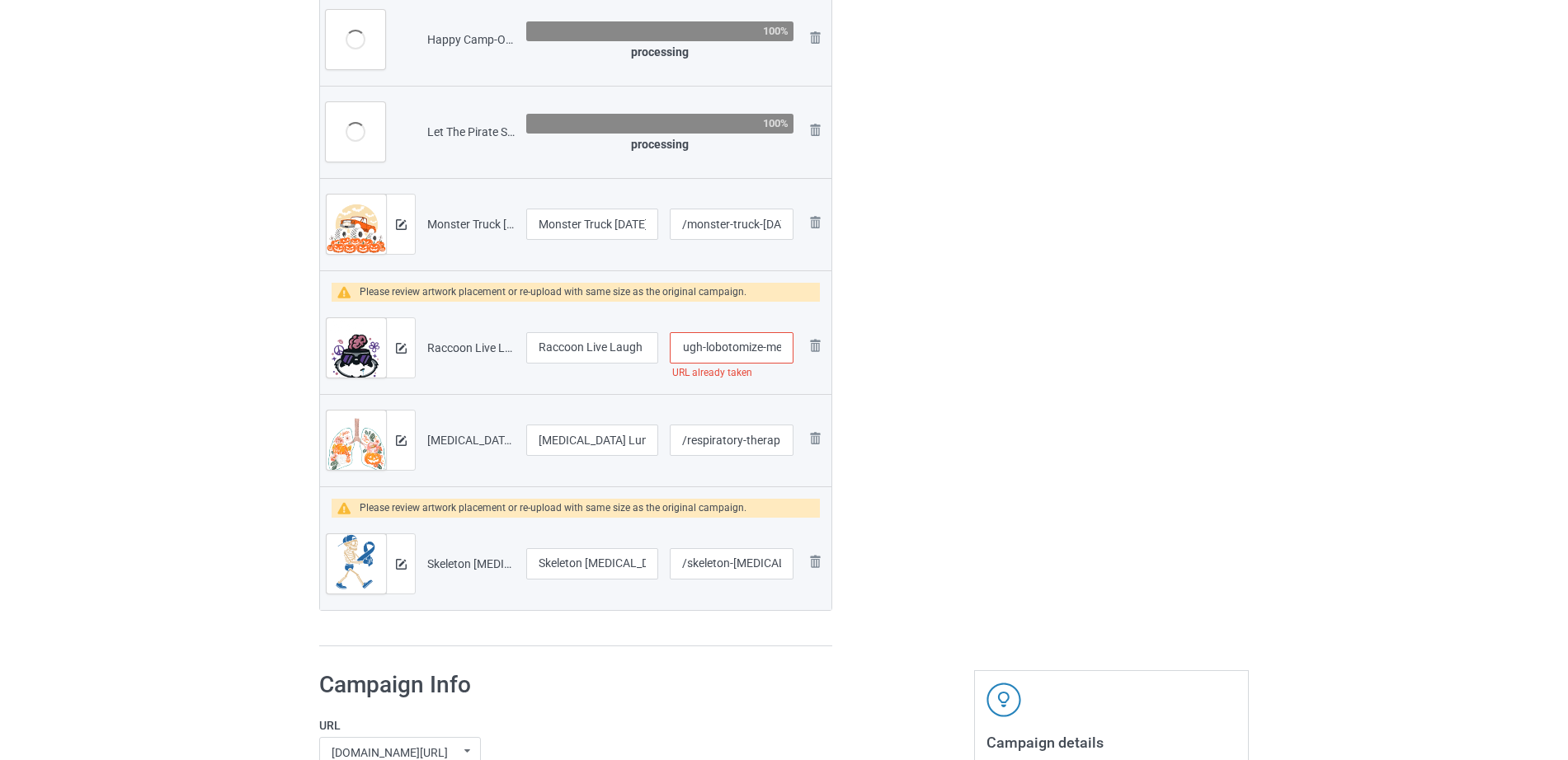
click at [724, 344] on input "/raccoon-live-laugh-lobotomize-me" at bounding box center [731, 347] width 124 height 31
drag, startPoint x: 758, startPoint y: 349, endPoint x: 801, endPoint y: 354, distance: 43.3
click at [801, 354] on tr "Preview and edit artwork Raccoon Live Laugh Lobotomize Me.png Raccoon Live Laug…" at bounding box center [575, 348] width 511 height 93
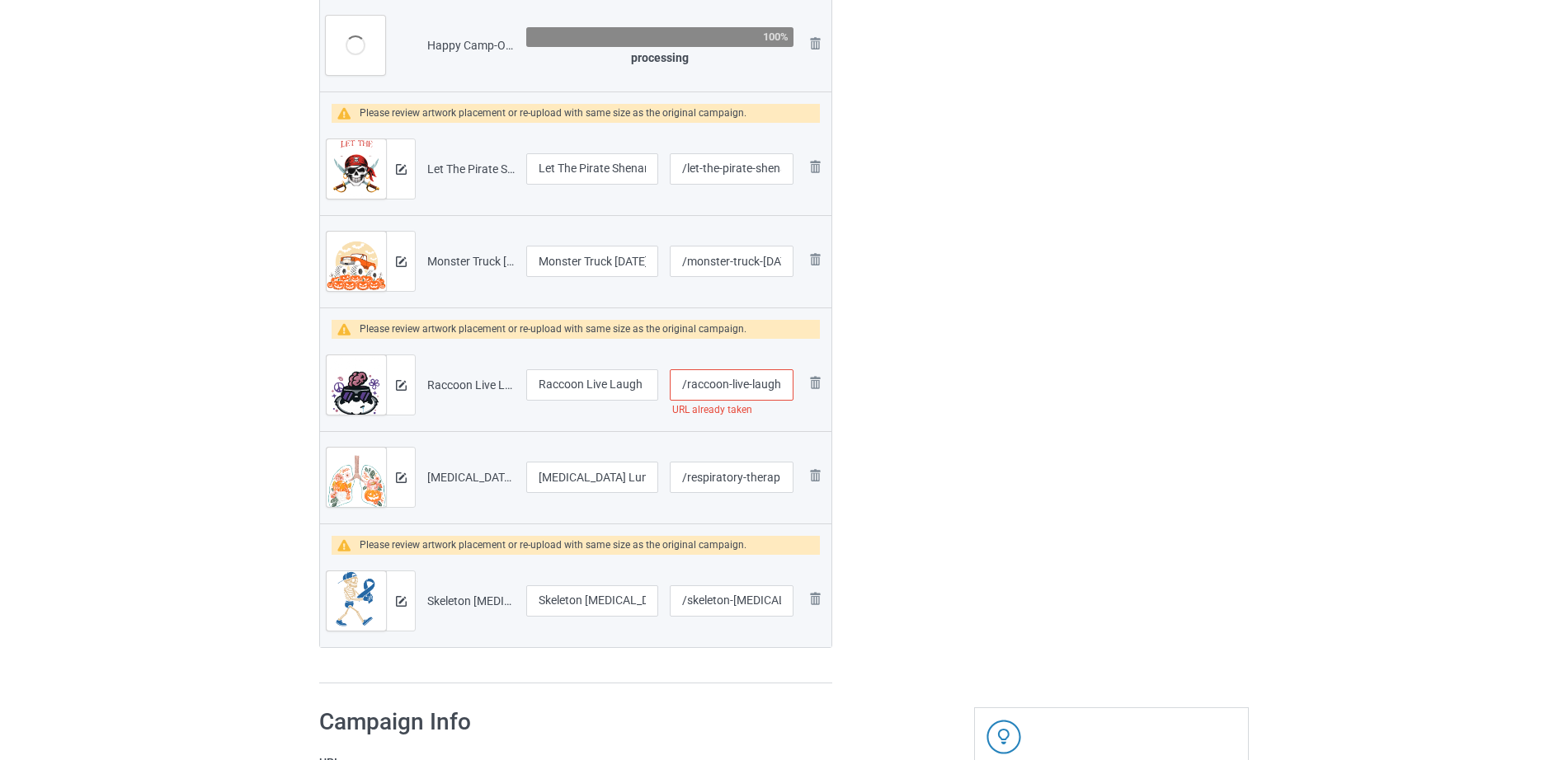
click at [701, 389] on input "/raccoon-live-laugh-lobotomize-me" at bounding box center [731, 384] width 124 height 31
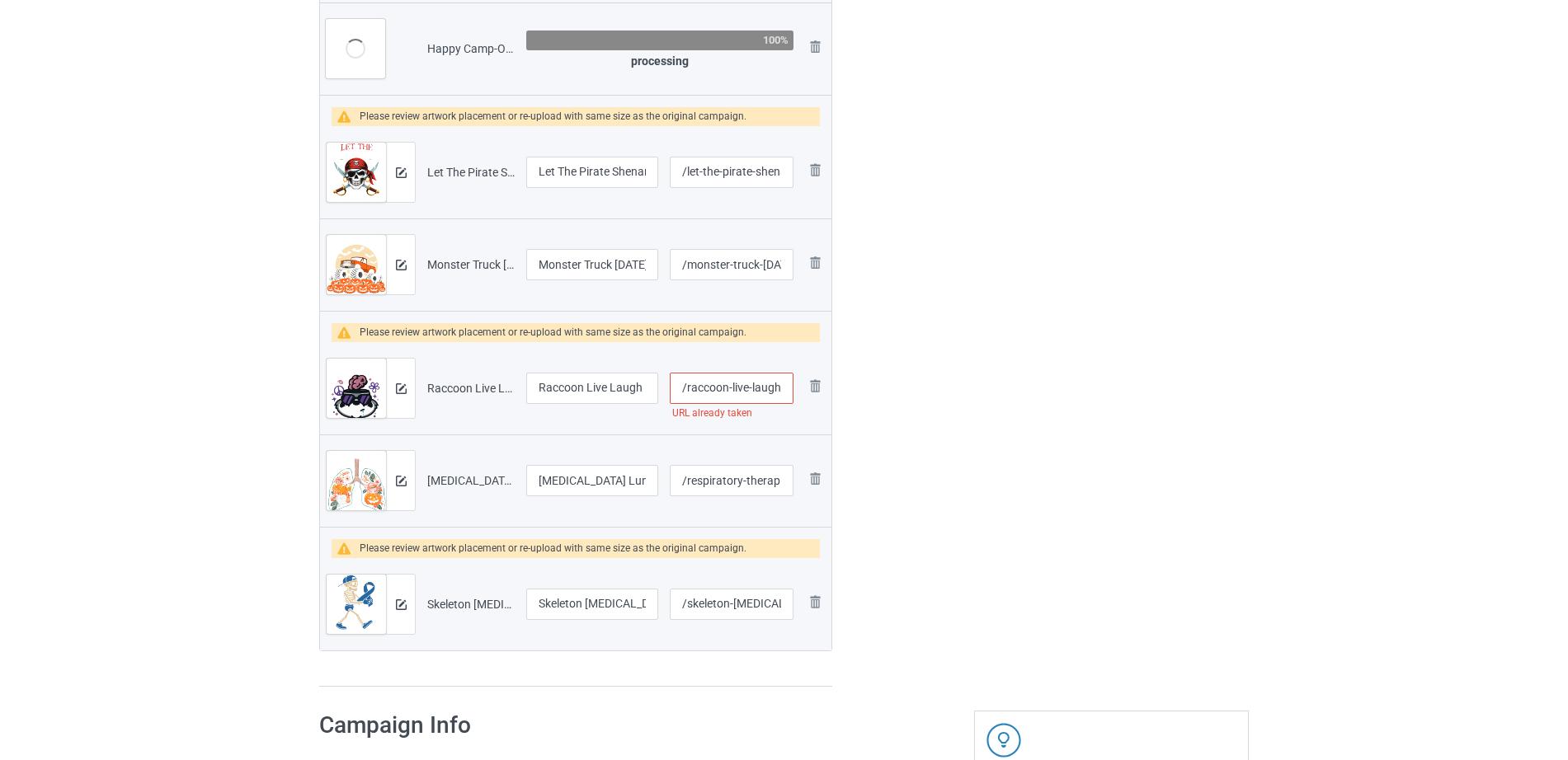
drag, startPoint x: 730, startPoint y: 388, endPoint x: 686, endPoint y: 382, distance: 44.4
click at [686, 382] on input "/raccoon-live-laugh-lobotomize-me" at bounding box center [731, 388] width 124 height 31
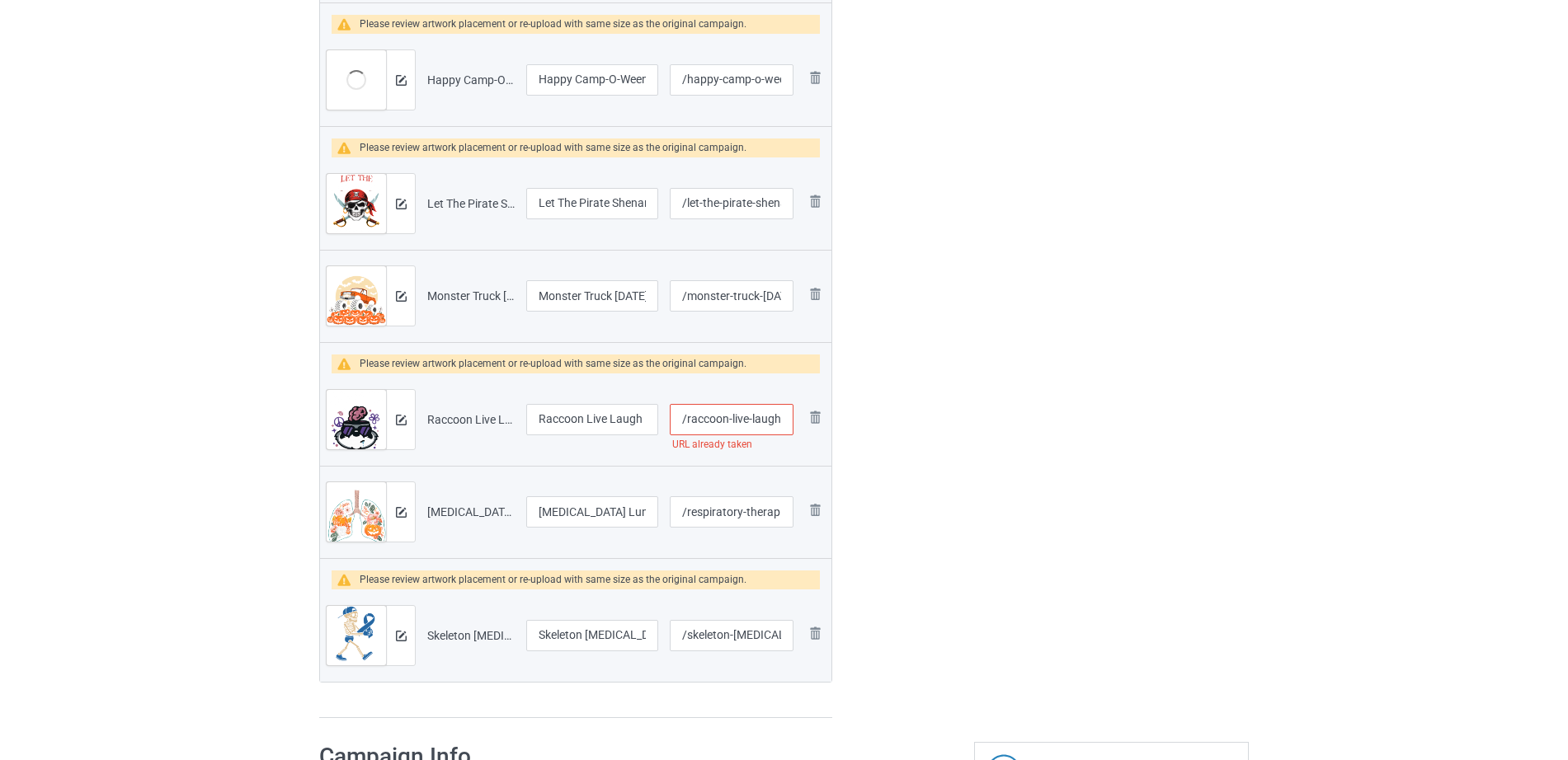
type input "/live-laugh-lobotomize-me"
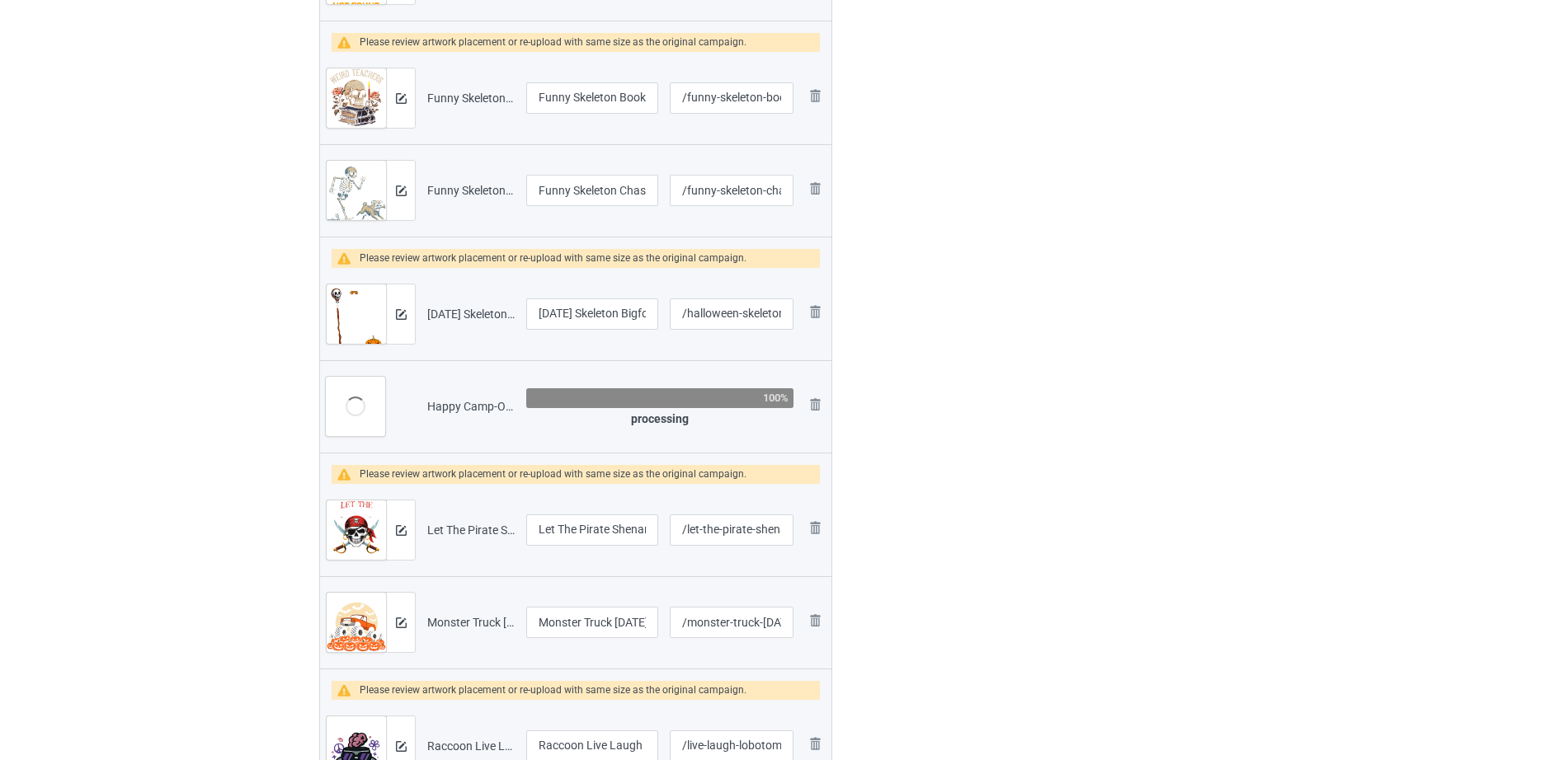
scroll to position [652, 0]
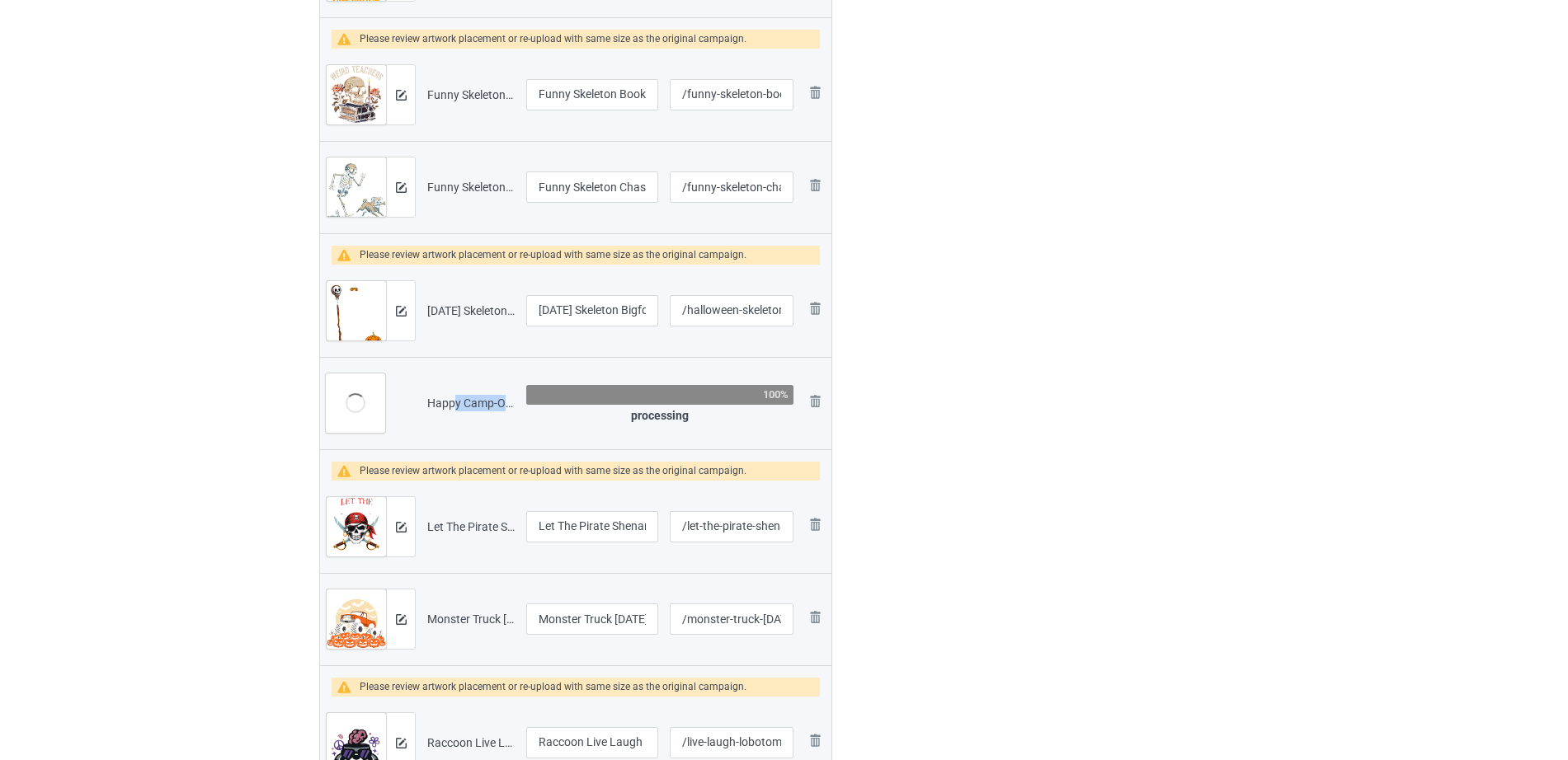
drag, startPoint x: 458, startPoint y: 402, endPoint x: 520, endPoint y: 405, distance: 62.1
click at [517, 404] on td "Happy Camp-O-Ween [DATE] Camping.png" at bounding box center [470, 403] width 99 height 93
click at [991, 382] on div "Edit artwork You can adjust your artwork position, and upload files for double-…" at bounding box center [1111, 258] width 298 height 1591
click at [813, 407] on img at bounding box center [814, 401] width 20 height 20
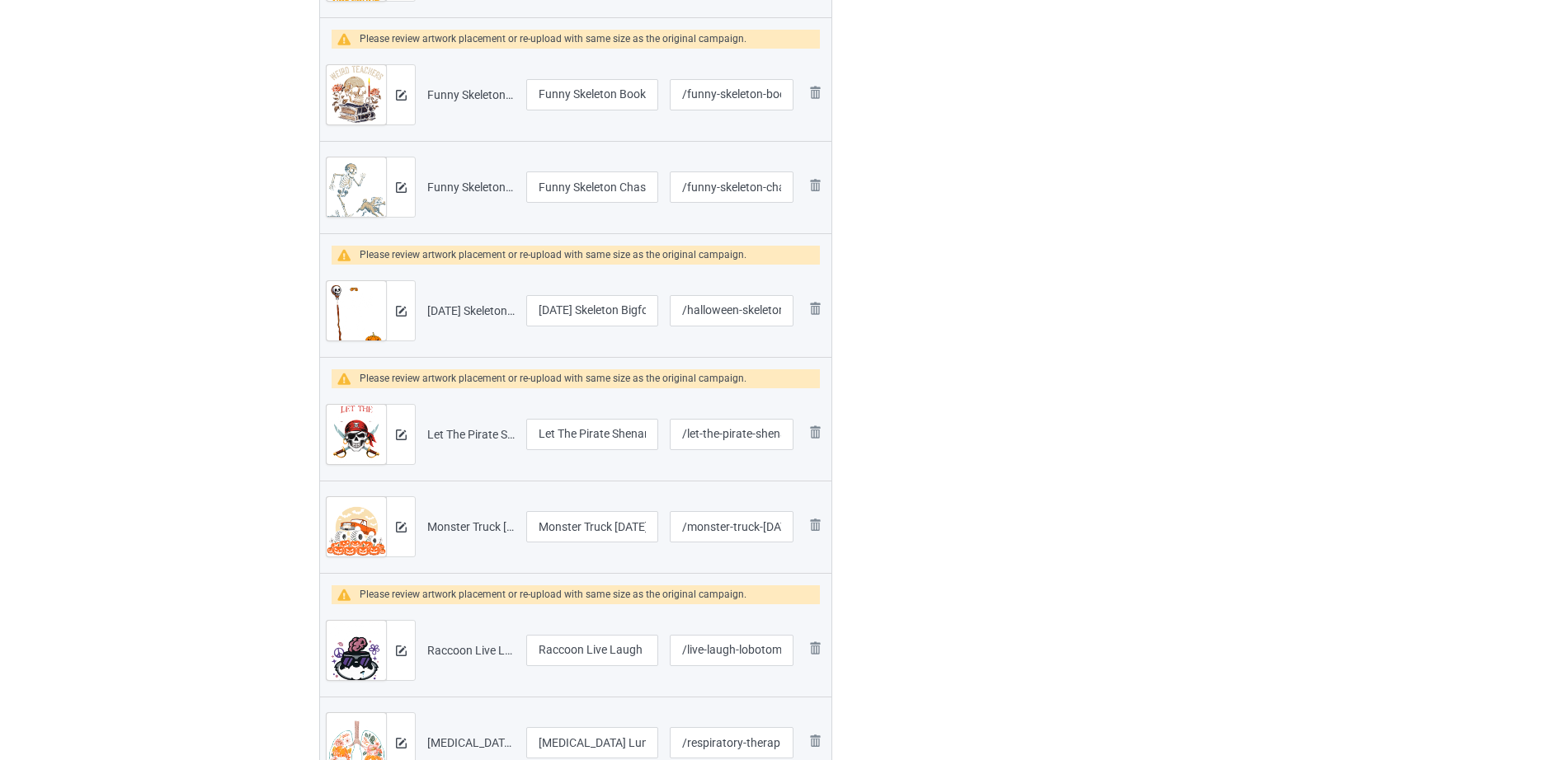
click at [1065, 393] on div "Edit artwork You can adjust your artwork position, and upload files for double-…" at bounding box center [1111, 211] width 298 height 1498
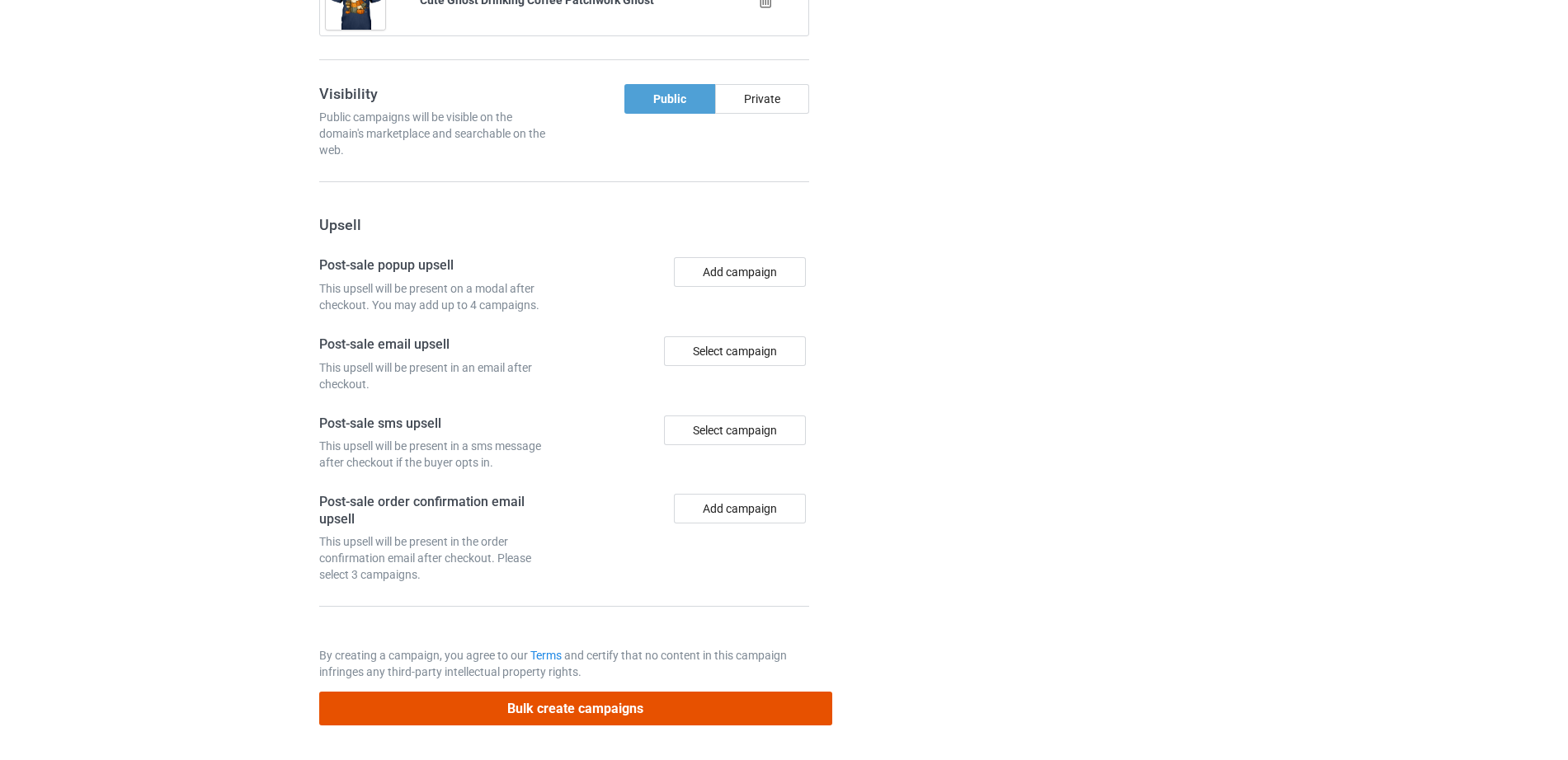
click at [530, 705] on button "Bulk create campaigns" at bounding box center [575, 709] width 513 height 34
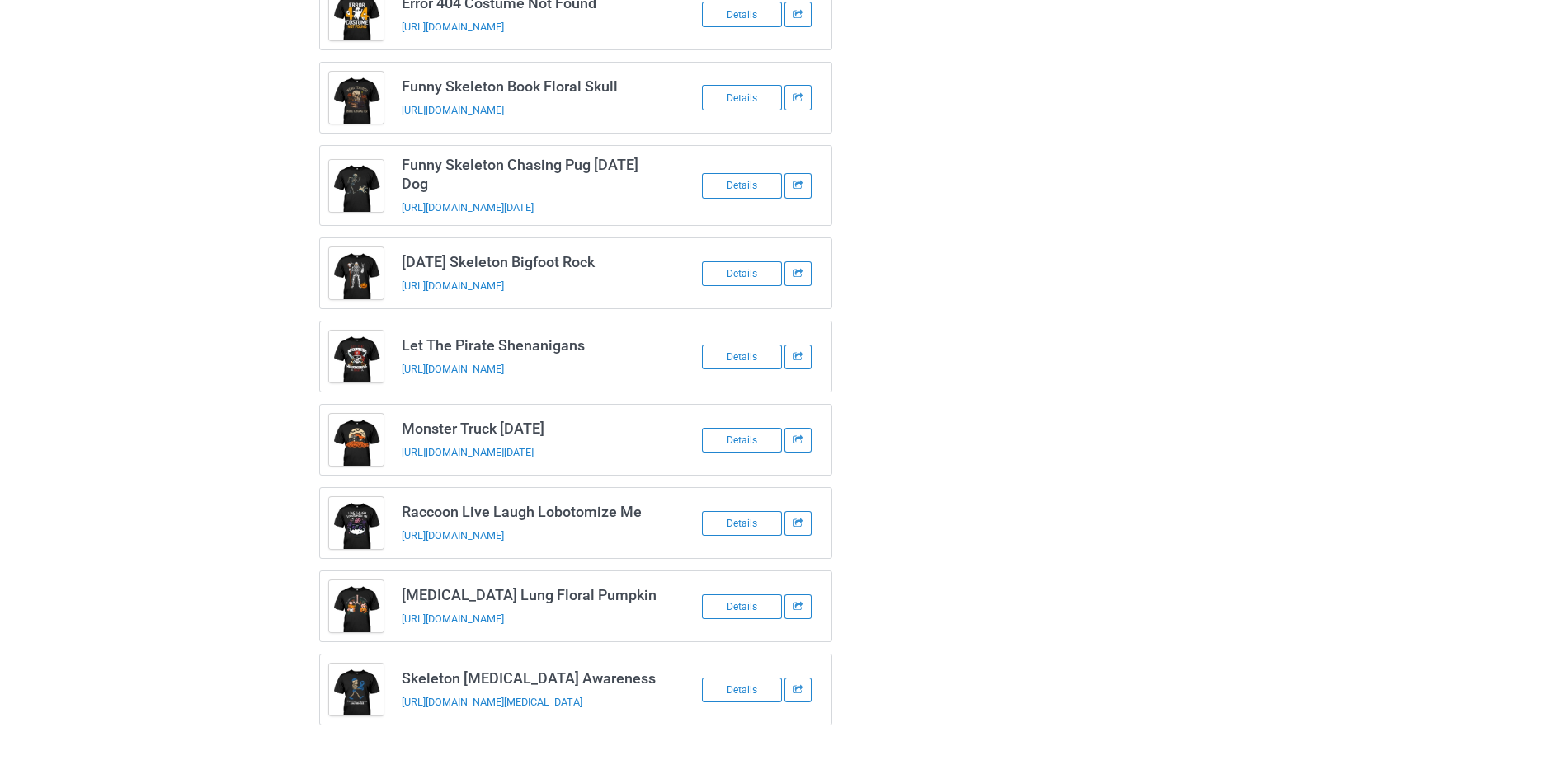
scroll to position [0, 0]
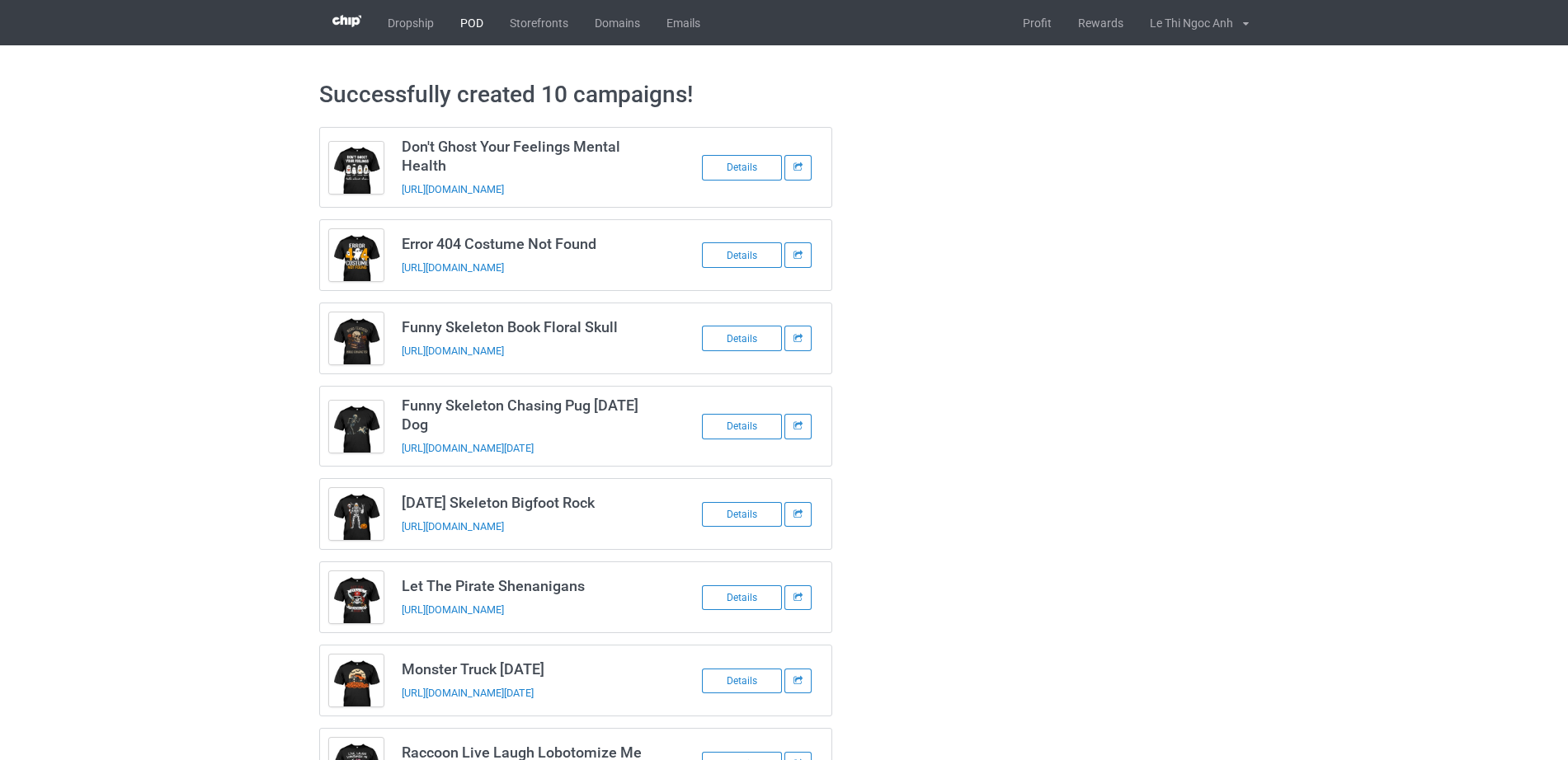
click at [469, 26] on link "POD" at bounding box center [471, 23] width 49 height 45
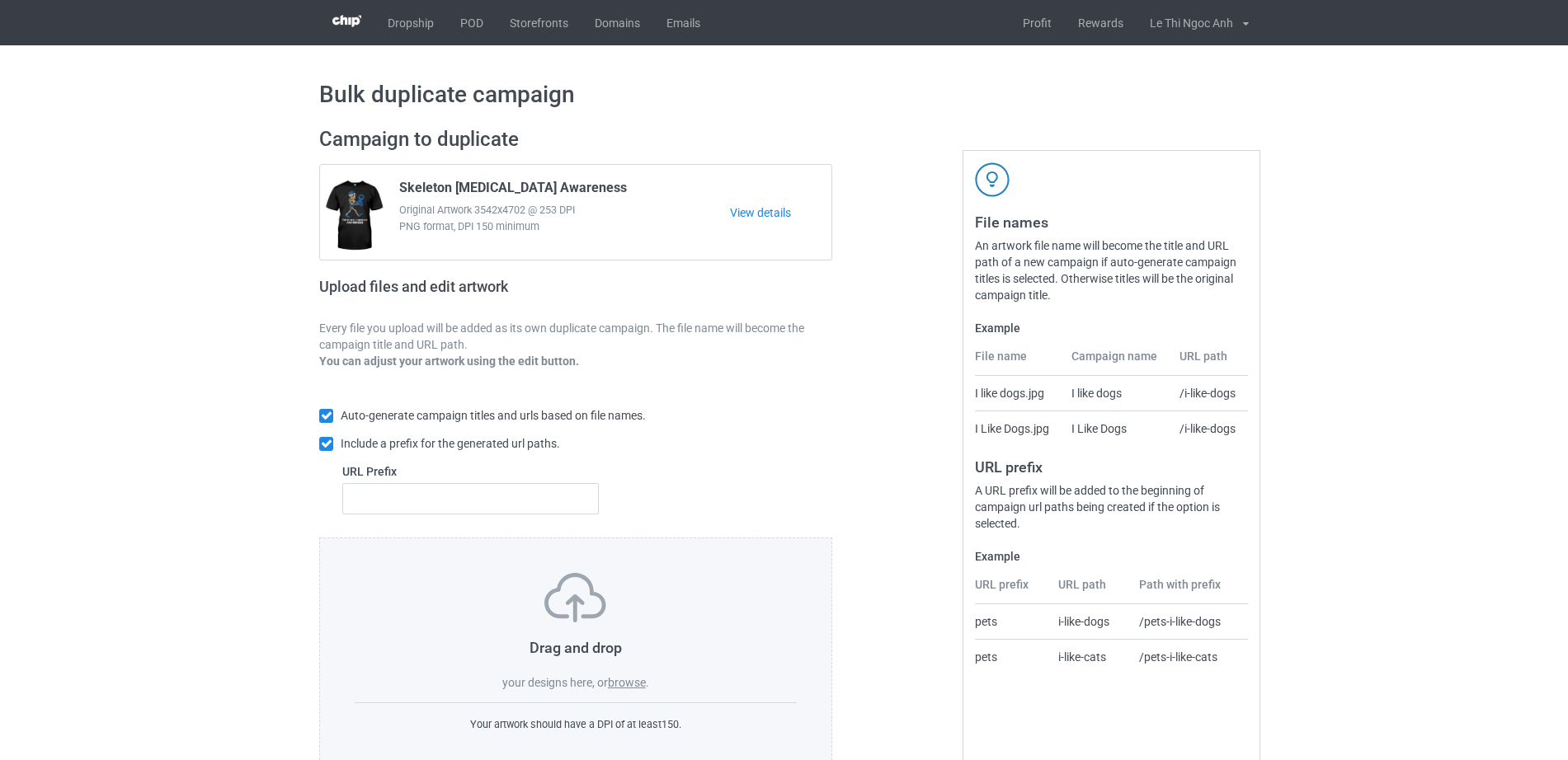
scroll to position [43, 0]
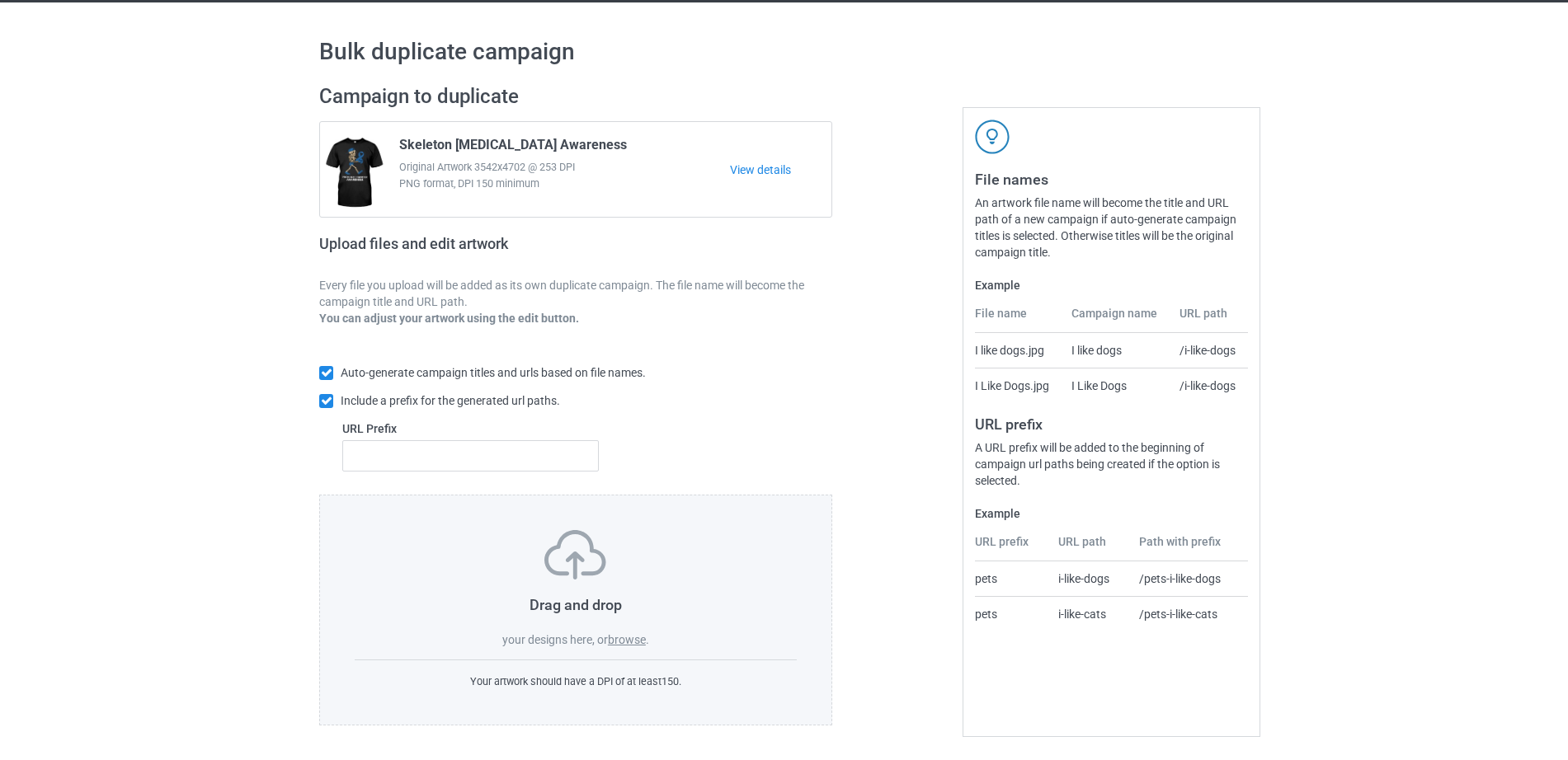
click at [640, 640] on label "browse" at bounding box center [626, 640] width 38 height 13
click at [0, 0] on input "browse" at bounding box center [0, 0] width 0 height 0
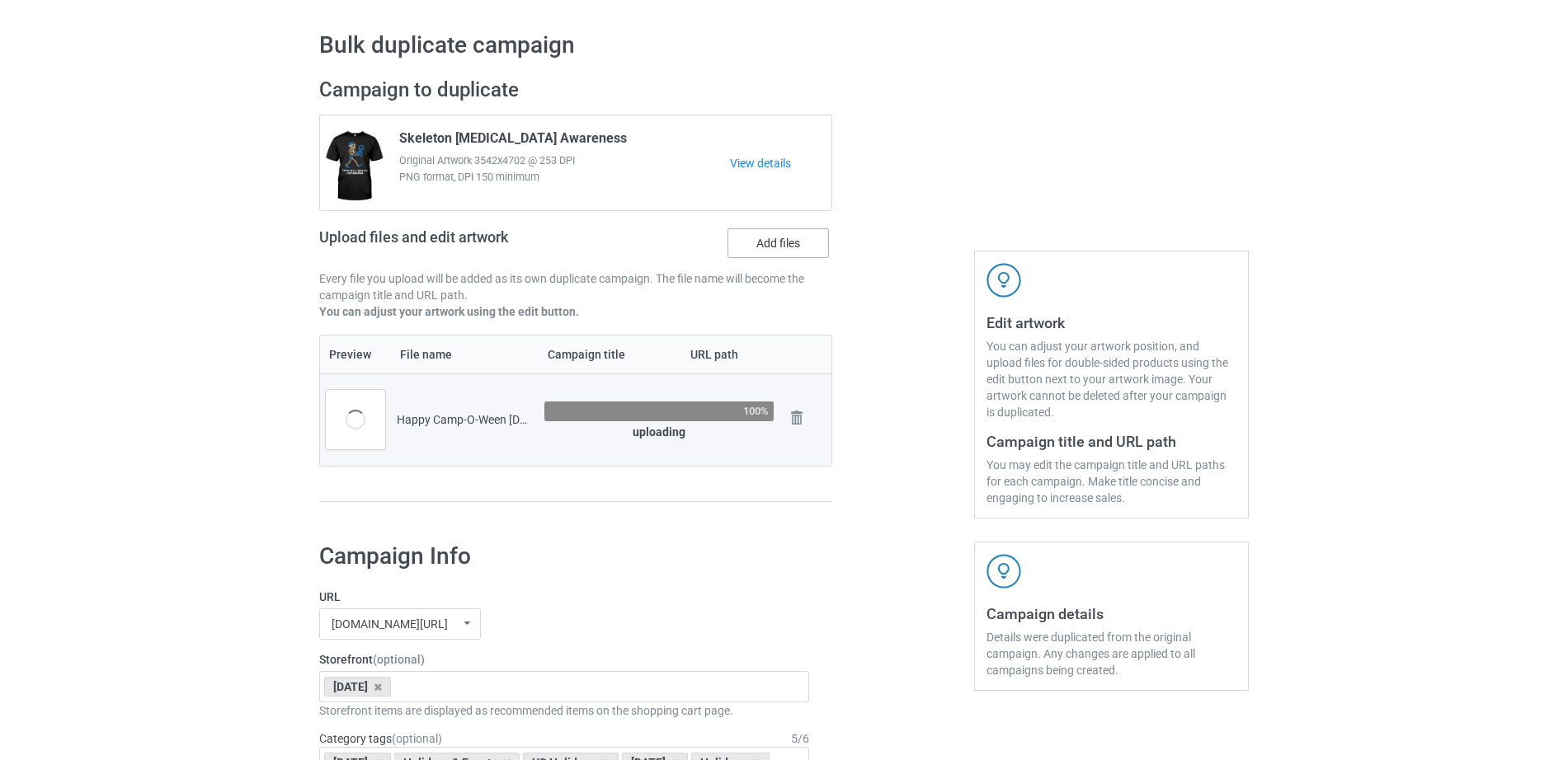
click at [777, 234] on label "Add files" at bounding box center [777, 243] width 101 height 29
click at [0, 0] on input "Add files" at bounding box center [0, 0] width 0 height 0
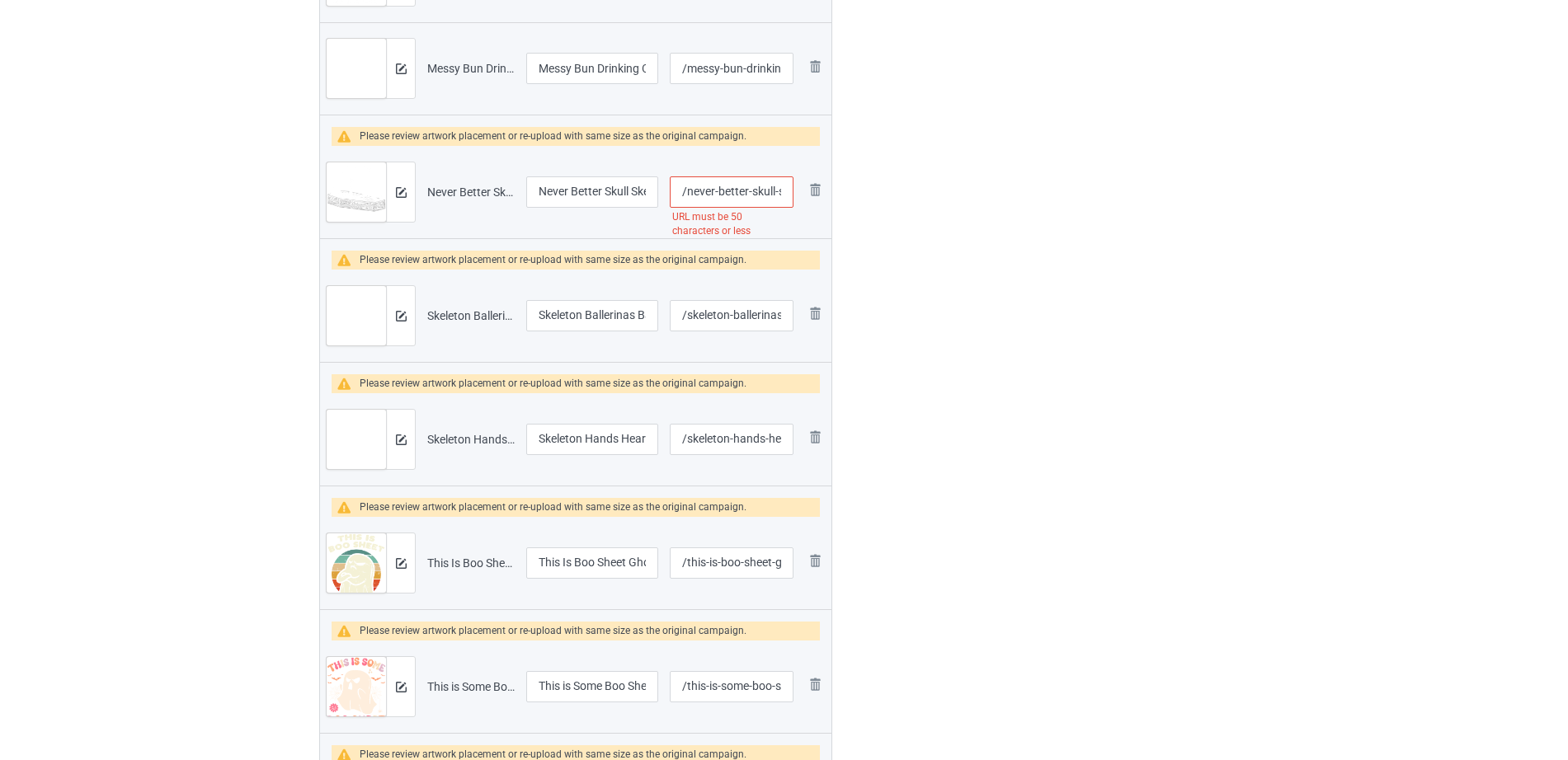
scroll to position [0, 160]
drag, startPoint x: 711, startPoint y: 185, endPoint x: 826, endPoint y: 185, distance: 115.0
click at [826, 185] on tr "Preview and edit artwork Never Better Skull Skeleton In The Coffin [DATE].png N…" at bounding box center [575, 193] width 511 height 93
click at [743, 190] on input "/never-better-skull-skeleton-in-the-coffin-[DATE]" at bounding box center [731, 192] width 124 height 31
drag, startPoint x: 695, startPoint y: 195, endPoint x: 795, endPoint y: 194, distance: 100.0
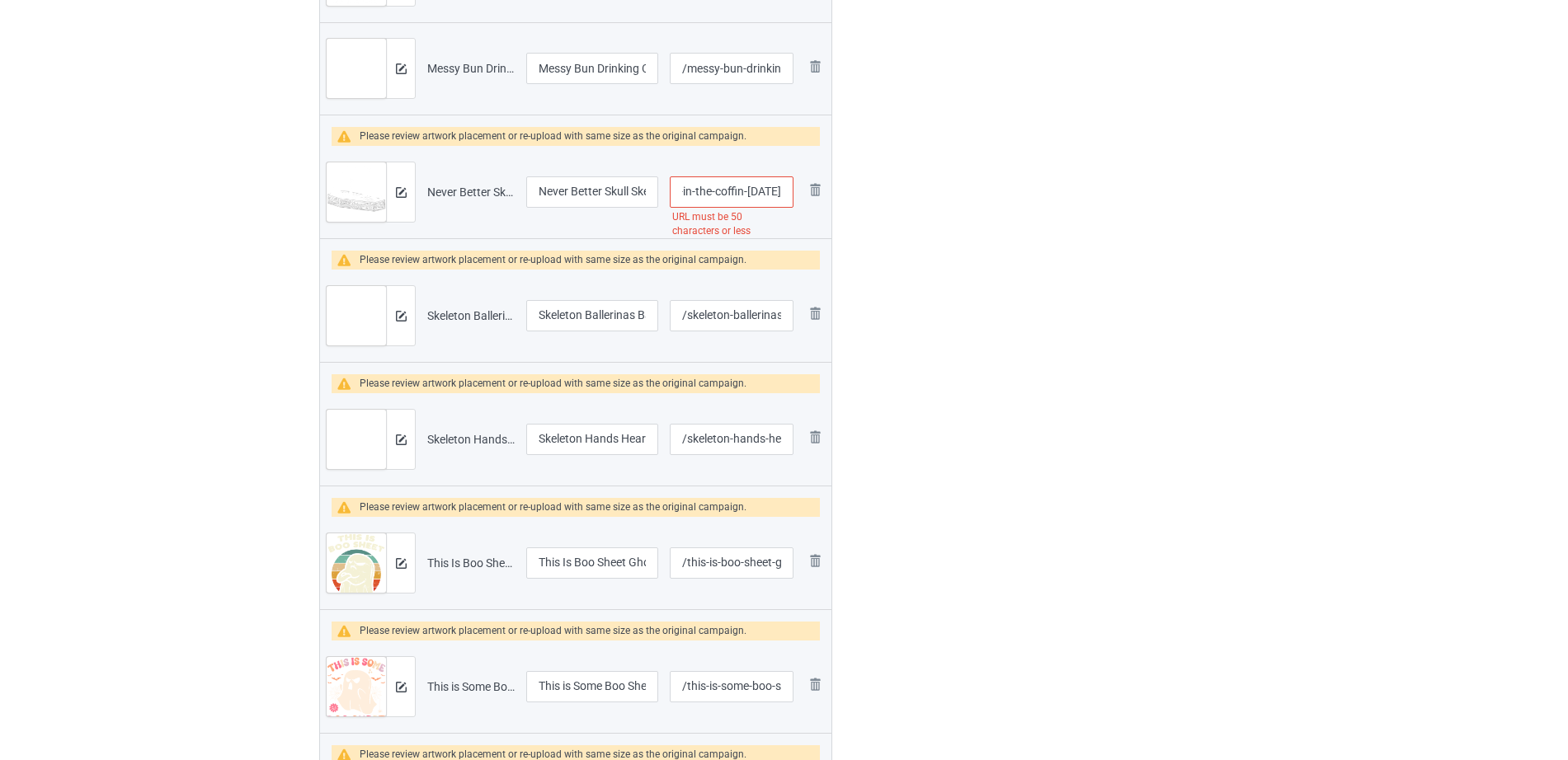
click at [795, 194] on td "/never-better-skull-skeleton-in-the-coffin-[DATE] URL must be 50 characters or …" at bounding box center [731, 193] width 135 height 93
type input "/never-better-skull-skeleton"
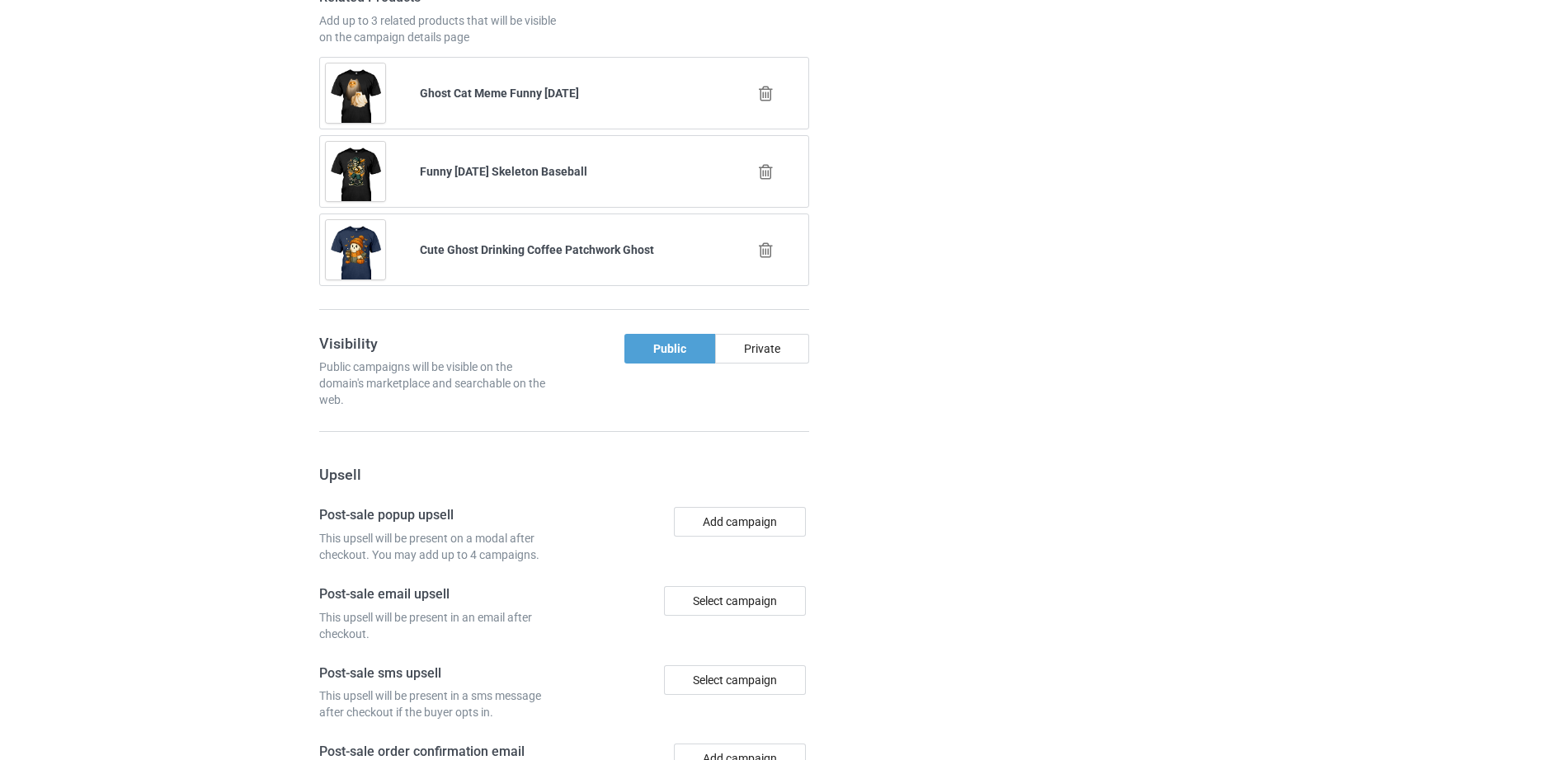
scroll to position [4537, 0]
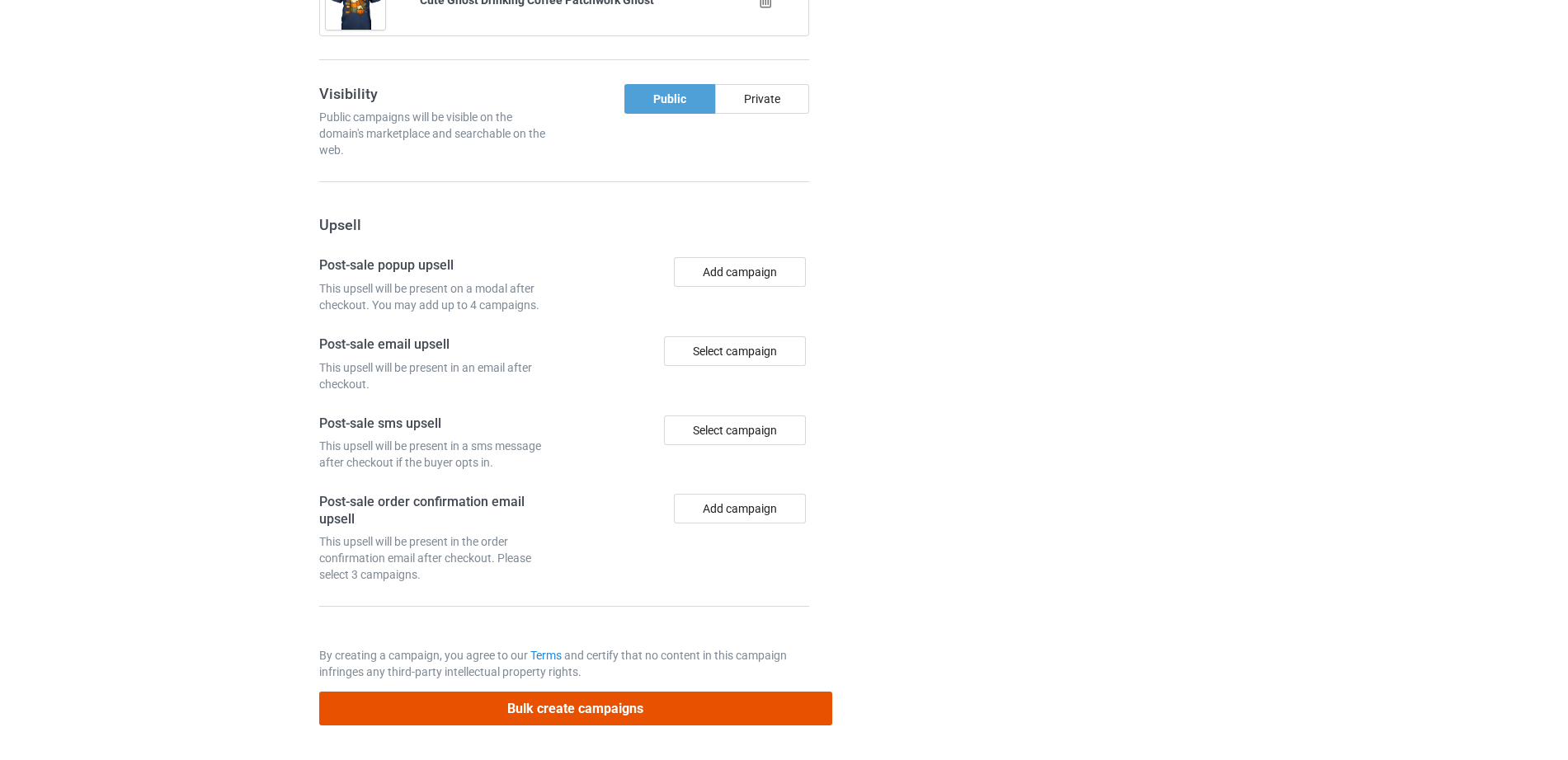
click at [589, 700] on button "Bulk create campaigns" at bounding box center [575, 709] width 513 height 34
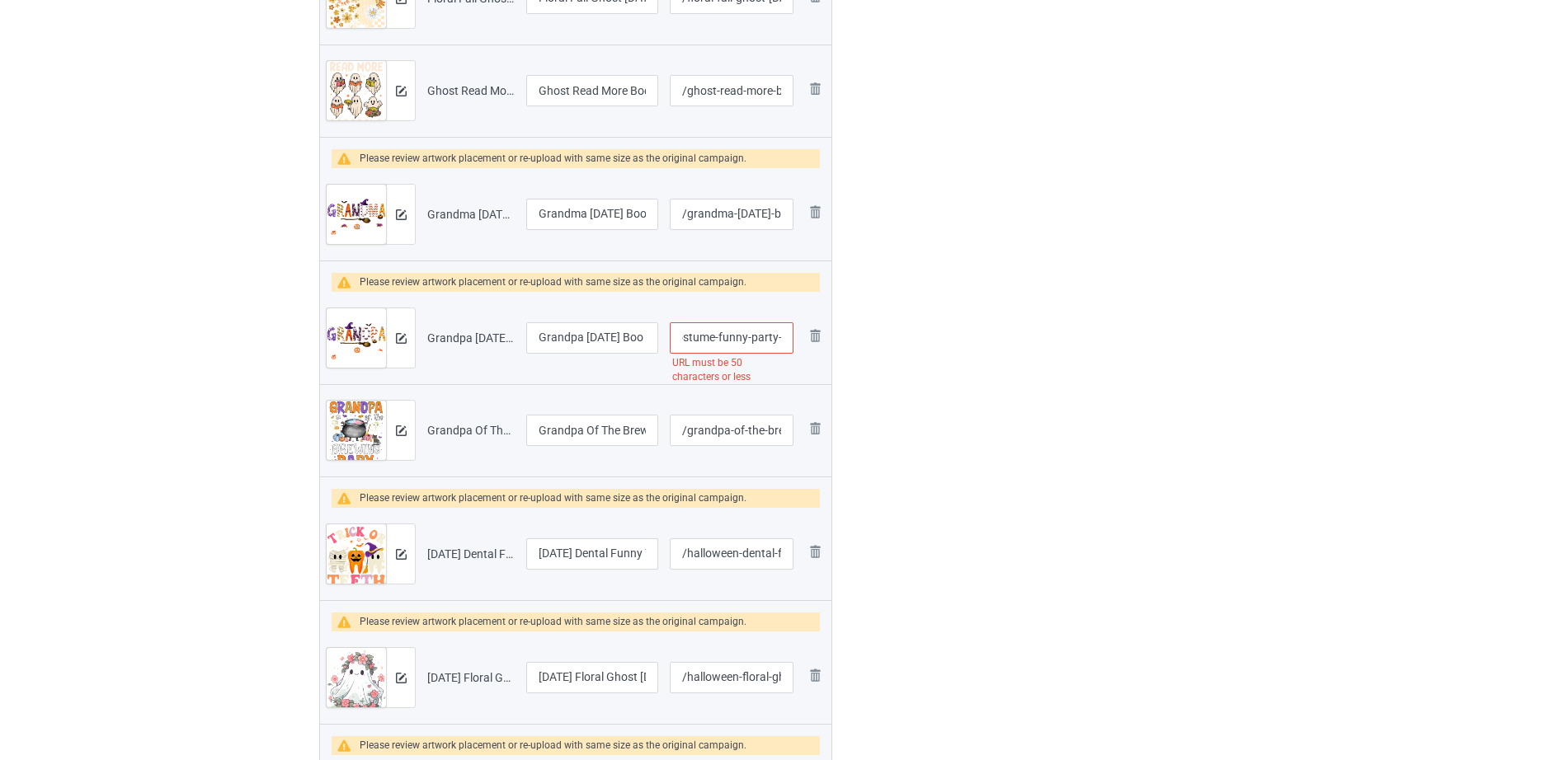
scroll to position [0, 234]
drag, startPoint x: 717, startPoint y: 332, endPoint x: 793, endPoint y: 330, distance: 76.0
click at [793, 330] on td "/grandpa-[DATE]-boo-ghost-horror-costume-funny-party-t-shirt URL must be 50 cha…" at bounding box center [731, 338] width 135 height 93
click at [718, 334] on input "/grandpa-[DATE]-boo-ghost-horror-costume-funny-party-t-shirt" at bounding box center [731, 337] width 124 height 31
drag, startPoint x: 686, startPoint y: 337, endPoint x: 808, endPoint y: 341, distance: 122.1
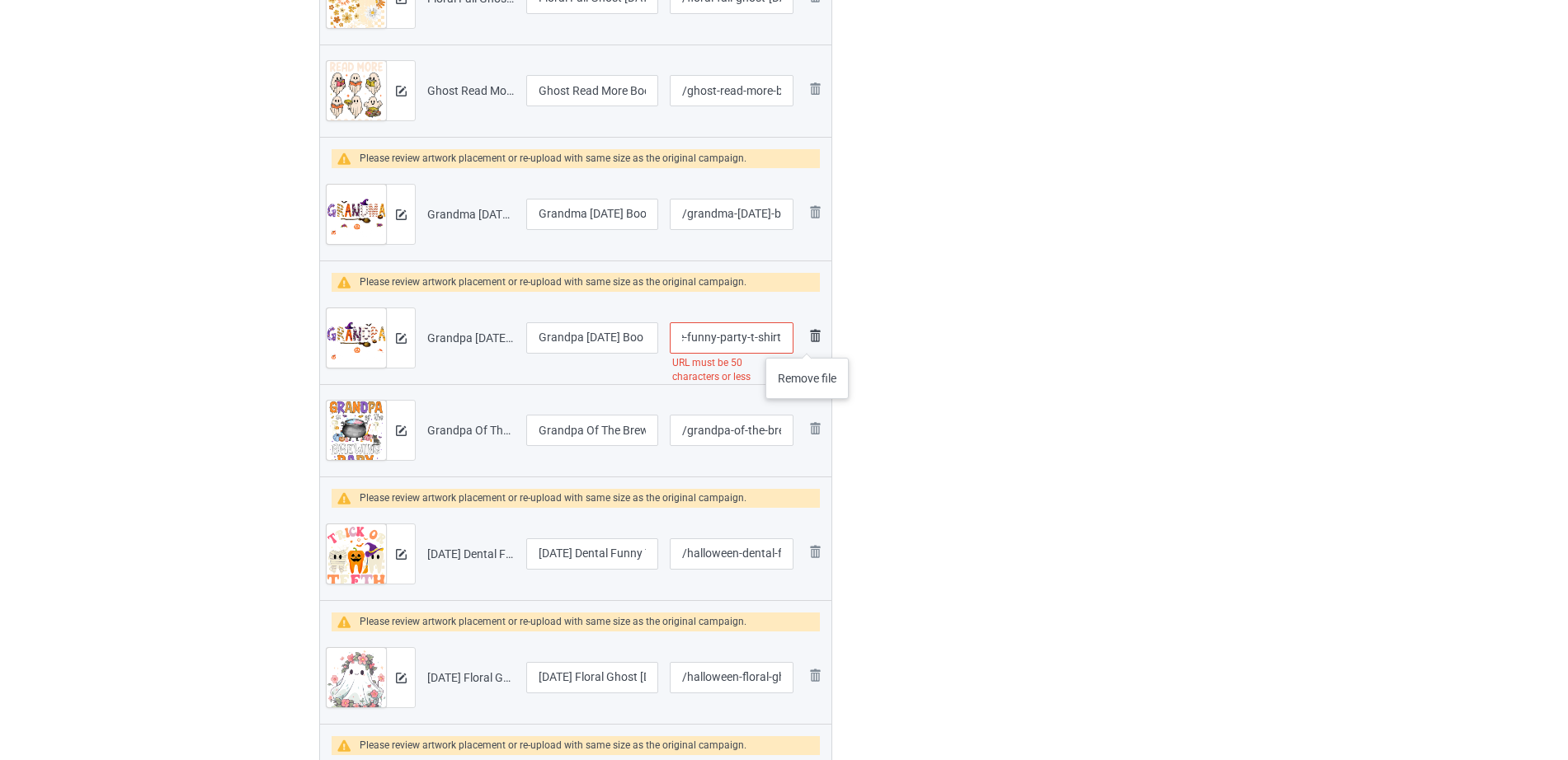
click at [808, 341] on tr "Preview and edit artwork Grandpa [DATE] Boo Ghost Horror Costume Funny Party T-…" at bounding box center [575, 338] width 511 height 93
type input "/grandpa-[DATE]-boo-ghost-horror-costume"
drag, startPoint x: 582, startPoint y: 327, endPoint x: 642, endPoint y: 330, distance: 60.1
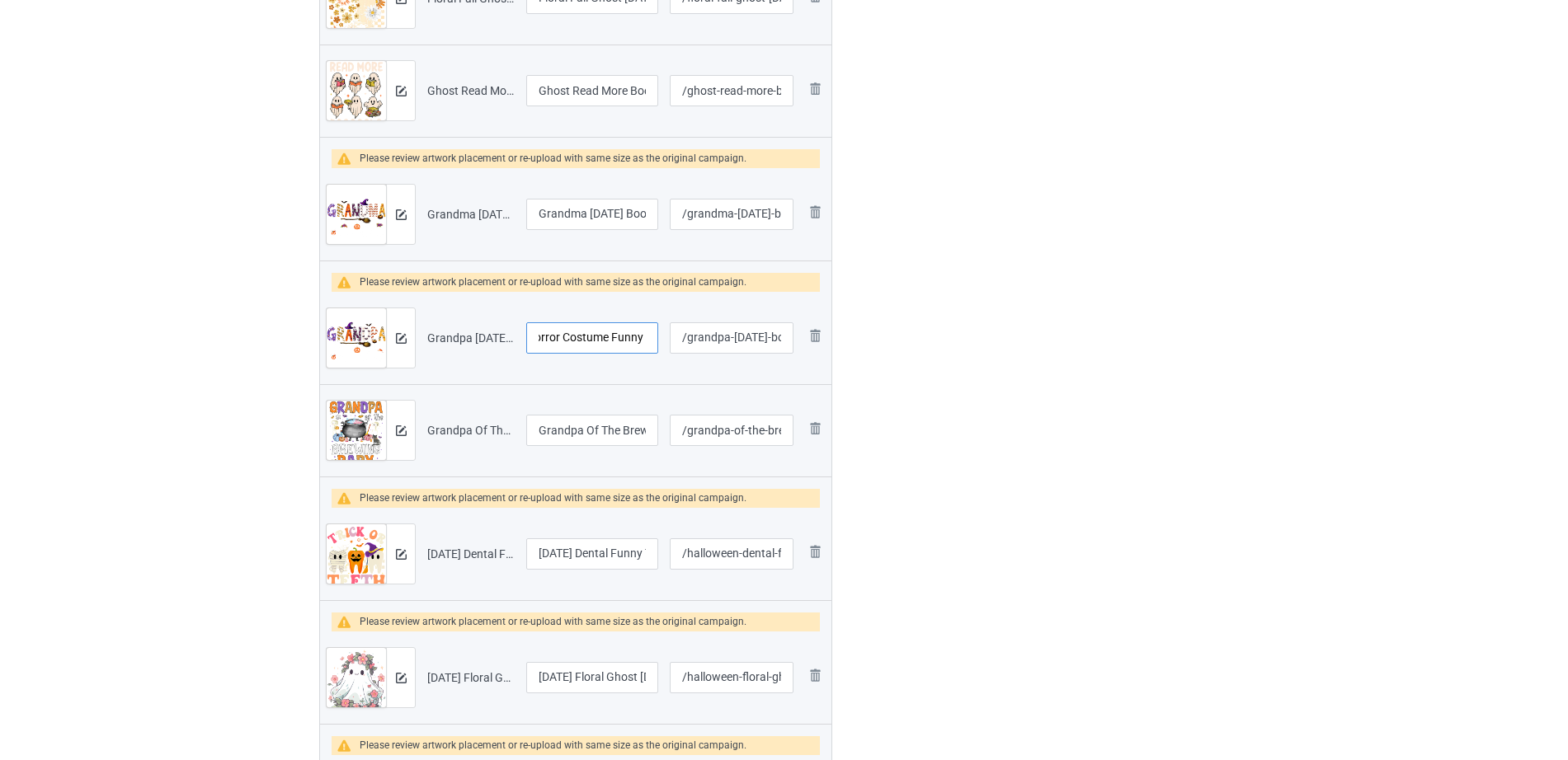
click at [642, 330] on input "Grandpa [DATE] Boo Ghost Horror Costume Funny Party T-Shirt" at bounding box center [592, 337] width 132 height 31
drag, startPoint x: 593, startPoint y: 332, endPoint x: 576, endPoint y: 338, distance: 18.0
click at [592, 332] on input "Grandpa [DATE] Boo Ghost Horror Costume Funny Party T-Shirt" at bounding box center [592, 337] width 132 height 31
click at [571, 340] on input "Grandpa [DATE] Boo Ghost Horror Costume Funny Party T-Shirt" at bounding box center [592, 337] width 132 height 31
drag, startPoint x: 570, startPoint y: 338, endPoint x: 640, endPoint y: 338, distance: 70.0
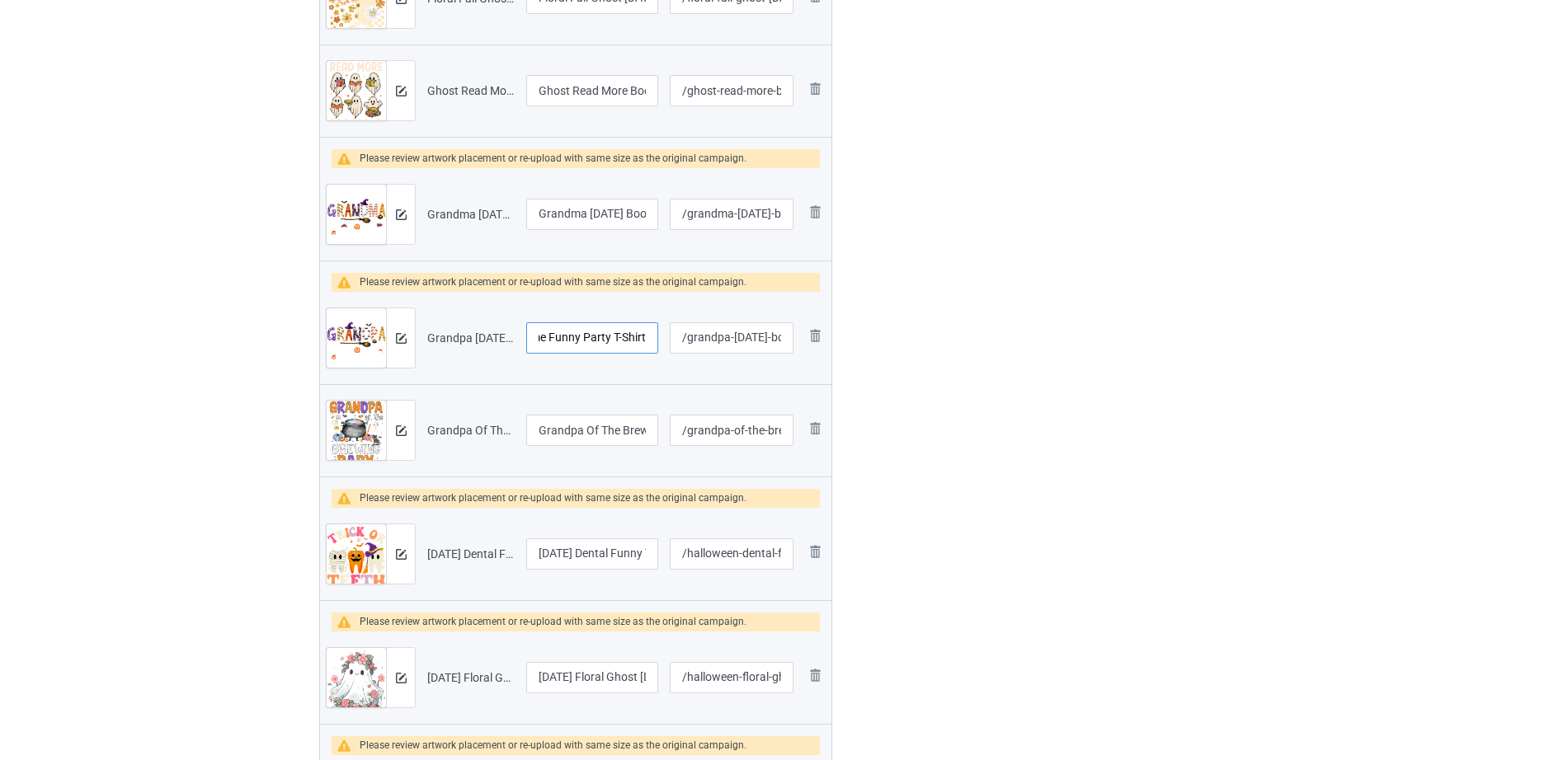
click at [640, 338] on input "Grandpa [DATE] Boo Ghost Horror Costume Funny Party T-Shirt" at bounding box center [592, 337] width 132 height 31
click at [648, 331] on input "Grandpa [DATE] Boo Ghost Horror t" at bounding box center [592, 337] width 132 height 31
type input "Grandpa [DATE] Boo Ghost Horror"
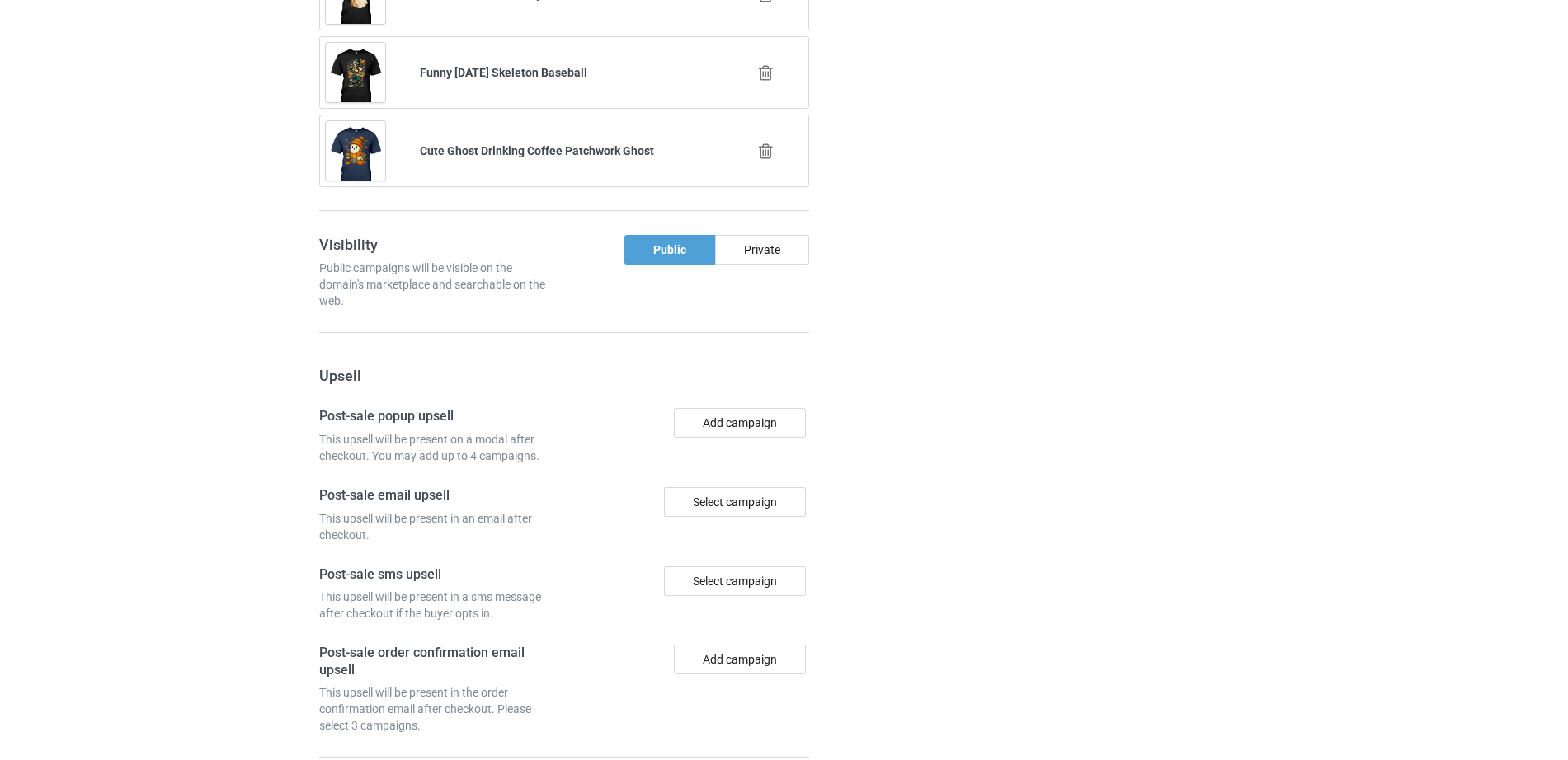
scroll to position [4537, 0]
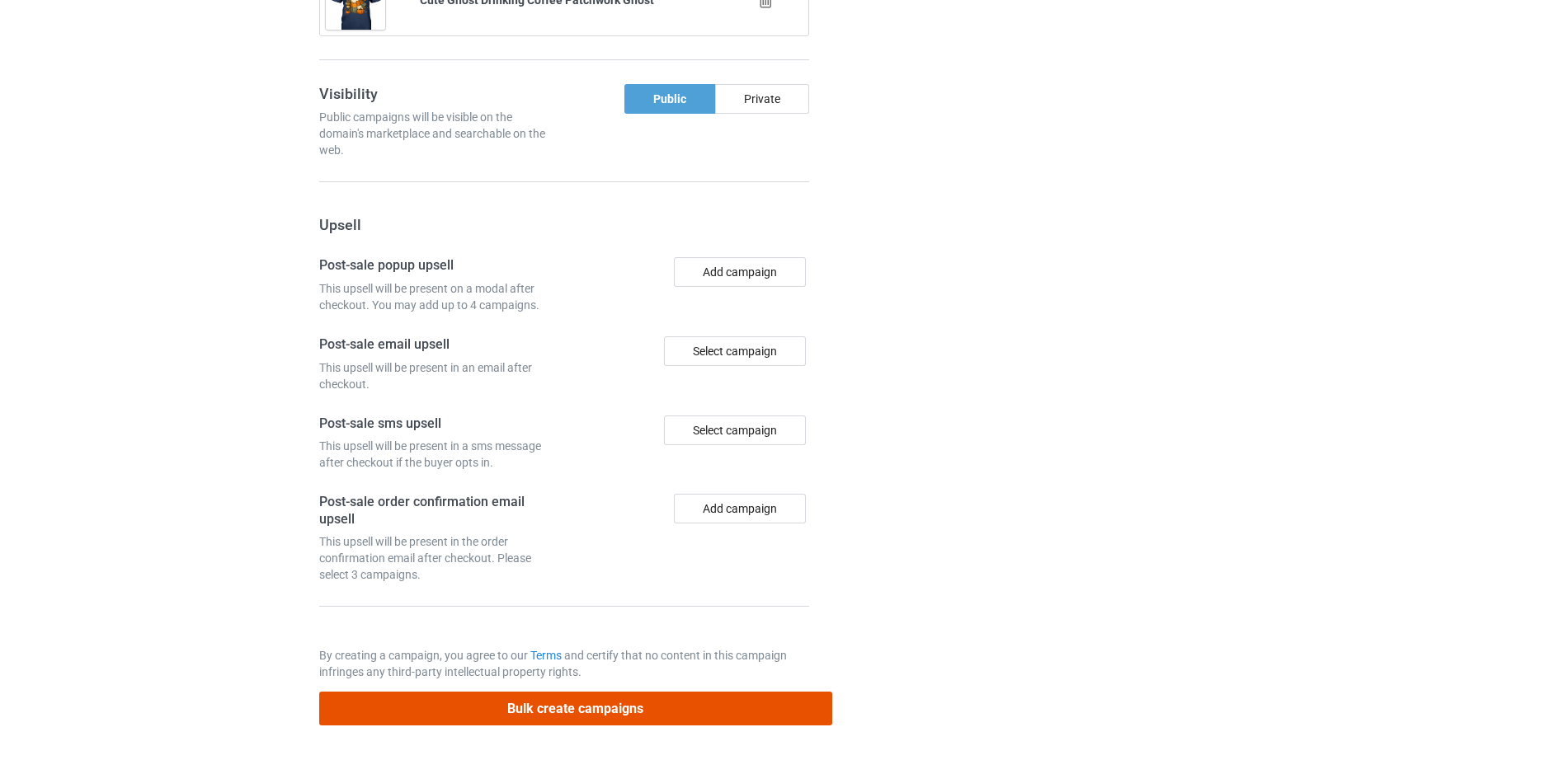
click at [546, 712] on button "Bulk create campaigns" at bounding box center [575, 709] width 513 height 34
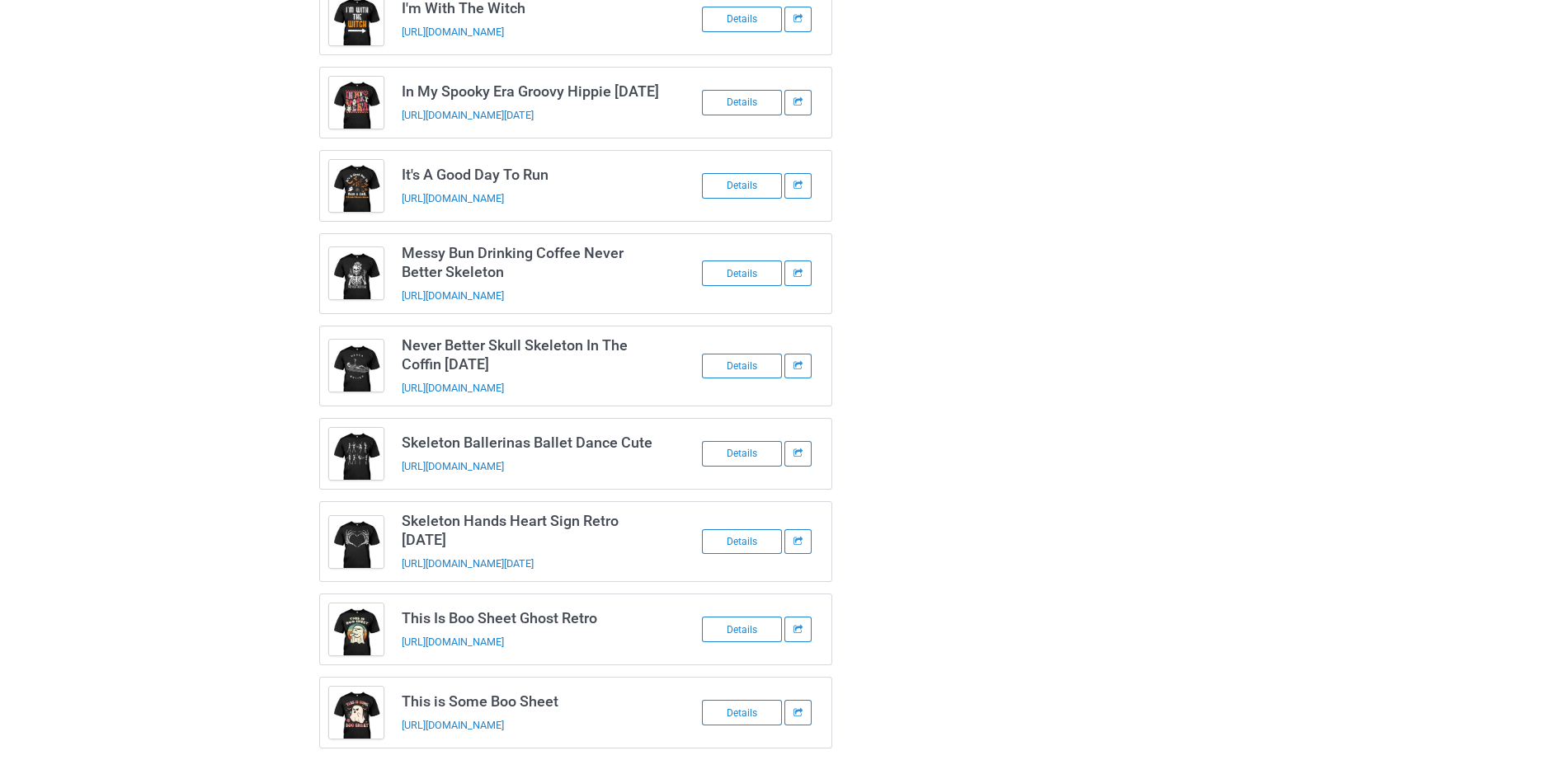
scroll to position [1545, 0]
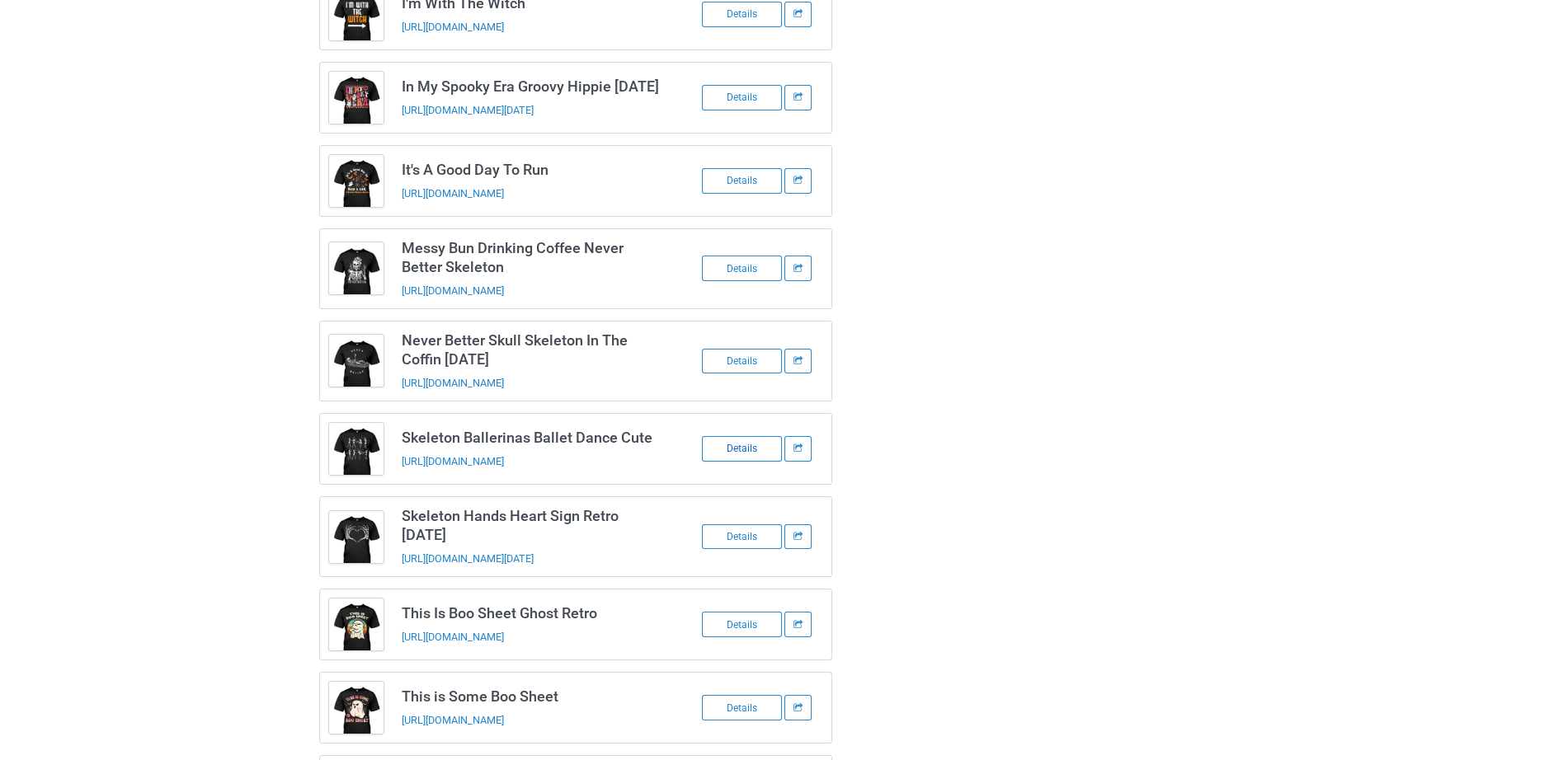
click at [749, 459] on div "Details" at bounding box center [741, 448] width 80 height 25
